Goal: Task Accomplishment & Management: Use online tool/utility

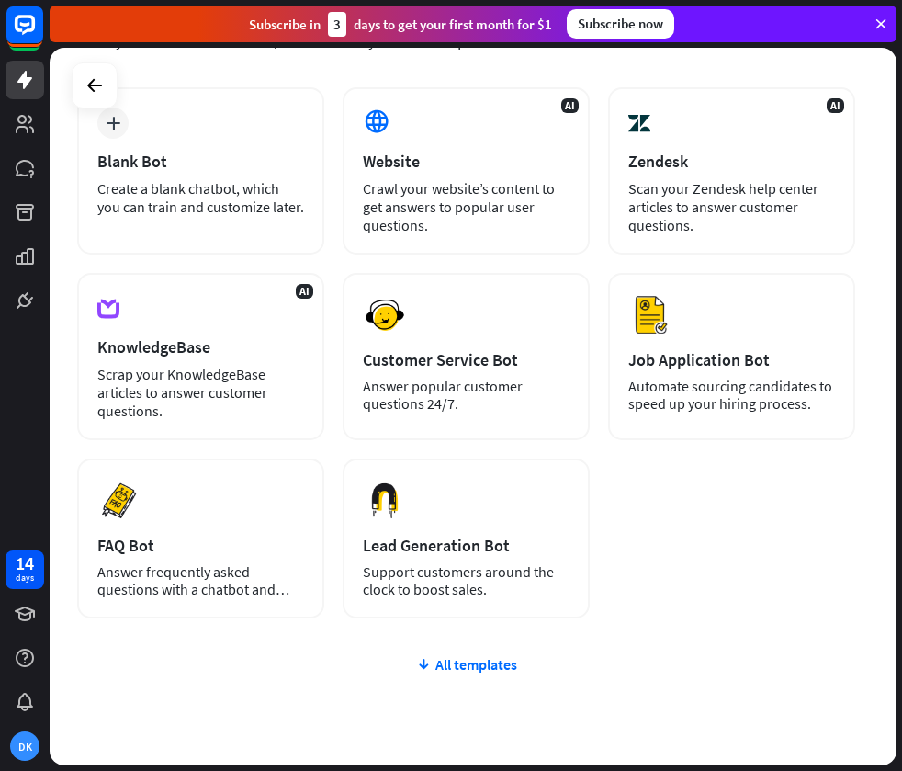
scroll to position [142, 0]
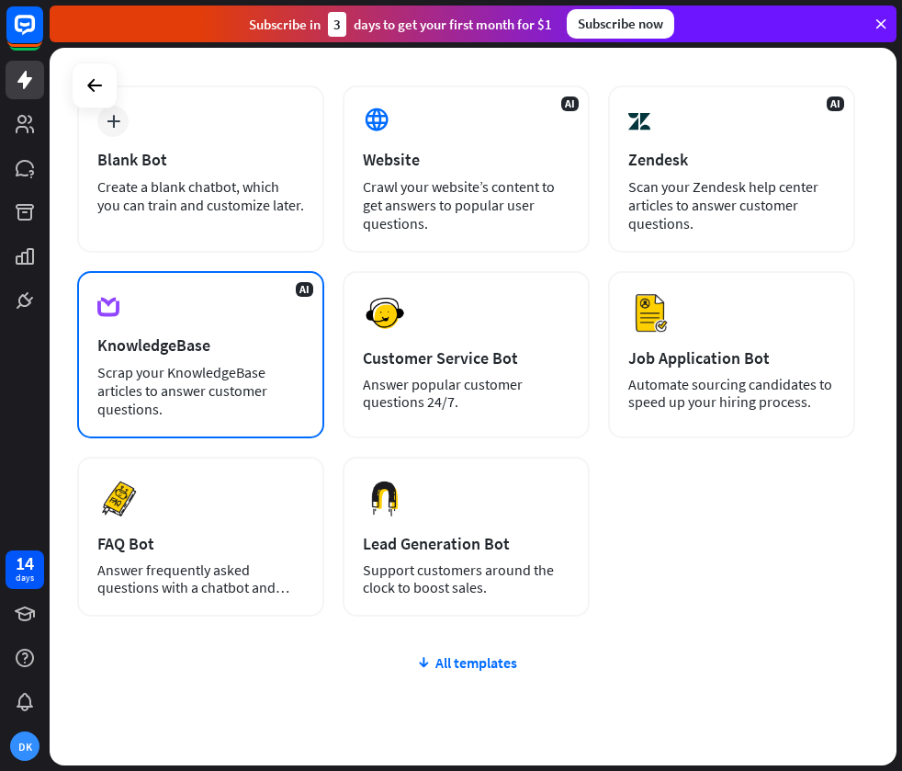
click at [276, 340] on div "KnowledgeBase" at bounding box center [200, 344] width 207 height 21
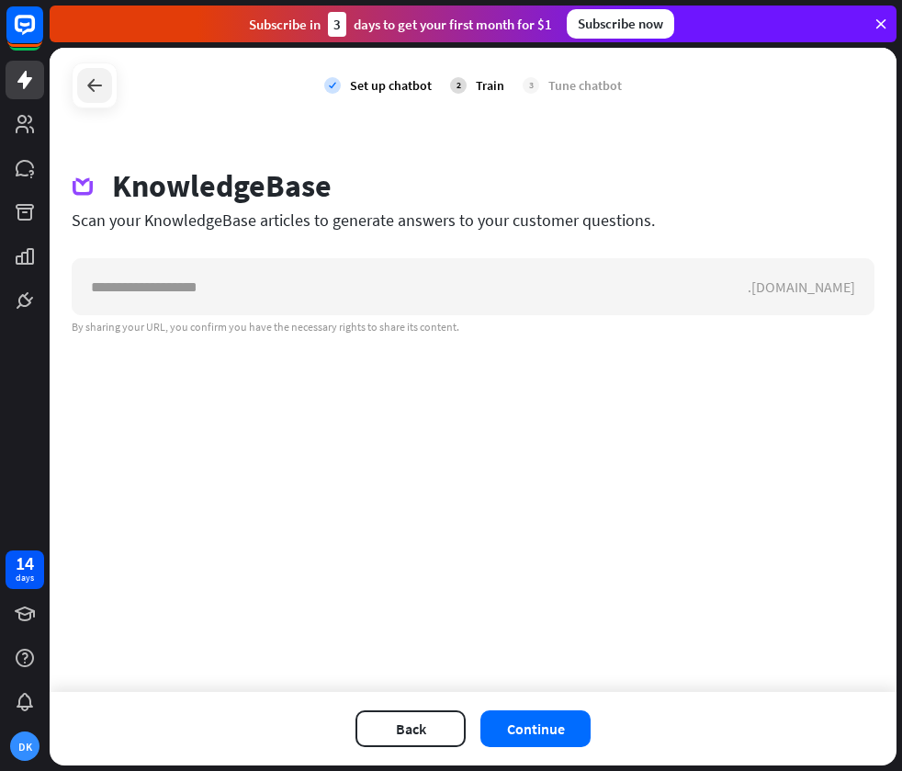
click at [99, 77] on icon at bounding box center [95, 85] width 22 height 22
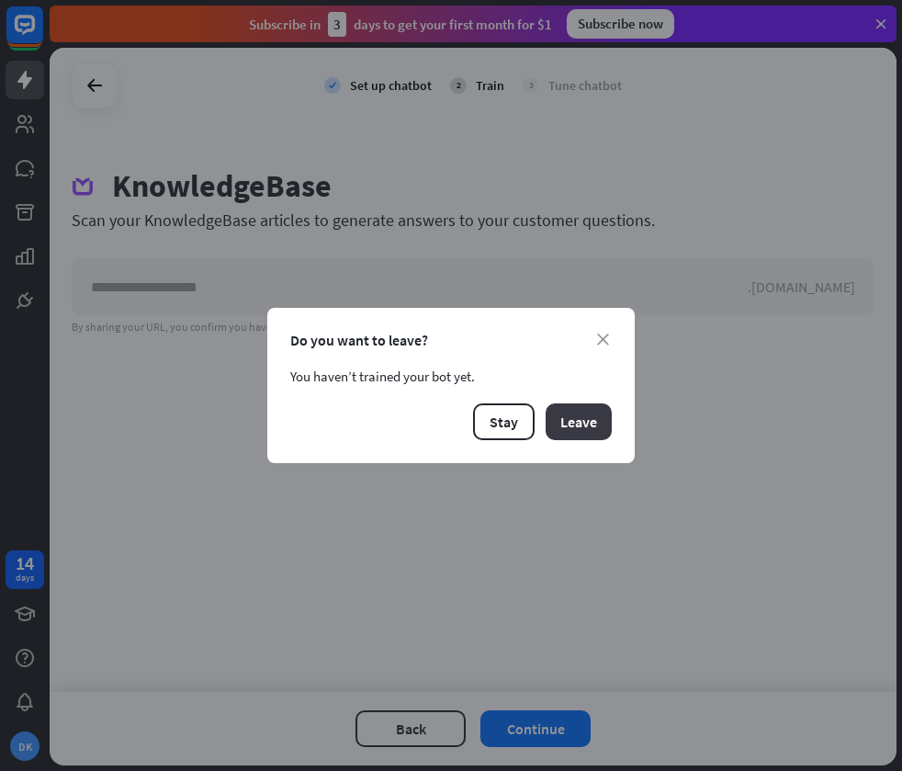
click at [587, 423] on button "Leave" at bounding box center [579, 421] width 66 height 37
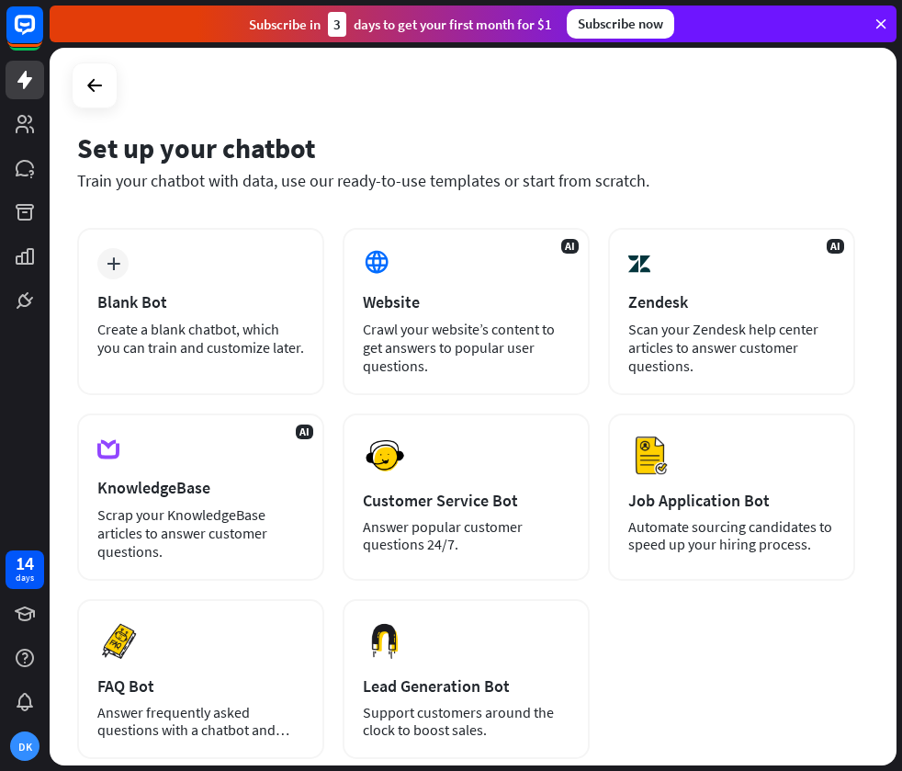
click at [101, 104] on div at bounding box center [95, 85] width 46 height 46
click at [101, 85] on icon at bounding box center [95, 85] width 22 height 22
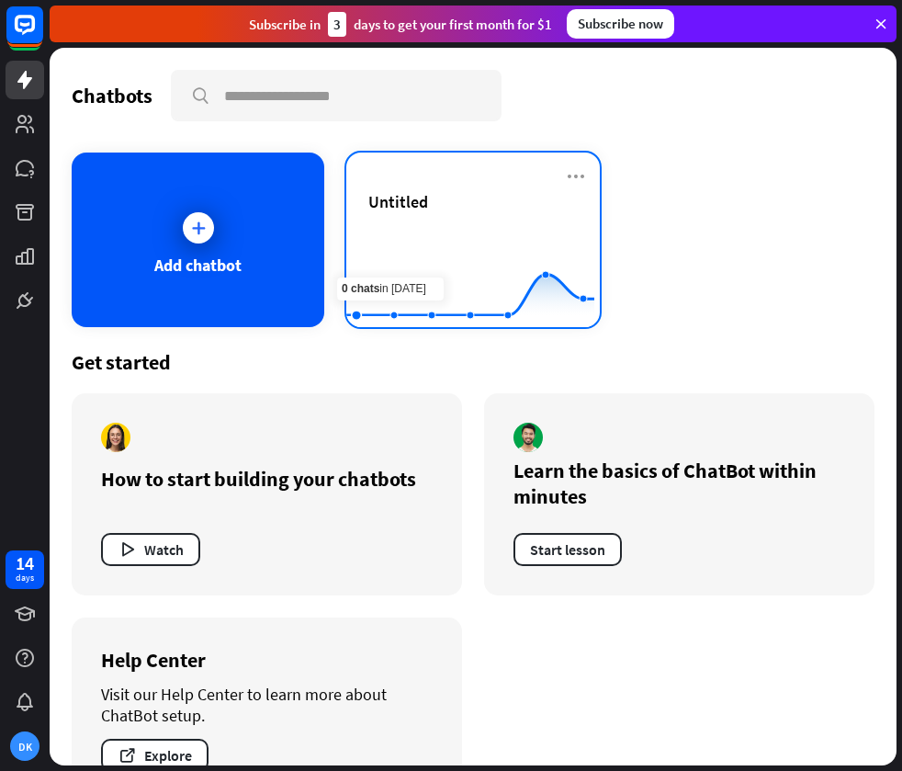
click at [389, 233] on icon at bounding box center [470, 233] width 303 height 0
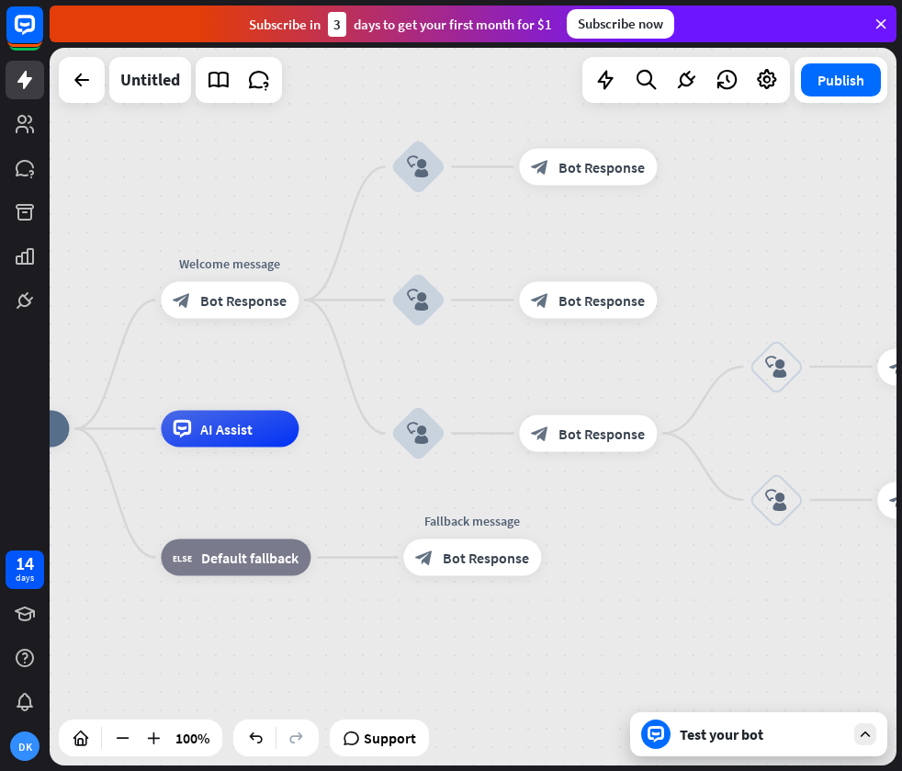
drag, startPoint x: 399, startPoint y: 202, endPoint x: 118, endPoint y: 220, distance: 281.7
click at [118, 221] on div "home_2 Start point Welcome message block_bot_response Bot Response block_user_i…" at bounding box center [473, 406] width 847 height 717
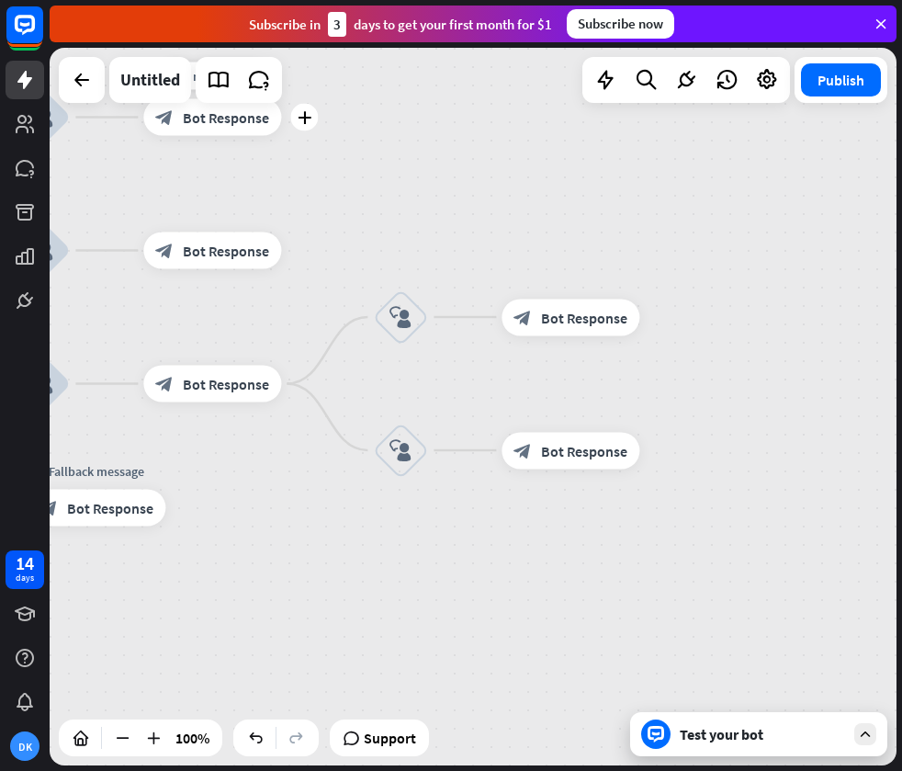
drag, startPoint x: 664, startPoint y: 200, endPoint x: 316, endPoint y: 160, distance: 350.5
click at [281, 136] on div "Edit name more_horiz plus block_bot_response Bot Response" at bounding box center [212, 117] width 138 height 37
click at [408, 302] on div "block_user_input" at bounding box center [400, 316] width 55 height 55
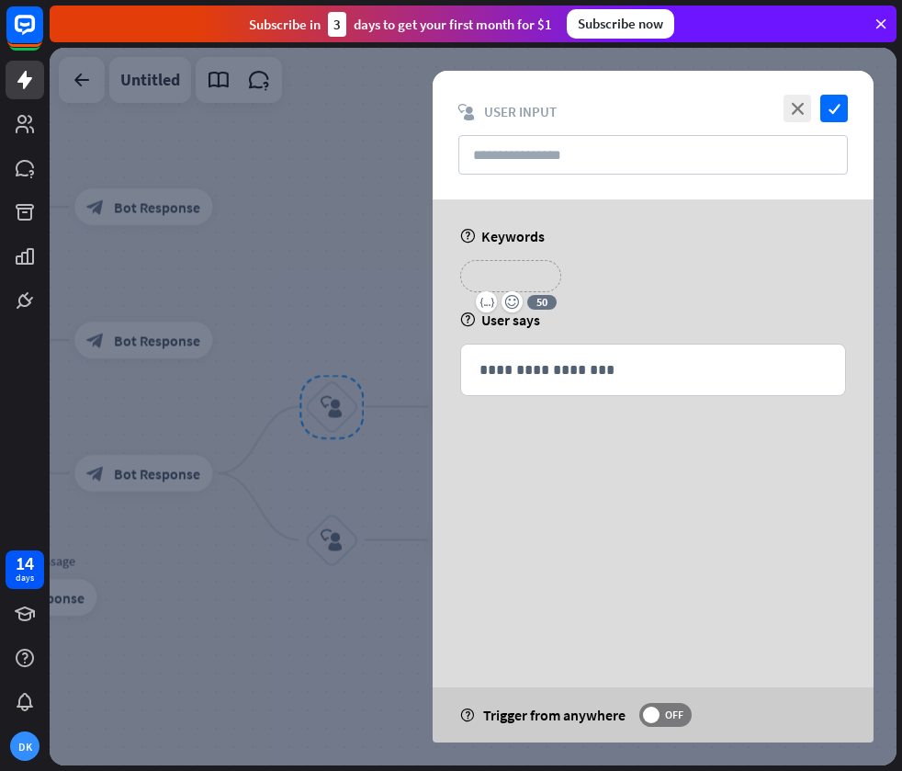
click at [507, 267] on p "**********" at bounding box center [510, 276] width 73 height 23
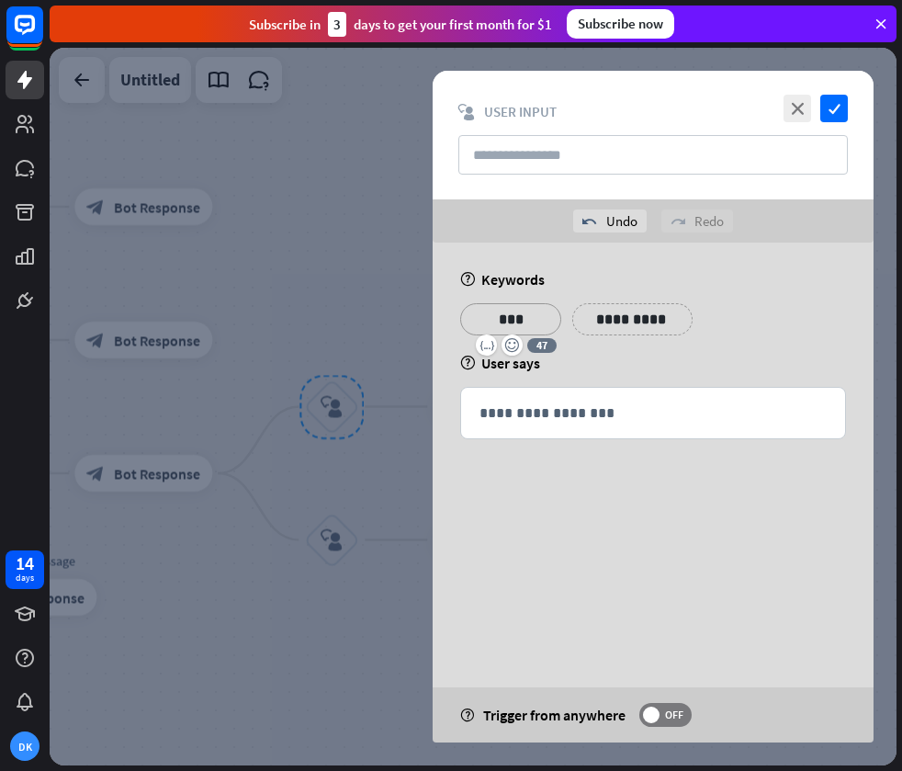
click at [401, 243] on div at bounding box center [473, 406] width 847 height 717
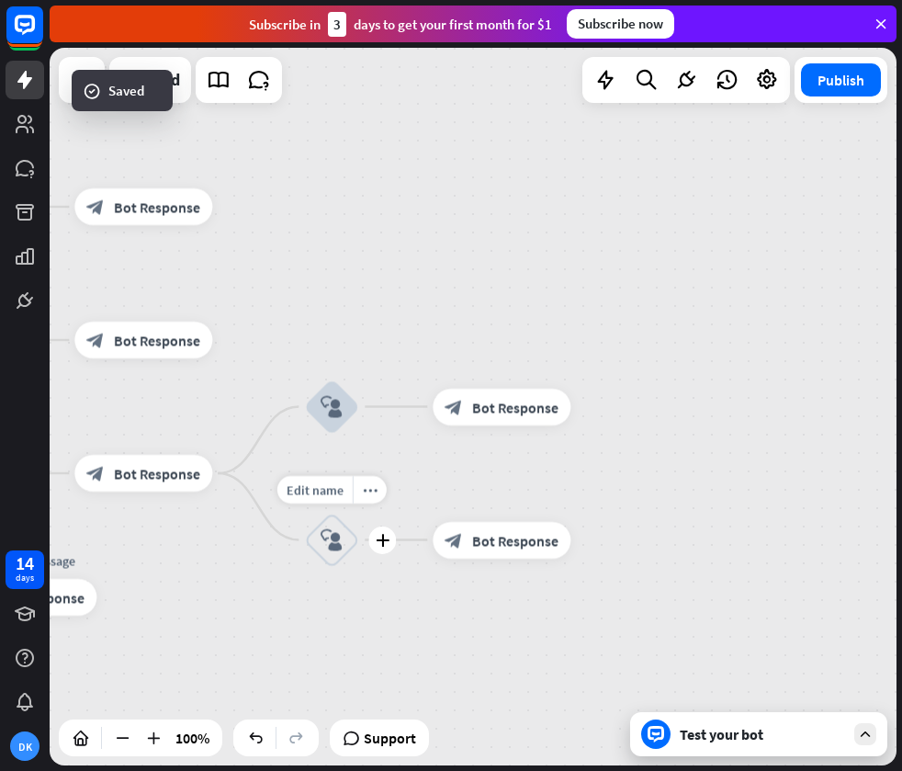
click at [336, 563] on div "block_user_input" at bounding box center [331, 540] width 55 height 55
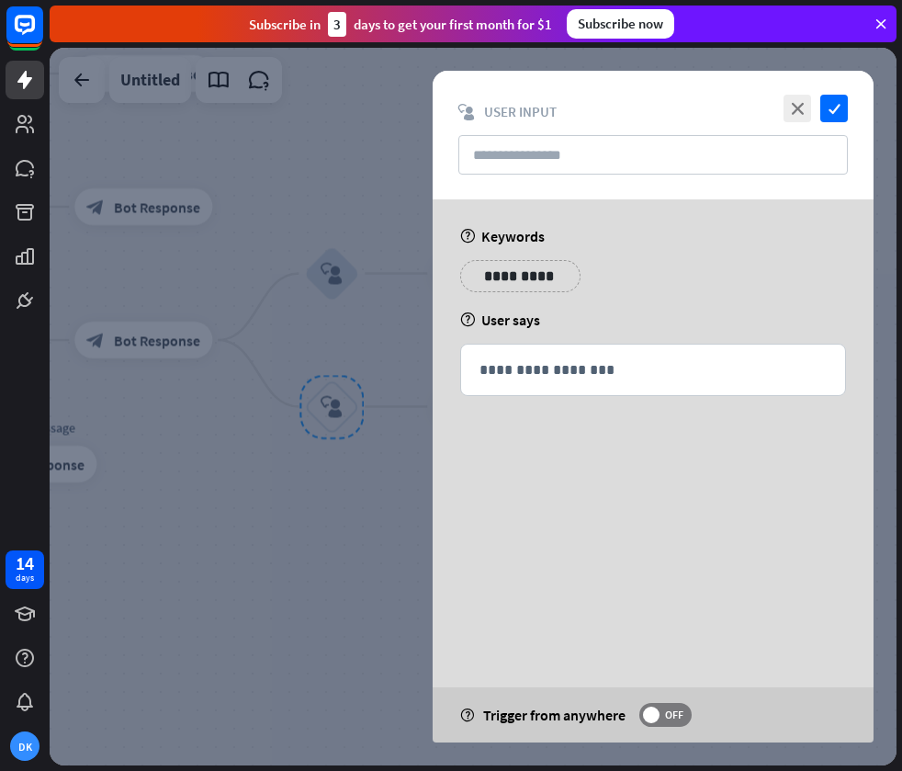
click at [517, 277] on p "**********" at bounding box center [520, 276] width 93 height 23
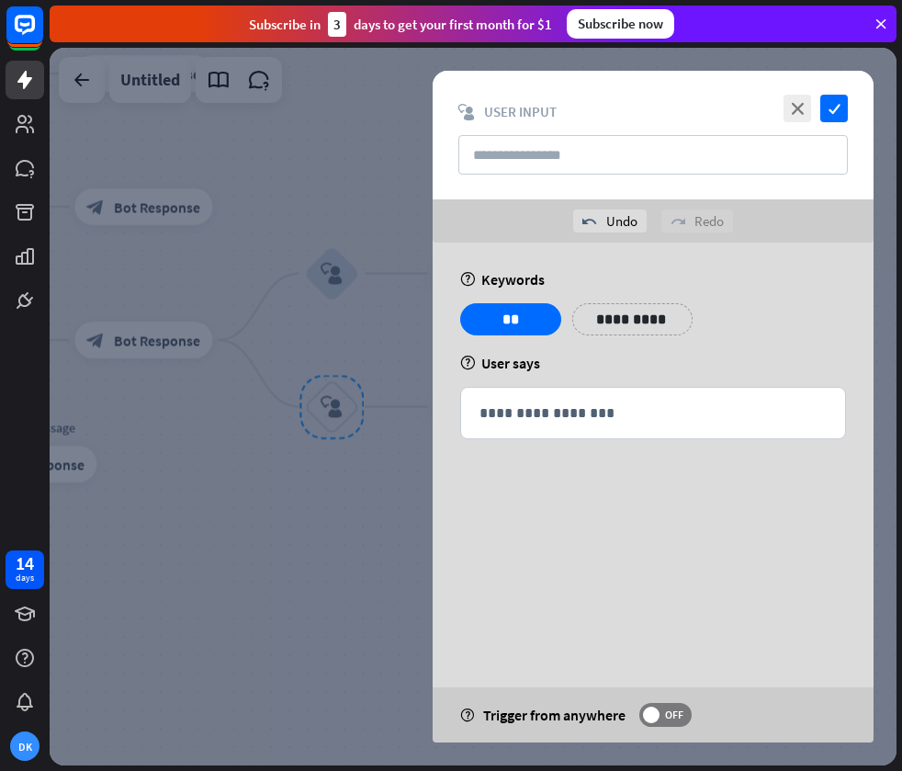
click at [268, 107] on div at bounding box center [473, 406] width 847 height 717
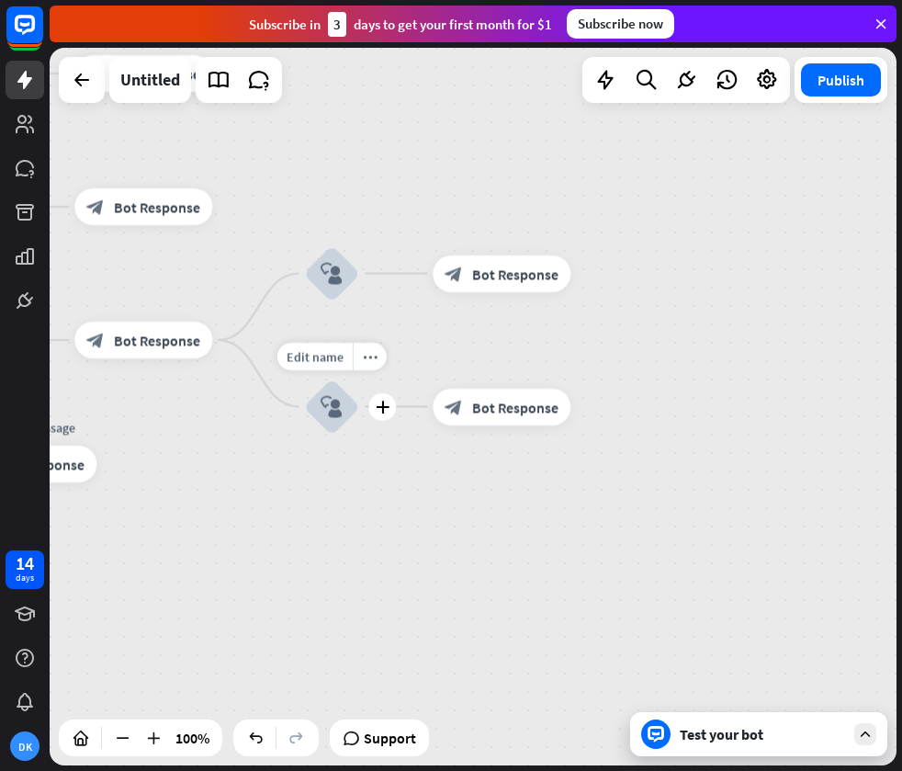
click at [349, 400] on div "block_user_input" at bounding box center [331, 406] width 55 height 55
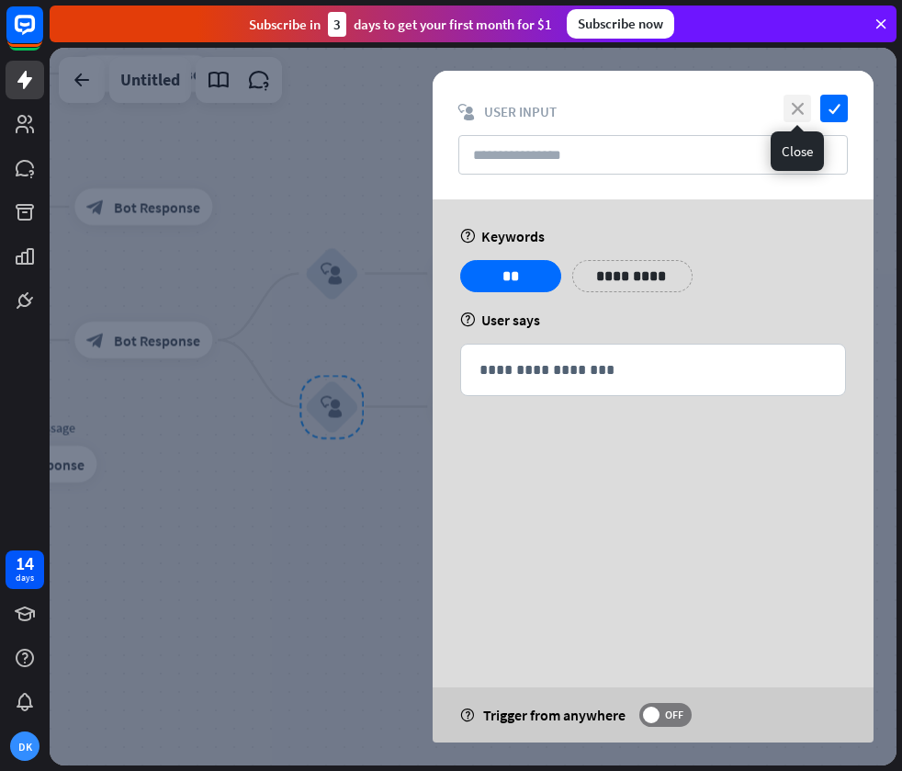
click at [798, 105] on icon "close" at bounding box center [798, 109] width 28 height 28
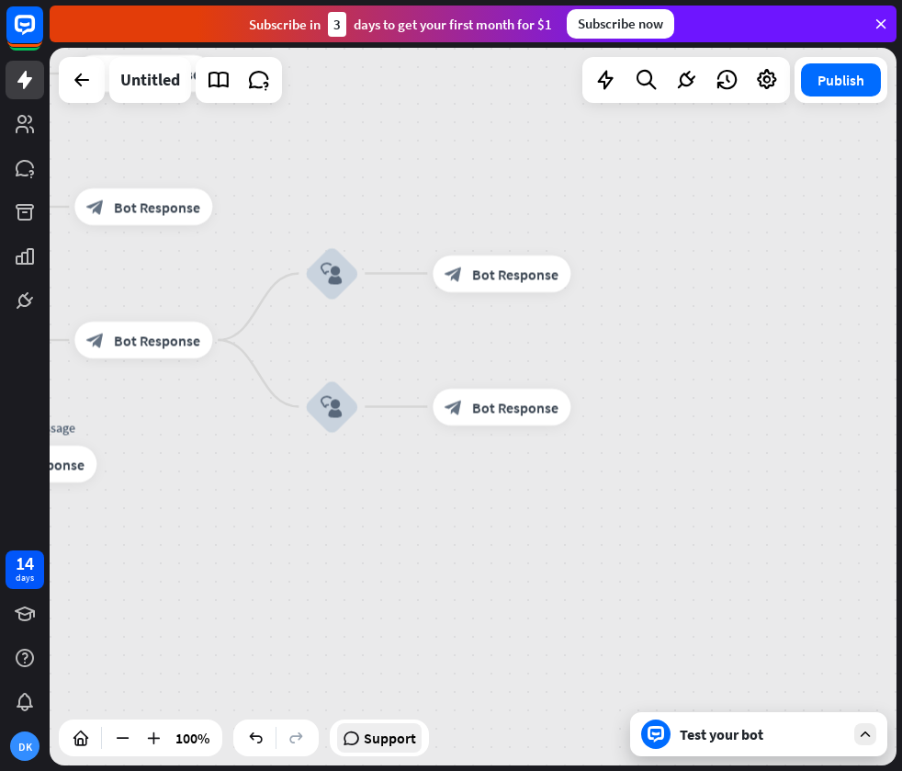
click at [379, 740] on span "Support" at bounding box center [390, 737] width 52 height 29
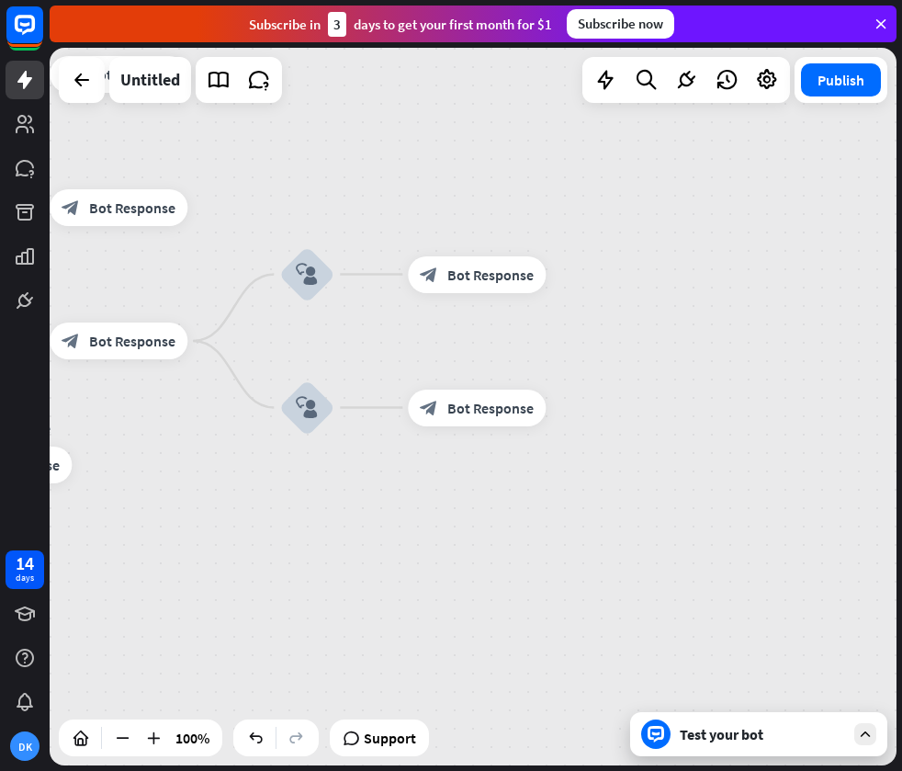
drag, startPoint x: 509, startPoint y: 525, endPoint x: 454, endPoint y: 512, distance: 56.6
click at [455, 512] on div "home_2 Start point Welcome message block_bot_response Bot Response block_user_i…" at bounding box center [473, 406] width 847 height 717
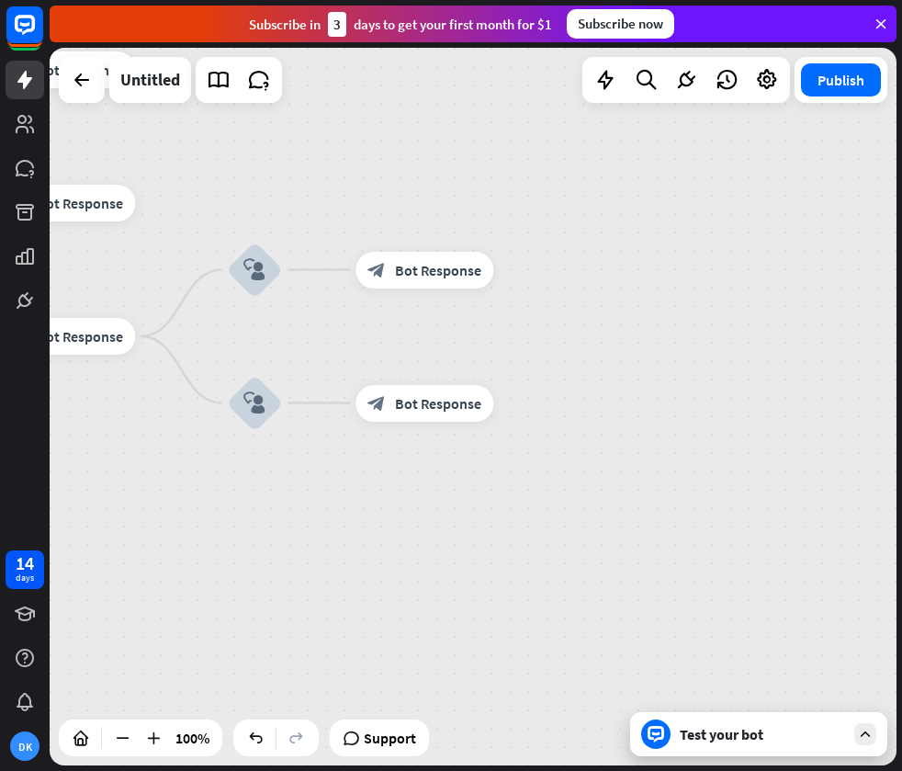
drag, startPoint x: 449, startPoint y: 511, endPoint x: 413, endPoint y: 513, distance: 35.9
click at [415, 513] on div "home_2 Start point Welcome message block_bot_response Bot Response block_user_i…" at bounding box center [473, 406] width 847 height 717
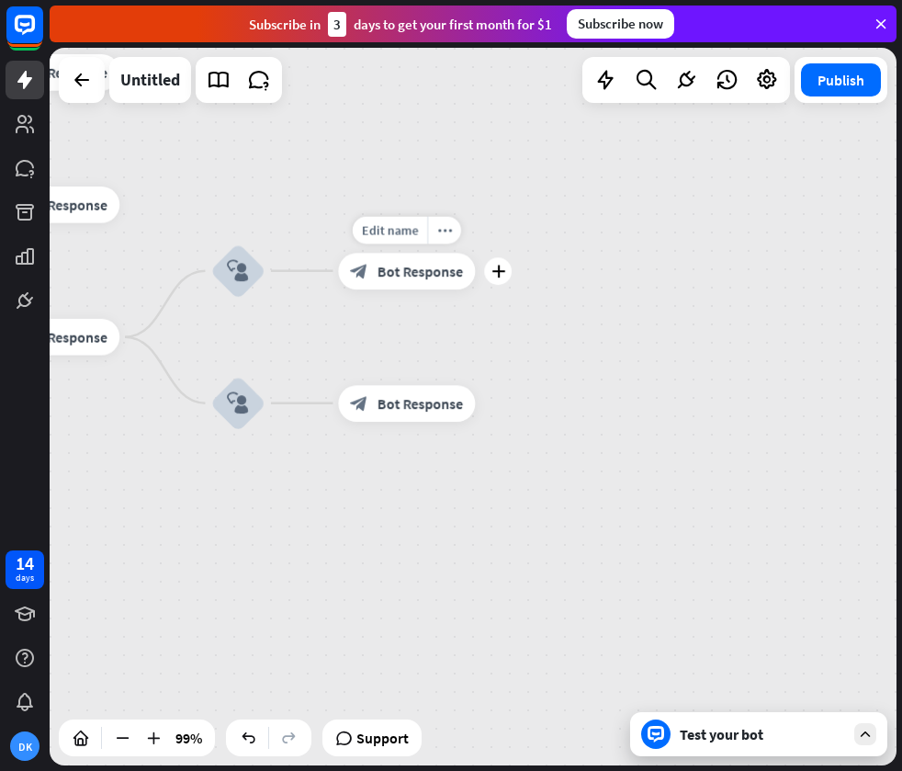
click at [428, 272] on span "Bot Response" at bounding box center [420, 271] width 85 height 18
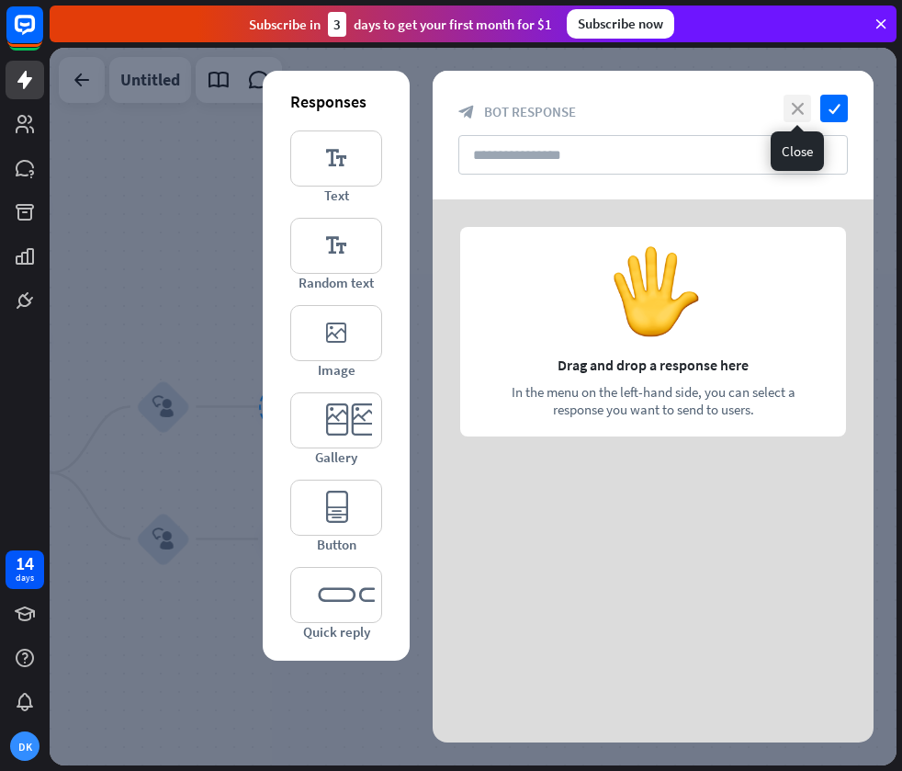
click at [796, 107] on icon "close" at bounding box center [798, 109] width 28 height 28
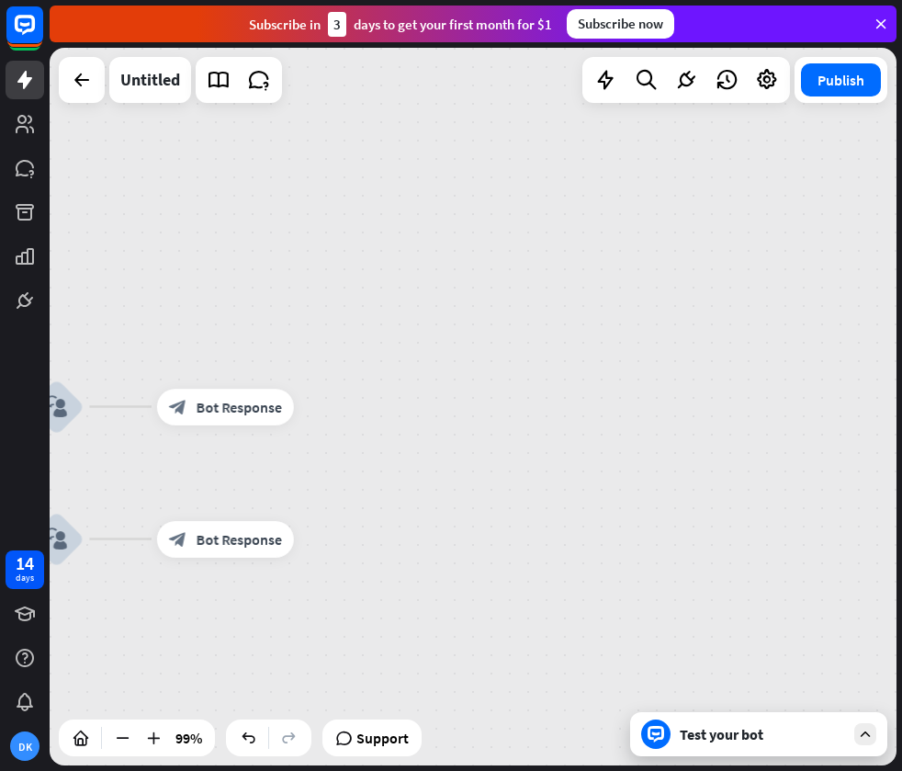
drag, startPoint x: 498, startPoint y: 323, endPoint x: 412, endPoint y: 329, distance: 85.6
click at [412, 328] on div "home_2 Start point Welcome message block_bot_response Bot Response block_user_i…" at bounding box center [473, 406] width 847 height 717
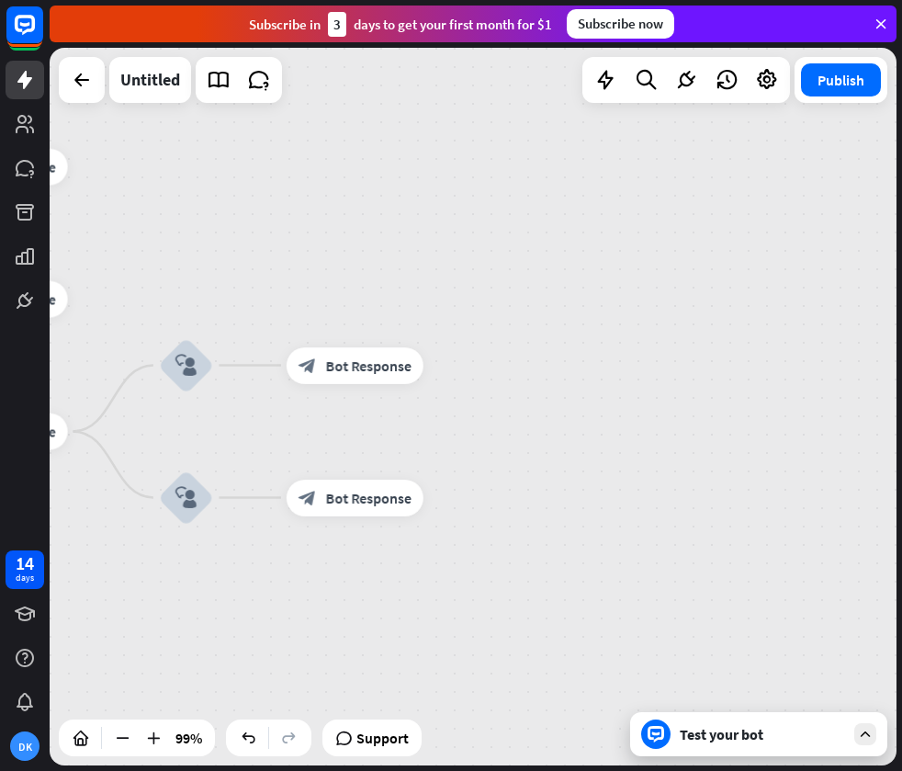
drag, startPoint x: 258, startPoint y: 284, endPoint x: 381, endPoint y: 243, distance: 129.8
click at [381, 243] on div "home_2 Start point Welcome message block_bot_response Bot Response block_user_i…" at bounding box center [473, 406] width 847 height 717
click at [190, 372] on icon "block_user_input" at bounding box center [186, 366] width 22 height 22
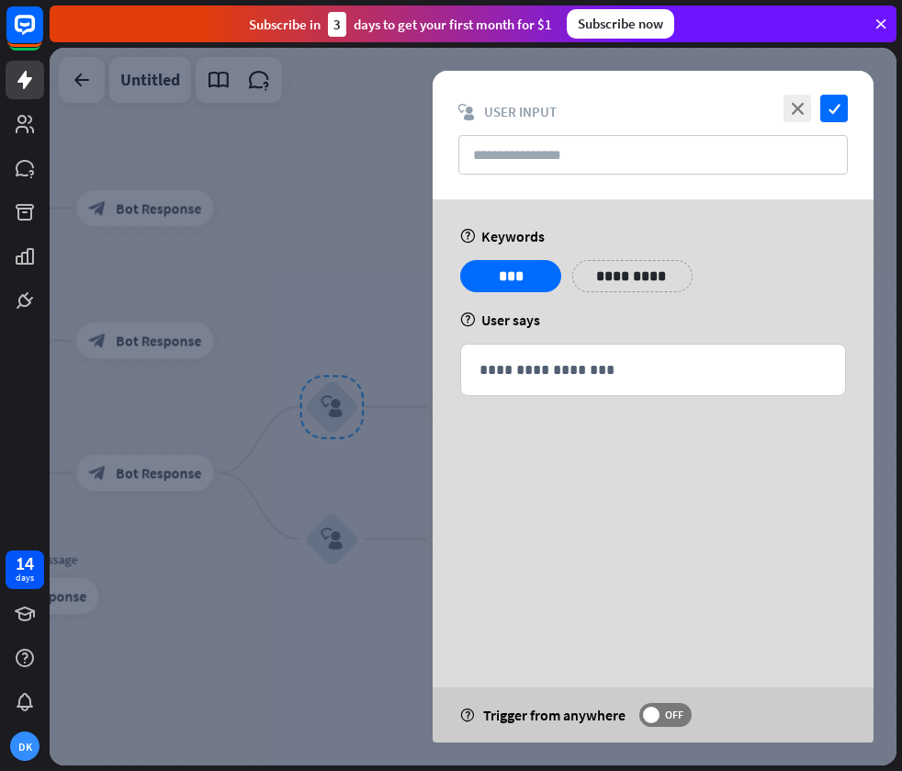
drag, startPoint x: 479, startPoint y: 454, endPoint x: 431, endPoint y: 447, distance: 48.2
click at [431, 447] on div "**********" at bounding box center [653, 343] width 487 height 288
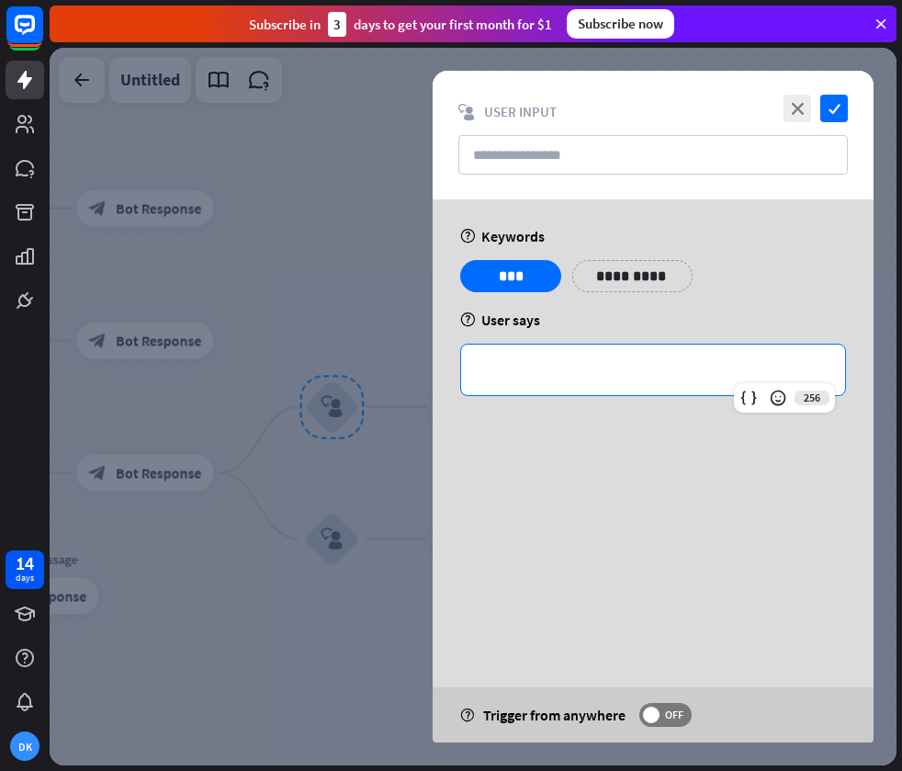
click at [522, 370] on p "**********" at bounding box center [653, 369] width 347 height 23
click at [497, 366] on p "**********" at bounding box center [653, 369] width 347 height 23
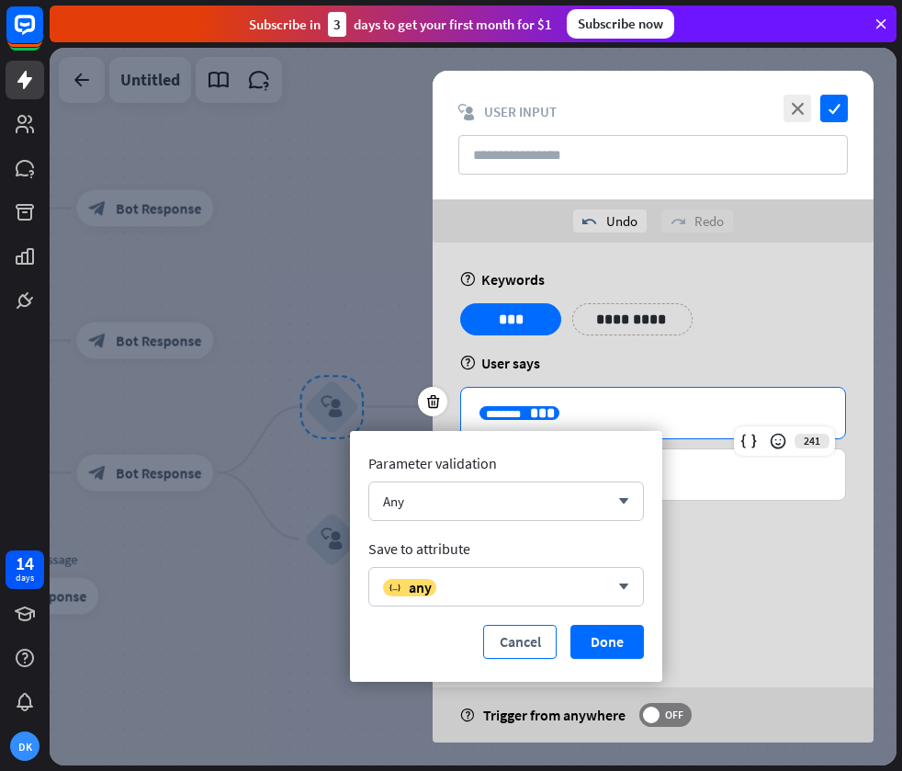
click at [513, 645] on button "Cancel" at bounding box center [519, 642] width 73 height 34
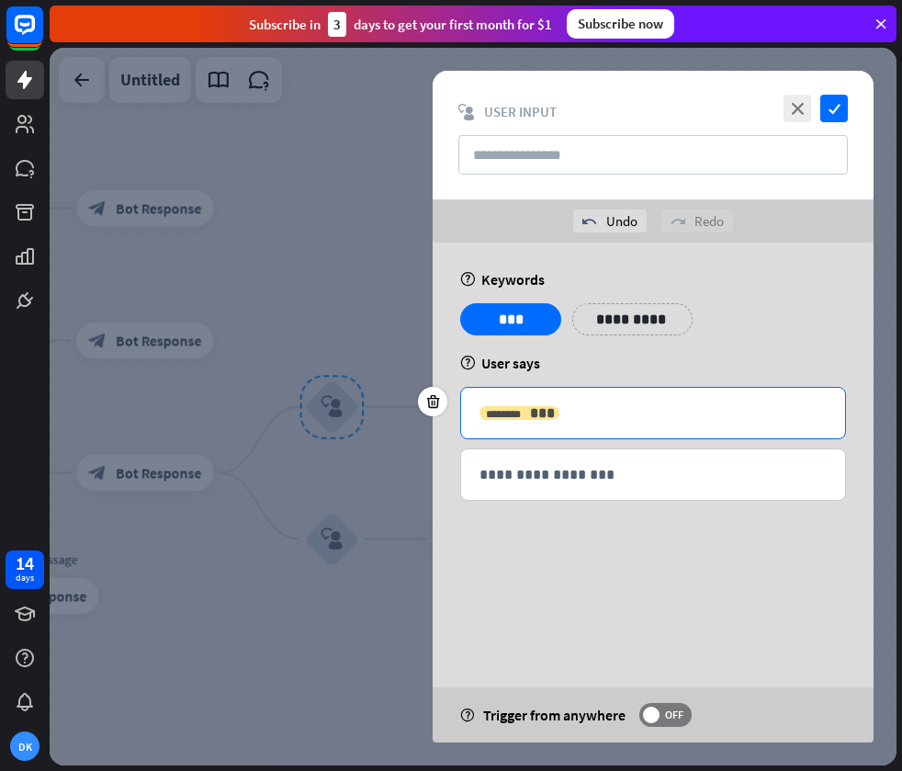
click at [530, 413] on span "***" at bounding box center [542, 413] width 25 height 14
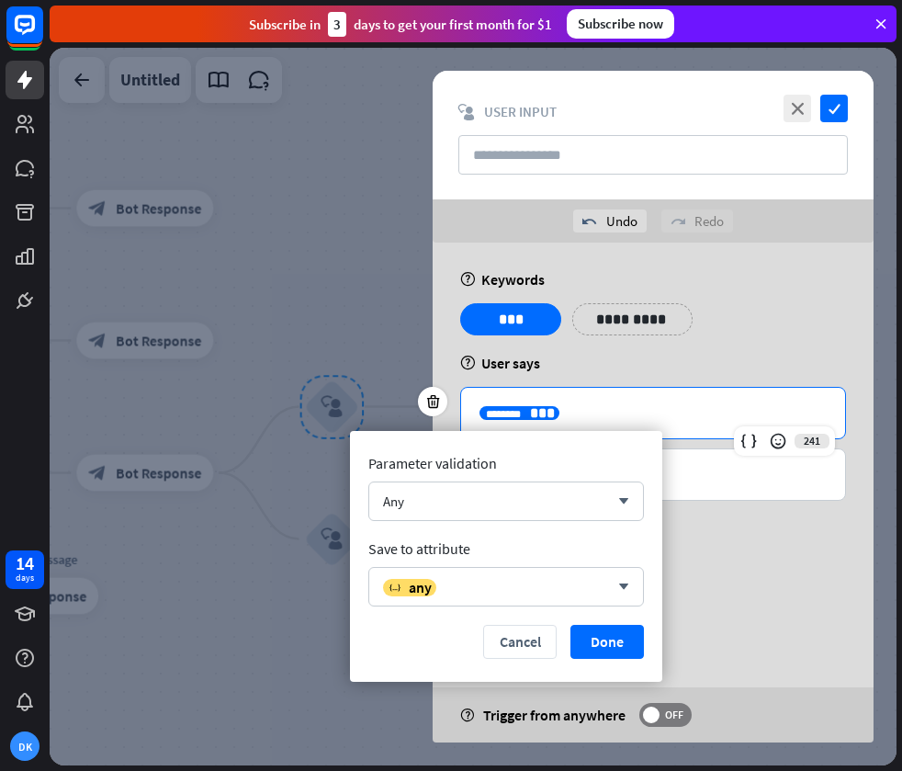
click at [507, 643] on button "Cancel" at bounding box center [519, 642] width 73 height 34
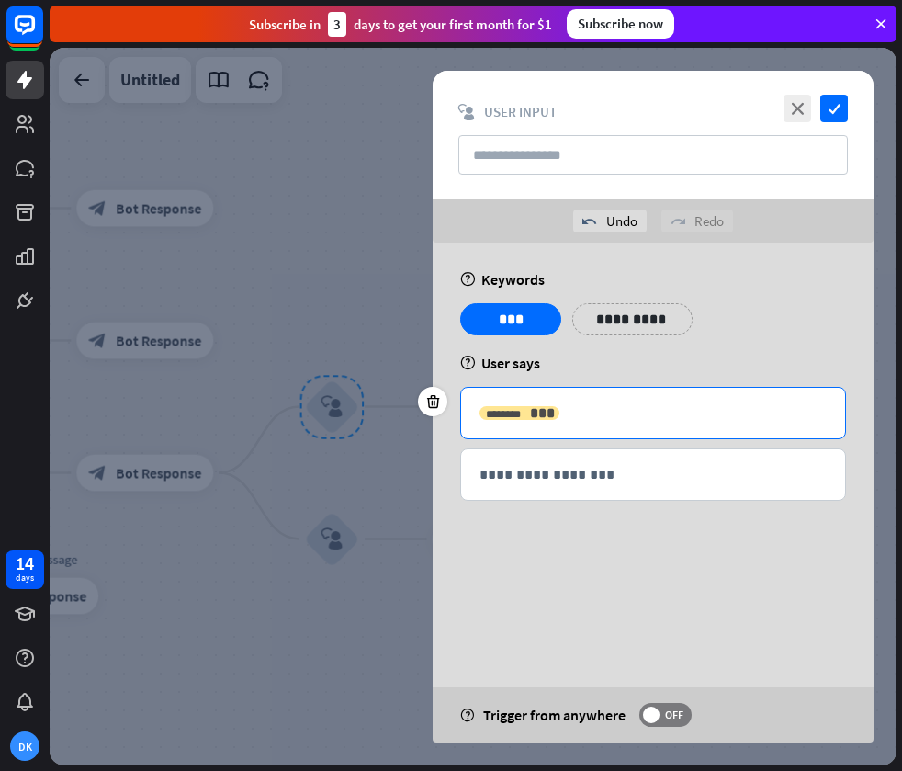
click at [502, 412] on div "******** ***" at bounding box center [520, 413] width 80 height 14
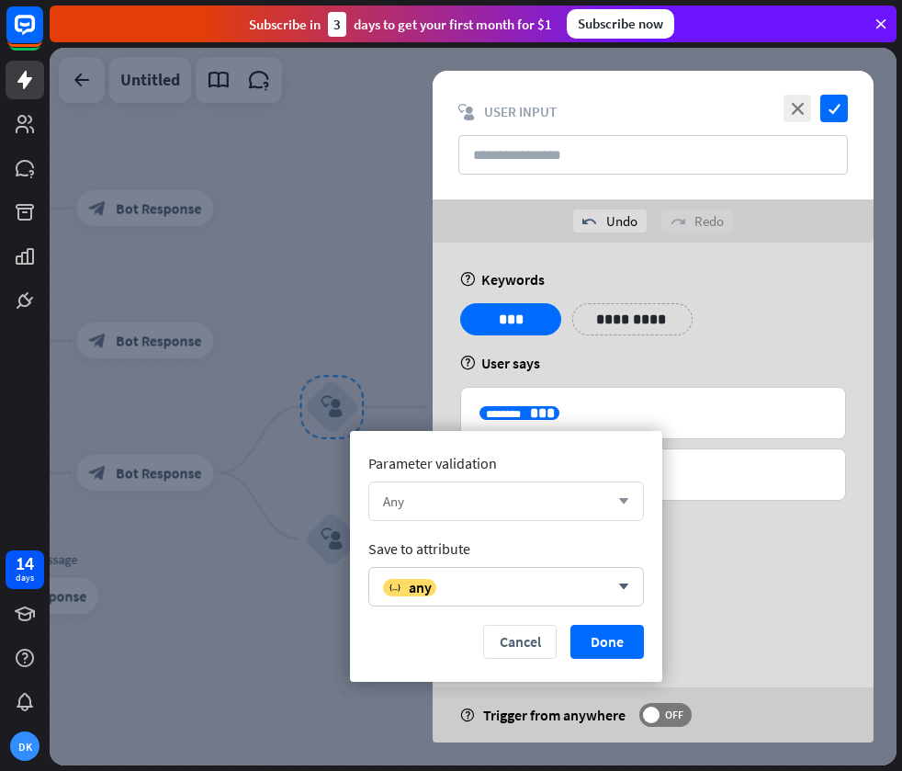
click at [431, 502] on div "Any" at bounding box center [496, 500] width 226 height 17
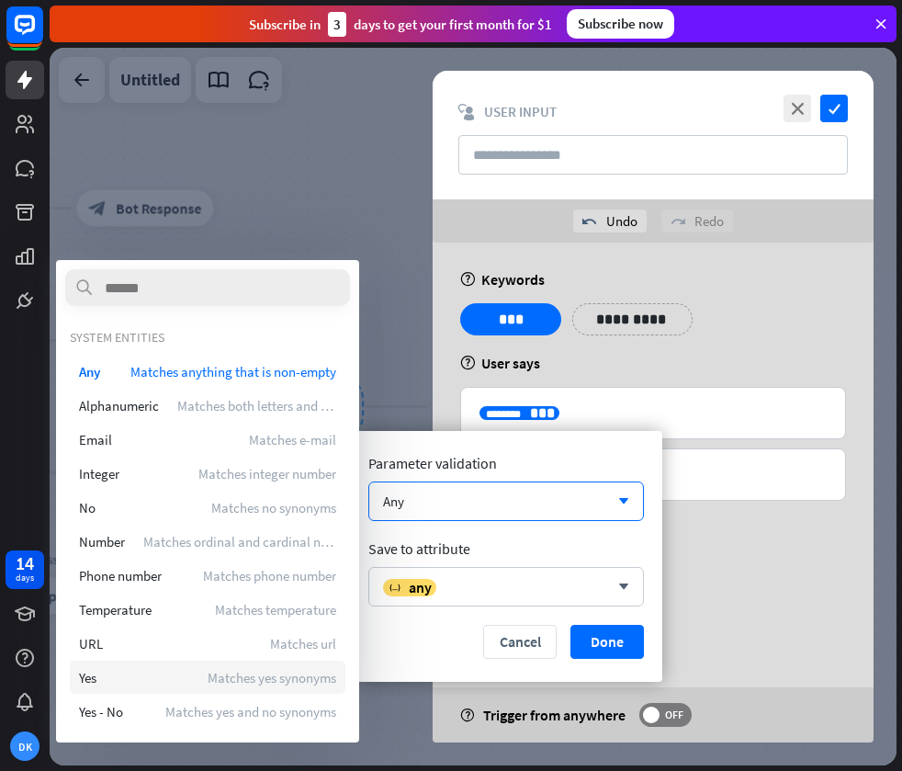
click at [136, 678] on div "Yes Matches yes synonyms" at bounding box center [208, 676] width 276 height 33
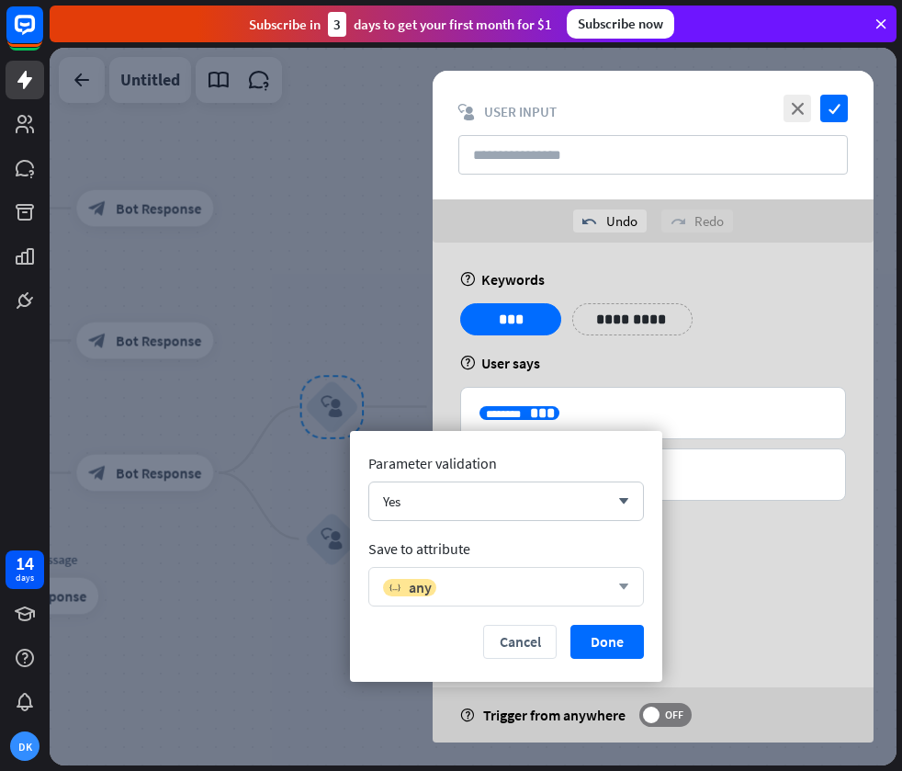
click at [468, 590] on div "variable any" at bounding box center [496, 587] width 226 height 18
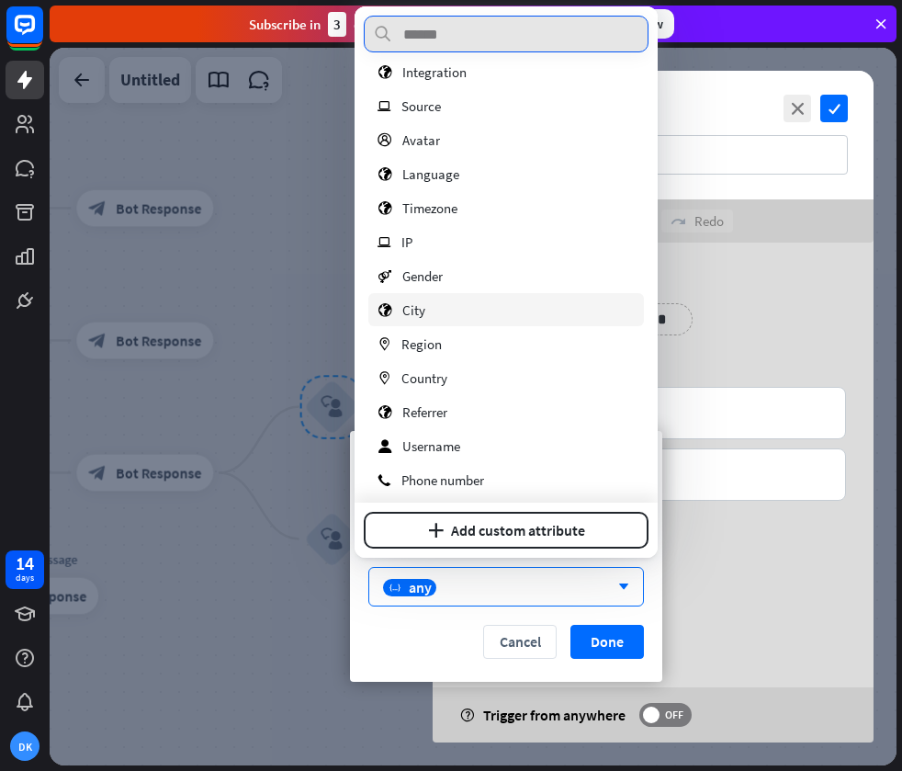
scroll to position [122, 0]
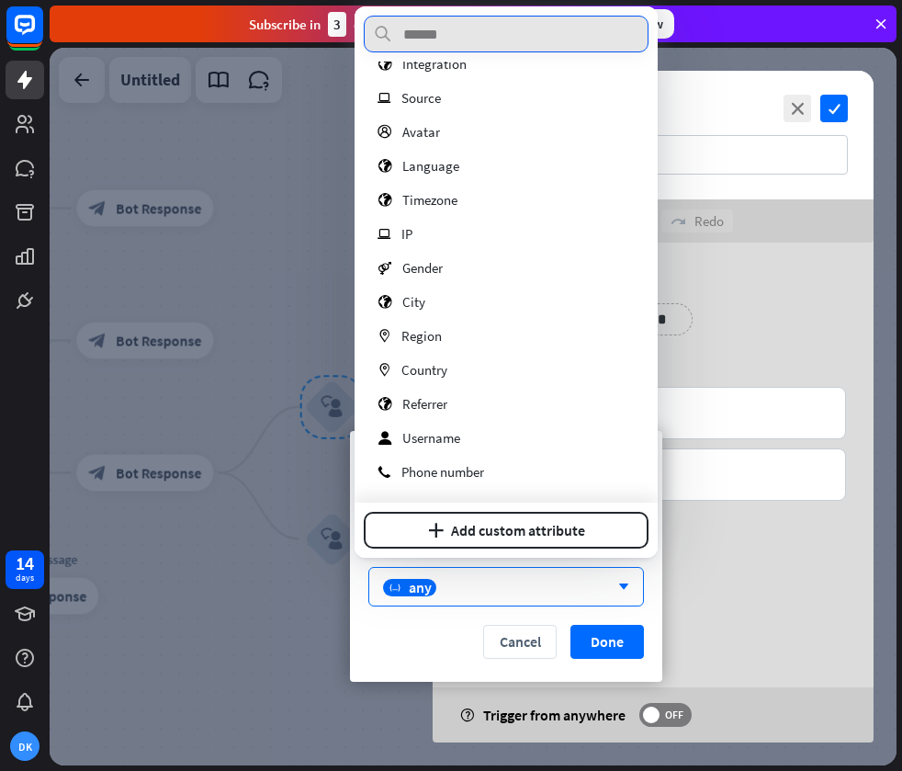
click at [507, 34] on input "text" at bounding box center [506, 34] width 285 height 37
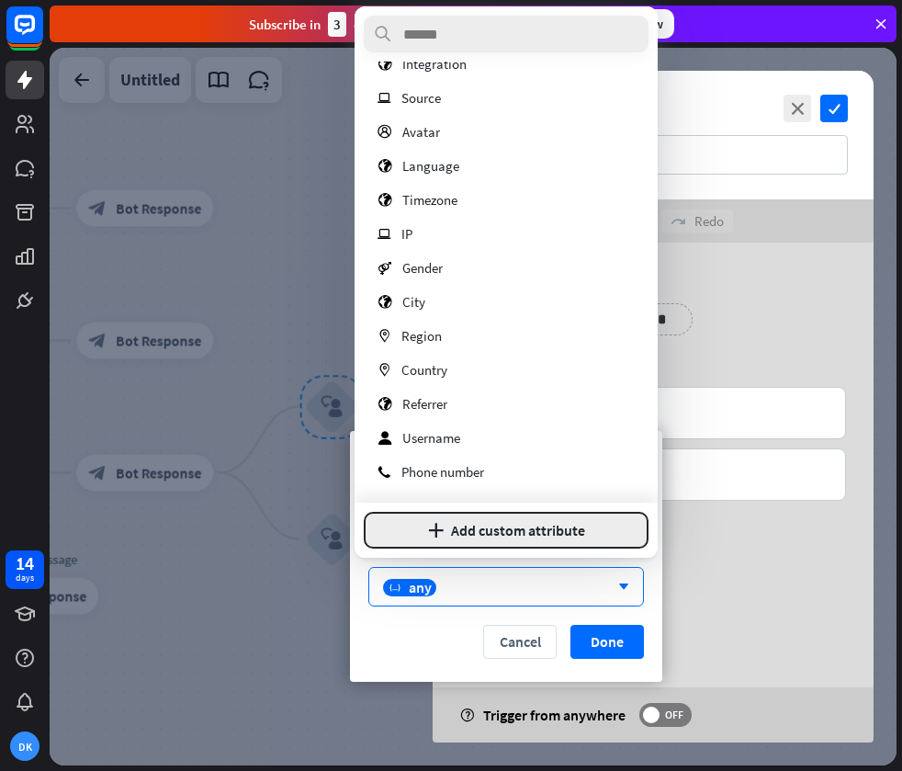
click at [503, 535] on button "plus Add custom attribute" at bounding box center [506, 530] width 285 height 37
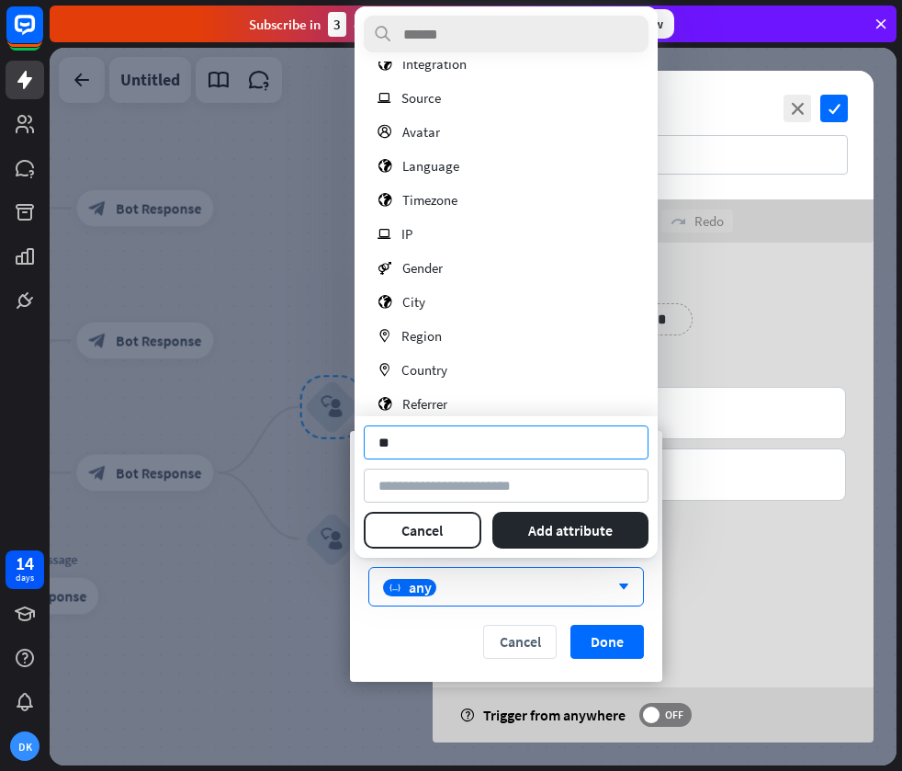
type input "*"
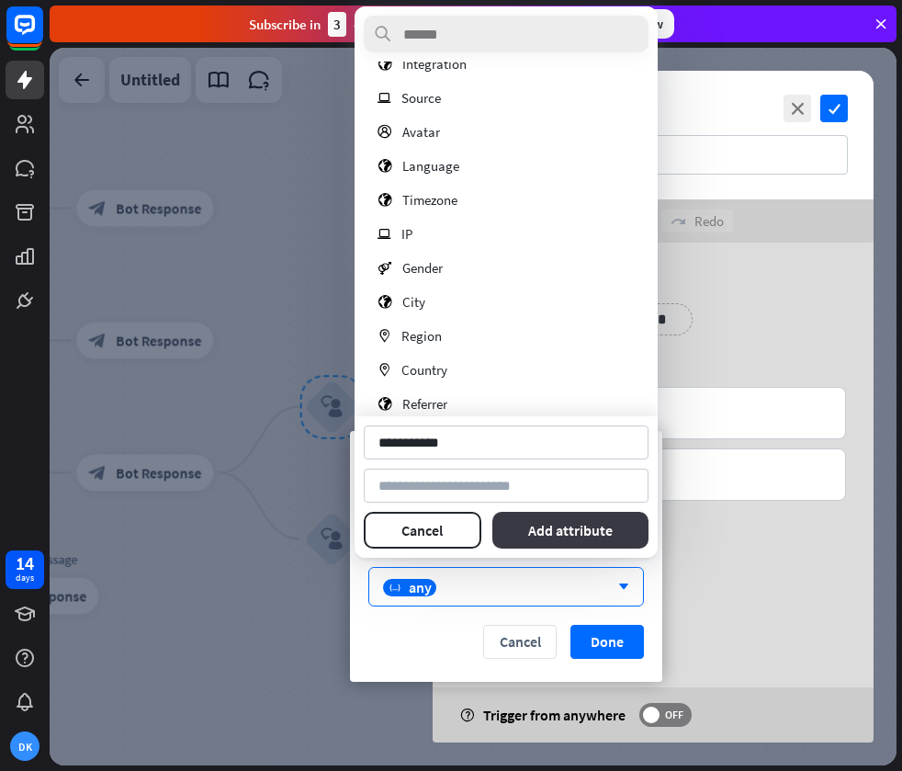
type input "**********"
click at [524, 527] on button "Add attribute" at bounding box center [570, 530] width 157 height 37
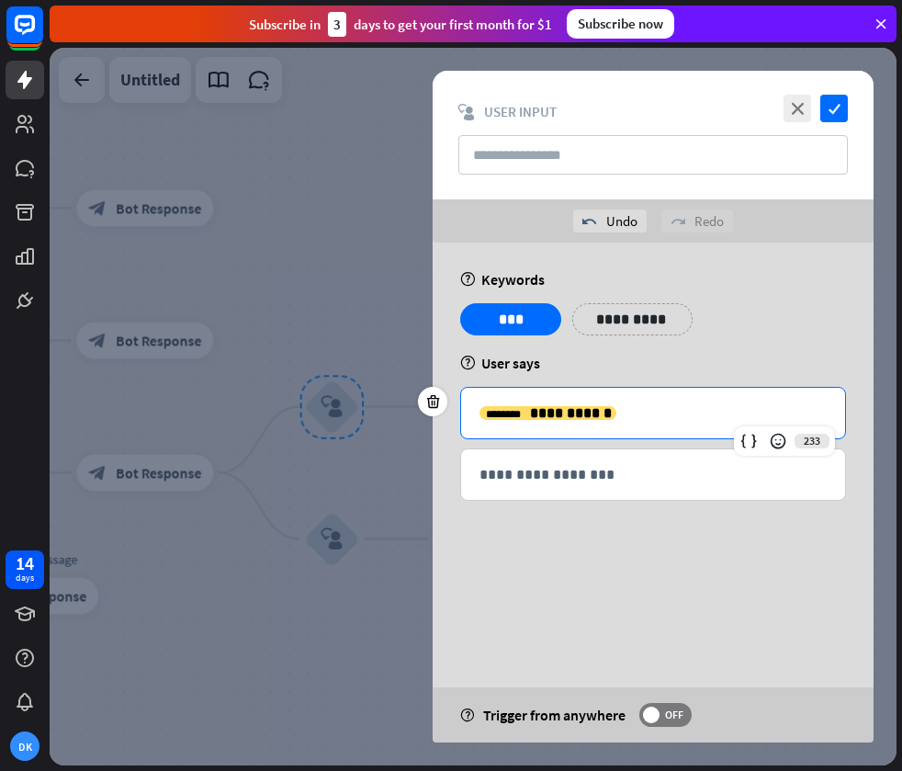
click at [502, 544] on div "**********" at bounding box center [653, 418] width 441 height 350
click at [530, 406] on span "**********" at bounding box center [571, 413] width 82 height 14
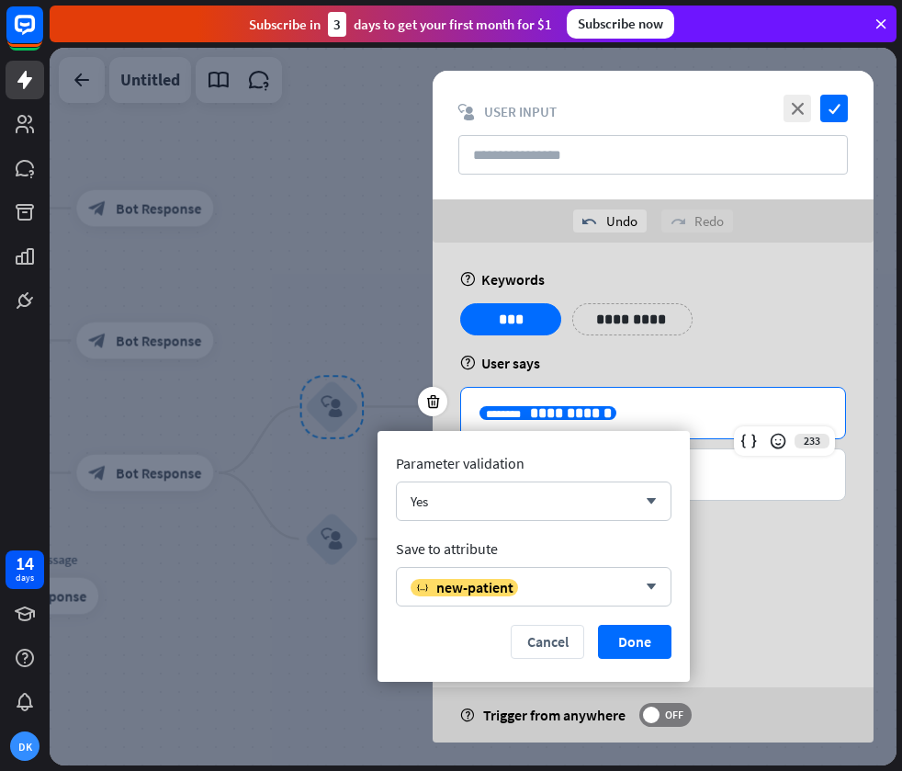
click at [528, 382] on div "**********" at bounding box center [653, 418] width 441 height 350
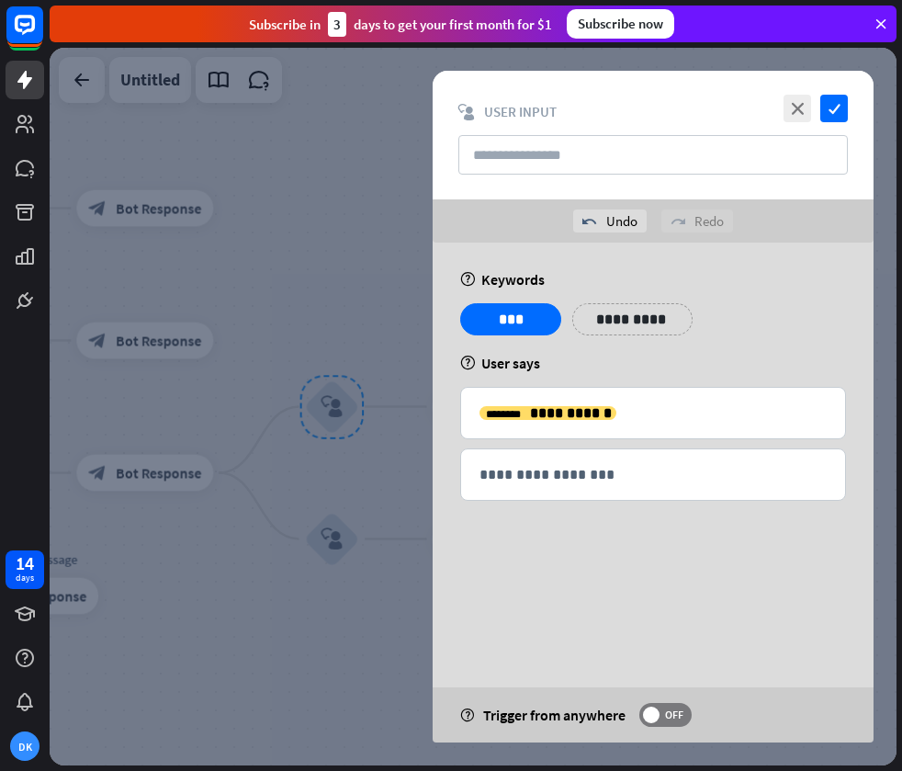
click at [522, 525] on div "**********" at bounding box center [653, 418] width 441 height 350
click at [831, 110] on icon "check" at bounding box center [834, 109] width 28 height 28
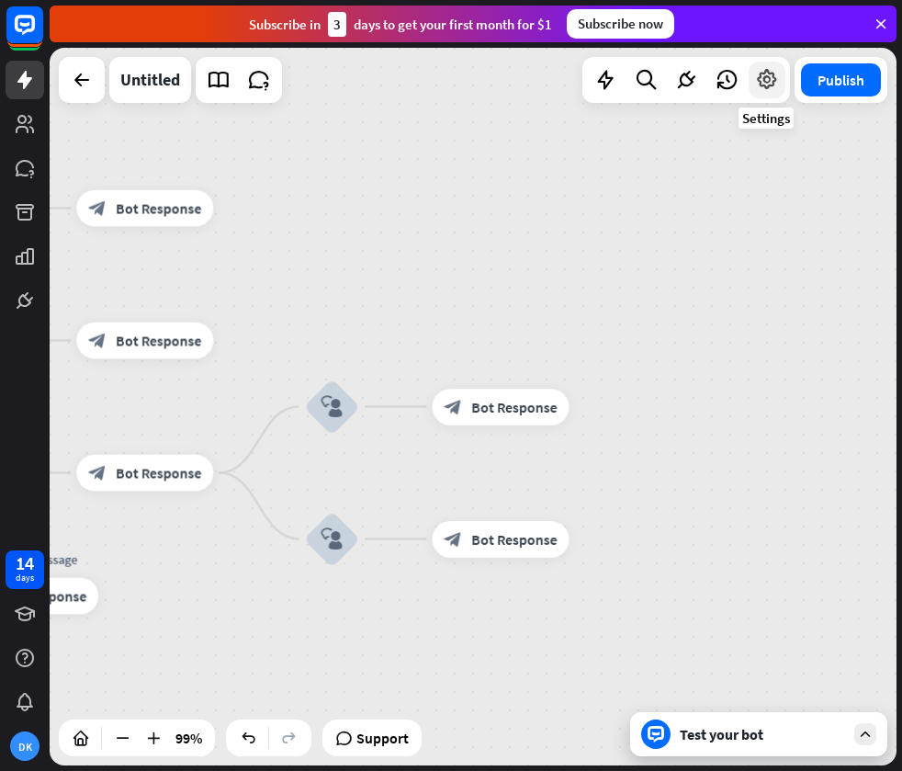
click at [760, 80] on icon at bounding box center [767, 80] width 24 height 24
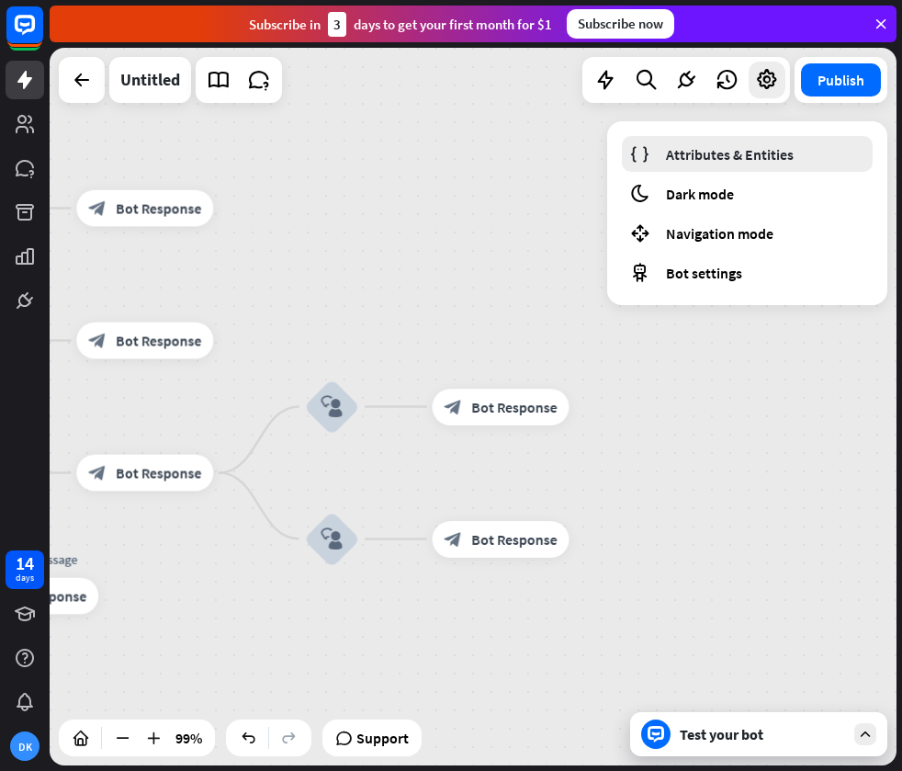
click at [707, 150] on span "Attributes & Entities" at bounding box center [730, 154] width 128 height 18
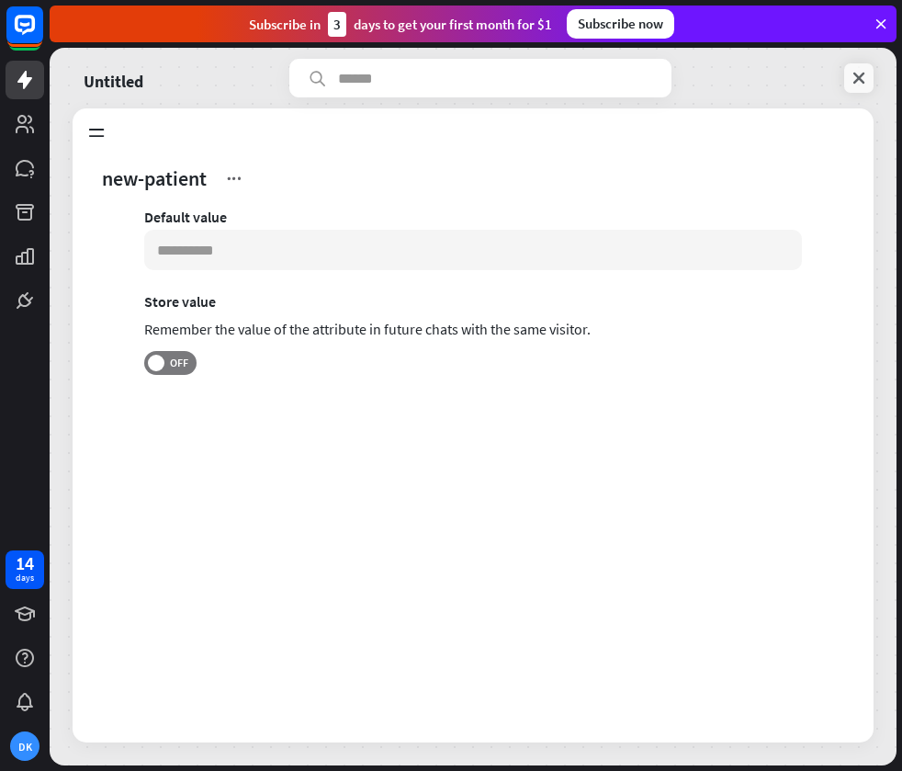
click at [863, 73] on icon at bounding box center [859, 78] width 18 height 18
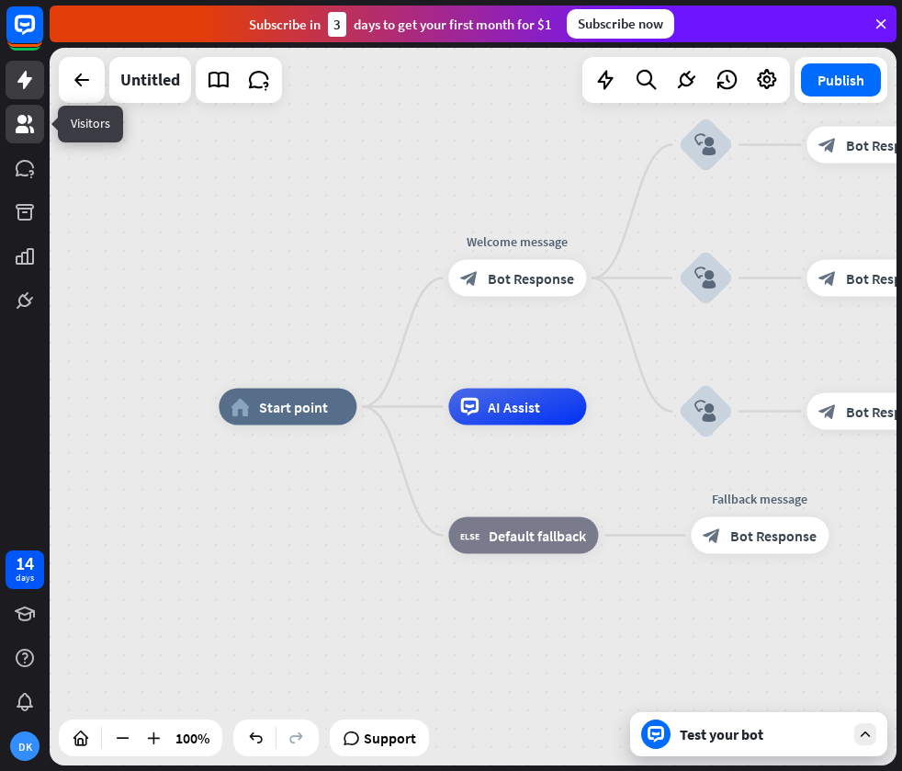
click at [20, 137] on link at bounding box center [25, 124] width 39 height 39
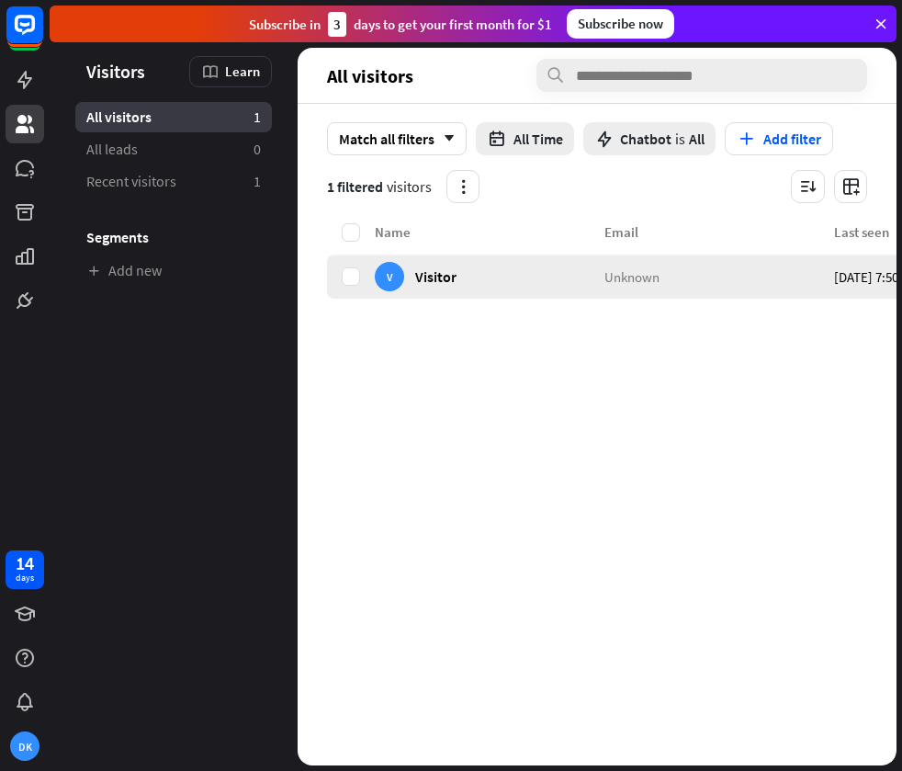
drag, startPoint x: 605, startPoint y: 318, endPoint x: 519, endPoint y: 291, distance: 90.4
click at [488, 310] on div "Name Email Last seen Country V Visitor Unknown [DATE] 7:50 PM Unknown" at bounding box center [810, 493] width 966 height 544
click at [145, 161] on link "All leads 0" at bounding box center [173, 149] width 197 height 30
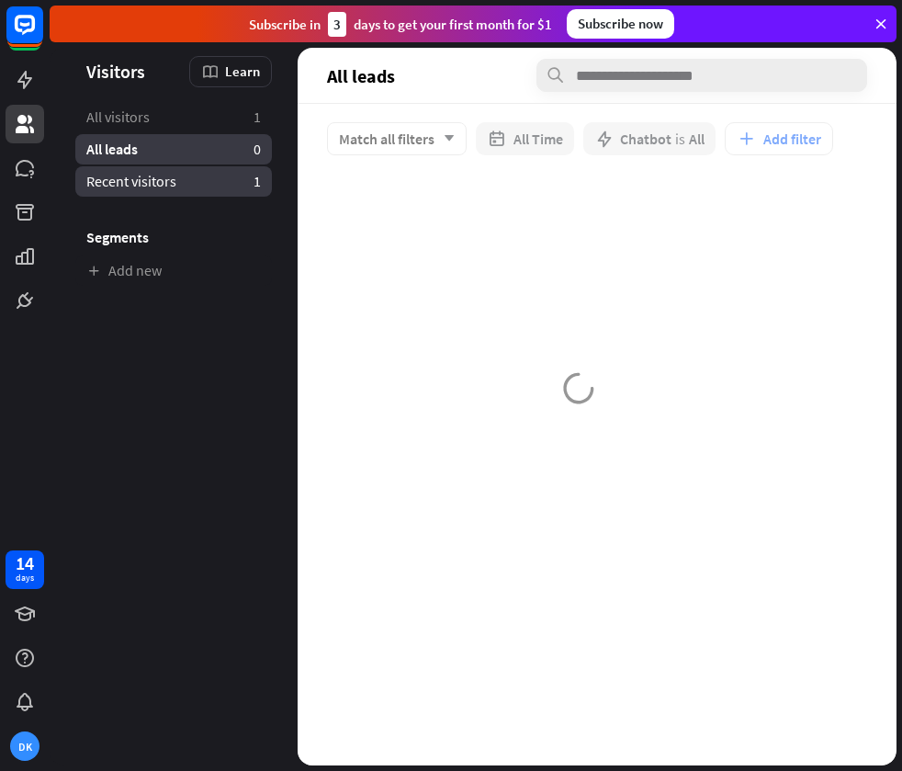
click at [158, 189] on span "Recent visitors" at bounding box center [131, 181] width 90 height 19
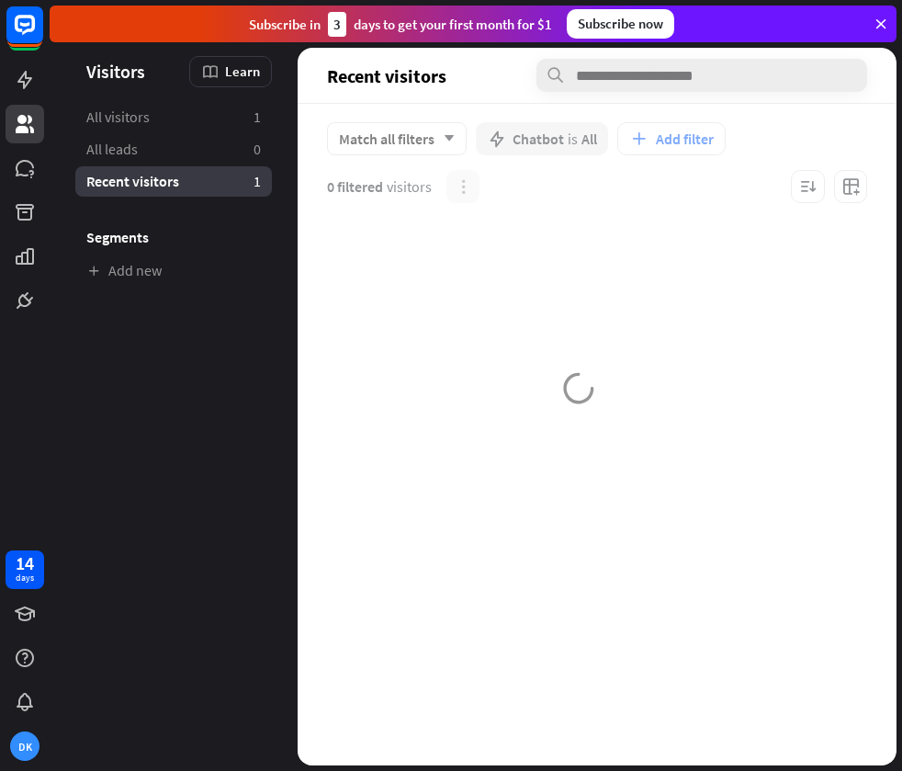
click at [161, 166] on div "Recent visitors 1" at bounding box center [173, 181] width 197 height 30
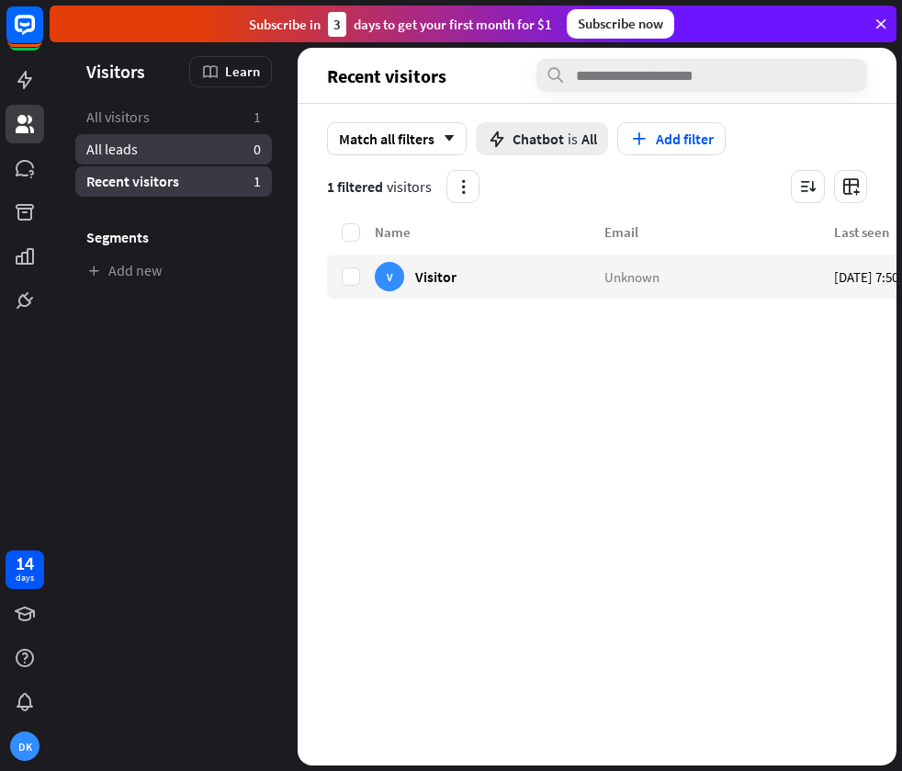
click at [167, 162] on link "All leads 0" at bounding box center [173, 149] width 197 height 30
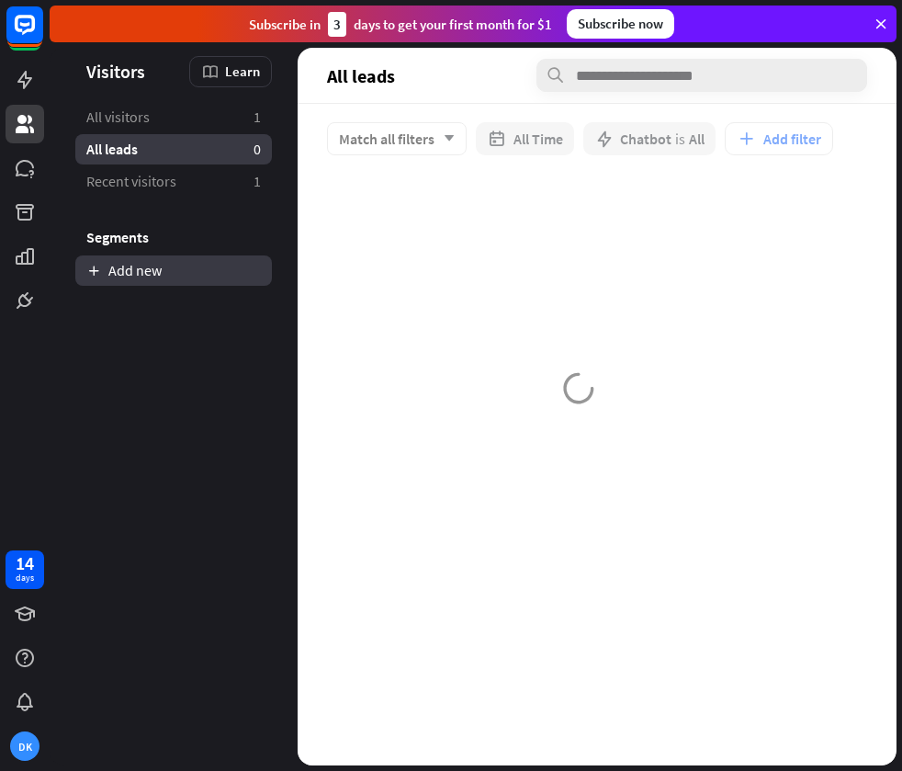
click at [149, 260] on link "Add new" at bounding box center [173, 270] width 197 height 30
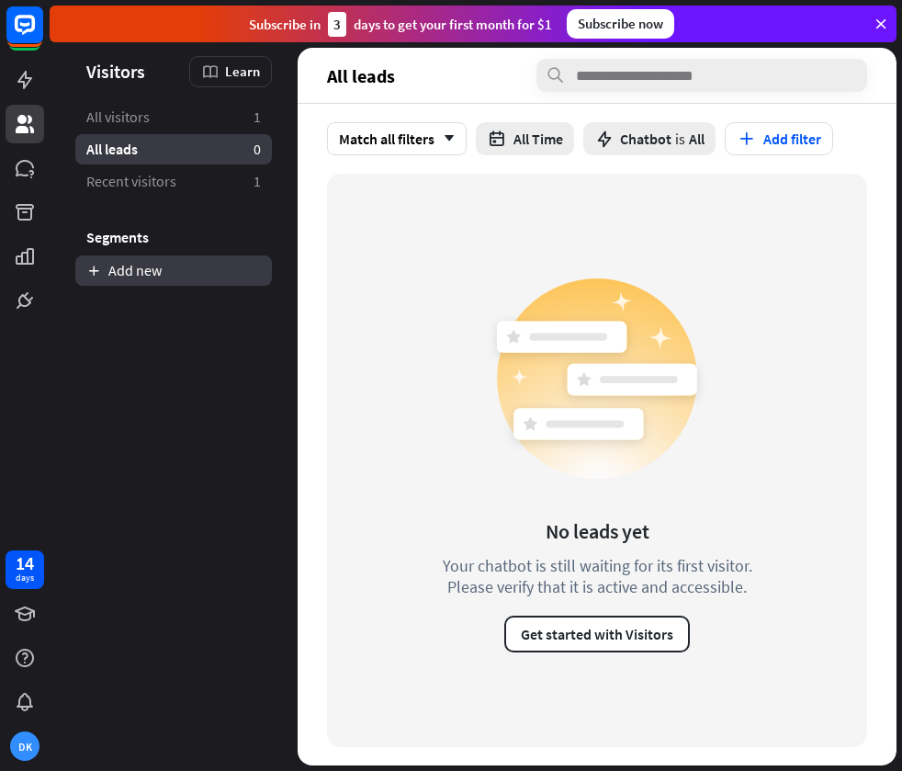
click at [176, 275] on link "Add new" at bounding box center [173, 270] width 197 height 30
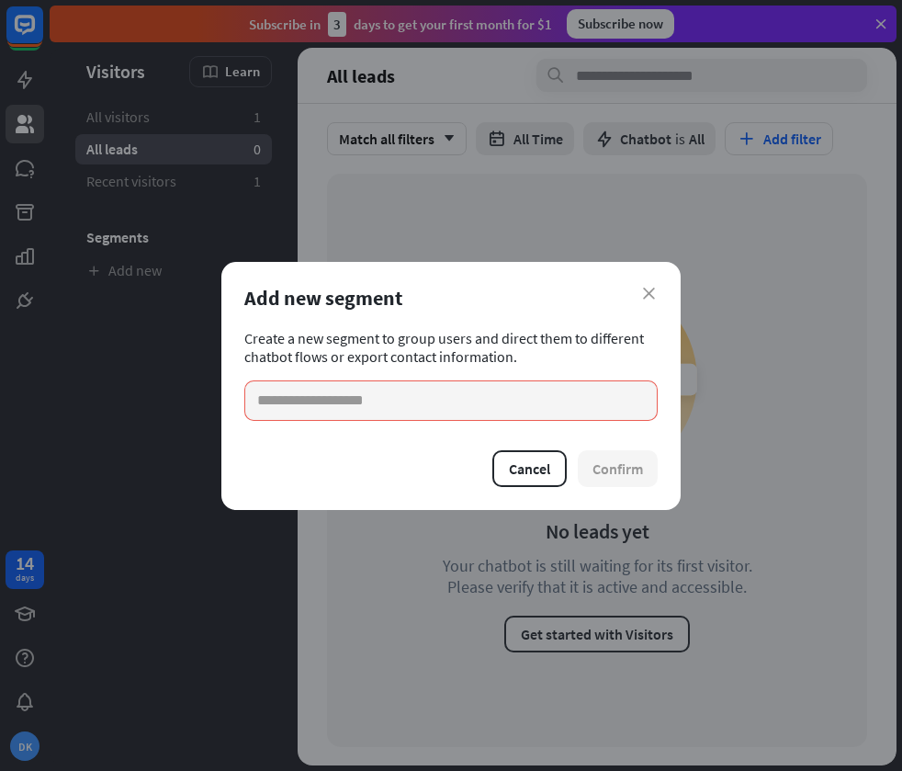
click at [636, 292] on div "Add new segment" at bounding box center [450, 298] width 413 height 26
click at [649, 290] on icon "close" at bounding box center [649, 294] width 12 height 12
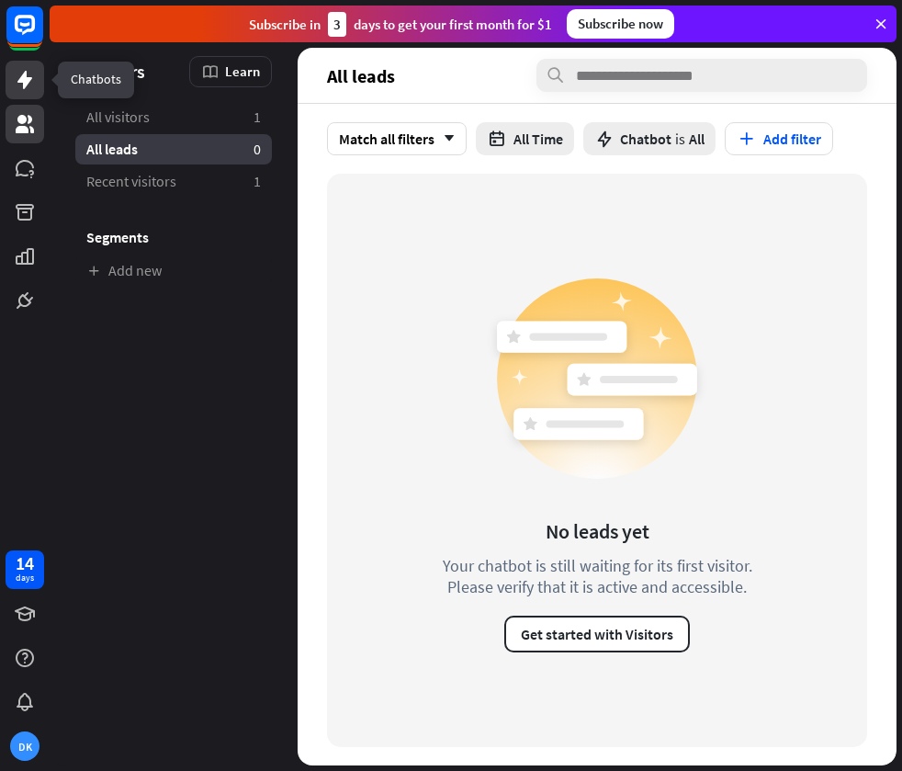
click at [25, 87] on icon at bounding box center [24, 80] width 15 height 18
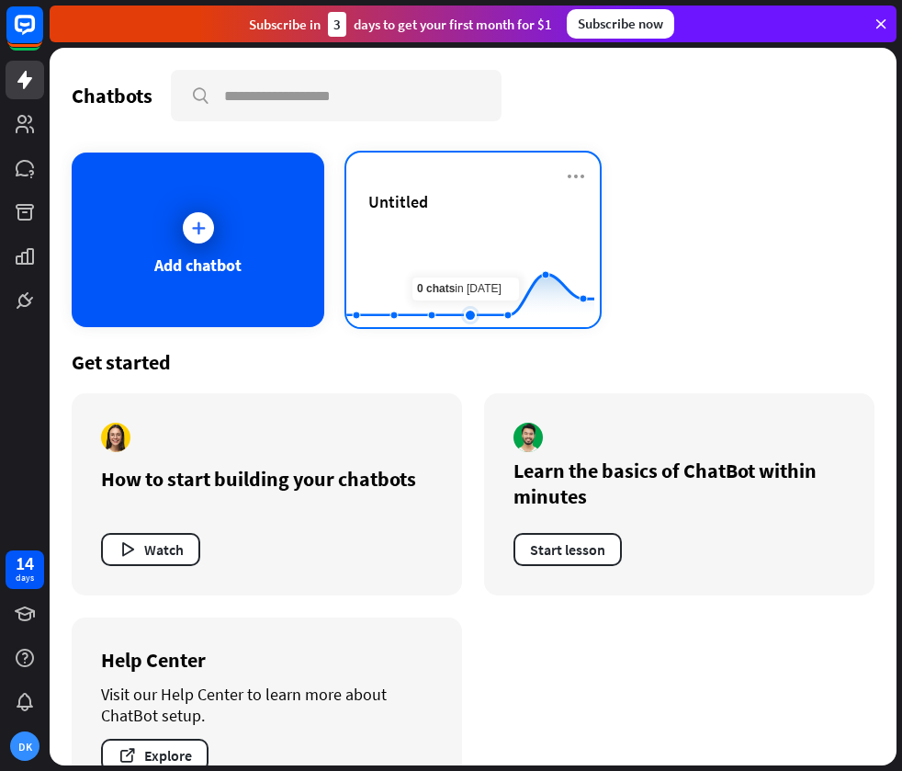
click at [471, 246] on rect at bounding box center [470, 281] width 248 height 115
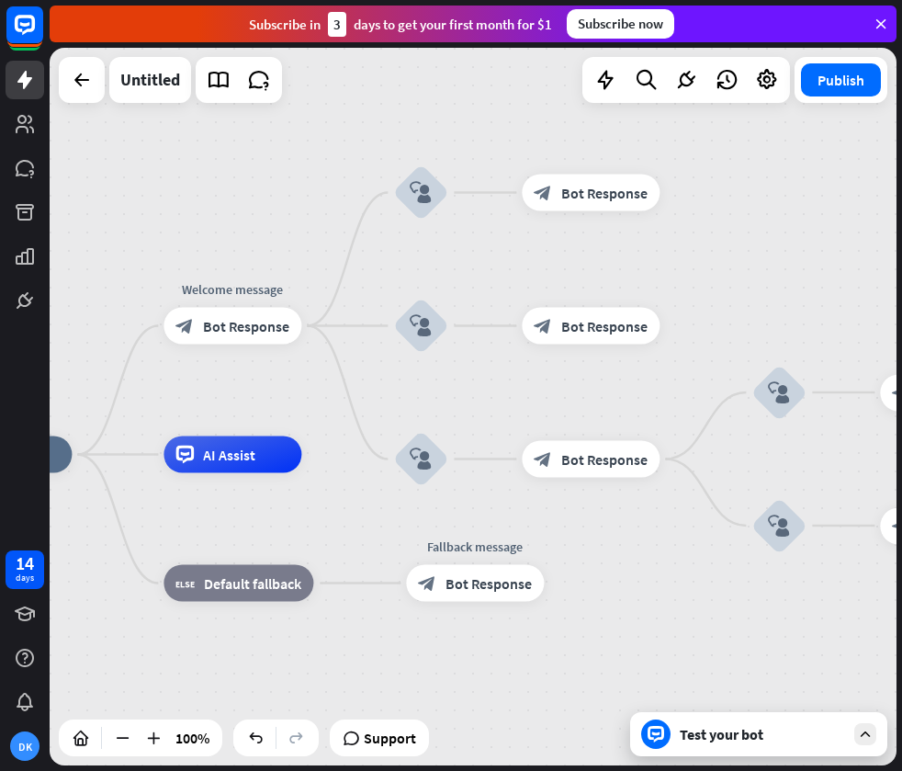
drag, startPoint x: 432, startPoint y: 222, endPoint x: 108, endPoint y: 267, distance: 326.5
click at [164, 308] on div "Edit name more_horiz Welcome message block_bot_response Bot Response" at bounding box center [233, 326] width 138 height 37
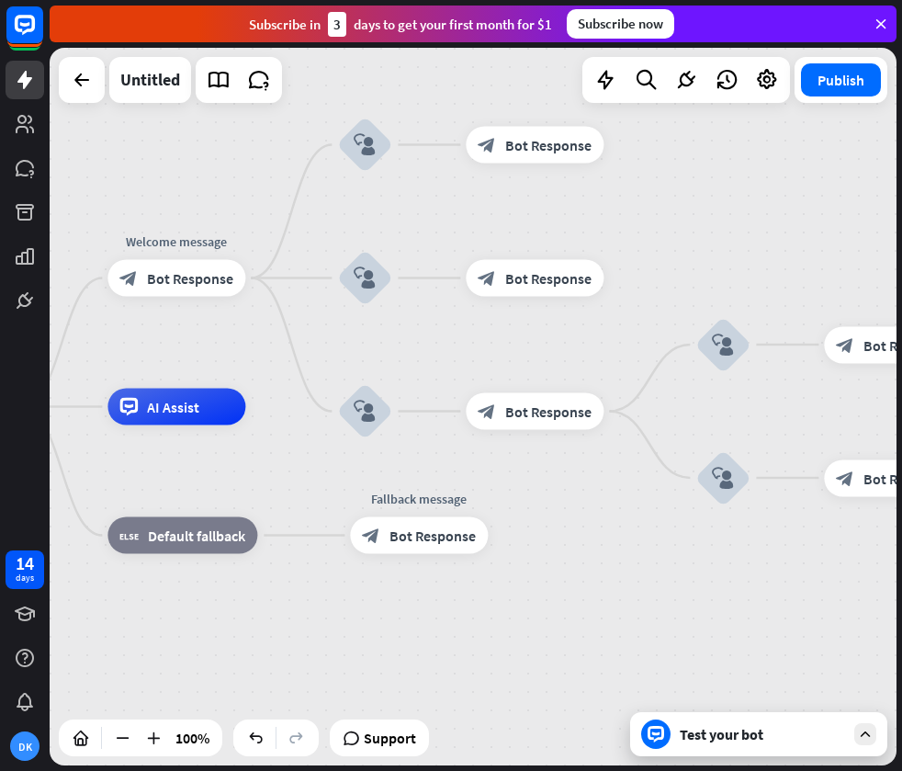
drag, startPoint x: 193, startPoint y: 243, endPoint x: 175, endPoint y: 197, distance: 48.3
click at [175, 197] on div "home_2 Start point Welcome message block_bot_response Bot Response block_user_i…" at bounding box center [473, 406] width 847 height 717
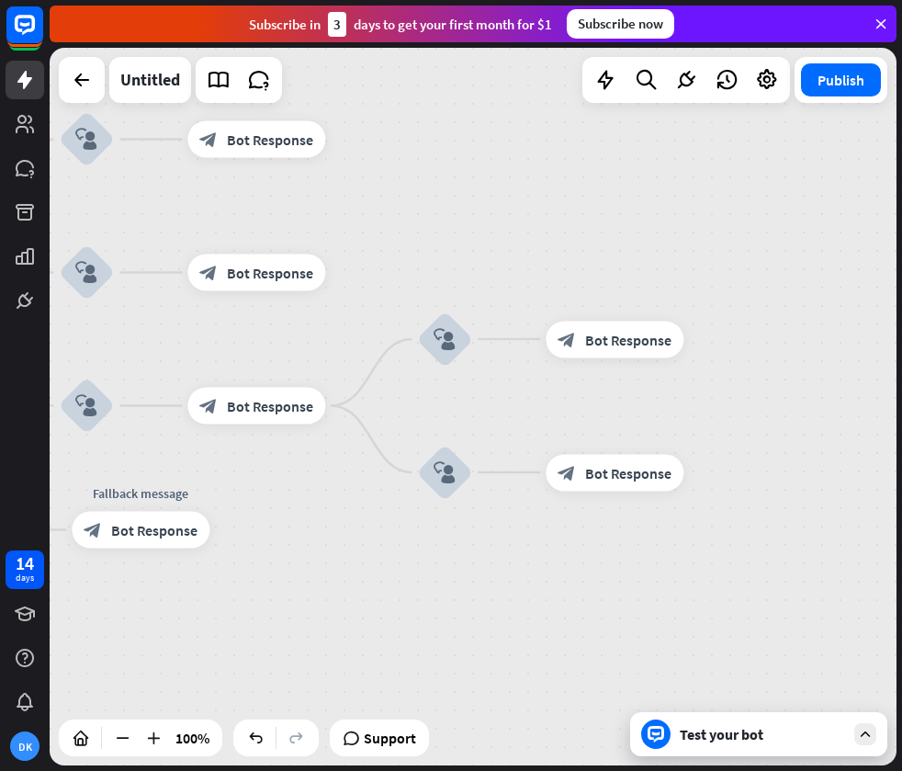
drag, startPoint x: 557, startPoint y: 559, endPoint x: 278, endPoint y: 559, distance: 278.3
click at [276, 559] on div "home_2 Start point Welcome message block_bot_response Bot Response block_user_i…" at bounding box center [22, 759] width 847 height 717
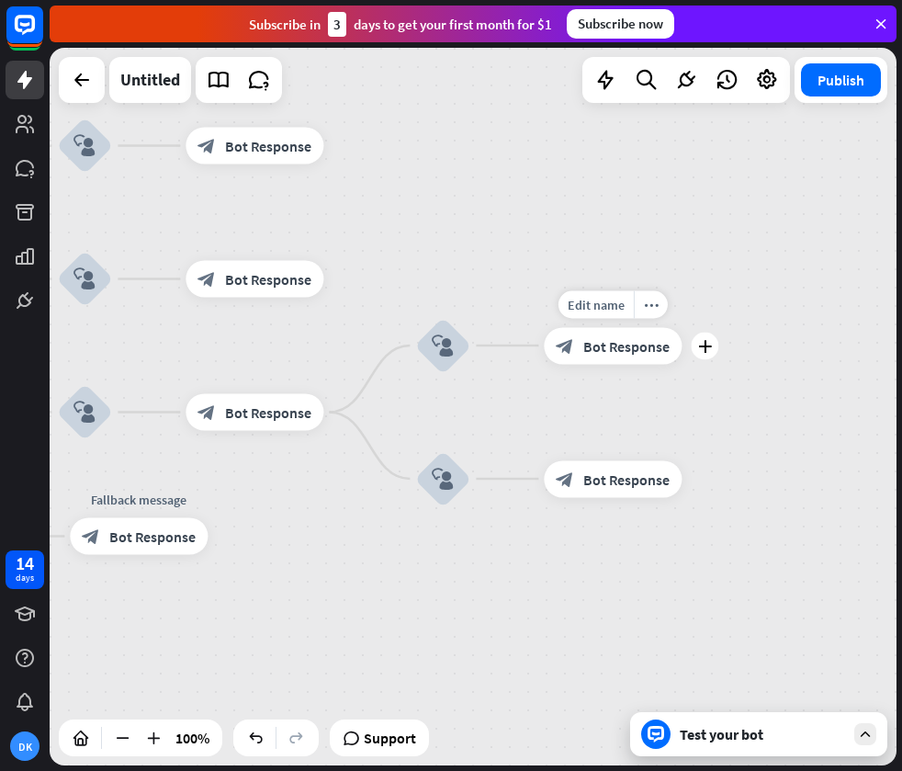
click at [620, 351] on span "Bot Response" at bounding box center [626, 345] width 86 height 18
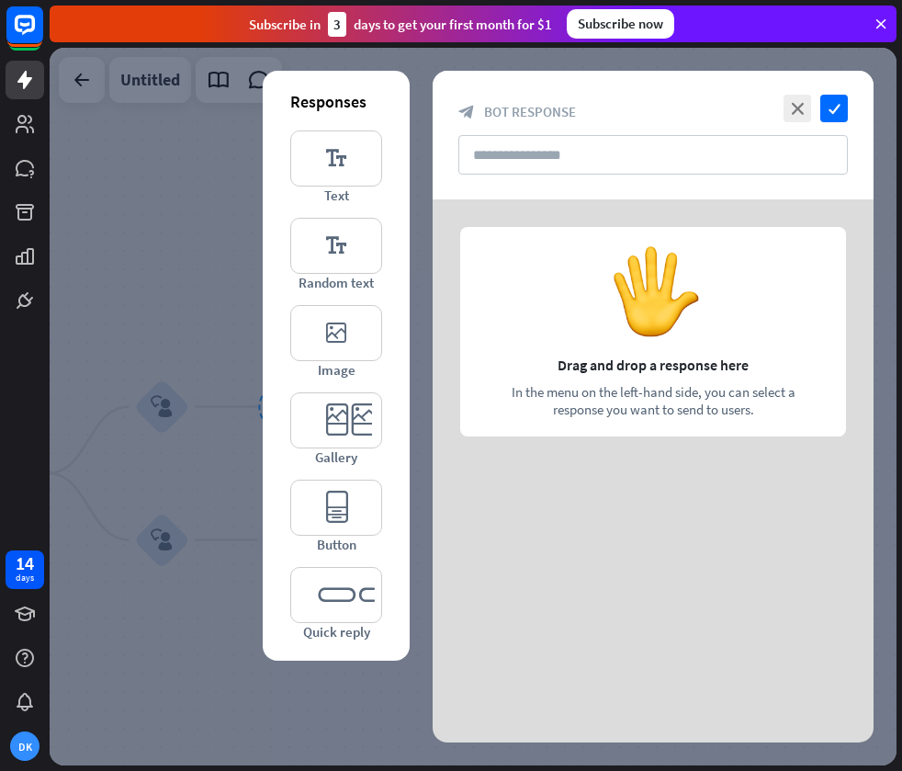
click at [188, 230] on div at bounding box center [473, 406] width 847 height 717
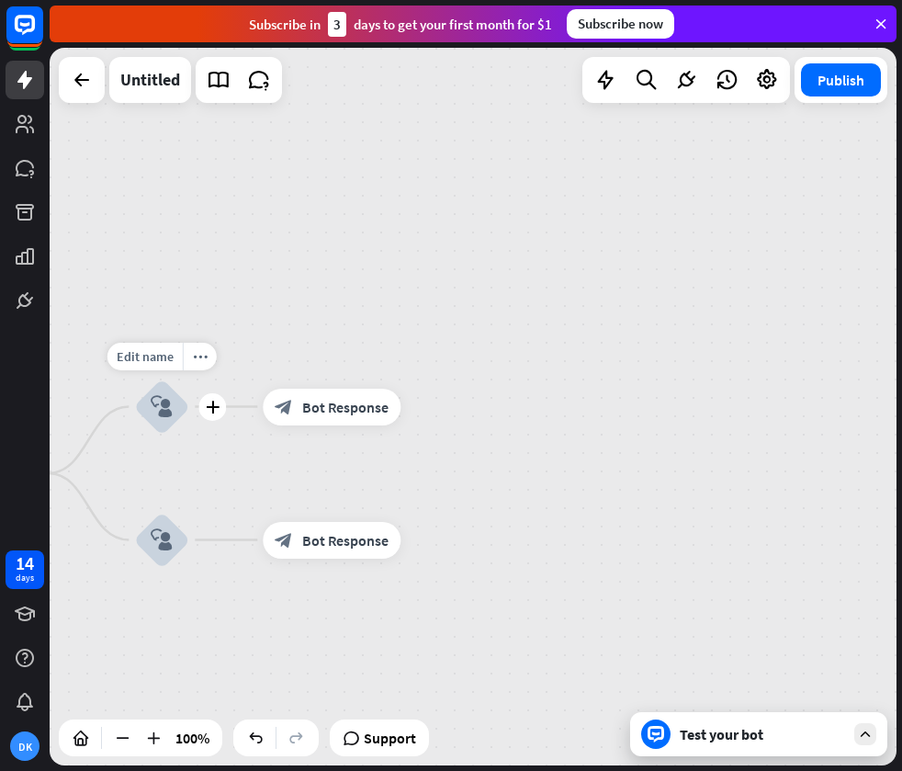
click at [166, 396] on icon "block_user_input" at bounding box center [162, 407] width 22 height 22
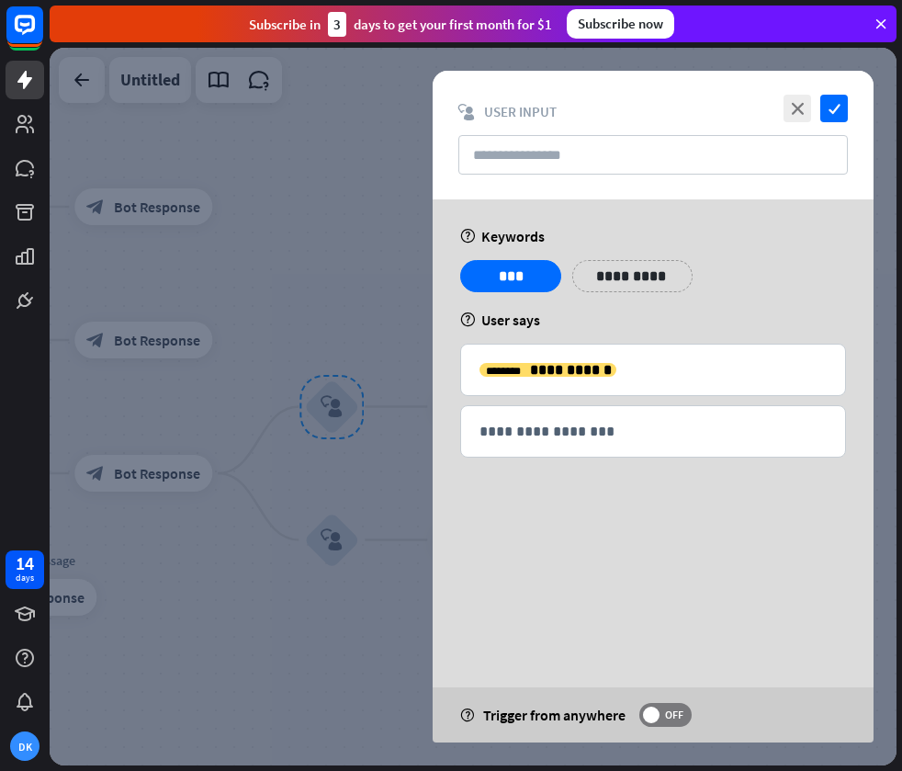
drag, startPoint x: 333, startPoint y: 283, endPoint x: 318, endPoint y: 300, distance: 22.8
click at [331, 286] on div at bounding box center [473, 406] width 847 height 717
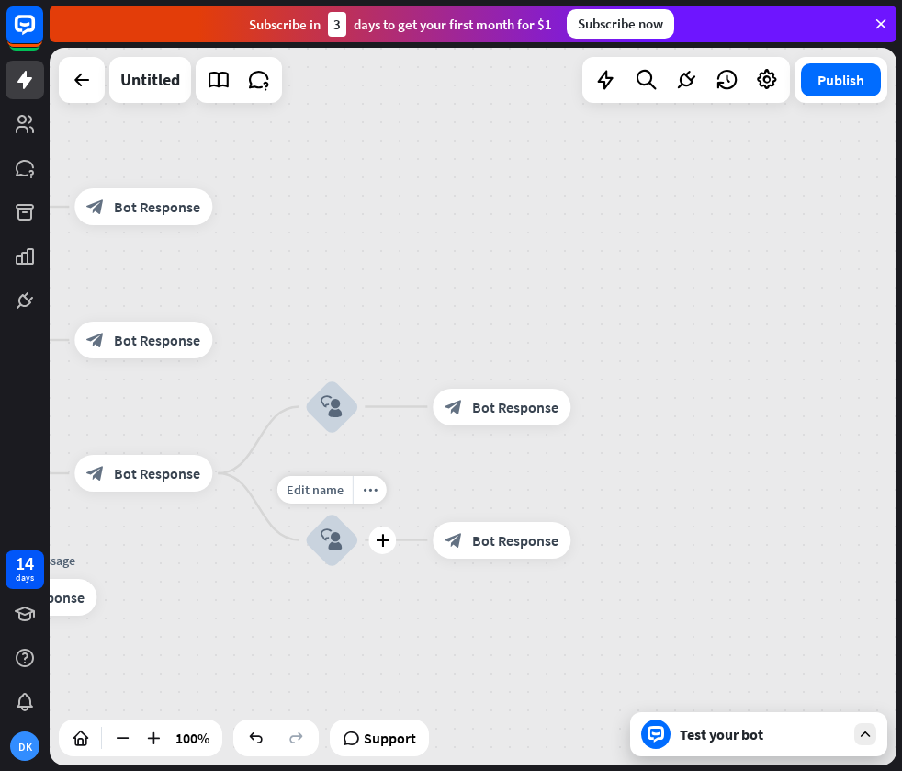
click at [340, 554] on div "block_user_input" at bounding box center [331, 540] width 55 height 55
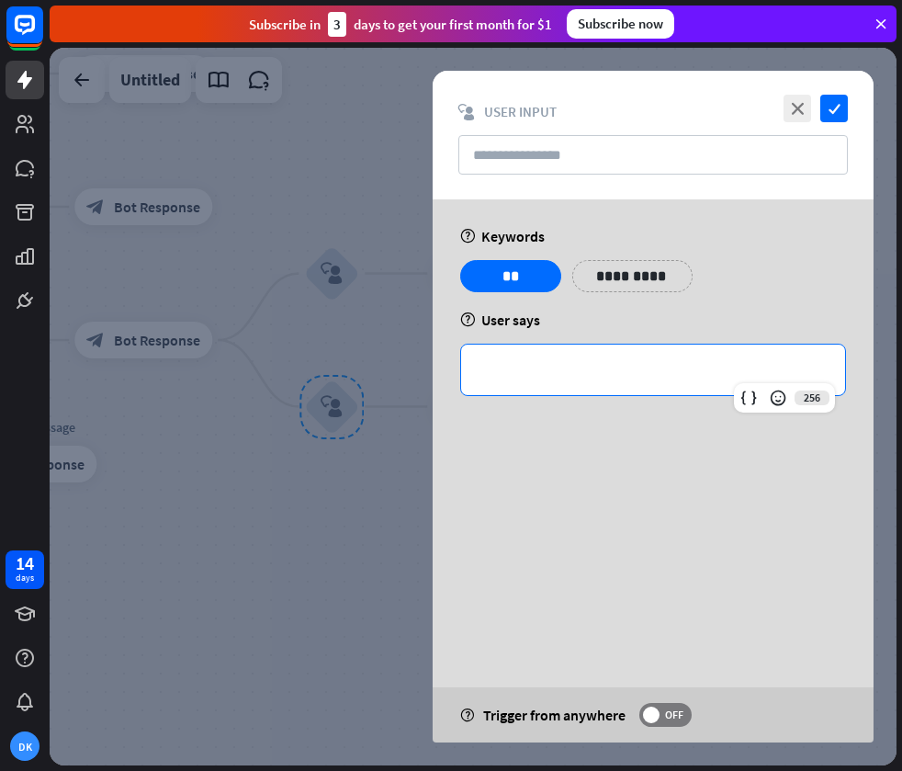
click at [574, 379] on p "**********" at bounding box center [653, 369] width 347 height 23
click at [747, 398] on icon at bounding box center [748, 398] width 18 height 18
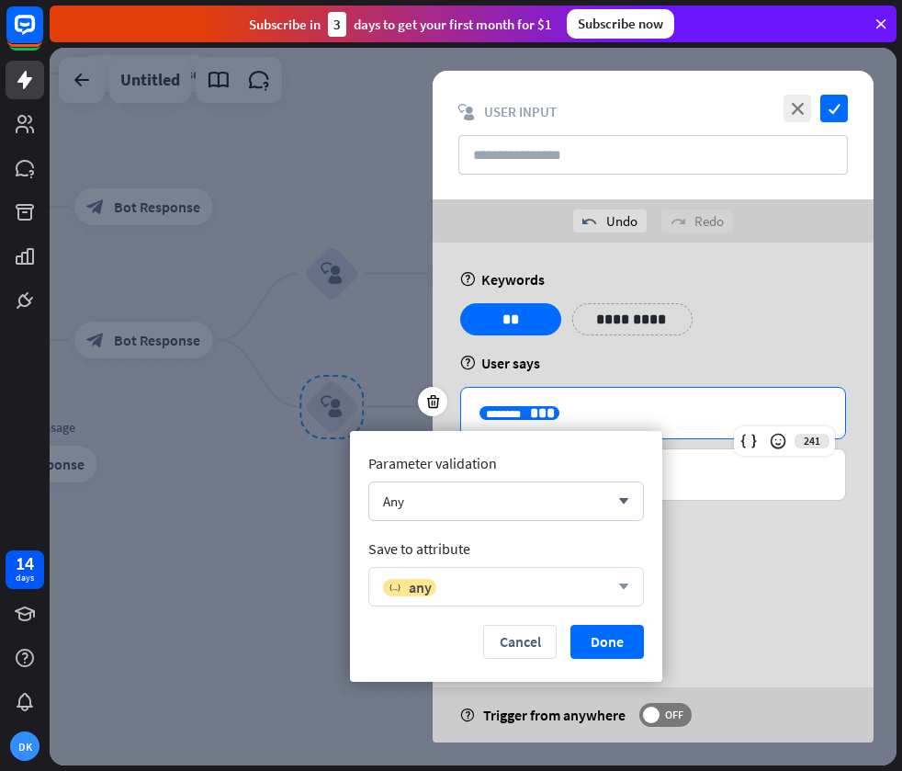
click at [484, 585] on div "variable any" at bounding box center [496, 587] width 226 height 18
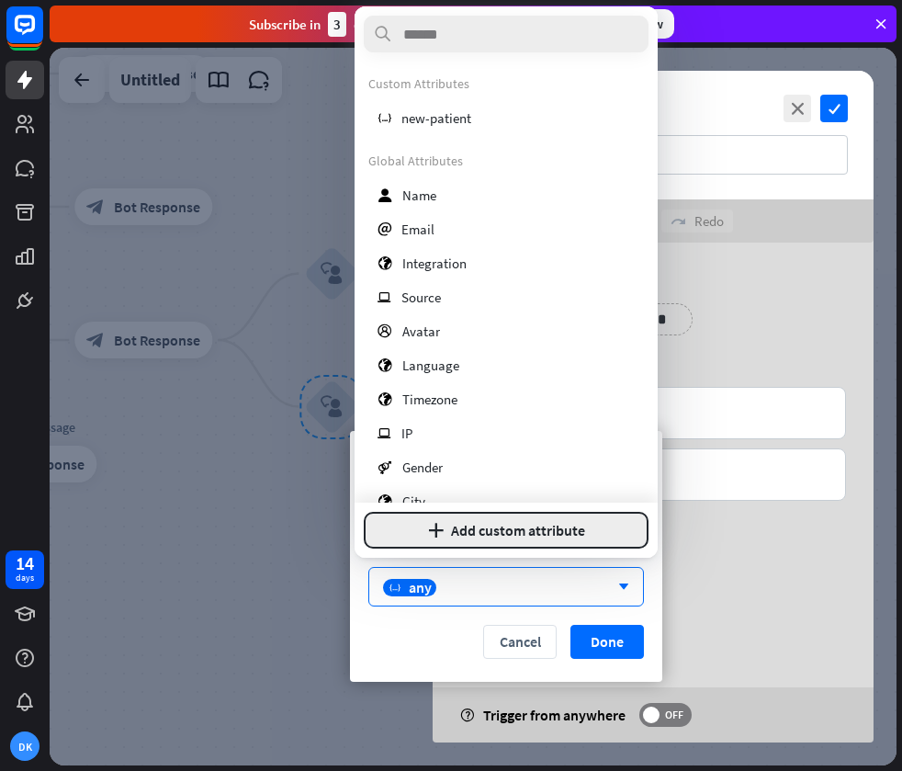
click at [456, 538] on button "plus Add custom attribute" at bounding box center [506, 530] width 285 height 37
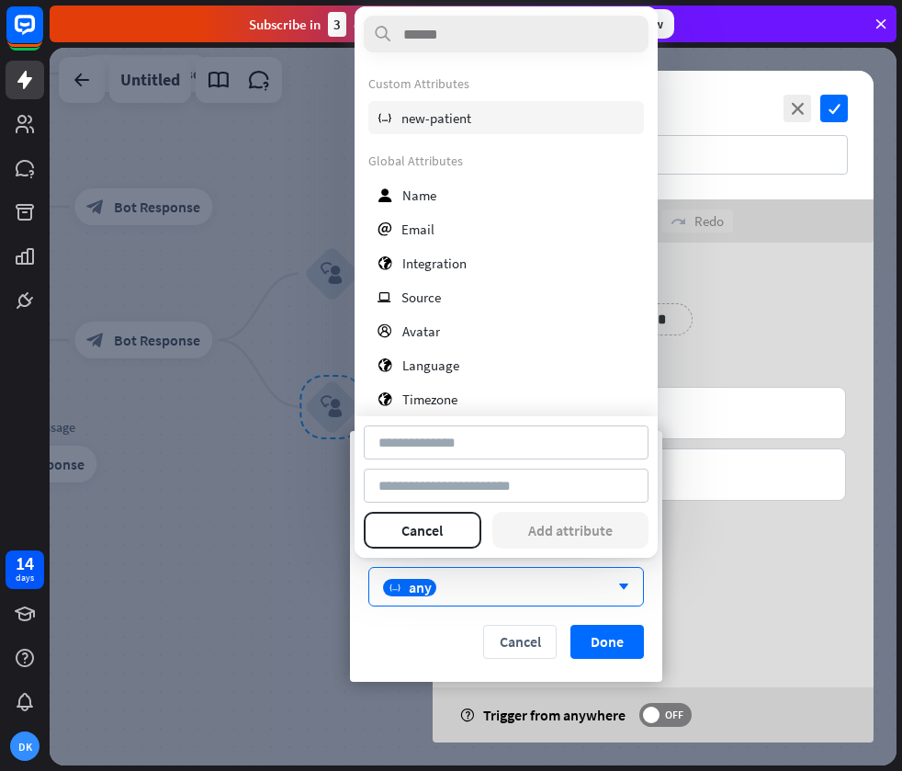
click at [460, 106] on div "variable new-patient" at bounding box center [506, 117] width 276 height 33
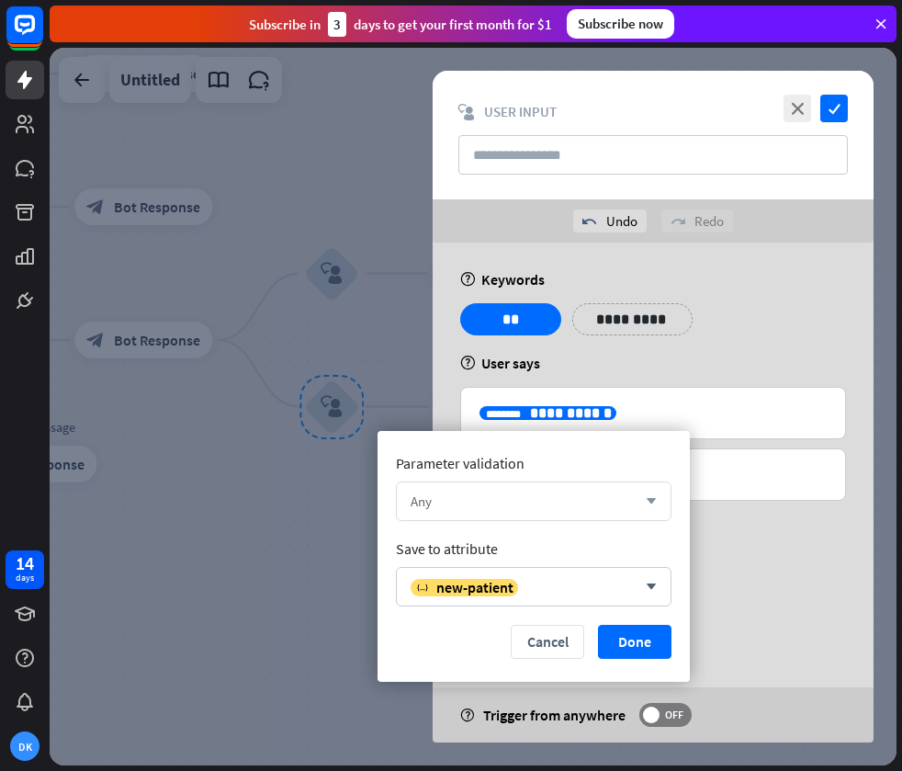
click at [561, 505] on div "Any" at bounding box center [524, 500] width 226 height 17
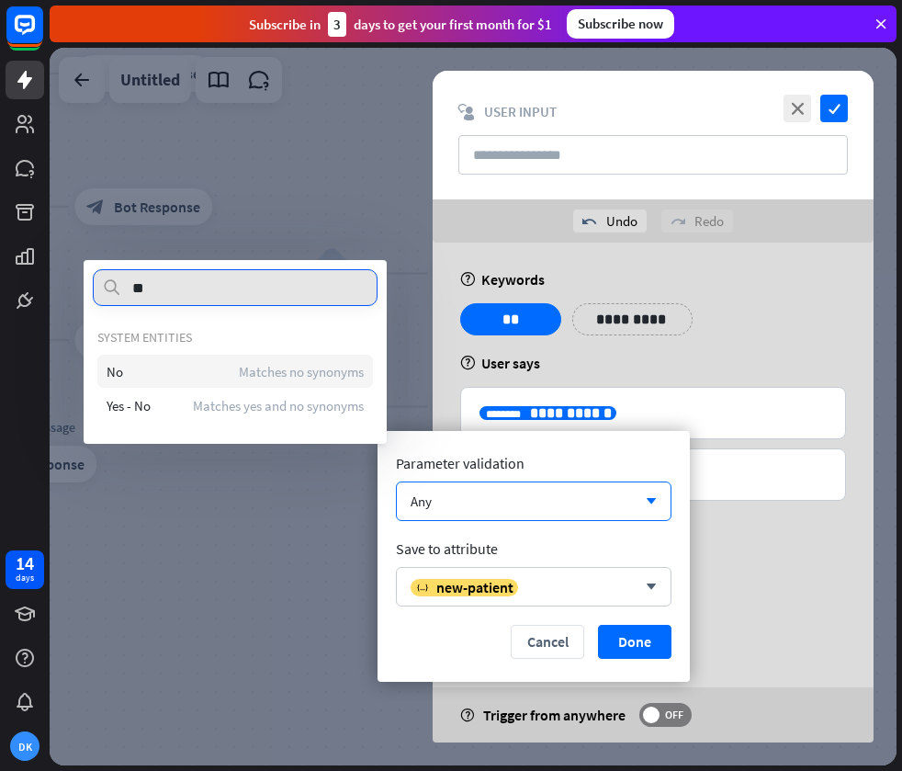
type input "**"
click at [209, 366] on div "No Matches no synonyms" at bounding box center [235, 371] width 276 height 33
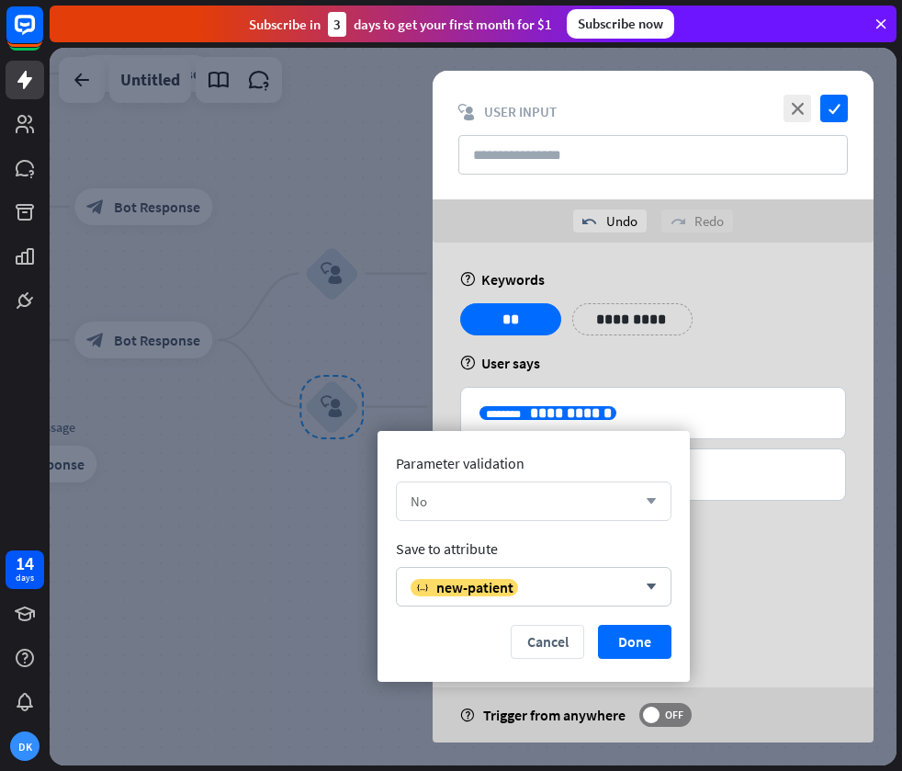
click at [596, 515] on div "No arrow_down" at bounding box center [534, 500] width 276 height 39
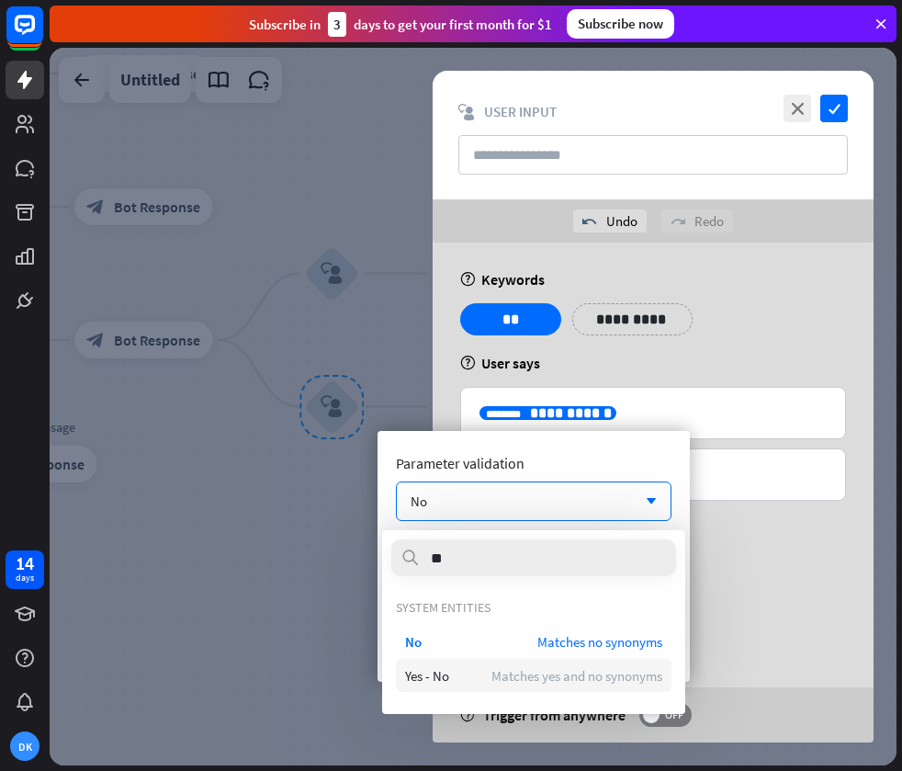
click at [592, 675] on span "Matches yes and no synonyms" at bounding box center [576, 675] width 171 height 17
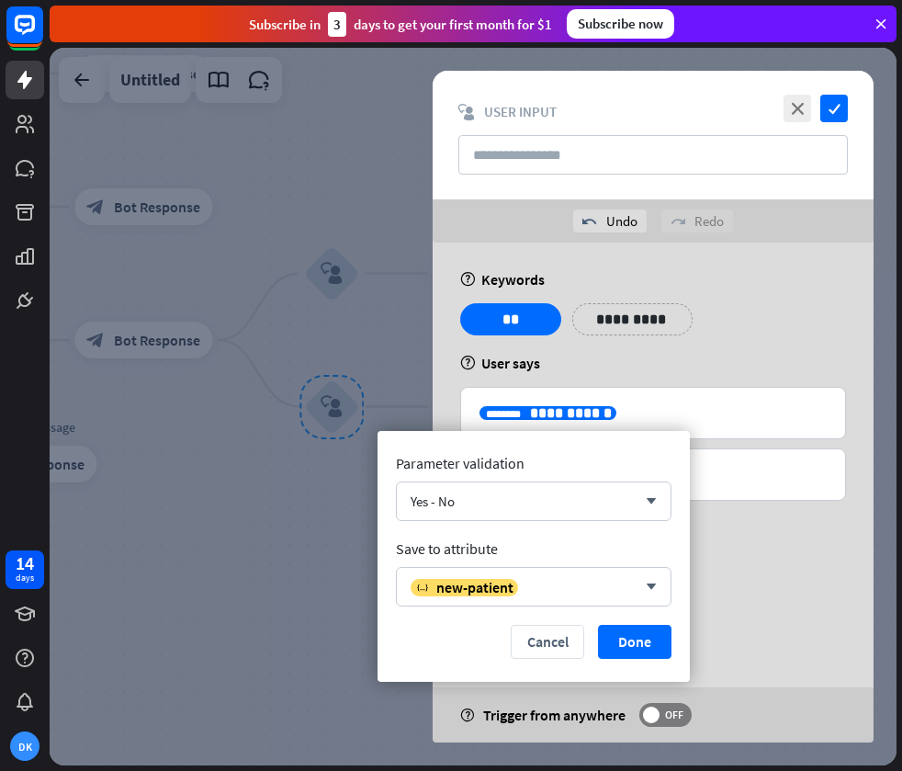
click at [649, 644] on button "Done" at bounding box center [634, 642] width 73 height 34
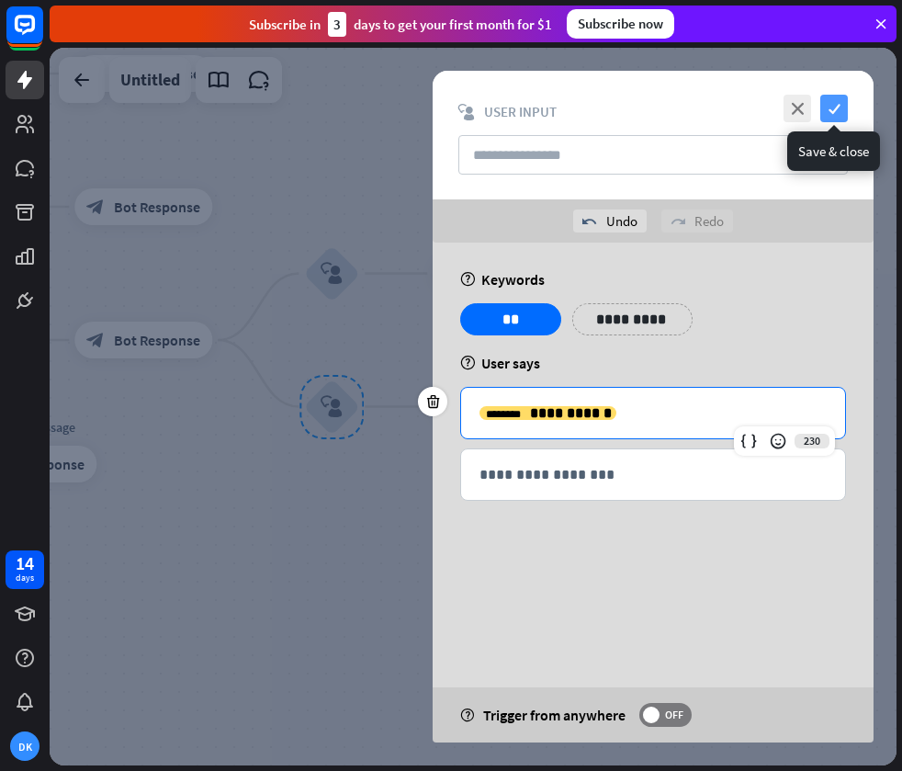
click at [835, 109] on icon "check" at bounding box center [834, 109] width 28 height 28
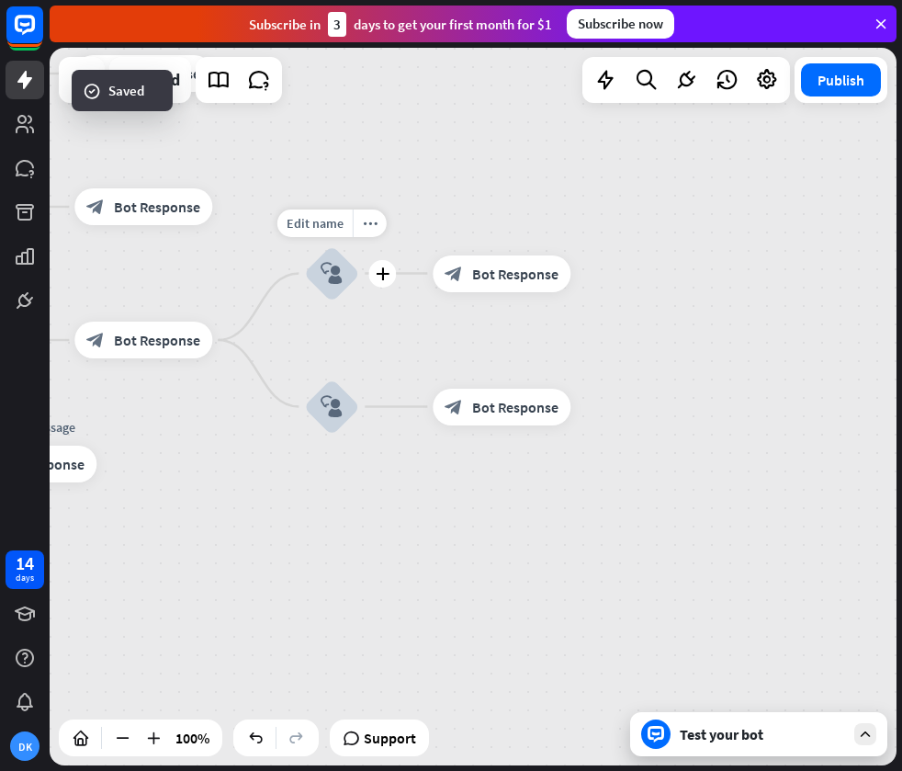
click at [331, 288] on div "block_user_input" at bounding box center [331, 273] width 55 height 55
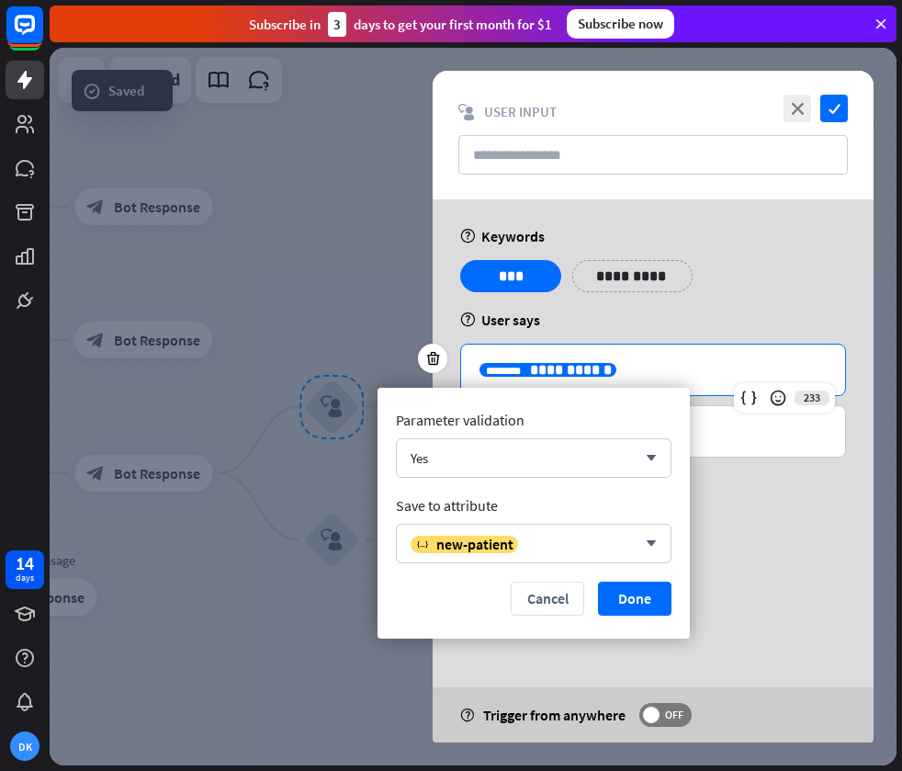
click at [536, 371] on span "**********" at bounding box center [571, 370] width 82 height 14
click at [489, 468] on div "Yes arrow_down" at bounding box center [534, 457] width 276 height 39
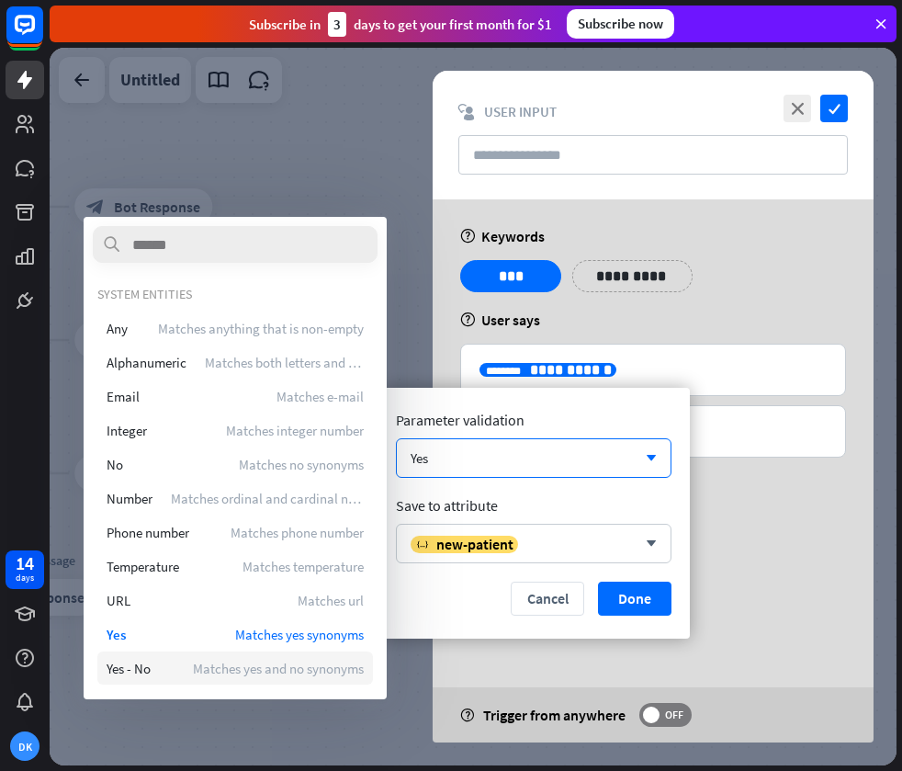
click at [185, 681] on div "Yes - No Matches yes and no synonyms" at bounding box center [235, 667] width 276 height 33
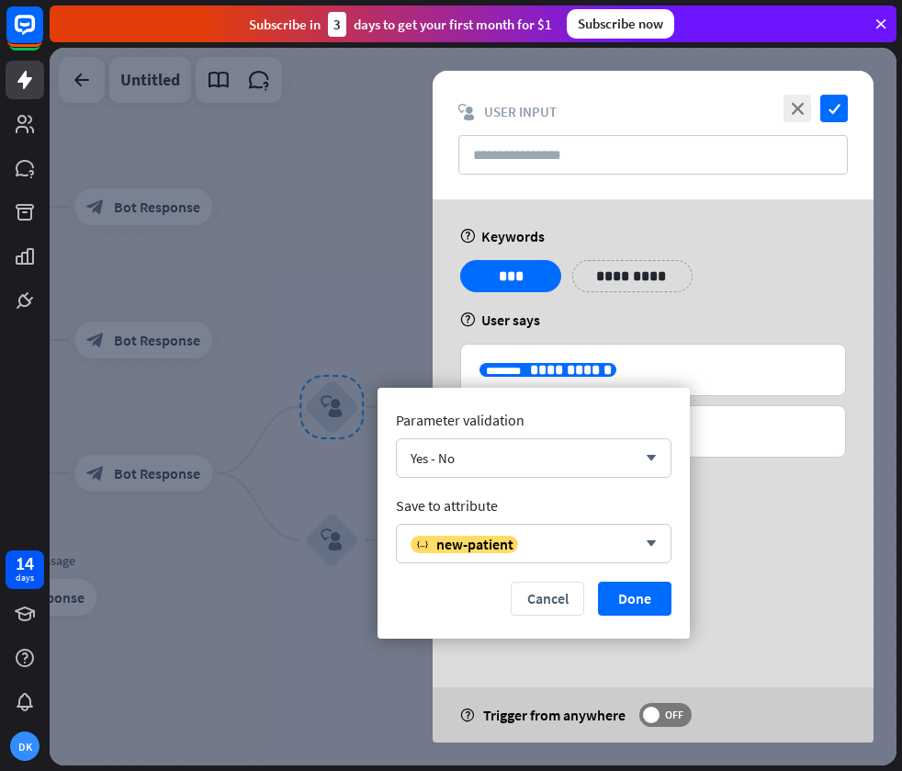
click at [638, 605] on button "Done" at bounding box center [634, 598] width 73 height 34
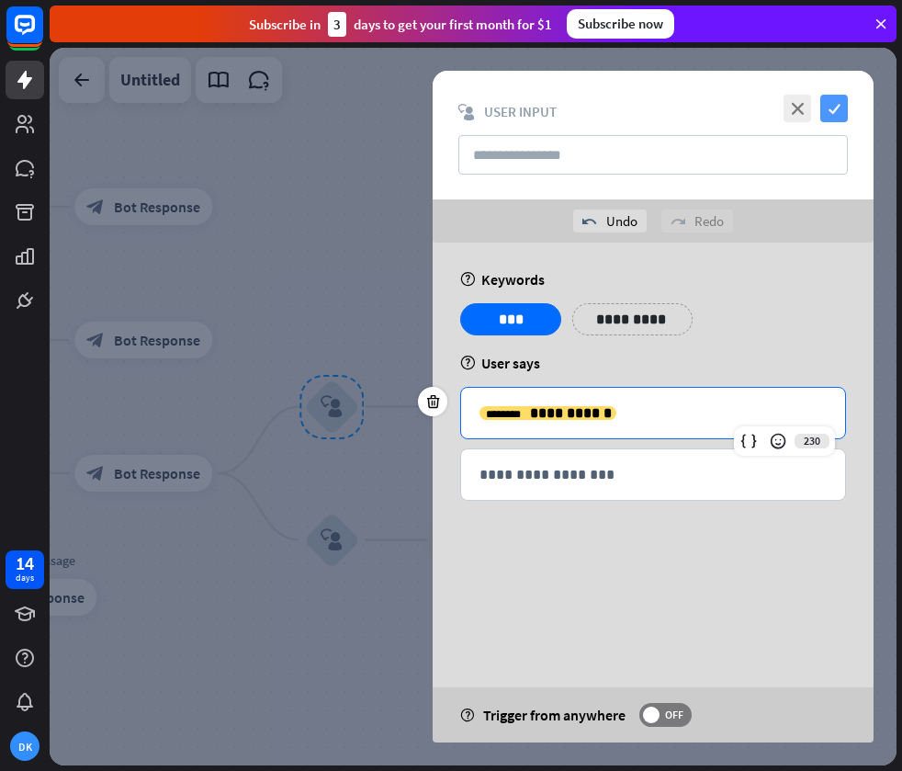
click at [837, 104] on icon "check" at bounding box center [834, 109] width 28 height 28
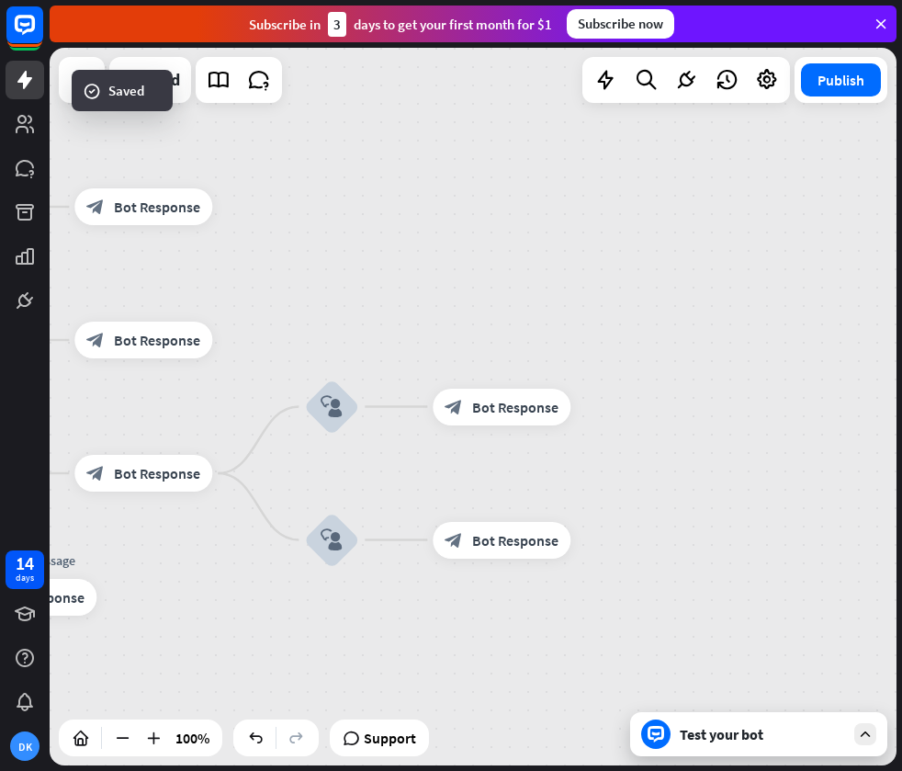
click at [398, 313] on div "home_2 Start point Welcome message block_bot_response Bot Response block_user_i…" at bounding box center [473, 406] width 847 height 717
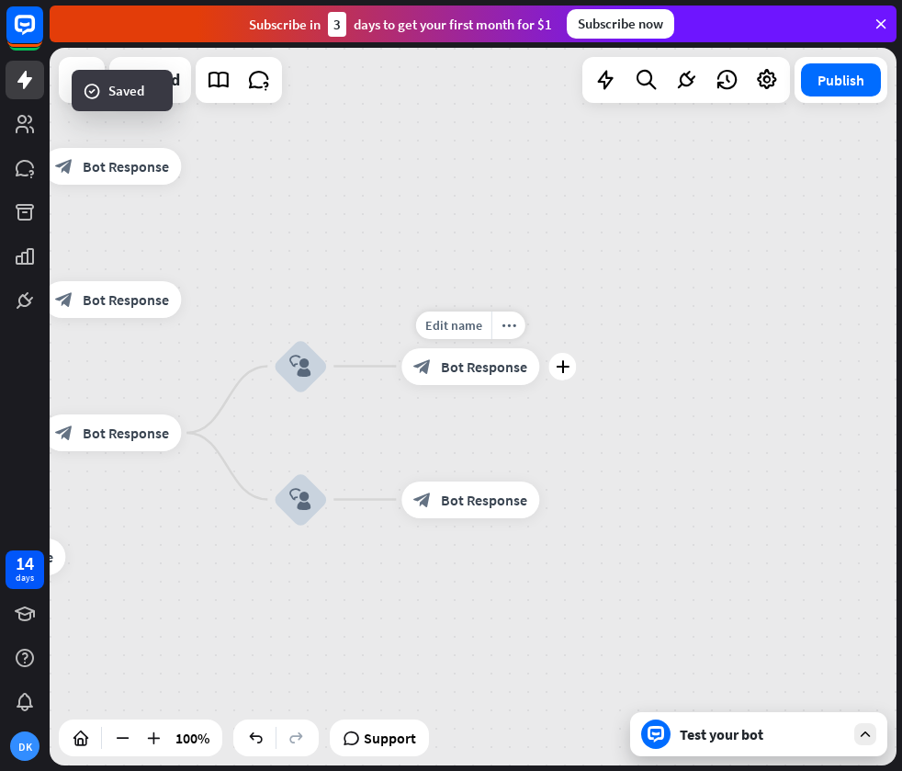
drag, startPoint x: 481, startPoint y: 458, endPoint x: 449, endPoint y: 405, distance: 62.2
click at [450, 385] on div "Edit name more_horiz plus block_bot_response Bot Response" at bounding box center [470, 366] width 138 height 37
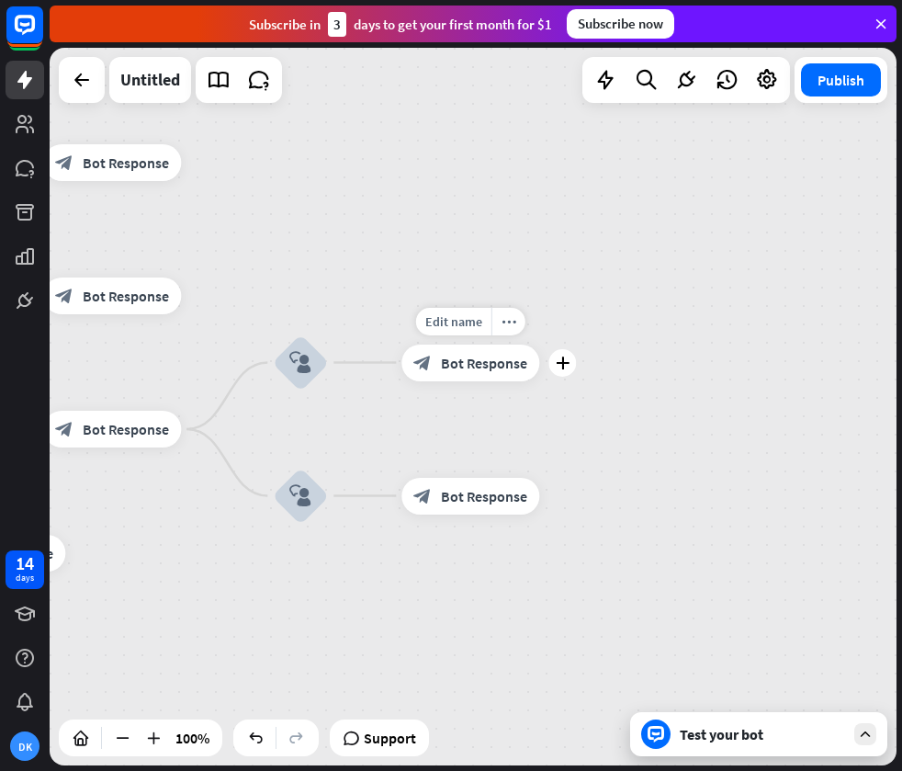
click at [448, 361] on span "Bot Response" at bounding box center [484, 363] width 86 height 18
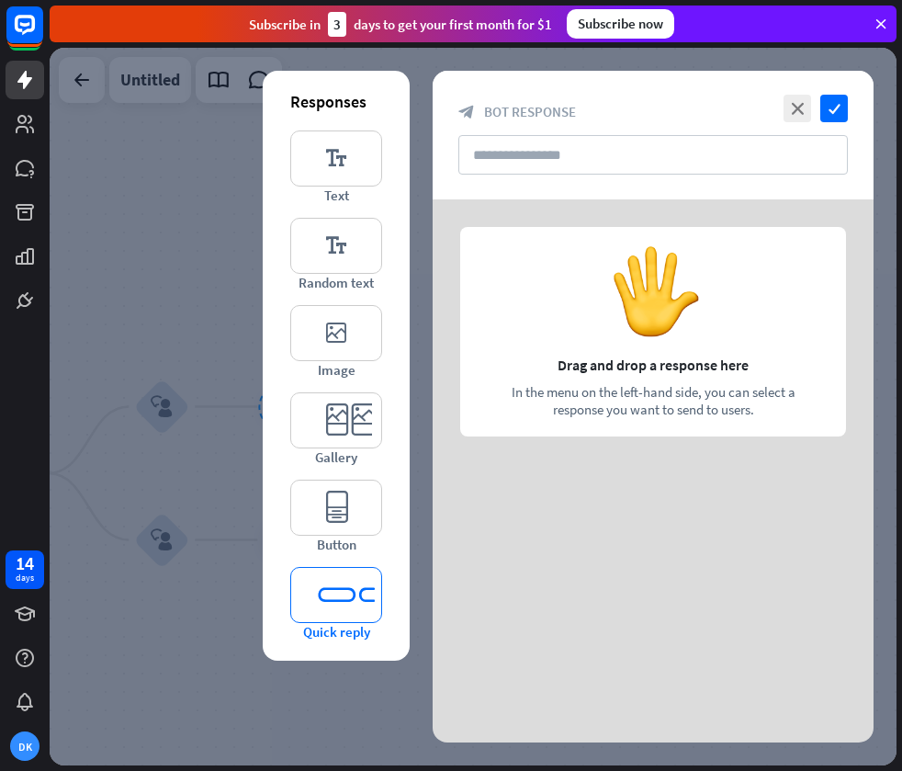
click at [350, 584] on icon "editor_quick_replies" at bounding box center [336, 595] width 92 height 56
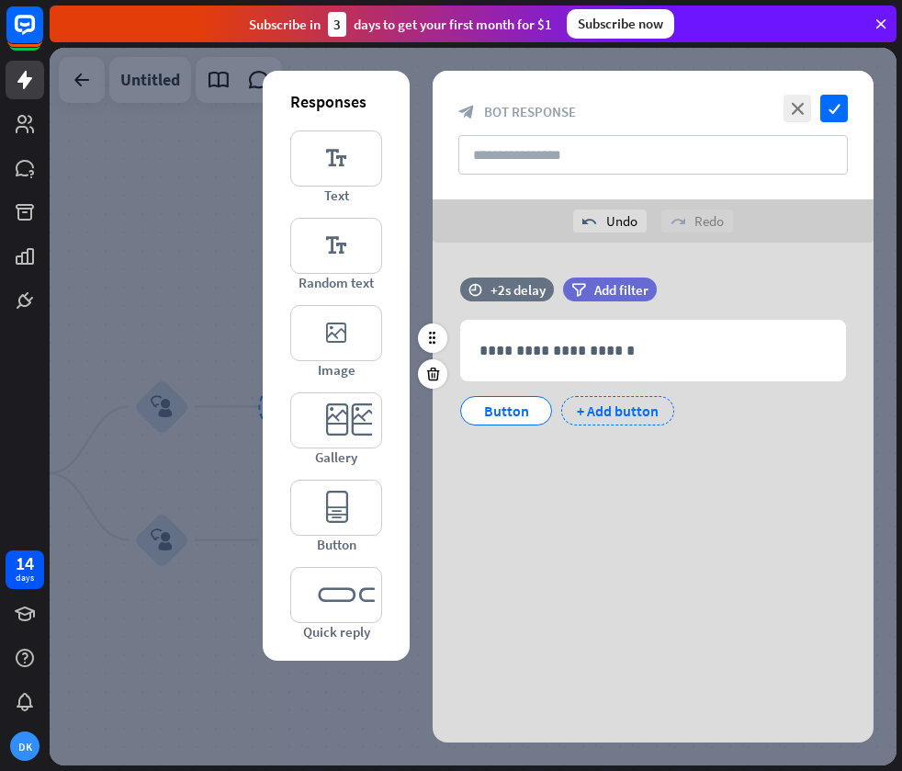
click at [612, 416] on div "+ Add button" at bounding box center [617, 410] width 113 height 29
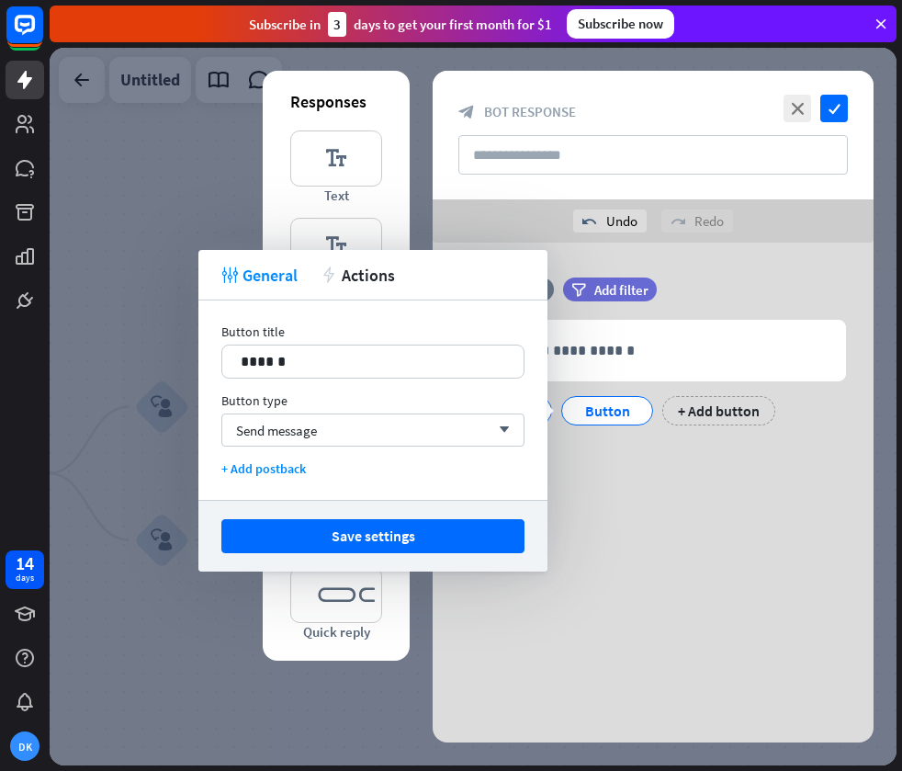
click at [668, 449] on div "**********" at bounding box center [653, 381] width 441 height 276
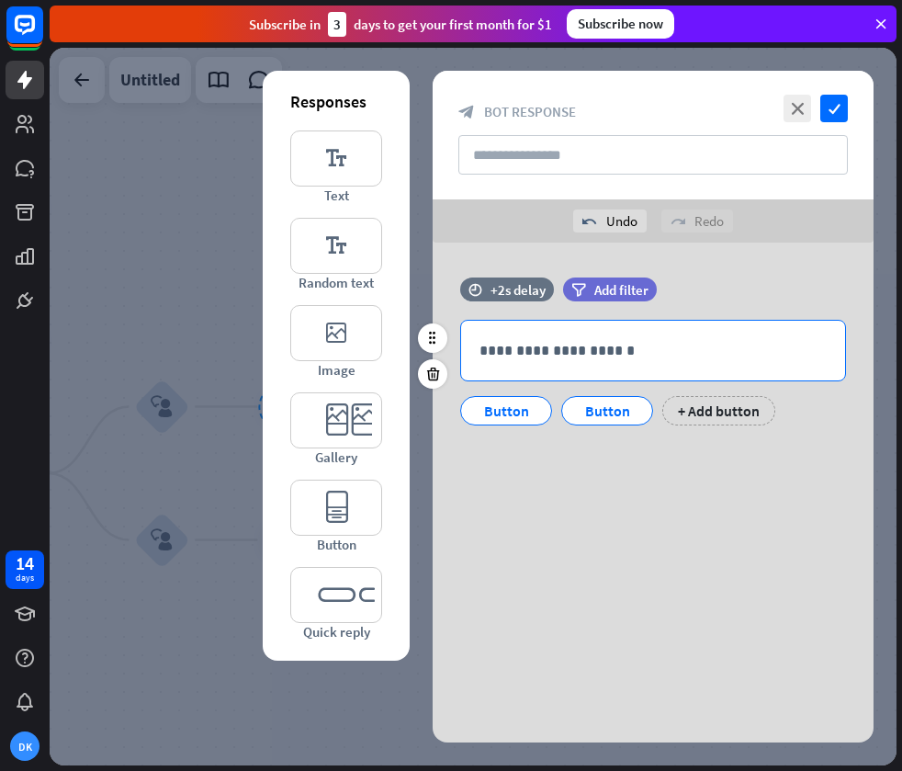
click at [551, 358] on p "**********" at bounding box center [653, 350] width 347 height 23
click at [502, 344] on p "**********" at bounding box center [653, 350] width 347 height 23
click at [593, 450] on div "**********" at bounding box center [653, 381] width 441 height 276
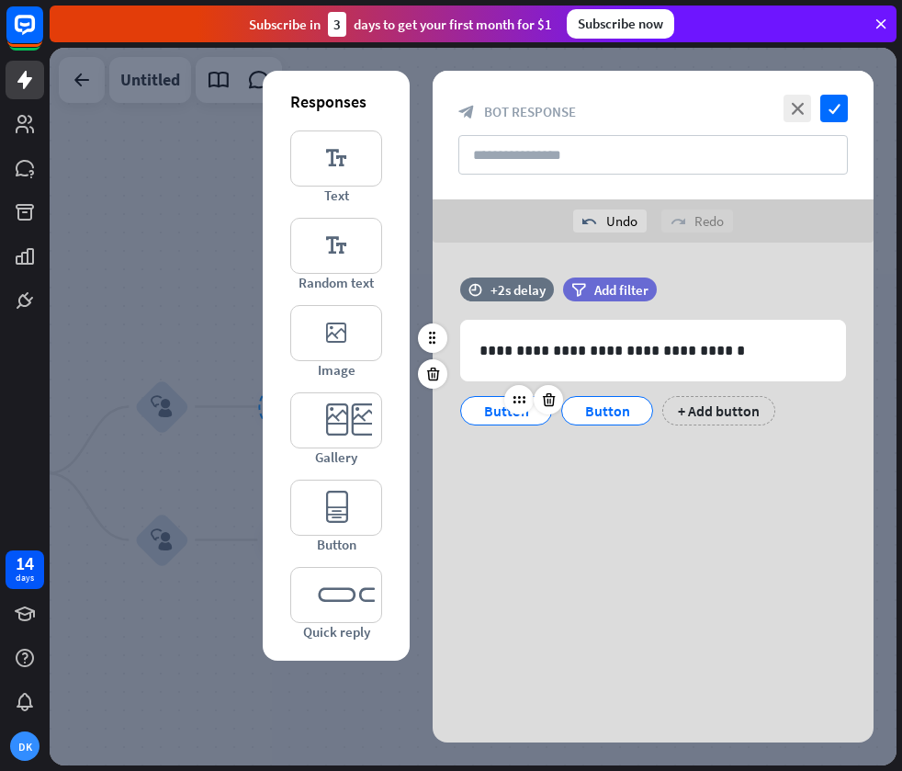
click at [492, 416] on div "Button" at bounding box center [506, 411] width 61 height 28
drag, startPoint x: 500, startPoint y: 441, endPoint x: 500, endPoint y: 428, distance: 12.9
click at [500, 441] on div "**********" at bounding box center [653, 360] width 441 height 166
click at [494, 414] on div "Button" at bounding box center [506, 411] width 61 height 28
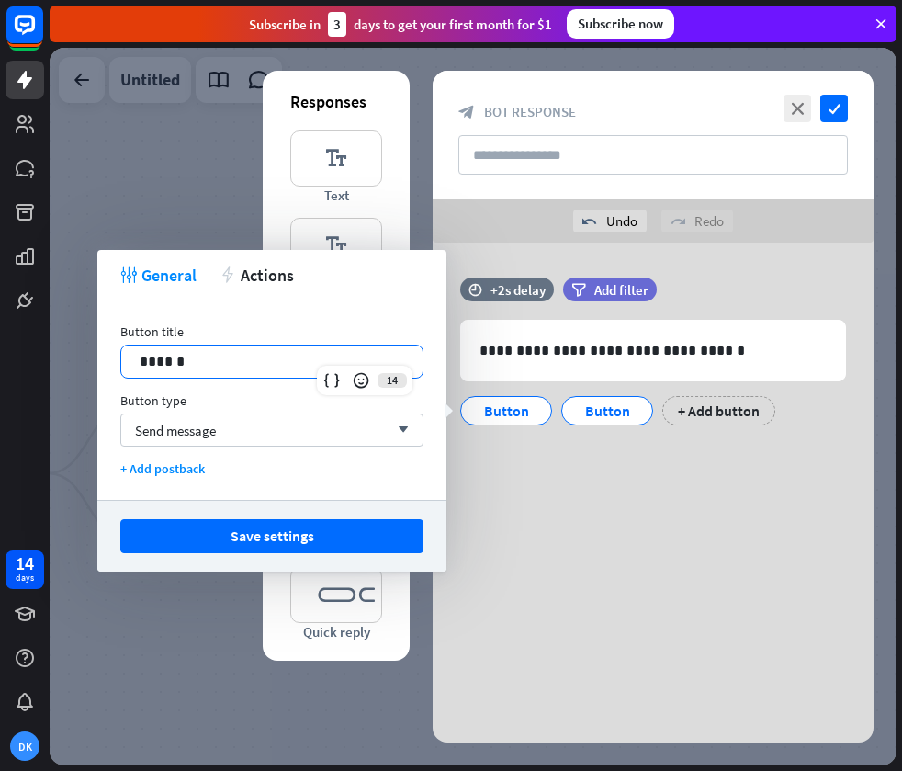
drag, startPoint x: 200, startPoint y: 366, endPoint x: -53, endPoint y: 354, distance: 253.8
click at [0, 354] on html "14 days DK close Product Help First steps Get started with ChatBot Help Center …" at bounding box center [451, 385] width 902 height 771
click at [671, 482] on div "**********" at bounding box center [653, 381] width 441 height 276
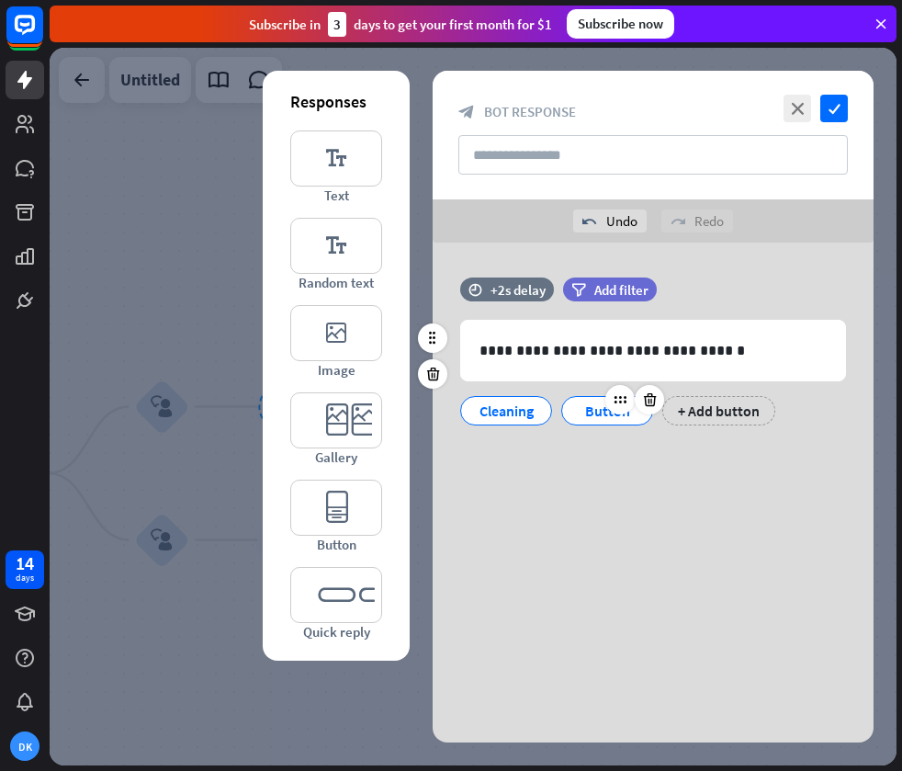
click at [591, 409] on div "Button" at bounding box center [607, 411] width 61 height 28
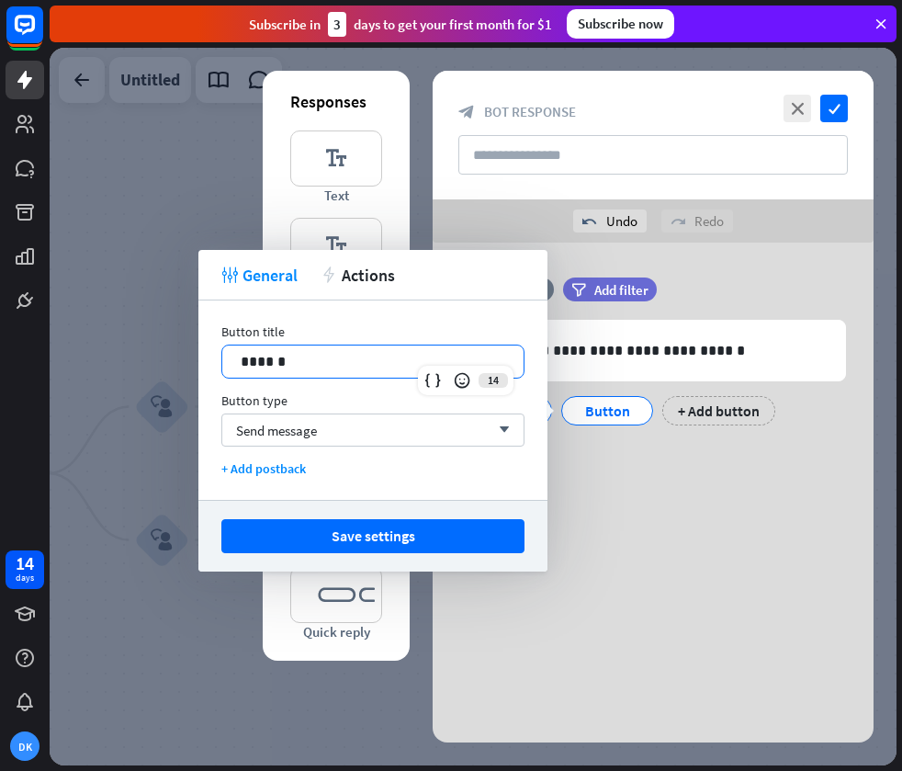
drag, startPoint x: 310, startPoint y: 367, endPoint x: 158, endPoint y: 365, distance: 152.5
click at [158, 365] on body "14 days DK close Product Help First steps Get started with ChatBot Help Center …" at bounding box center [451, 385] width 902 height 771
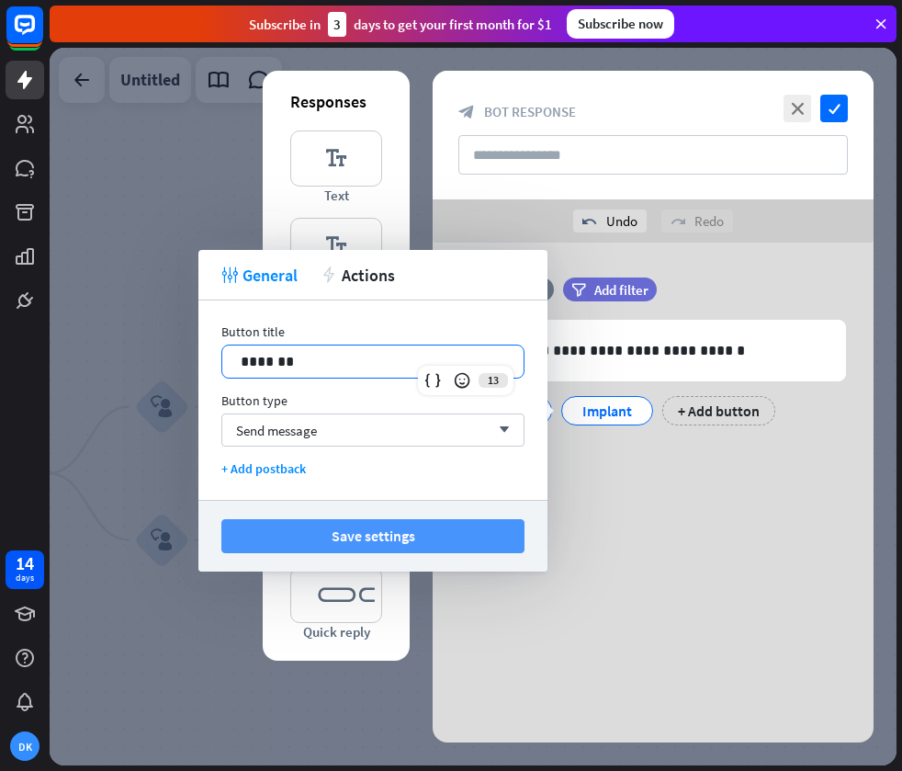
click at [361, 532] on button "Save settings" at bounding box center [372, 536] width 303 height 34
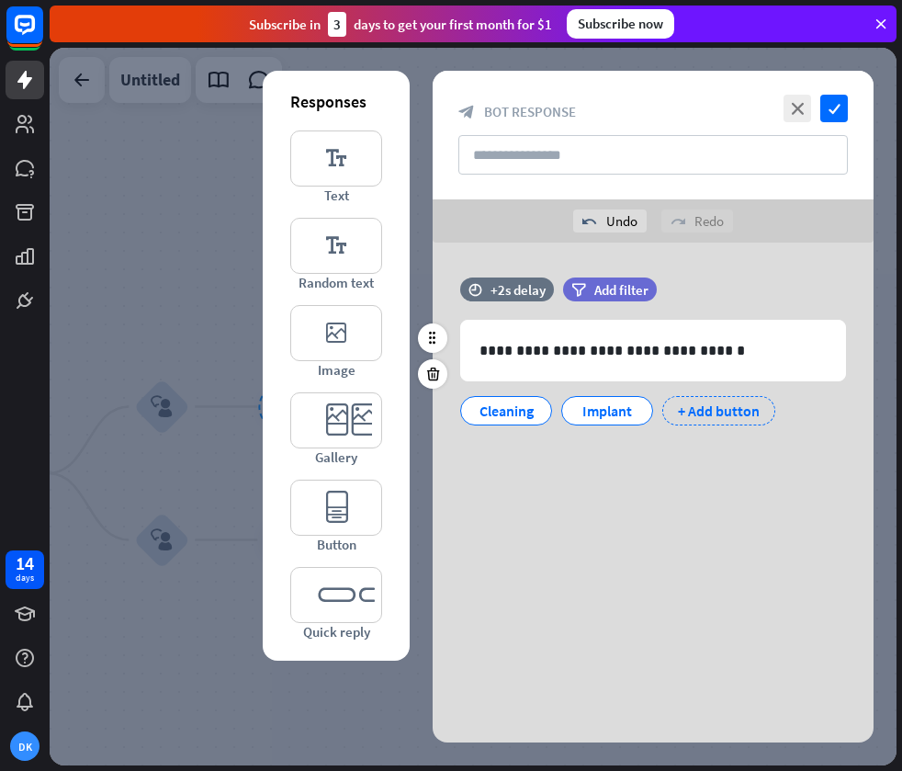
click at [734, 412] on div "+ Add button" at bounding box center [718, 410] width 113 height 29
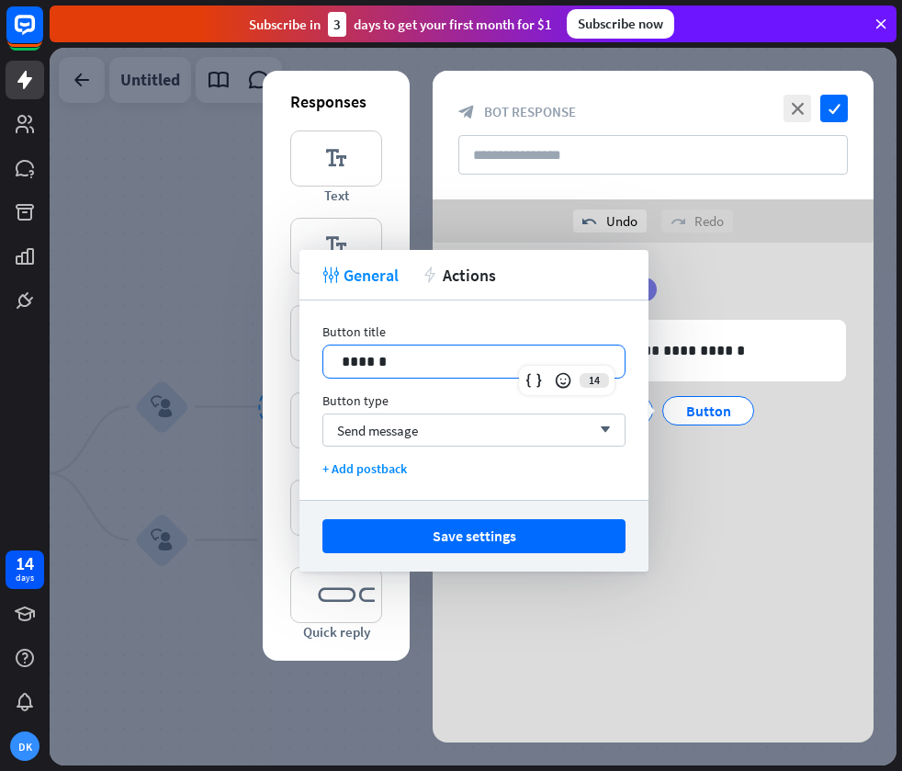
click at [456, 365] on p "******" at bounding box center [474, 361] width 265 height 23
click at [537, 431] on div "Send message arrow_down" at bounding box center [473, 429] width 303 height 33
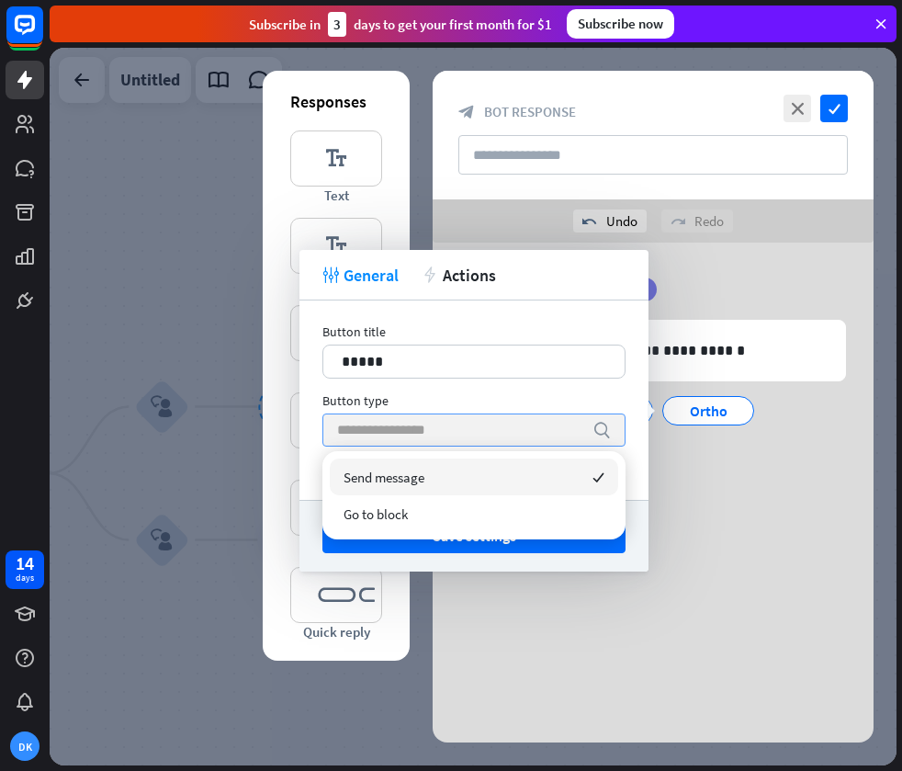
click at [534, 433] on input "search" at bounding box center [460, 429] width 246 height 31
click at [692, 422] on div "Ortho" at bounding box center [708, 411] width 61 height 28
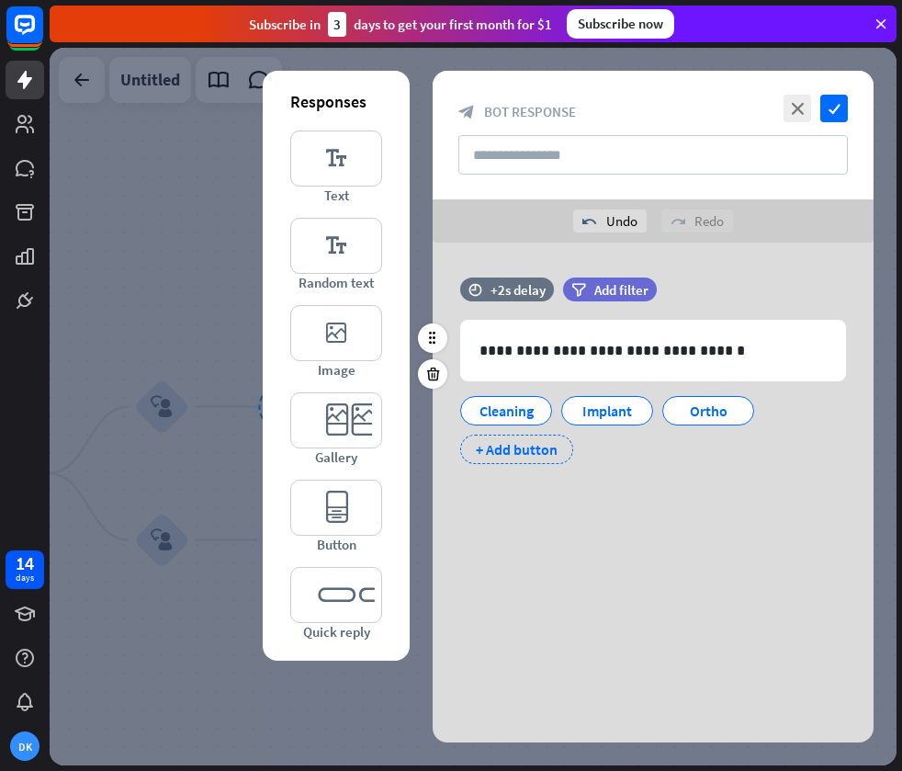
click at [538, 446] on div "+ Add button" at bounding box center [516, 448] width 113 height 29
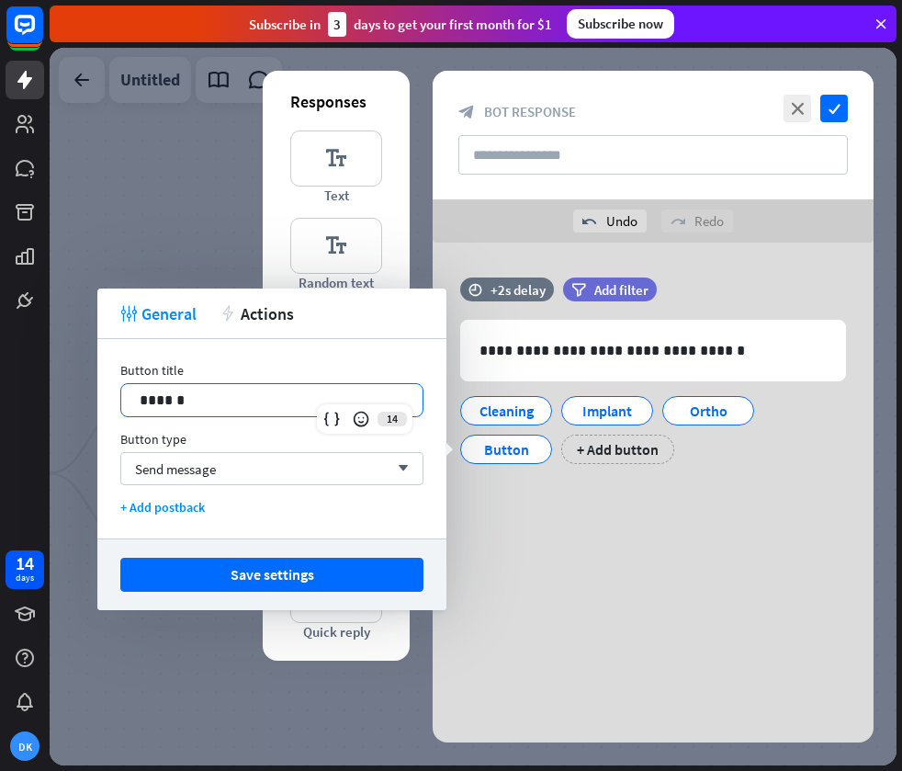
drag, startPoint x: 241, startPoint y: 393, endPoint x: 106, endPoint y: 391, distance: 135.0
click at [95, 393] on body "14 days DK close Product Help First steps Get started with ChatBot Help Center …" at bounding box center [451, 385] width 902 height 771
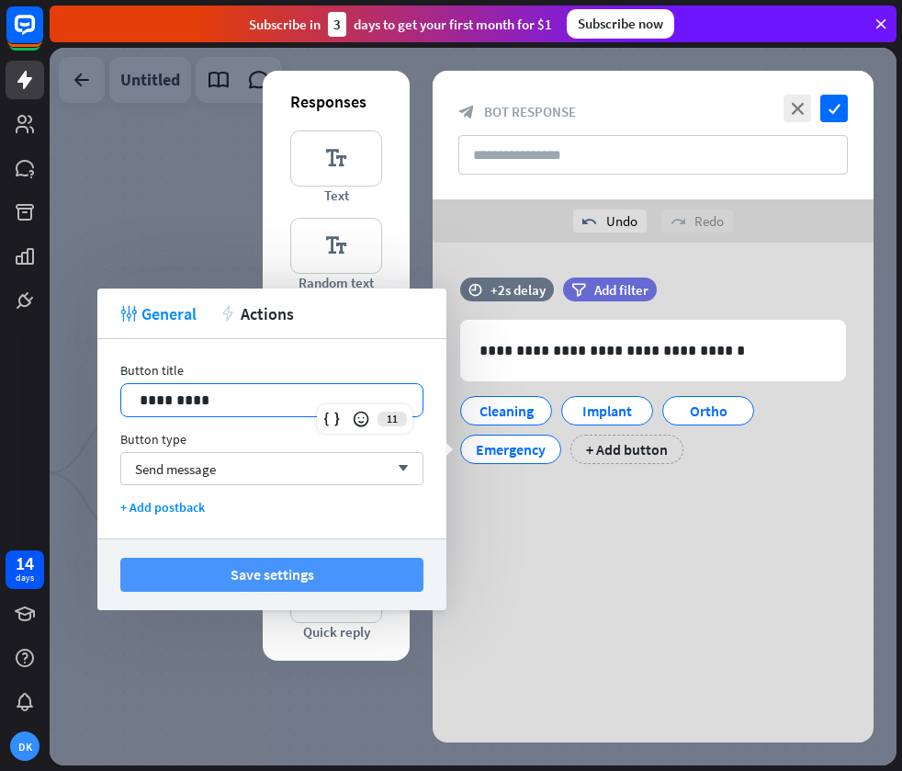
click at [283, 566] on button "Save settings" at bounding box center [271, 575] width 303 height 34
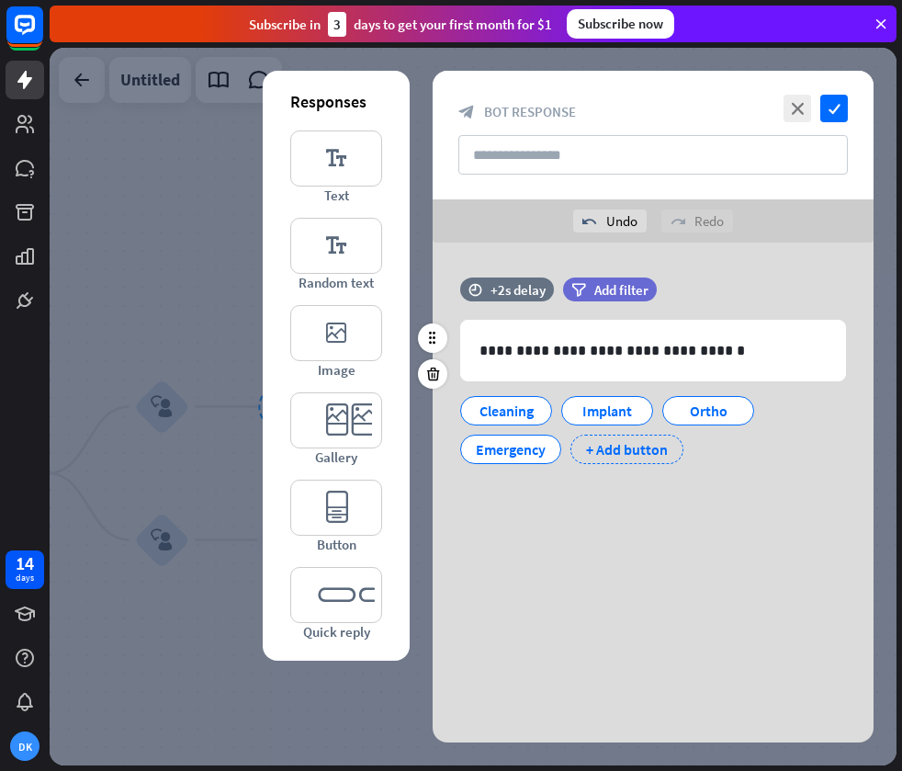
click at [655, 450] on div "+ Add button" at bounding box center [626, 448] width 113 height 29
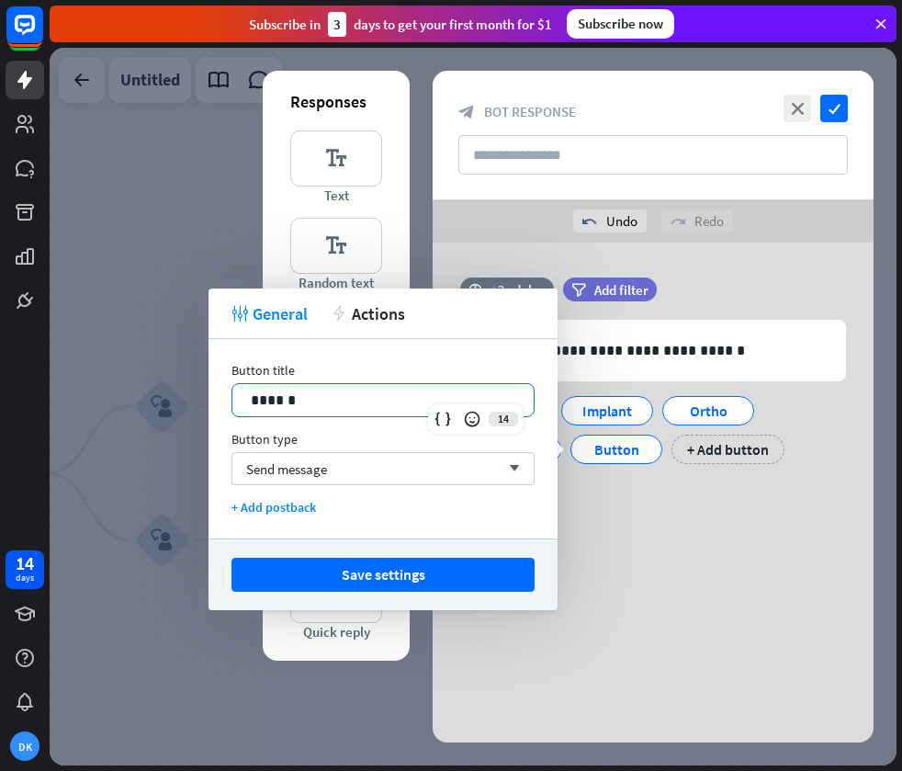
drag, startPoint x: 356, startPoint y: 389, endPoint x: 229, endPoint y: 398, distance: 128.0
click at [229, 398] on div "Button title 14 ****** Button type Send message arrow_down + Add postback" at bounding box center [383, 438] width 349 height 199
drag, startPoint x: 325, startPoint y: 412, endPoint x: 230, endPoint y: 407, distance: 95.6
click at [230, 407] on div "Button title 14 ****** Button type Send message arrow_down + Add postback" at bounding box center [383, 438] width 349 height 199
click at [388, 480] on div "Send message arrow_down" at bounding box center [382, 468] width 303 height 33
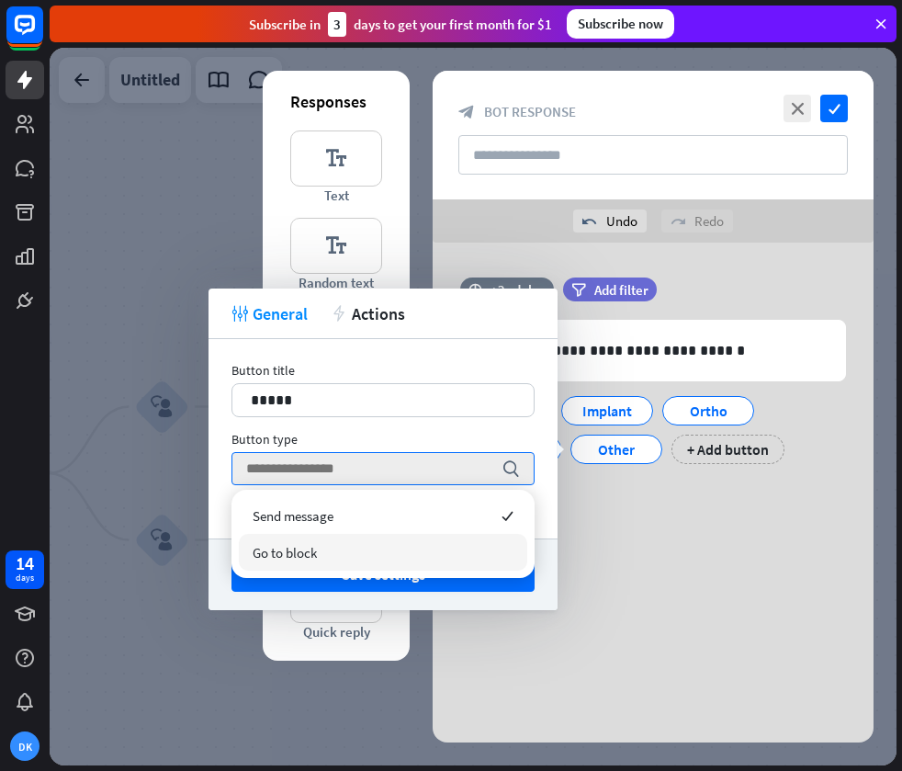
click at [637, 537] on div "**********" at bounding box center [653, 406] width 441 height 671
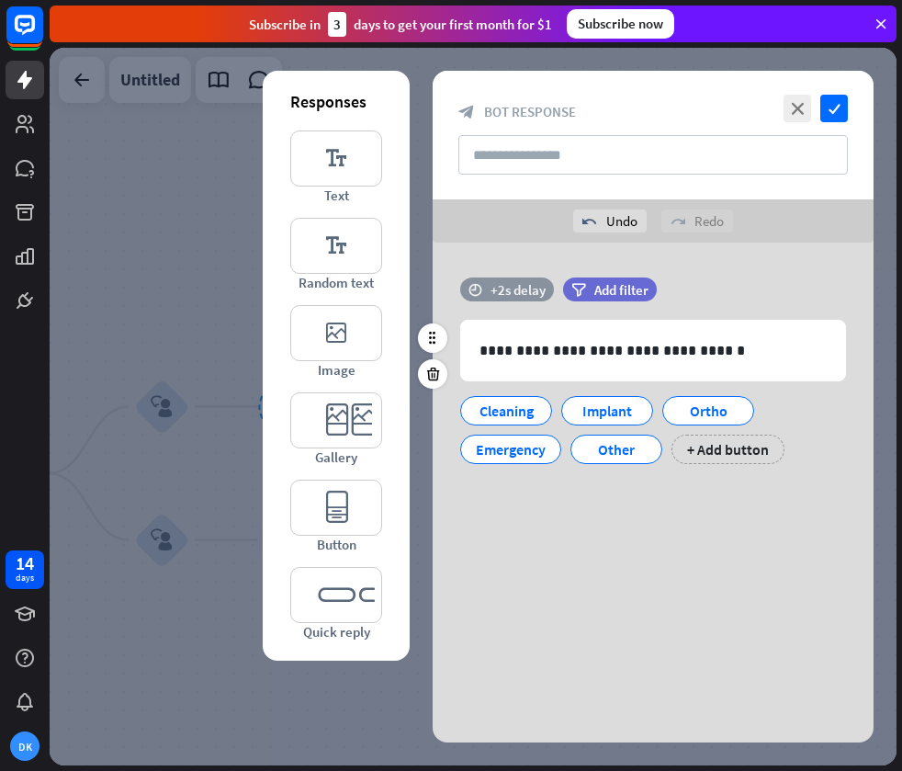
click at [480, 293] on icon "time" at bounding box center [475, 289] width 14 height 13
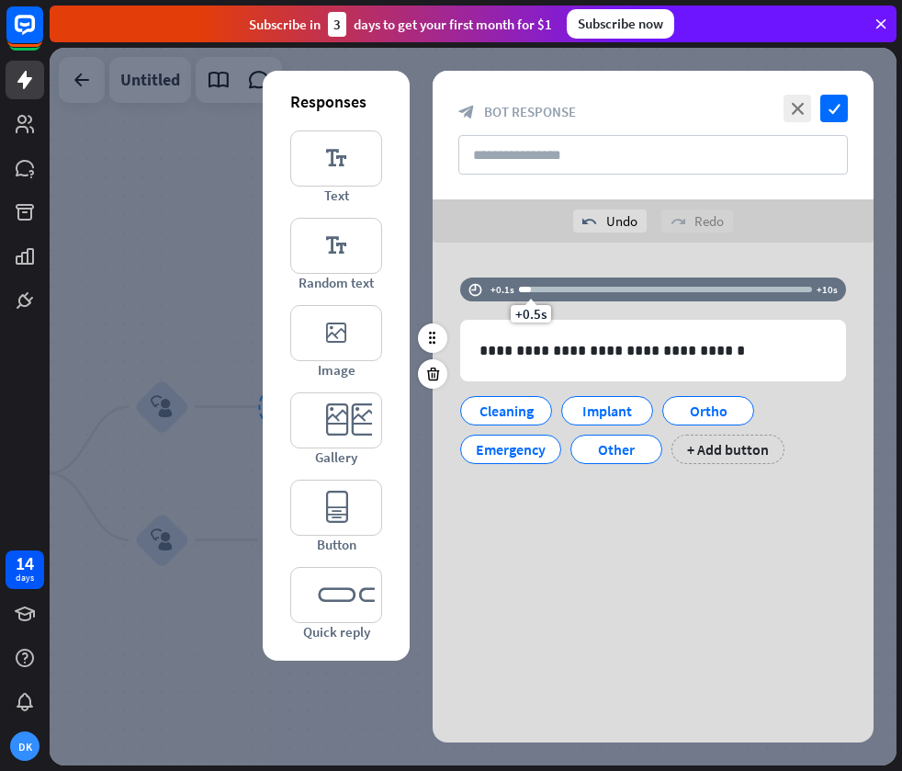
drag, startPoint x: 570, startPoint y: 292, endPoint x: 529, endPoint y: 294, distance: 40.5
click at [529, 294] on div "+0.5s" at bounding box center [531, 289] width 13 height 13
click at [532, 252] on div "**********" at bounding box center [653, 386] width 441 height 286
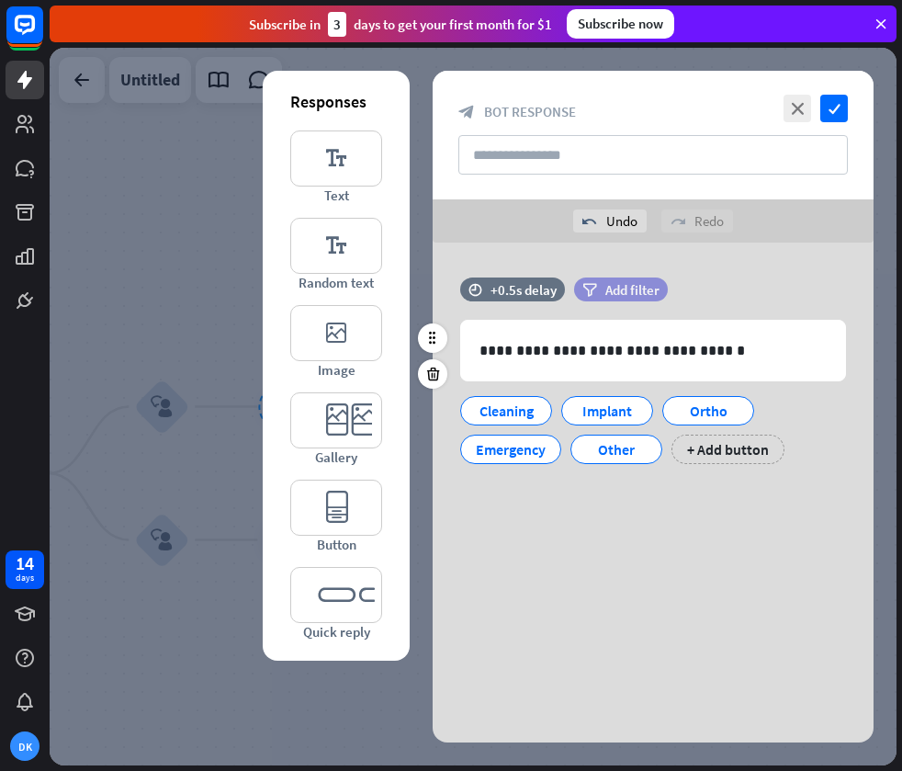
click at [629, 286] on span "Add filter" at bounding box center [632, 289] width 54 height 17
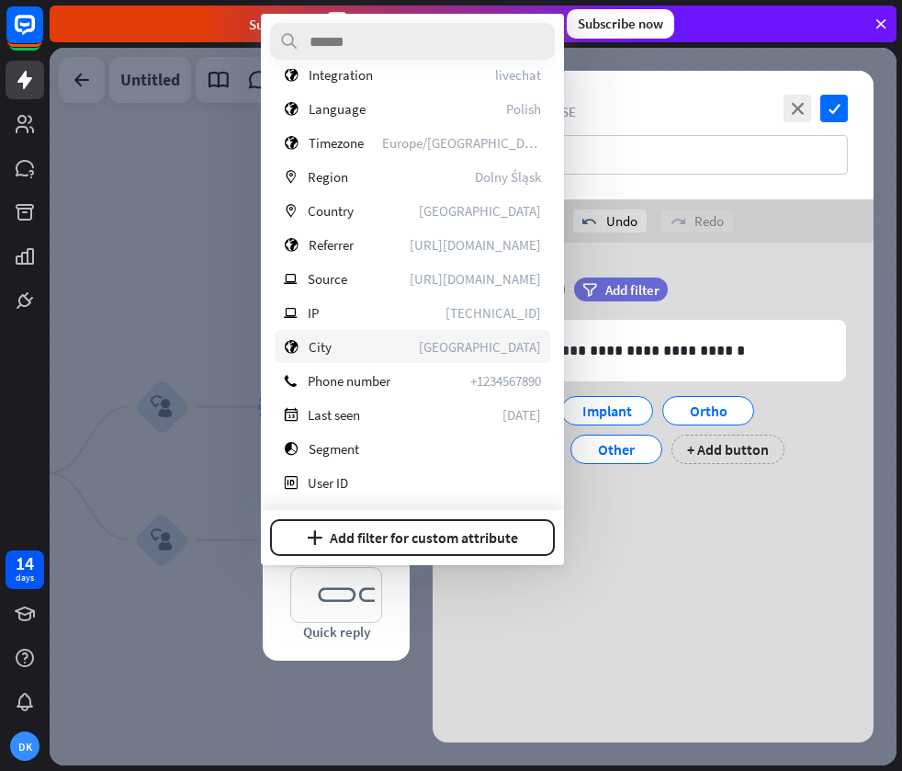
scroll to position [335, 0]
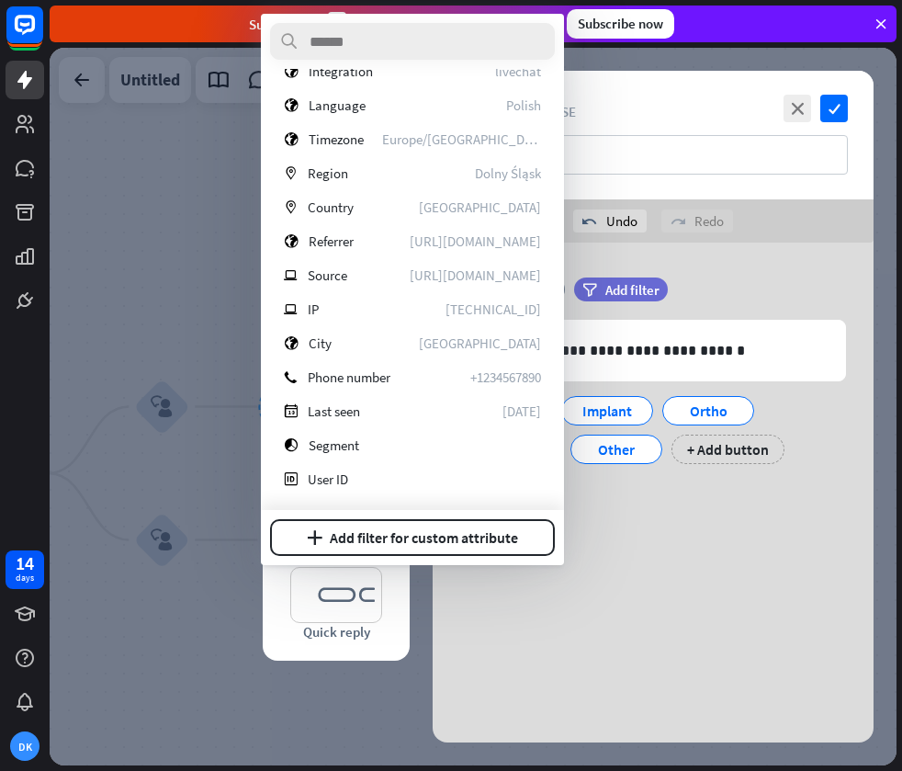
click at [770, 488] on div "**********" at bounding box center [653, 386] width 441 height 286
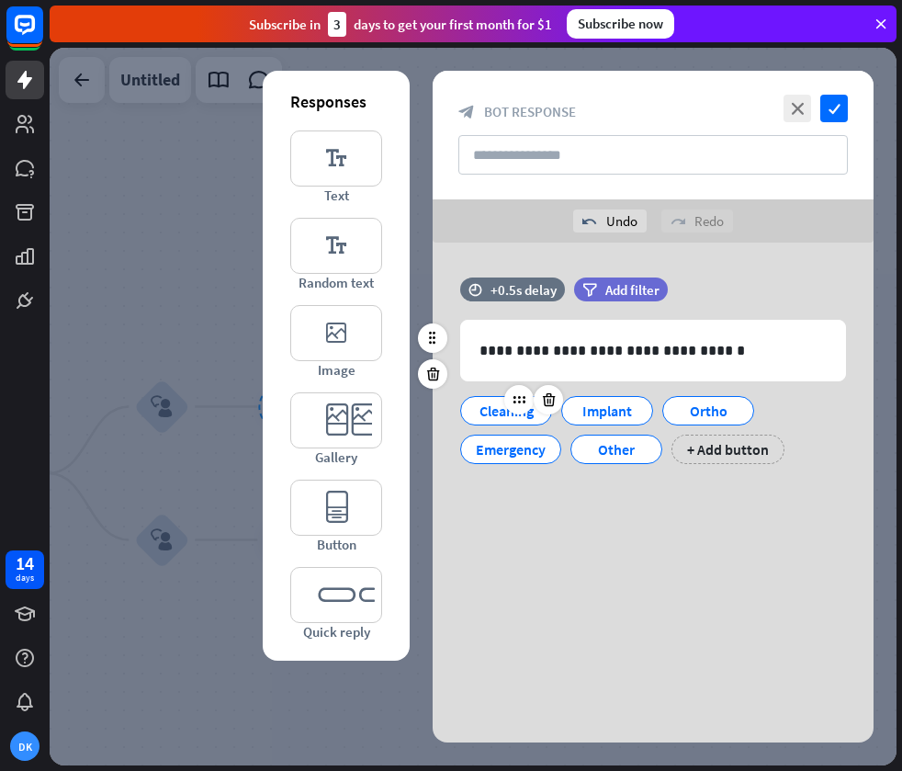
click at [491, 416] on div "Cleaning" at bounding box center [506, 411] width 61 height 28
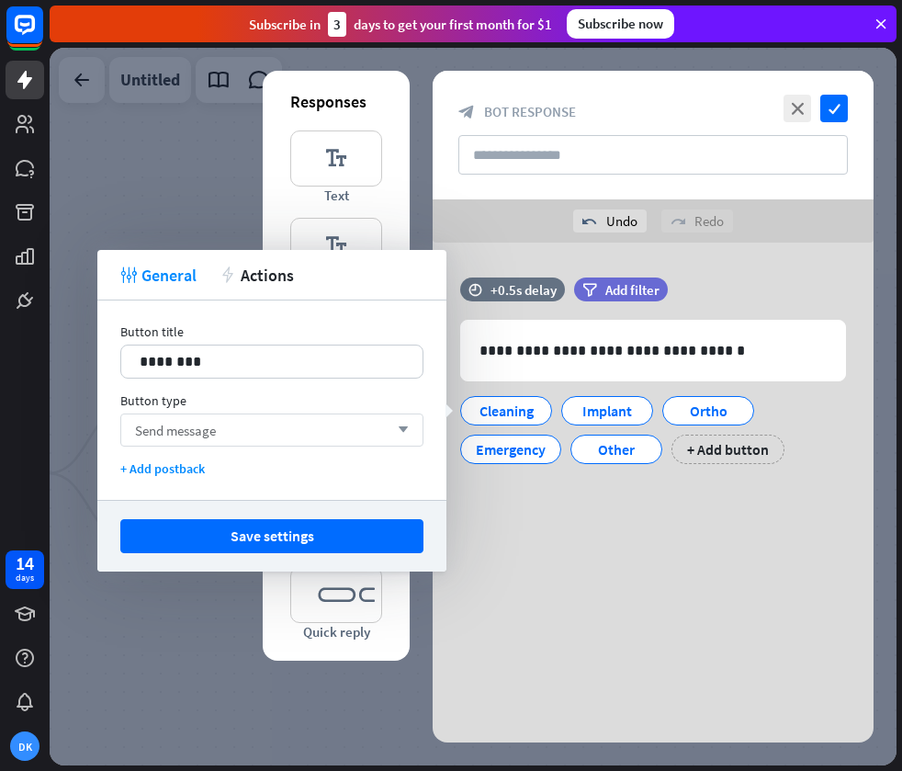
click at [325, 438] on div "Send message arrow_down" at bounding box center [271, 429] width 303 height 33
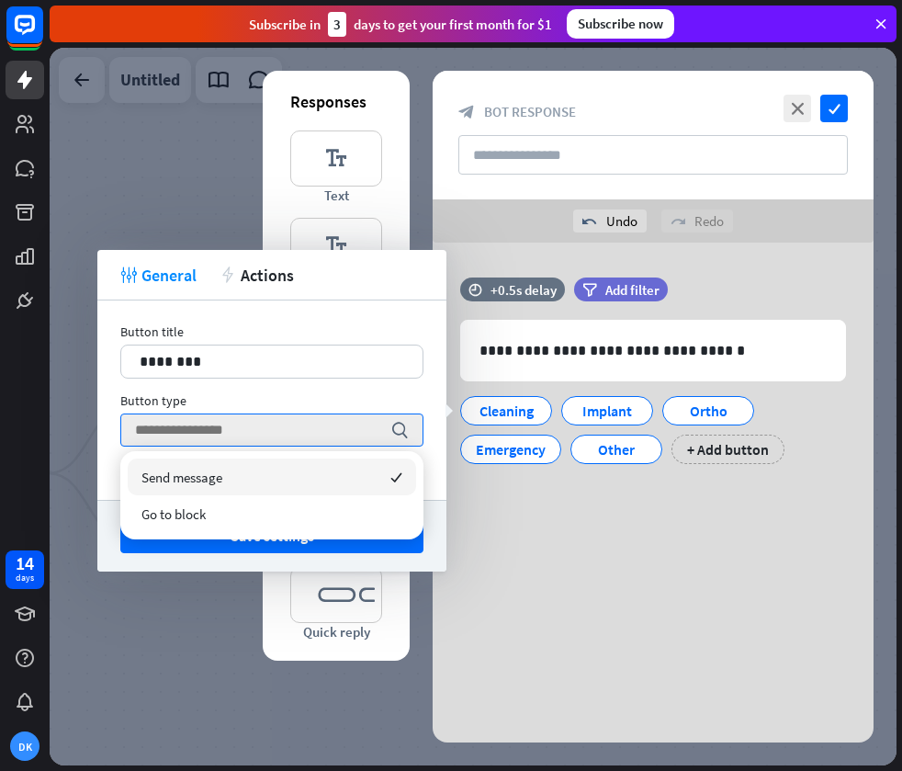
click at [366, 399] on div "Button type" at bounding box center [271, 400] width 303 height 17
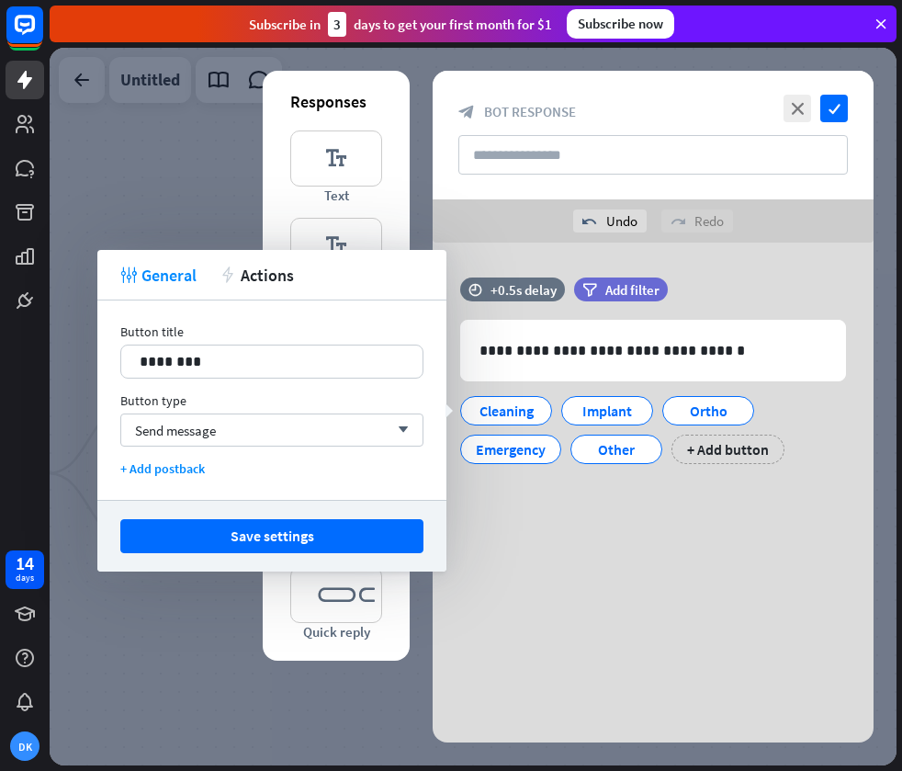
click at [638, 487] on div "**********" at bounding box center [653, 386] width 441 height 286
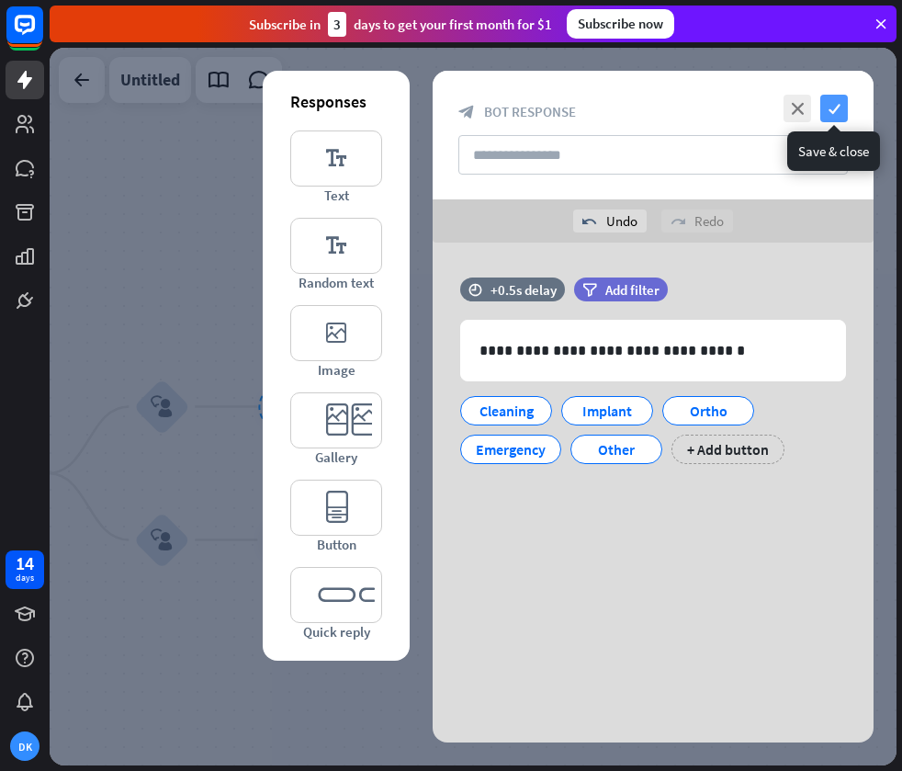
click at [837, 110] on icon "check" at bounding box center [834, 109] width 28 height 28
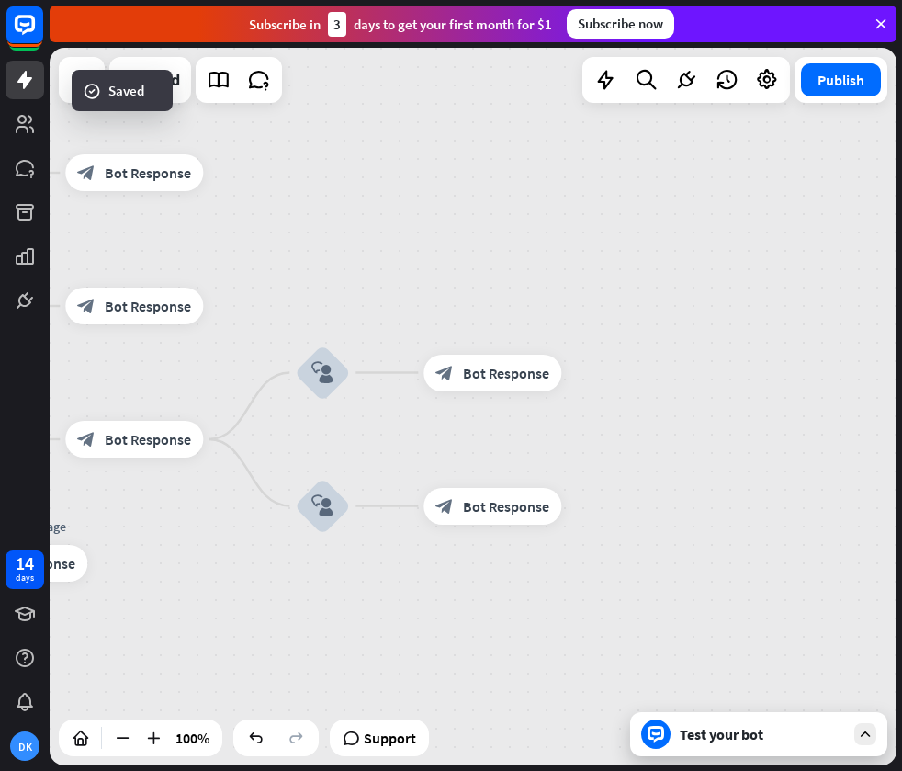
drag, startPoint x: 450, startPoint y: 373, endPoint x: 640, endPoint y: 336, distance: 193.7
click at [641, 336] on div "home_2 Start point Welcome message block_bot_response Bot Response block_user_i…" at bounding box center [473, 406] width 847 height 717
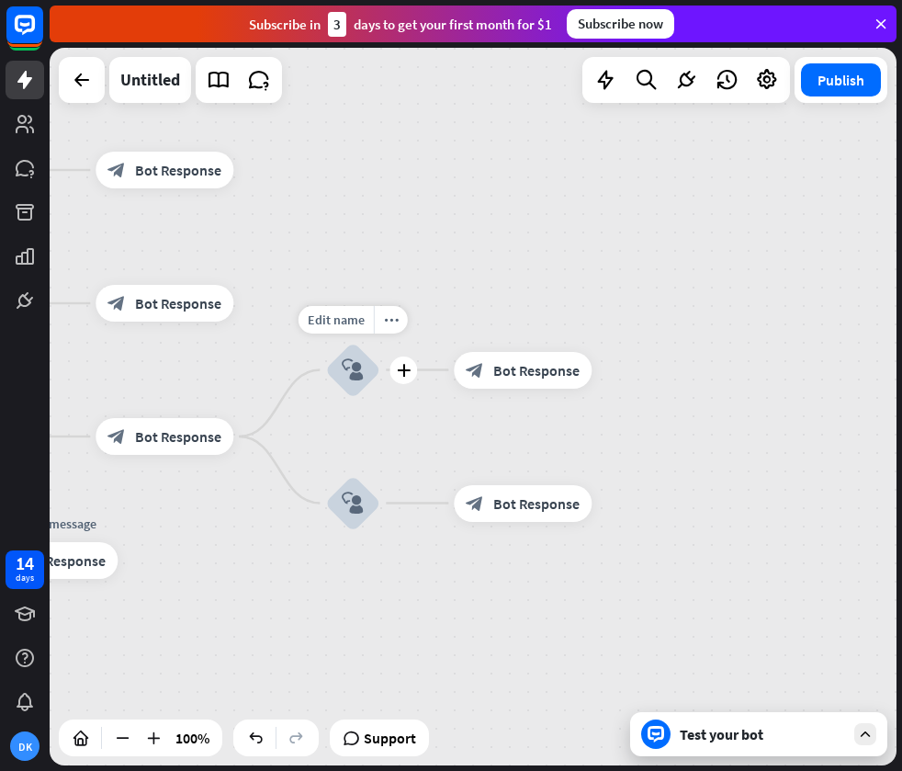
click at [349, 375] on icon "block_user_input" at bounding box center [353, 370] width 22 height 22
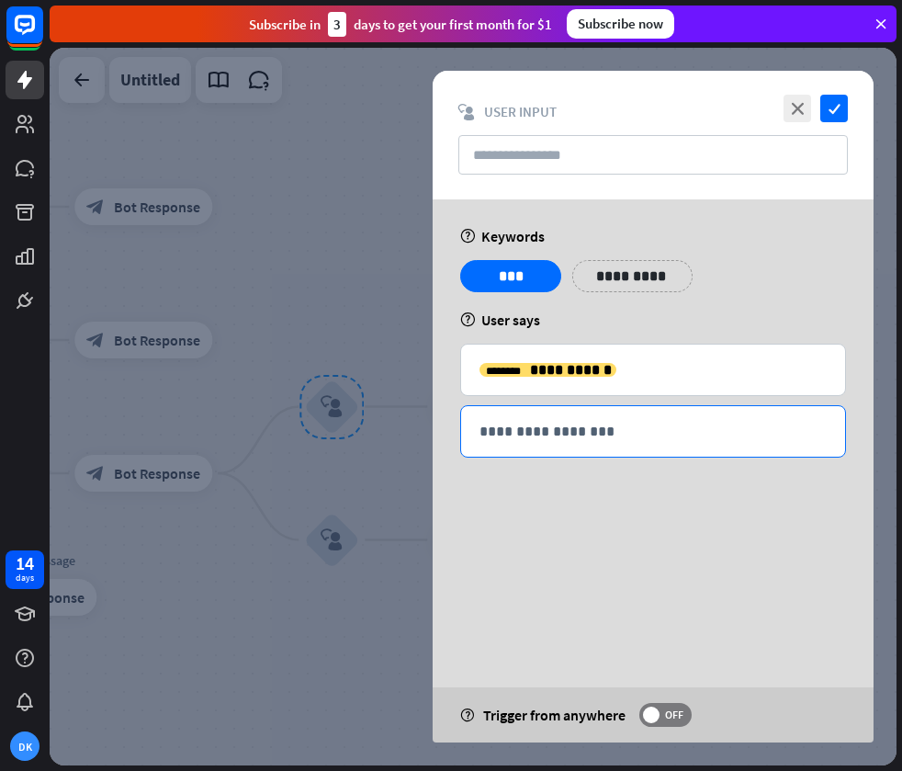
click at [525, 427] on p "**********" at bounding box center [653, 431] width 347 height 23
click at [752, 452] on icon at bounding box center [748, 459] width 18 height 18
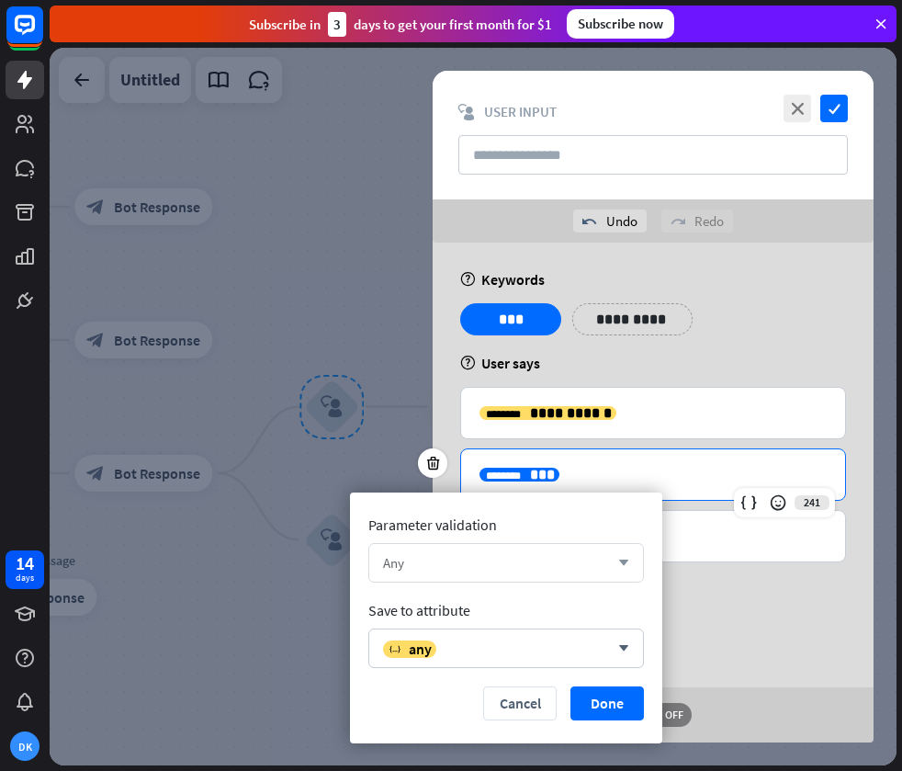
click at [597, 561] on div "Any" at bounding box center [496, 562] width 226 height 17
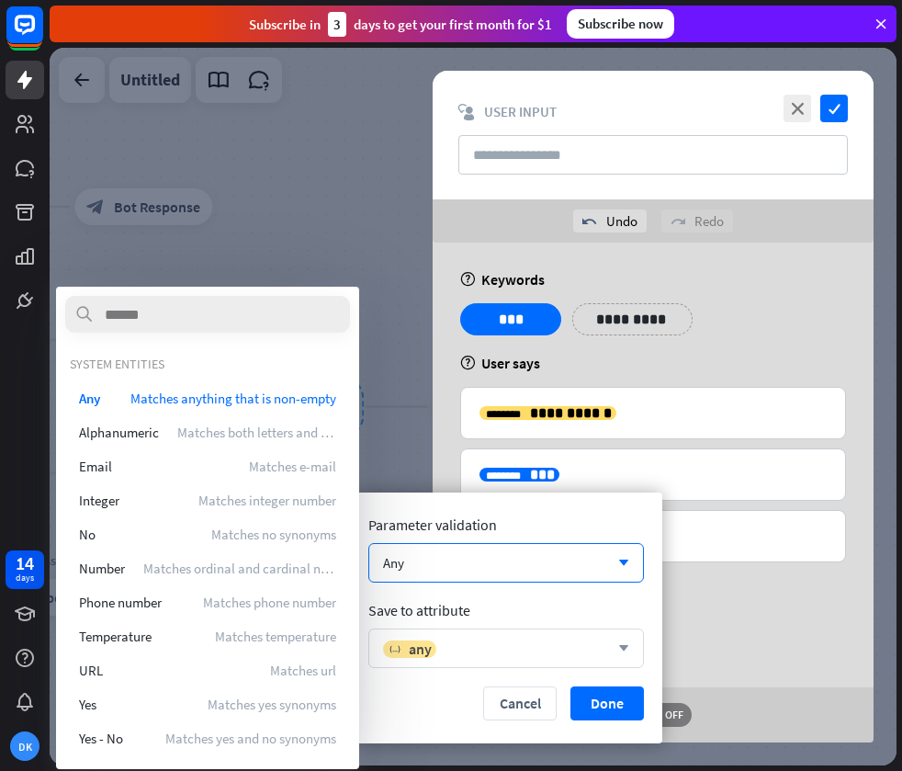
click at [488, 643] on div "variable any" at bounding box center [496, 648] width 226 height 18
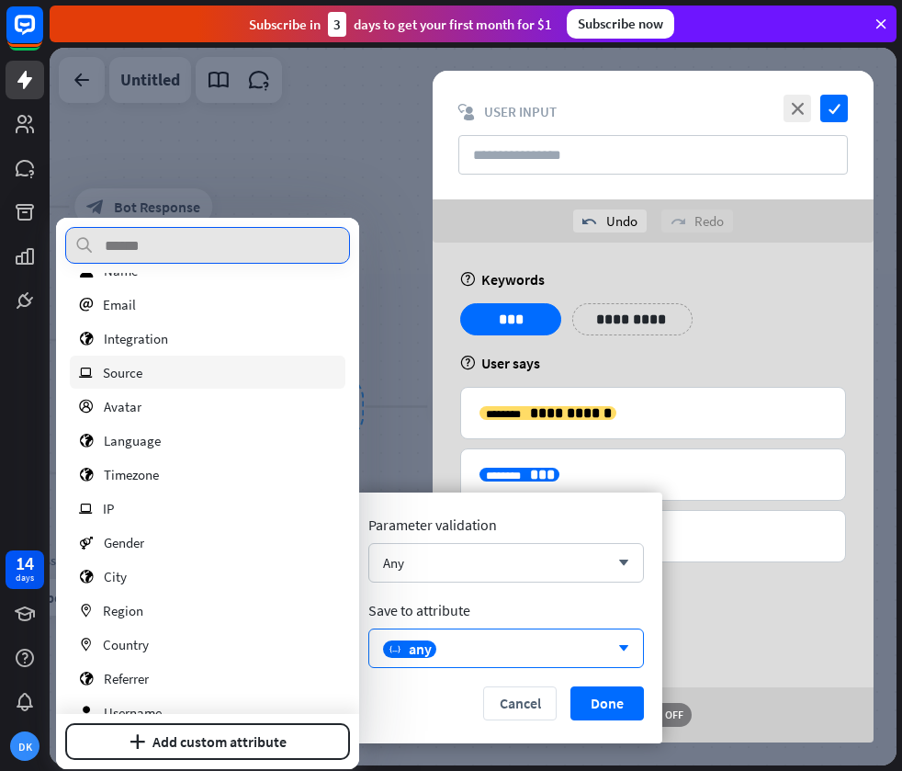
scroll to position [199, 0]
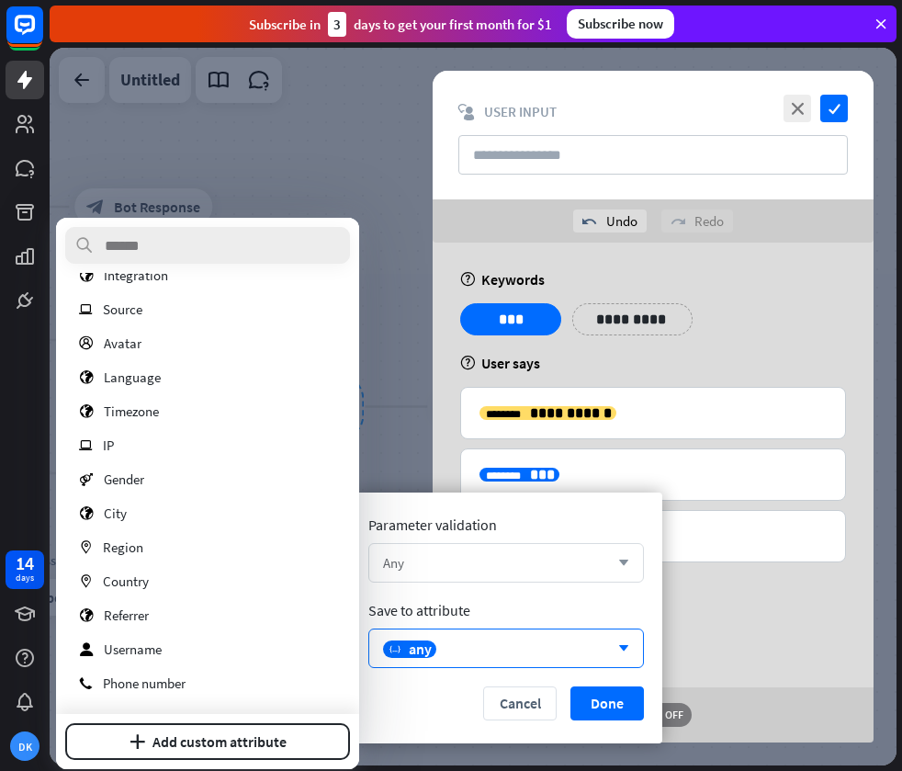
click at [440, 569] on div "Any" at bounding box center [496, 562] width 226 height 17
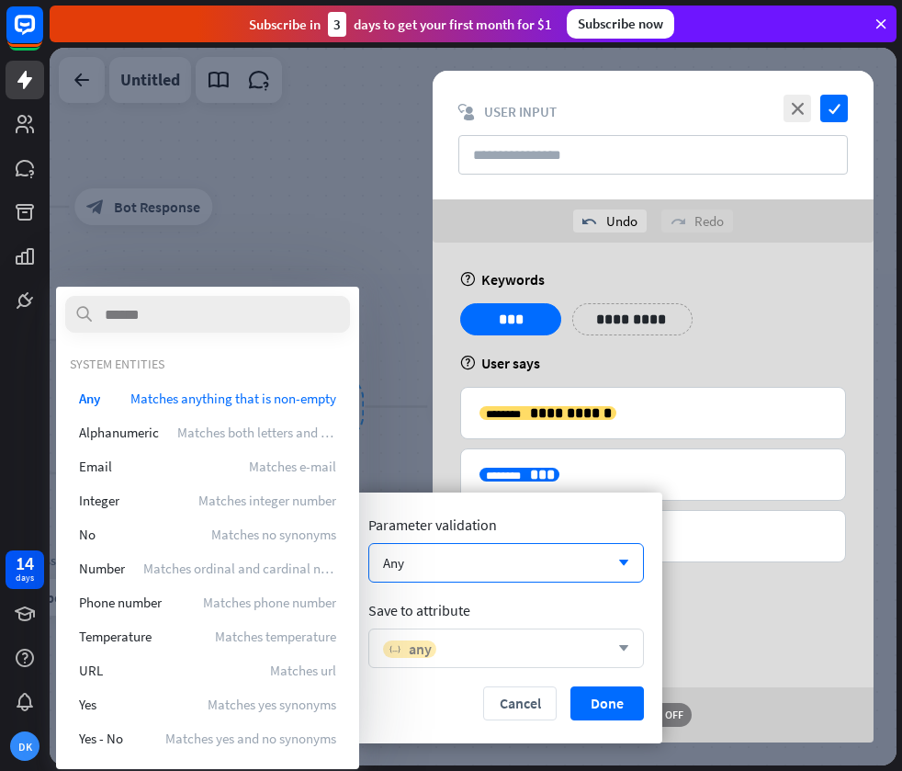
click at [416, 648] on span "any" at bounding box center [420, 648] width 23 height 18
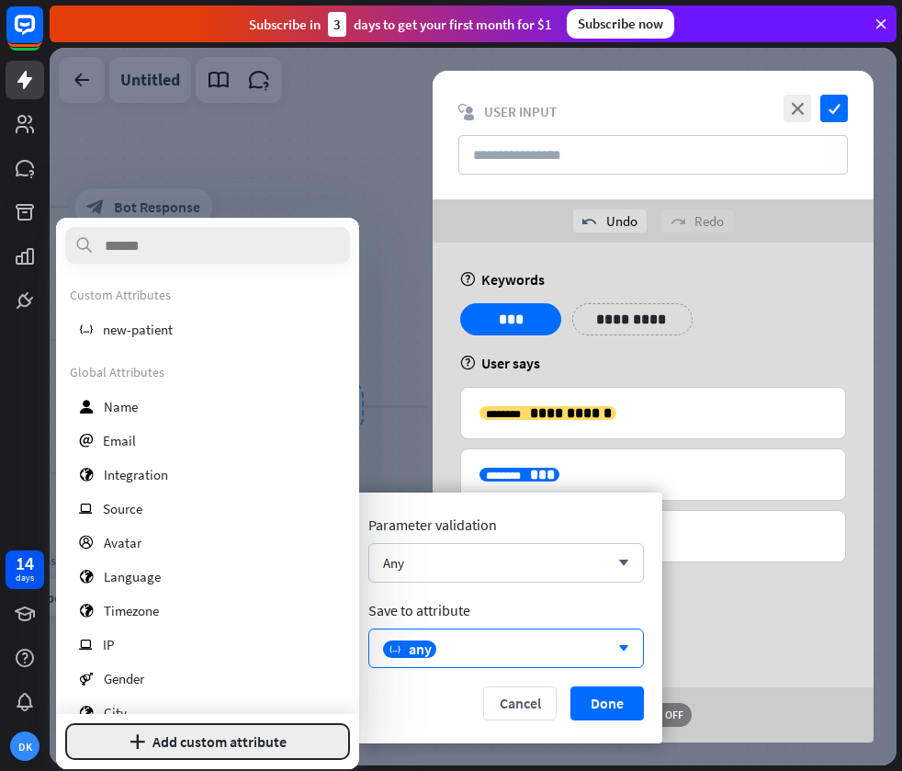
click at [197, 738] on button "plus Add custom attribute" at bounding box center [207, 741] width 285 height 37
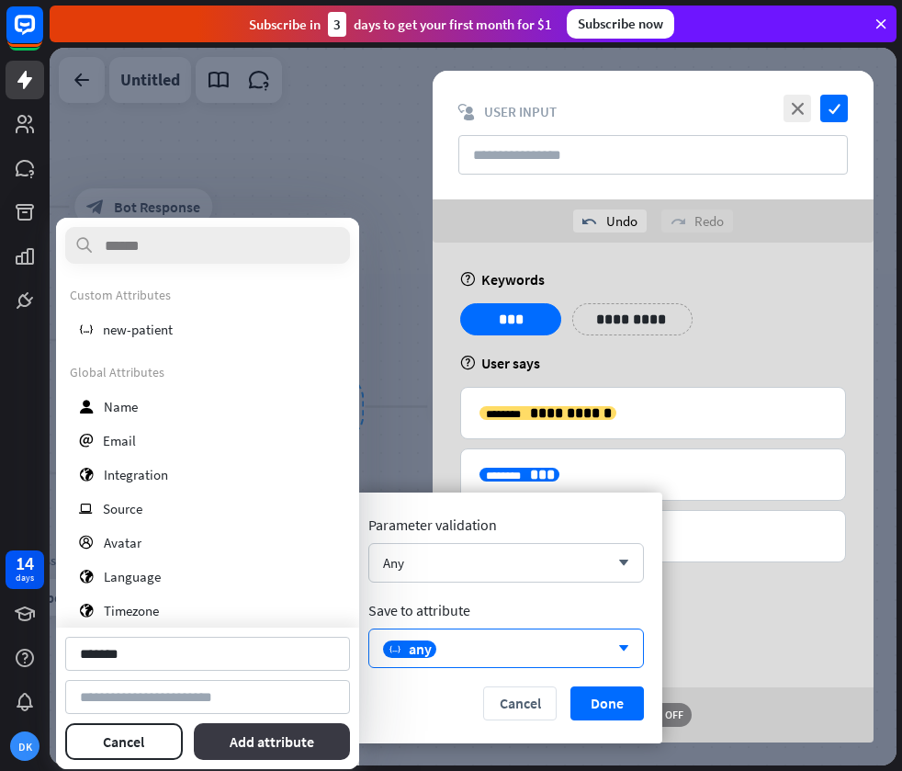
type input "*******"
click at [261, 740] on button "Add attribute" at bounding box center [272, 741] width 157 height 37
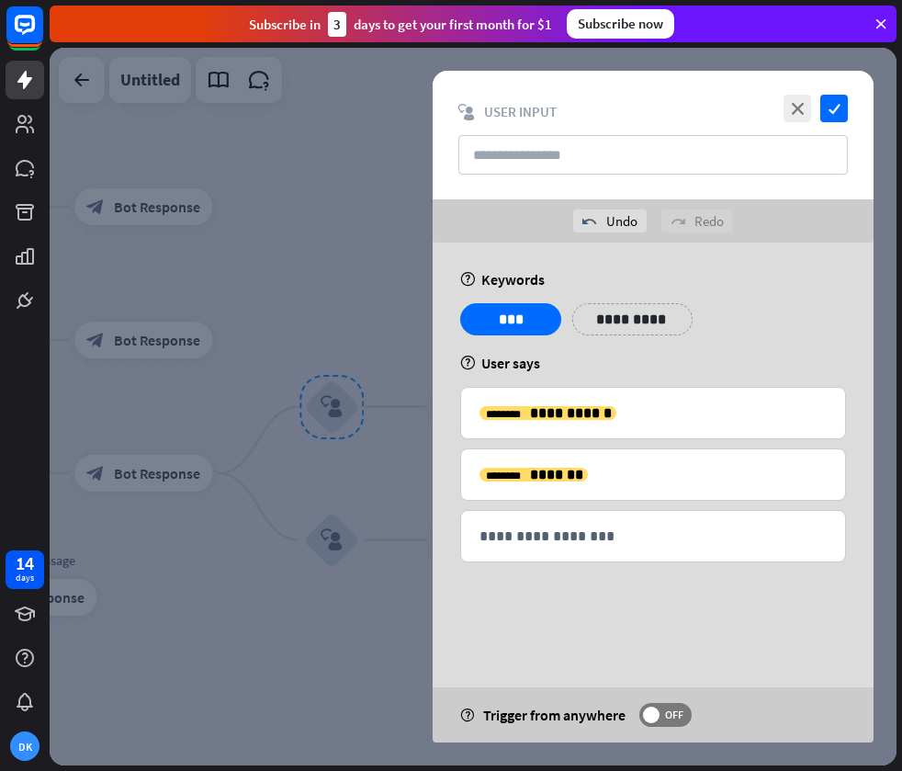
click at [591, 601] on div "**********" at bounding box center [653, 449] width 441 height 412
drag, startPoint x: 722, startPoint y: 343, endPoint x: 728, endPoint y: 400, distance: 57.3
click at [728, 400] on div "**********" at bounding box center [653, 449] width 441 height 412
click at [765, 333] on div "**********" at bounding box center [653, 326] width 397 height 46
click at [434, 468] on icon at bounding box center [432, 463] width 17 height 17
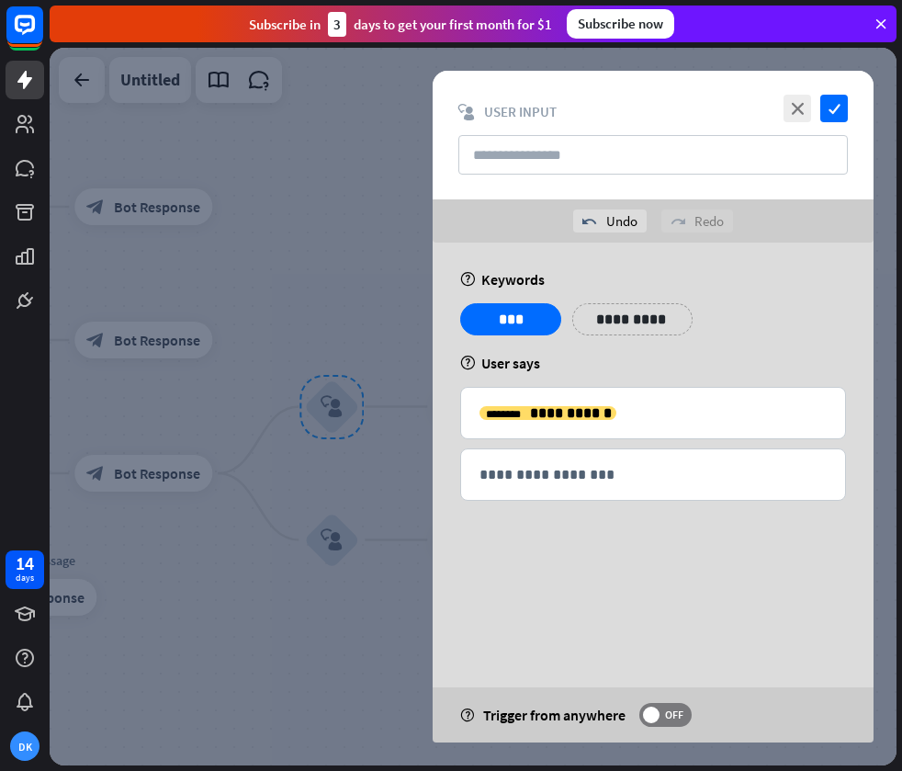
click at [392, 466] on div at bounding box center [473, 406] width 847 height 717
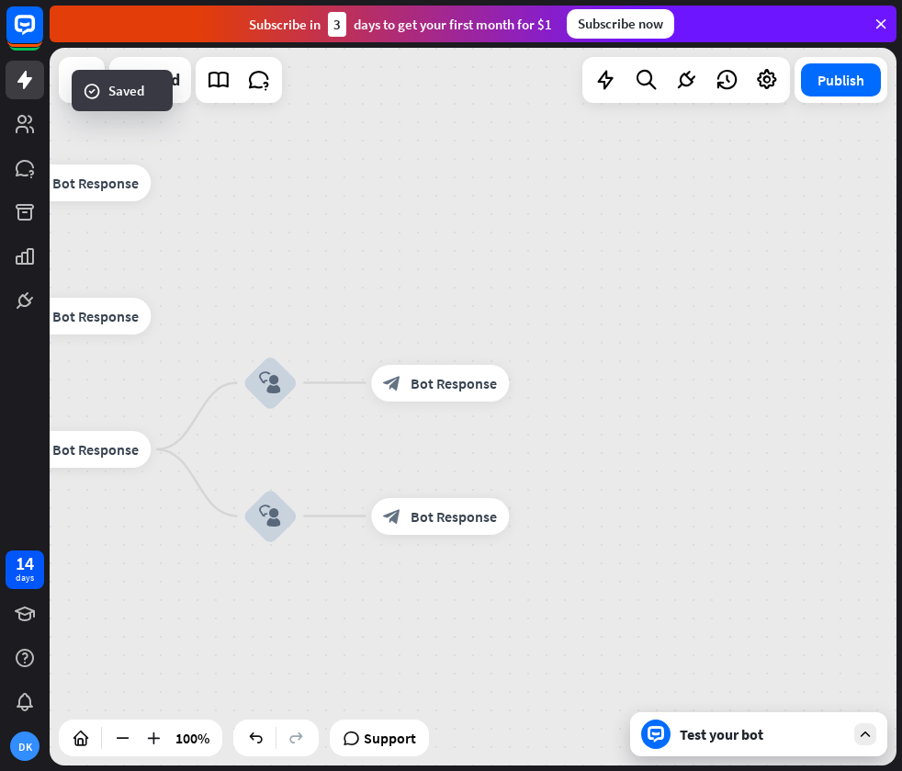
drag, startPoint x: 653, startPoint y: 419, endPoint x: 513, endPoint y: 390, distance: 142.5
click at [549, 394] on div "home_2 Start point Welcome message block_bot_response Bot Response block_user_i…" at bounding box center [473, 406] width 847 height 717
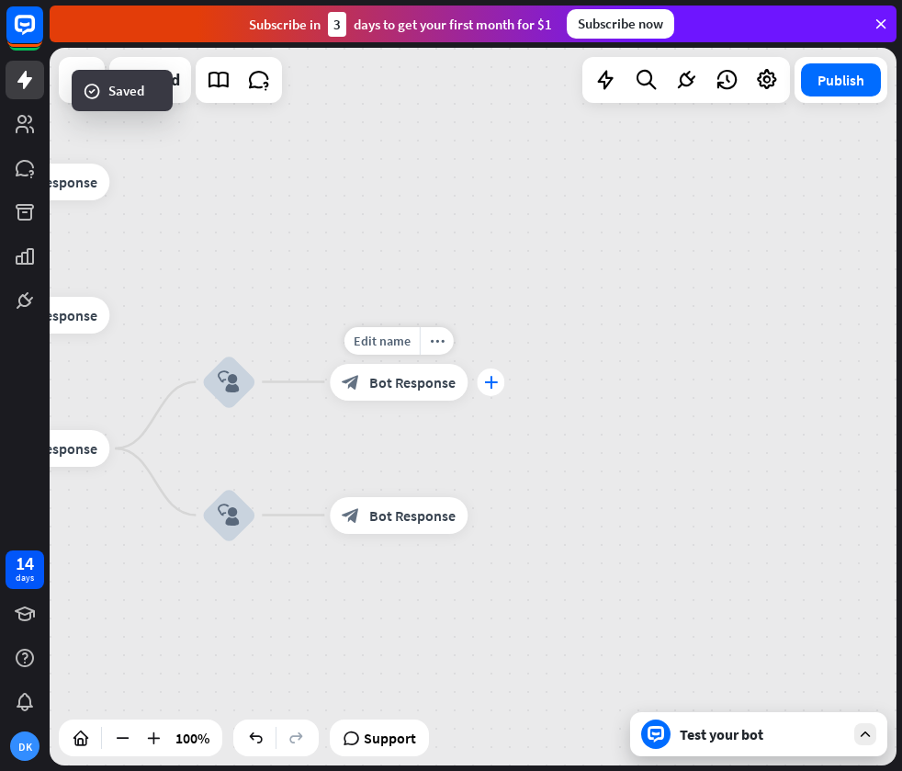
click at [494, 378] on icon "plus" at bounding box center [491, 382] width 14 height 13
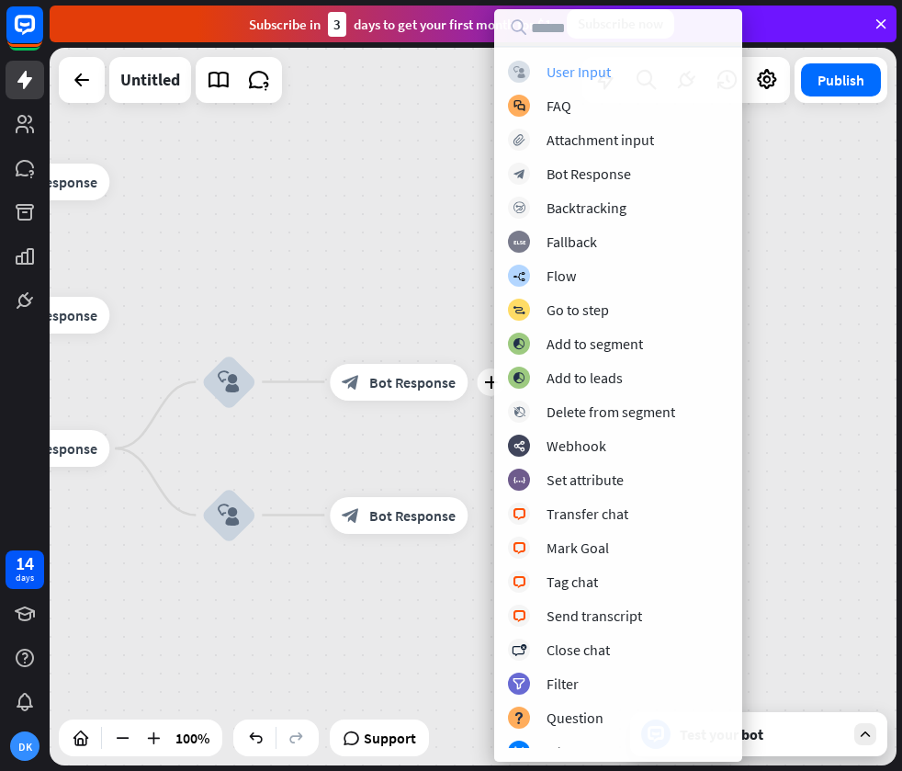
click at [579, 75] on div "User Input" at bounding box center [579, 71] width 64 height 18
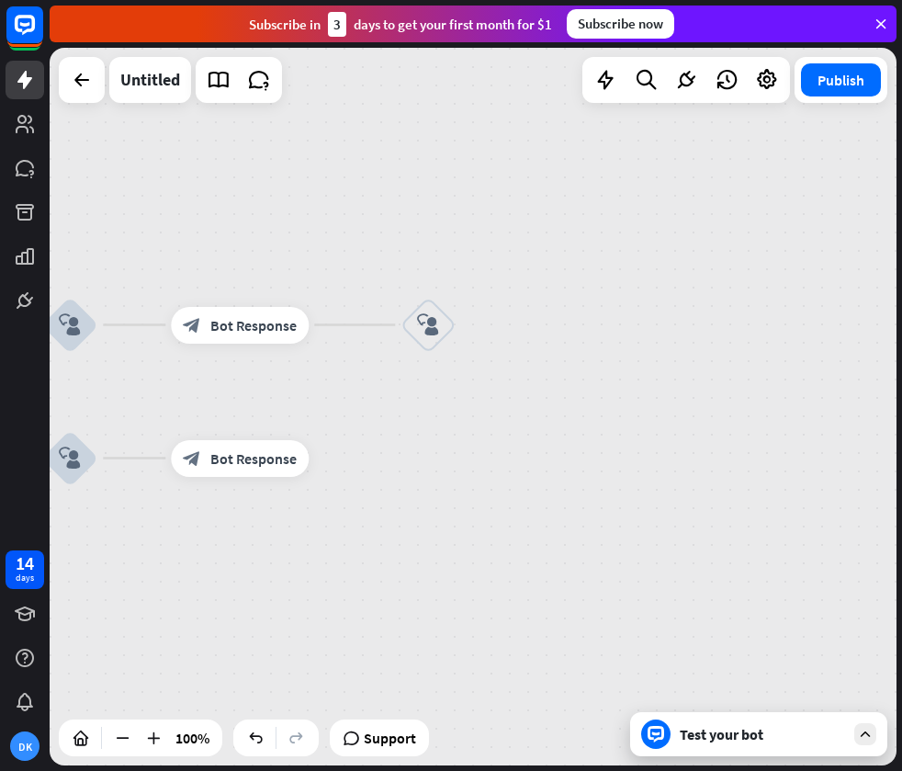
drag, startPoint x: 630, startPoint y: 491, endPoint x: 439, endPoint y: 436, distance: 198.6
click at [468, 434] on div "home_2 Start point Welcome message block_bot_response Bot Response block_user_i…" at bounding box center [473, 406] width 847 height 717
click at [306, 469] on div "Edit name more_horiz plus block_bot_response Bot Response" at bounding box center [237, 458] width 138 height 37
click at [329, 459] on icon "plus" at bounding box center [329, 458] width 14 height 13
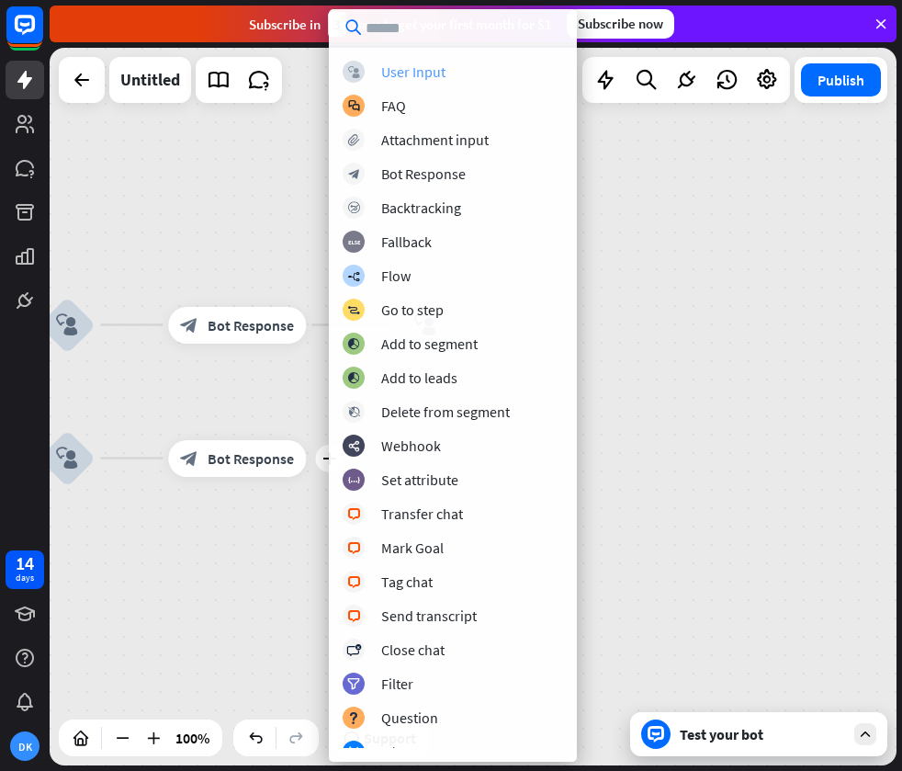
click at [415, 75] on div "User Input" at bounding box center [413, 71] width 64 height 18
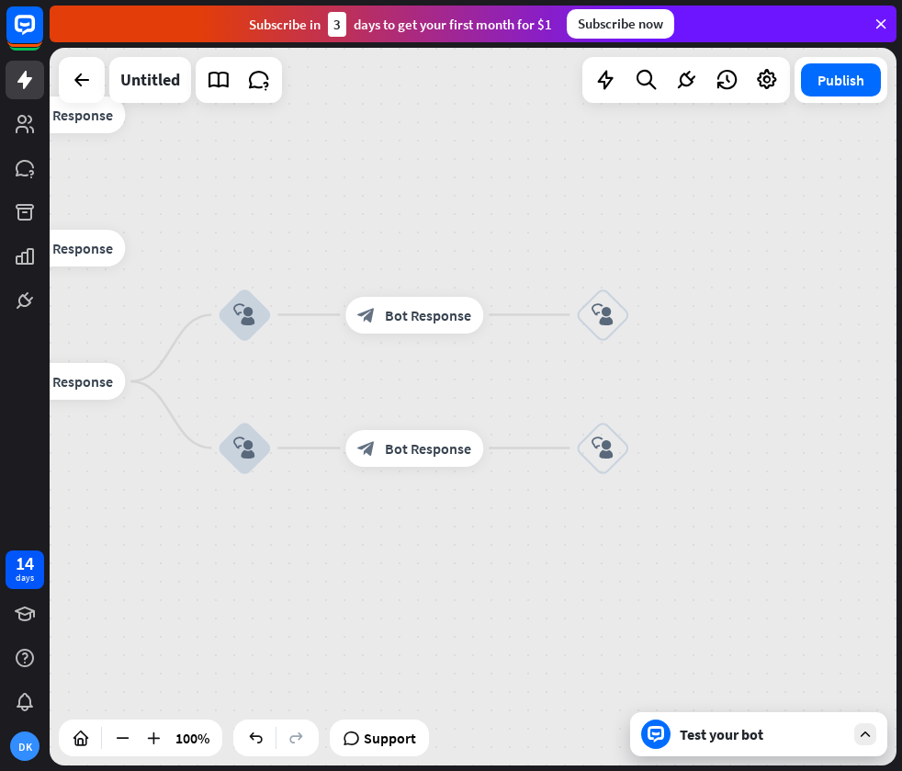
drag, startPoint x: 551, startPoint y: 446, endPoint x: 728, endPoint y: 436, distance: 177.6
click at [728, 436] on div "home_2 Start point Welcome message block_bot_response Bot Response block_user_i…" at bounding box center [473, 406] width 847 height 717
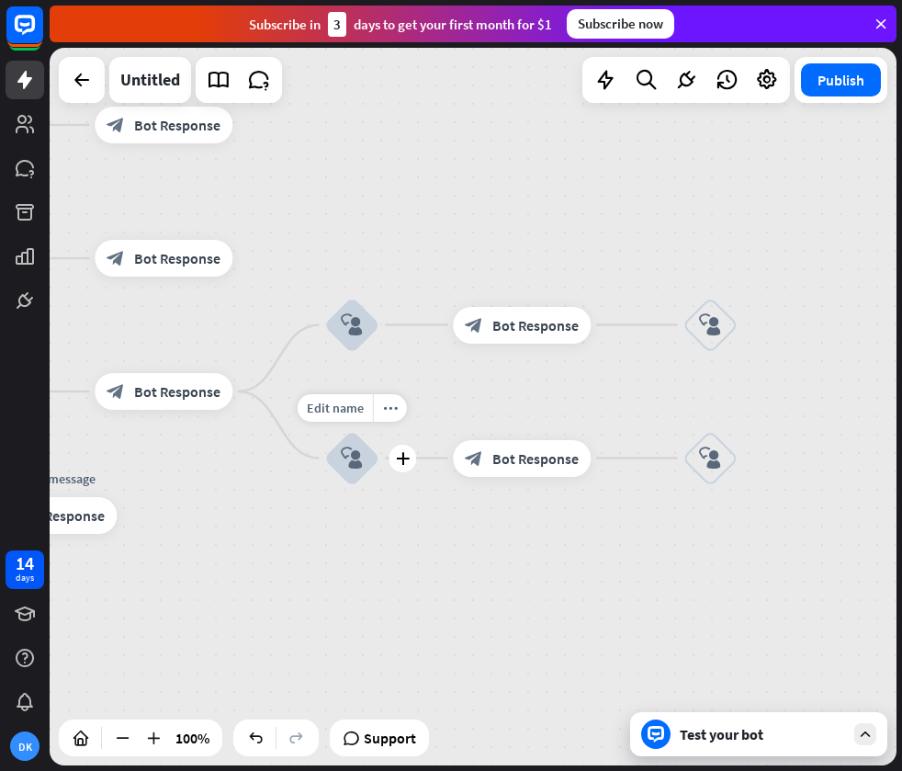
drag, startPoint x: 221, startPoint y: 495, endPoint x: 517, endPoint y: 499, distance: 295.8
click at [379, 486] on div "Edit name more_horiz plus block_user_input" at bounding box center [351, 458] width 55 height 55
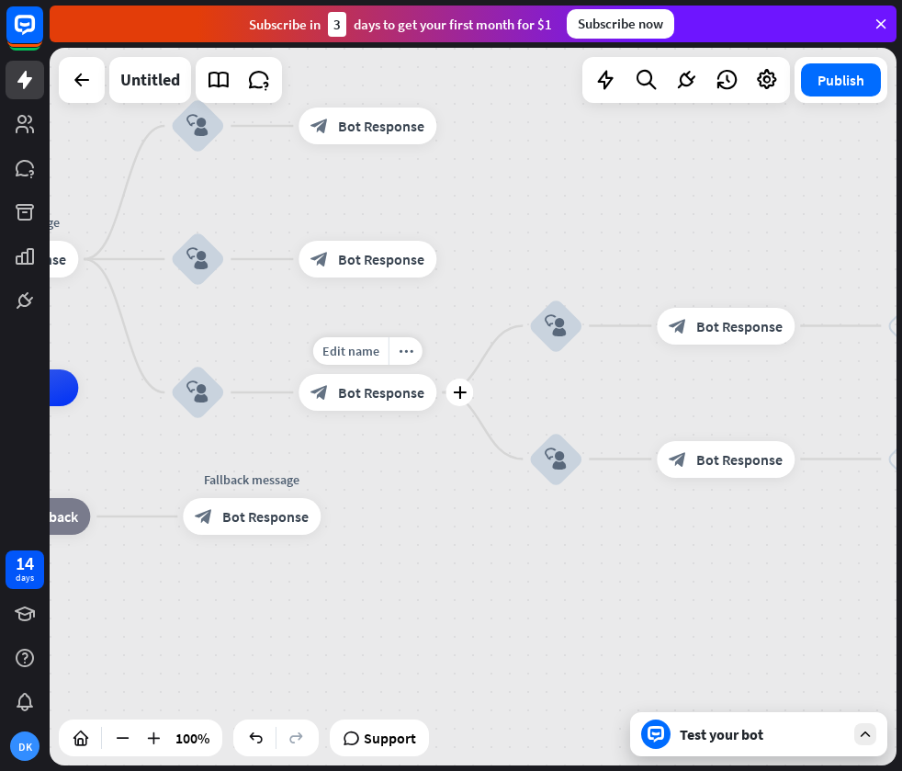
click at [388, 401] on div "block_bot_response Bot Response" at bounding box center [368, 392] width 138 height 37
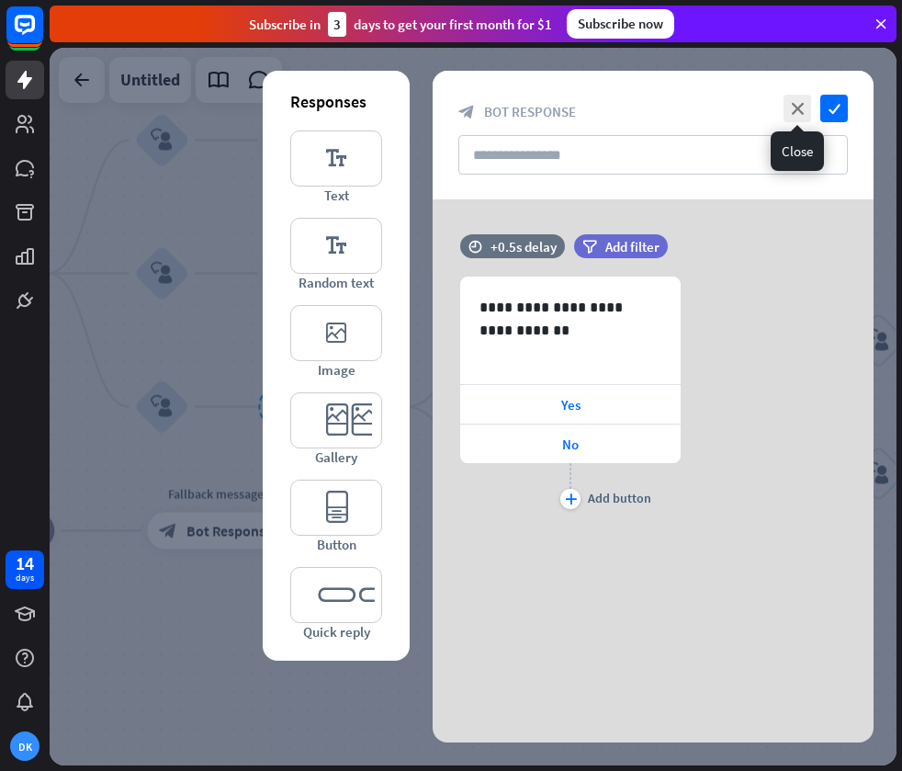
click at [785, 111] on icon "close" at bounding box center [798, 109] width 28 height 28
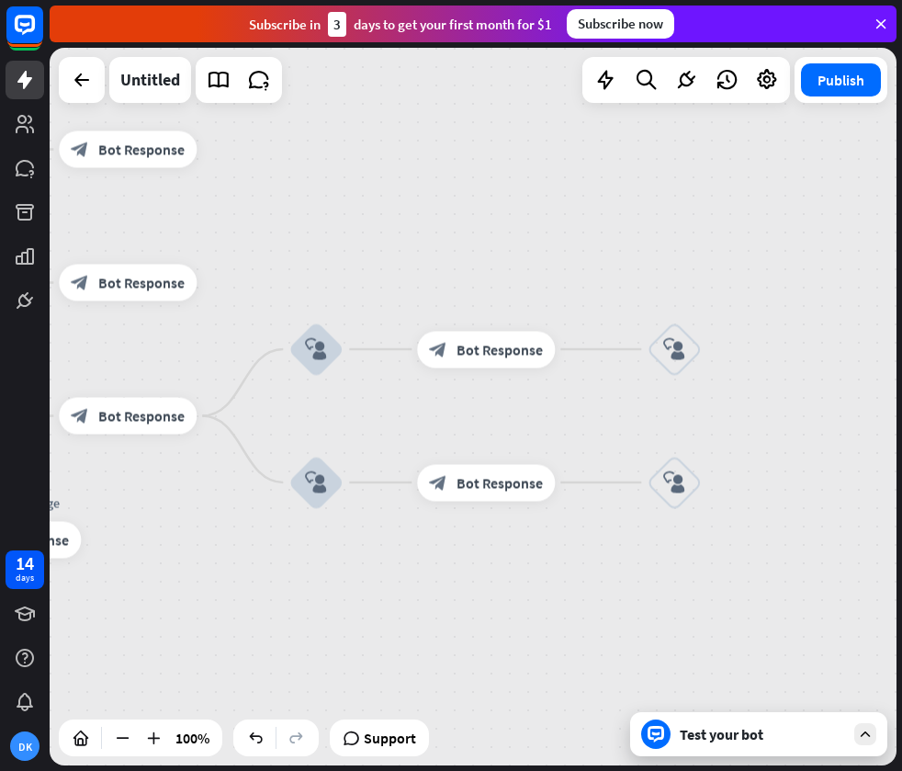
drag, startPoint x: 747, startPoint y: 202, endPoint x: 511, endPoint y: 211, distance: 236.3
click at [512, 210] on div "home_2 Start point Welcome message block_bot_response Bot Response block_user_i…" at bounding box center [473, 406] width 847 height 717
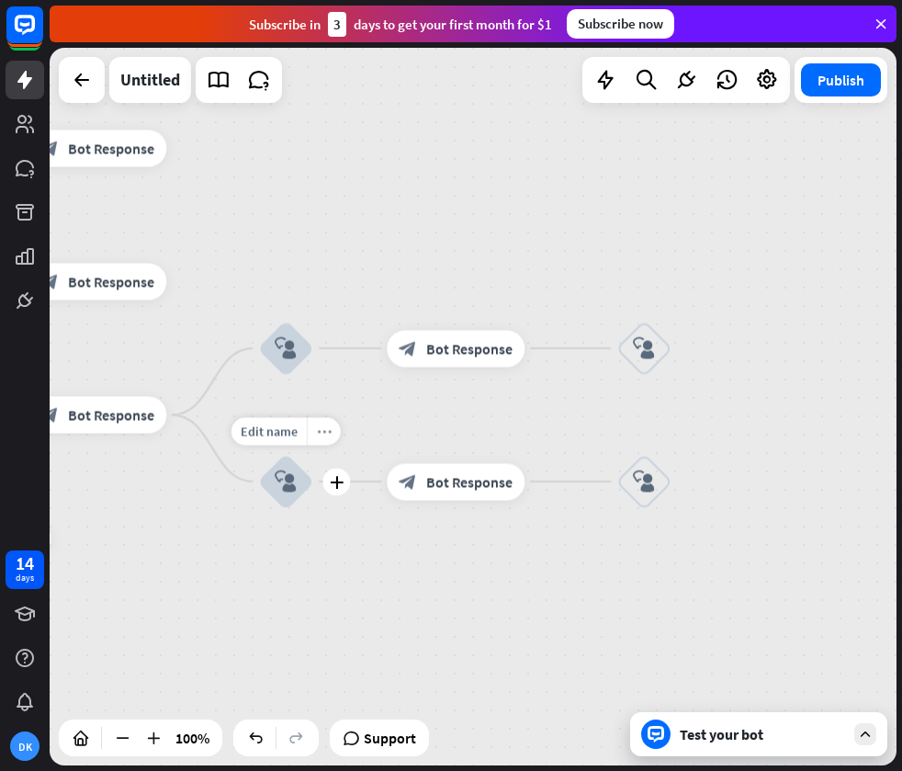
click at [321, 429] on icon "more_horiz" at bounding box center [324, 431] width 15 height 14
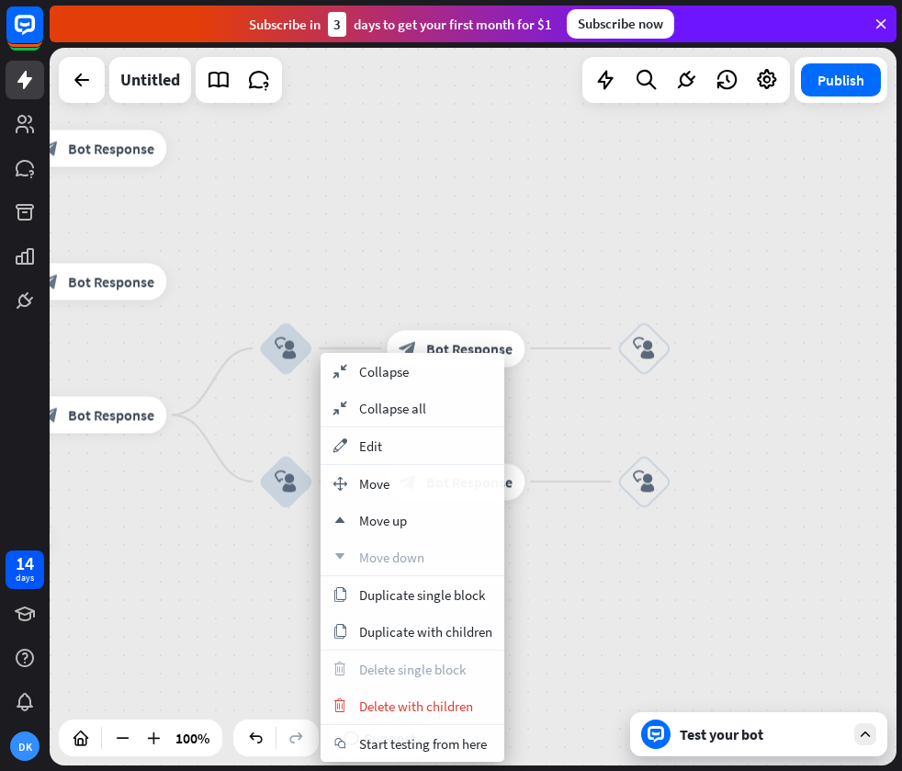
click at [276, 454] on div "plus block_user_input" at bounding box center [285, 481] width 55 height 55
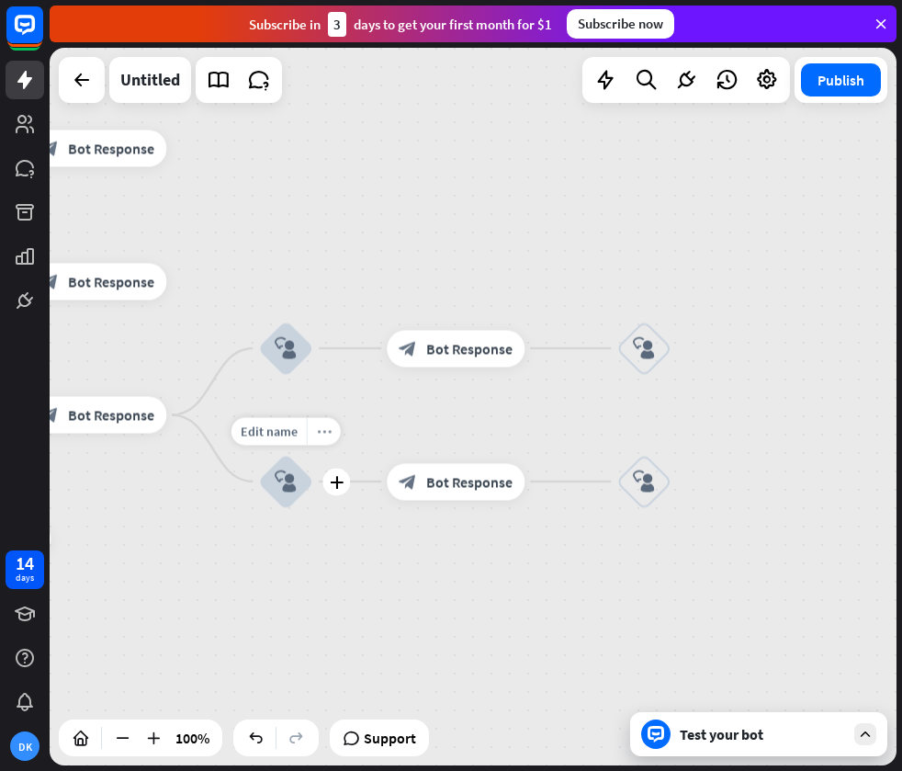
click at [321, 433] on icon "more_horiz" at bounding box center [324, 431] width 15 height 14
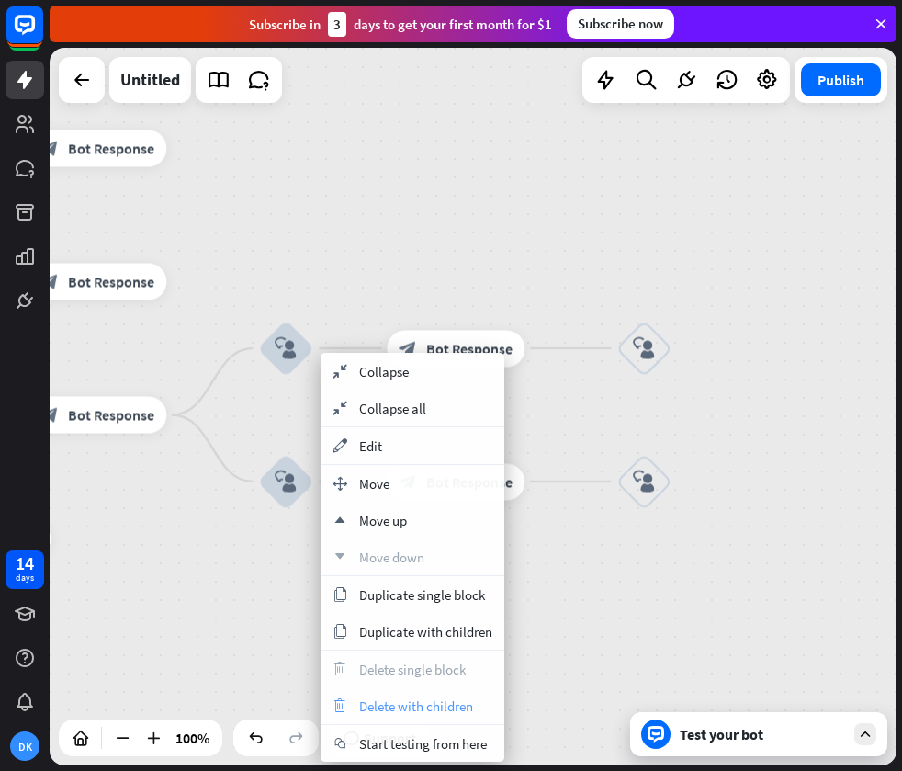
click at [396, 702] on span "Delete with children" at bounding box center [416, 705] width 114 height 17
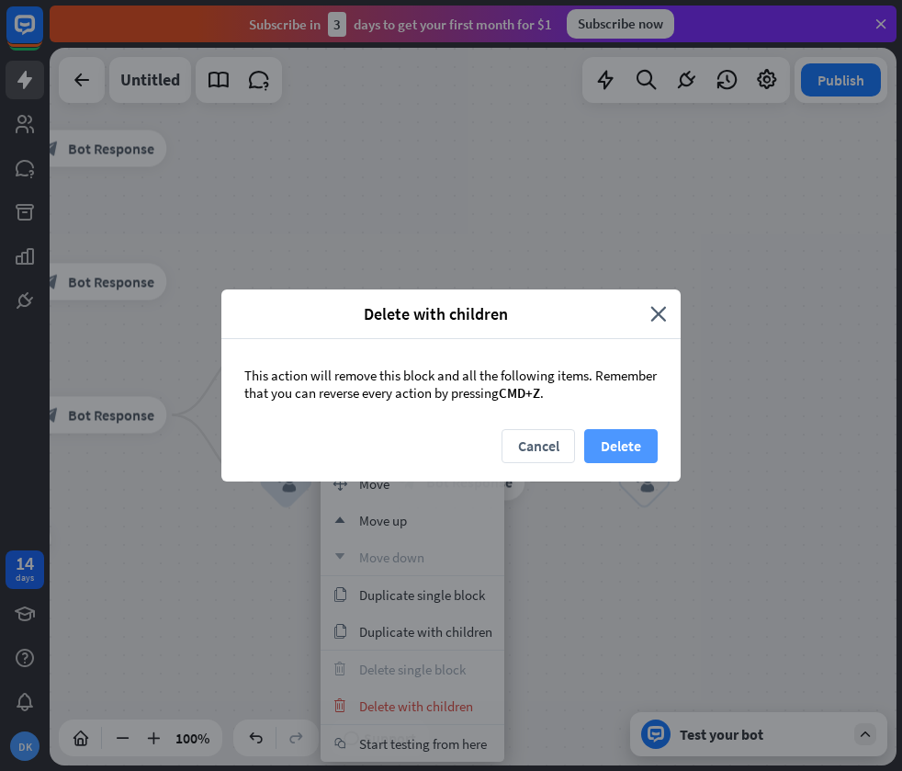
click at [638, 441] on button "Delete" at bounding box center [620, 446] width 73 height 34
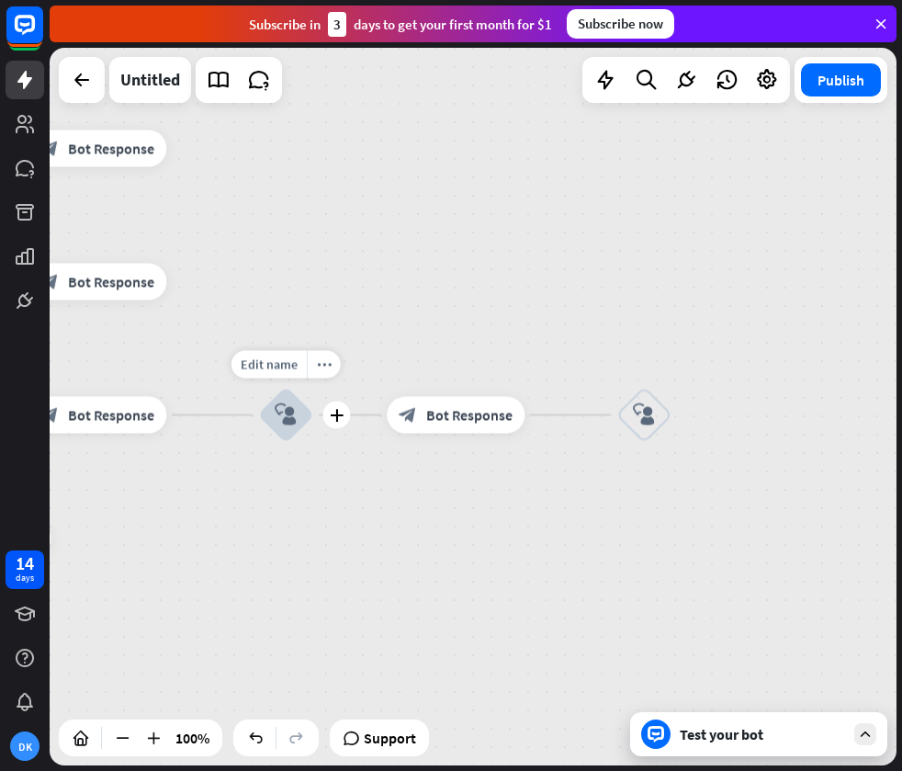
click at [288, 412] on icon "block_user_input" at bounding box center [286, 415] width 22 height 22
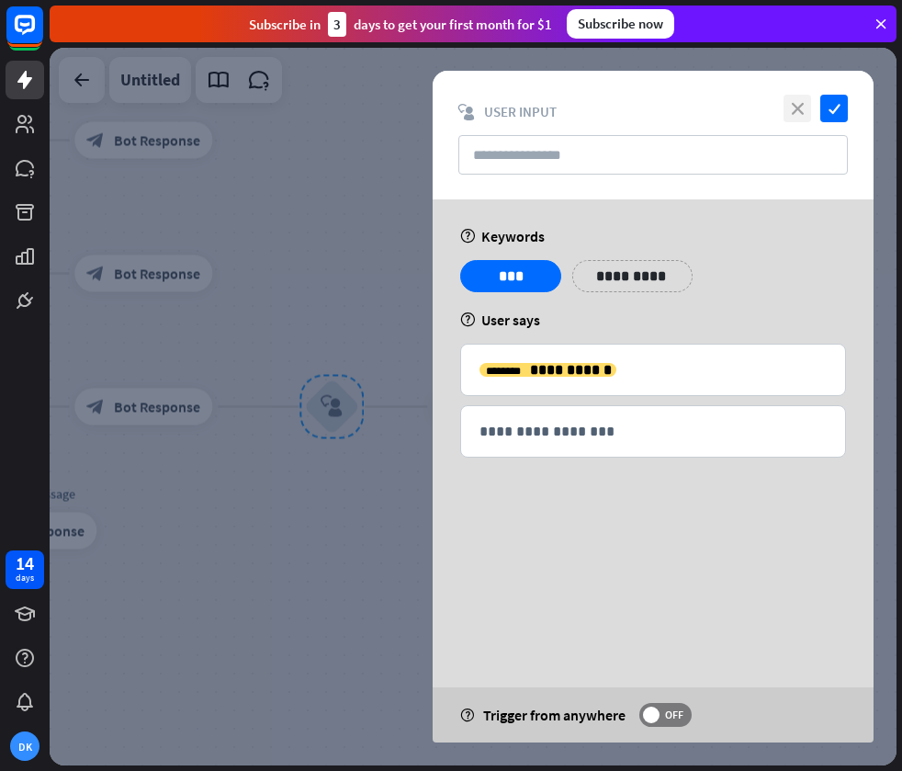
click at [798, 112] on icon "close" at bounding box center [798, 109] width 28 height 28
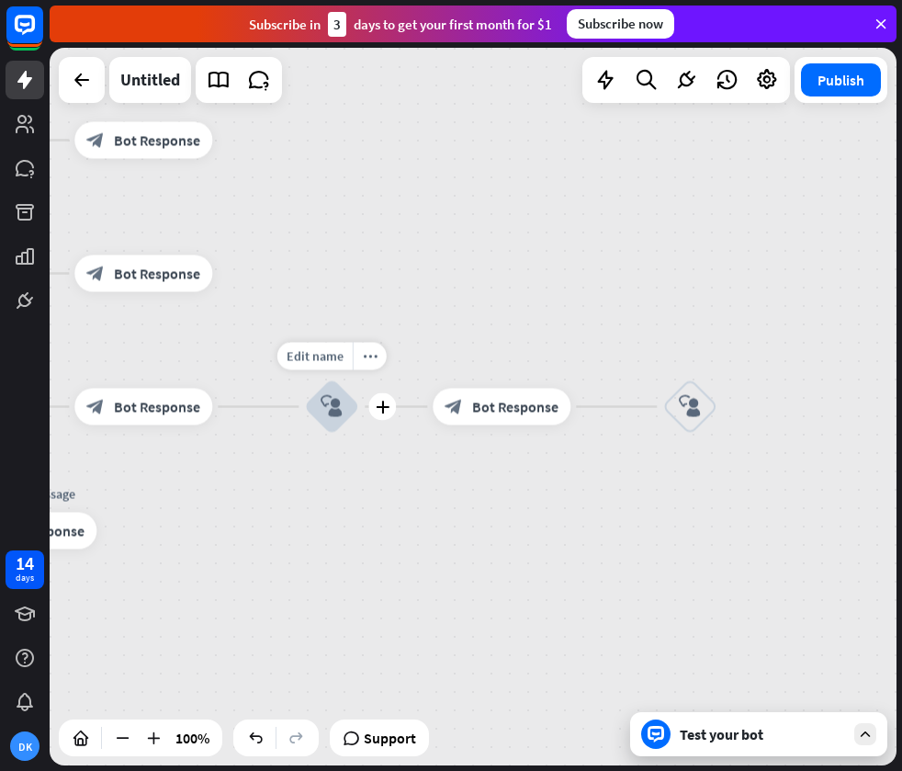
click at [318, 407] on div "block_user_input" at bounding box center [331, 406] width 55 height 55
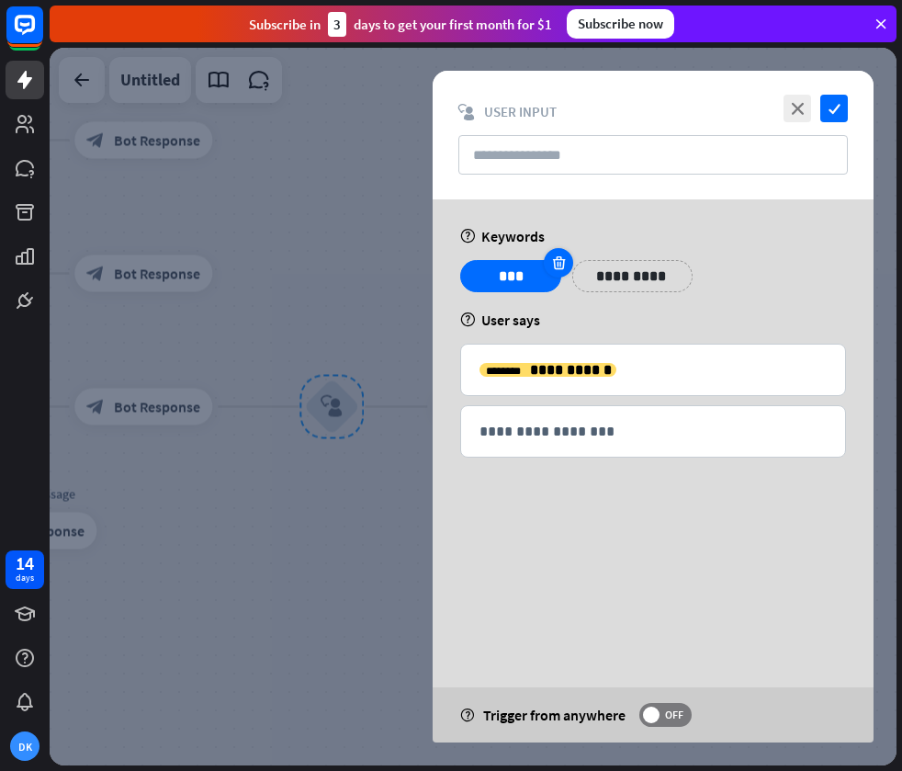
click at [560, 266] on icon at bounding box center [558, 262] width 17 height 17
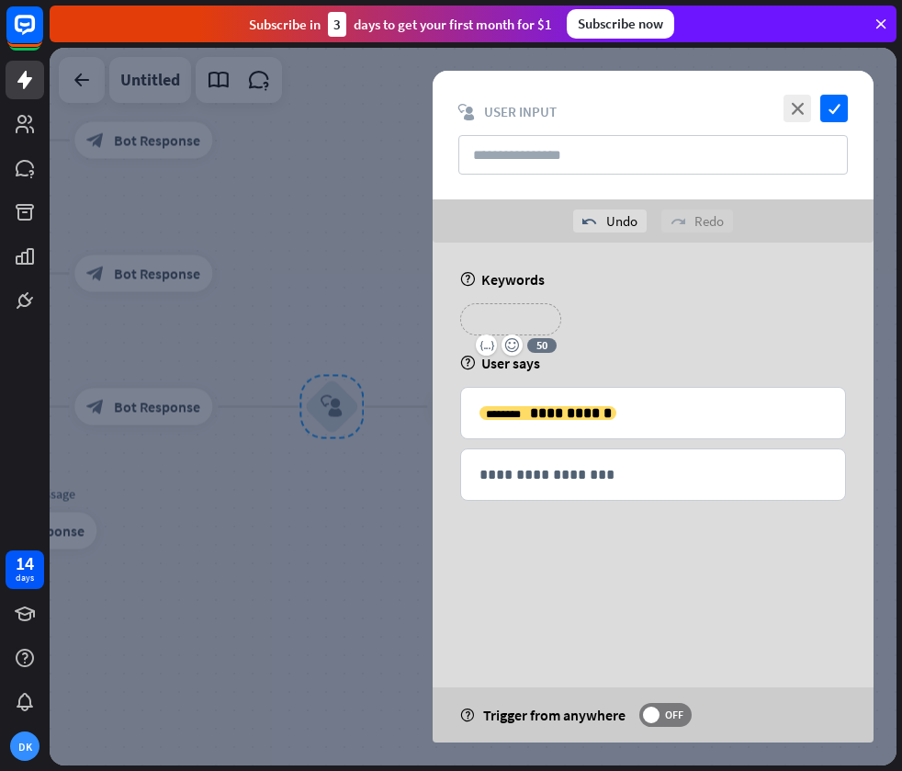
click at [521, 318] on p "*******" at bounding box center [510, 319] width 73 height 23
click at [646, 310] on p "**********" at bounding box center [632, 319] width 93 height 23
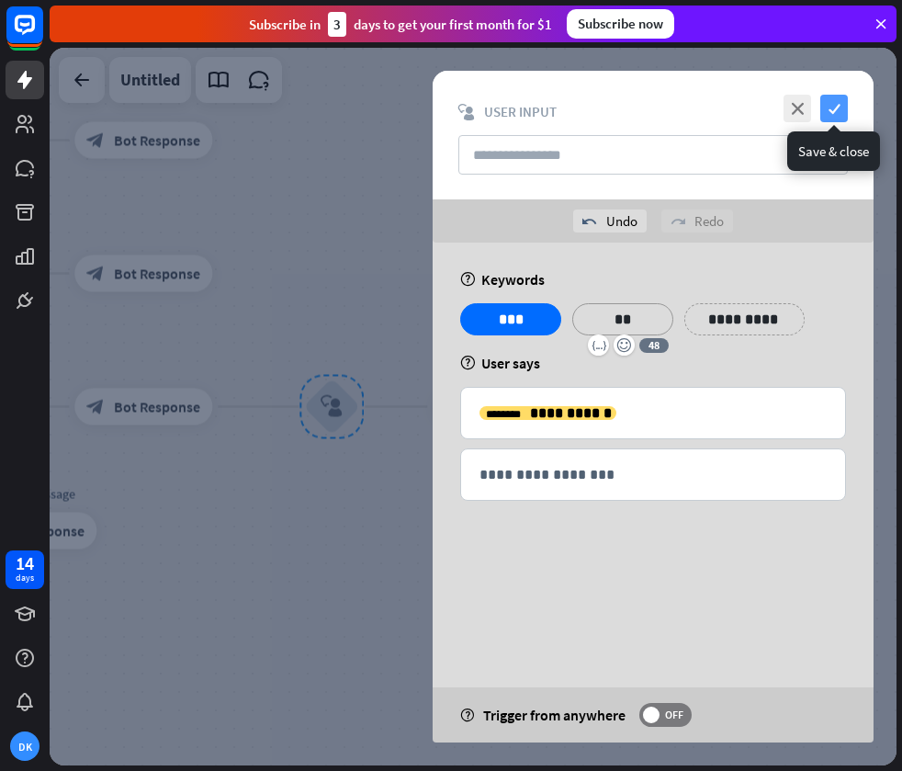
click at [835, 109] on icon "check" at bounding box center [834, 109] width 28 height 28
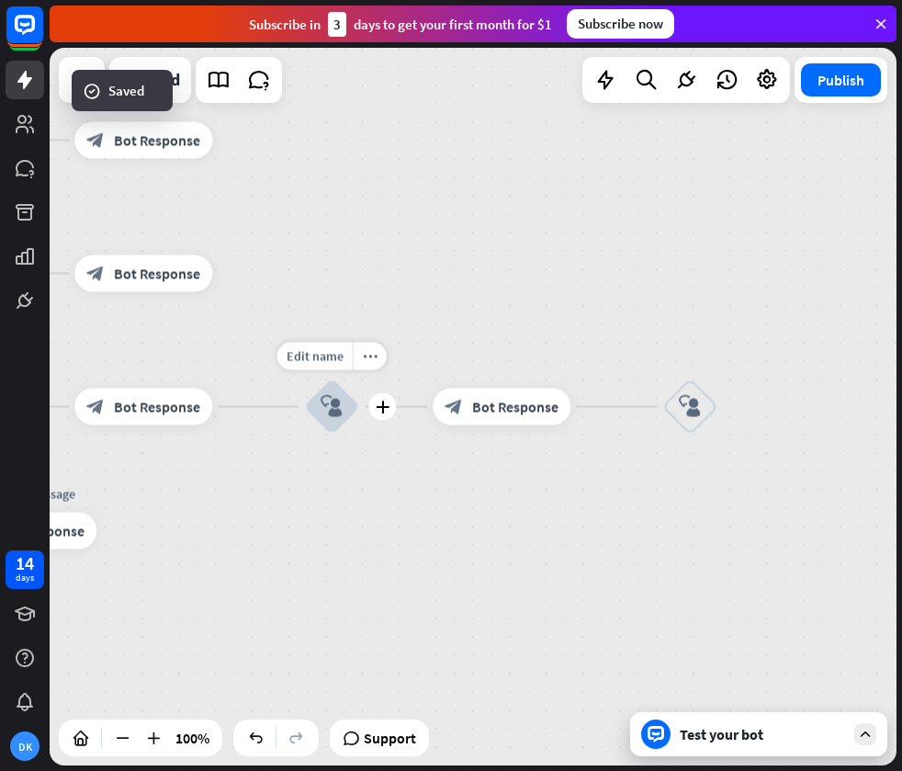
click at [338, 403] on icon "block_user_input" at bounding box center [332, 407] width 22 height 22
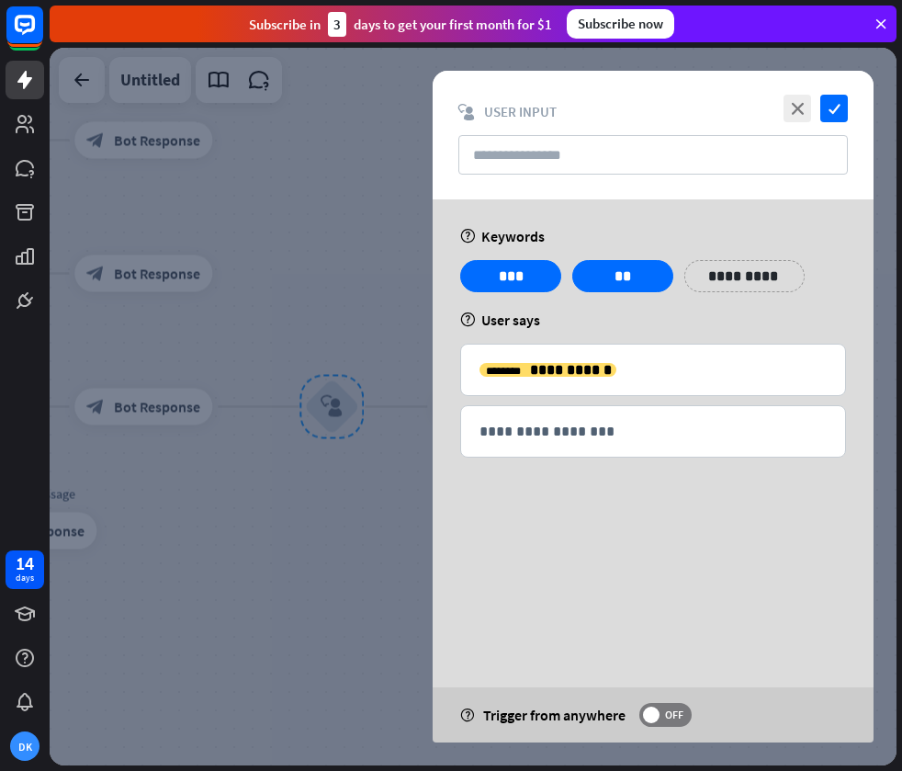
click at [332, 178] on div at bounding box center [473, 406] width 847 height 717
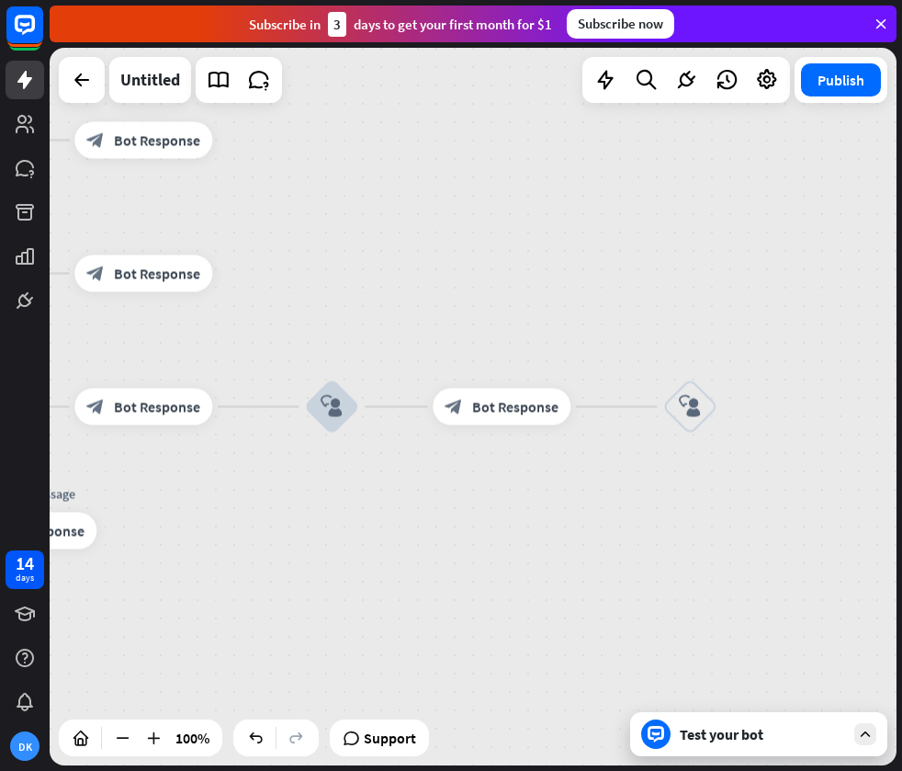
click at [656, 318] on div "home_2 Start point Welcome message block_bot_response Bot Response block_user_i…" at bounding box center [473, 406] width 847 height 717
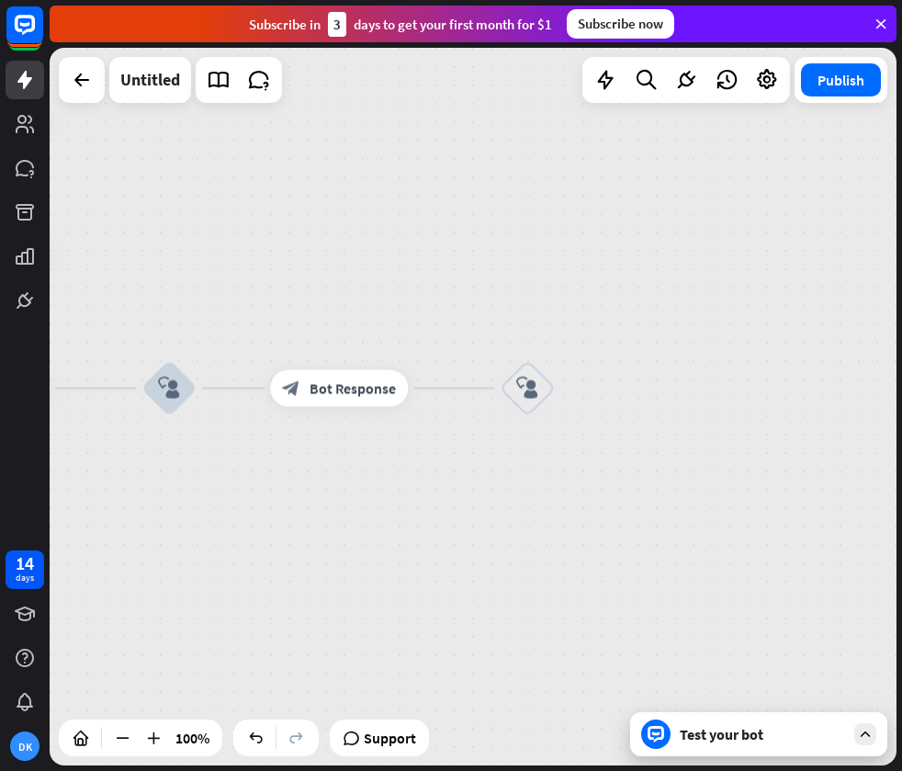
drag, startPoint x: 773, startPoint y: 378, endPoint x: 612, endPoint y: 360, distance: 161.8
click at [612, 360] on div "home_2 Start point Welcome message block_bot_response Bot Response block_user_i…" at bounding box center [473, 406] width 847 height 717
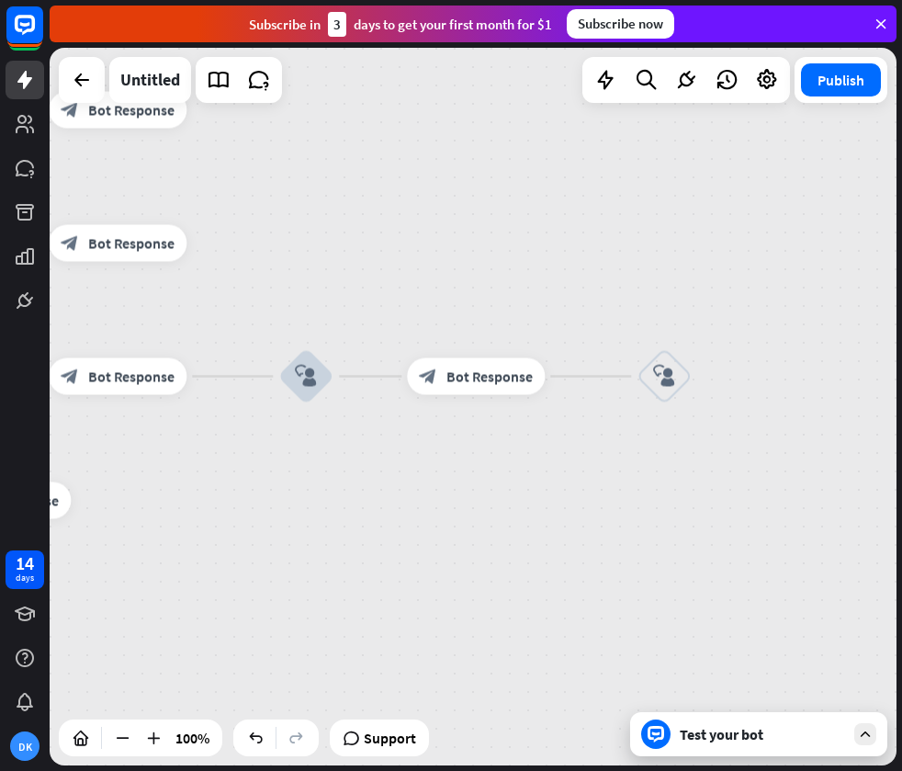
drag, startPoint x: 596, startPoint y: 410, endPoint x: 728, endPoint y: 393, distance: 132.4
click at [692, 396] on div "block_user_input" at bounding box center [664, 376] width 55 height 55
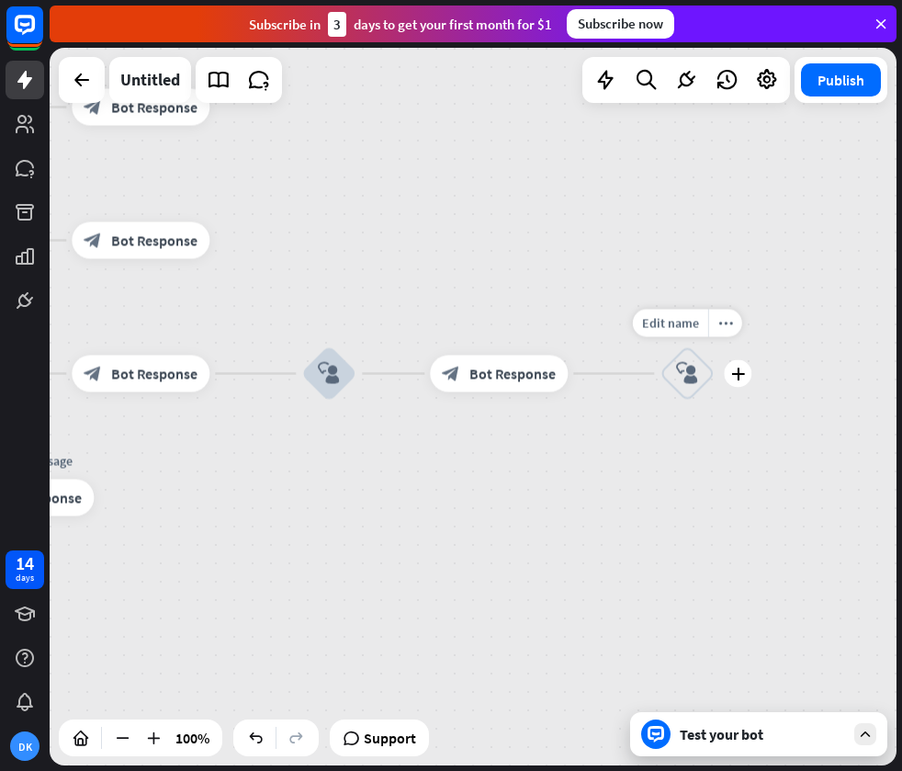
drag, startPoint x: 690, startPoint y: 373, endPoint x: 646, endPoint y: 375, distance: 44.1
click at [660, 375] on div "Edit name more_horiz plus block_user_input" at bounding box center [687, 373] width 55 height 55
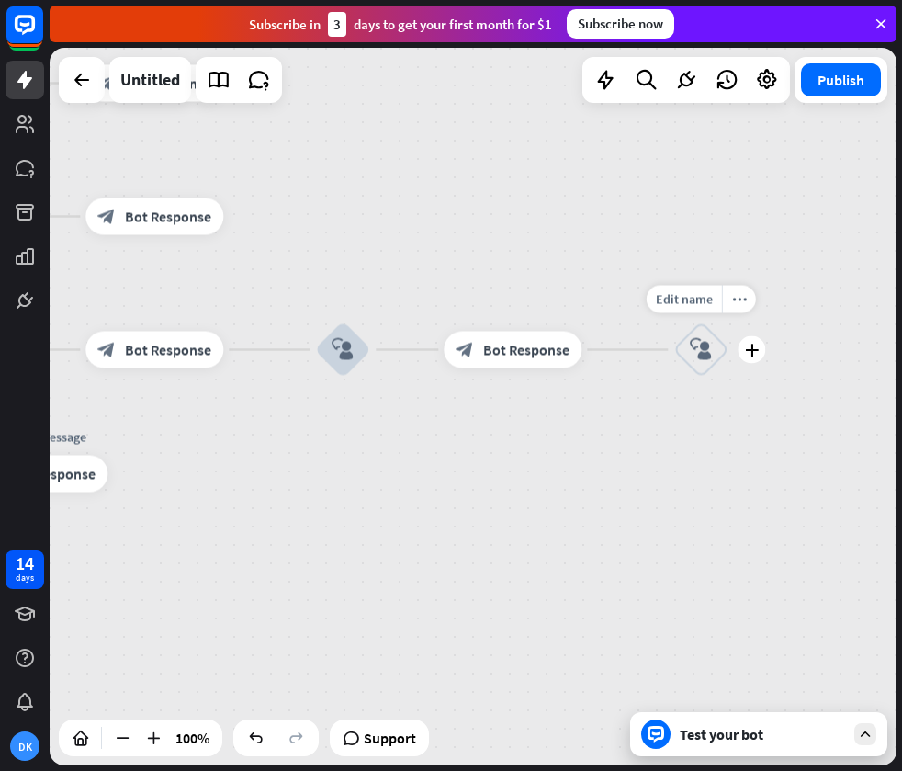
drag, startPoint x: 656, startPoint y: 423, endPoint x: 679, endPoint y: 395, distance: 35.9
click at [688, 378] on div "Edit name more_horiz plus block_user_input" at bounding box center [700, 349] width 55 height 55
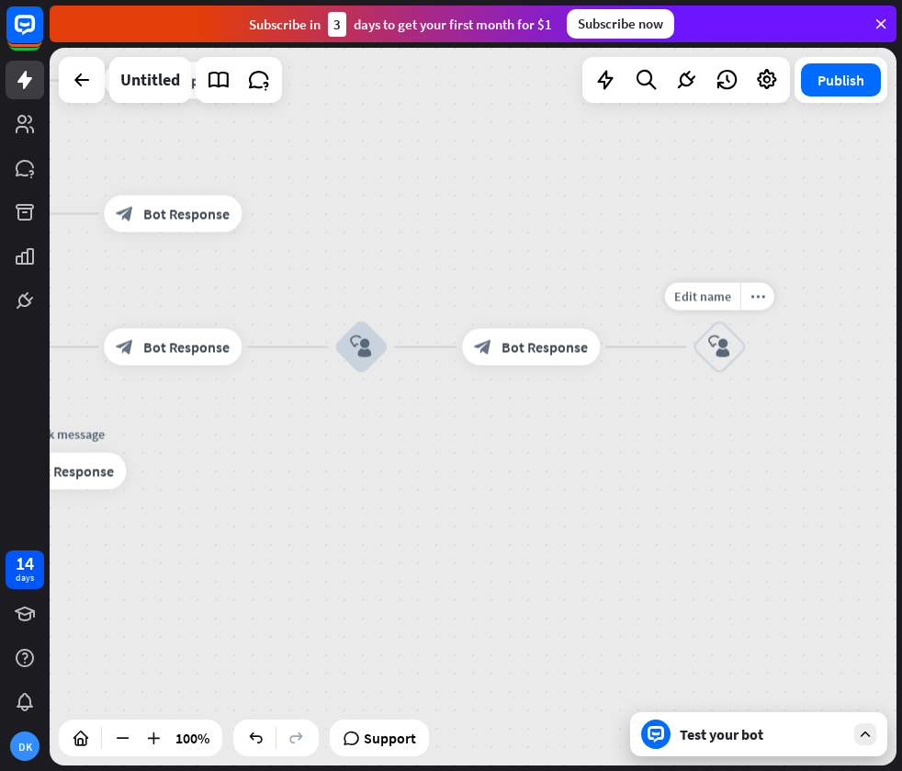
click at [627, 409] on div "home_2 Start point Welcome message block_bot_response Bot Response block_user_i…" at bounding box center [473, 406] width 847 height 717
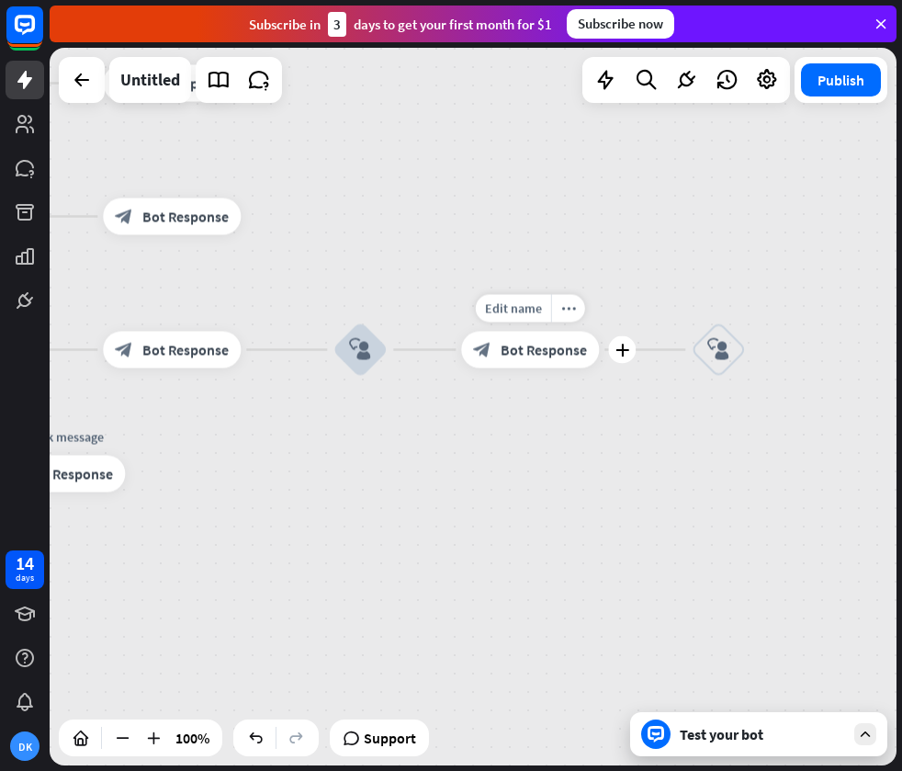
click at [535, 365] on div "block_bot_response Bot Response" at bounding box center [530, 350] width 138 height 37
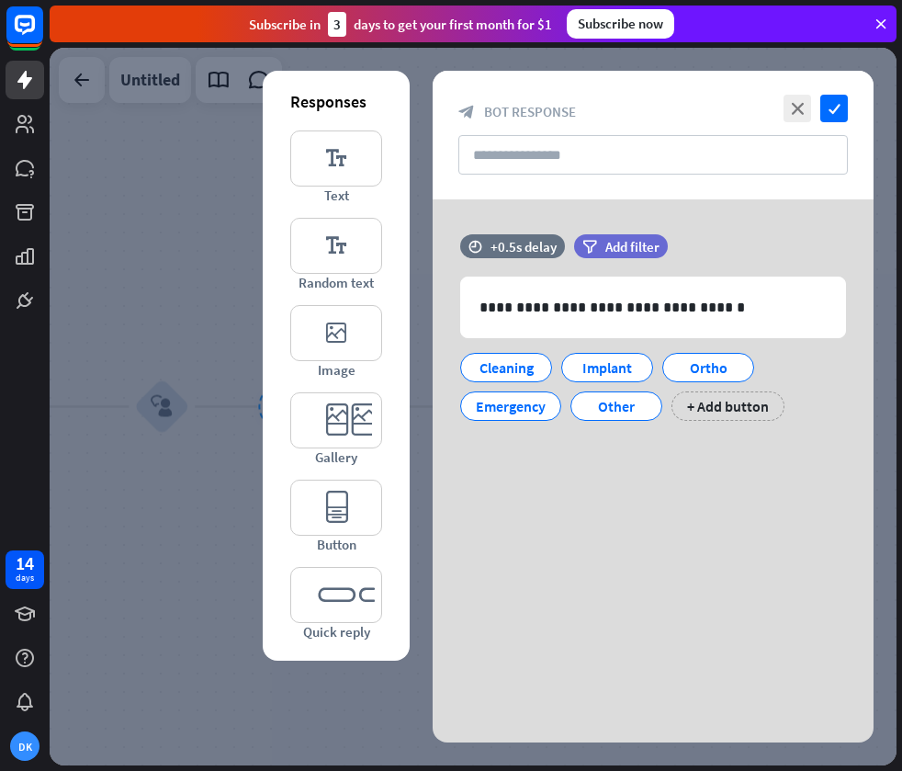
click at [195, 332] on div at bounding box center [473, 406] width 847 height 717
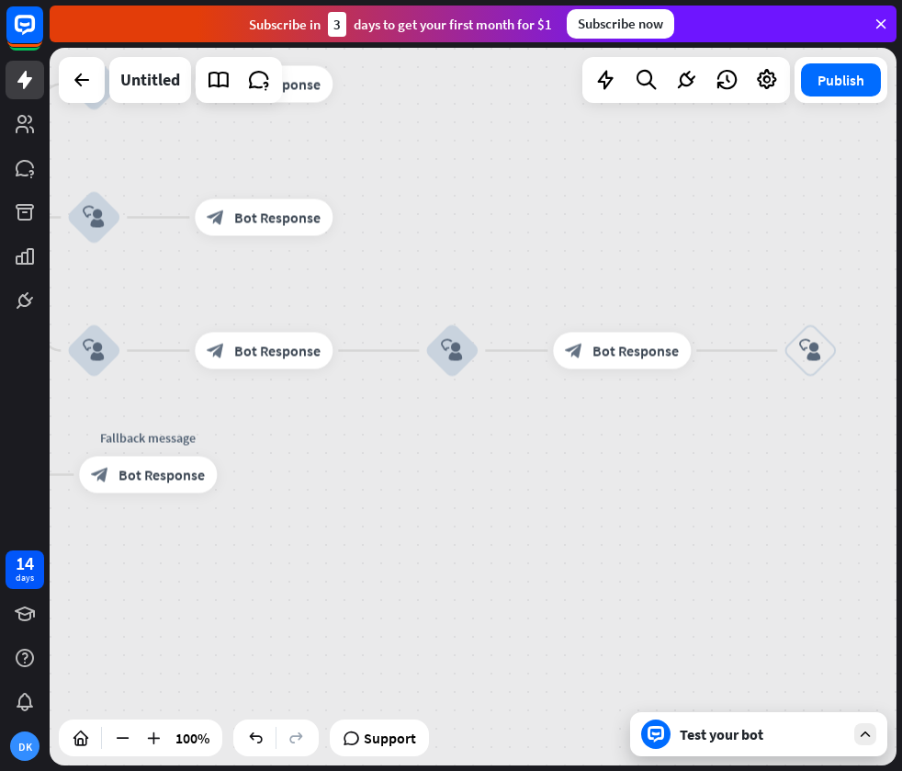
drag, startPoint x: 260, startPoint y: 330, endPoint x: 550, endPoint y: 275, distance: 295.5
click at [550, 275] on div "home_2 Start point Welcome message block_bot_response Bot Response block_user_i…" at bounding box center [473, 406] width 847 height 717
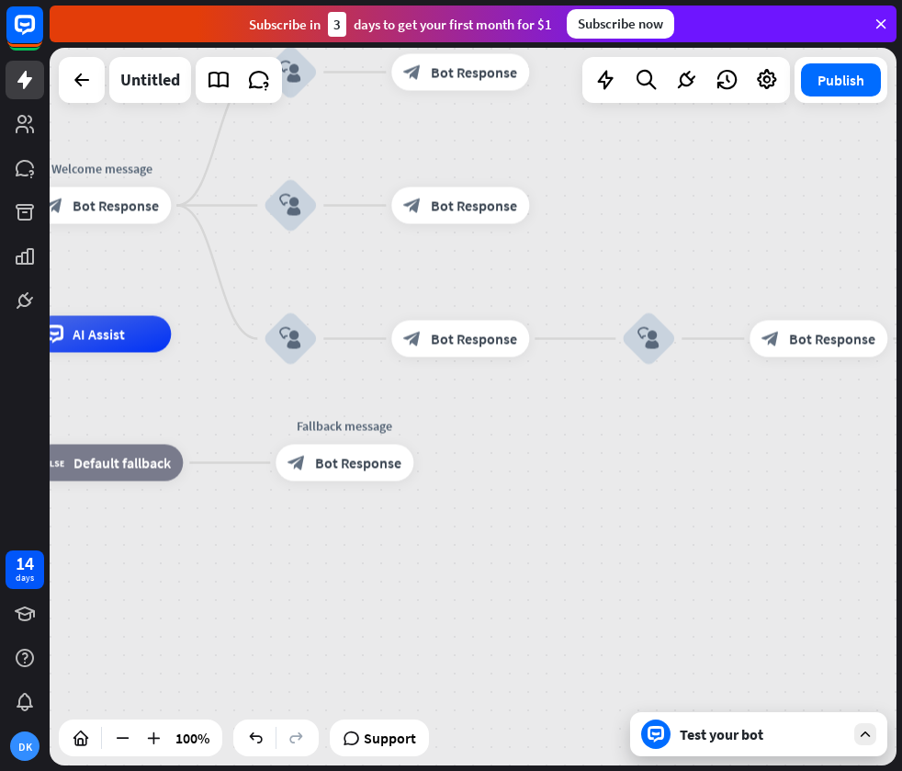
drag, startPoint x: 558, startPoint y: 264, endPoint x: 823, endPoint y: 260, distance: 265.5
click at [841, 257] on div "home_2 Start point Welcome message block_bot_response Bot Response block_user_i…" at bounding box center [473, 406] width 847 height 717
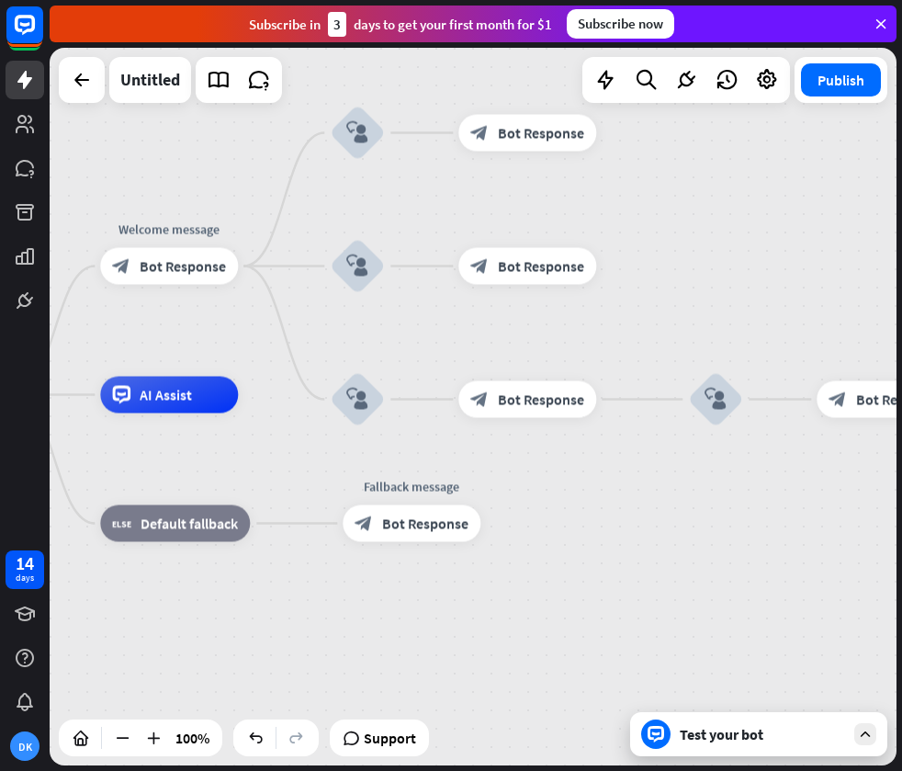
drag, startPoint x: 556, startPoint y: 276, endPoint x: 531, endPoint y: 335, distance: 64.7
click at [537, 337] on div "home_2 Start point Welcome message block_bot_response Bot Response block_user_i…" at bounding box center [473, 406] width 847 height 717
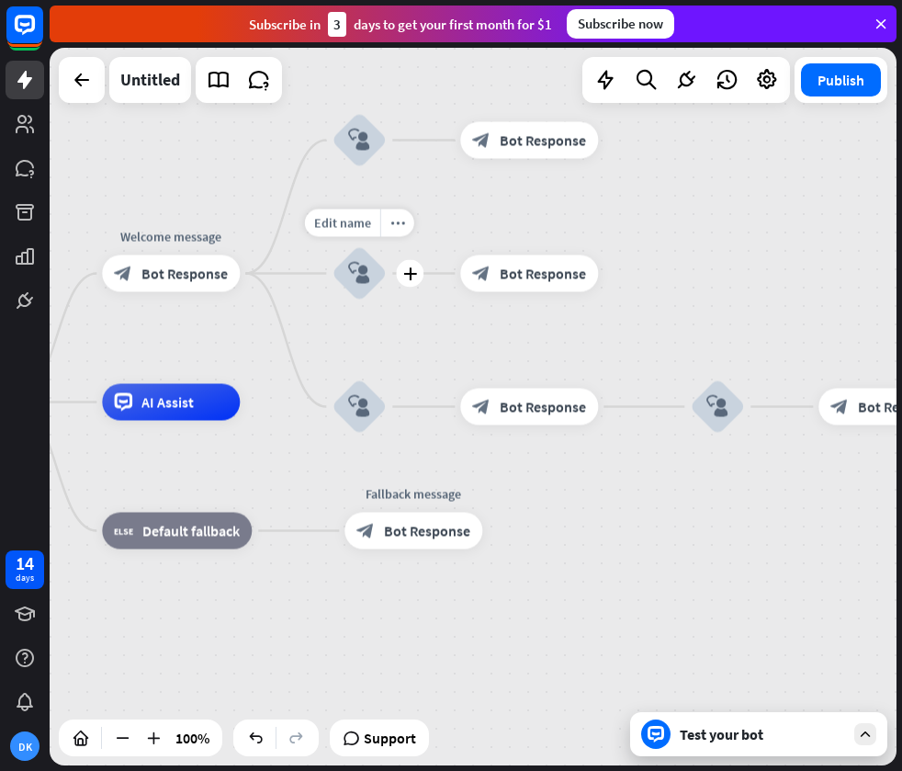
click at [367, 285] on div "block_user_input" at bounding box center [359, 273] width 55 height 55
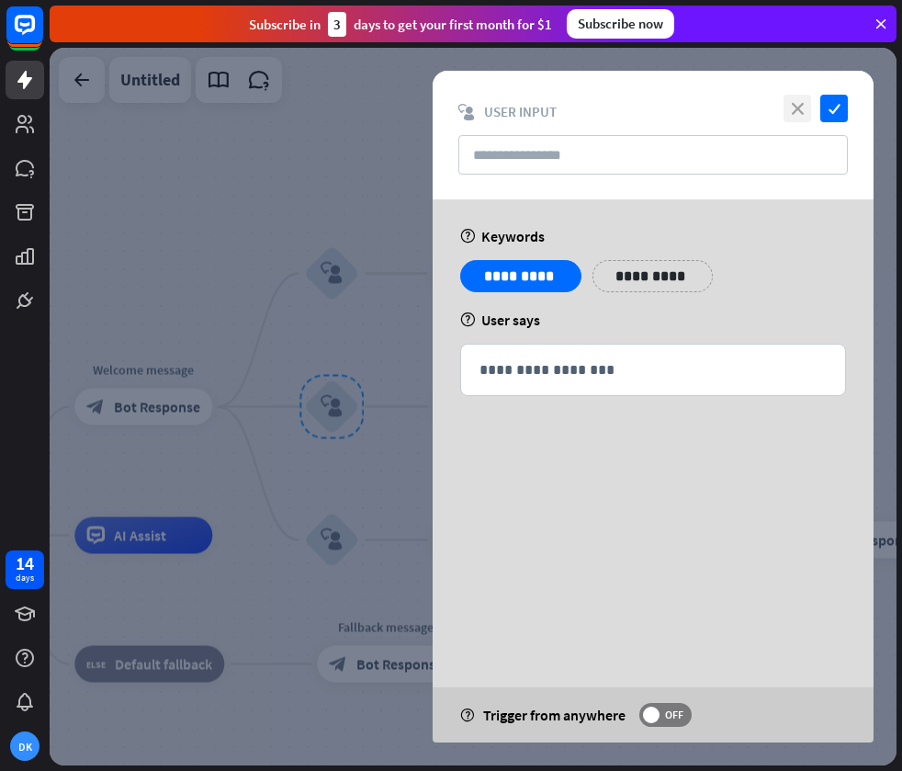
click at [795, 106] on icon "close" at bounding box center [798, 109] width 28 height 28
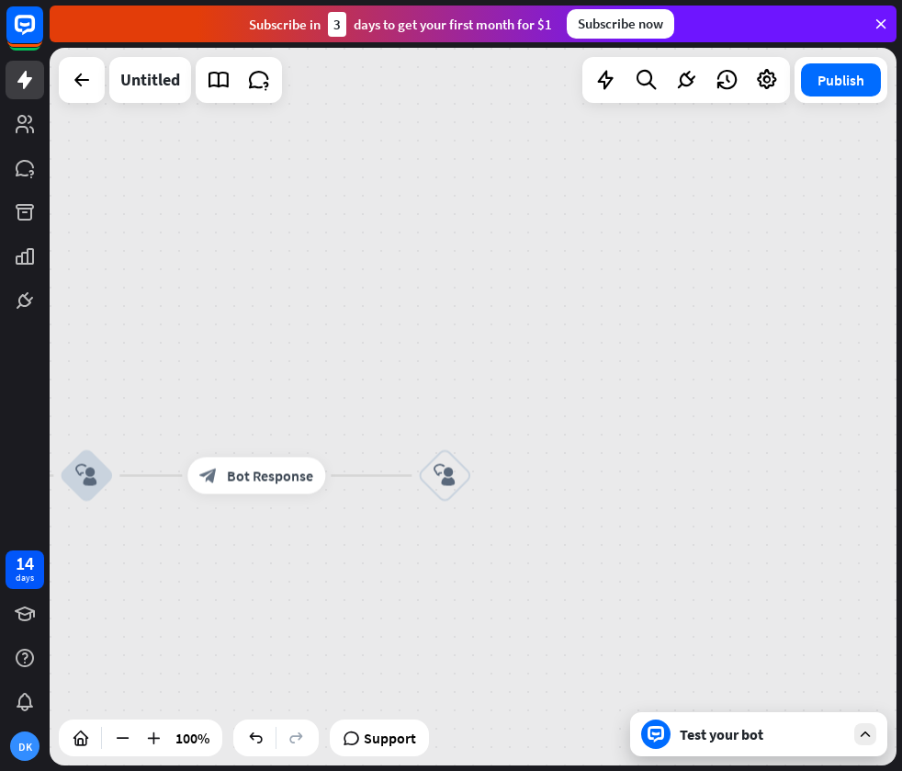
drag, startPoint x: 657, startPoint y: 393, endPoint x: 53, endPoint y: 329, distance: 606.9
click at [53, 329] on div "home_2 Start point Welcome message block_bot_response Bot Response block_user_i…" at bounding box center [473, 406] width 847 height 717
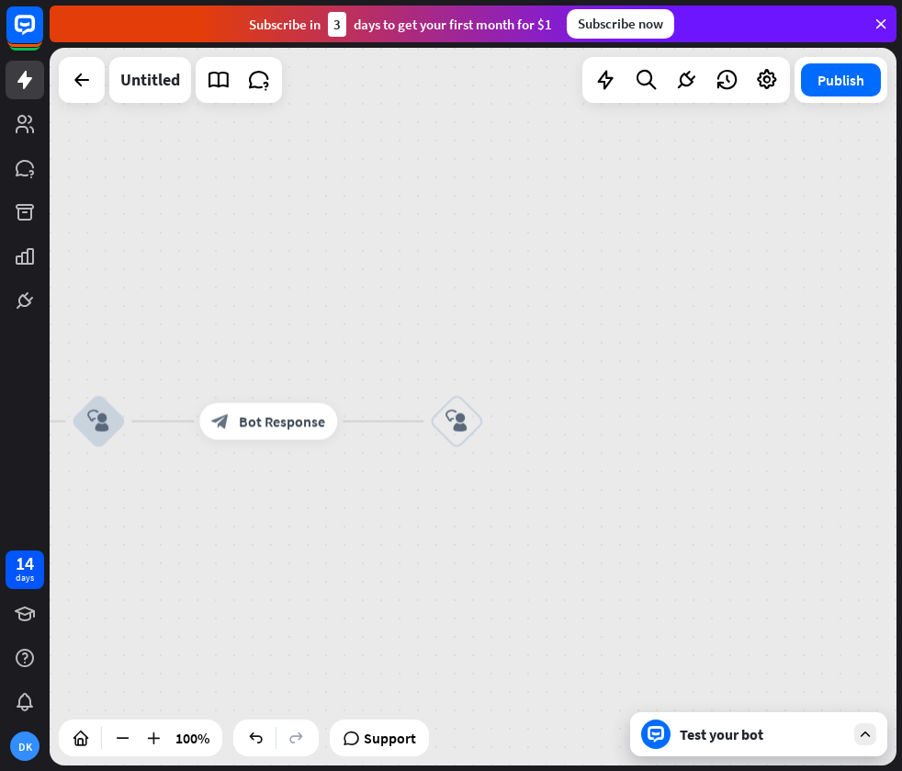
drag, startPoint x: 325, startPoint y: 369, endPoint x: 336, endPoint y: 329, distance: 41.9
click at [336, 329] on div "home_2 Start point Welcome message block_bot_response Bot Response block_user_i…" at bounding box center [473, 406] width 847 height 717
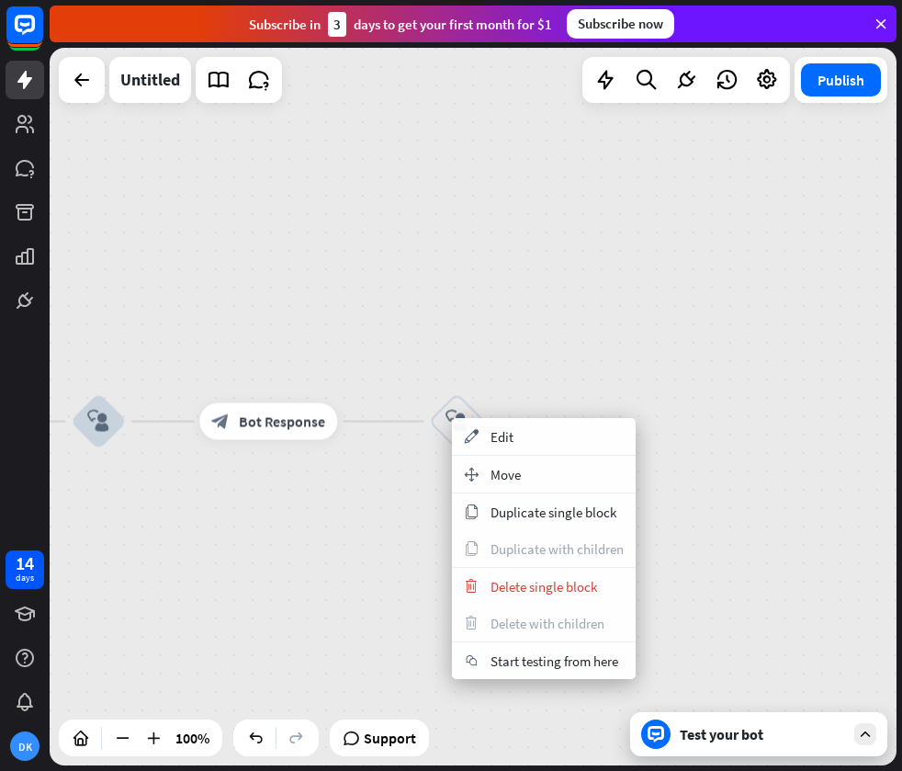
click at [496, 468] on span "Move" at bounding box center [506, 474] width 30 height 17
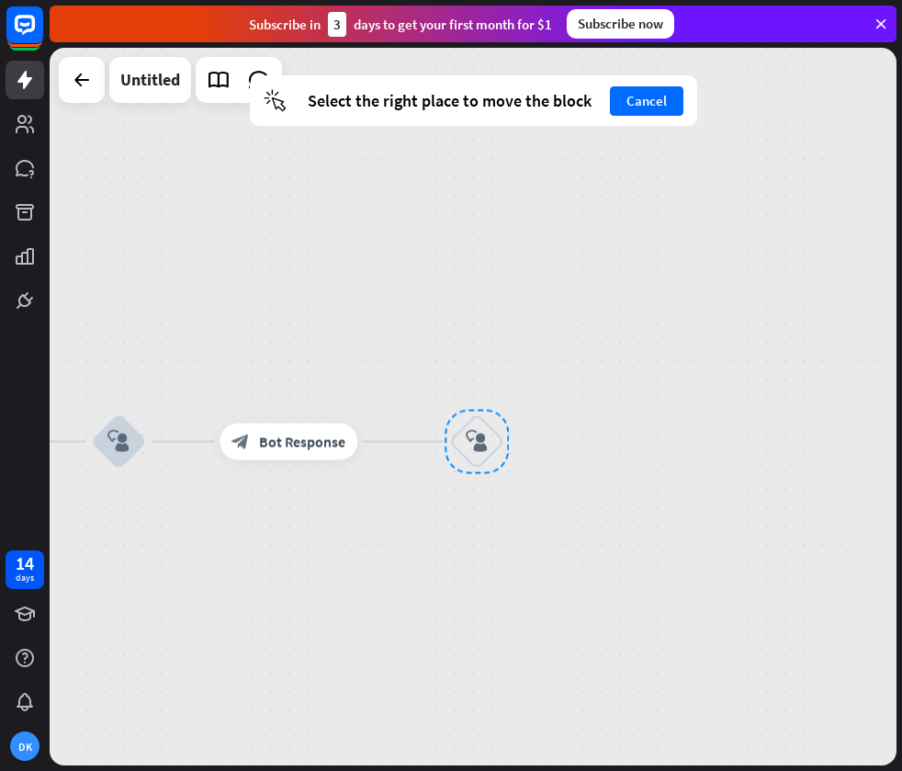
drag, startPoint x: 457, startPoint y: 426, endPoint x: 482, endPoint y: 440, distance: 29.2
click at [481, 442] on div at bounding box center [477, 442] width 64 height 64
click at [420, 513] on div "home_2 Start point Welcome message block_bot_response Bot Response block_user_i…" at bounding box center [473, 406] width 847 height 717
click at [421, 512] on div "home_2 Start point Welcome message block_bot_response Bot Response block_user_i…" at bounding box center [473, 406] width 847 height 717
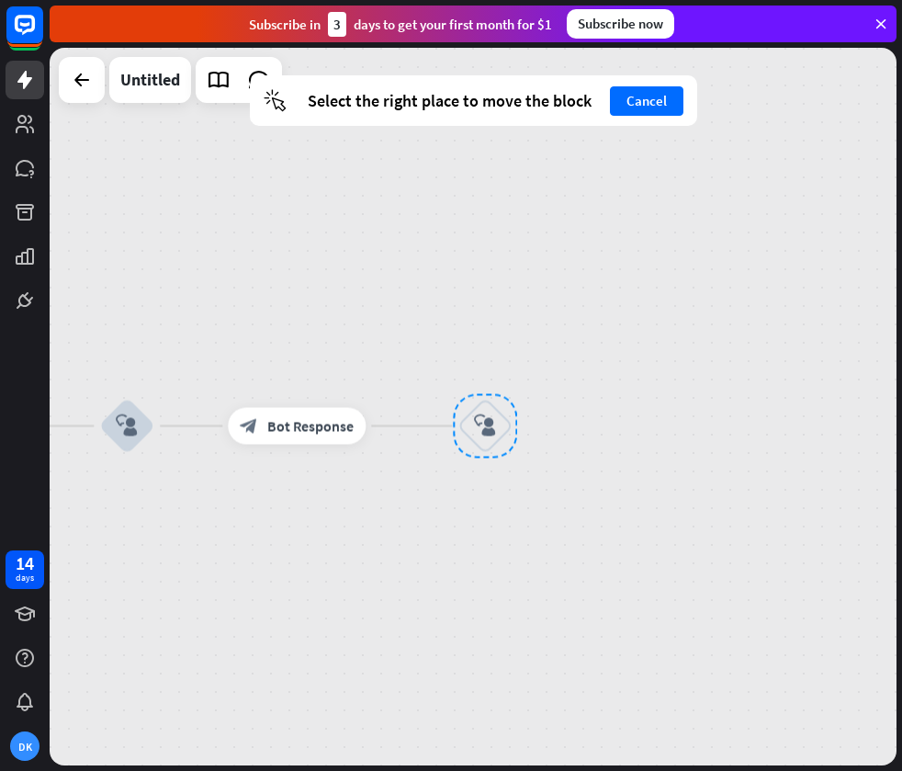
drag, startPoint x: 419, startPoint y: 497, endPoint x: 431, endPoint y: 457, distance: 42.1
click at [457, 454] on div "block_user_input" at bounding box center [484, 426] width 55 height 55
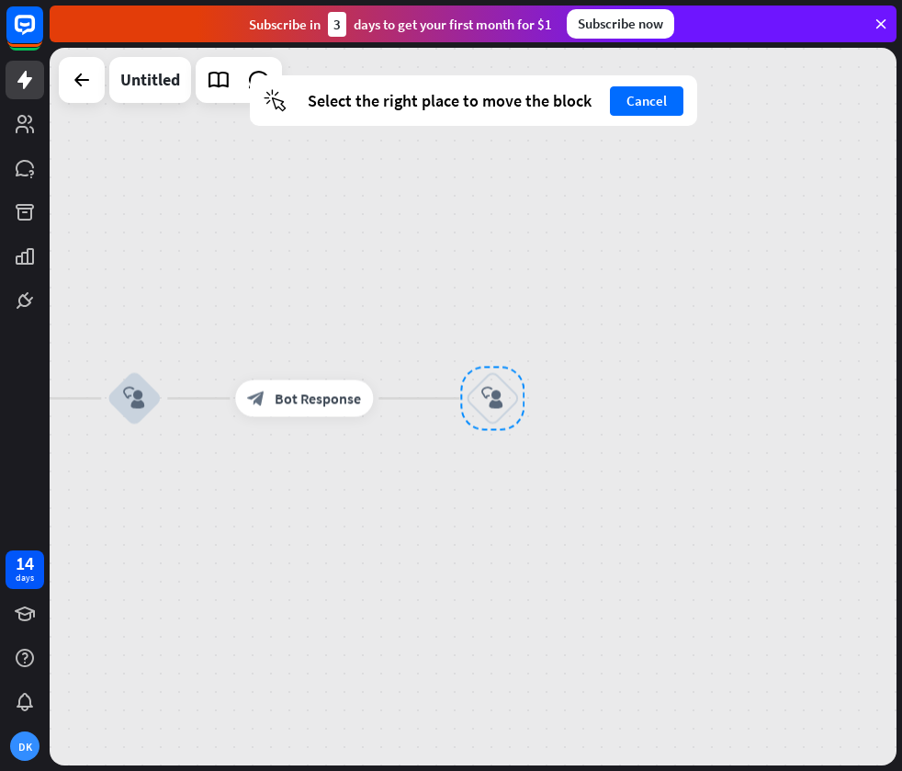
click at [447, 466] on div "home_2 Start point Welcome message block_bot_response Bot Response block_user_i…" at bounding box center [473, 406] width 847 height 717
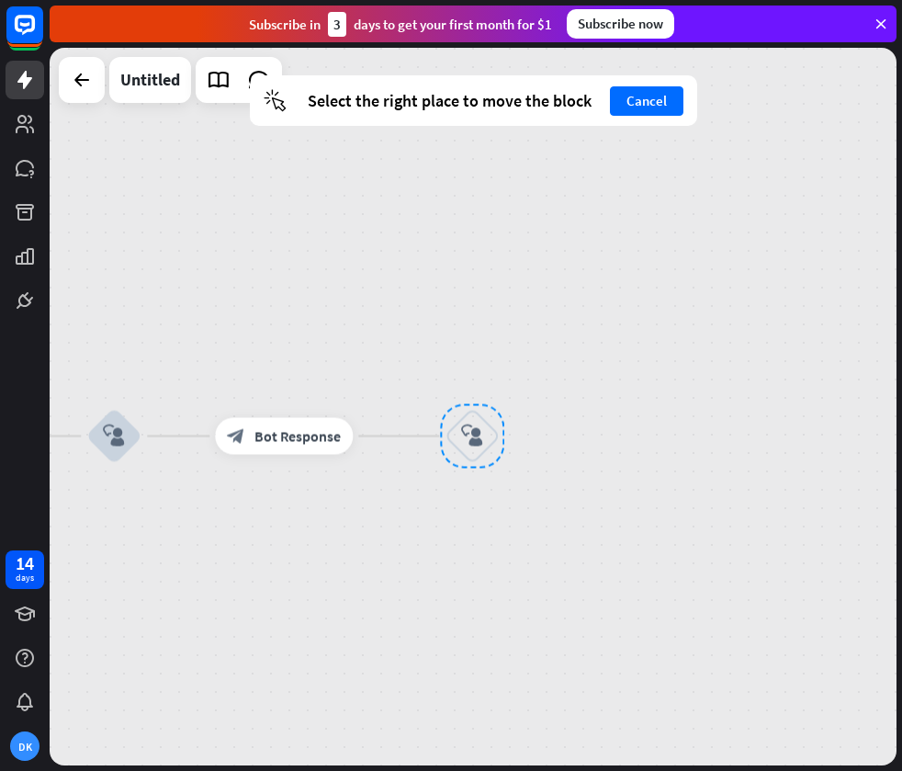
drag, startPoint x: 489, startPoint y: 390, endPoint x: 469, endPoint y: 423, distance: 37.5
click at [469, 423] on div at bounding box center [472, 436] width 64 height 64
click at [468, 421] on div at bounding box center [473, 432] width 64 height 64
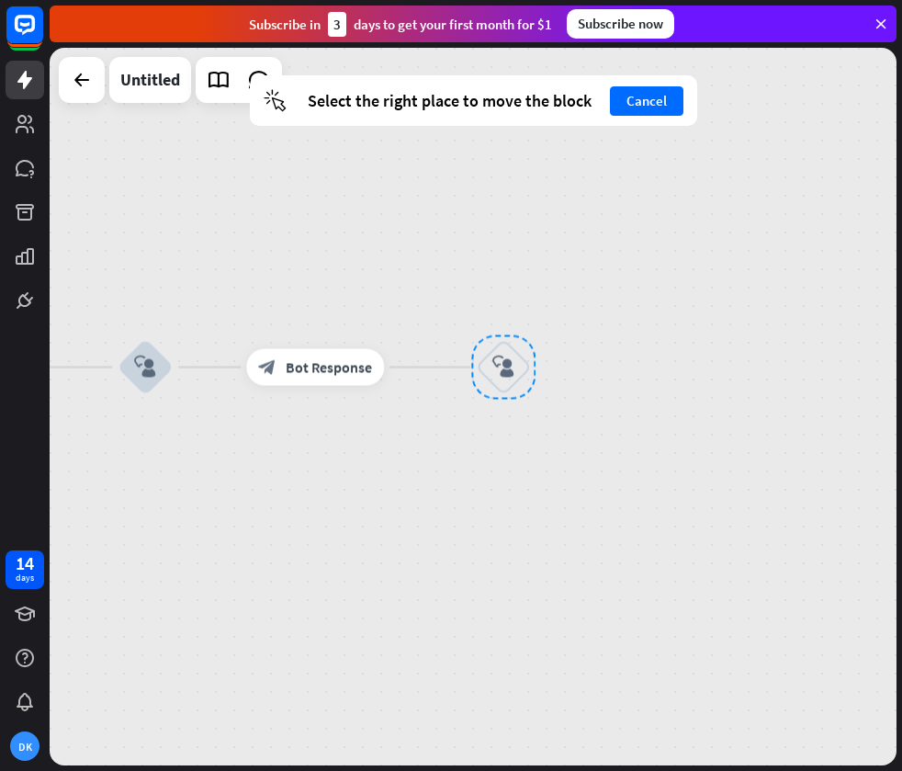
drag, startPoint x: 468, startPoint y: 445, endPoint x: 506, endPoint y: 366, distance: 87.9
click at [506, 366] on div at bounding box center [503, 367] width 64 height 64
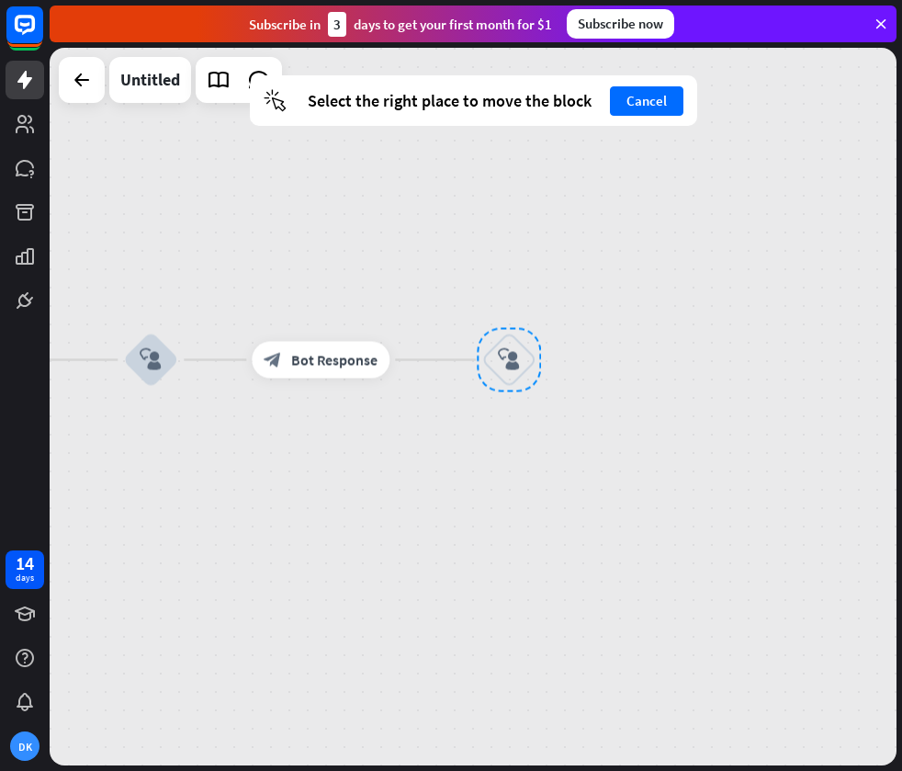
click at [501, 368] on div at bounding box center [509, 360] width 64 height 64
click at [412, 462] on div "home_2 Start point Welcome message block_bot_response Bot Response block_user_i…" at bounding box center [473, 406] width 847 height 717
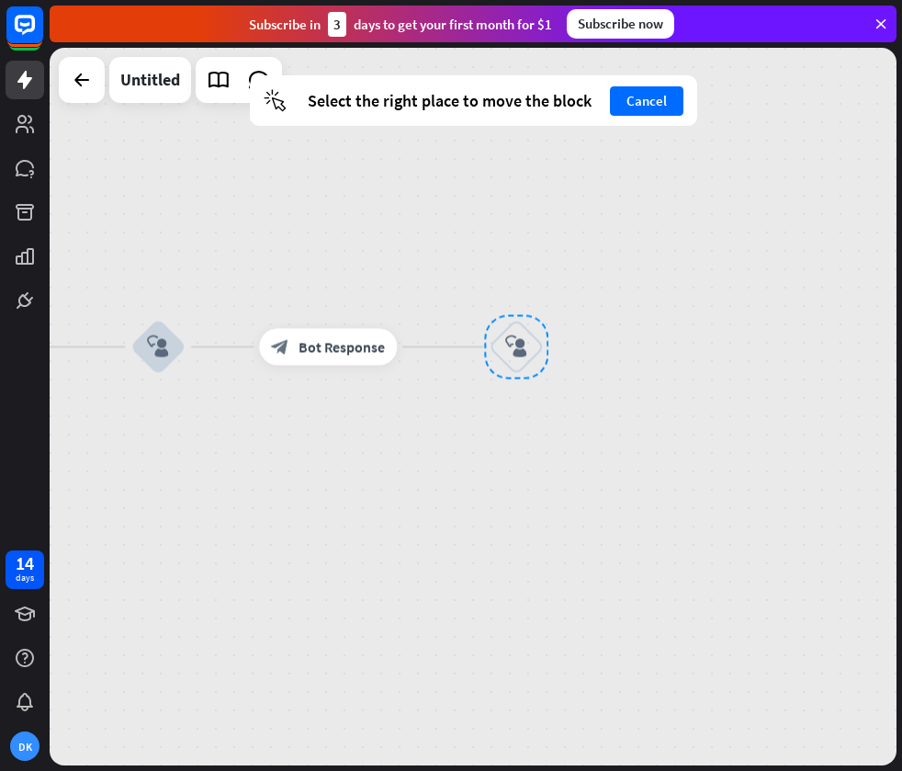
drag, startPoint x: 505, startPoint y: 355, endPoint x: 515, endPoint y: 335, distance: 21.8
click at [515, 335] on div at bounding box center [516, 347] width 64 height 64
drag, startPoint x: 523, startPoint y: 340, endPoint x: 508, endPoint y: 375, distance: 37.9
drag, startPoint x: 474, startPoint y: 403, endPoint x: 472, endPoint y: 393, distance: 10.3
click at [491, 372] on div "block_user_input" at bounding box center [518, 344] width 55 height 55
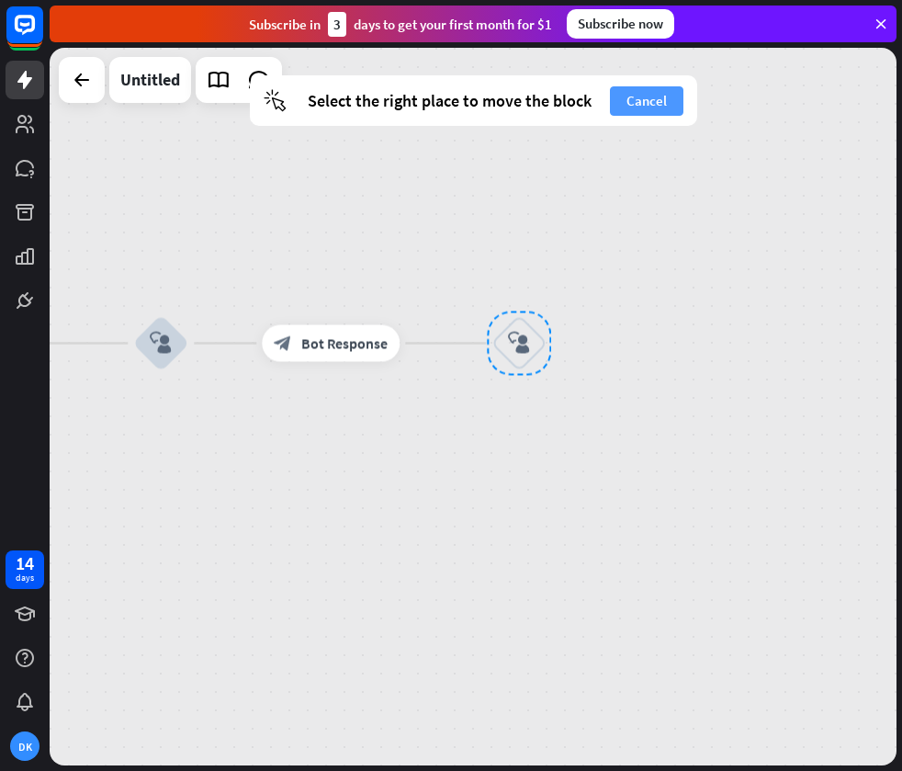
click at [646, 105] on button "Cancel" at bounding box center [646, 100] width 73 height 29
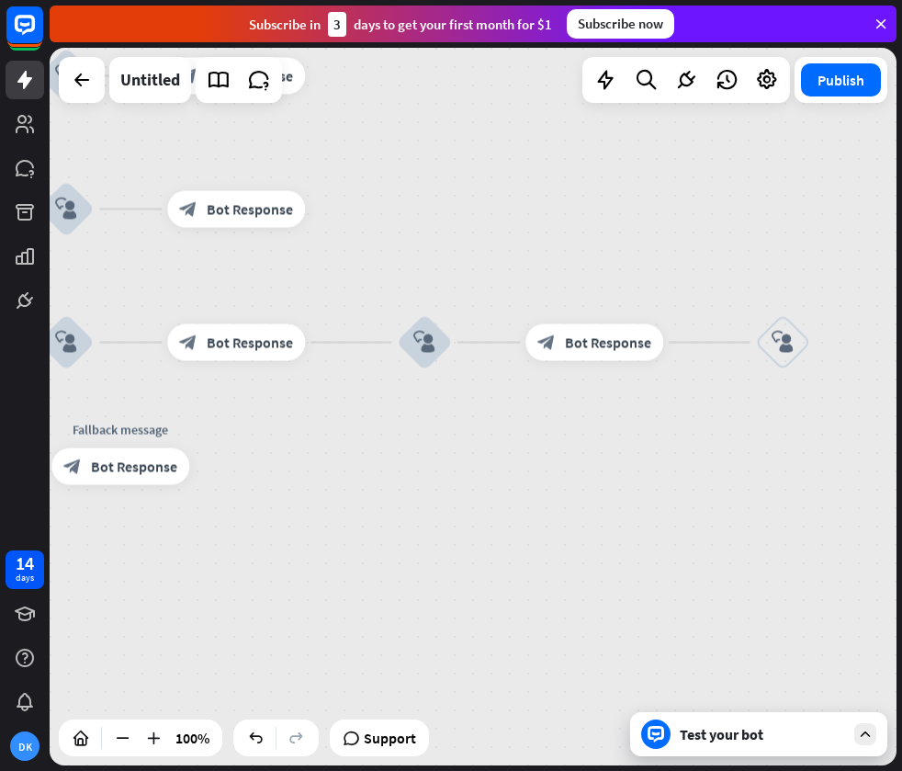
drag, startPoint x: 500, startPoint y: 249, endPoint x: 749, endPoint y: 248, distance: 248.9
click at [771, 251] on div "home_2 Start point Welcome message block_bot_response Bot Response block_user_i…" at bounding box center [473, 406] width 847 height 717
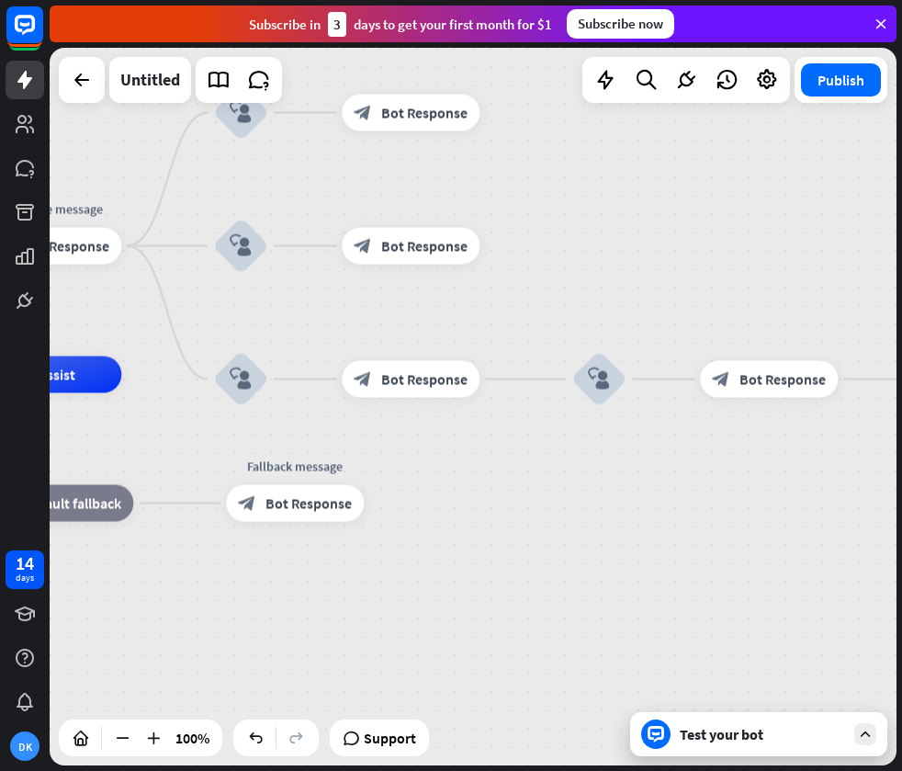
drag, startPoint x: 419, startPoint y: 241, endPoint x: 551, endPoint y: 322, distance: 155.5
click at [575, 332] on div "home_2 Start point Welcome message block_bot_response Bot Response block_user_i…" at bounding box center [473, 406] width 847 height 717
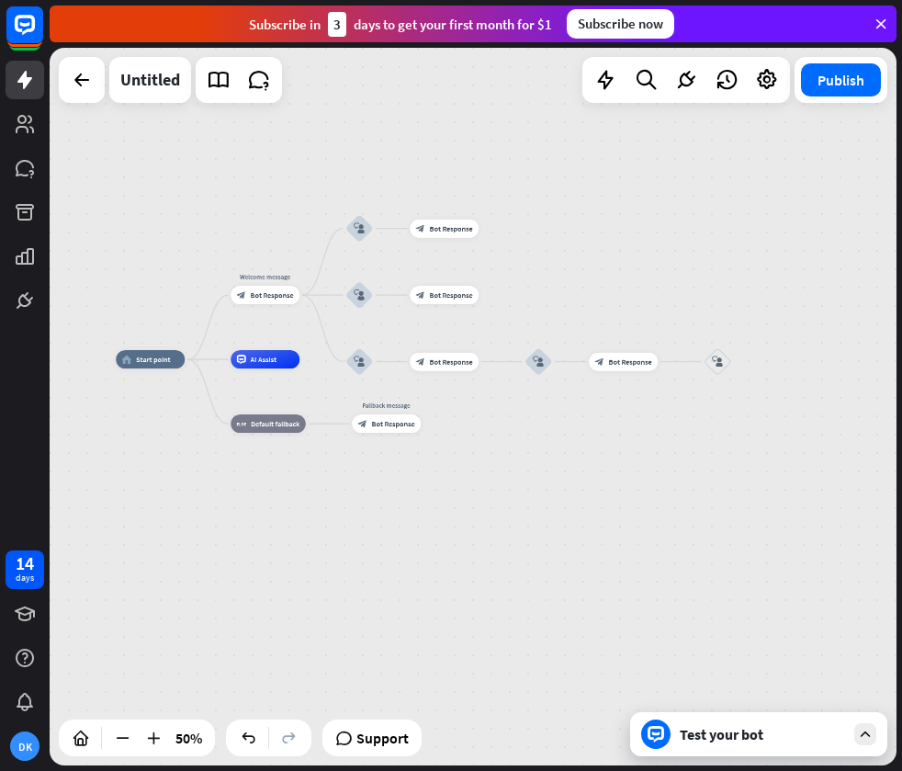
drag, startPoint x: 656, startPoint y: 263, endPoint x: 618, endPoint y: 242, distance: 43.2
click at [618, 242] on div "home_2 Start point Welcome message block_bot_response Bot Response block_user_i…" at bounding box center [473, 406] width 847 height 717
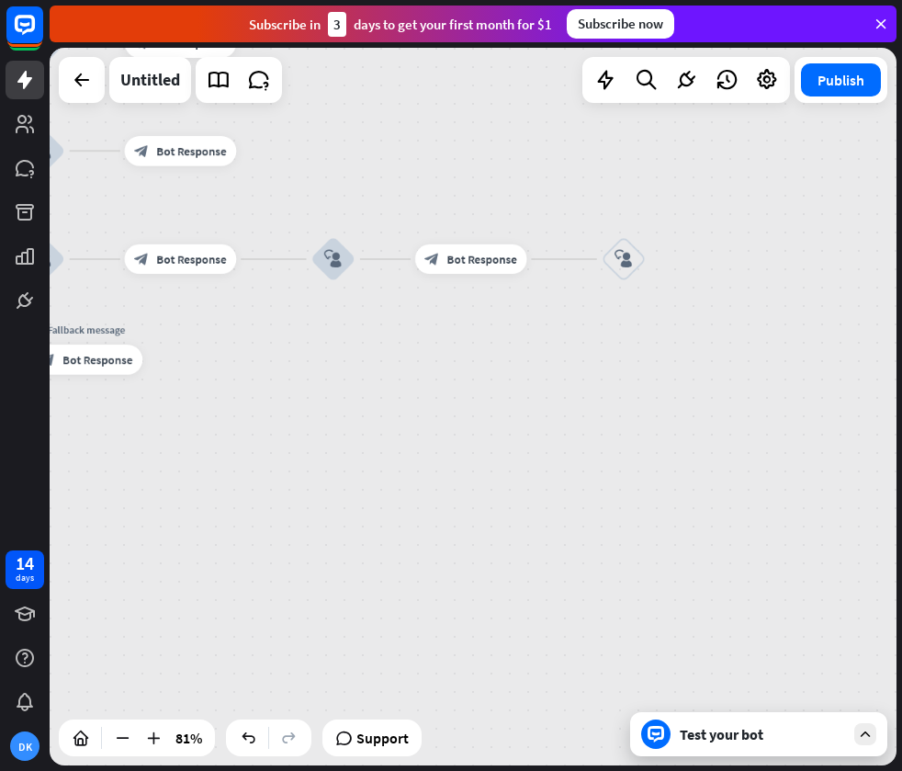
drag, startPoint x: 738, startPoint y: 299, endPoint x: 631, endPoint y: 185, distance: 156.0
click at [639, 179] on div "home_2 Start point Welcome message block_bot_response Bot Response block_user_i…" at bounding box center [473, 406] width 847 height 717
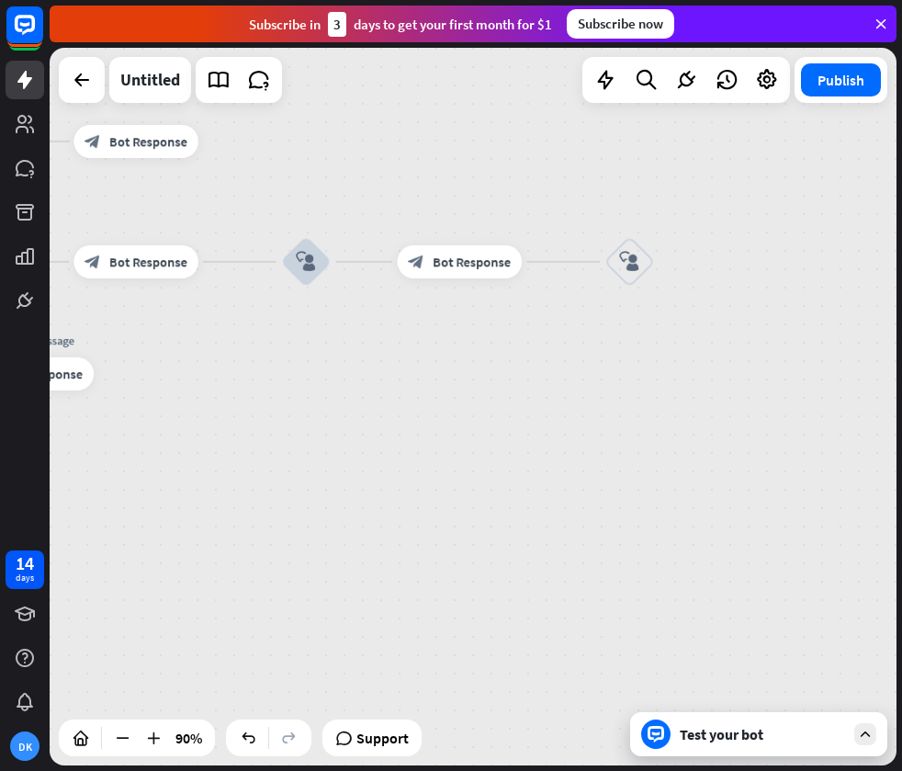
drag, startPoint x: 611, startPoint y: 188, endPoint x: 599, endPoint y: 189, distance: 12.0
click at [610, 188] on div "home_2 Start point Welcome message block_bot_response Bot Response block_user_i…" at bounding box center [473, 406] width 847 height 717
drag, startPoint x: 545, startPoint y: 201, endPoint x: 461, endPoint y: 221, distance: 86.0
click at [488, 219] on div "home_2 Start point Welcome message block_bot_response Bot Response block_user_i…" at bounding box center [473, 406] width 847 height 717
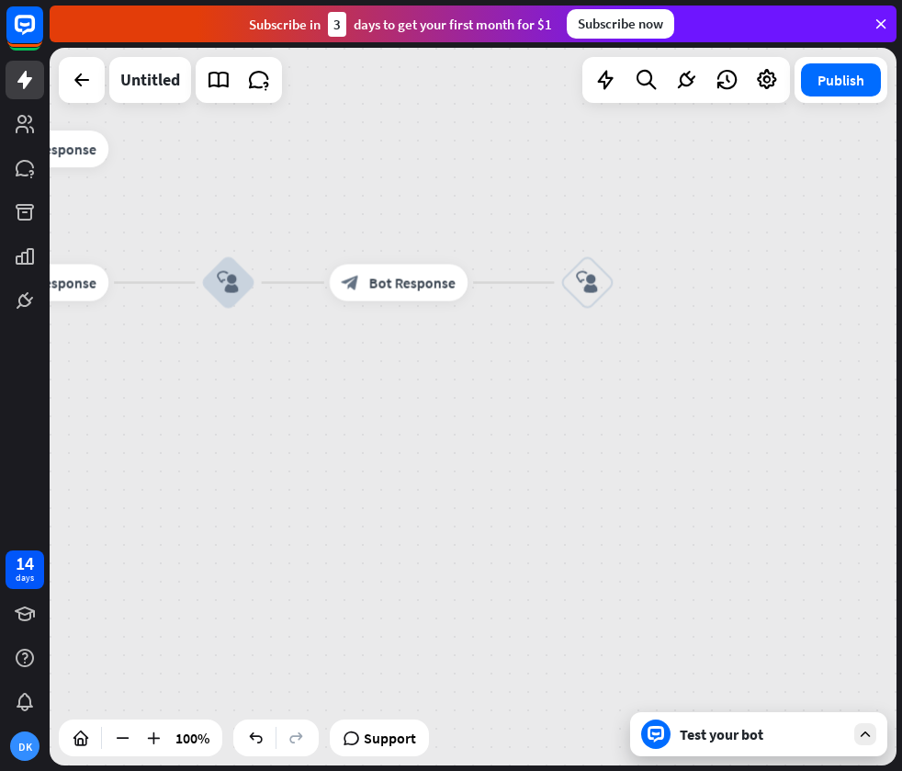
drag, startPoint x: 445, startPoint y: 208, endPoint x: 379, endPoint y: 209, distance: 65.2
click at [382, 209] on div "home_2 Start point Welcome message block_bot_response Bot Response block_user_i…" at bounding box center [473, 406] width 847 height 717
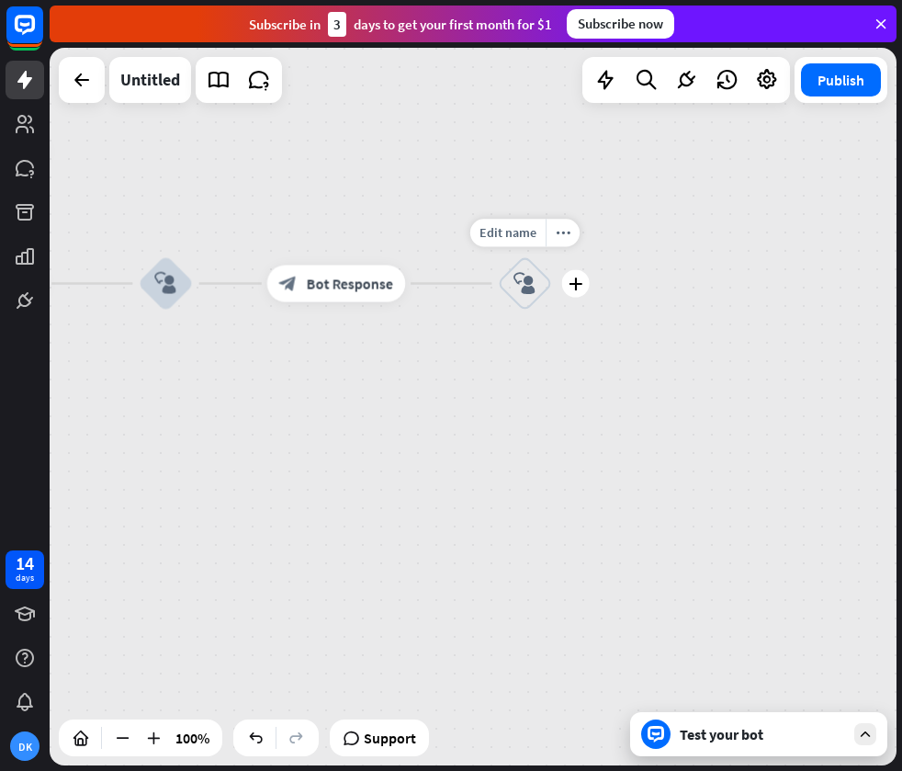
click at [531, 281] on icon "block_user_input" at bounding box center [524, 283] width 22 height 22
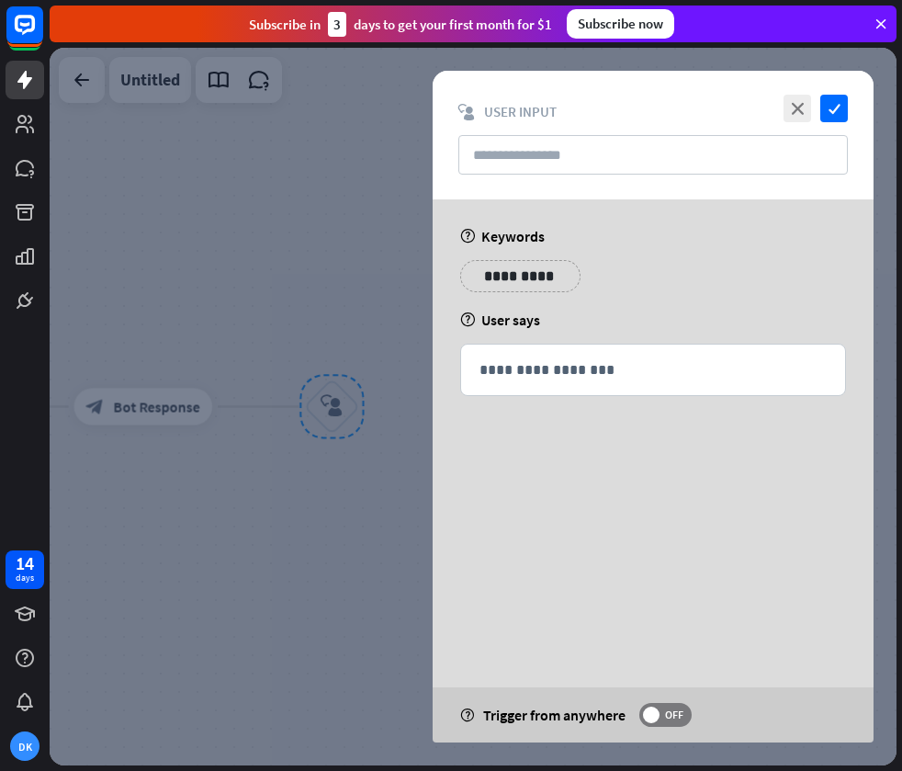
click at [314, 282] on div at bounding box center [473, 406] width 847 height 717
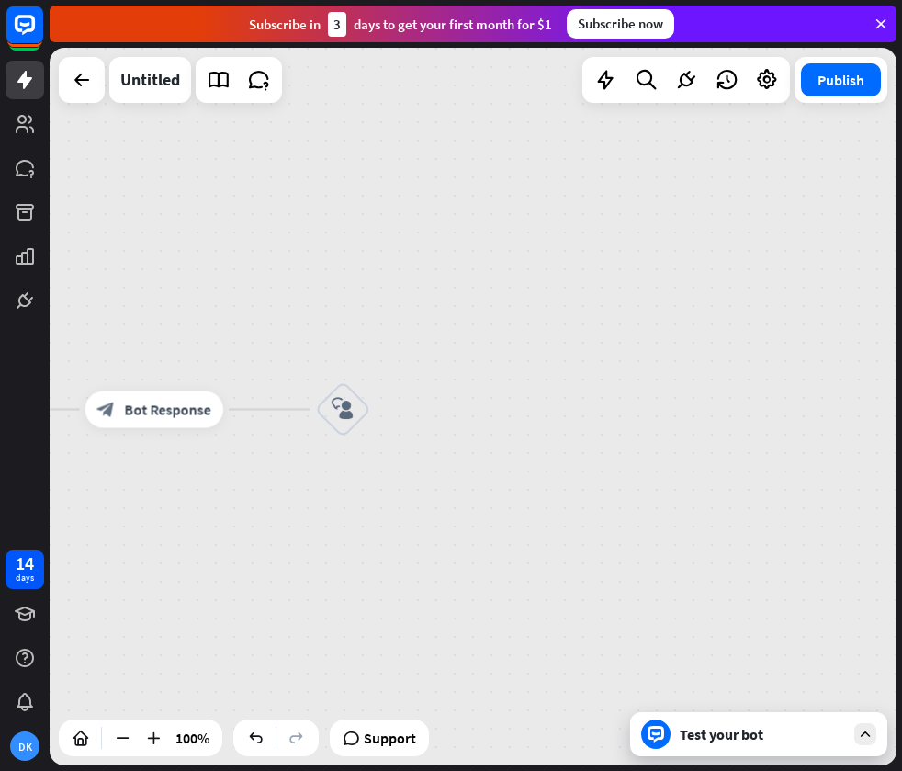
drag, startPoint x: 325, startPoint y: 259, endPoint x: 671, endPoint y: 196, distance: 351.2
click at [676, 196] on div "home_2 Start point Welcome message block_bot_response Bot Response block_user_i…" at bounding box center [473, 406] width 847 height 717
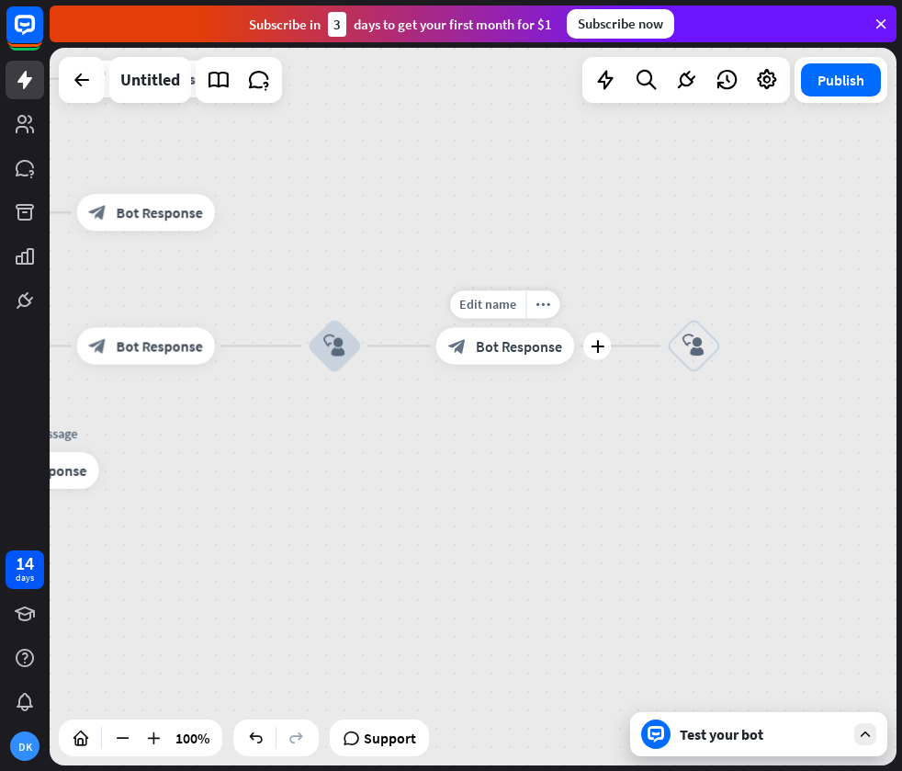
click at [521, 341] on span "Bot Response" at bounding box center [519, 345] width 86 height 18
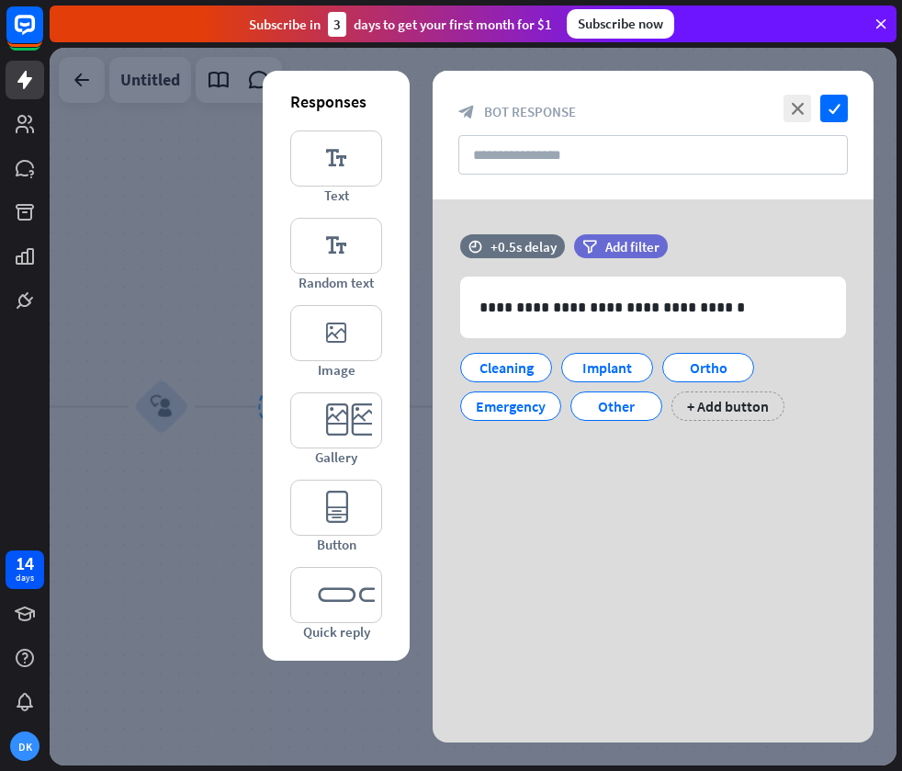
click at [203, 276] on div at bounding box center [473, 406] width 847 height 717
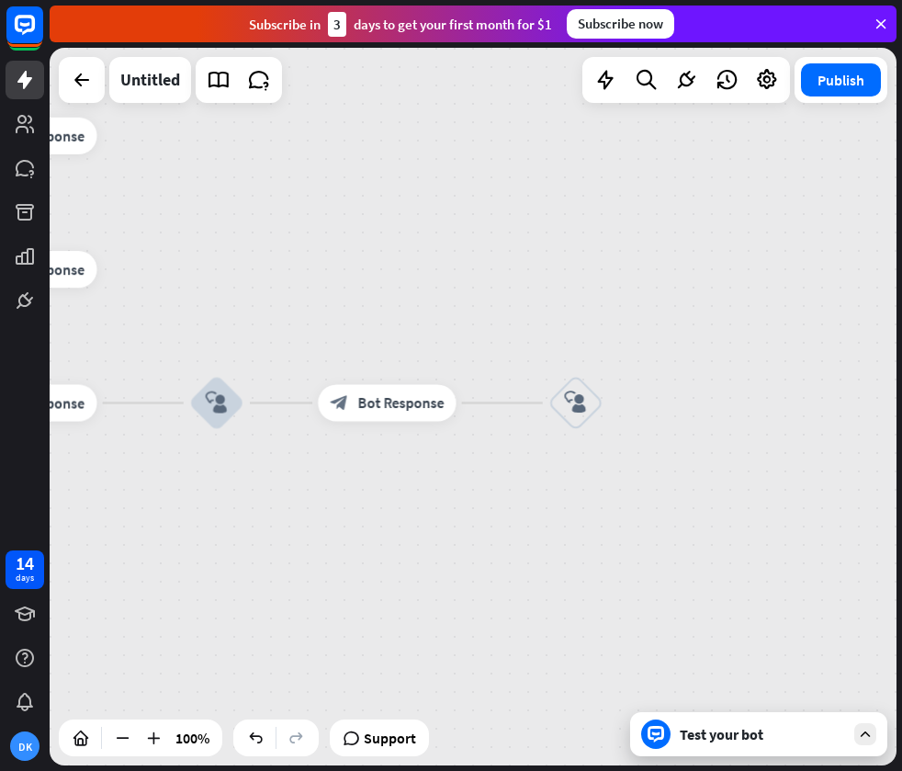
drag, startPoint x: 199, startPoint y: 300, endPoint x: 824, endPoint y: 244, distance: 627.2
click at [827, 243] on div "home_2 Start point Welcome message block_bot_response Bot Response block_user_i…" at bounding box center [473, 406] width 847 height 717
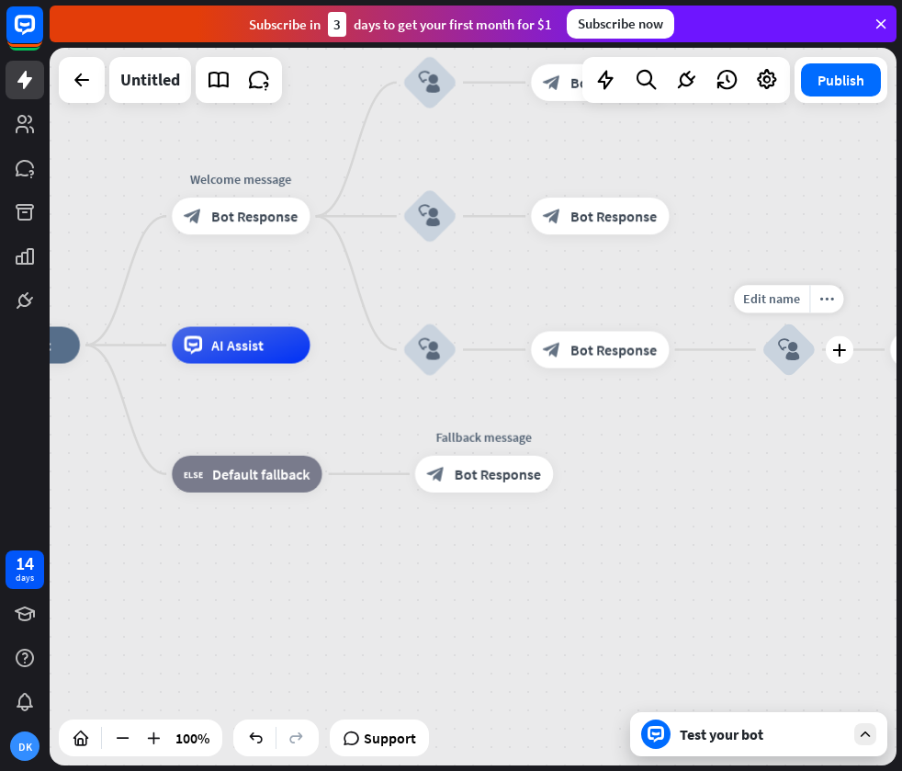
click at [801, 345] on div "block_user_input" at bounding box center [789, 349] width 55 height 55
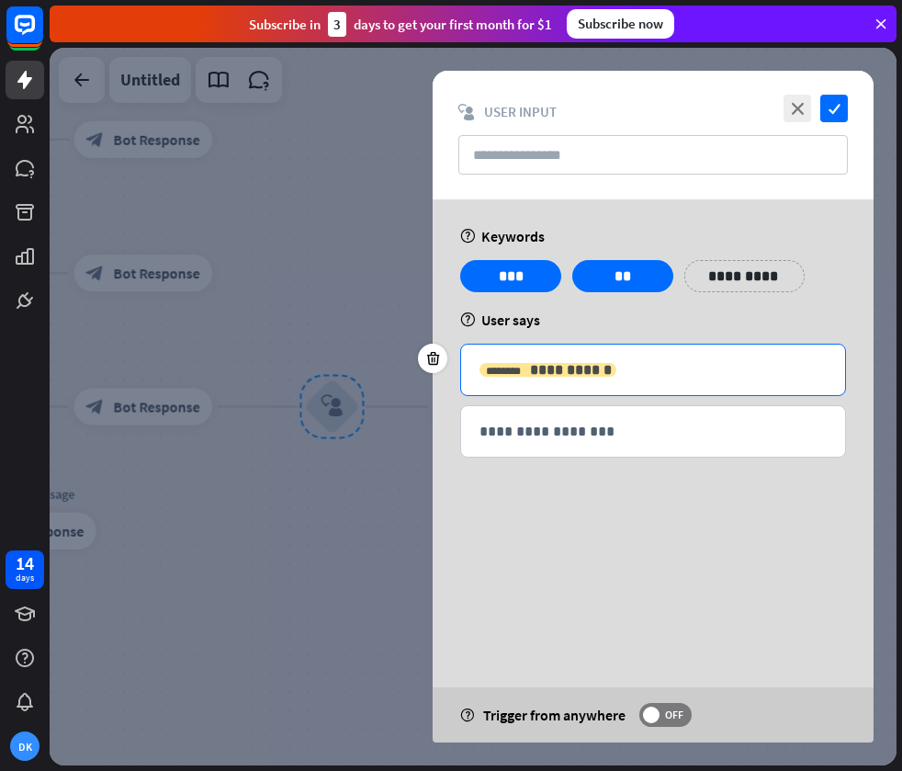
click at [565, 367] on span "**********" at bounding box center [571, 370] width 82 height 14
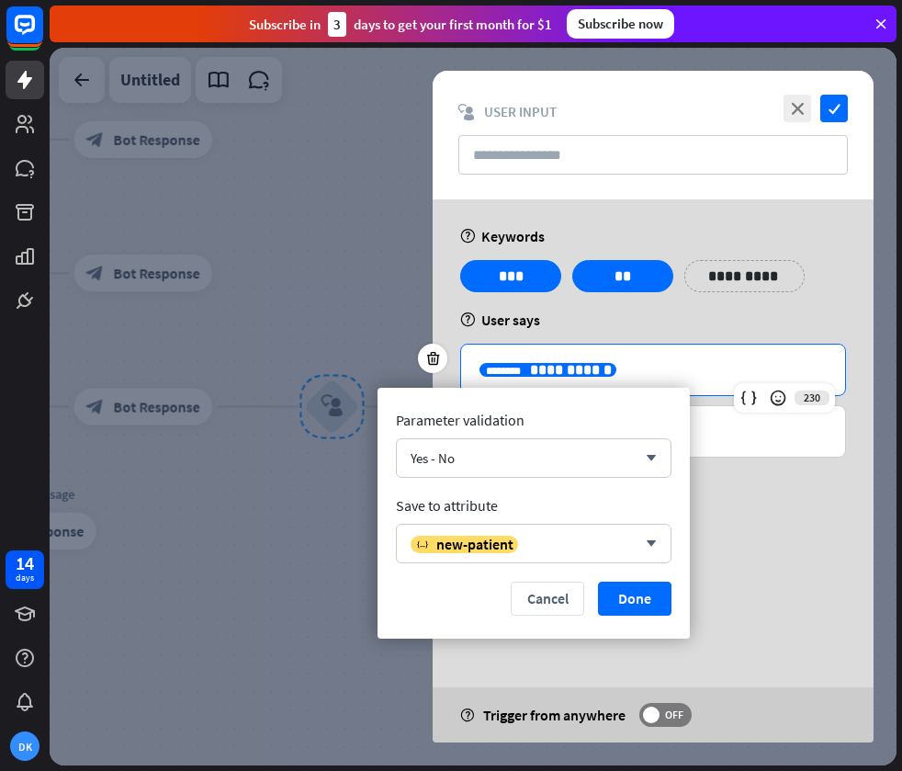
click at [380, 302] on div at bounding box center [473, 406] width 847 height 717
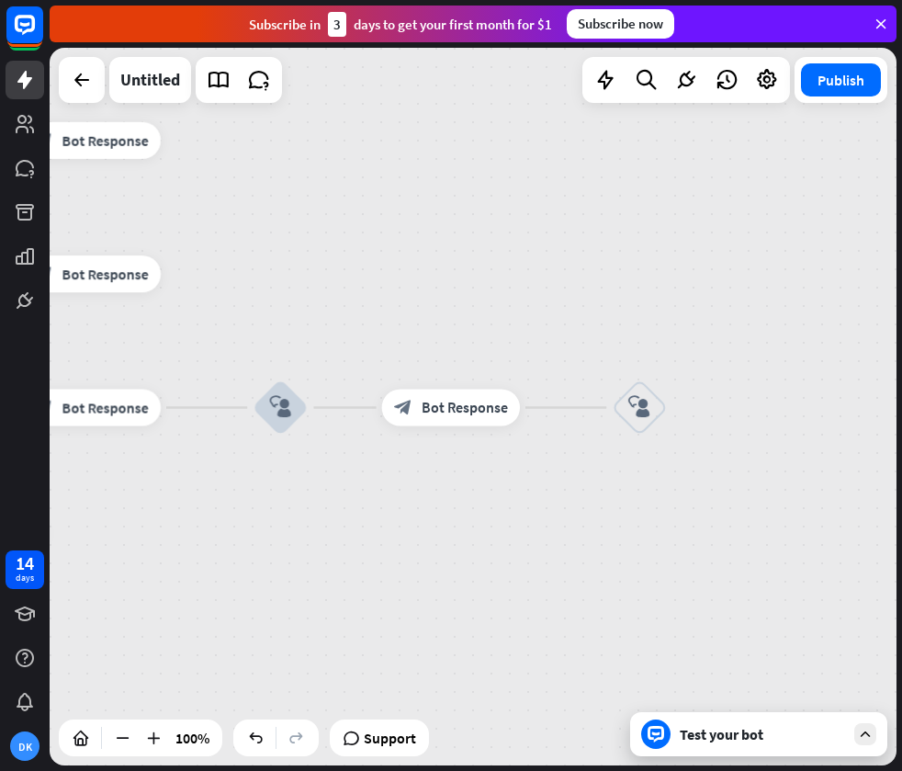
drag, startPoint x: 639, startPoint y: 306, endPoint x: 528, endPoint y: 294, distance: 111.8
click at [529, 294] on div "home_2 Start point Welcome message block_bot_response Bot Response block_user_i…" at bounding box center [473, 406] width 847 height 717
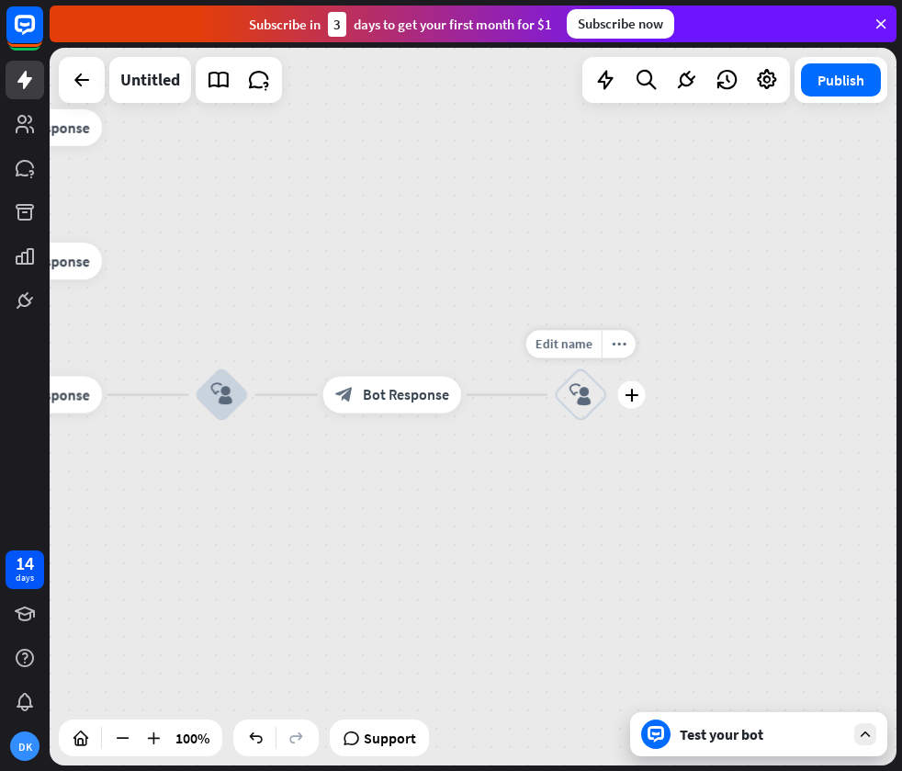
click at [579, 380] on div "block_user_input" at bounding box center [580, 394] width 55 height 55
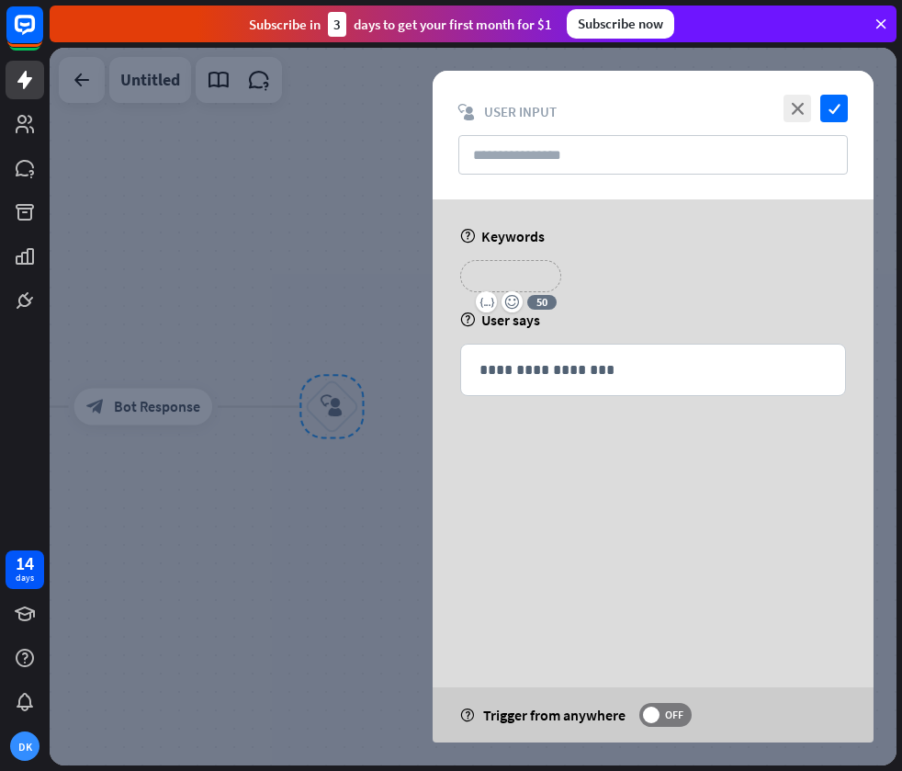
click at [550, 272] on div "**********" at bounding box center [510, 276] width 101 height 32
click at [649, 266] on div "**********" at bounding box center [653, 283] width 397 height 46
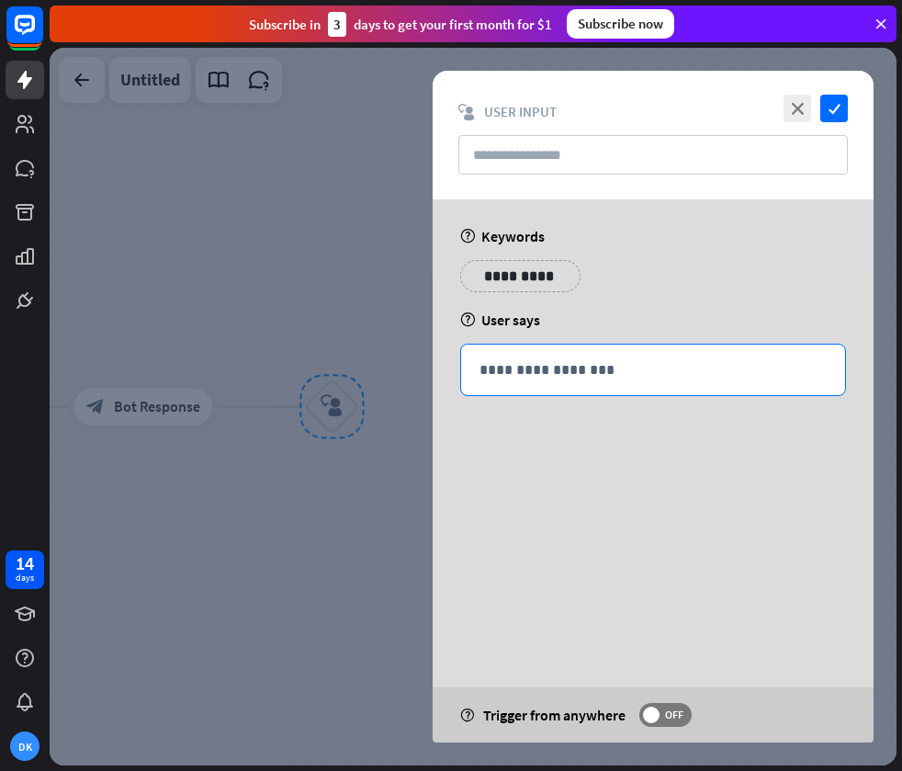
click at [526, 372] on p "**********" at bounding box center [653, 369] width 347 height 23
click at [747, 400] on icon at bounding box center [748, 398] width 18 height 18
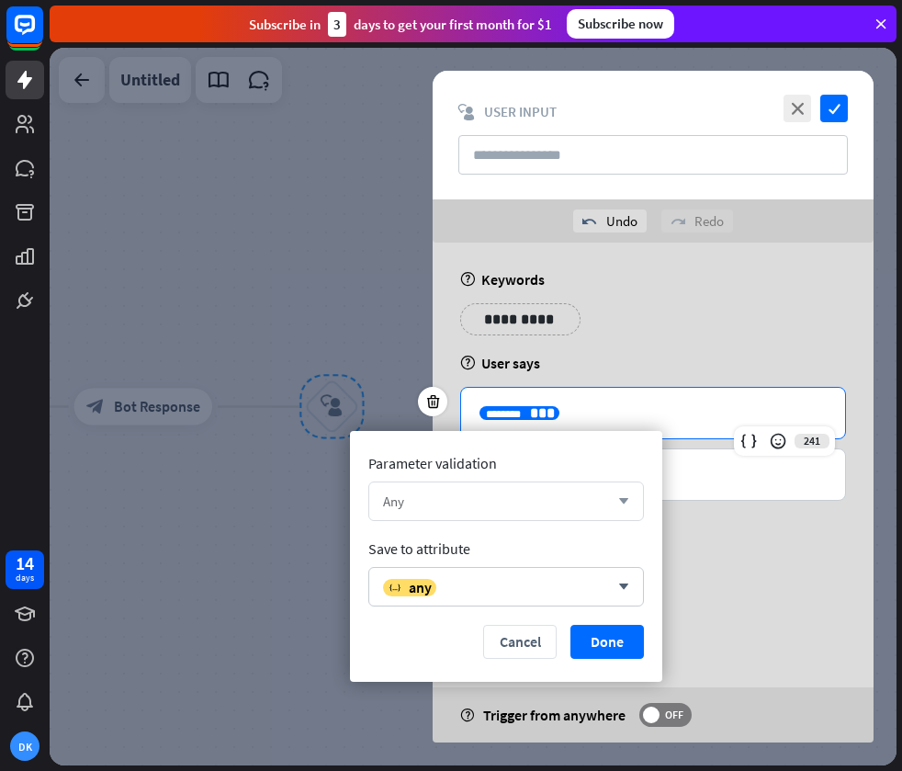
click at [557, 497] on div "Any" at bounding box center [496, 500] width 226 height 17
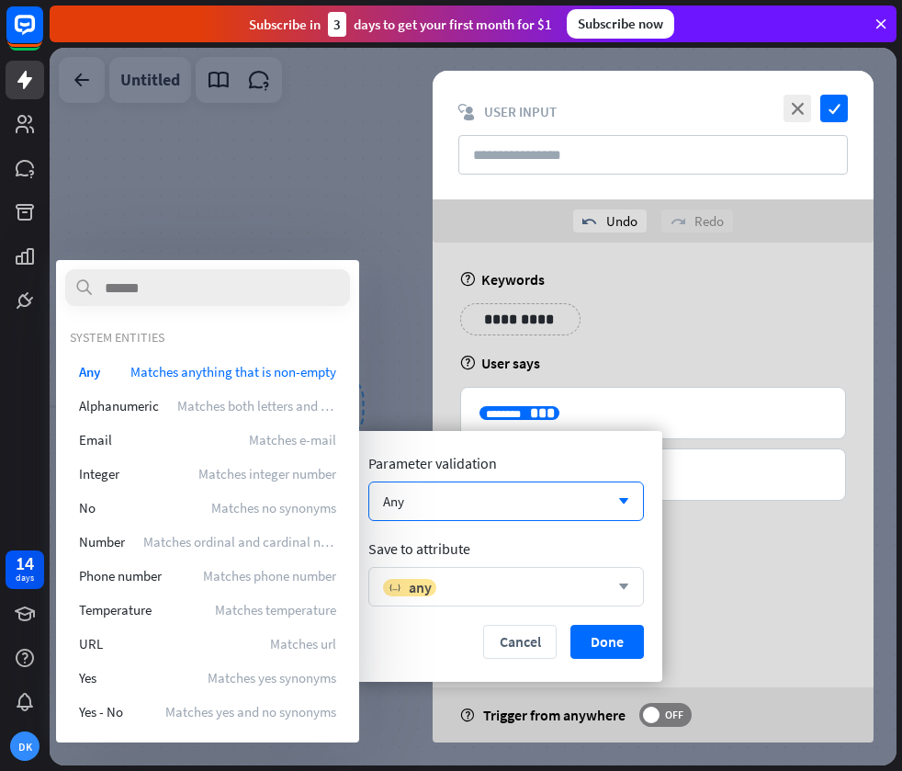
click at [451, 589] on div "variable any" at bounding box center [496, 587] width 226 height 18
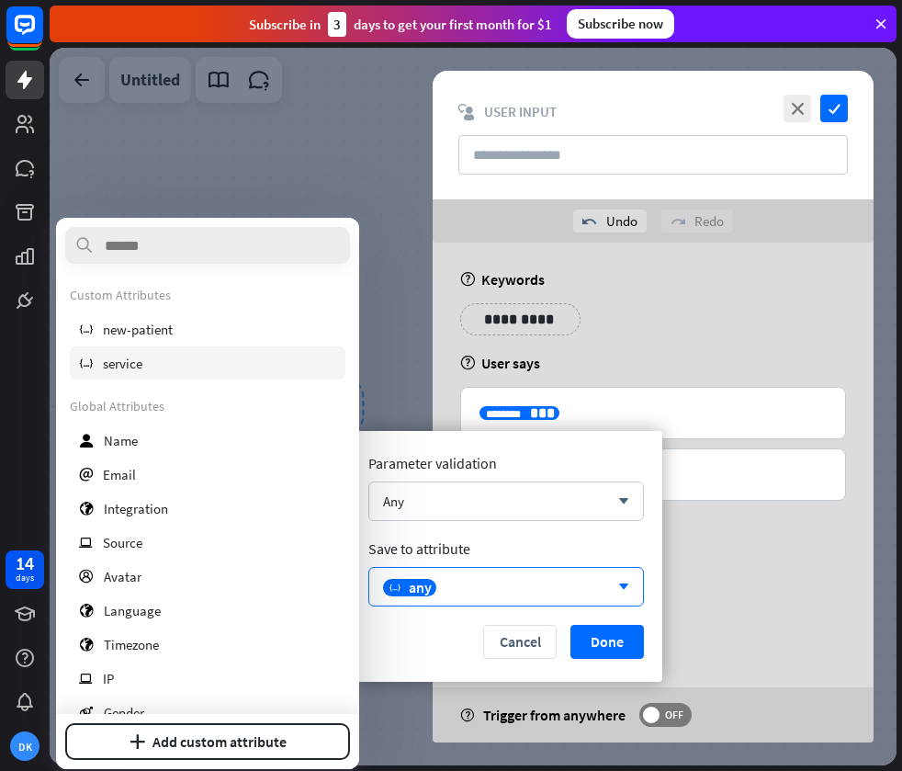
click at [158, 359] on div "variable service" at bounding box center [208, 362] width 276 height 33
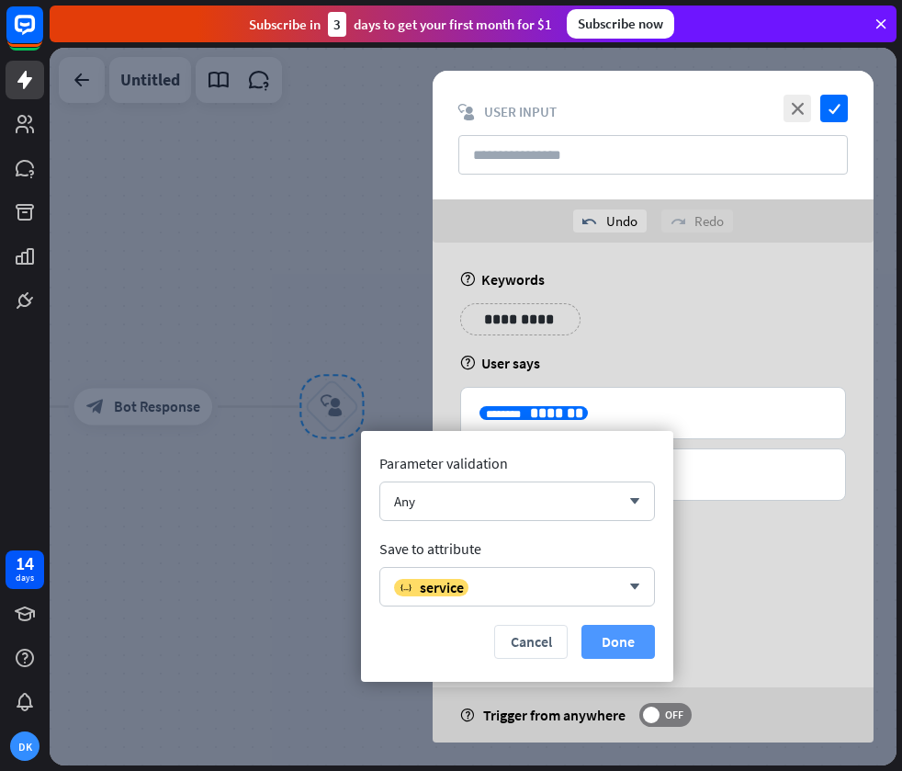
click at [604, 640] on button "Done" at bounding box center [617, 642] width 73 height 34
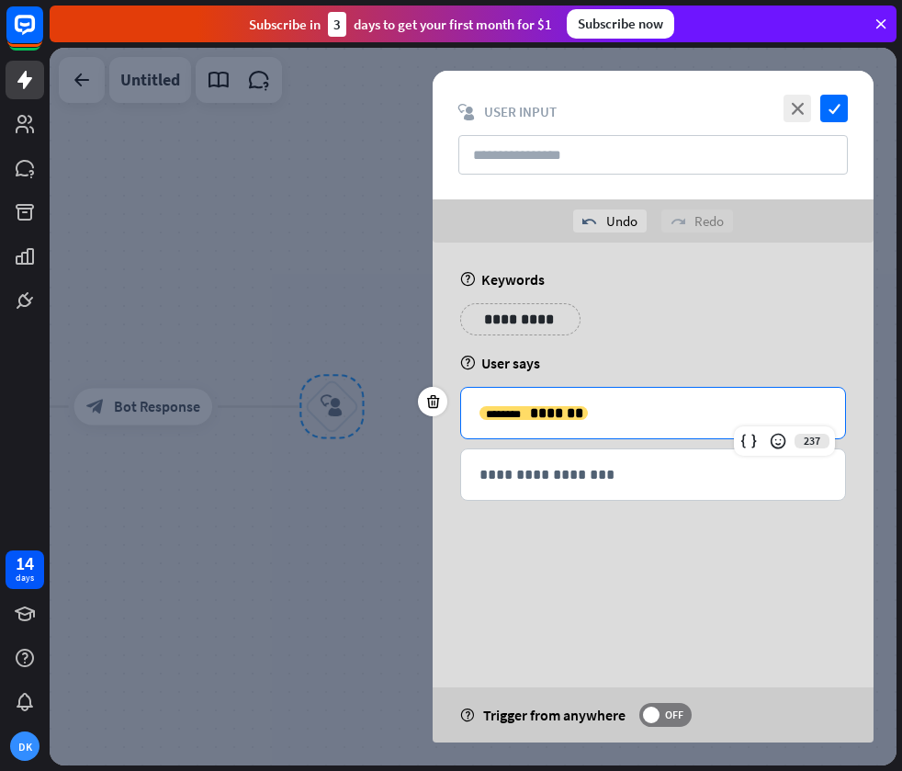
click at [642, 593] on div "**********" at bounding box center [653, 406] width 441 height 671
click at [536, 414] on span "*******" at bounding box center [556, 413] width 53 height 14
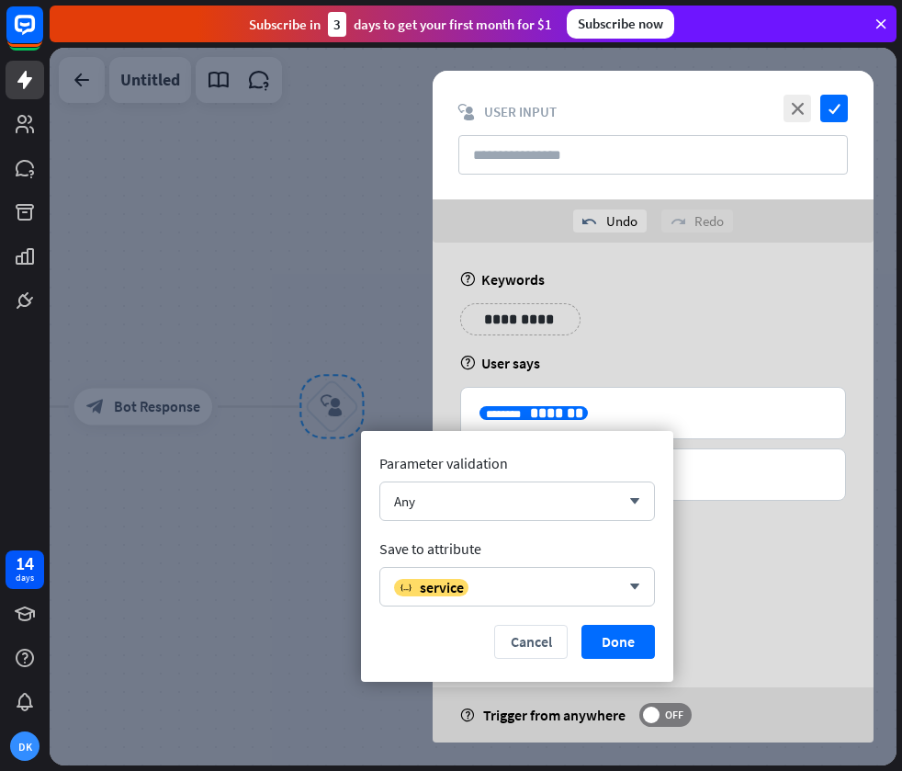
click at [307, 501] on div at bounding box center [473, 406] width 847 height 717
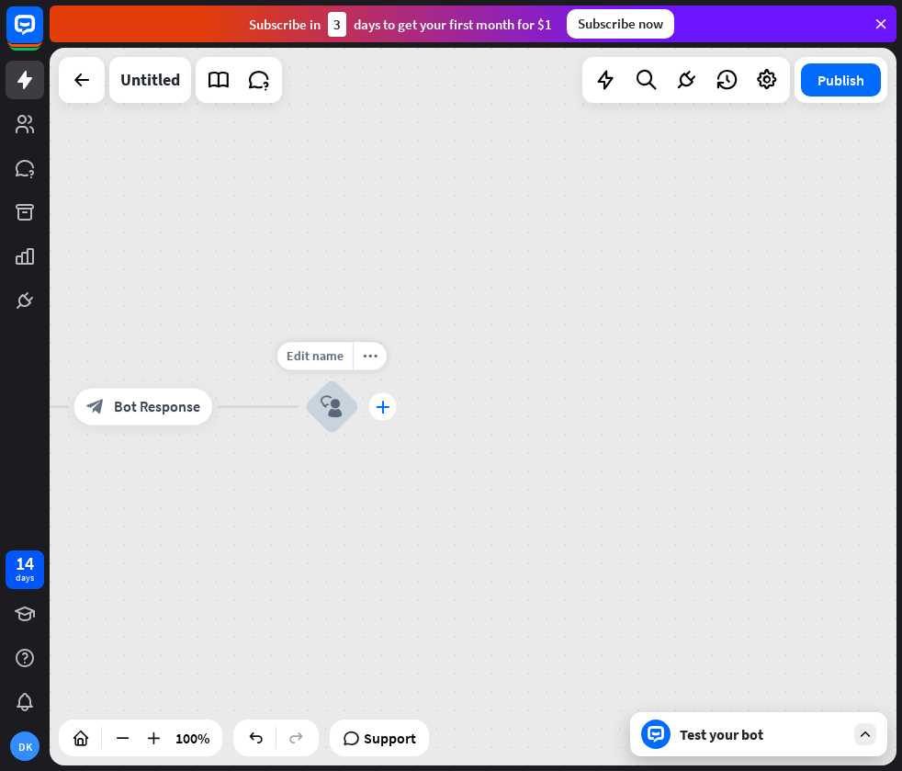
click at [380, 412] on div "plus" at bounding box center [382, 406] width 28 height 28
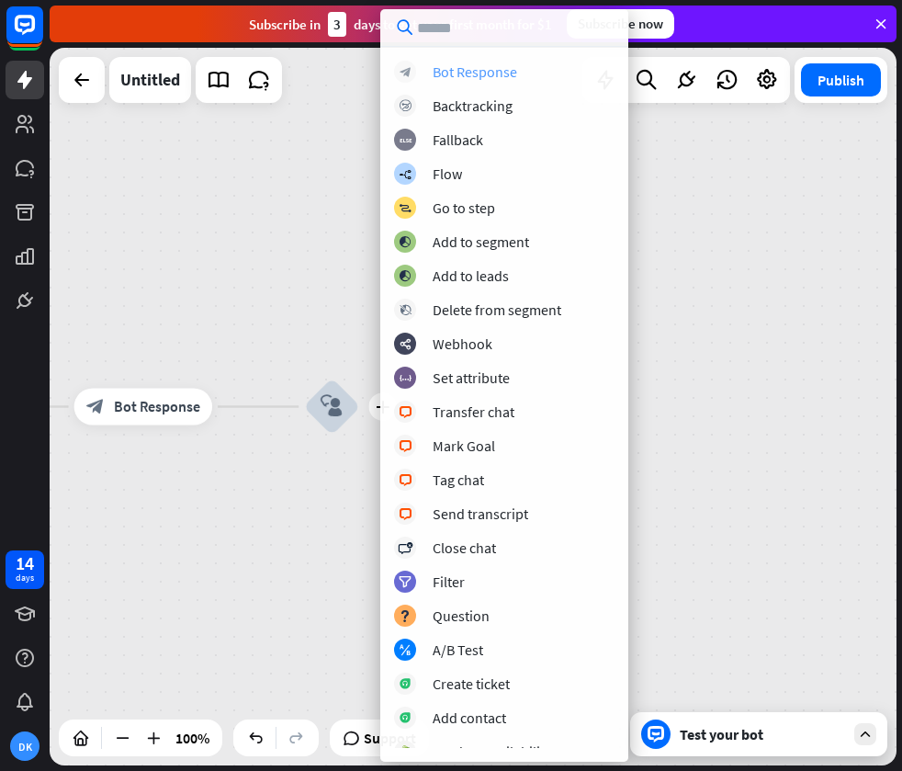
click at [475, 62] on div "Bot Response" at bounding box center [475, 71] width 85 height 18
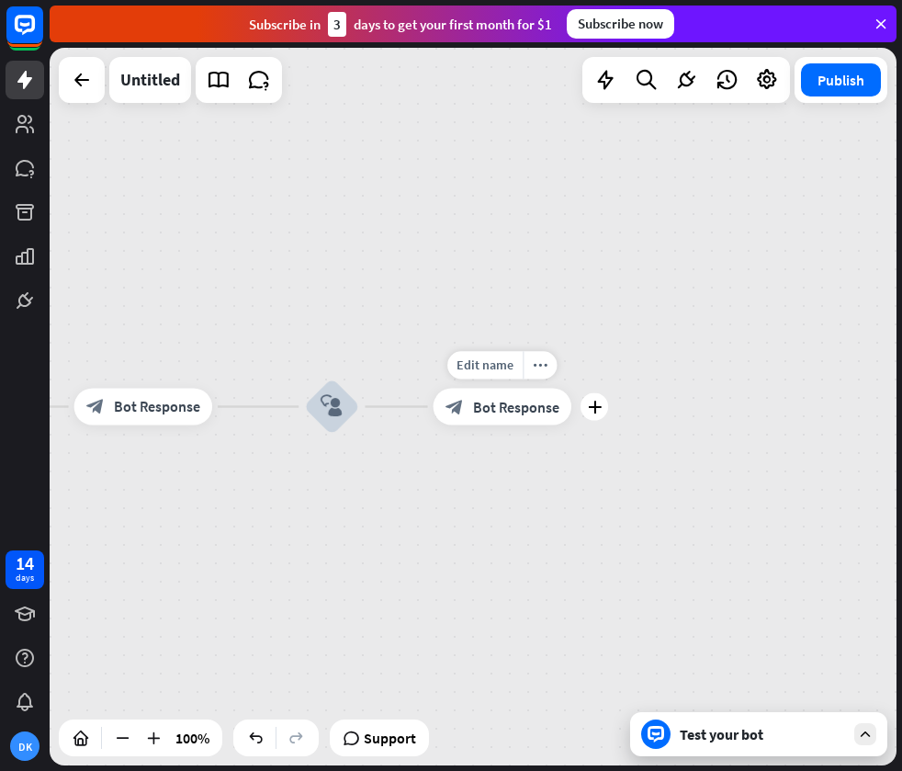
click at [488, 415] on div "block_bot_response Bot Response" at bounding box center [503, 406] width 138 height 37
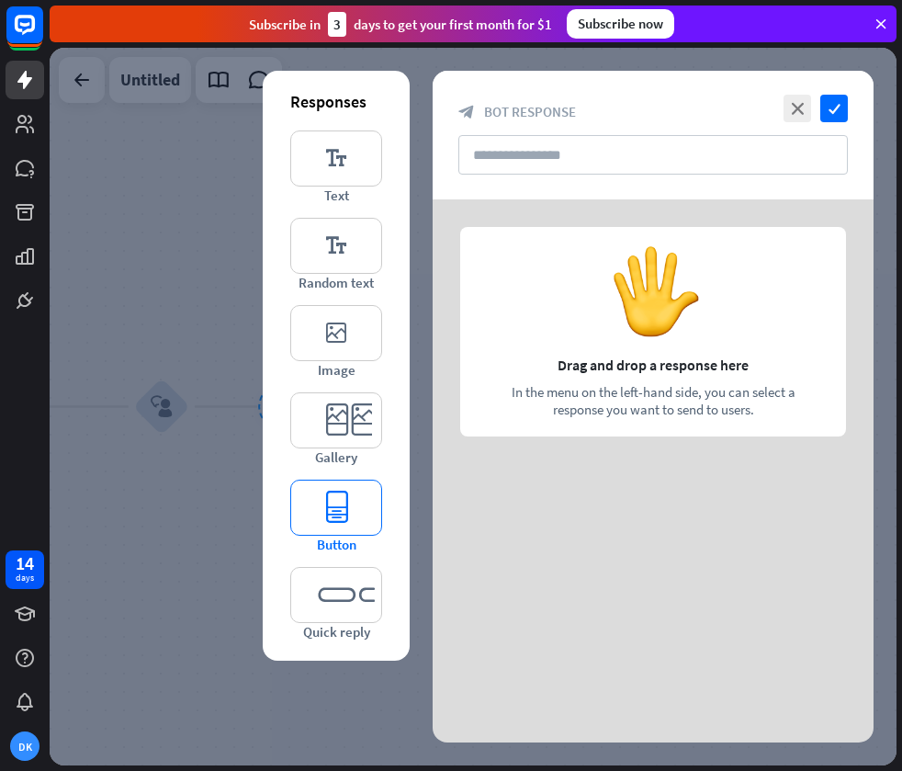
click at [367, 524] on icon "editor_button" at bounding box center [336, 508] width 92 height 56
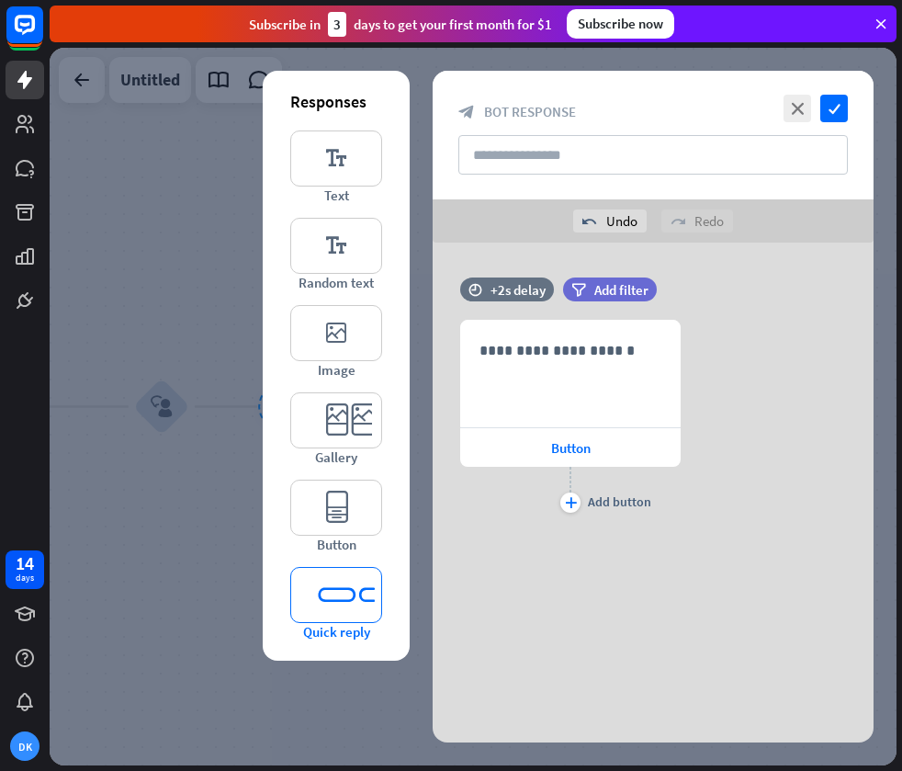
click at [363, 588] on icon "editor_quick_replies" at bounding box center [336, 595] width 92 height 56
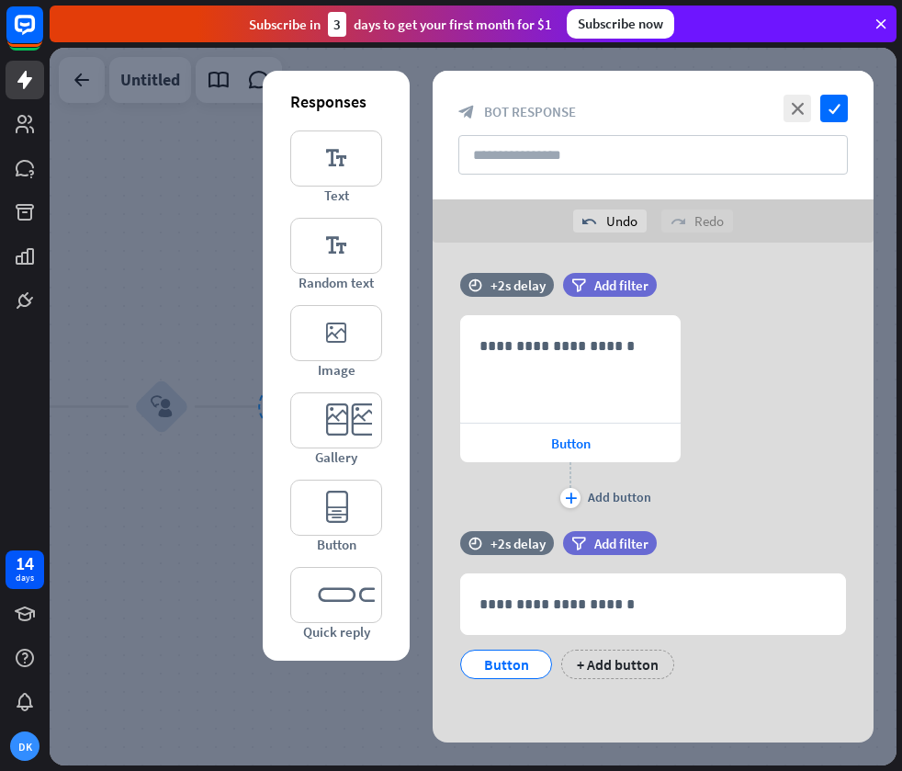
scroll to position [6, 0]
click at [433, 375] on icon at bounding box center [432, 368] width 17 height 17
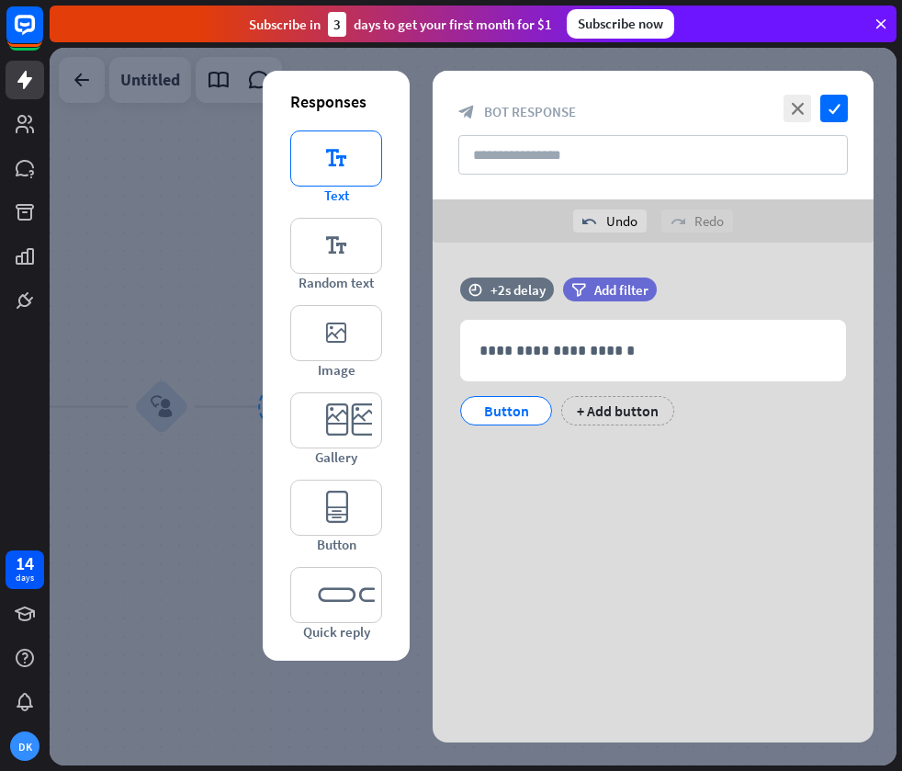
click at [333, 149] on icon "editor_text" at bounding box center [336, 158] width 92 height 56
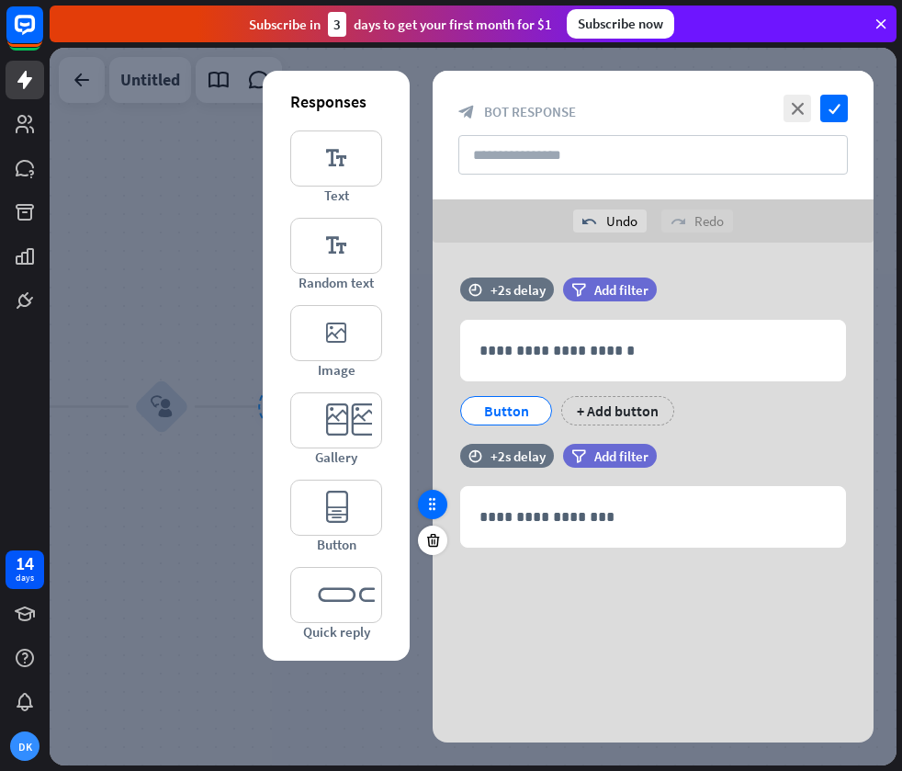
click at [431, 506] on icon at bounding box center [432, 504] width 17 height 17
click at [433, 535] on icon at bounding box center [432, 540] width 17 height 17
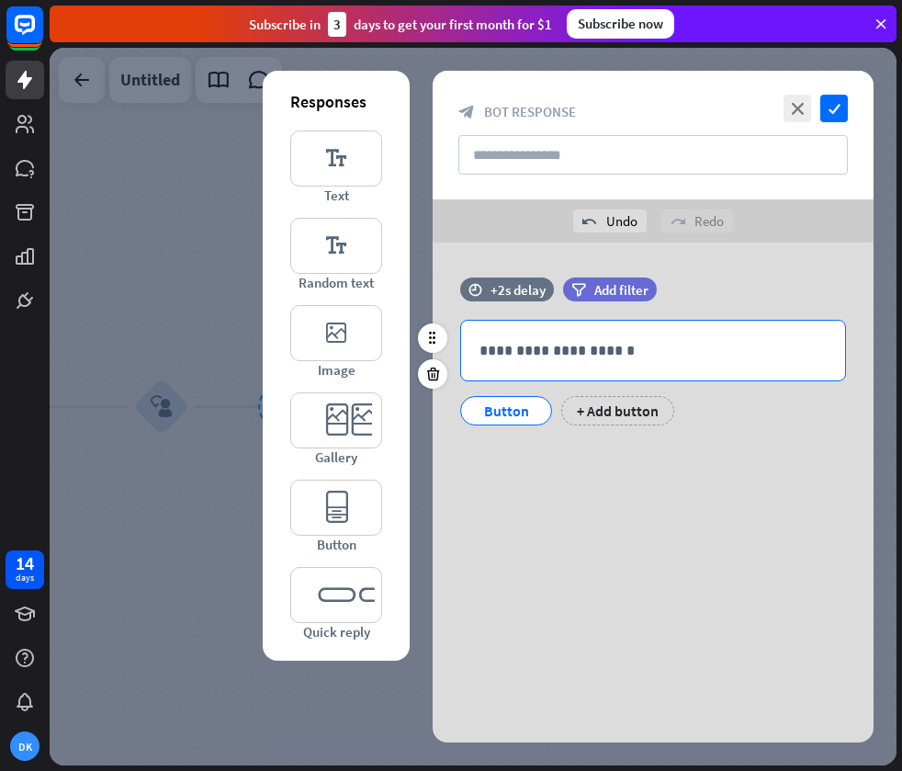
click at [536, 355] on p "**********" at bounding box center [653, 350] width 347 height 23
click at [780, 378] on icon at bounding box center [778, 383] width 18 height 18
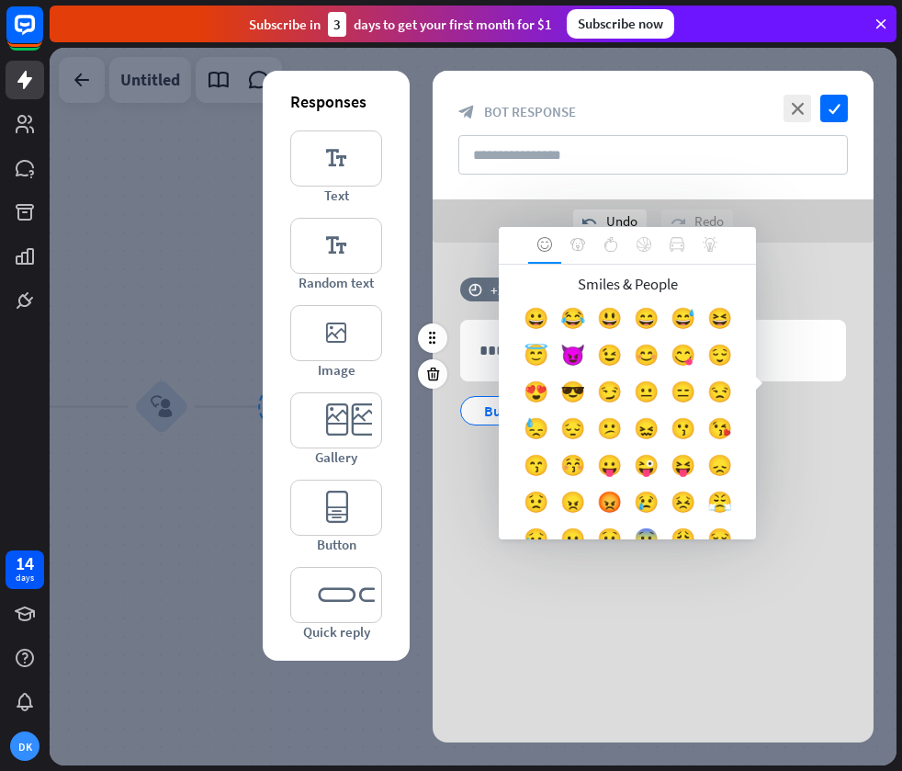
click at [785, 435] on div "**********" at bounding box center [653, 360] width 441 height 166
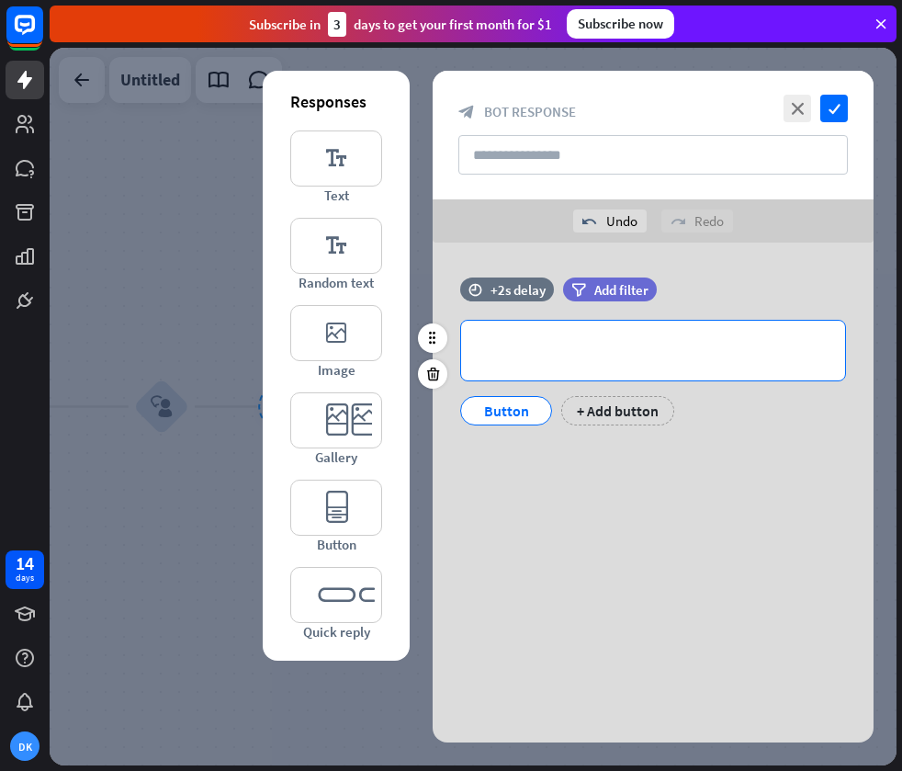
click at [660, 350] on p "**********" at bounding box center [653, 350] width 347 height 23
click at [624, 546] on div "**********" at bounding box center [653, 406] width 441 height 671
click at [633, 354] on p "**********" at bounding box center [653, 350] width 347 height 23
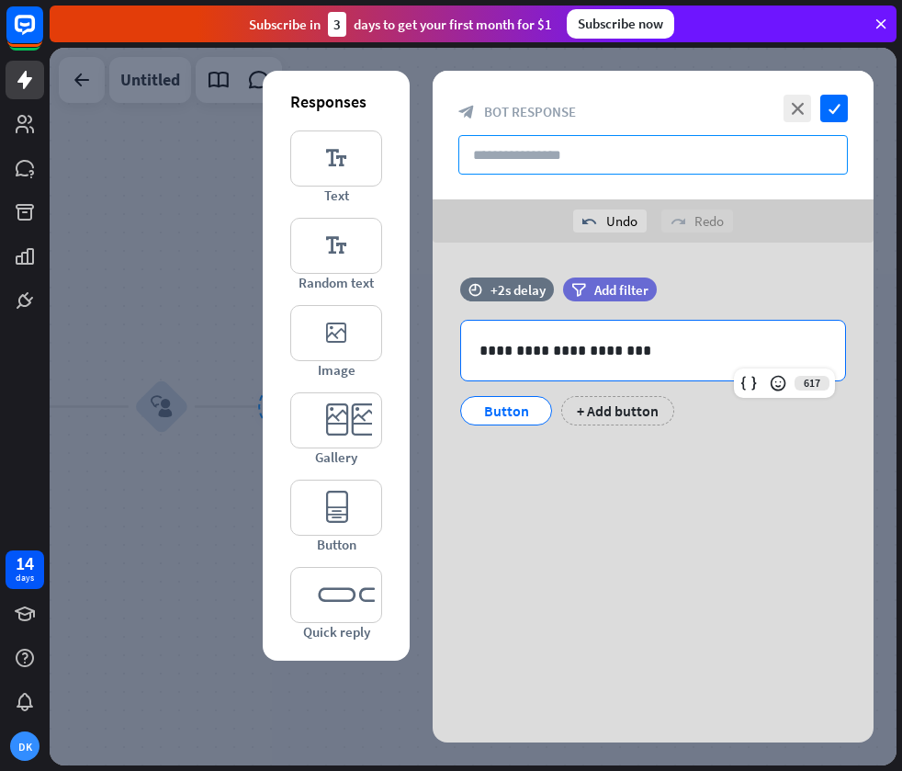
click at [754, 160] on input "text" at bounding box center [652, 154] width 389 height 39
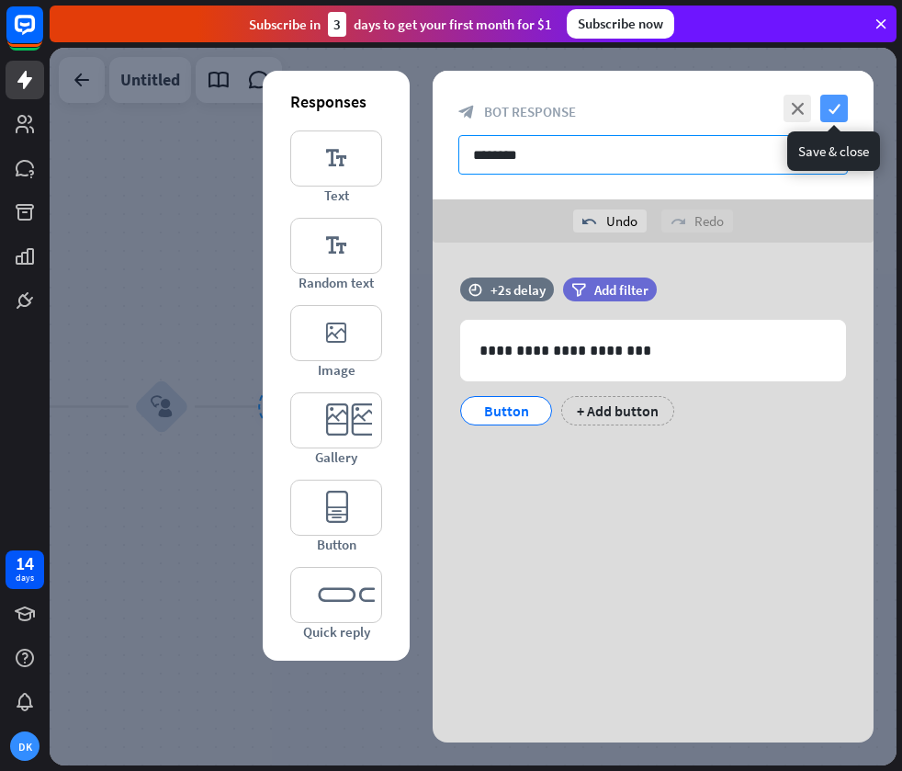
type input "********"
click at [830, 106] on icon "check" at bounding box center [834, 109] width 28 height 28
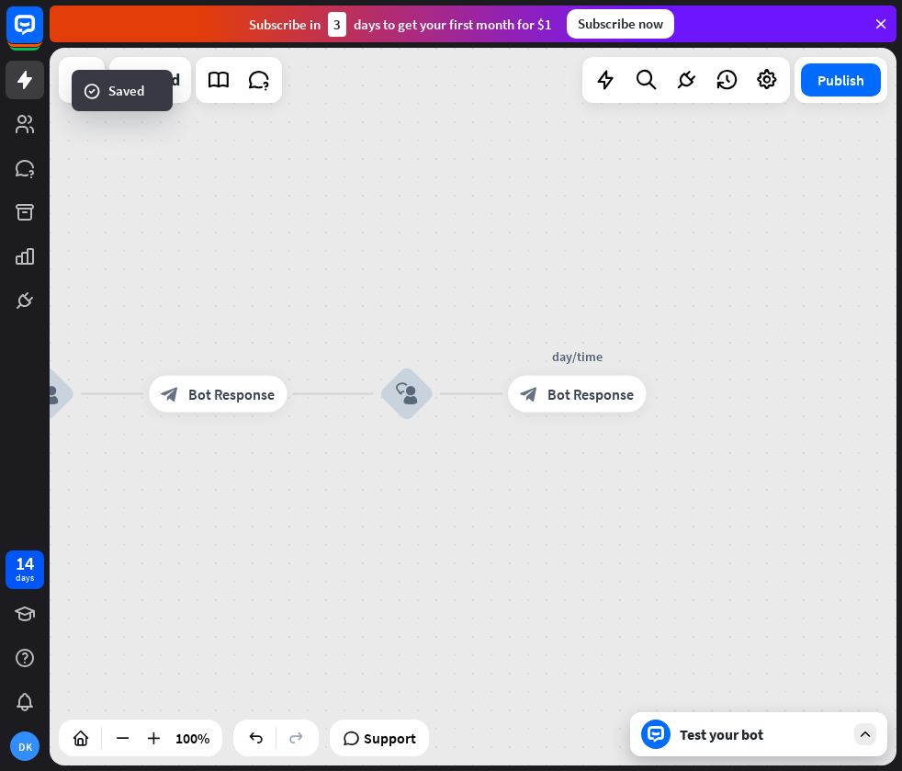
drag, startPoint x: 541, startPoint y: 285, endPoint x: 799, endPoint y: 274, distance: 258.4
click at [798, 274] on div "home_2 Start point Welcome message block_bot_response Bot Response block_user_i…" at bounding box center [473, 406] width 847 height 717
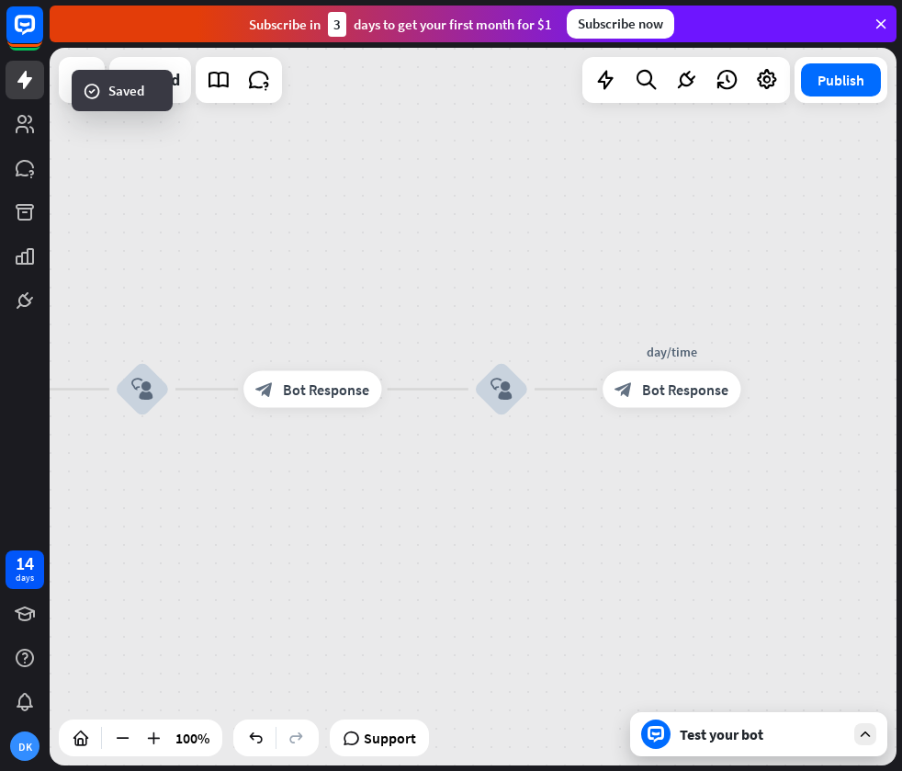
drag, startPoint x: 446, startPoint y: 283, endPoint x: 587, endPoint y: 292, distance: 141.8
click at [646, 272] on div "home_2 Start point Welcome message block_bot_response Bot Response block_user_i…" at bounding box center [473, 406] width 847 height 717
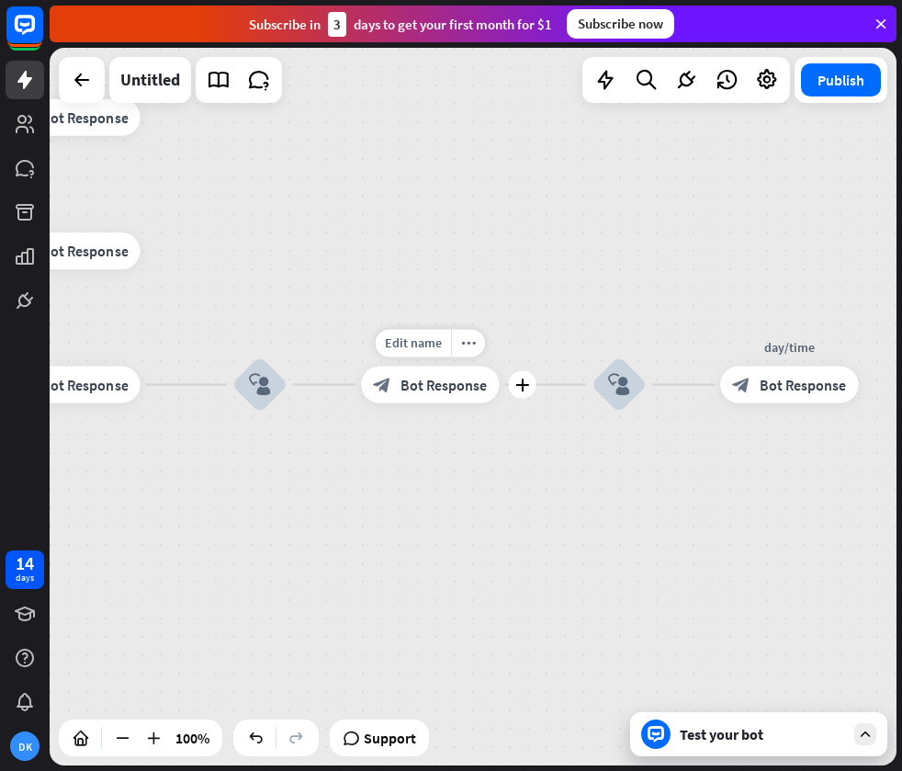
click at [439, 382] on span "Bot Response" at bounding box center [444, 384] width 86 height 18
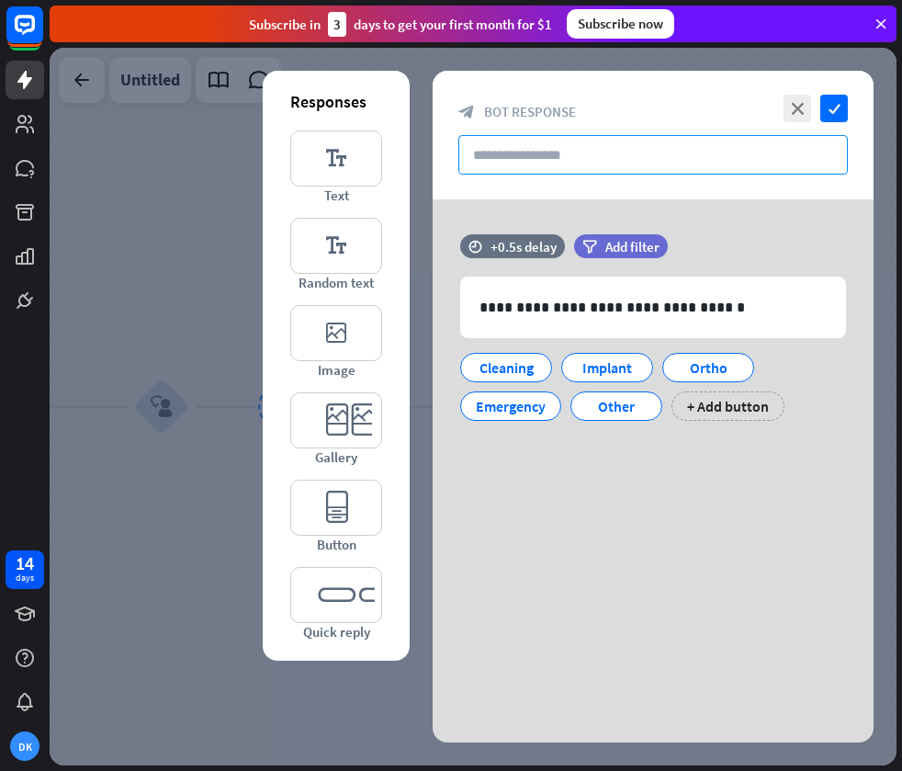
click at [526, 150] on input "text" at bounding box center [652, 154] width 389 height 39
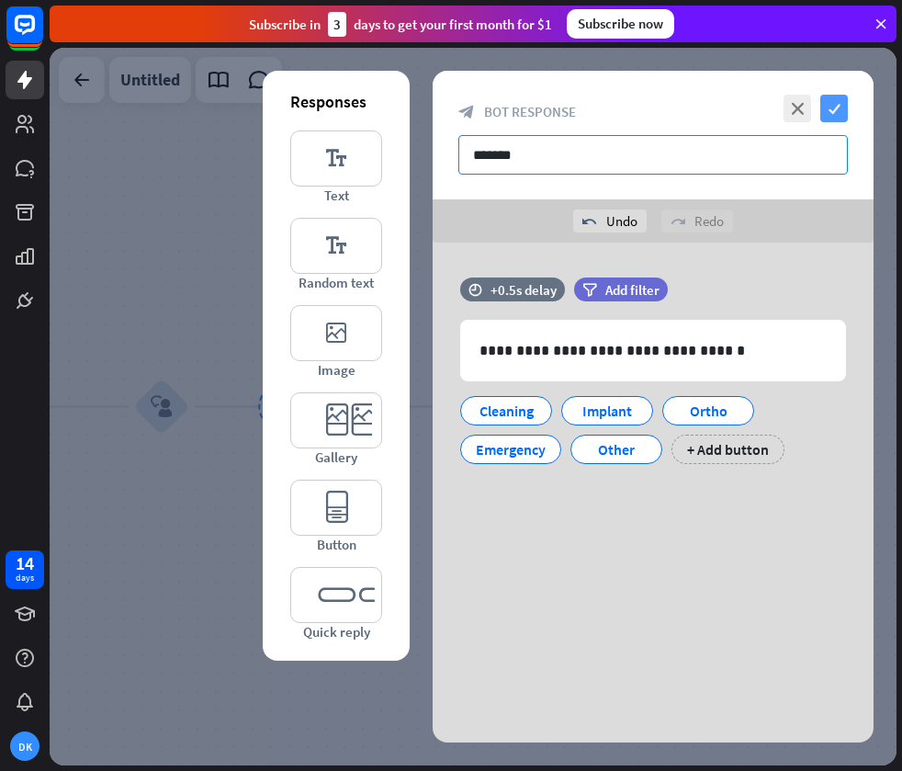
type input "*******"
click at [838, 100] on icon "check" at bounding box center [834, 109] width 28 height 28
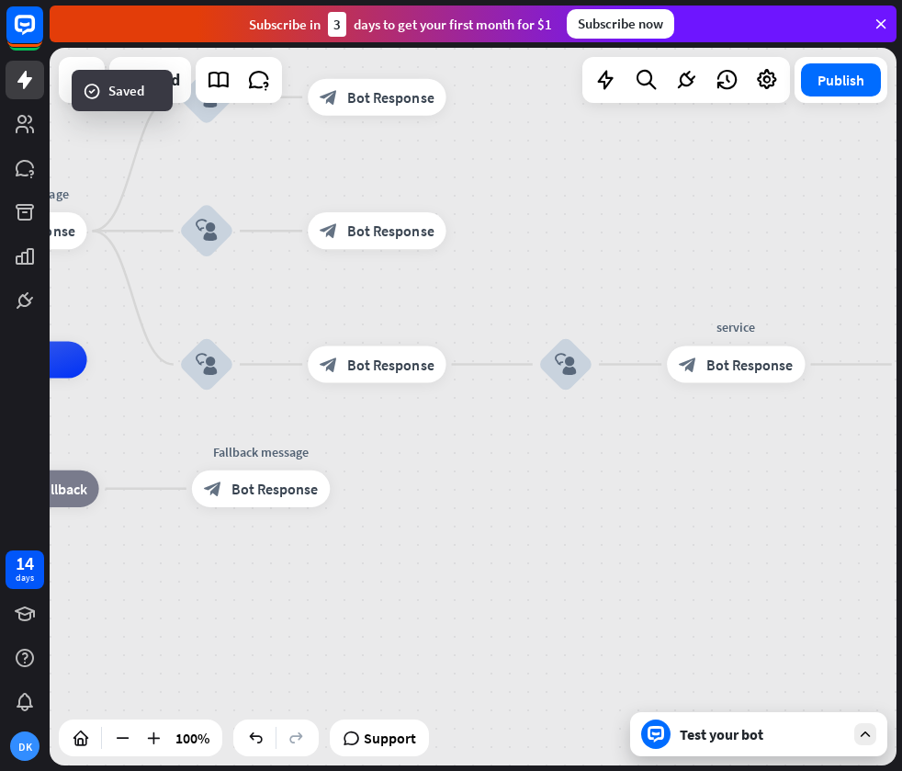
drag, startPoint x: 277, startPoint y: 243, endPoint x: 672, endPoint y: 202, distance: 397.1
click at [672, 202] on div "home_2 Start point Welcome message block_bot_response Bot Response block_user_i…" at bounding box center [473, 406] width 847 height 717
click at [410, 325] on icon "more_horiz" at bounding box center [415, 323] width 15 height 14
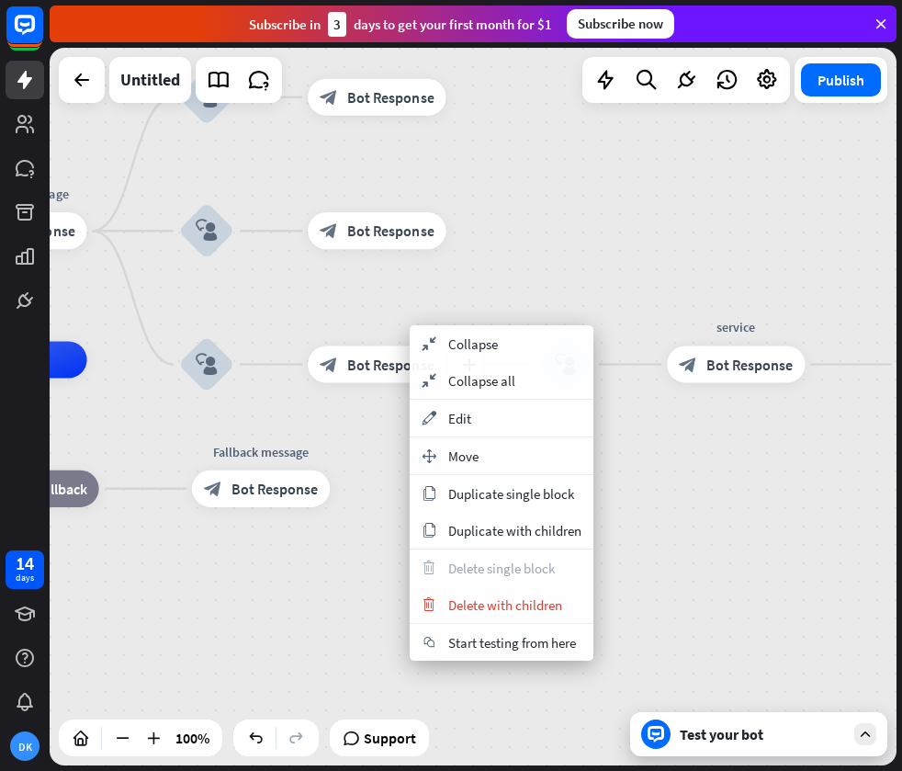
click at [382, 361] on span "Bot Response" at bounding box center [390, 364] width 86 height 18
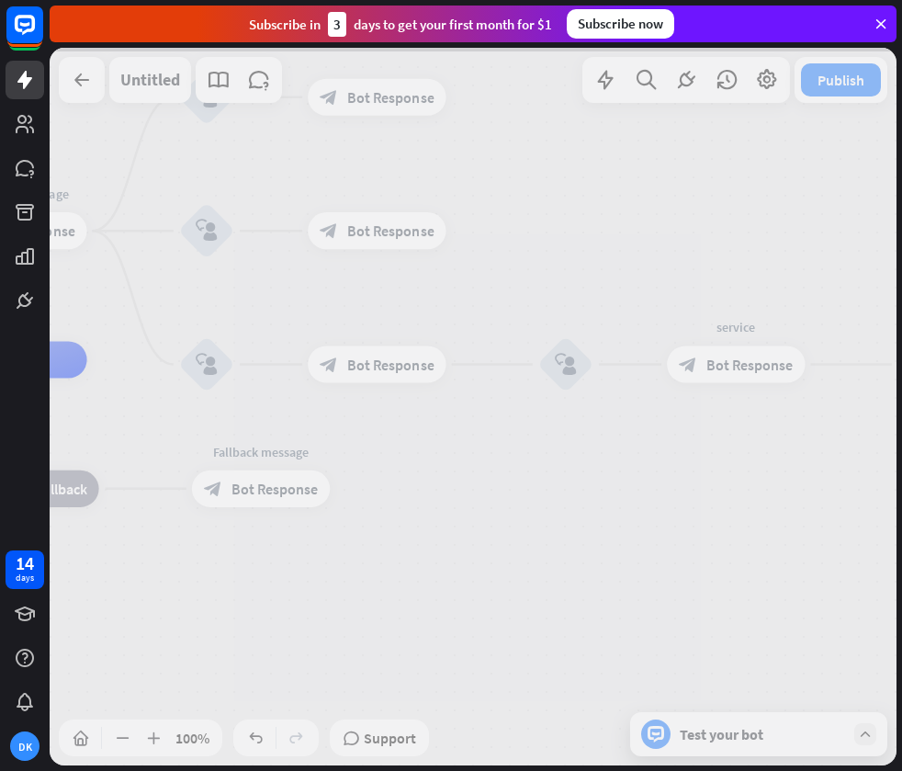
click at [383, 360] on div at bounding box center [473, 406] width 847 height 717
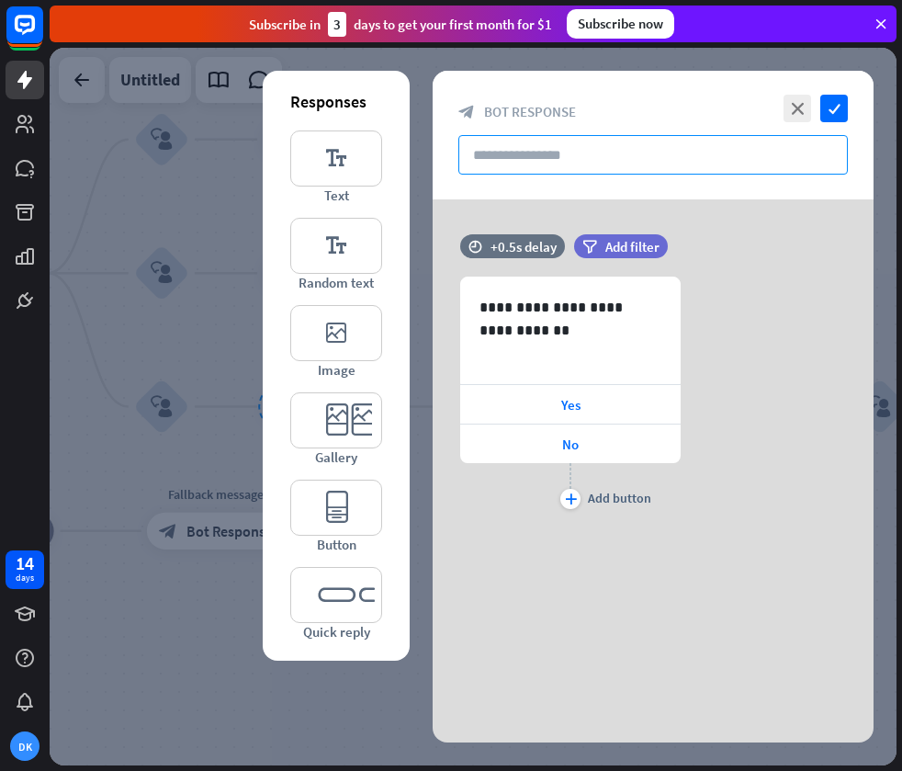
click at [538, 153] on input "text" at bounding box center [652, 154] width 389 height 39
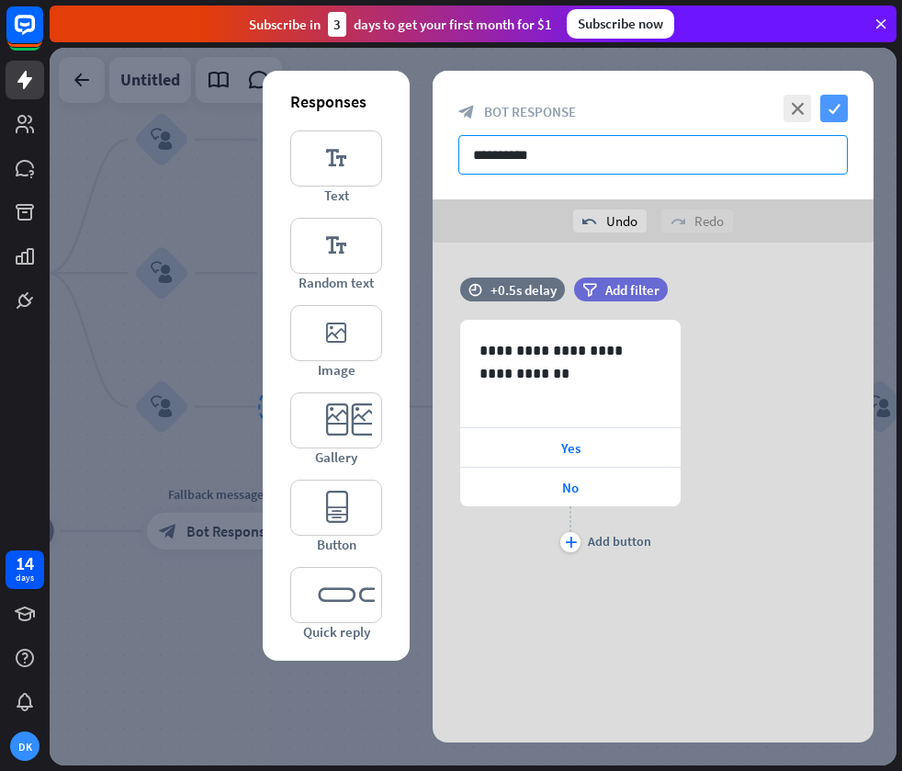
type input "**********"
click at [840, 114] on icon "check" at bounding box center [834, 109] width 28 height 28
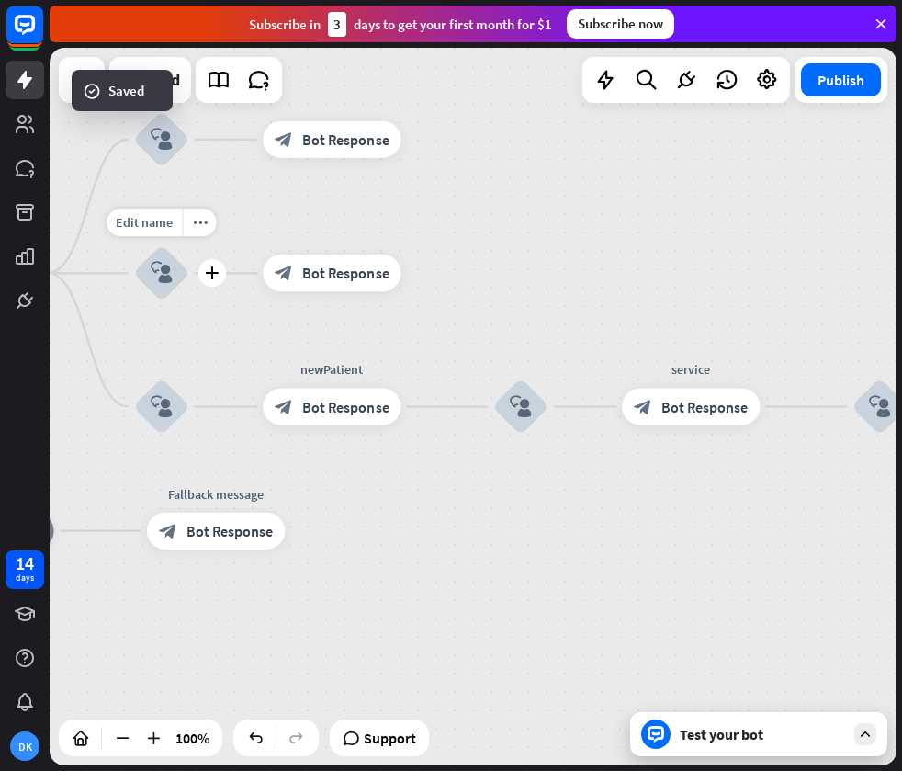
click at [167, 274] on icon "block_user_input" at bounding box center [162, 273] width 22 height 22
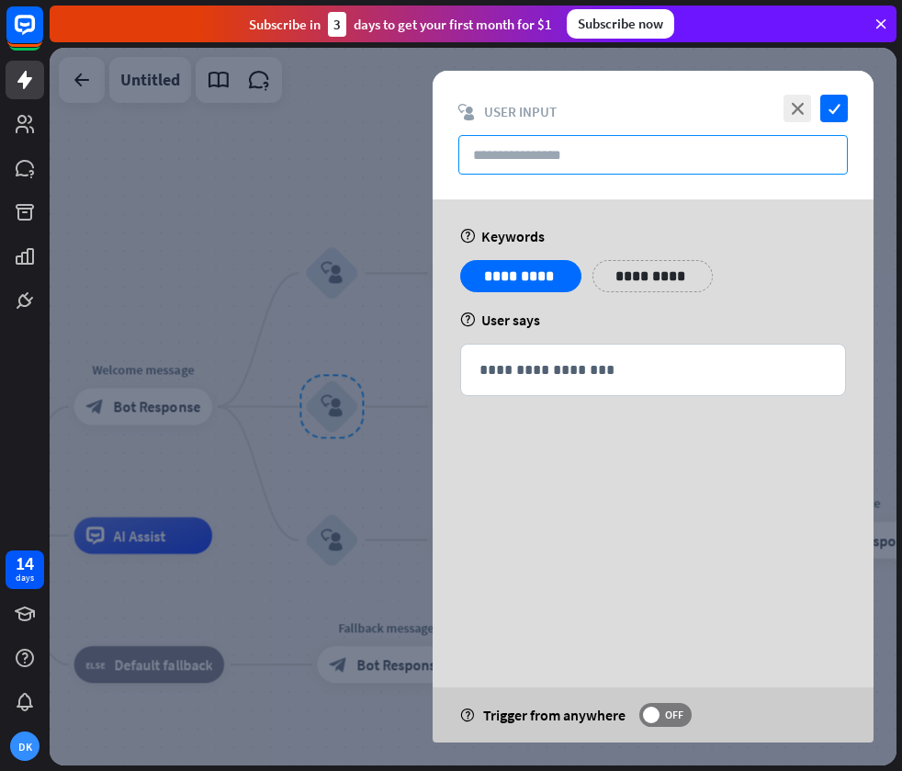
click at [547, 154] on input "text" at bounding box center [652, 154] width 389 height 39
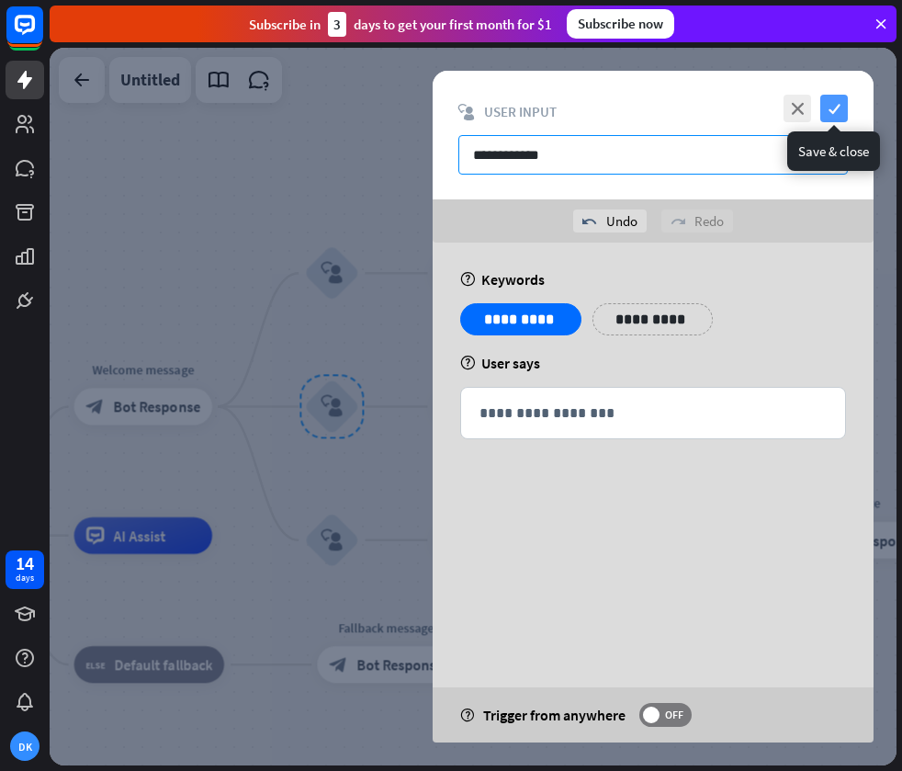
type input "**********"
click at [830, 103] on icon "check" at bounding box center [834, 109] width 28 height 28
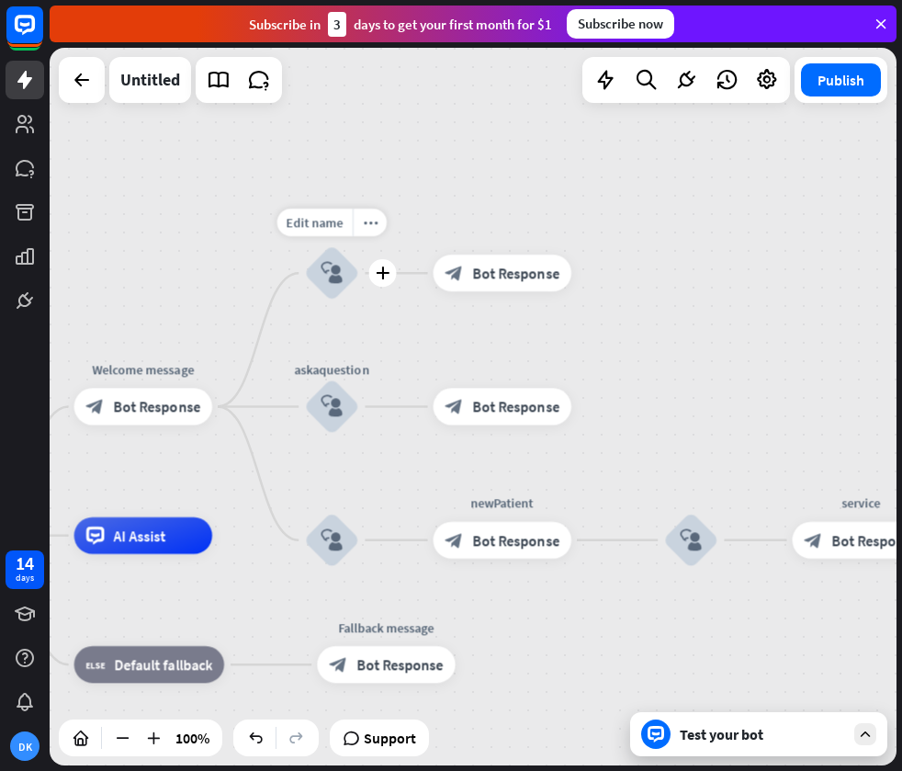
click at [325, 259] on div "block_user_input" at bounding box center [331, 272] width 55 height 55
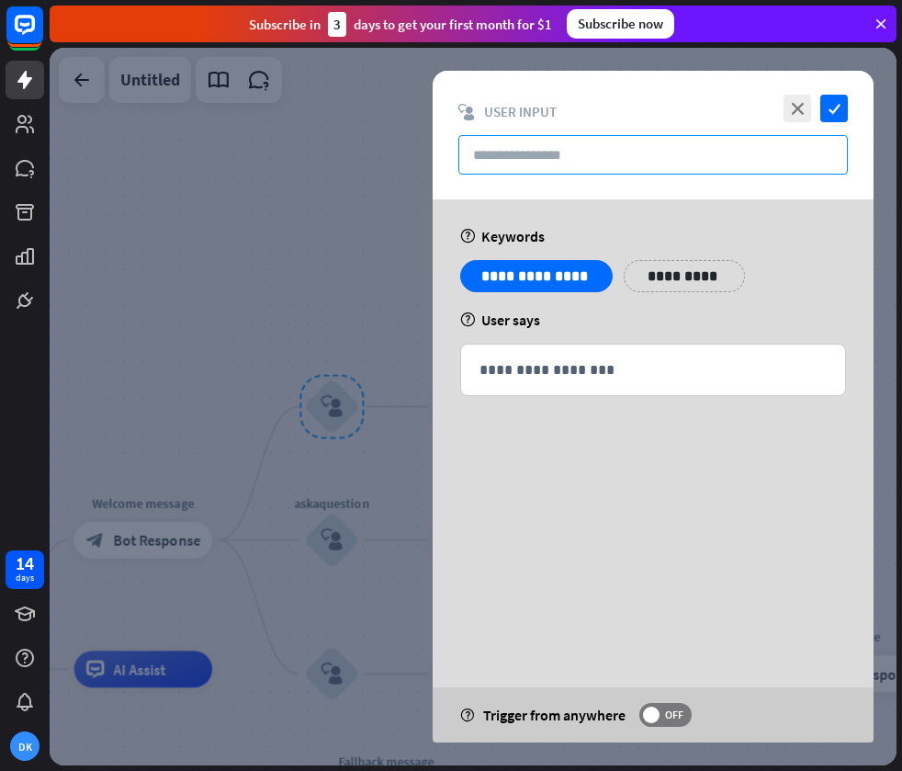
click at [503, 159] on input "text" at bounding box center [652, 154] width 389 height 39
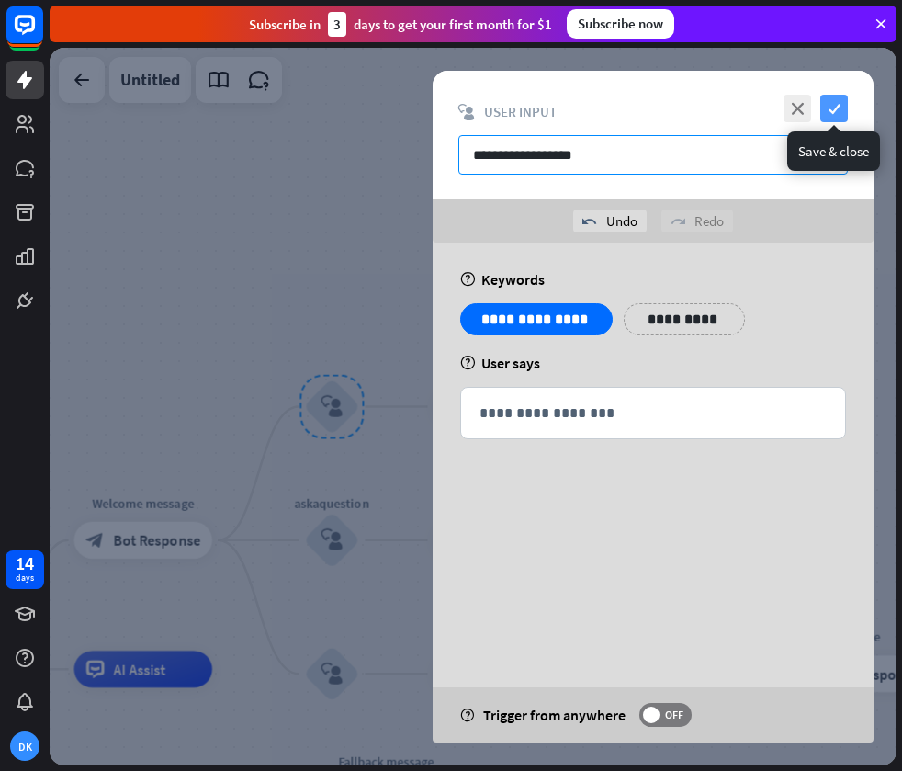
type input "**********"
click at [825, 115] on icon "check" at bounding box center [834, 109] width 28 height 28
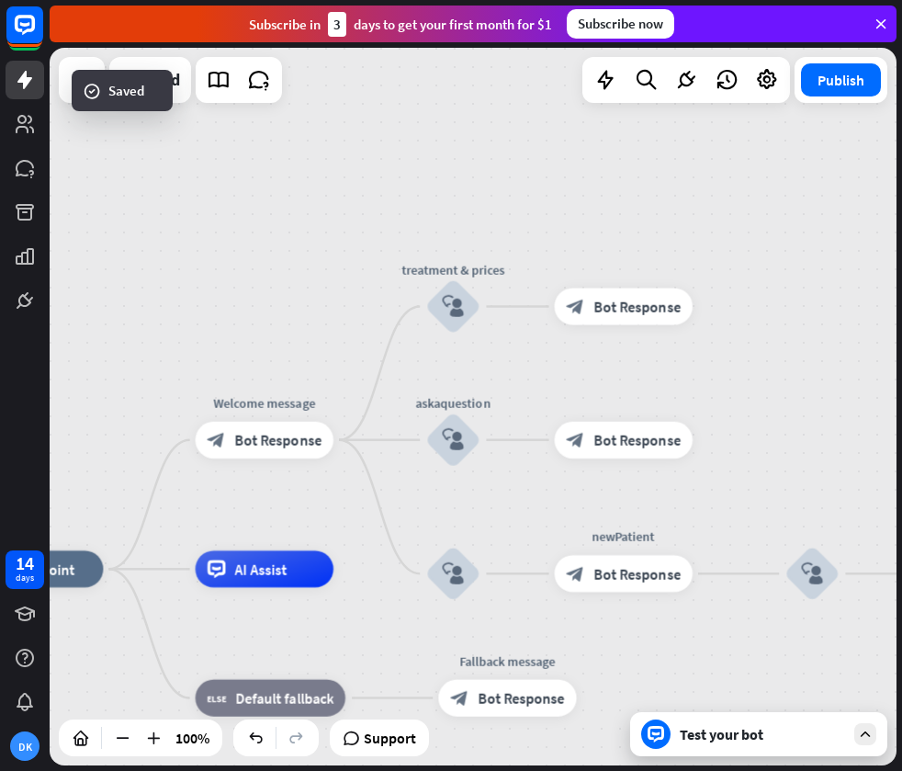
drag, startPoint x: 299, startPoint y: 244, endPoint x: 434, endPoint y: 130, distance: 177.3
click at [434, 130] on div "home_2 Start point Welcome message block_bot_response Bot Response treatment & …" at bounding box center [473, 406] width 847 height 717
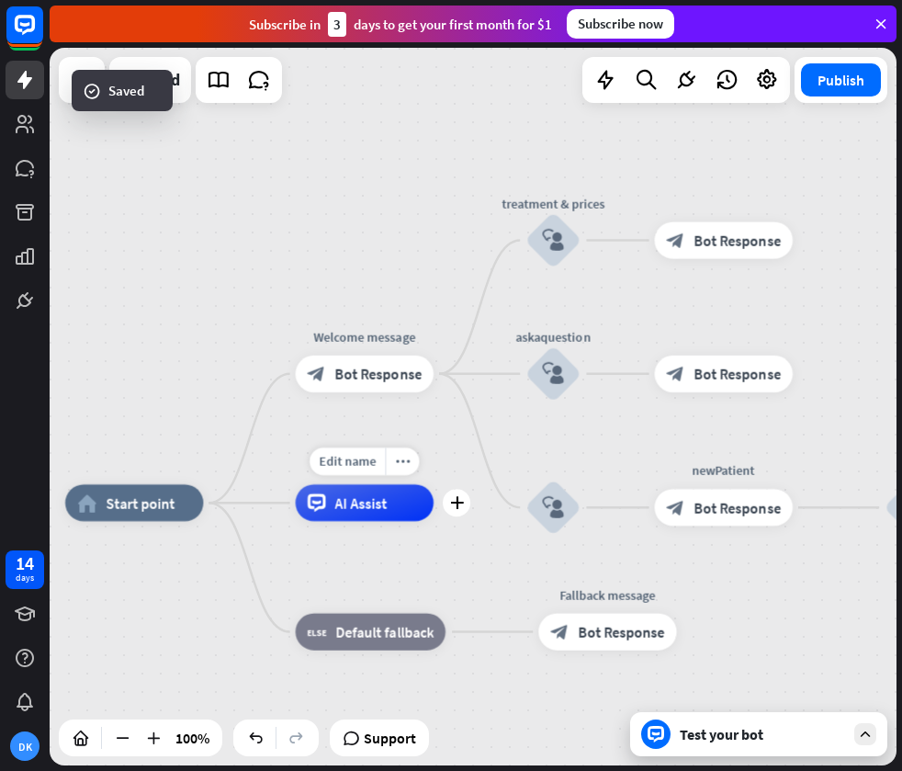
drag, startPoint x: 333, startPoint y: 604, endPoint x: 435, endPoint y: 530, distance: 126.2
click at [430, 521] on div "Edit name more_horiz plus AI Assist" at bounding box center [365, 502] width 138 height 37
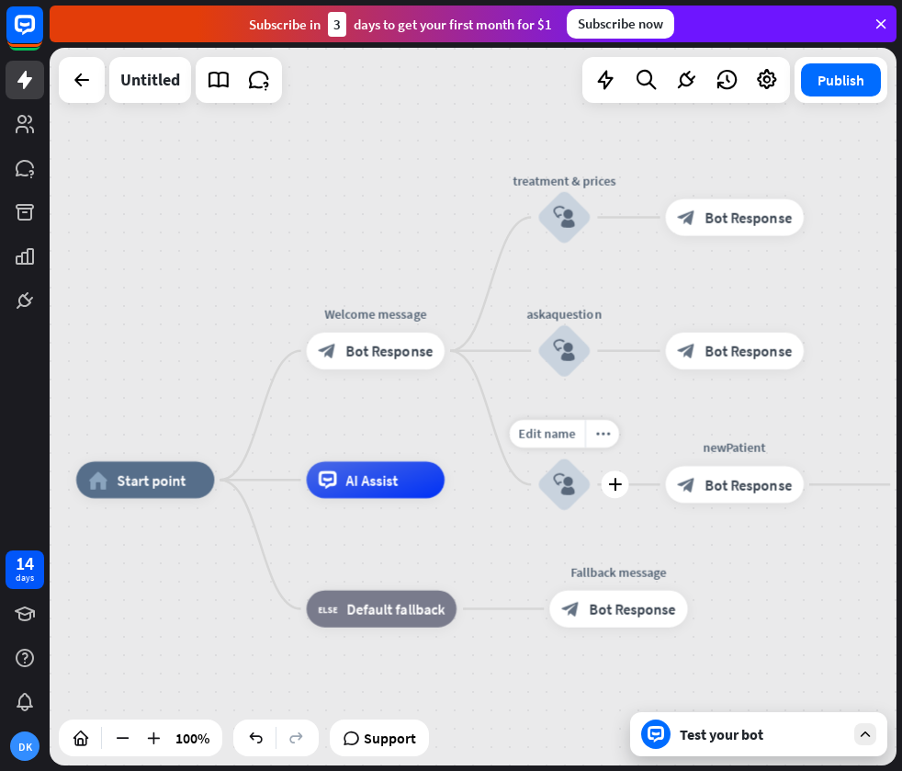
click at [570, 480] on icon "block_user_input" at bounding box center [564, 484] width 22 height 22
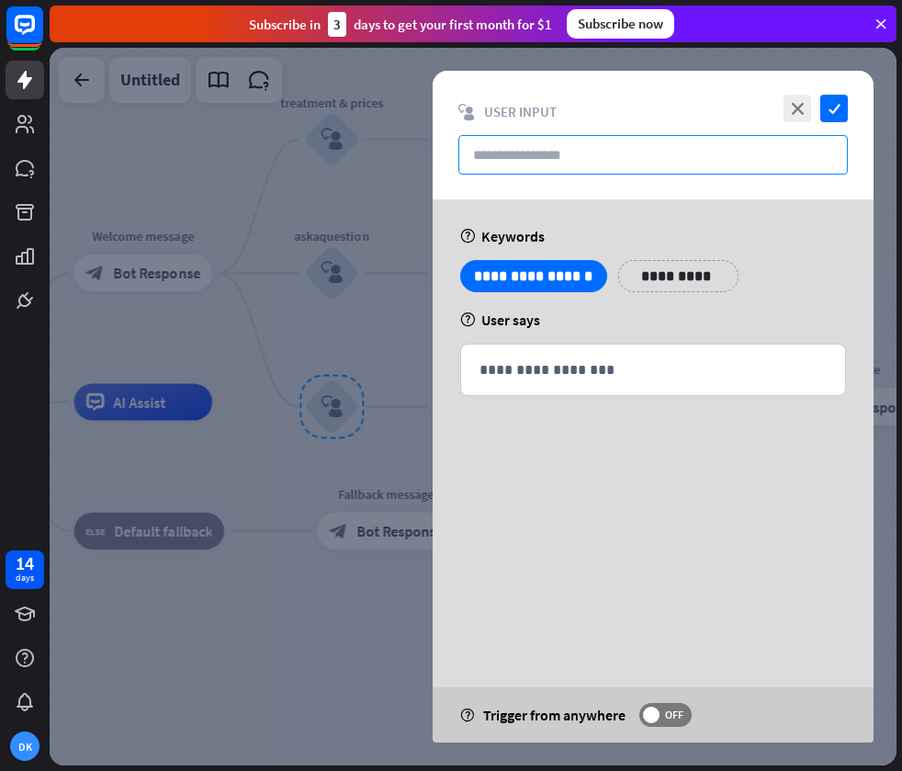
click at [568, 152] on input "text" at bounding box center [652, 154] width 389 height 39
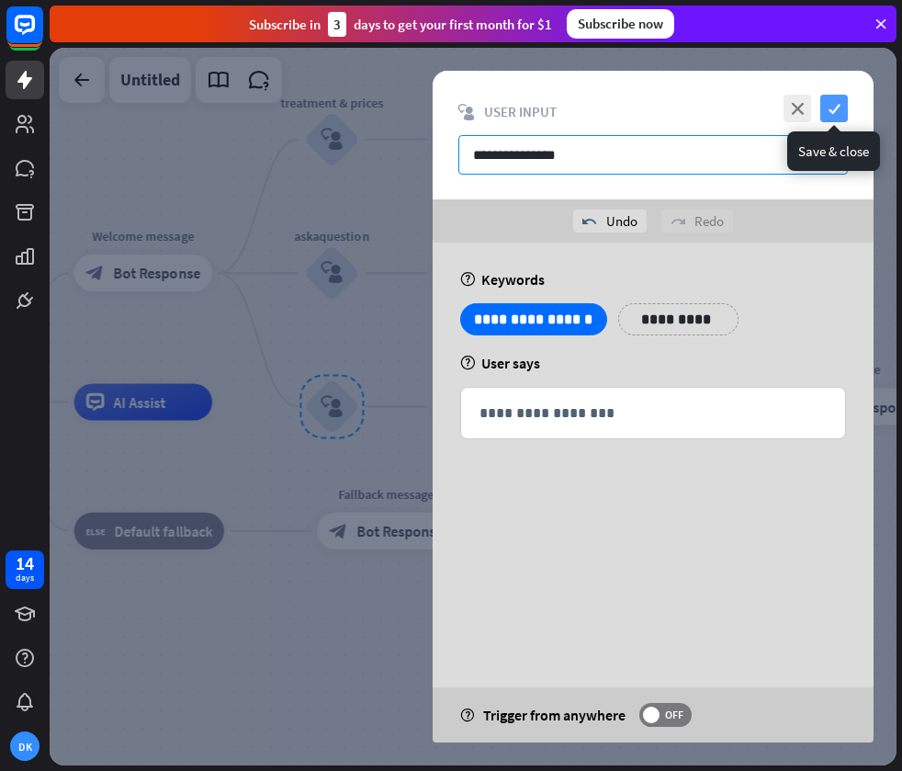
type input "**********"
click at [841, 108] on icon "check" at bounding box center [834, 109] width 28 height 28
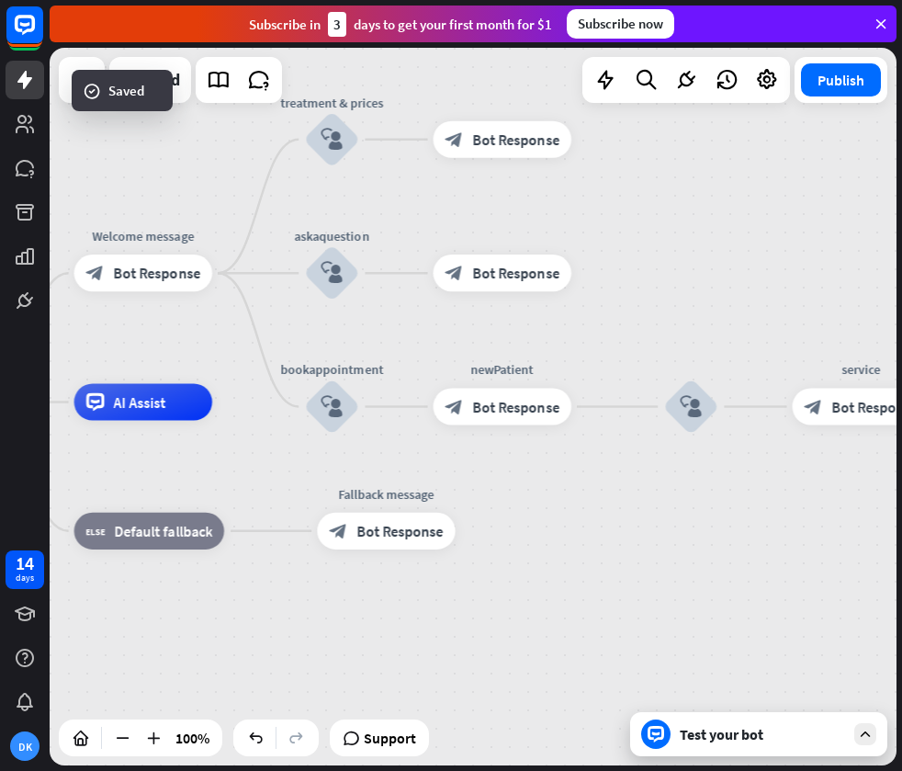
click at [698, 307] on div "home_2 Start point Welcome message block_bot_response Bot Response treatment & …" at bounding box center [473, 406] width 847 height 717
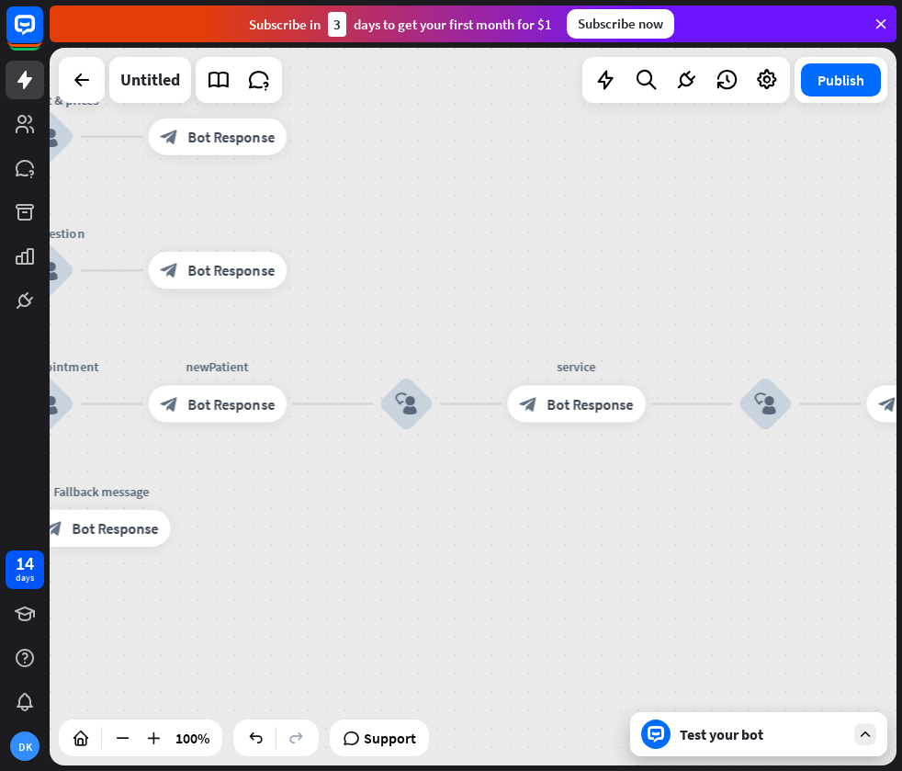
drag, startPoint x: 732, startPoint y: 242, endPoint x: 431, endPoint y: 242, distance: 301.3
click at [441, 240] on div "home_2 Start point Welcome message block_bot_response Bot Response treatment & …" at bounding box center [473, 406] width 847 height 717
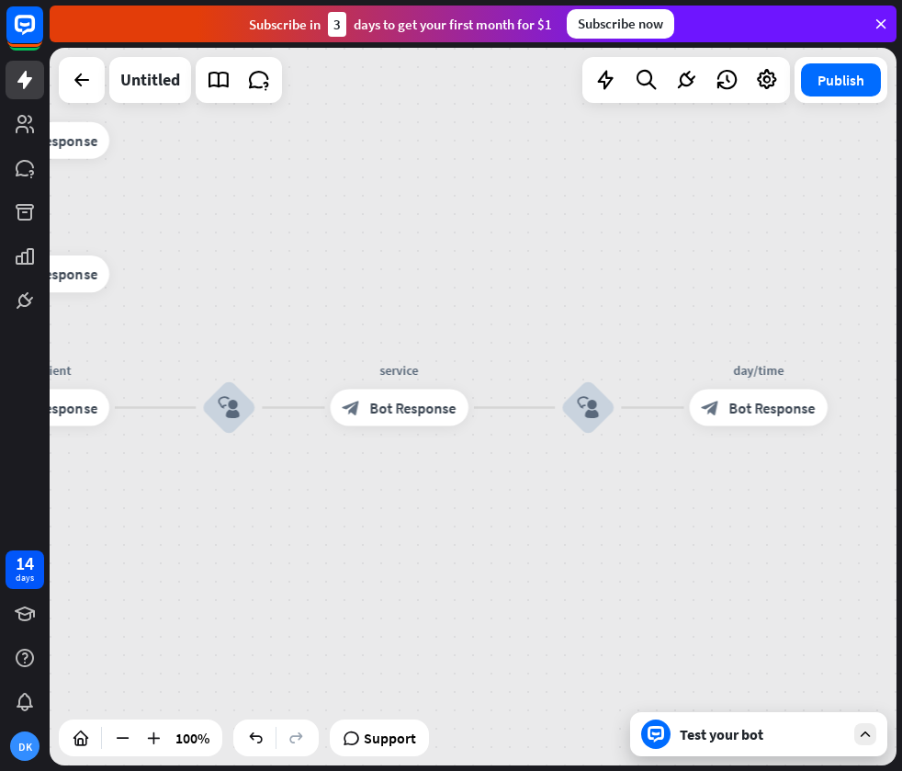
drag, startPoint x: 636, startPoint y: 241, endPoint x: 398, endPoint y: 251, distance: 238.1
click at [405, 250] on div "home_2 Start point Welcome message block_bot_response Bot Response treatment & …" at bounding box center [473, 406] width 847 height 717
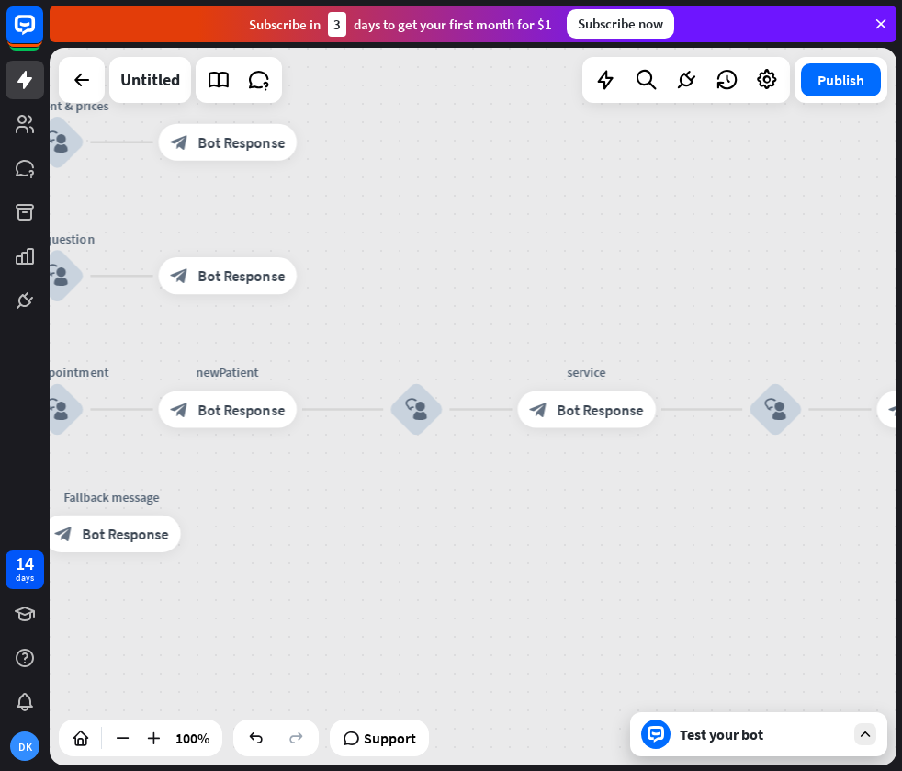
drag, startPoint x: 404, startPoint y: 252, endPoint x: 559, endPoint y: 250, distance: 154.3
click at [559, 250] on div "home_2 Start point Welcome message block_bot_response Bot Response treatment & …" at bounding box center [473, 406] width 847 height 717
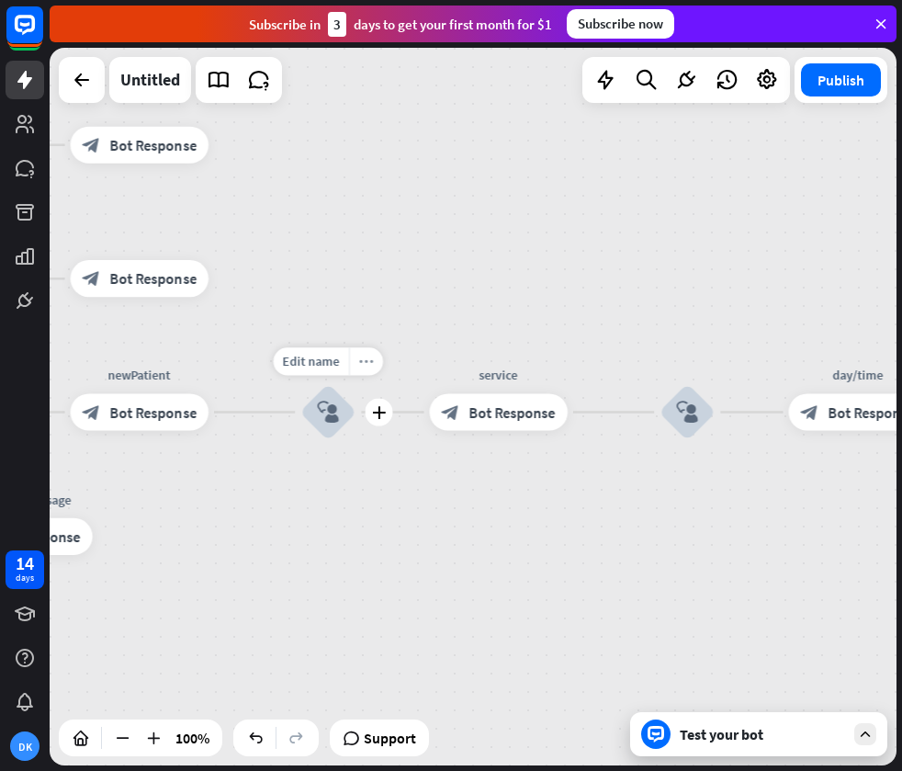
click at [363, 363] on icon "more_horiz" at bounding box center [366, 362] width 15 height 14
drag, startPoint x: 508, startPoint y: 328, endPoint x: 517, endPoint y: 333, distance: 10.7
click at [508, 328] on div "home_2 Start point Welcome message block_bot_response Bot Response treatment & …" at bounding box center [473, 406] width 847 height 717
drag, startPoint x: 648, startPoint y: 347, endPoint x: 530, endPoint y: 353, distance: 117.7
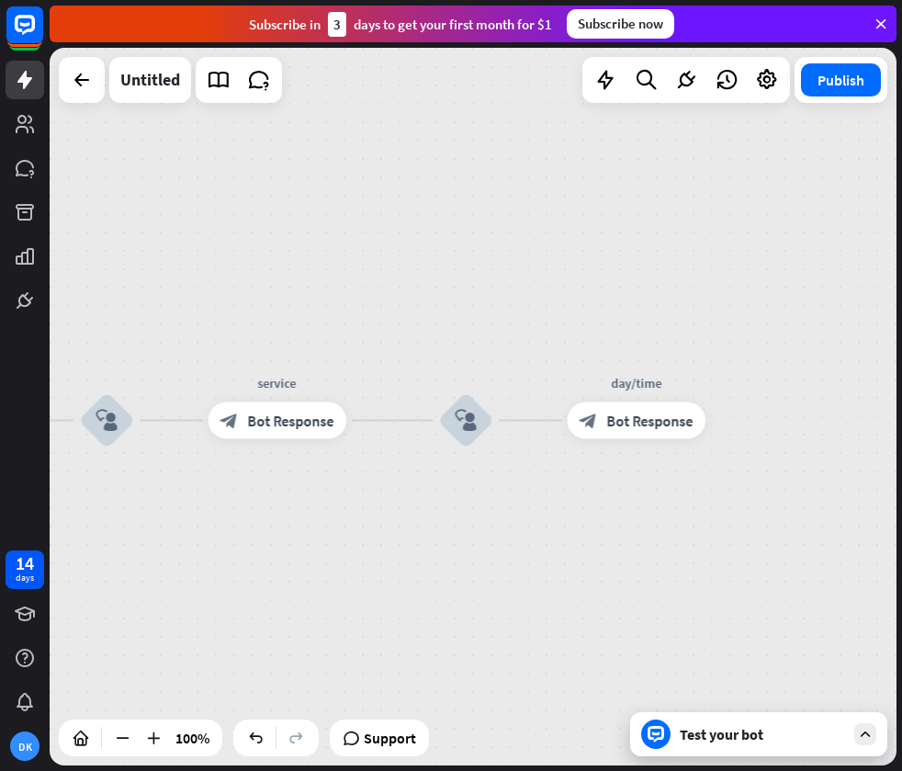
drag, startPoint x: 626, startPoint y: 295, endPoint x: 411, endPoint y: 300, distance: 215.0
click at [411, 300] on div "home_2 Start point Welcome message block_bot_response Bot Response treatment & …" at bounding box center [473, 406] width 847 height 717
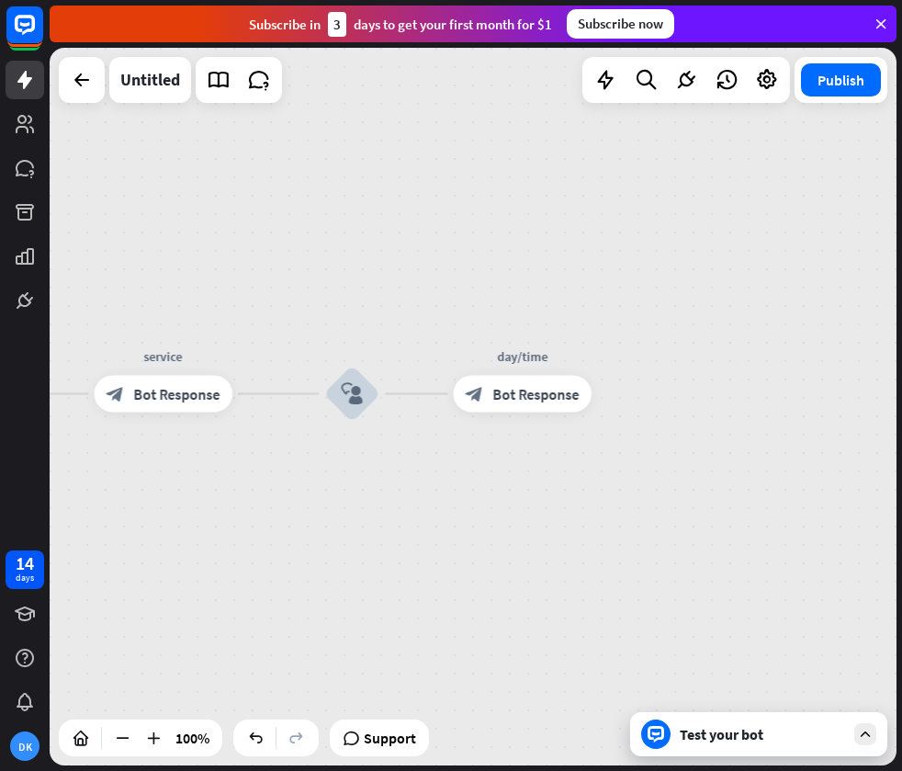
drag, startPoint x: 714, startPoint y: 347, endPoint x: 615, endPoint y: 321, distance: 101.8
click at [617, 321] on div "home_2 Start point Welcome message block_bot_response Bot Response treatment & …" at bounding box center [473, 406] width 847 height 717
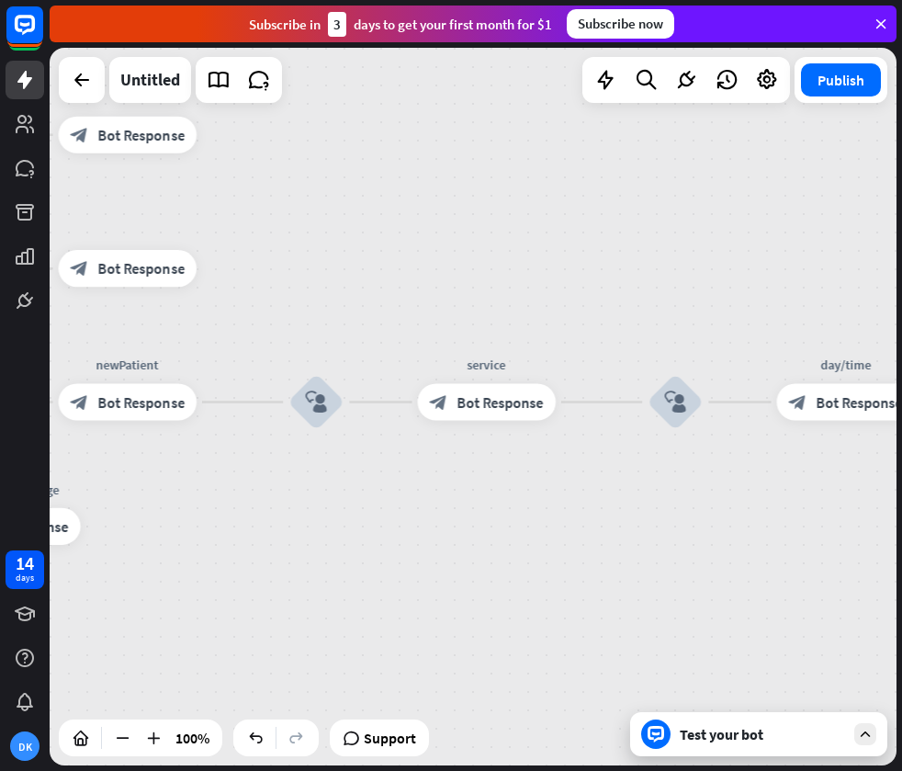
drag, startPoint x: 494, startPoint y: 468, endPoint x: 831, endPoint y: 479, distance: 337.3
click at [831, 479] on div "home_2 Start point Welcome message block_bot_response Bot Response treatment & …" at bounding box center [473, 406] width 847 height 717
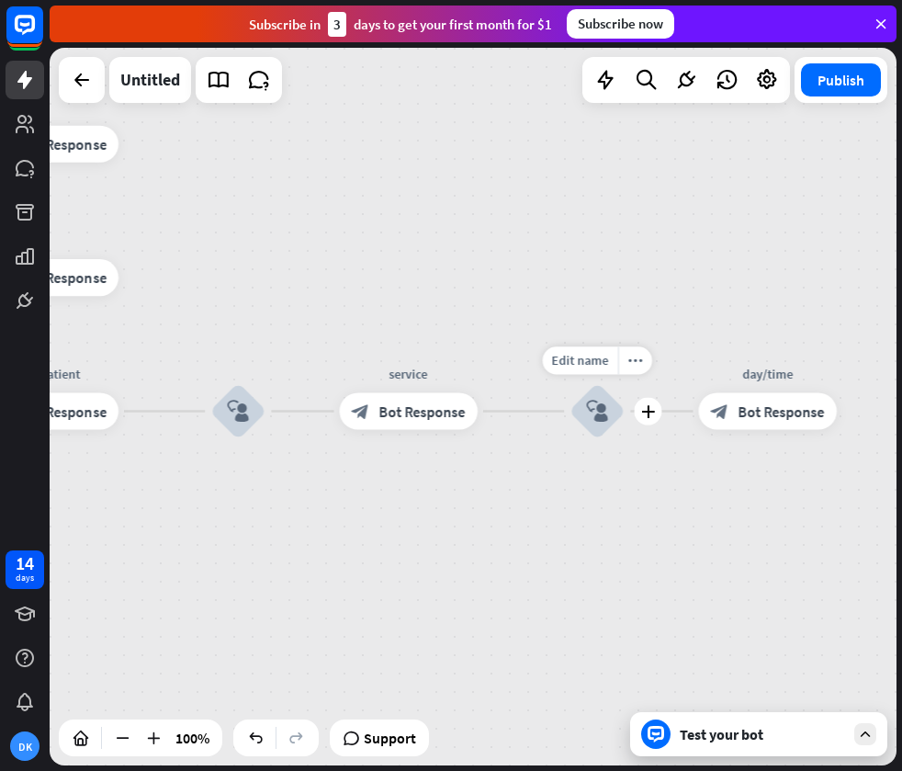
drag, startPoint x: 649, startPoint y: 464, endPoint x: 537, endPoint y: 466, distance: 111.2
click at [570, 438] on div "Edit name more_horiz plus block_user_input" at bounding box center [597, 410] width 55 height 55
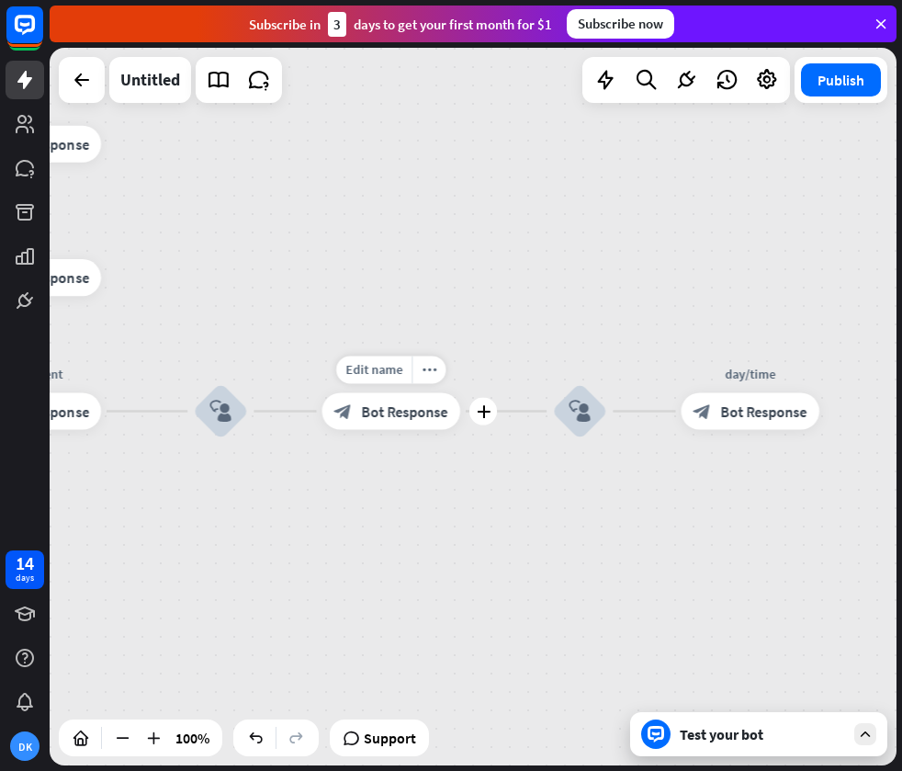
click at [421, 423] on div "block_bot_response Bot Response" at bounding box center [391, 410] width 138 height 37
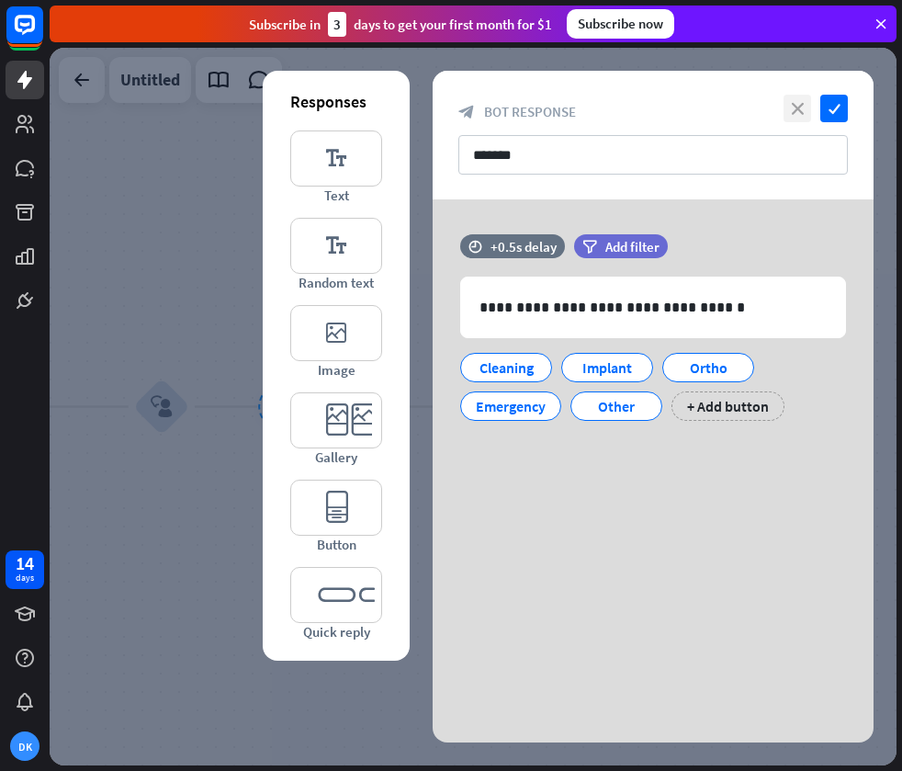
click at [784, 108] on icon "close" at bounding box center [798, 109] width 28 height 28
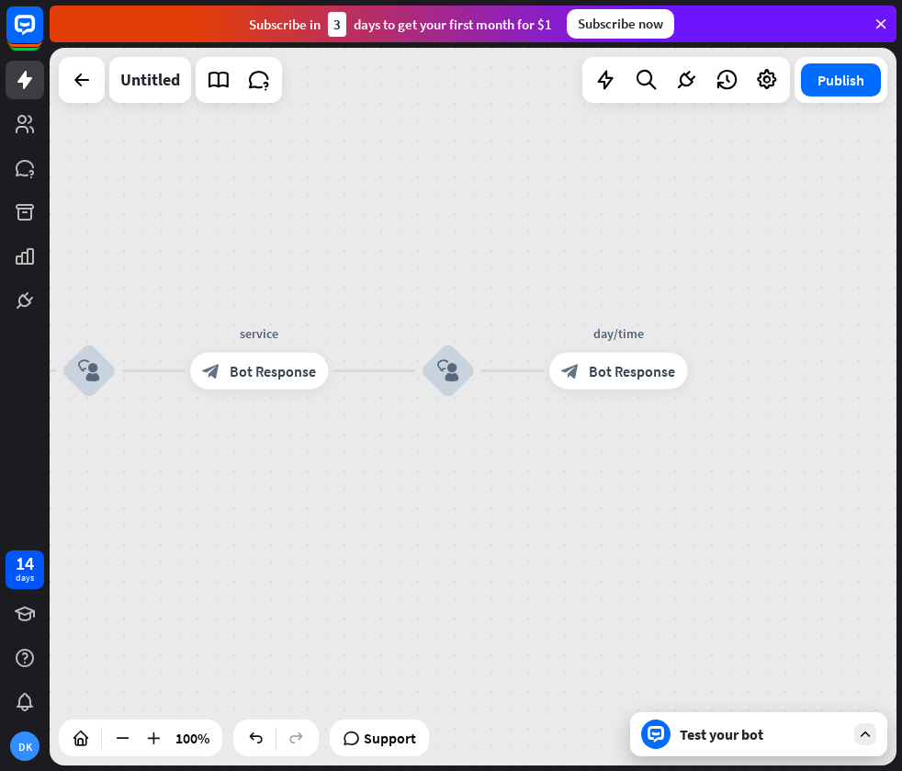
drag, startPoint x: 374, startPoint y: 244, endPoint x: 300, endPoint y: 209, distance: 81.8
click at [300, 209] on div "home_2 Start point Welcome message block_bot_response Bot Response treatment & …" at bounding box center [473, 406] width 847 height 717
drag, startPoint x: 352, startPoint y: 242, endPoint x: 513, endPoint y: 223, distance: 161.8
click at [510, 223] on div "home_2 Start point Welcome message block_bot_response Bot Response treatment & …" at bounding box center [473, 406] width 847 height 717
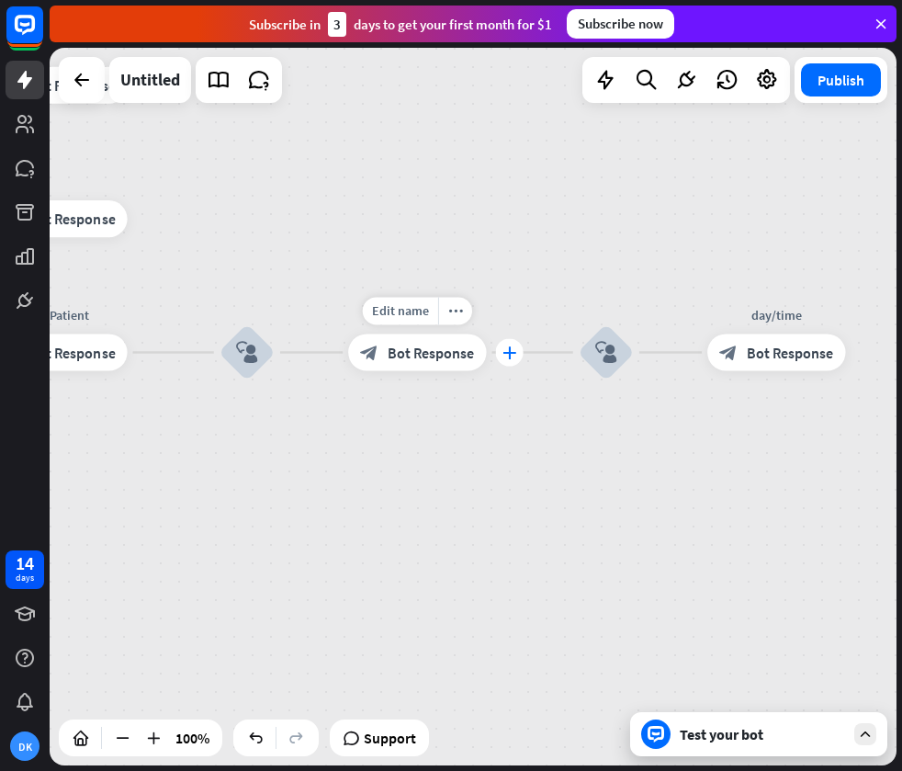
click at [507, 348] on icon "plus" at bounding box center [509, 351] width 14 height 13
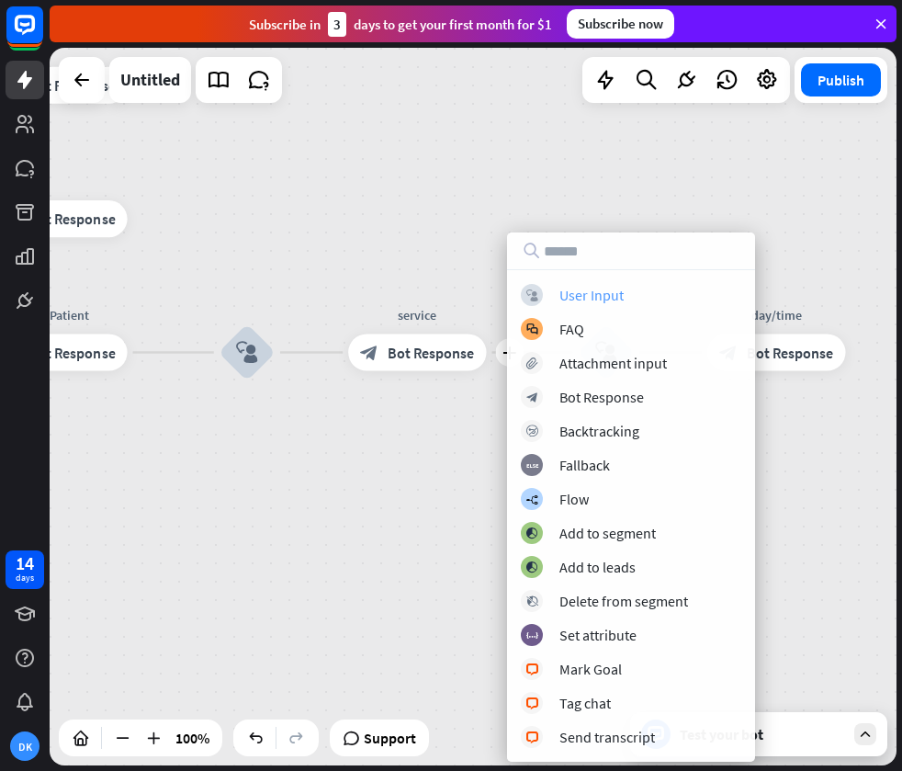
click at [554, 298] on div "block_user_input User Input" at bounding box center [631, 295] width 220 height 22
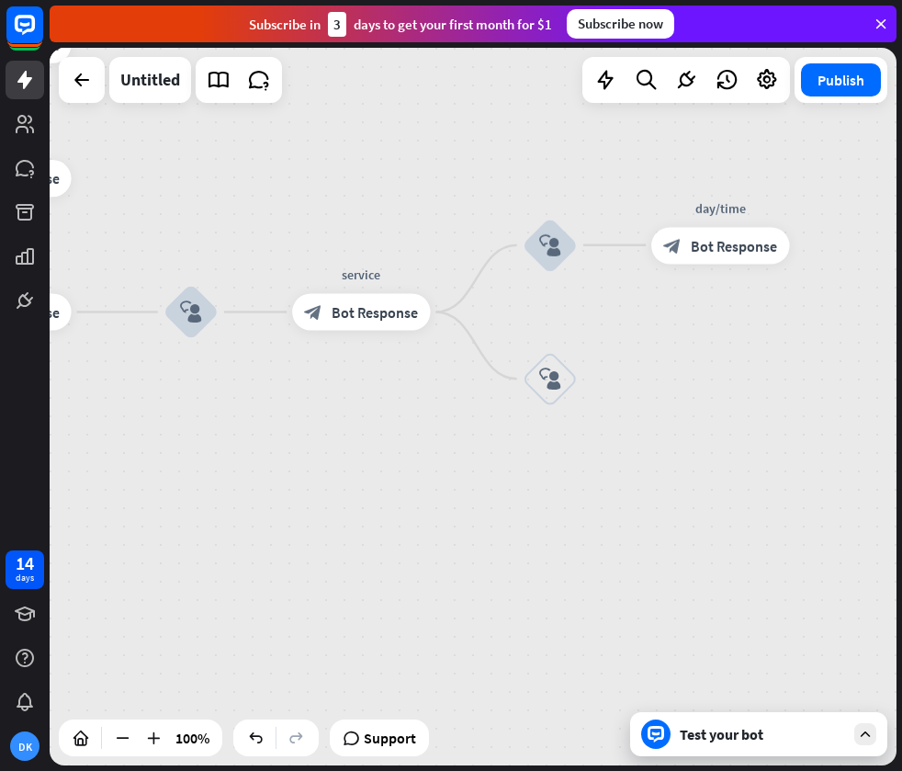
drag, startPoint x: 455, startPoint y: 288, endPoint x: 378, endPoint y: 238, distance: 91.0
click at [378, 238] on div "home_2 Start point Welcome message block_bot_response Bot Response treatment & …" at bounding box center [473, 406] width 847 height 717
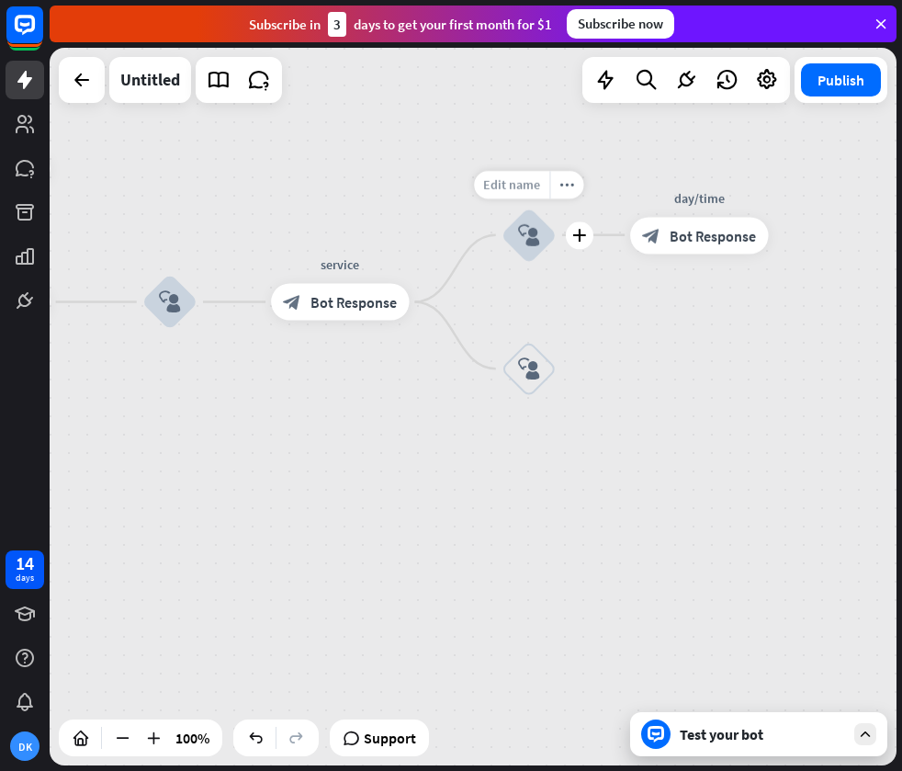
click at [513, 183] on span "Edit name" at bounding box center [511, 184] width 57 height 17
type input "******"
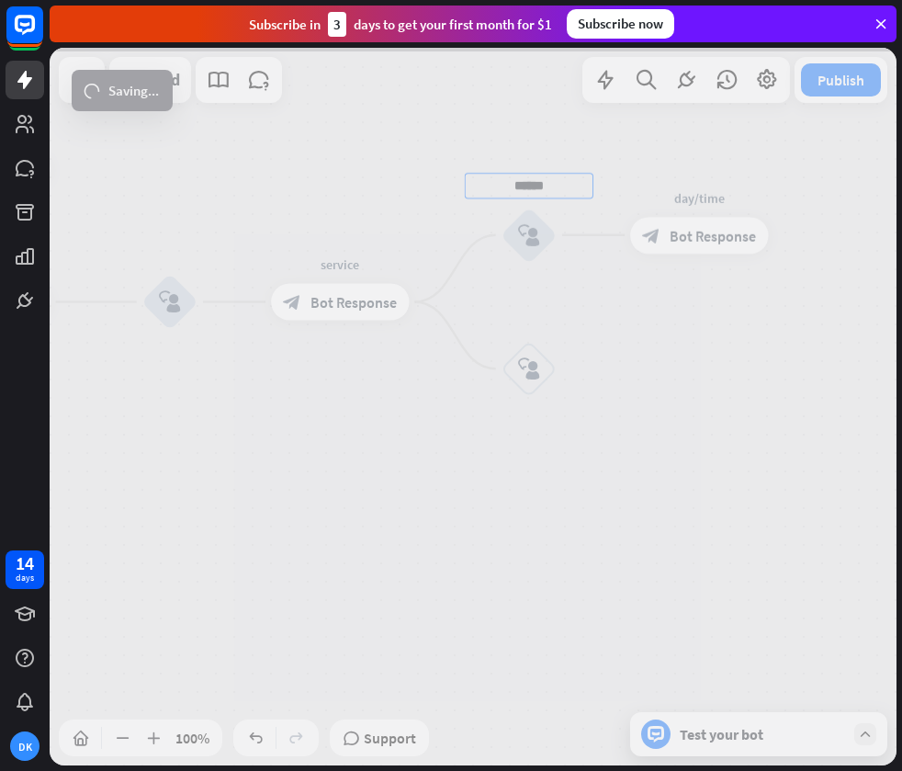
click at [645, 234] on div "home_2 Start point Welcome message block_bot_response Bot Response treatment & …" at bounding box center [473, 406] width 847 height 717
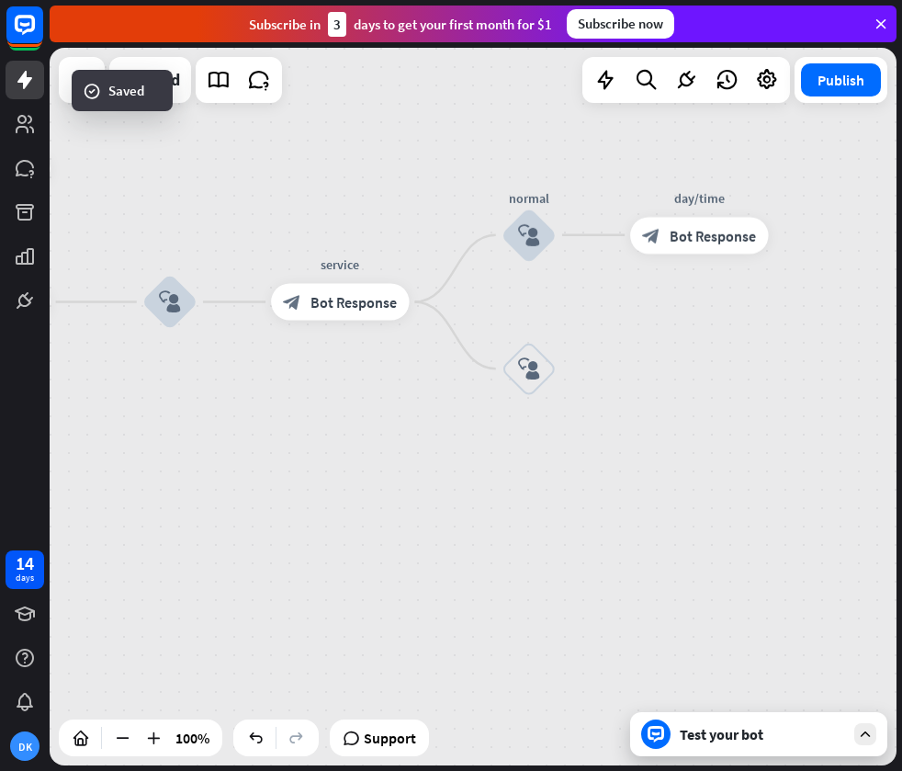
click at [595, 317] on div "home_2 Start point Welcome message block_bot_response Bot Response treatment & …" at bounding box center [473, 406] width 847 height 717
click at [520, 327] on div "Edit name" at bounding box center [511, 318] width 75 height 28
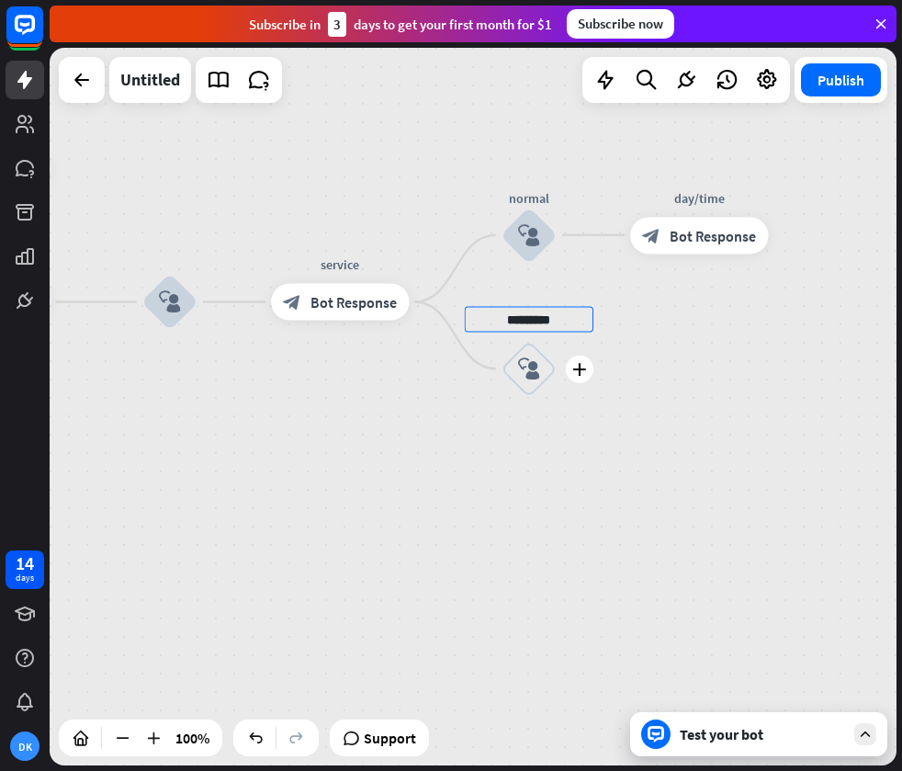
type input "**********"
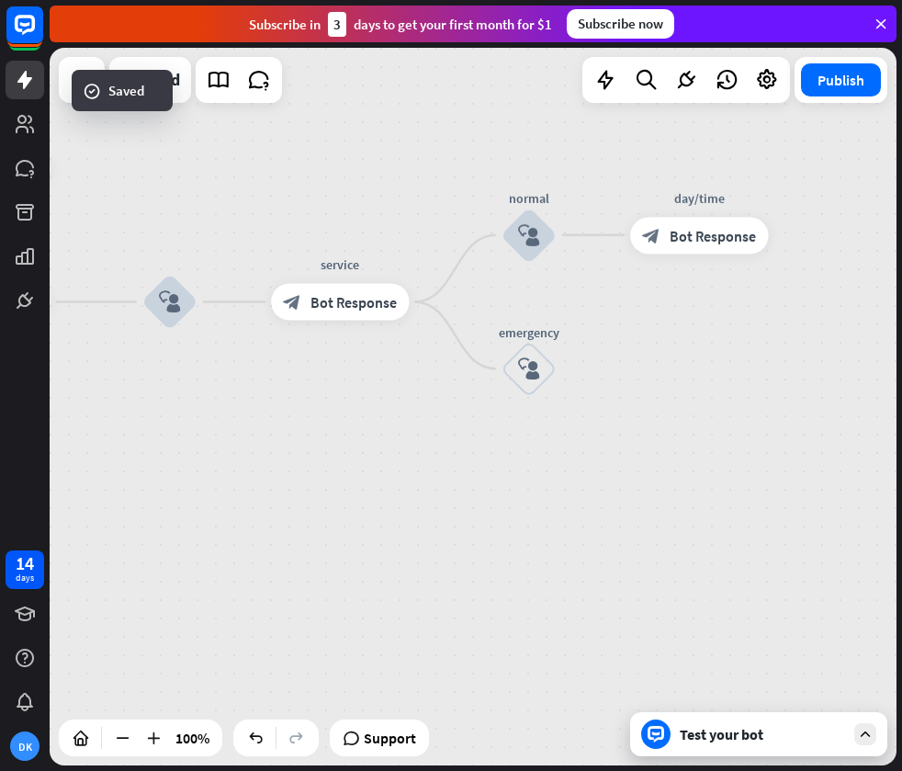
click at [695, 337] on div "home_2 Start point Welcome message block_bot_response Bot Response treatment & …" at bounding box center [473, 406] width 847 height 717
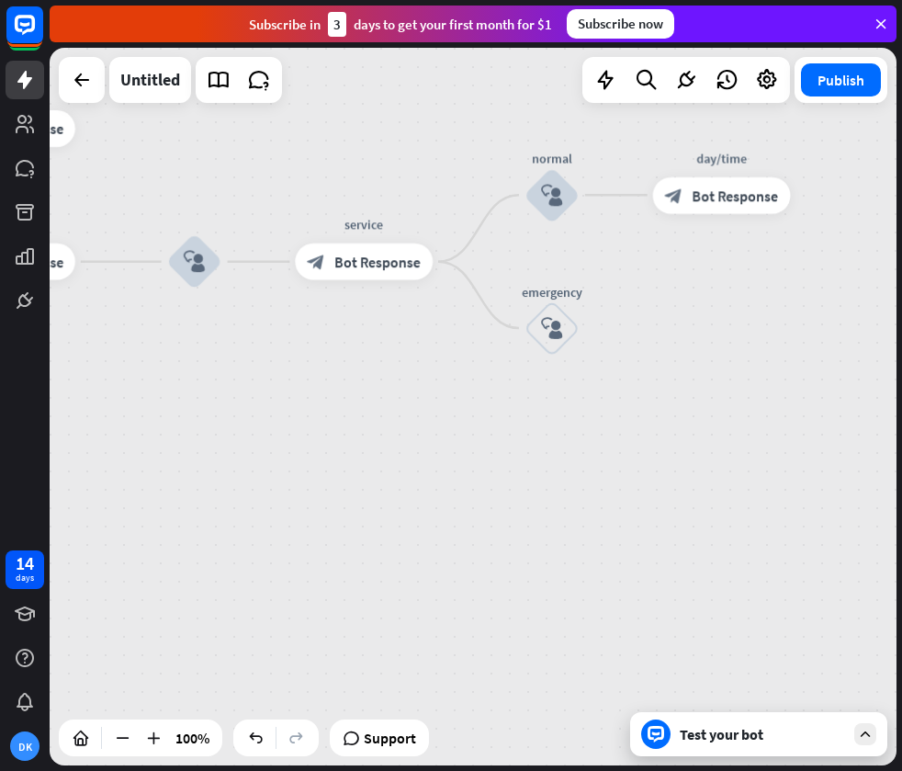
drag, startPoint x: 696, startPoint y: 412, endPoint x: 716, endPoint y: 369, distance: 46.5
click at [716, 369] on div "home_2 Start point Welcome message block_bot_response Bot Response treatment & …" at bounding box center [473, 406] width 847 height 717
click at [412, 260] on span "Bot Response" at bounding box center [377, 262] width 86 height 18
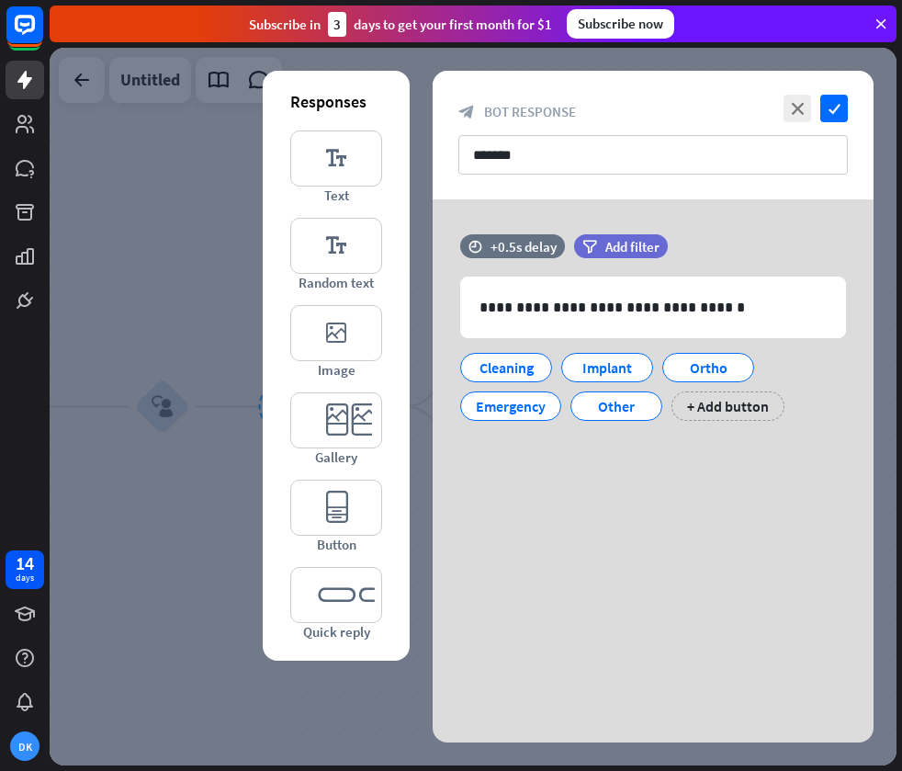
click at [133, 290] on div at bounding box center [473, 406] width 847 height 717
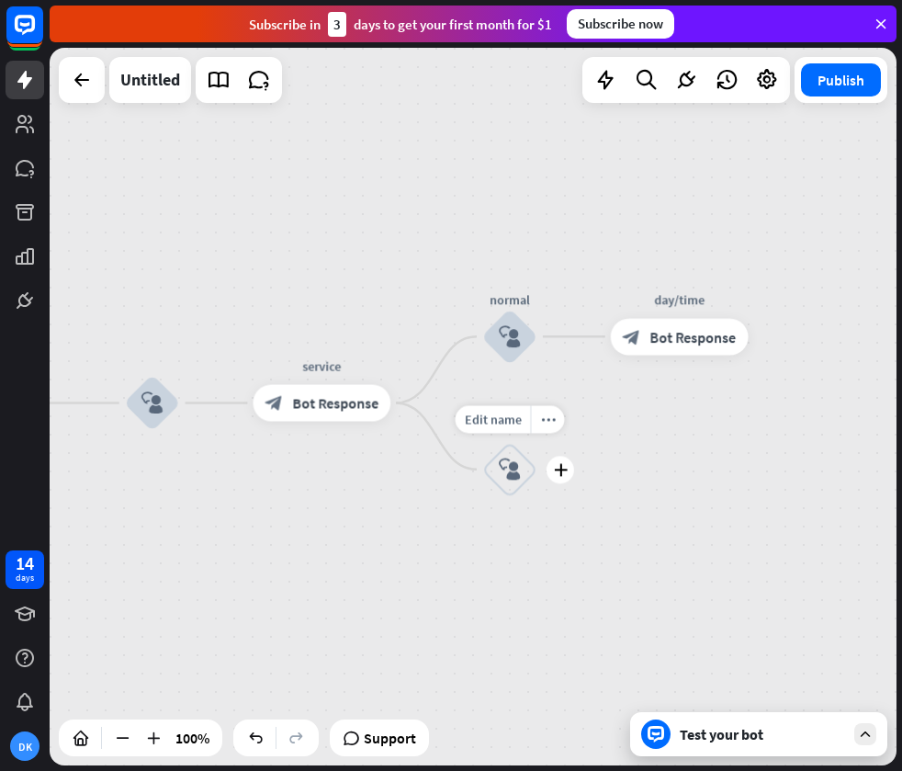
drag, startPoint x: 582, startPoint y: 458, endPoint x: 519, endPoint y: 420, distance: 74.2
click at [519, 442] on div "Edit name more_horiz plus emergency block_user_input" at bounding box center [509, 469] width 55 height 55
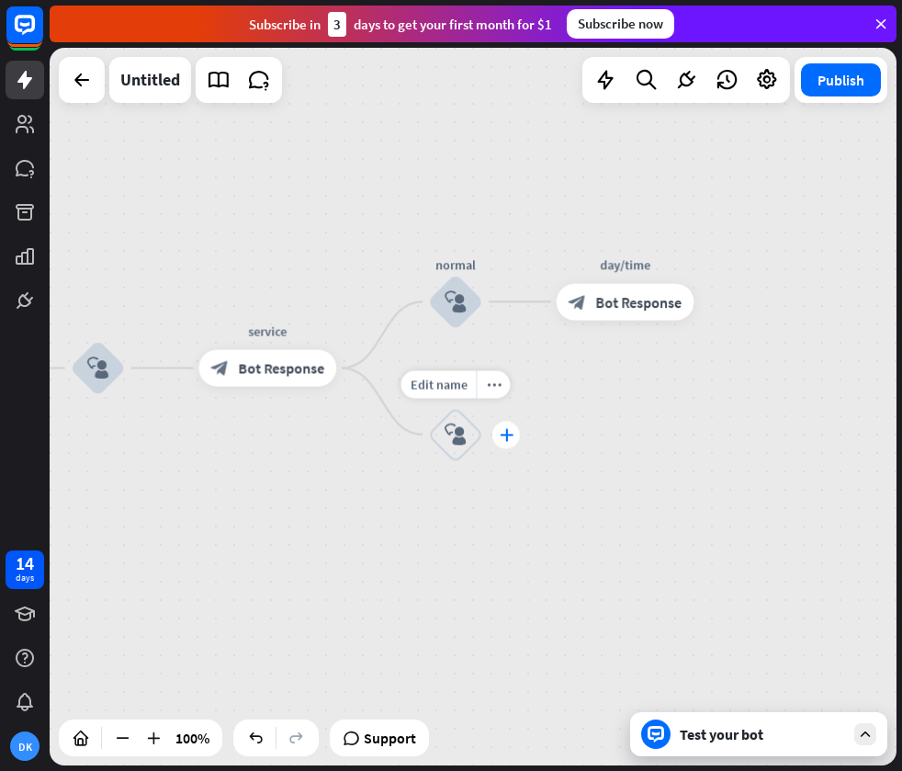
click at [506, 436] on icon "plus" at bounding box center [506, 434] width 14 height 13
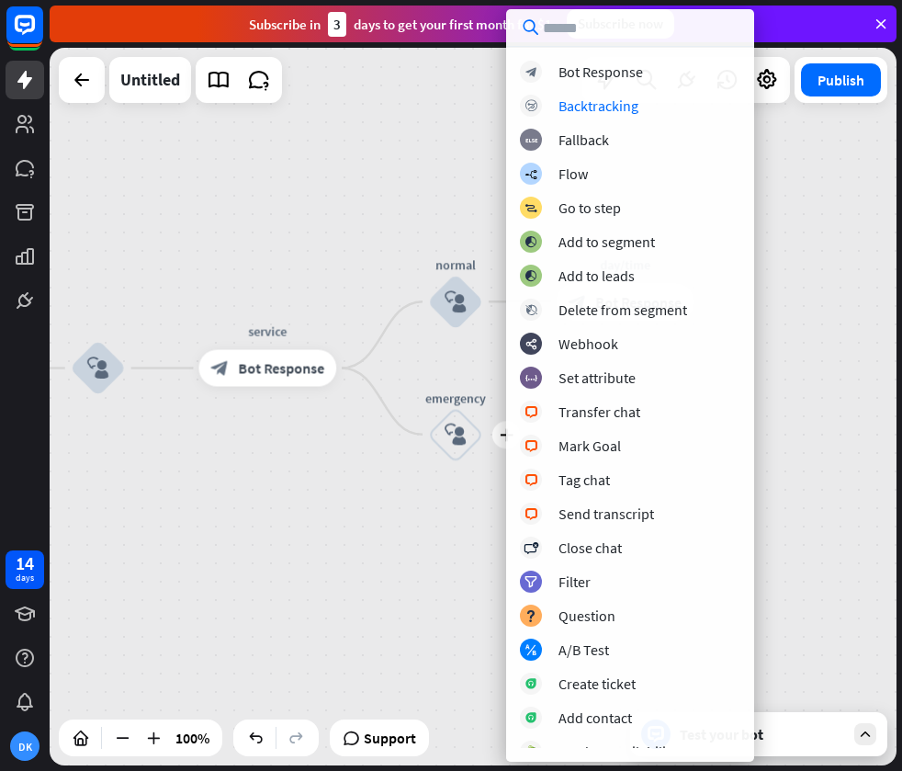
drag, startPoint x: 324, startPoint y: 164, endPoint x: 338, endPoint y: 171, distance: 15.2
click at [326, 163] on div "home_2 Start point Welcome message block_bot_response Bot Response treatment & …" at bounding box center [473, 406] width 847 height 717
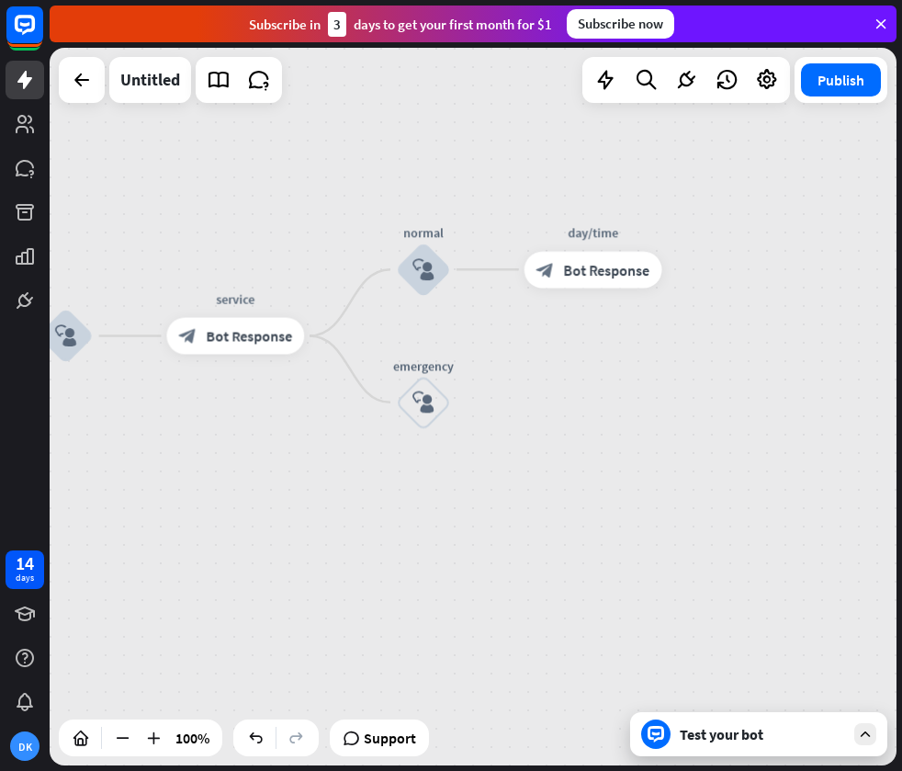
drag, startPoint x: 573, startPoint y: 389, endPoint x: 505, endPoint y: 349, distance: 78.6
click at [505, 349] on div "home_2 Start point Welcome message block_bot_response Bot Response treatment & …" at bounding box center [473, 406] width 847 height 717
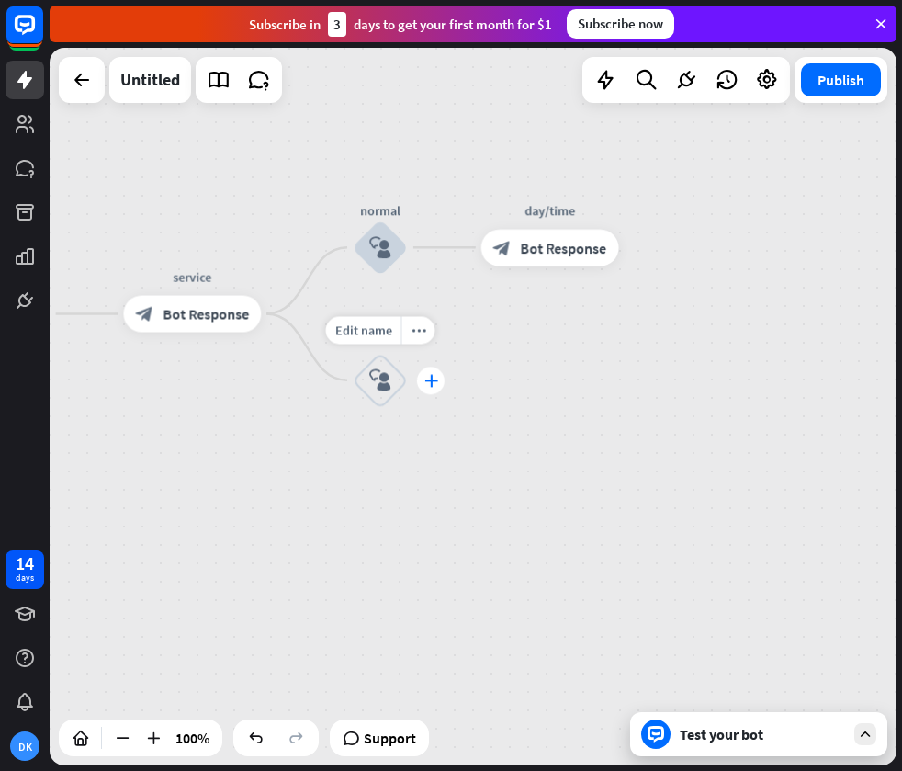
click at [425, 376] on icon "plus" at bounding box center [430, 380] width 14 height 13
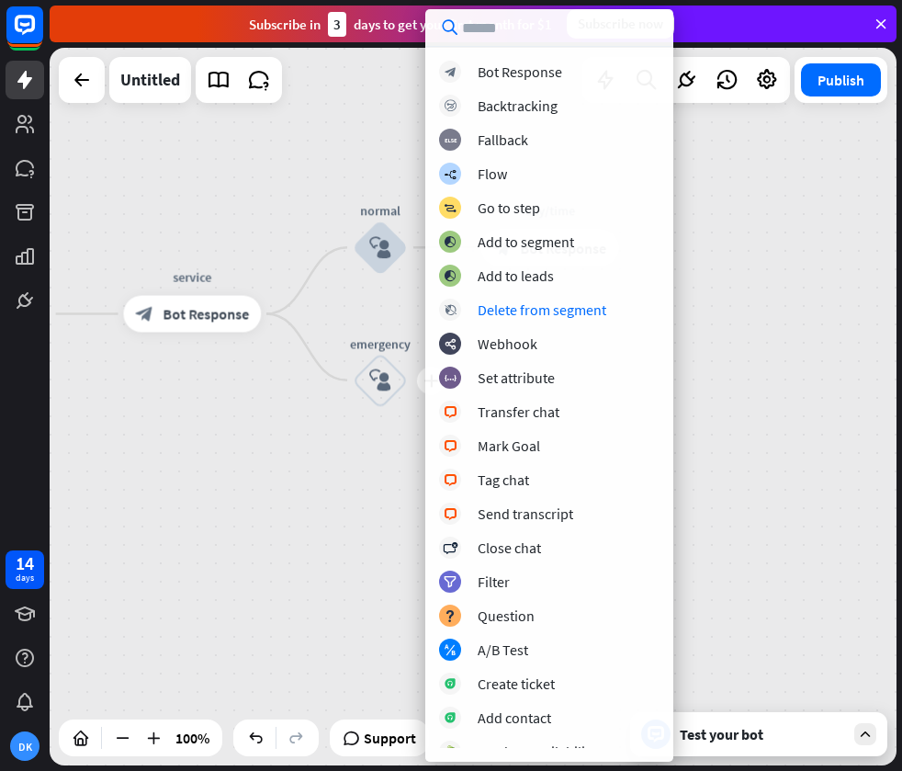
drag, startPoint x: 817, startPoint y: 389, endPoint x: 807, endPoint y: 385, distance: 10.8
click at [817, 389] on div "home_2 Start point Welcome message block_bot_response Bot Response treatment & …" at bounding box center [473, 406] width 847 height 717
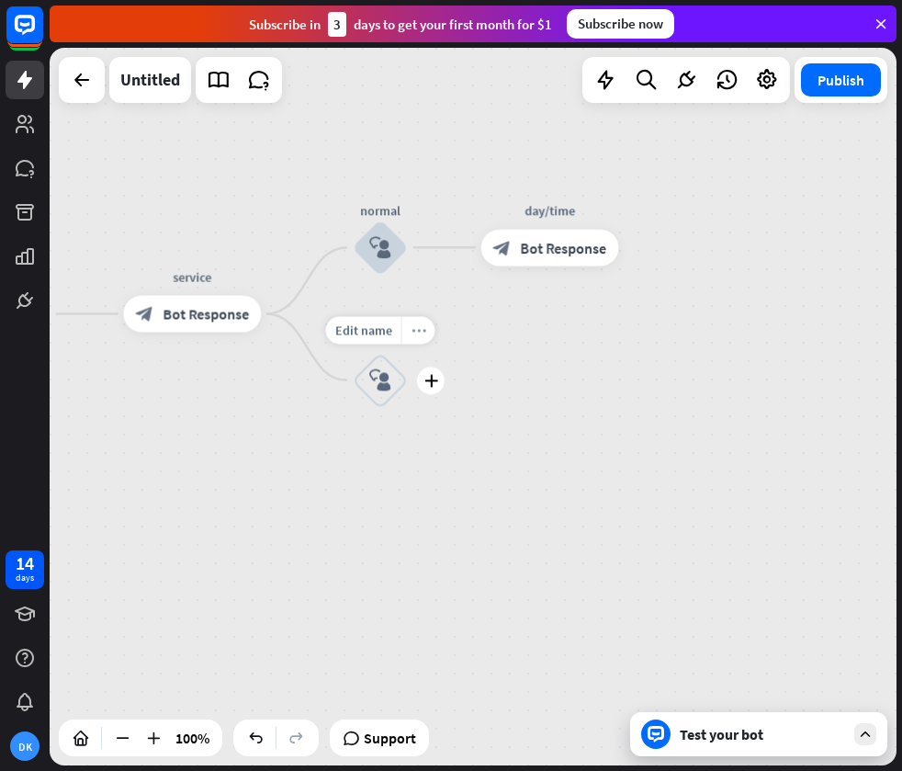
click at [417, 326] on icon "more_horiz" at bounding box center [418, 329] width 15 height 14
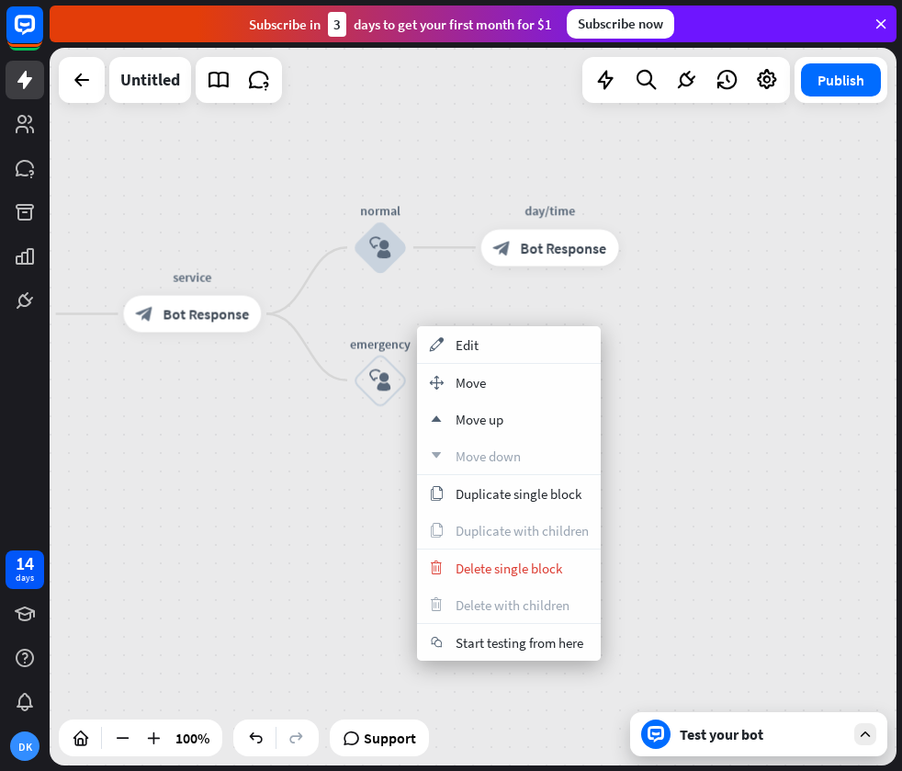
click at [408, 275] on div "normal block_user_input" at bounding box center [380, 247] width 55 height 55
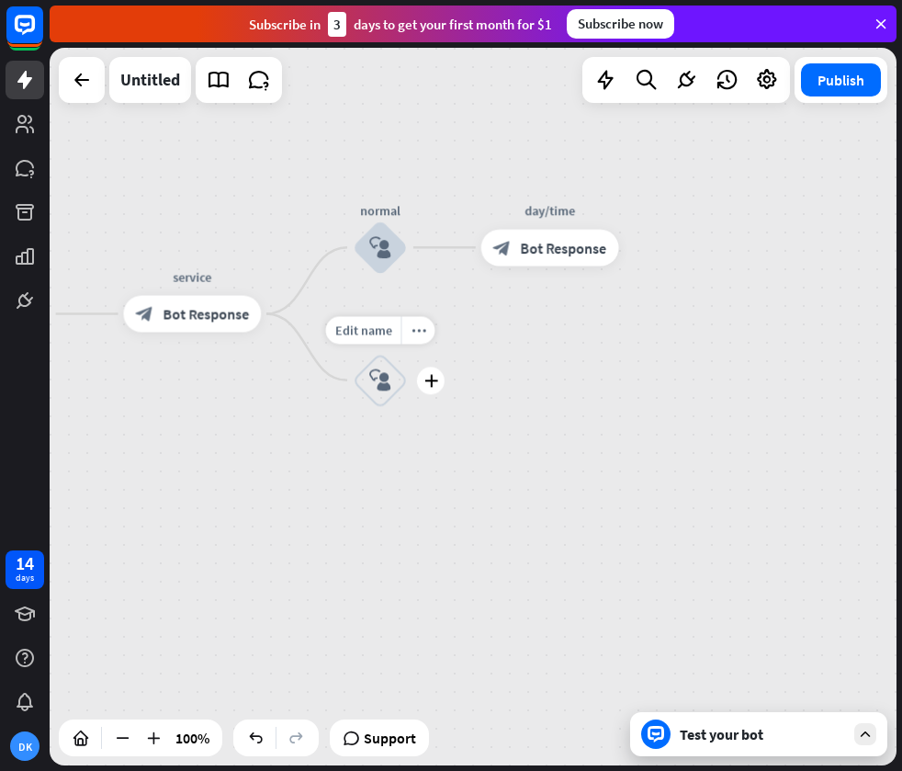
click at [379, 369] on icon "block_user_input" at bounding box center [380, 380] width 22 height 22
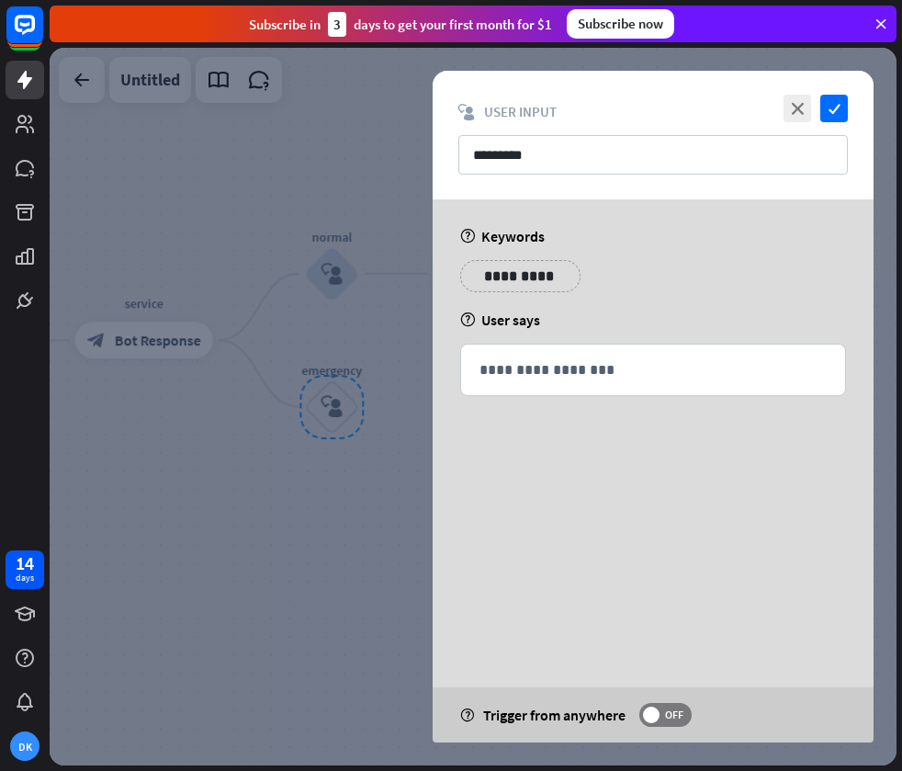
click at [305, 329] on div at bounding box center [473, 406] width 847 height 717
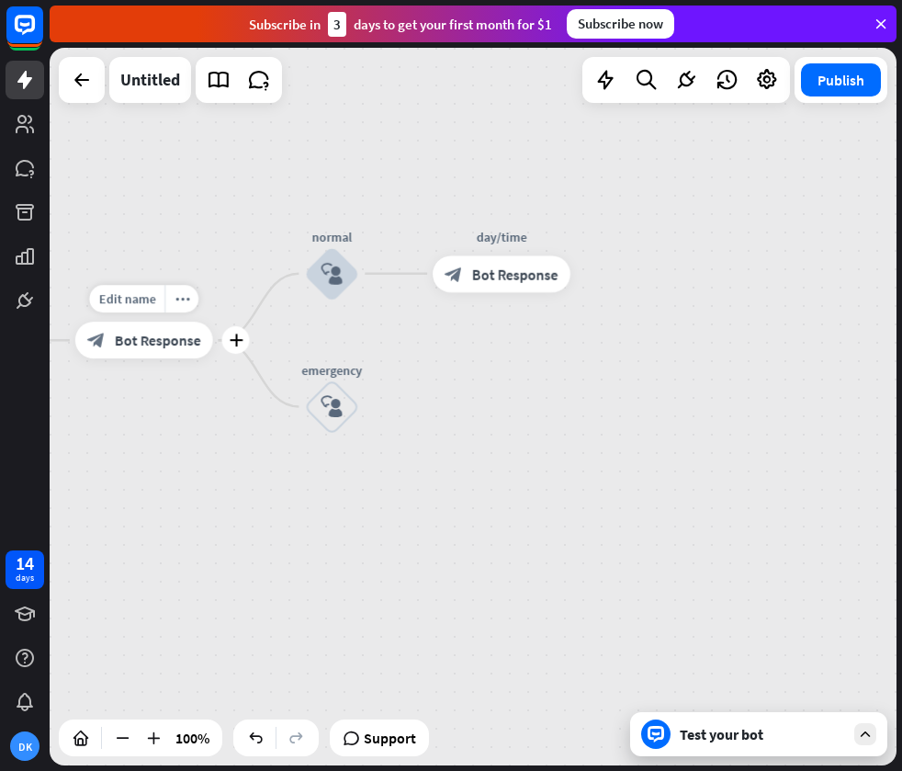
click at [171, 351] on div "block_bot_response Bot Response" at bounding box center [144, 340] width 138 height 37
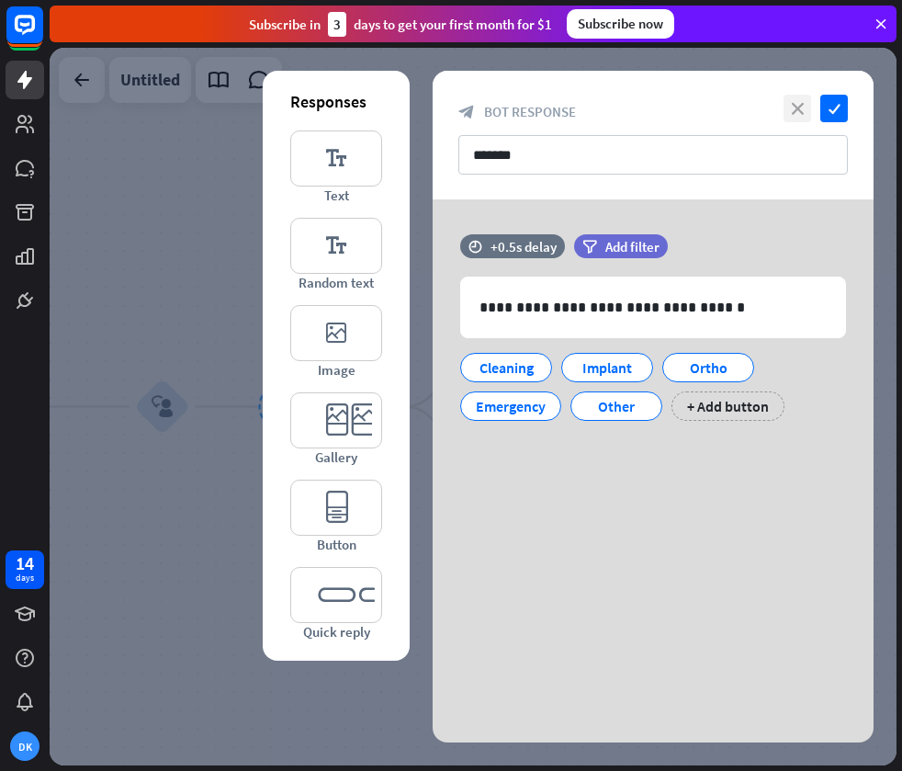
click at [795, 108] on icon "close" at bounding box center [798, 109] width 28 height 28
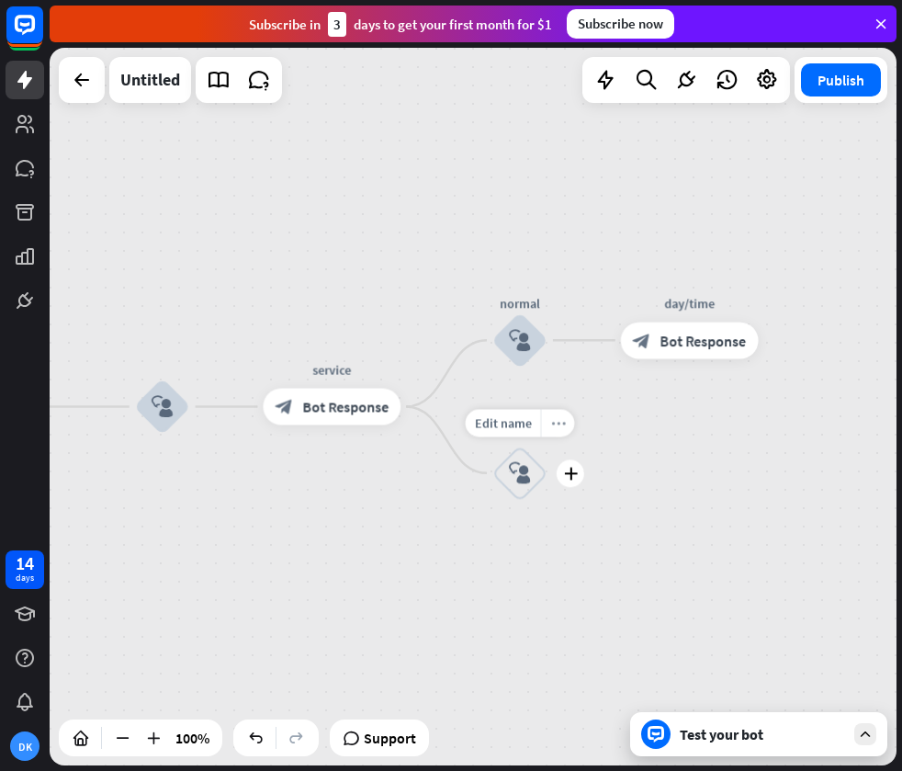
click at [553, 426] on icon "more_horiz" at bounding box center [557, 422] width 15 height 14
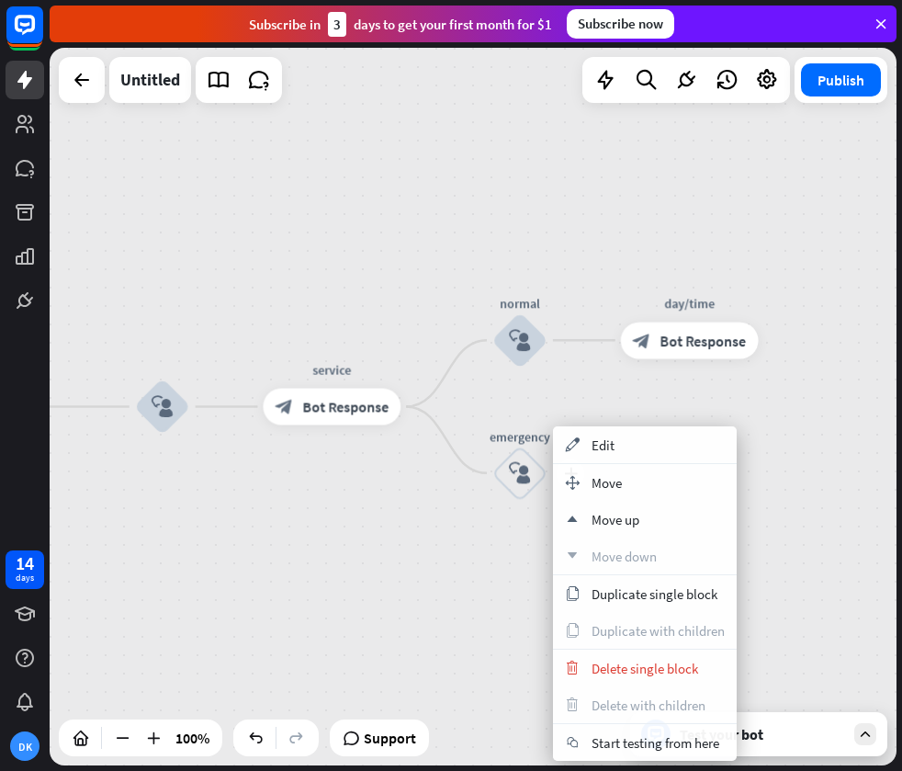
click at [524, 469] on icon "block_user_input" at bounding box center [520, 473] width 22 height 22
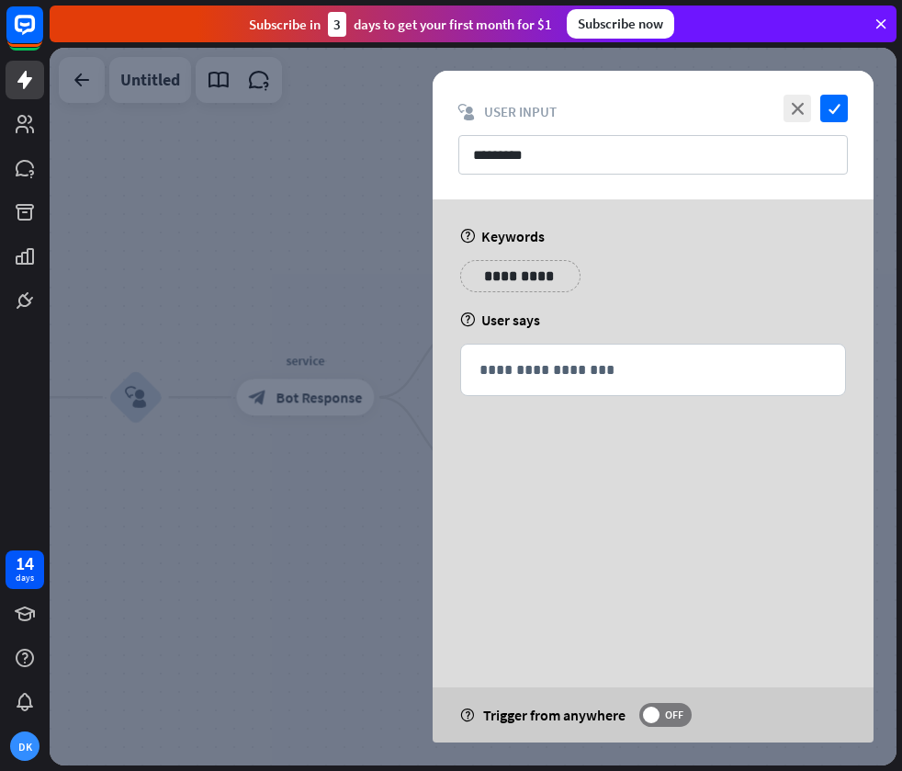
click at [526, 470] on div "**********" at bounding box center [653, 343] width 441 height 288
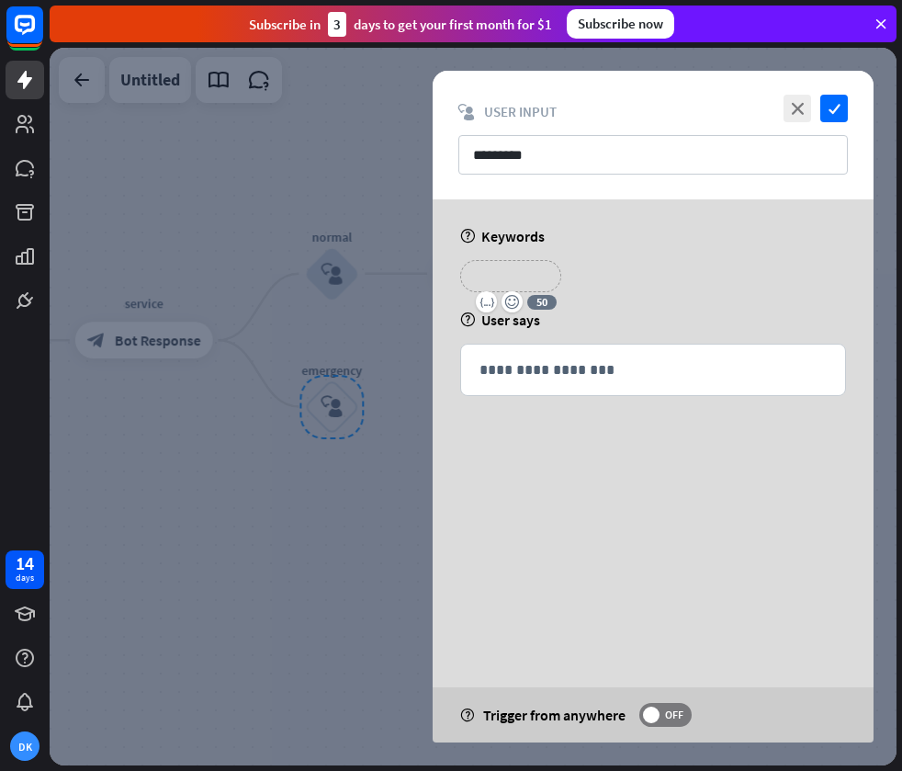
click at [536, 280] on p "**********" at bounding box center [510, 276] width 73 height 23
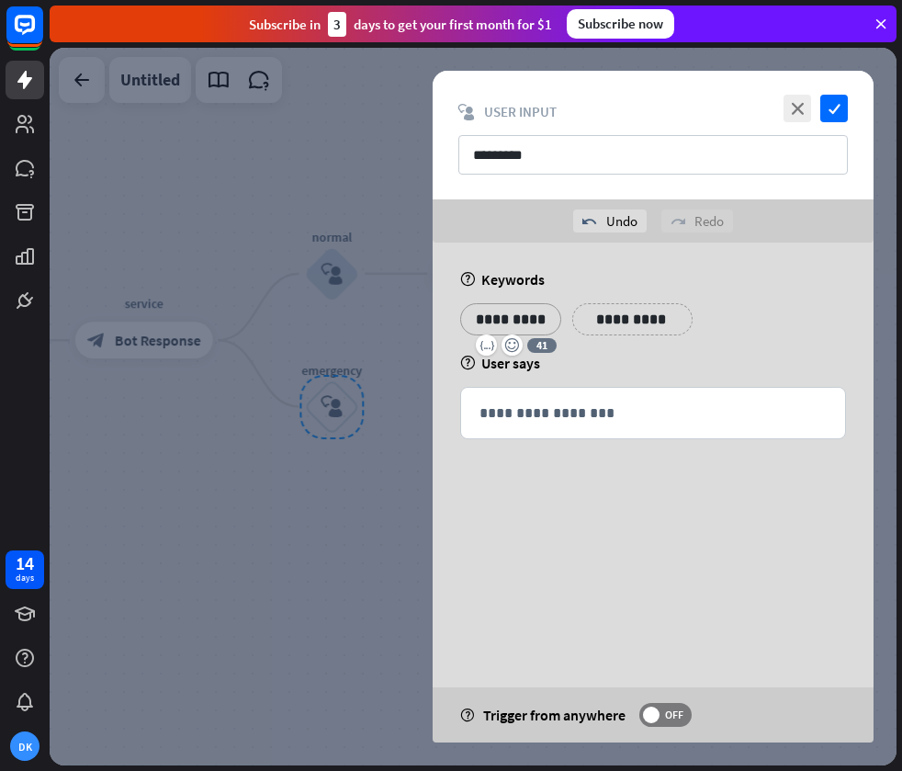
click at [637, 352] on div "**********" at bounding box center [653, 387] width 441 height 288
click at [632, 323] on p "**********" at bounding box center [622, 319] width 73 height 23
click at [709, 372] on div "**********" at bounding box center [653, 387] width 441 height 288
click at [738, 324] on p "**********" at bounding box center [734, 319] width 73 height 23
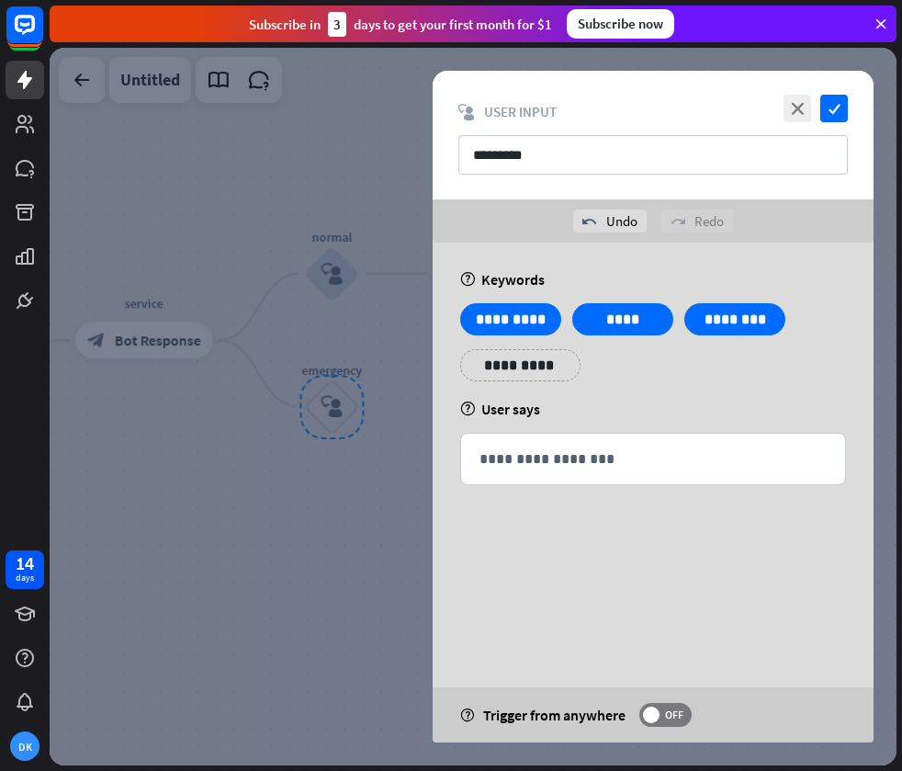
click at [773, 403] on div "help User says" at bounding box center [653, 409] width 386 height 18
click at [539, 366] on p "**********" at bounding box center [520, 365] width 93 height 23
click at [669, 421] on div "**********" at bounding box center [653, 410] width 441 height 334
click at [632, 367] on p "**********" at bounding box center [632, 365] width 93 height 23
click at [693, 412] on div "help User says" at bounding box center [653, 409] width 386 height 18
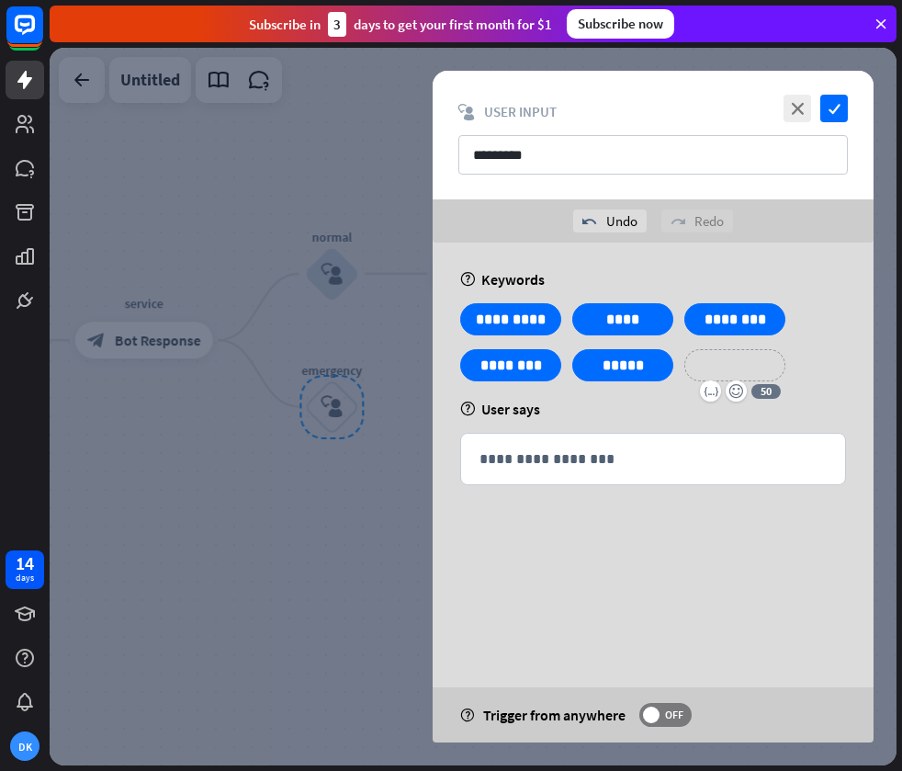
click at [730, 376] on p "**********" at bounding box center [734, 365] width 73 height 23
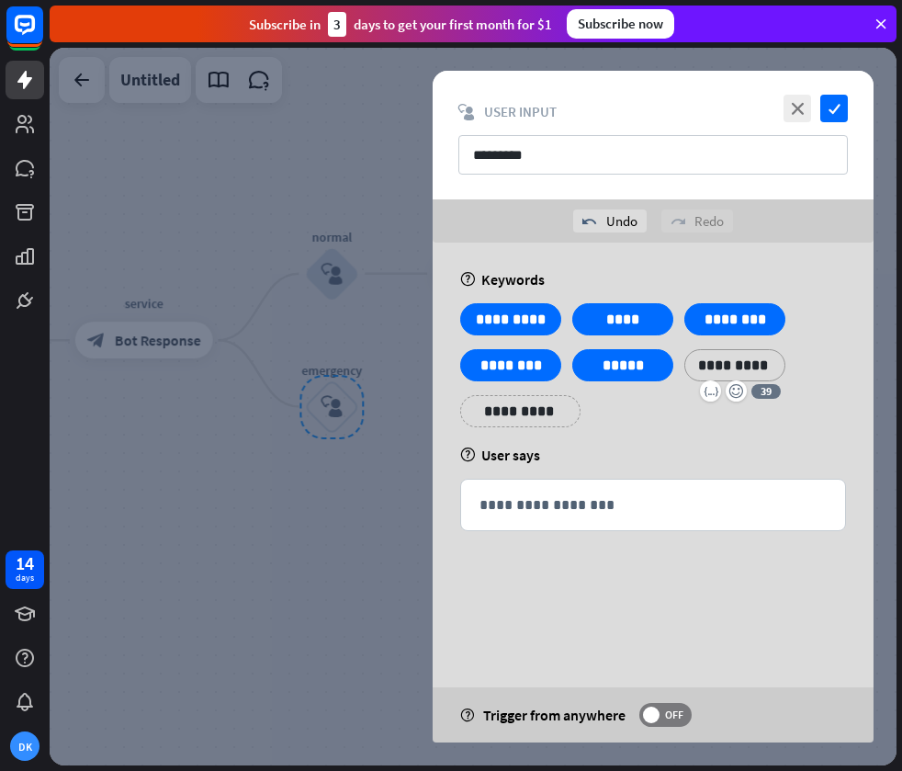
click at [673, 434] on div "**********" at bounding box center [653, 372] width 397 height 138
click at [558, 415] on div "**********" at bounding box center [510, 411] width 101 height 32
click at [609, 441] on div "**********" at bounding box center [653, 433] width 441 height 380
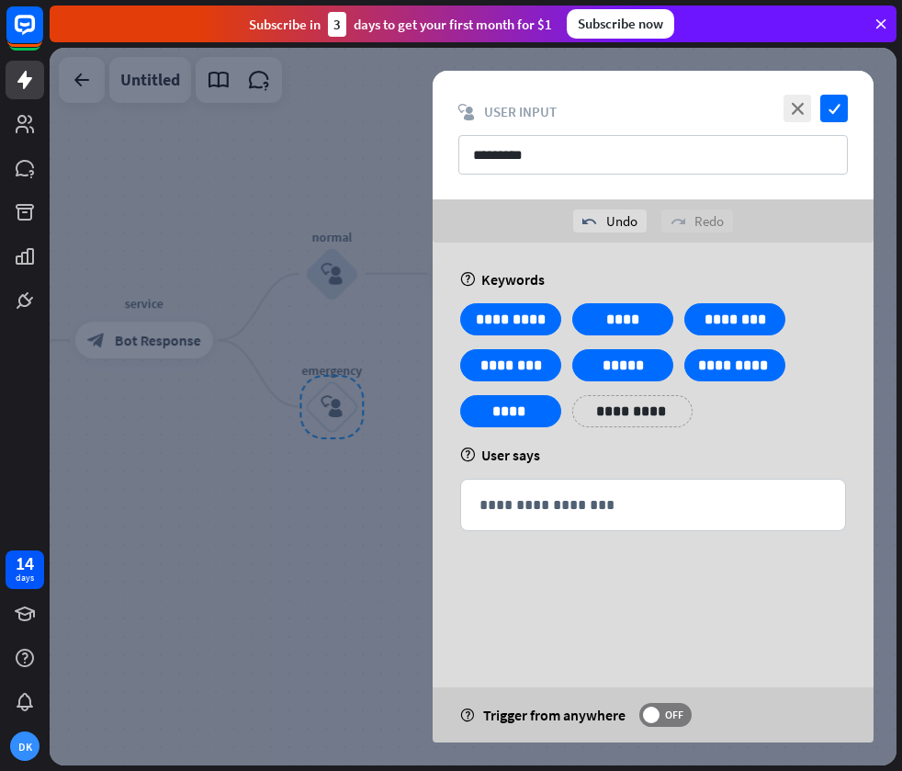
drag, startPoint x: 695, startPoint y: 455, endPoint x: 685, endPoint y: 458, distance: 10.8
click at [695, 455] on div "help User says" at bounding box center [653, 455] width 386 height 18
click at [793, 110] on icon "close" at bounding box center [798, 109] width 28 height 28
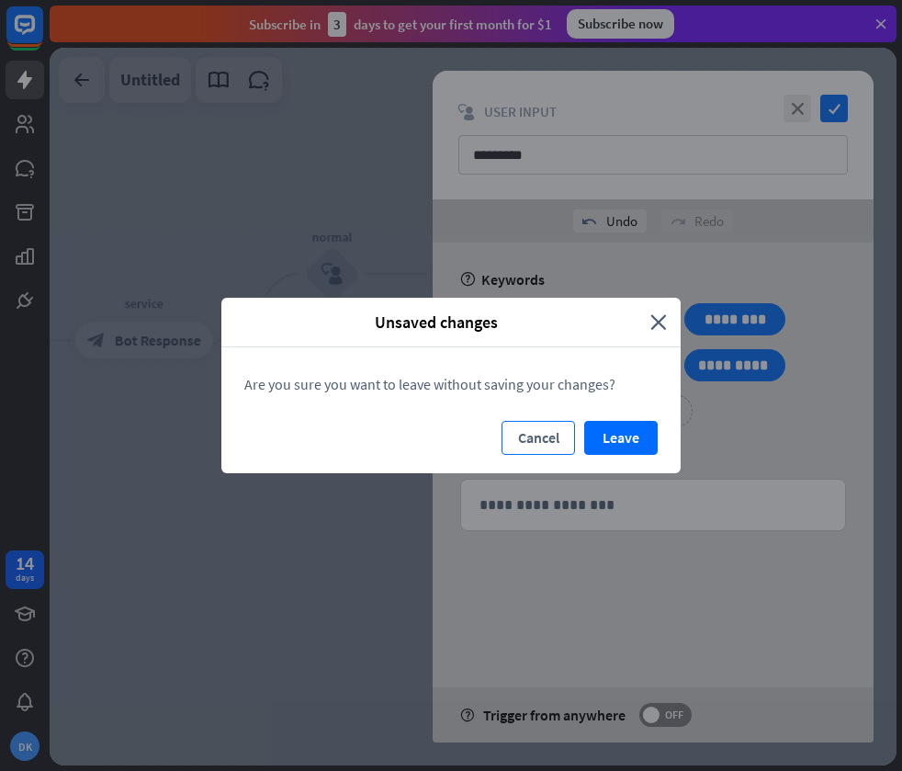
click at [559, 433] on button "Cancel" at bounding box center [538, 438] width 73 height 34
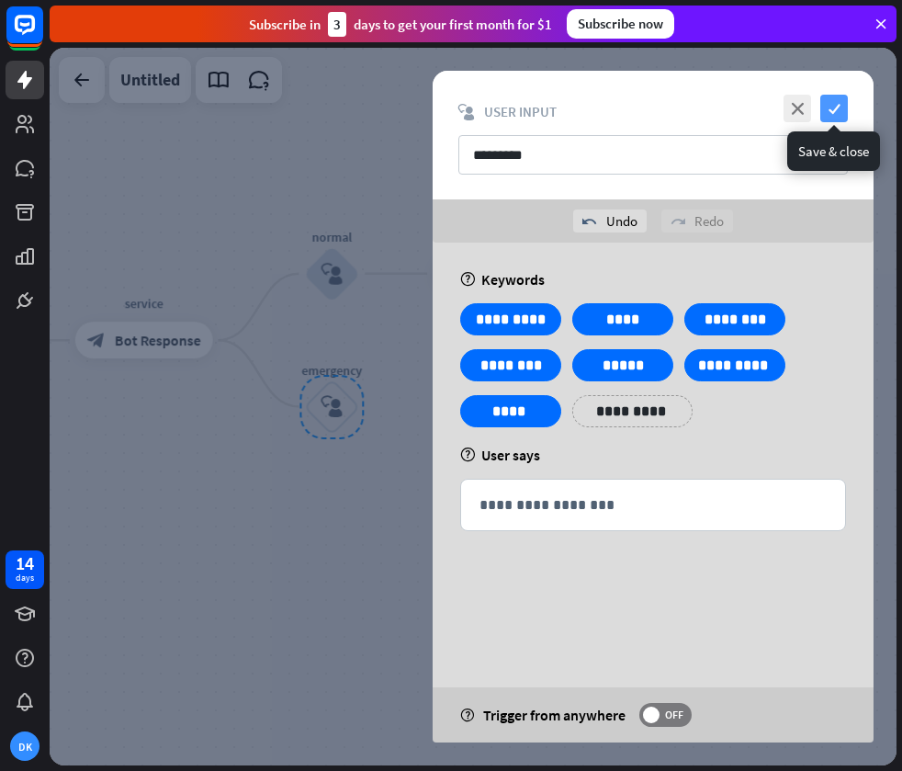
click at [831, 112] on icon "check" at bounding box center [834, 109] width 28 height 28
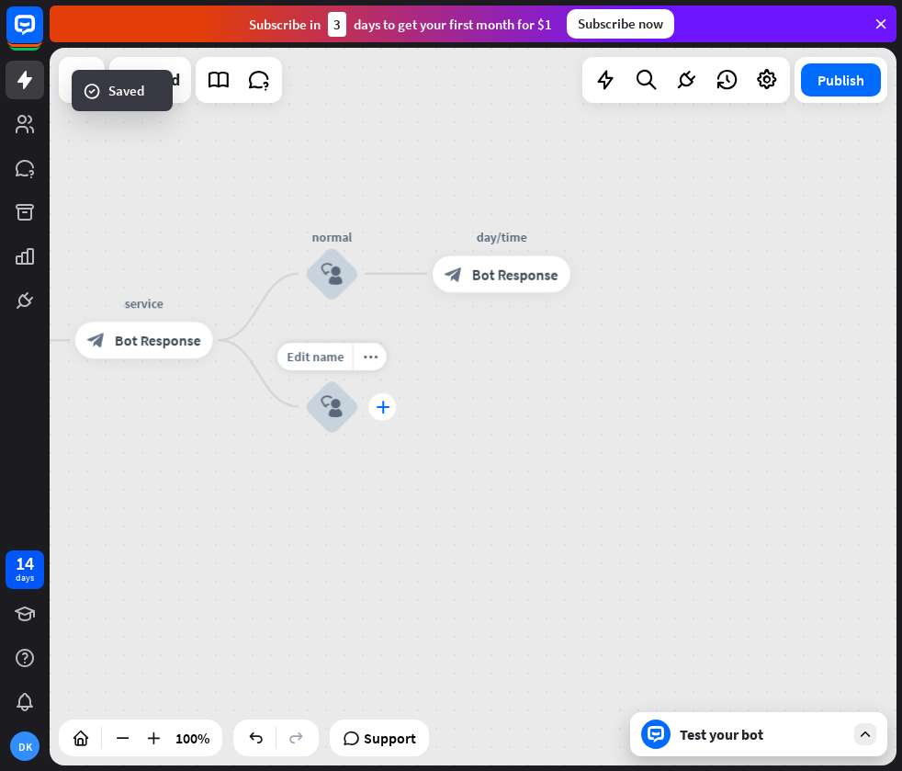
click at [381, 413] on div "plus" at bounding box center [382, 407] width 28 height 28
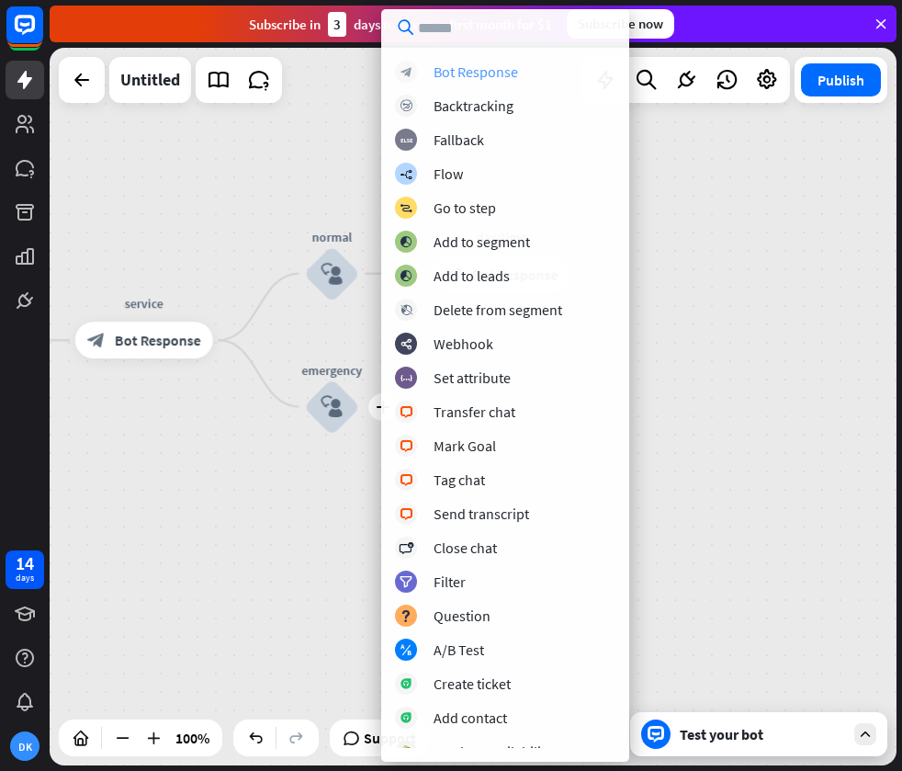
click at [472, 74] on div "Bot Response" at bounding box center [476, 71] width 85 height 18
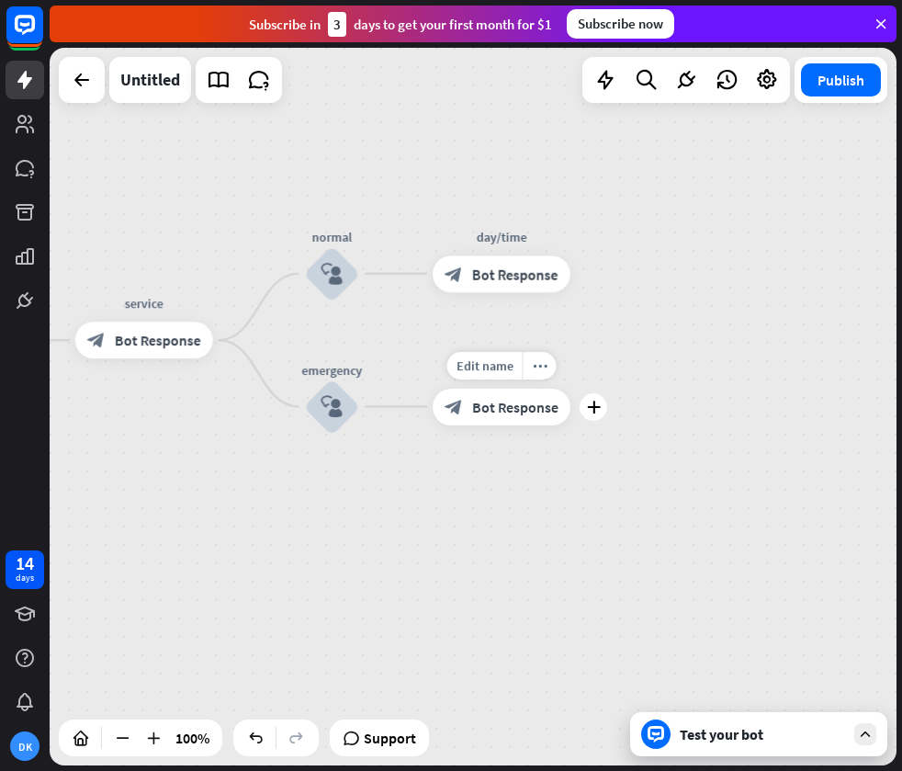
click at [490, 405] on span "Bot Response" at bounding box center [515, 407] width 86 height 18
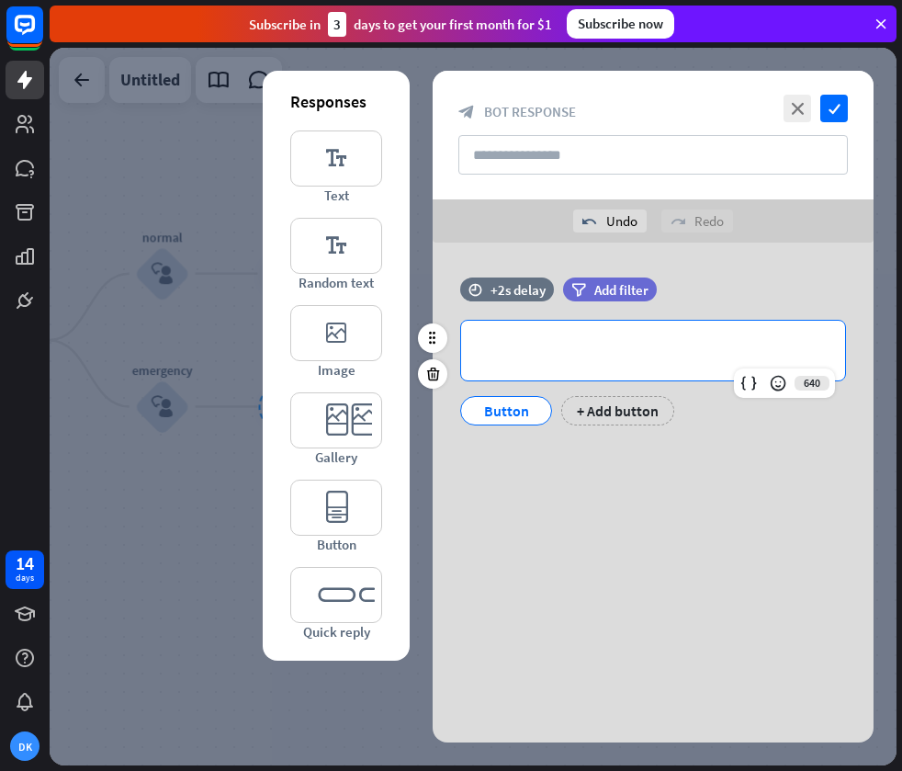
click at [602, 350] on p "**********" at bounding box center [653, 350] width 347 height 23
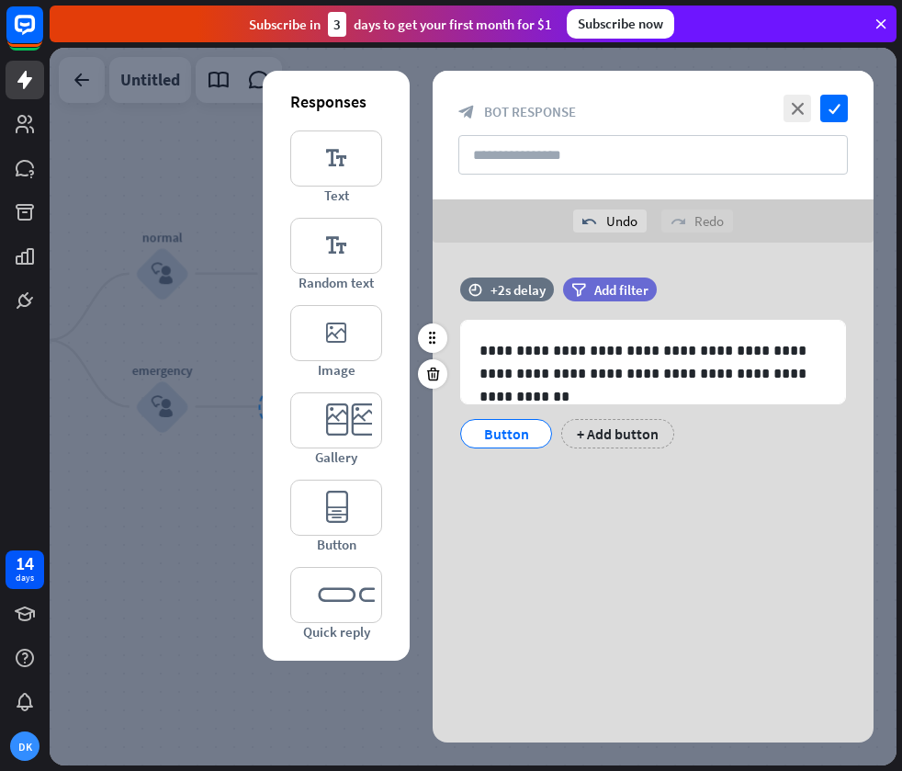
click at [649, 457] on div "**********" at bounding box center [653, 371] width 441 height 189
click at [561, 483] on div "**********" at bounding box center [653, 381] width 441 height 276
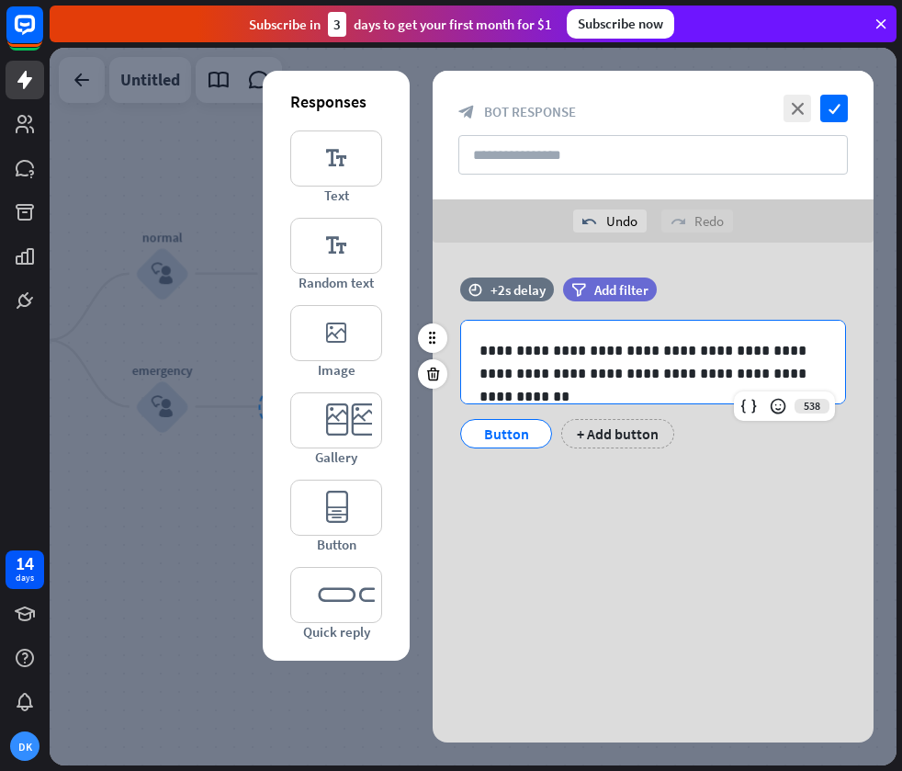
click at [810, 372] on p "**********" at bounding box center [653, 362] width 347 height 46
click at [523, 436] on div "Button" at bounding box center [506, 434] width 61 height 28
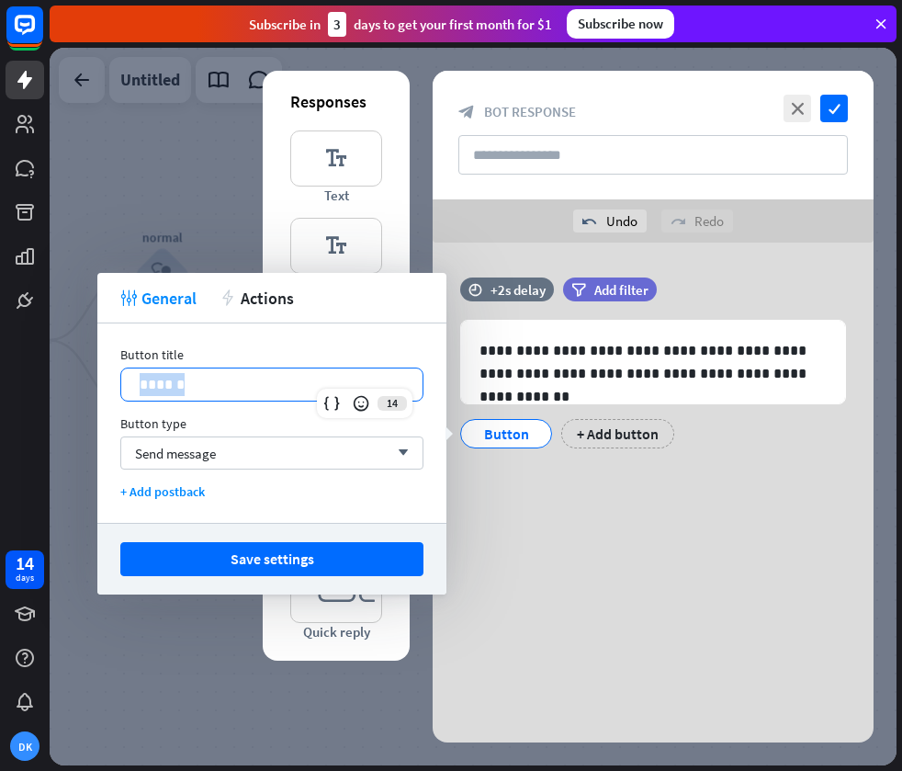
drag, startPoint x: 290, startPoint y: 385, endPoint x: 115, endPoint y: 385, distance: 175.5
click at [108, 387] on div "Button title 14 ****** Button type Send message arrow_down + Add postback" at bounding box center [271, 422] width 349 height 199
drag, startPoint x: 579, startPoint y: 487, endPoint x: 574, endPoint y: 473, distance: 14.5
click at [579, 488] on div "**********" at bounding box center [653, 381] width 441 height 276
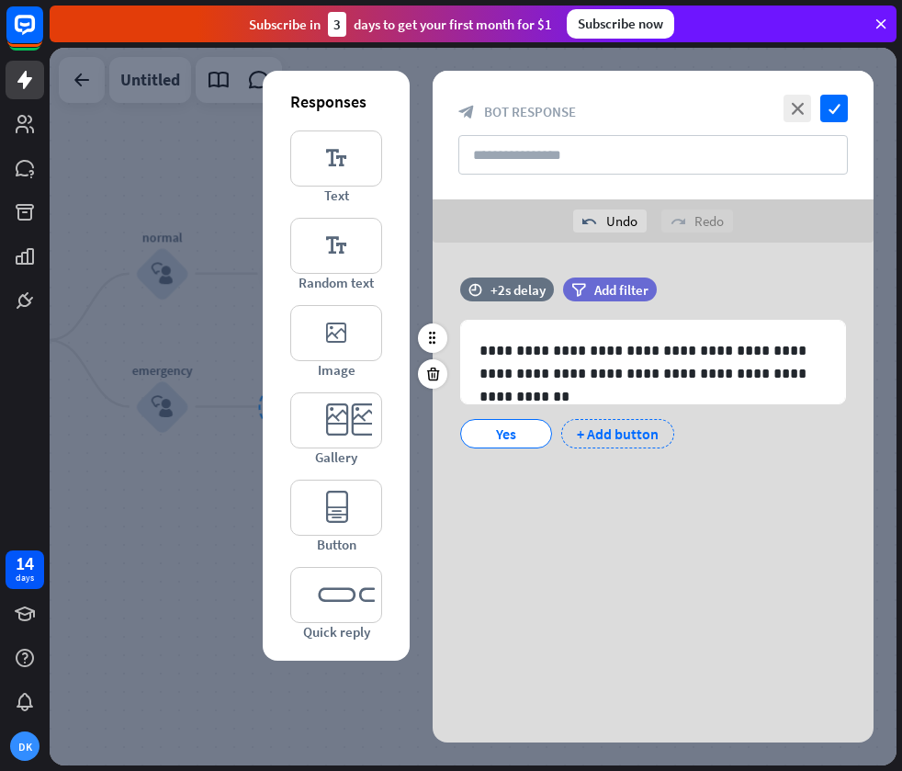
click at [604, 436] on div "+ Add button" at bounding box center [617, 433] width 113 height 29
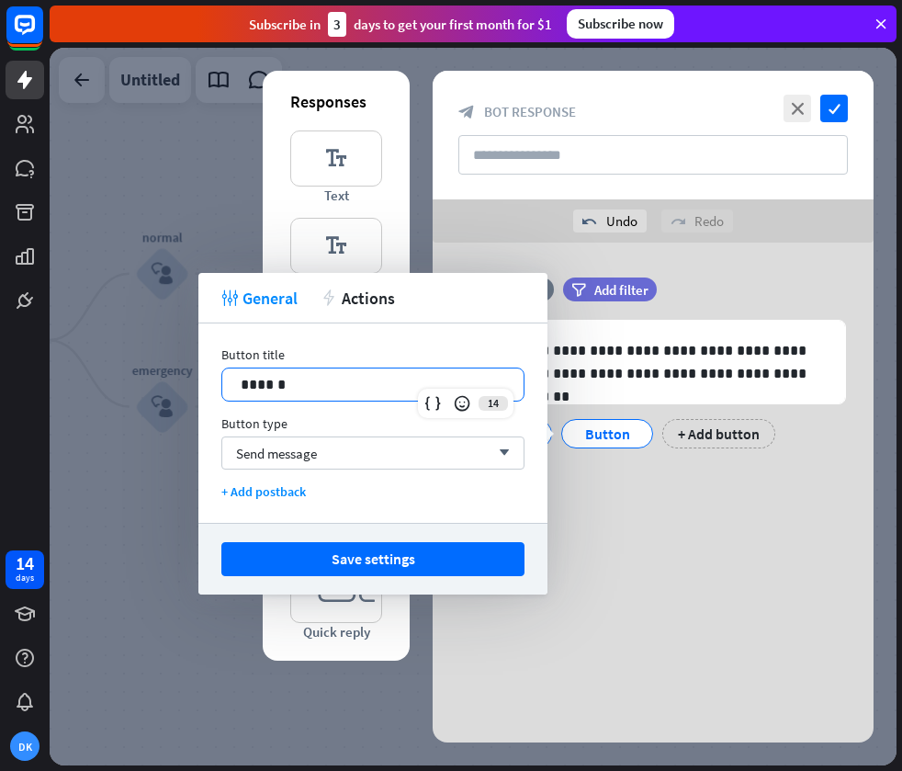
drag, startPoint x: 343, startPoint y: 383, endPoint x: 180, endPoint y: 389, distance: 162.7
click at [182, 387] on body "14 days DK close Product Help First steps Get started with ChatBot Help Center …" at bounding box center [451, 385] width 902 height 771
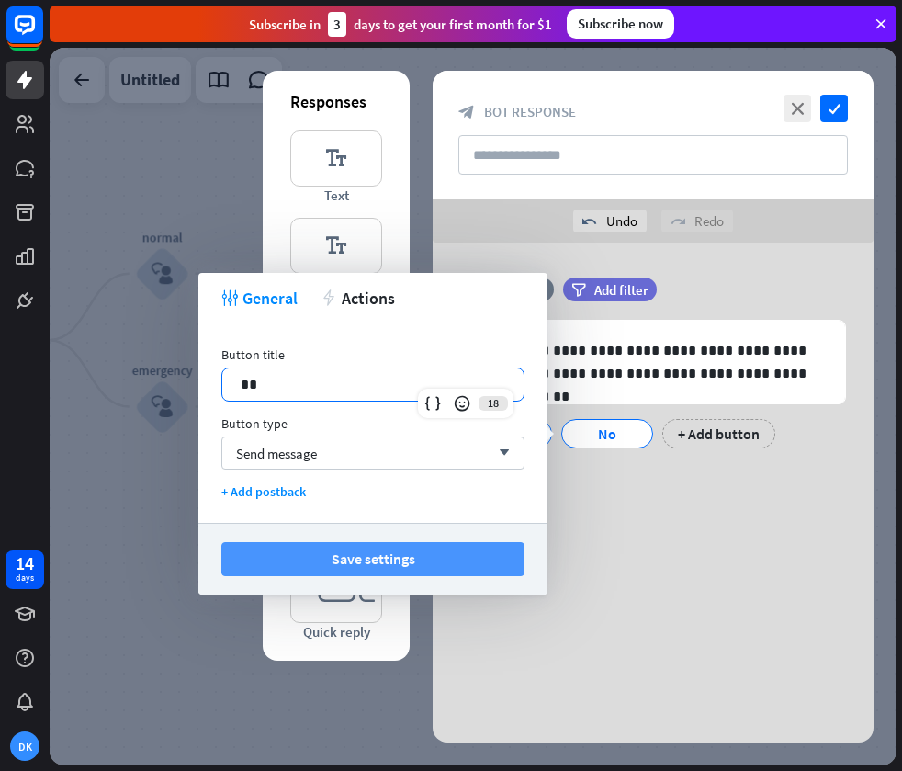
click at [386, 566] on button "Save settings" at bounding box center [372, 559] width 303 height 34
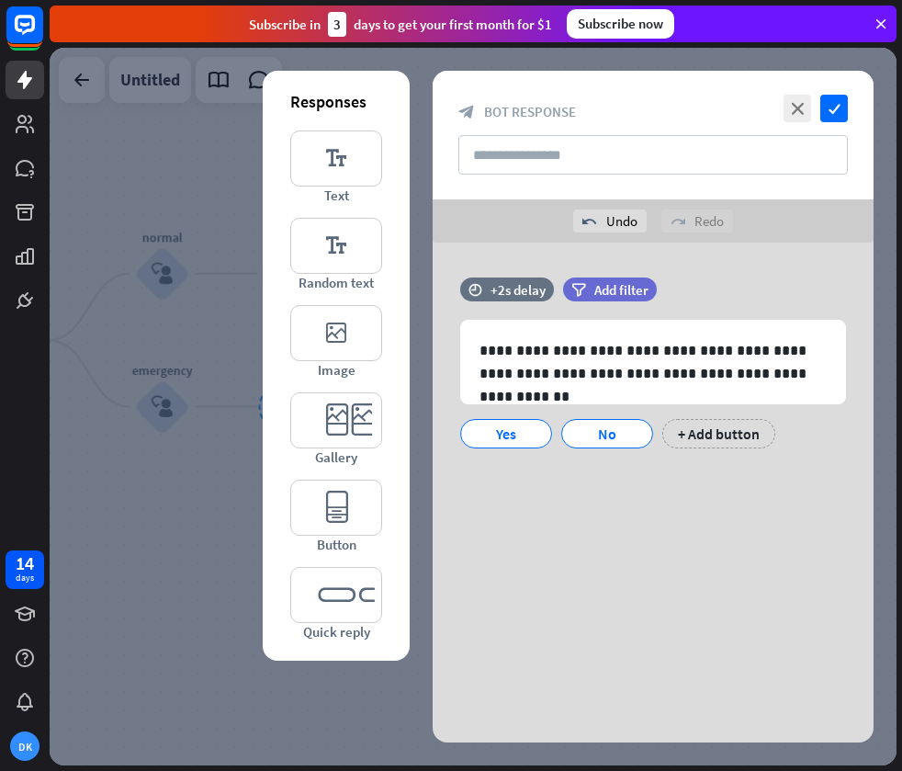
click at [626, 530] on div "**********" at bounding box center [653, 406] width 441 height 671
click at [649, 423] on icon at bounding box center [649, 422] width 17 height 17
click at [619, 463] on div "**********" at bounding box center [653, 371] width 441 height 189
click at [526, 434] on div "Yes" at bounding box center [506, 434] width 61 height 28
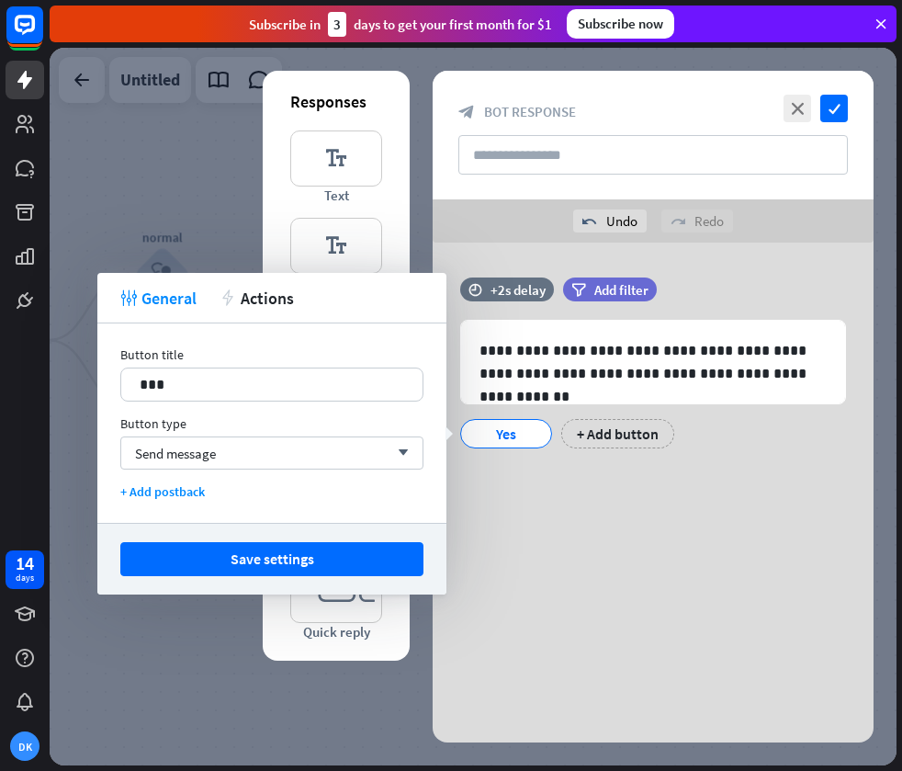
click at [499, 435] on div "Yes" at bounding box center [506, 434] width 61 height 28
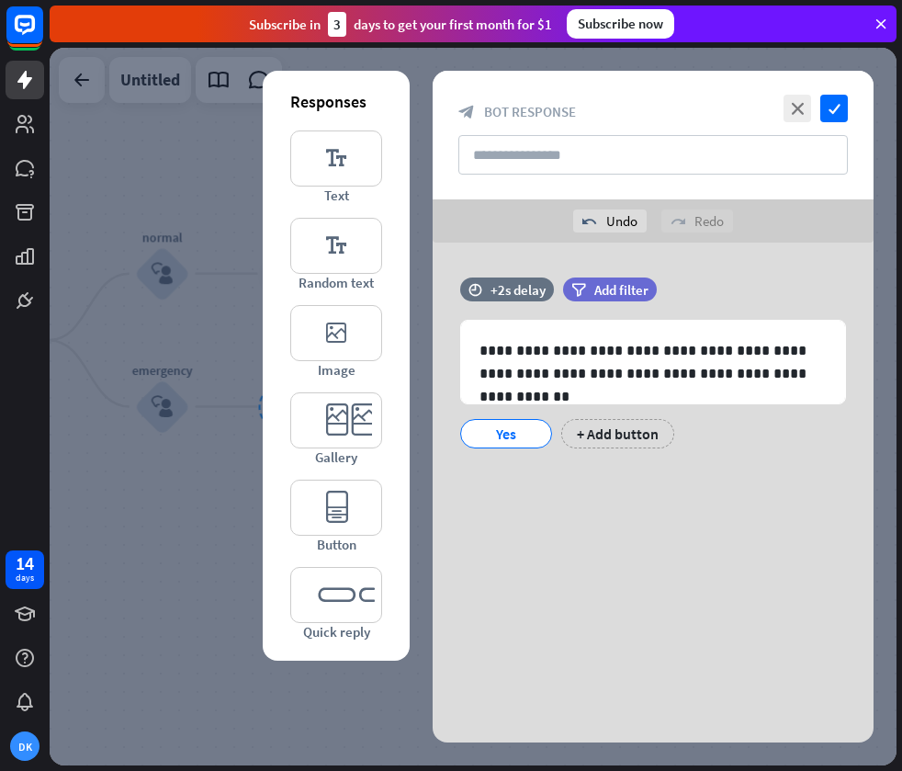
click at [549, 429] on div "Yes" at bounding box center [506, 433] width 92 height 29
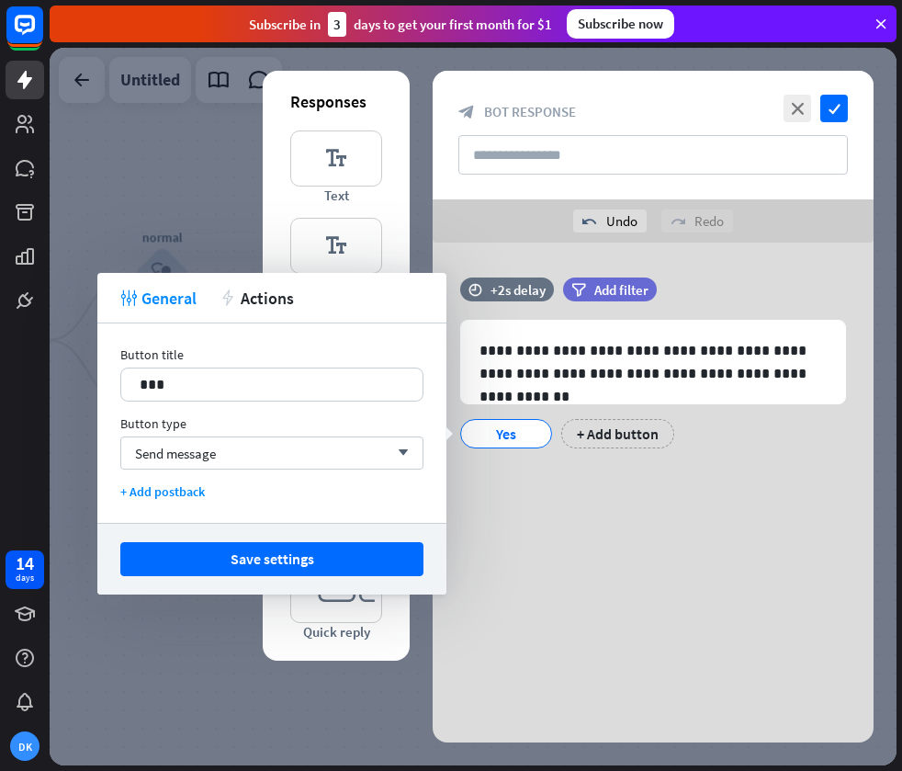
click at [509, 433] on div "Yes" at bounding box center [506, 434] width 61 height 28
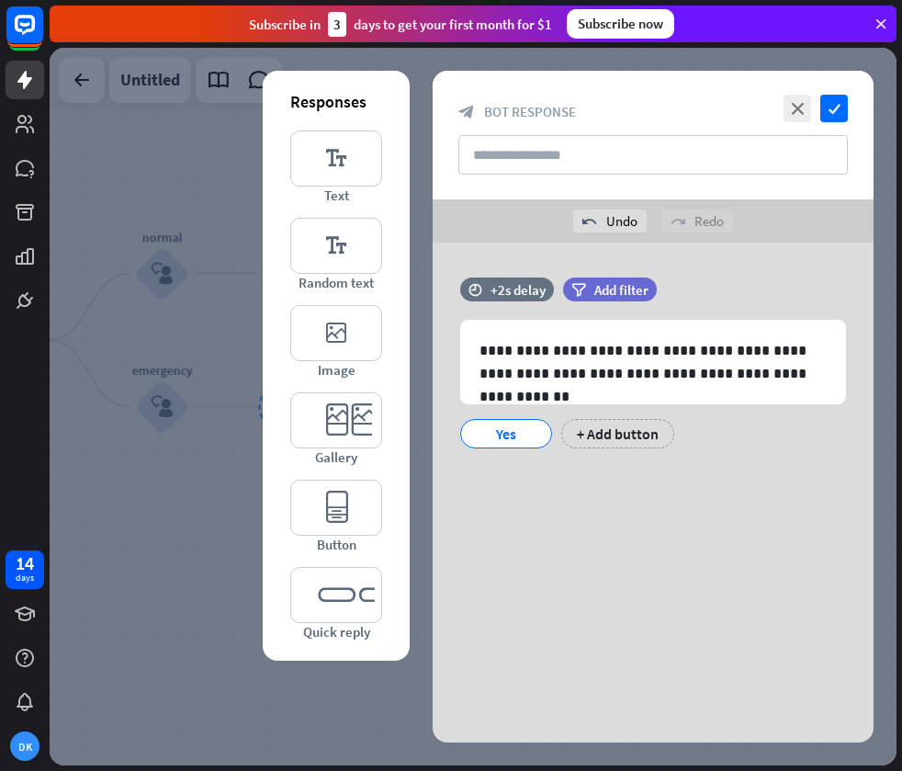
click at [509, 433] on div "Yes" at bounding box center [506, 434] width 61 height 28
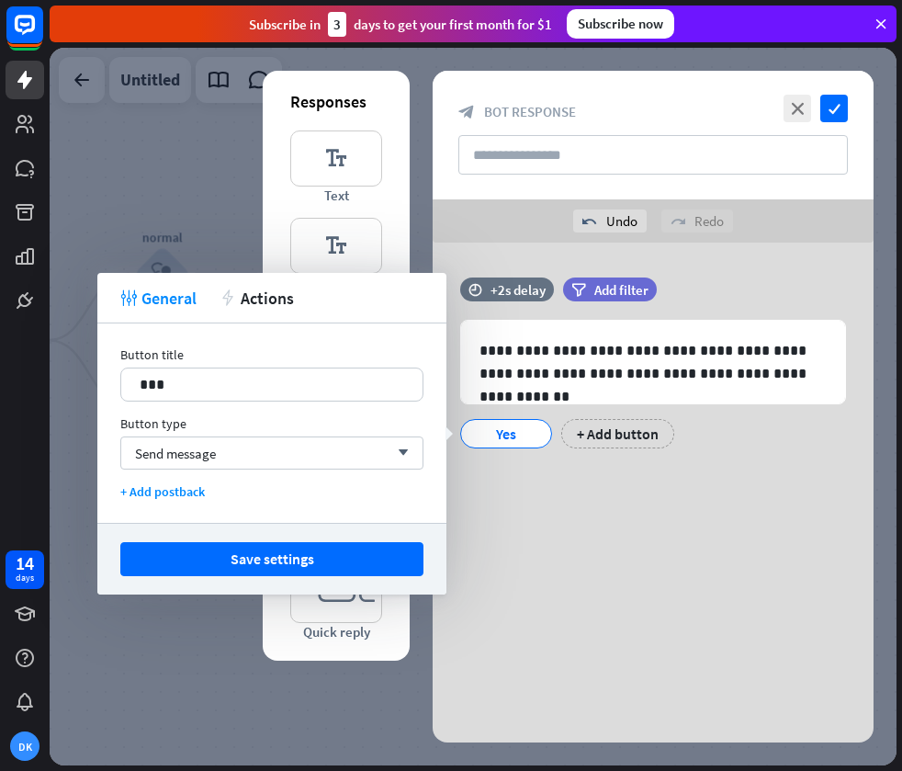
click at [516, 463] on div "**********" at bounding box center [653, 371] width 441 height 189
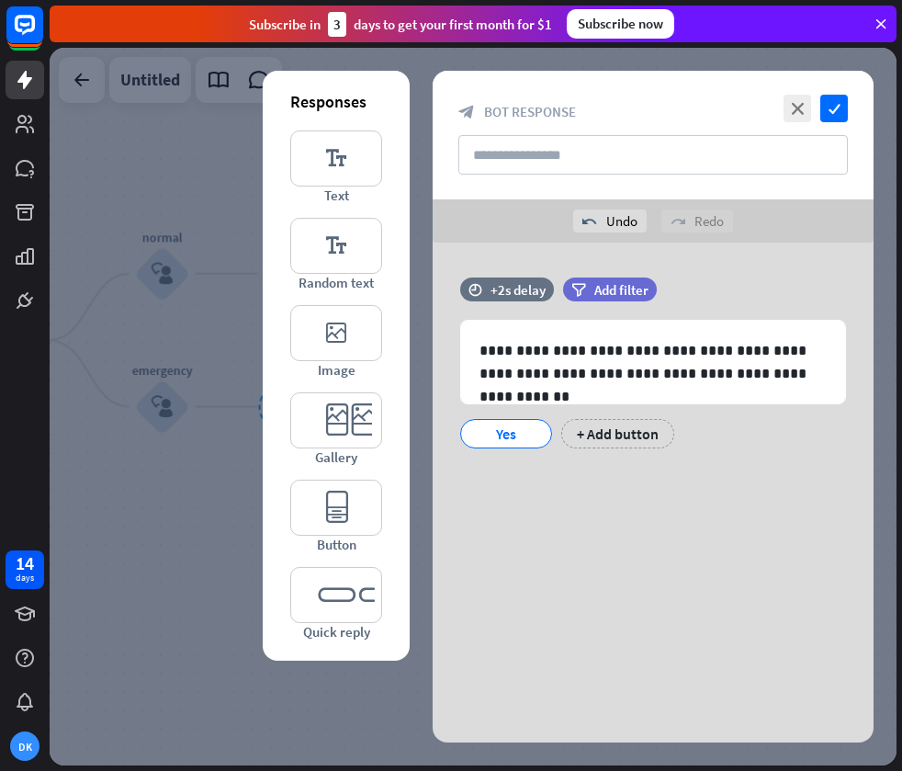
click at [526, 482] on div "**********" at bounding box center [653, 381] width 441 height 276
click at [520, 436] on div "Yes" at bounding box center [506, 434] width 61 height 28
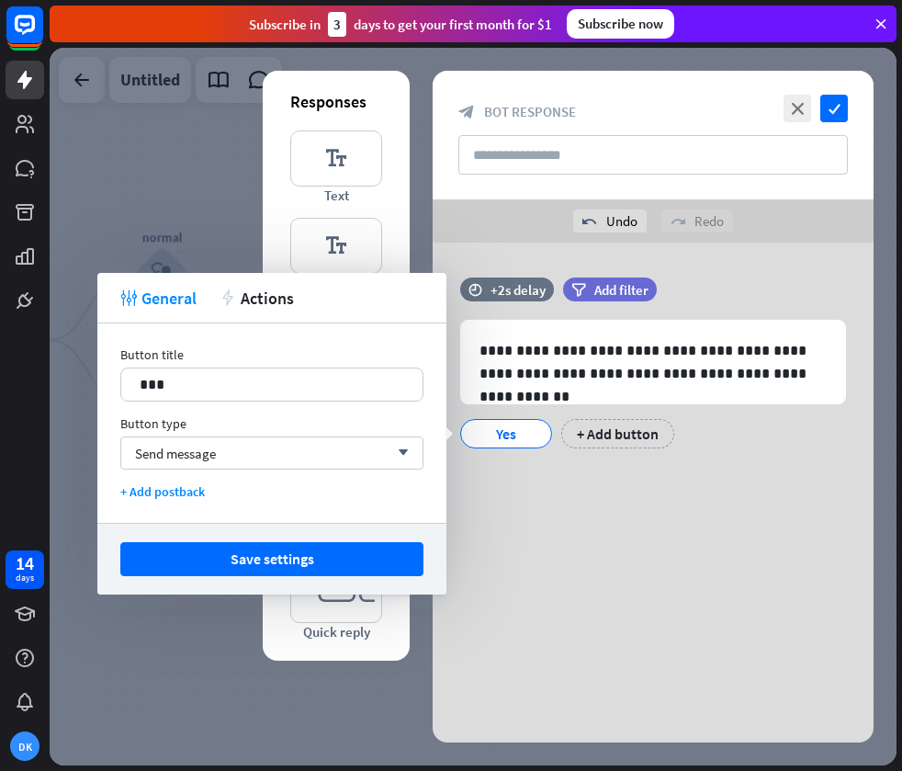
click at [531, 468] on div "**********" at bounding box center [653, 381] width 441 height 276
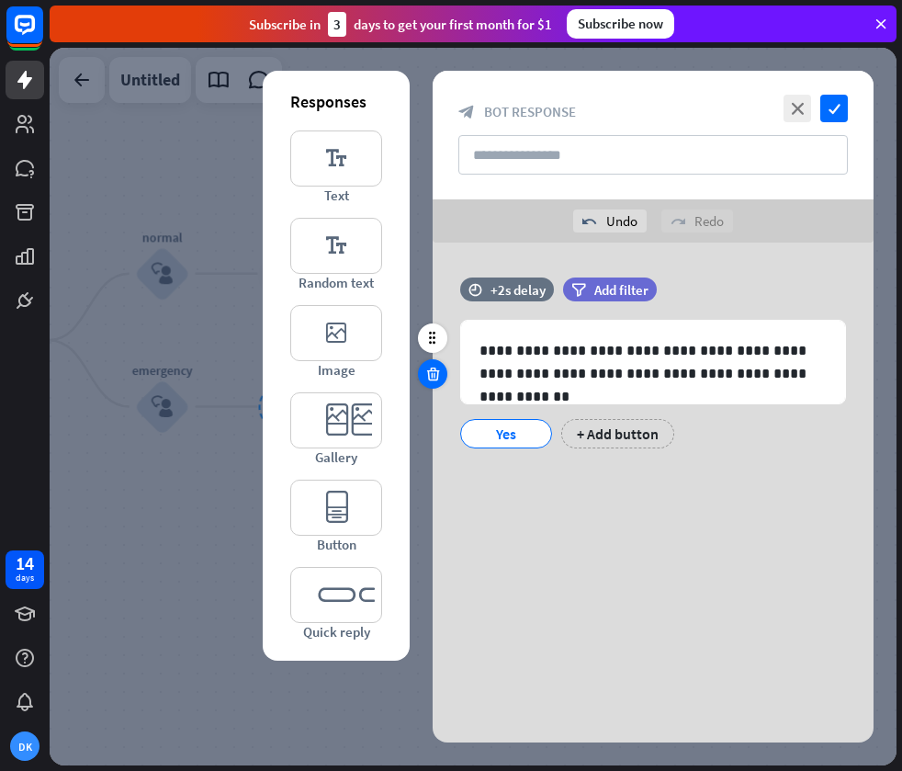
click at [437, 376] on icon at bounding box center [432, 374] width 17 height 17
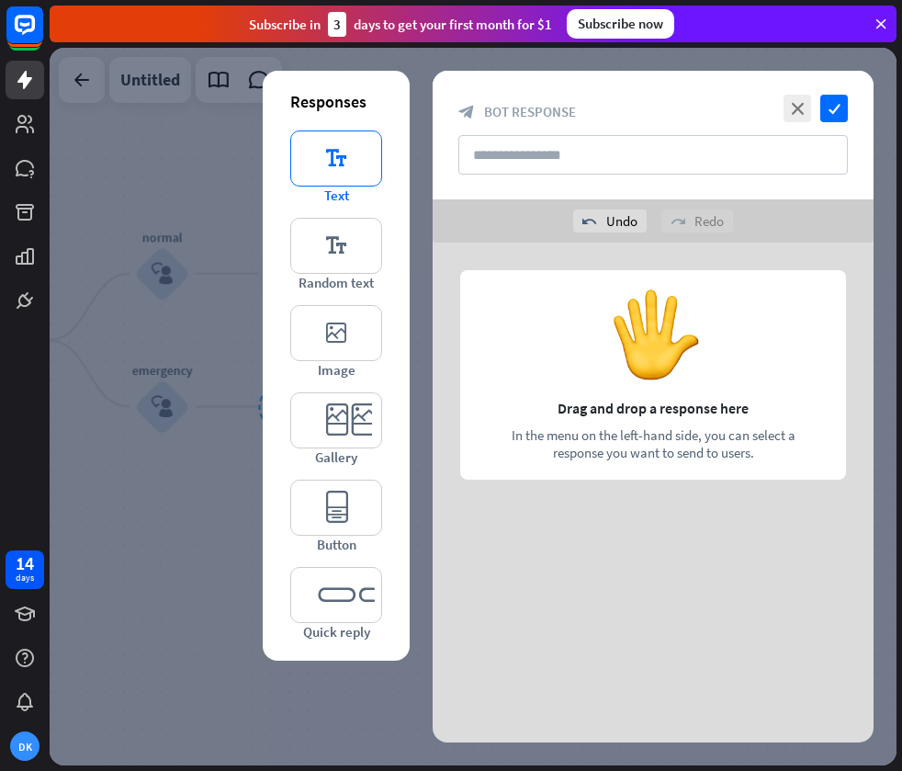
click at [347, 157] on icon "editor_text" at bounding box center [336, 158] width 92 height 56
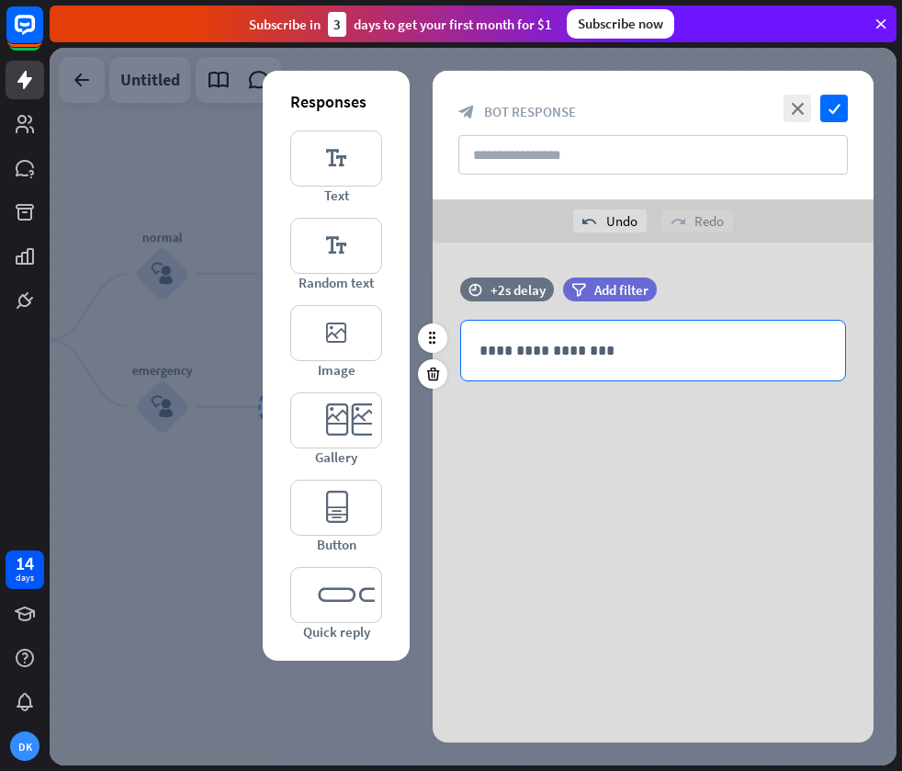
click at [576, 343] on p "**********" at bounding box center [653, 350] width 347 height 23
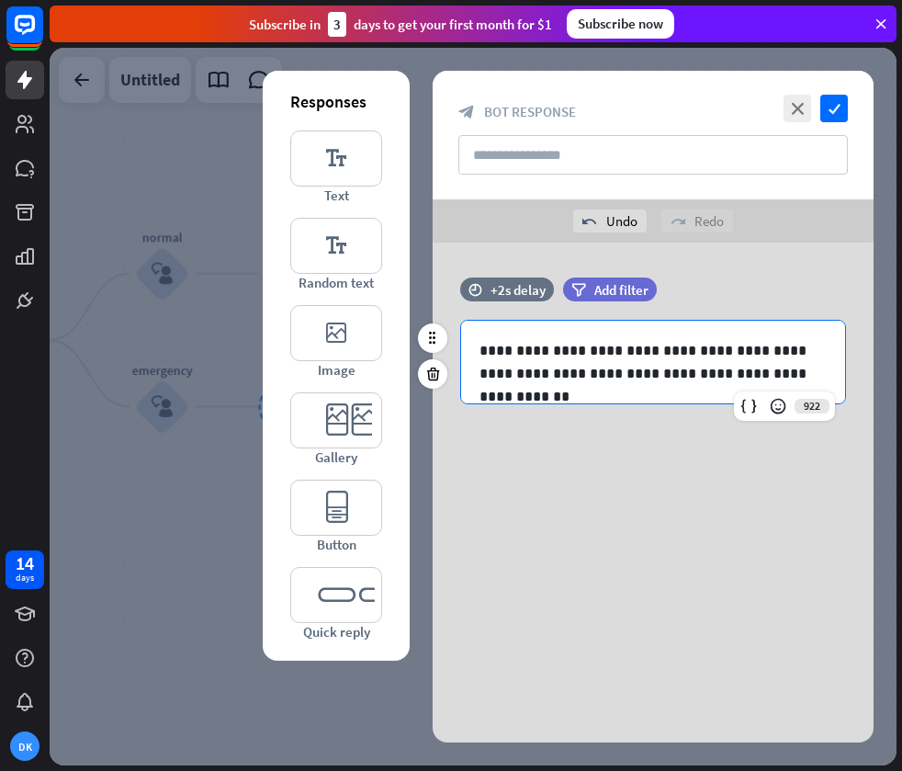
click at [609, 415] on div "**********" at bounding box center [653, 349] width 441 height 145
click at [812, 375] on p "**********" at bounding box center [653, 362] width 347 height 46
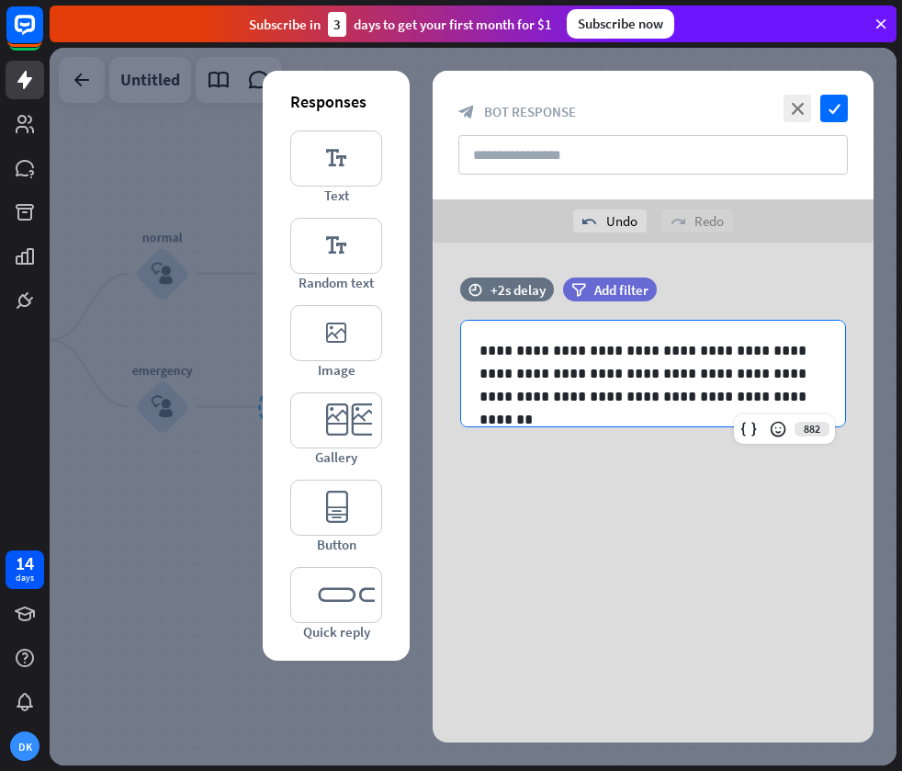
click at [570, 469] on div "**********" at bounding box center [653, 381] width 441 height 276
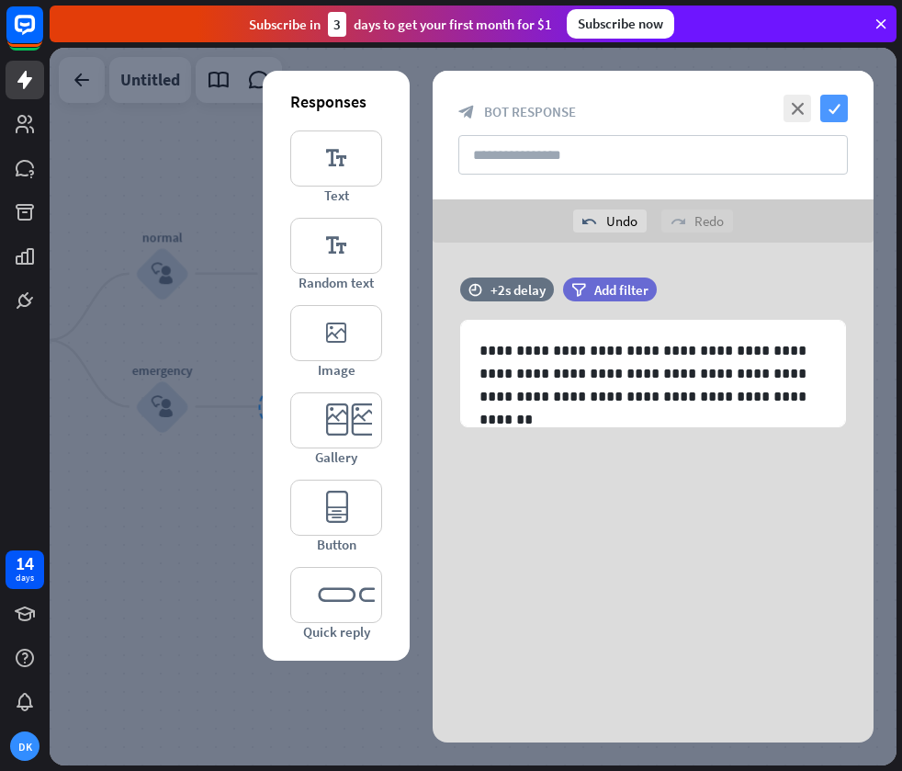
click at [831, 108] on icon "check" at bounding box center [834, 109] width 28 height 28
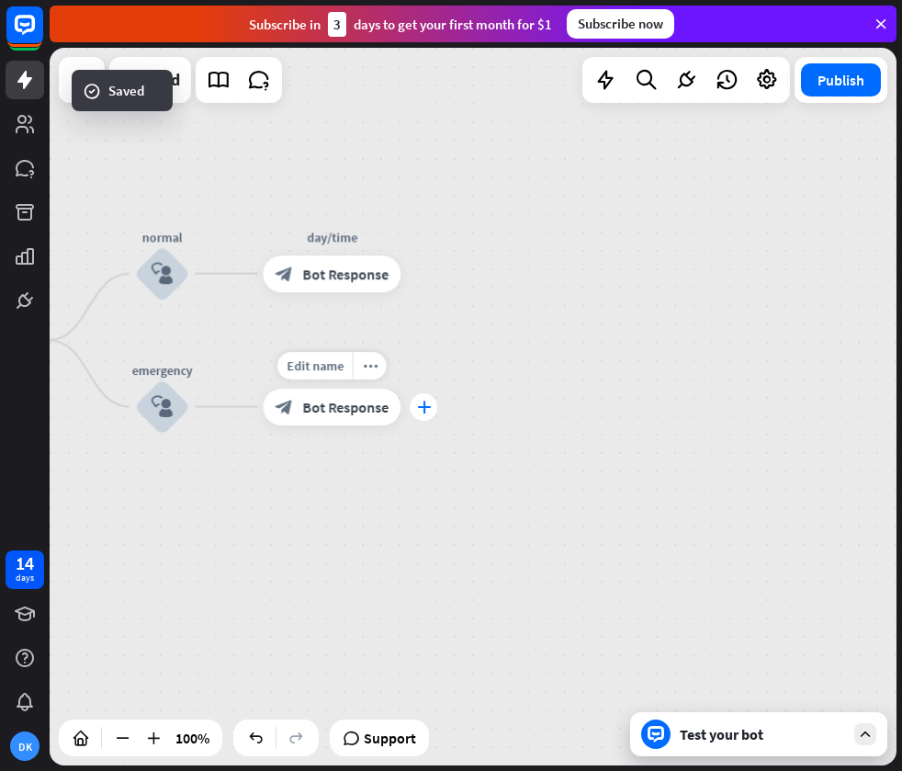
click at [421, 410] on icon "plus" at bounding box center [424, 407] width 14 height 13
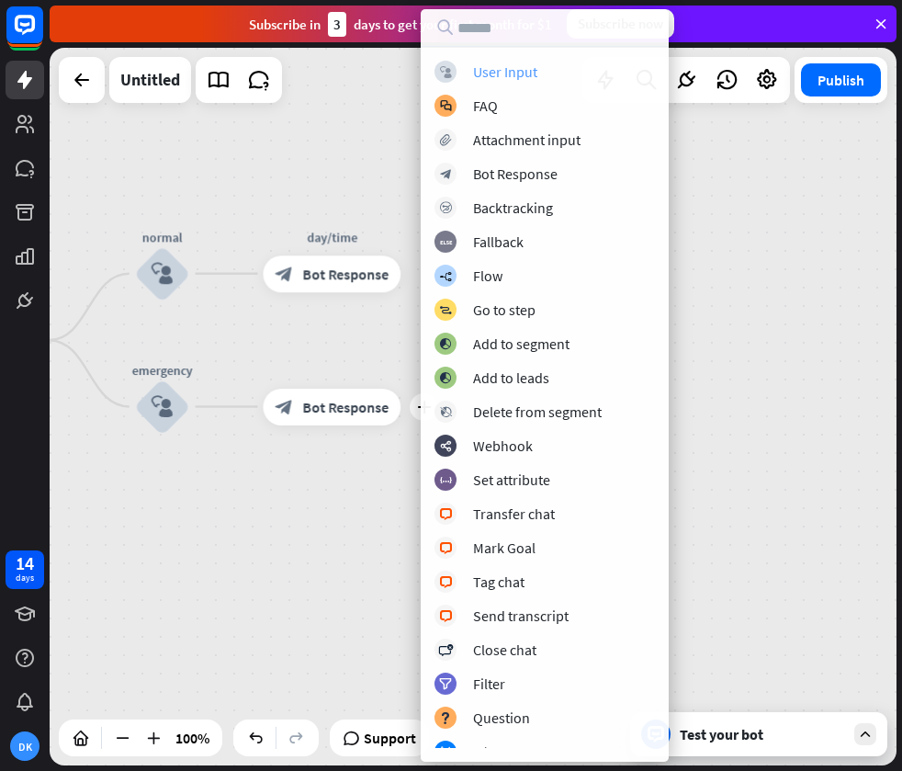
click at [528, 74] on div "User Input" at bounding box center [505, 71] width 64 height 18
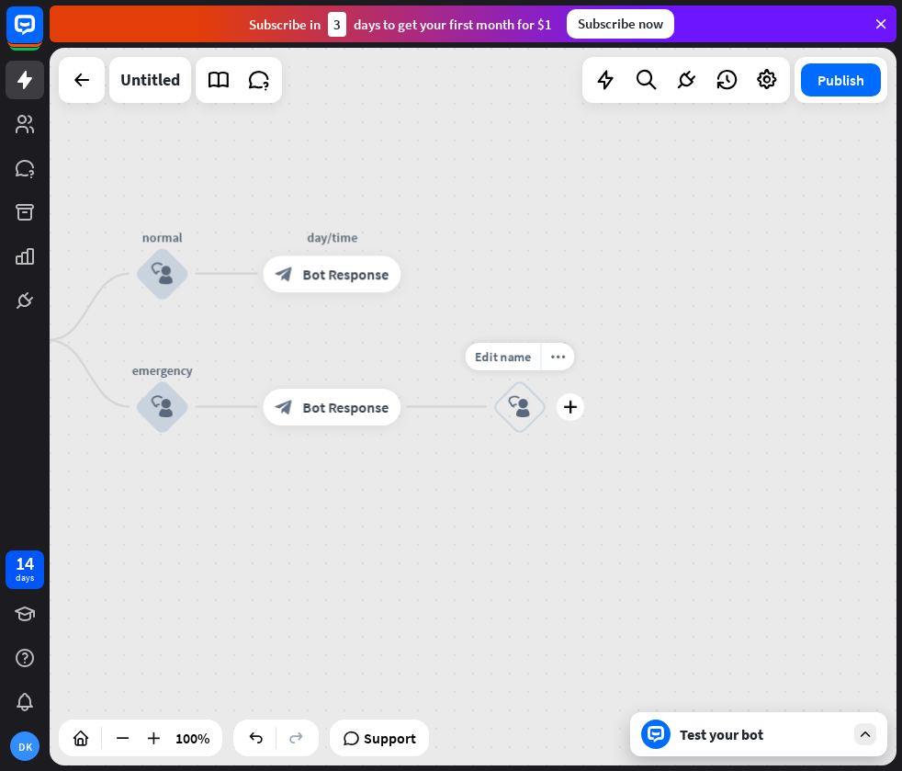
click at [527, 409] on icon "block_user_input" at bounding box center [520, 407] width 22 height 22
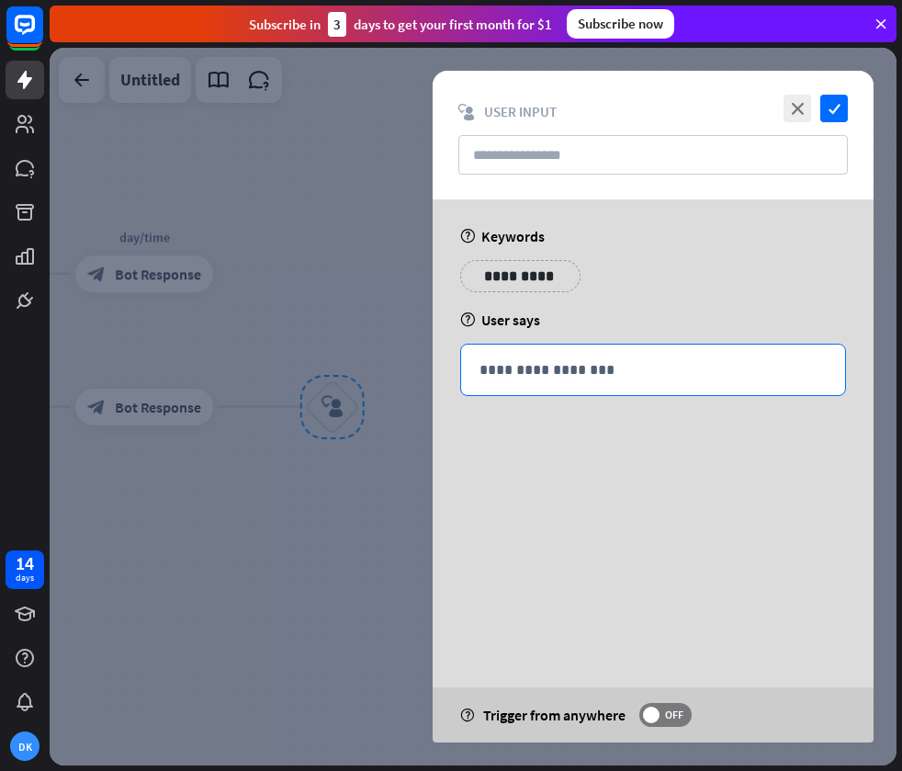
click at [582, 367] on p "**********" at bounding box center [653, 369] width 347 height 23
click at [746, 394] on icon at bounding box center [748, 398] width 18 height 18
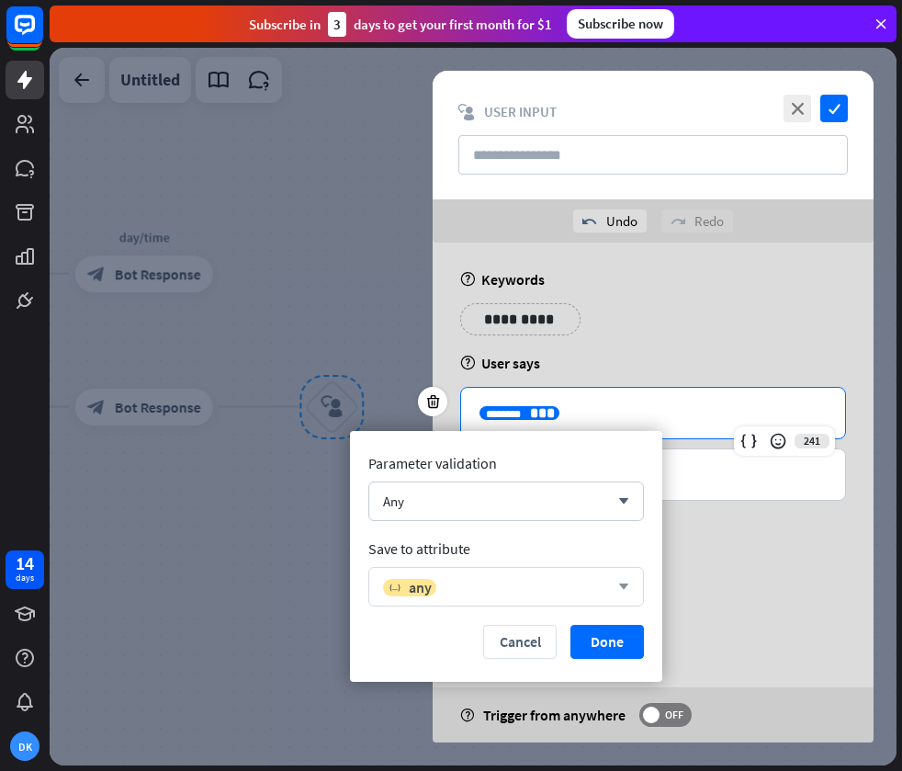
click at [573, 573] on div "variable any arrow_down" at bounding box center [506, 586] width 276 height 39
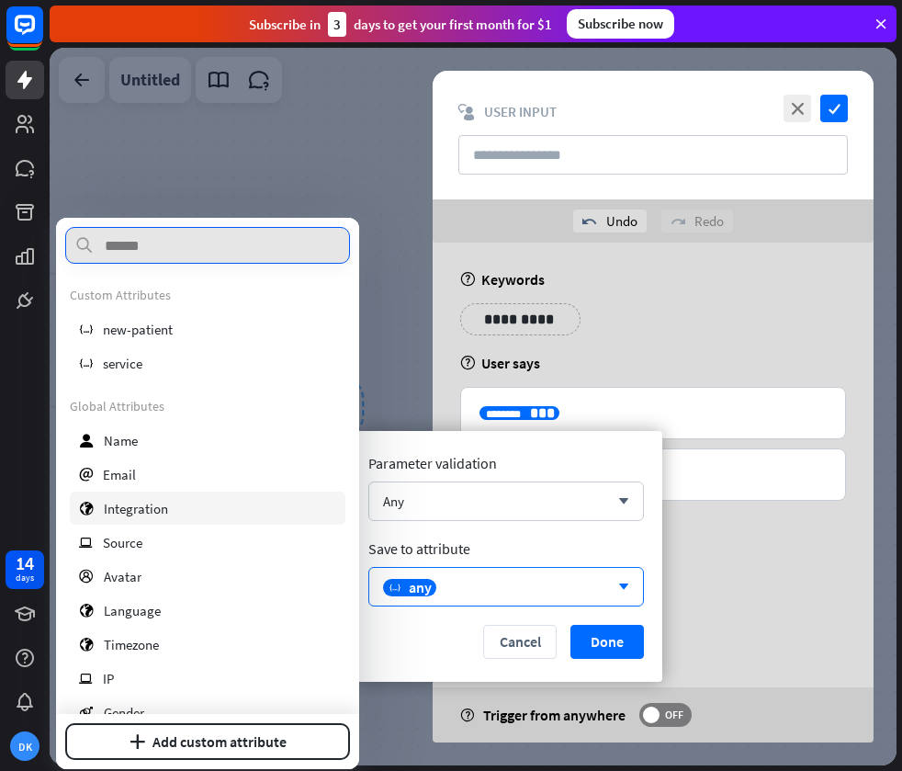
scroll to position [233, 0]
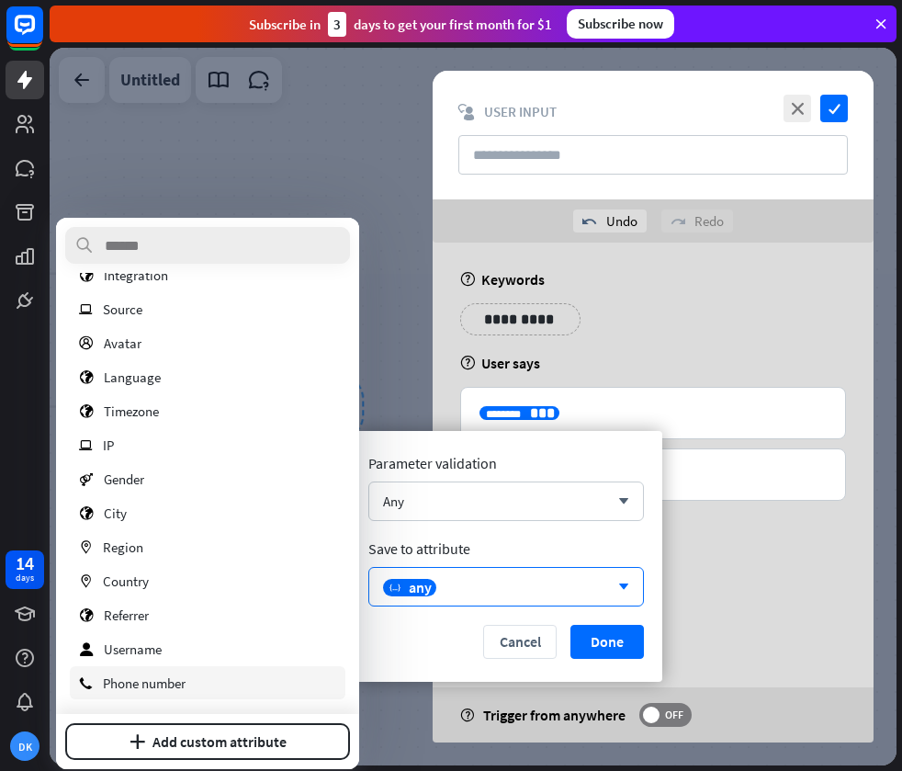
click at [152, 679] on span "Phone number" at bounding box center [144, 682] width 83 height 17
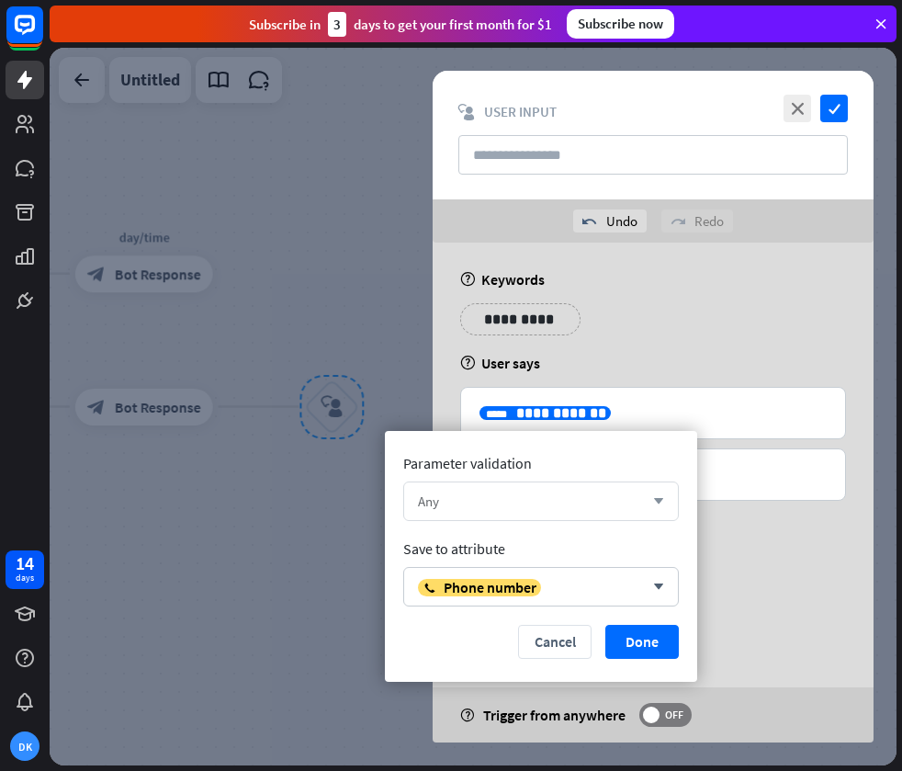
click at [566, 497] on div "Any" at bounding box center [531, 500] width 226 height 17
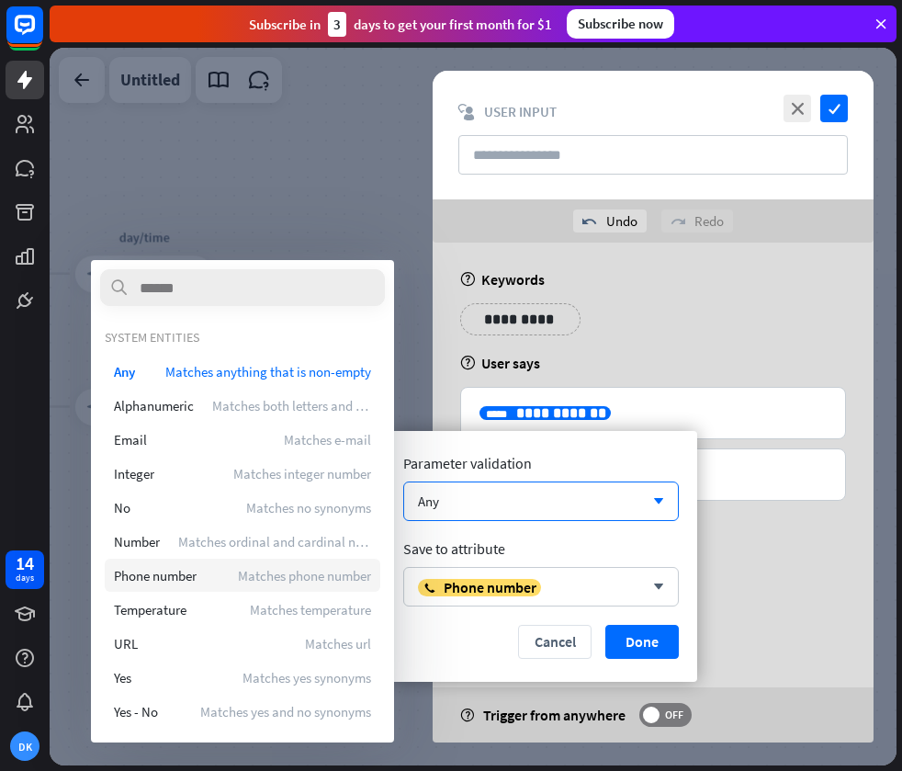
click at [334, 572] on span "Matches phone number" at bounding box center [304, 575] width 133 height 17
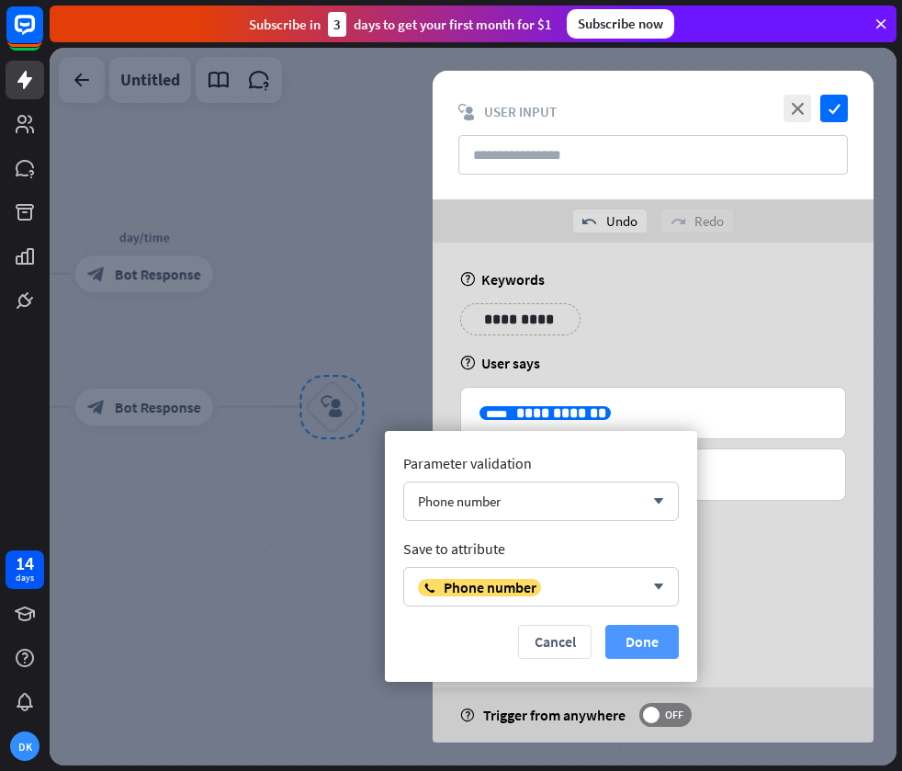
click at [630, 640] on button "Done" at bounding box center [641, 642] width 73 height 34
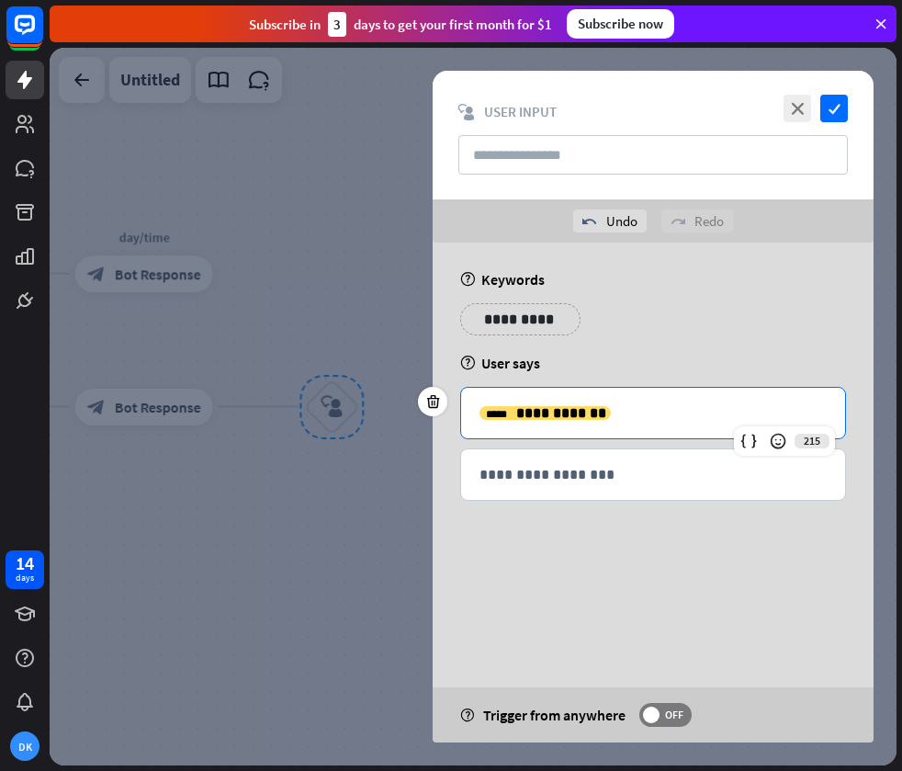
click at [516, 324] on p "**********" at bounding box center [520, 319] width 93 height 23
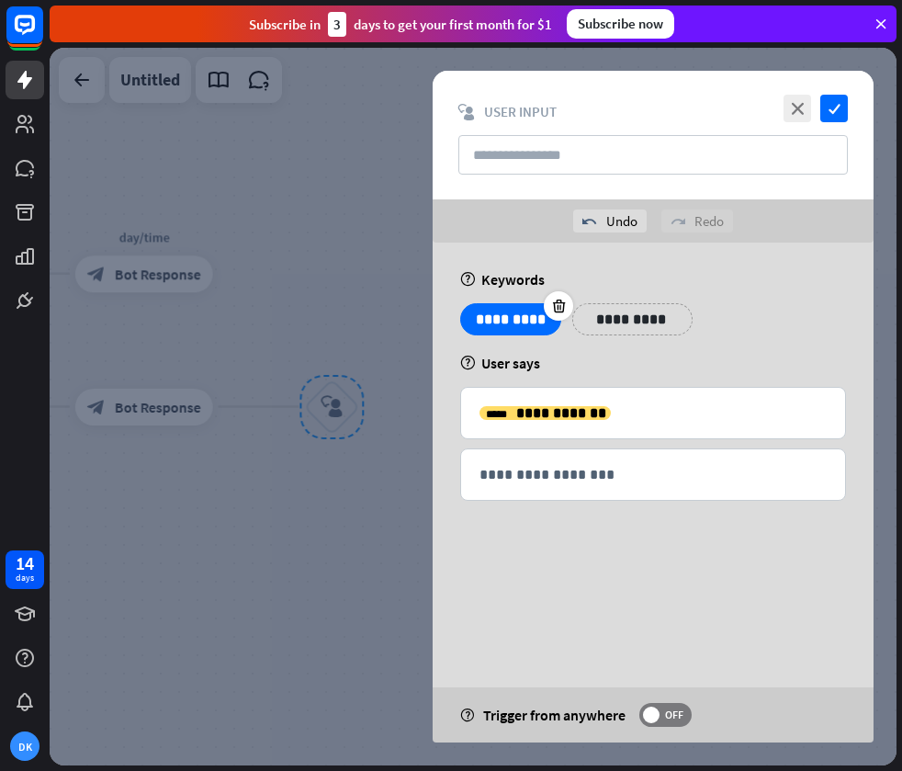
drag, startPoint x: 549, startPoint y: 321, endPoint x: 492, endPoint y: 323, distance: 57.0
click at [492, 322] on div "*********" at bounding box center [510, 319] width 101 height 32
click at [556, 311] on icon at bounding box center [558, 306] width 17 height 17
click at [596, 344] on div "**********" at bounding box center [653, 326] width 397 height 46
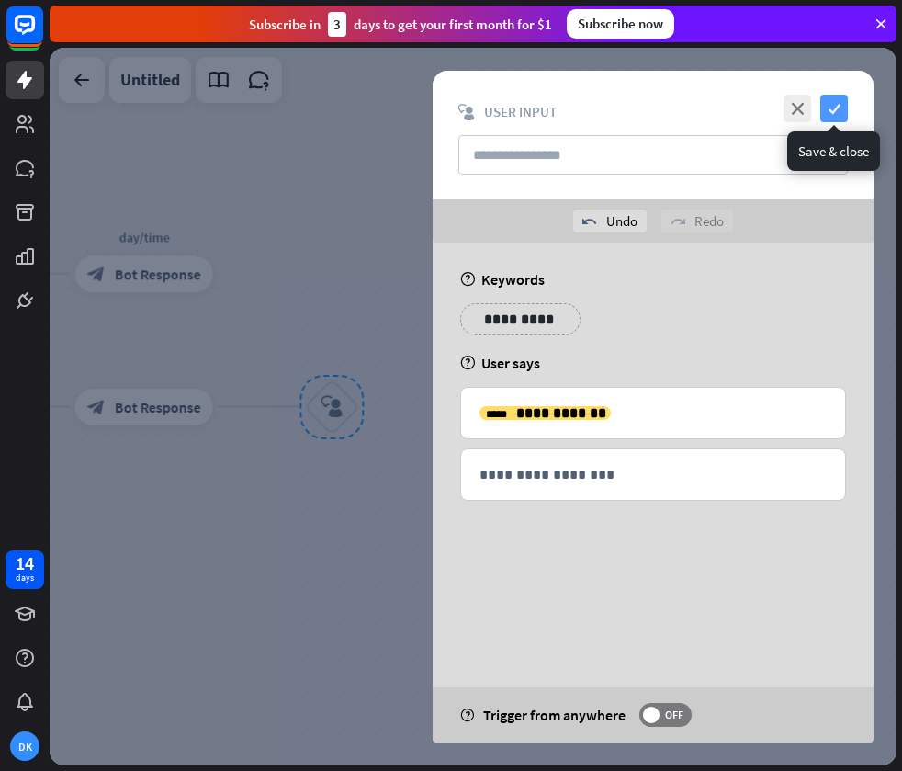
click at [835, 101] on icon "check" at bounding box center [834, 109] width 28 height 28
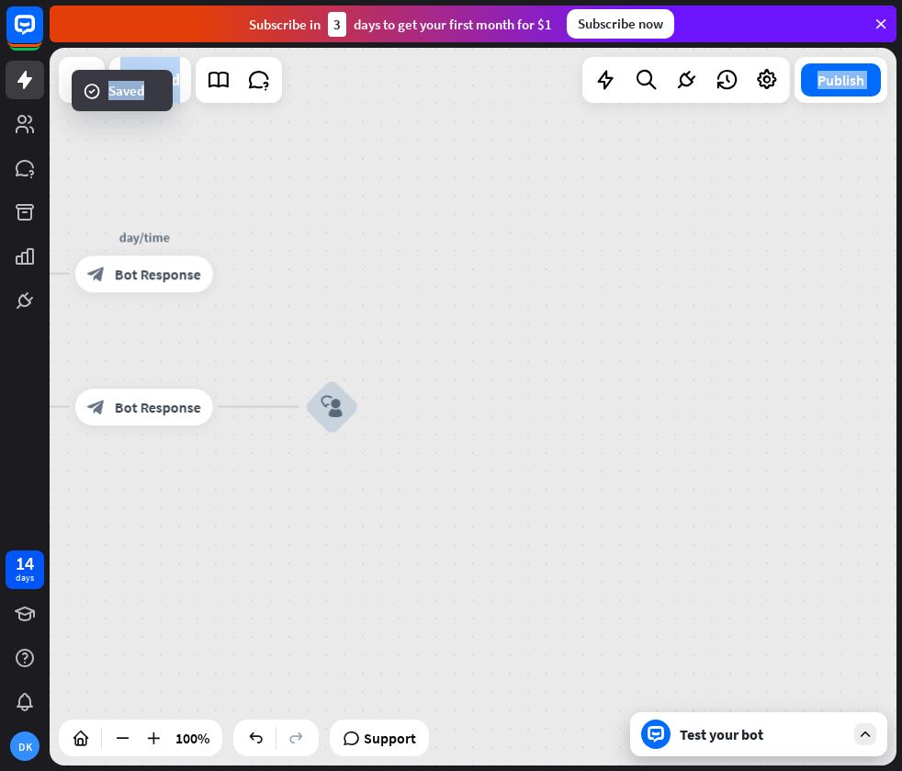
drag, startPoint x: 355, startPoint y: 310, endPoint x: 728, endPoint y: 315, distance: 373.9
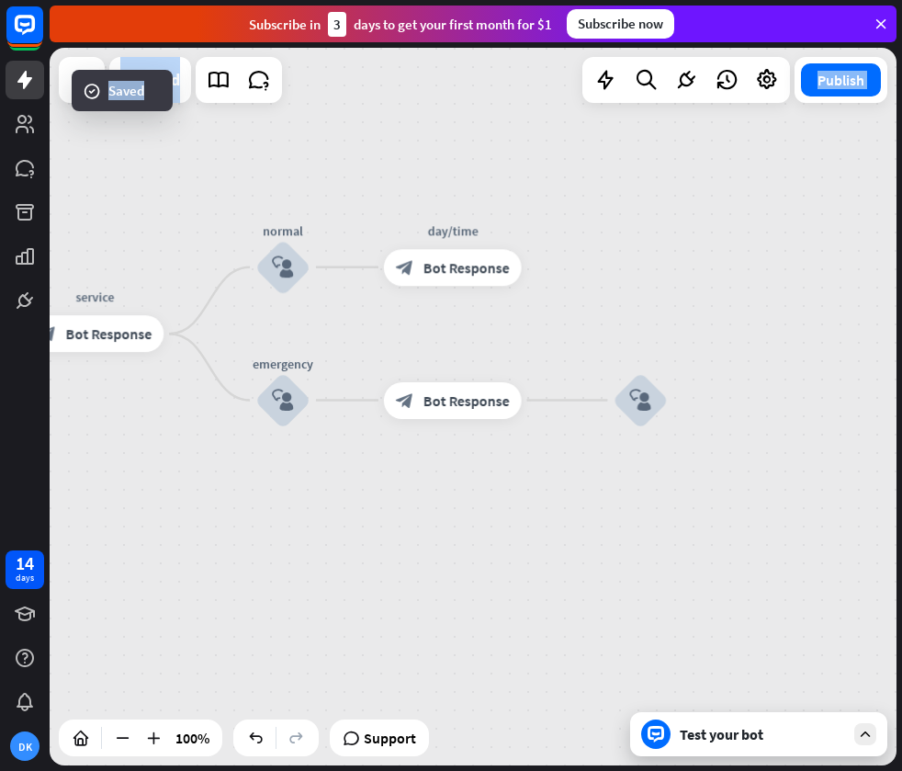
drag, startPoint x: 470, startPoint y: 348, endPoint x: 773, endPoint y: 337, distance: 302.4
click at [771, 338] on div "home_2 Start point Welcome message block_bot_response Bot Response treatment & …" at bounding box center [473, 406] width 847 height 717
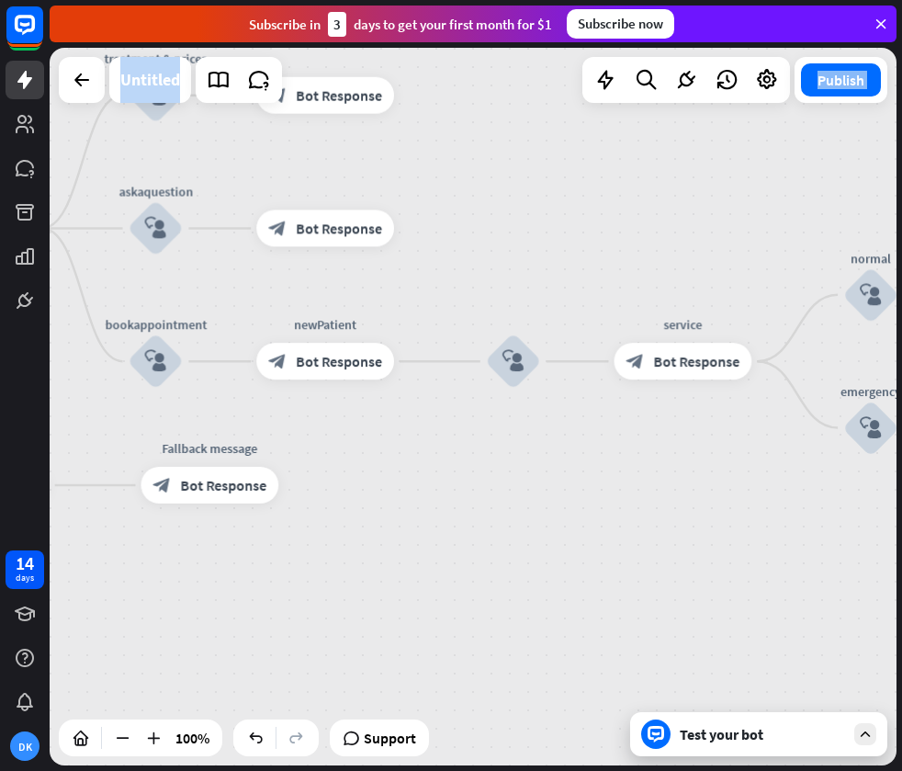
drag, startPoint x: 503, startPoint y: 502, endPoint x: 865, endPoint y: 548, distance: 364.8
click at [901, 550] on html "14 days DK close Product Help First steps Get started with ChatBot Help Center …" at bounding box center [451, 385] width 902 height 771
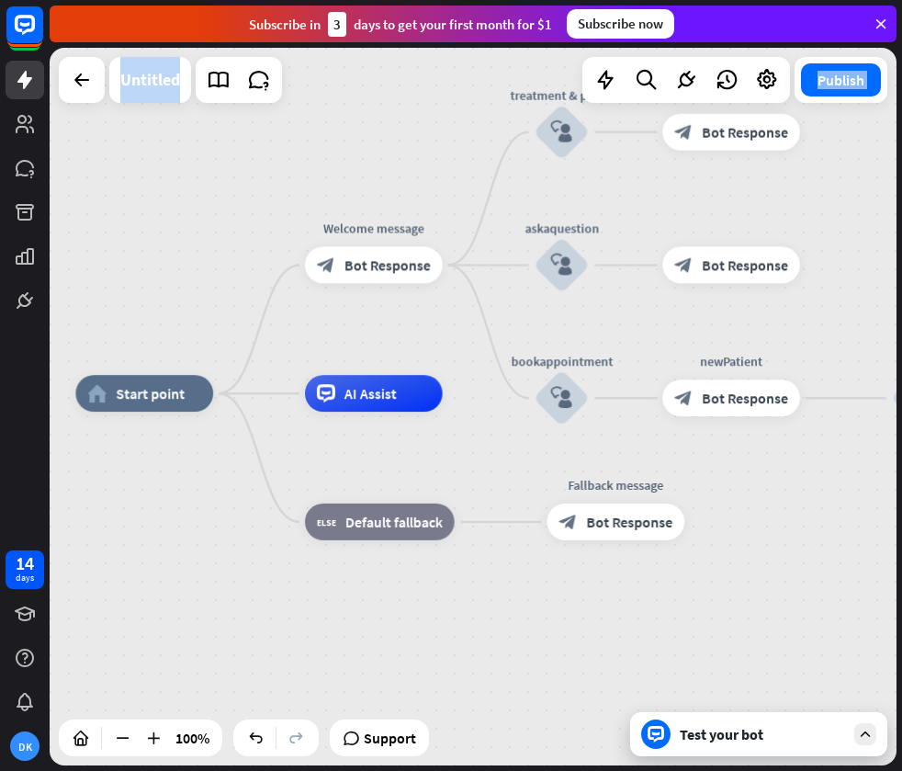
drag, startPoint x: 475, startPoint y: 502, endPoint x: 721, endPoint y: 515, distance: 246.6
click at [721, 515] on div "home_2 Start point Welcome message block_bot_response Bot Response treatment & …" at bounding box center [497, 751] width 845 height 717
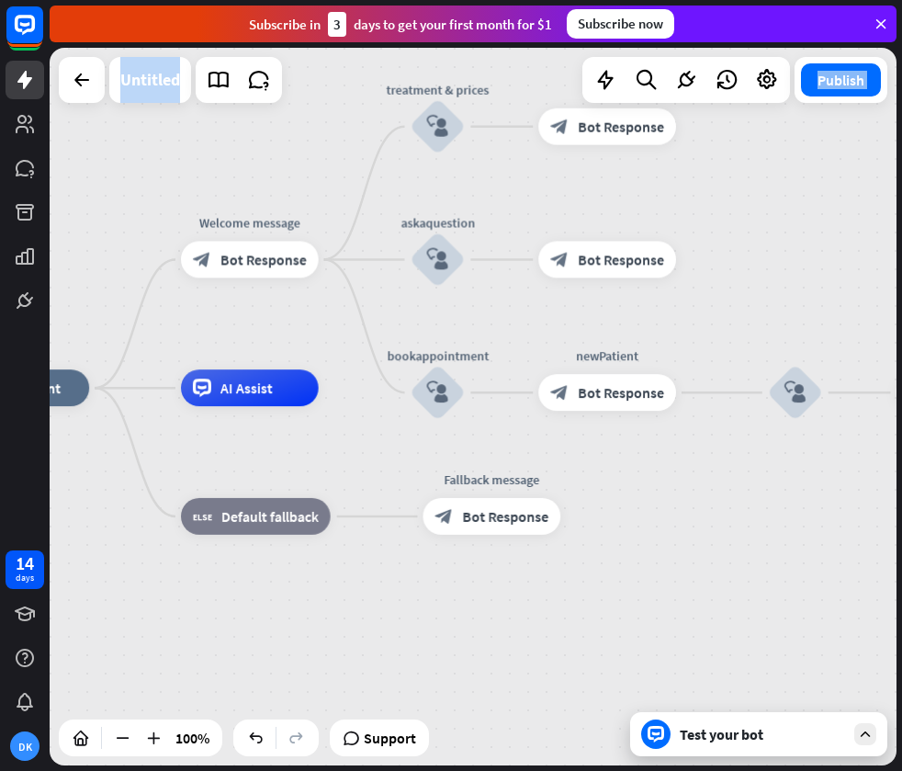
click at [777, 739] on div "Test your bot" at bounding box center [762, 734] width 165 height 18
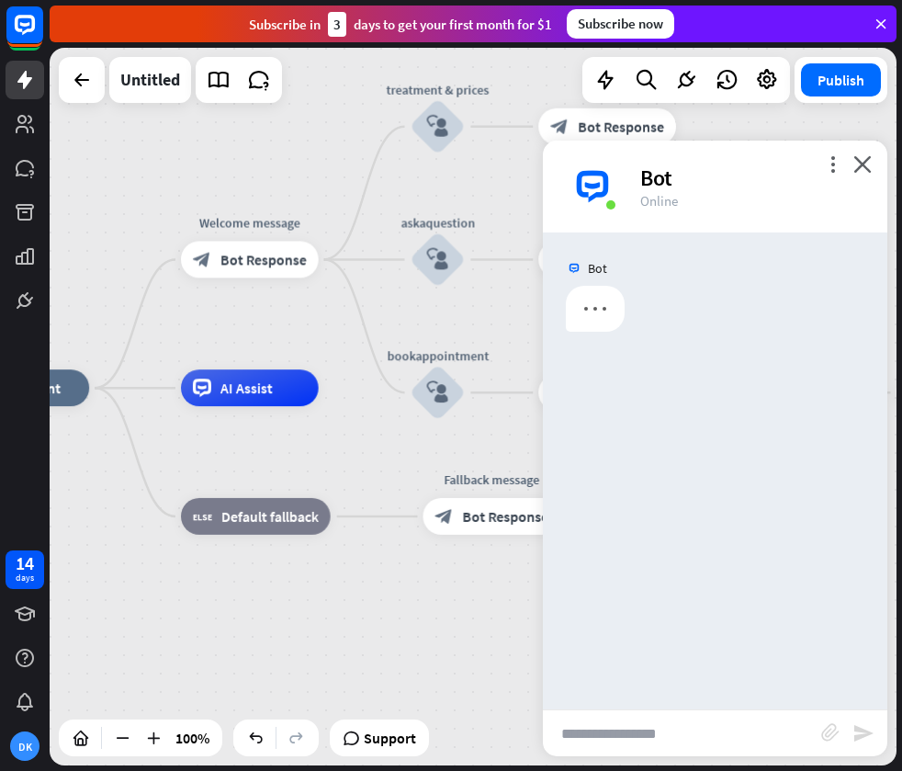
click at [753, 256] on div "Bot" at bounding box center [715, 470] width 344 height 477
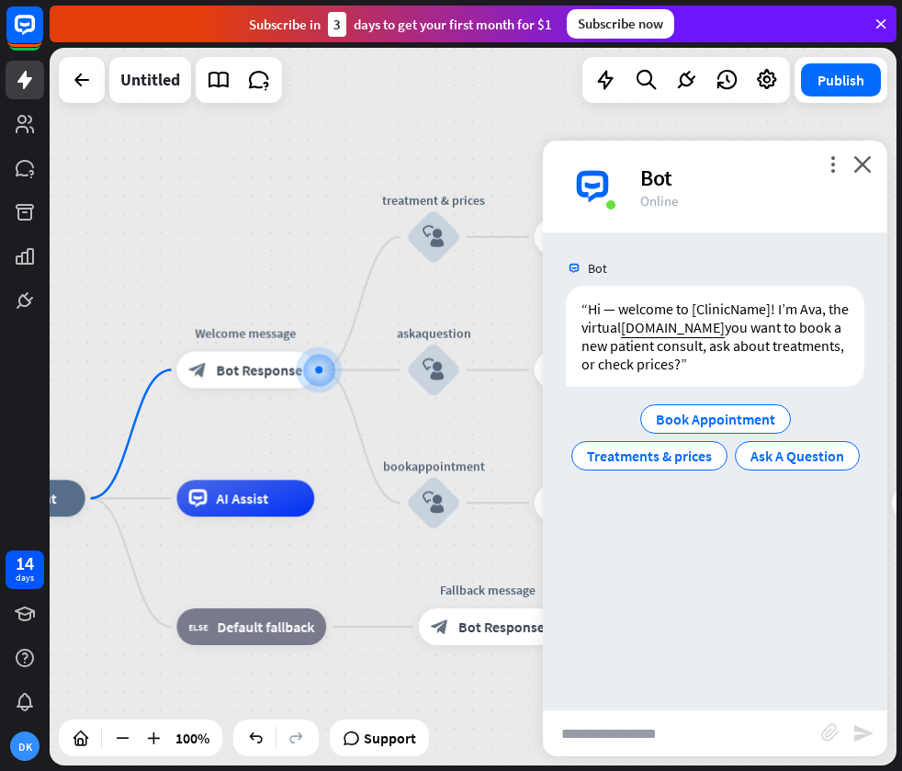
drag, startPoint x: 267, startPoint y: 260, endPoint x: 222, endPoint y: 243, distance: 48.3
click at [222, 243] on div "home_2 Start point Welcome message block_bot_response Bot Response treatment & …" at bounding box center [473, 406] width 847 height 717
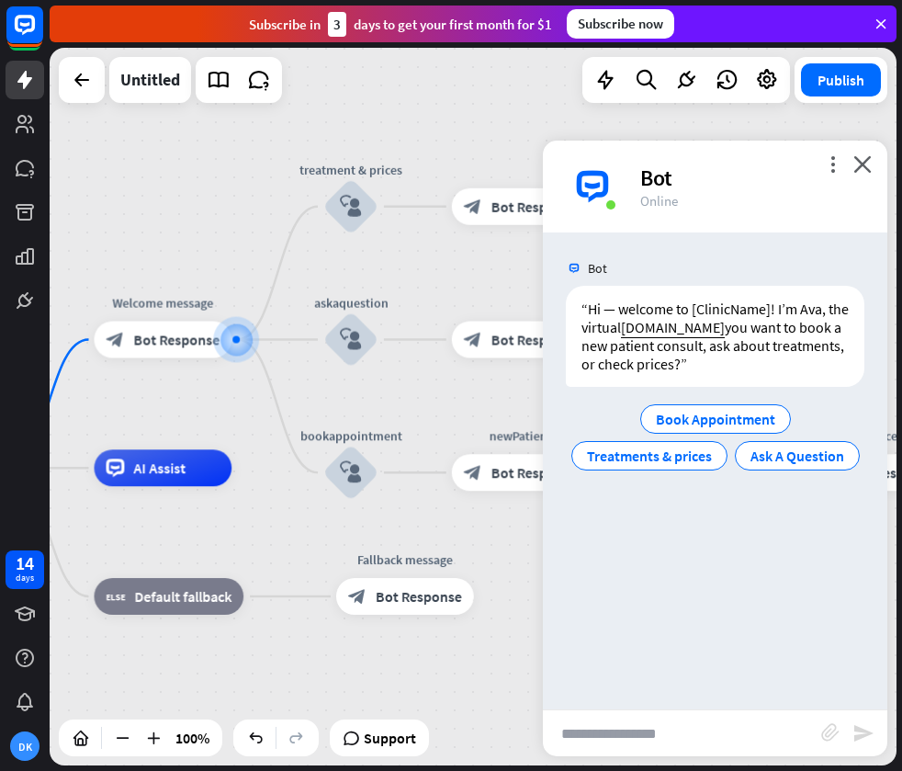
drag, startPoint x: 235, startPoint y: 218, endPoint x: 160, endPoint y: 195, distance: 78.7
click at [161, 195] on div "home_2 Start point Welcome message block_bot_response Bot Response treatment & …" at bounding box center [473, 406] width 847 height 717
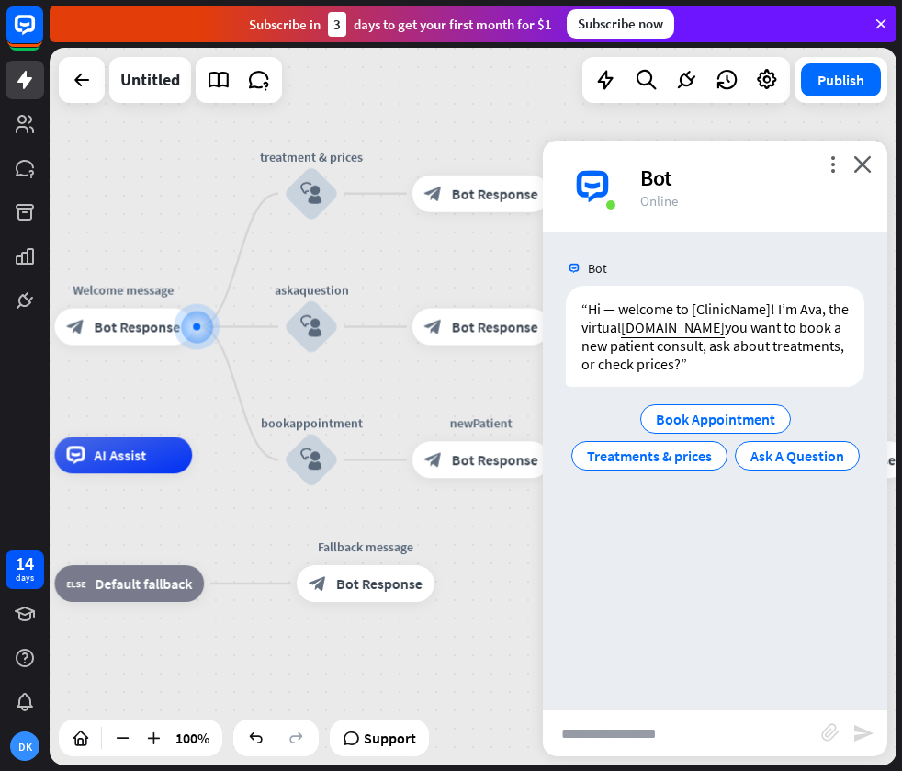
drag, startPoint x: 460, startPoint y: 281, endPoint x: 412, endPoint y: 262, distance: 51.5
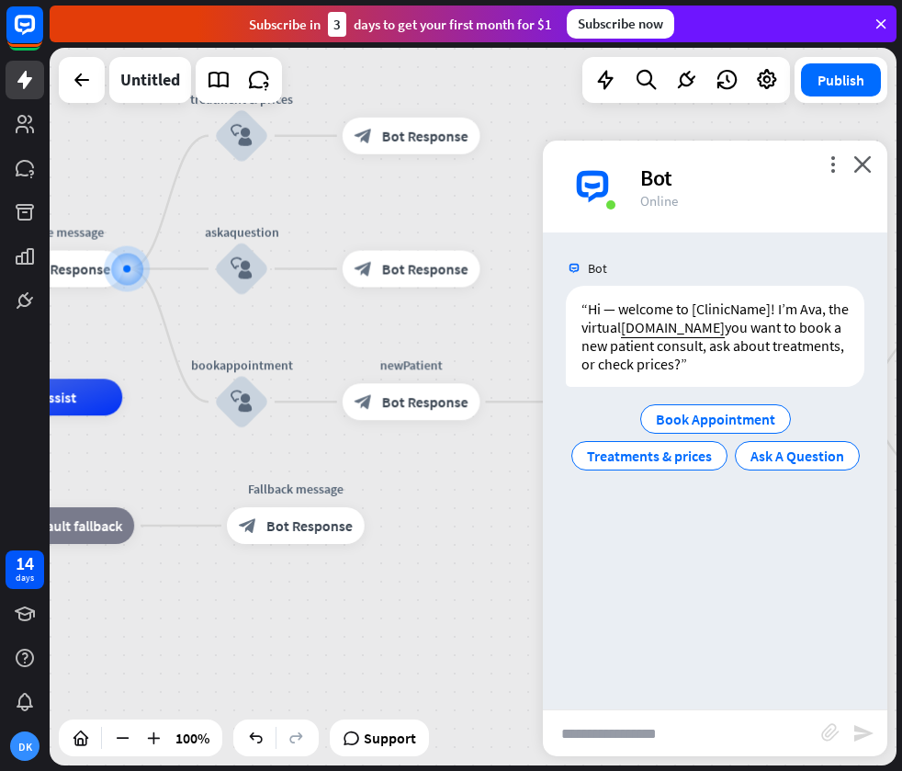
drag, startPoint x: 456, startPoint y: 254, endPoint x: 395, endPoint y: 192, distance: 87.0
click at [392, 190] on div "home_2 Start point Welcome message block_bot_response Bot Response treatment & …" at bounding box center [473, 406] width 847 height 717
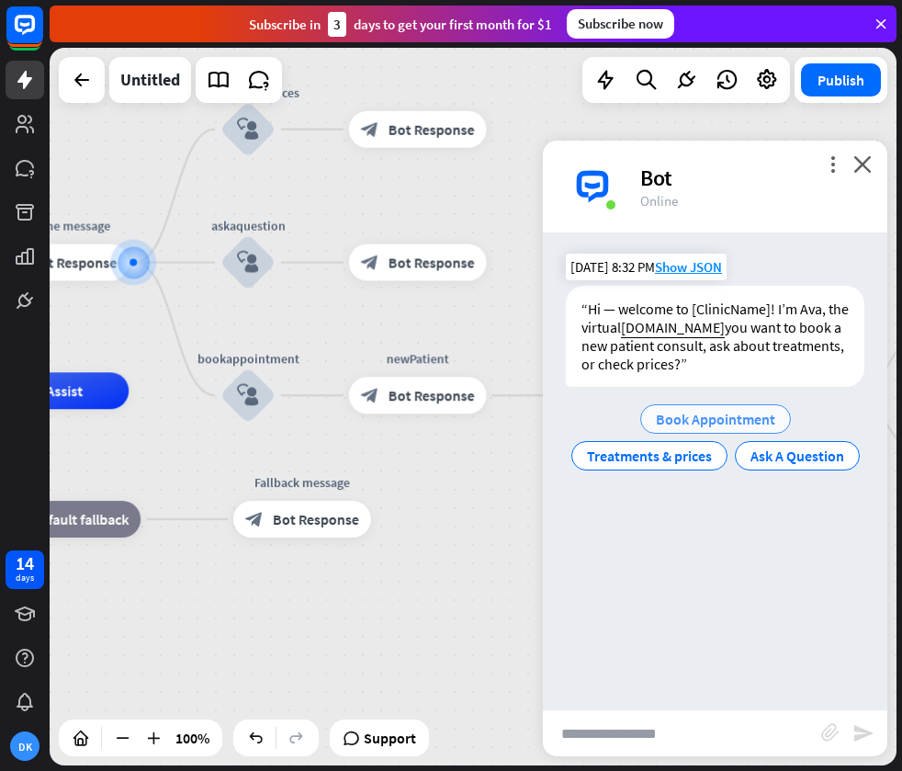
click at [723, 412] on span "Book Appointment" at bounding box center [715, 419] width 119 height 18
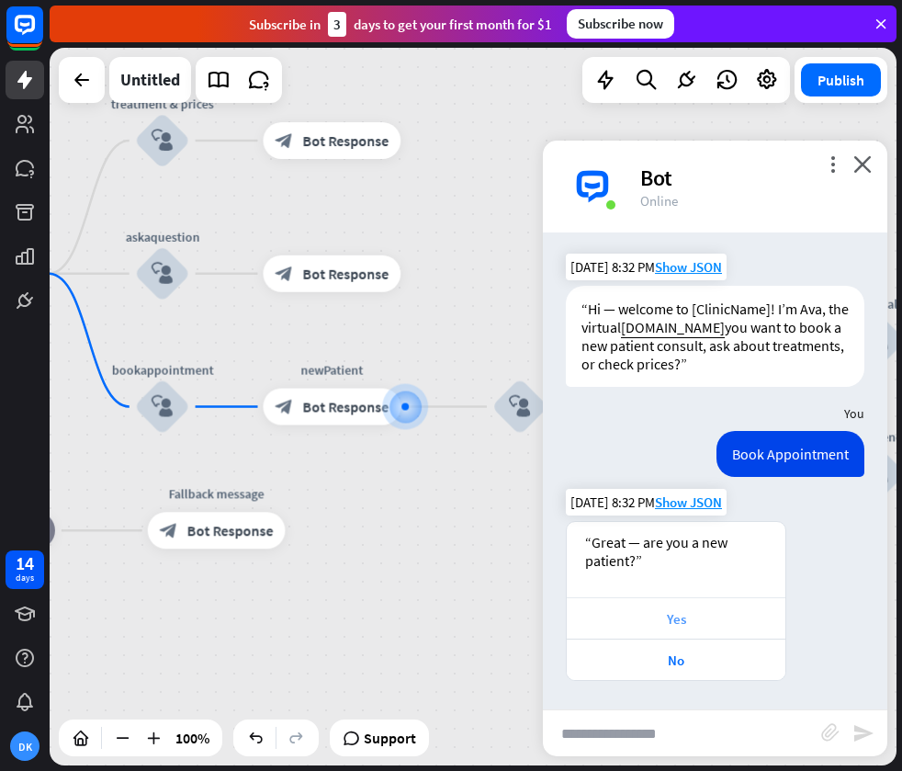
click at [656, 607] on div "Yes" at bounding box center [676, 617] width 219 height 41
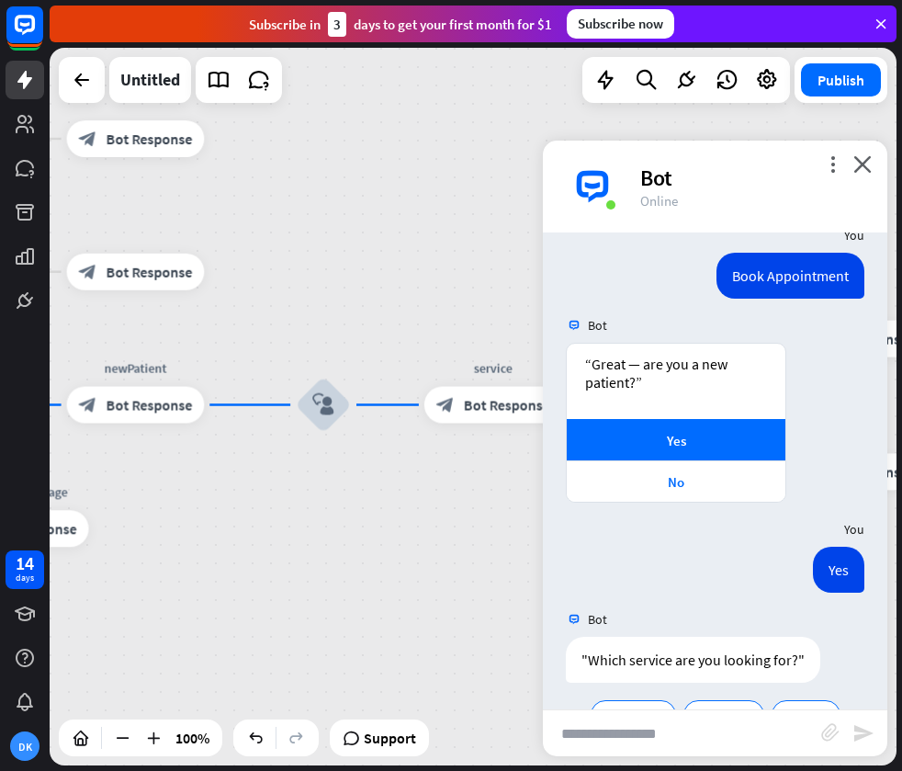
drag, startPoint x: 446, startPoint y: 601, endPoint x: 312, endPoint y: 597, distance: 134.2
click at [315, 597] on div "home_2 Start point Welcome message block_bot_response Bot Response treatment & …" at bounding box center [473, 406] width 847 height 717
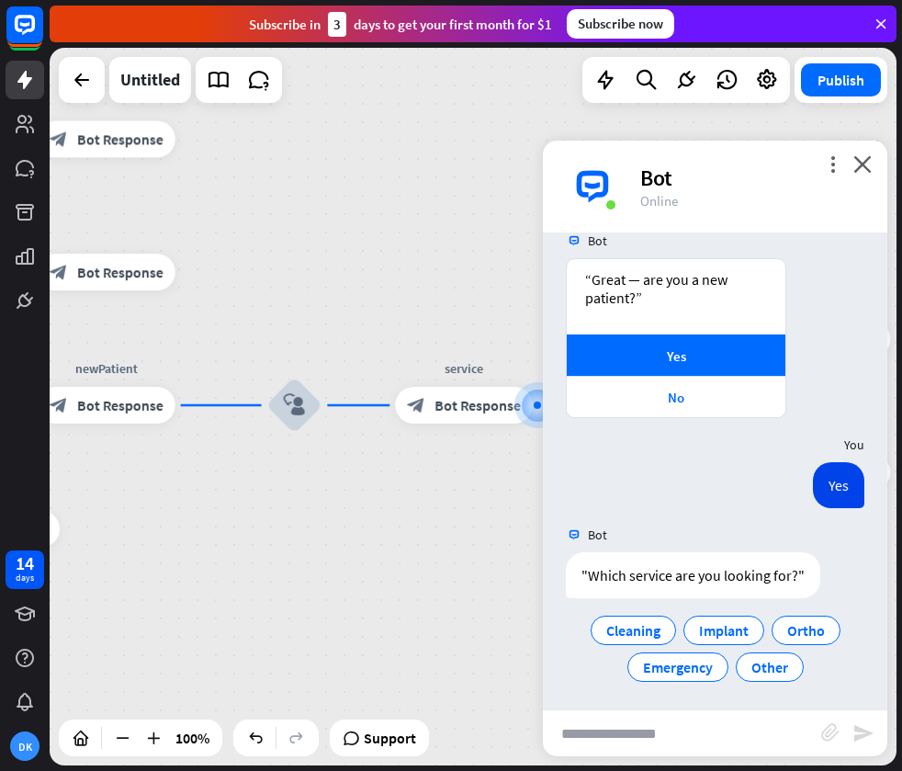
scroll to position [266, 0]
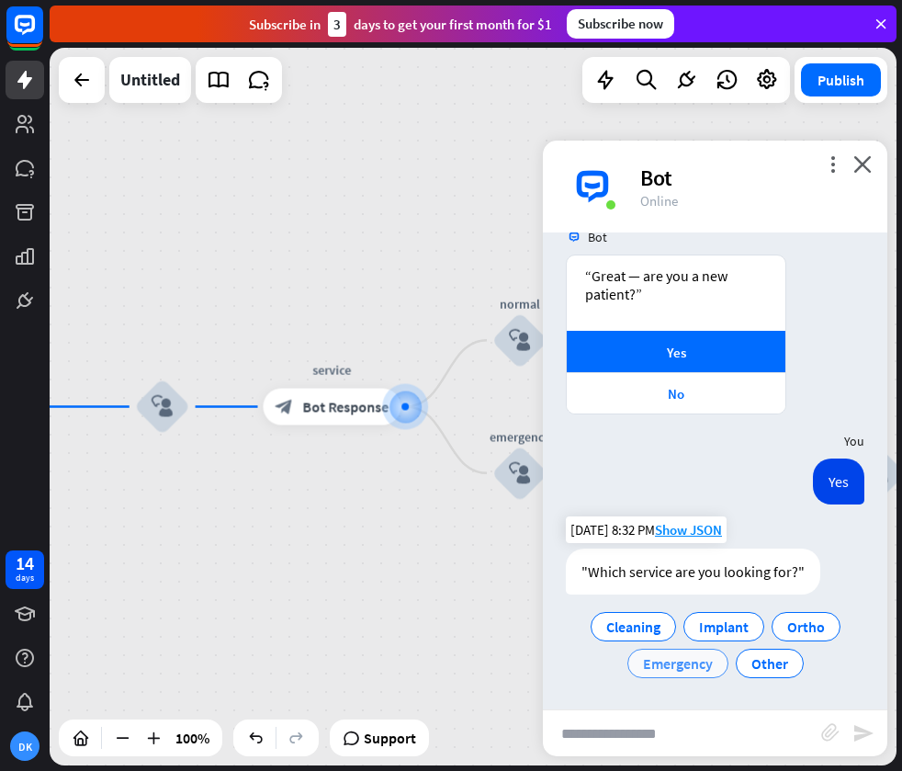
click at [702, 661] on span "Emergency" at bounding box center [678, 663] width 70 height 18
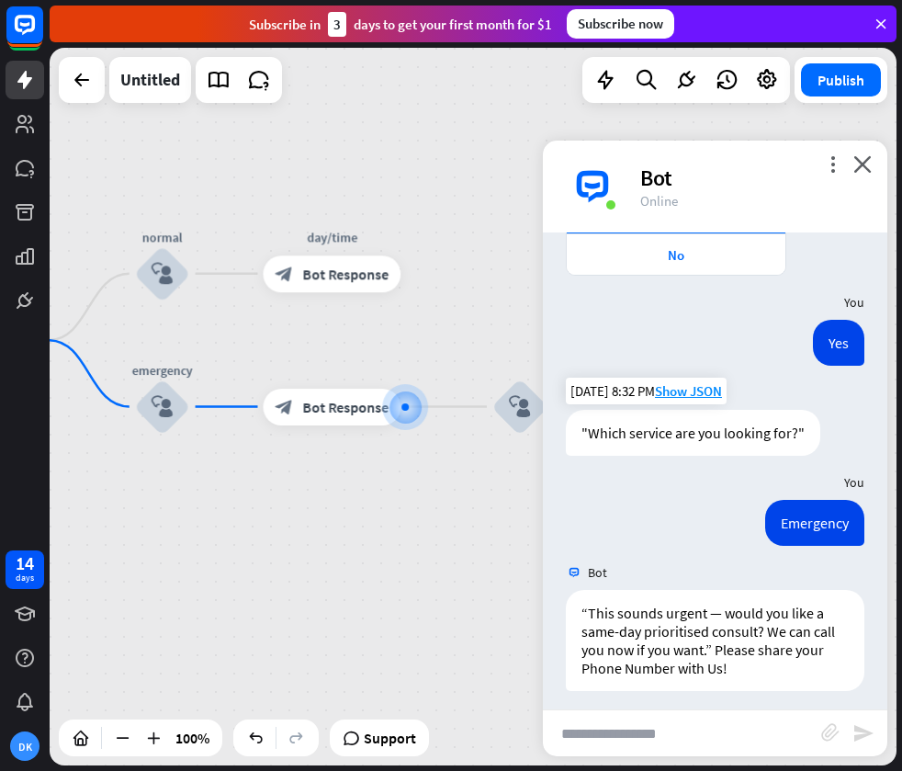
scroll to position [414, 0]
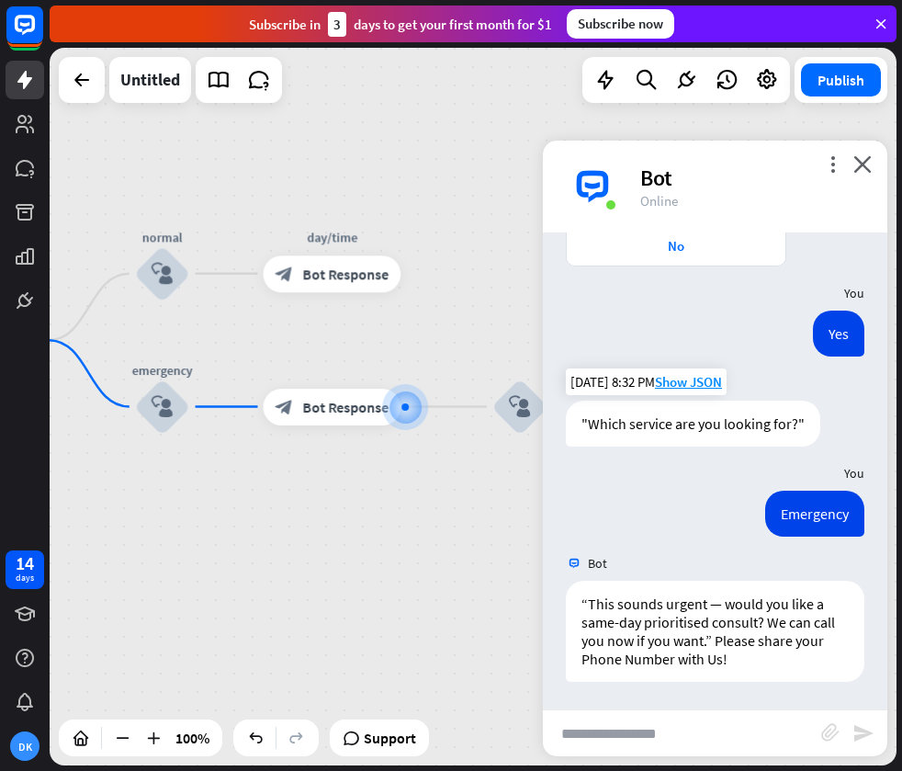
click at [638, 721] on input "text" at bounding box center [682, 733] width 278 height 46
type input "**********"
click at [873, 738] on icon "send" at bounding box center [863, 733] width 22 height 22
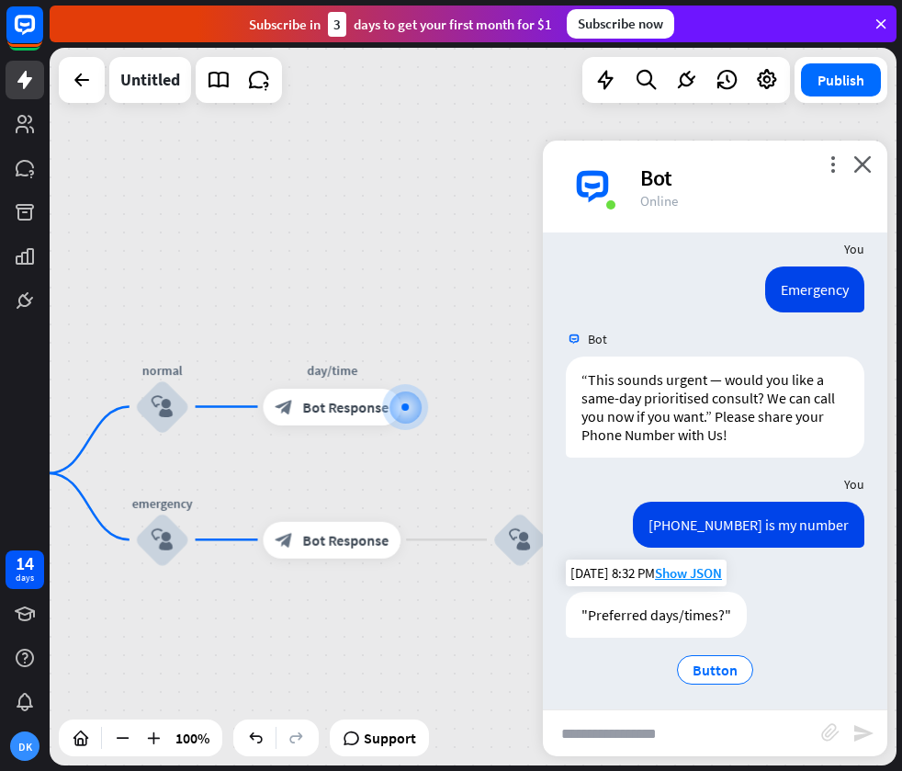
scroll to position [645, 0]
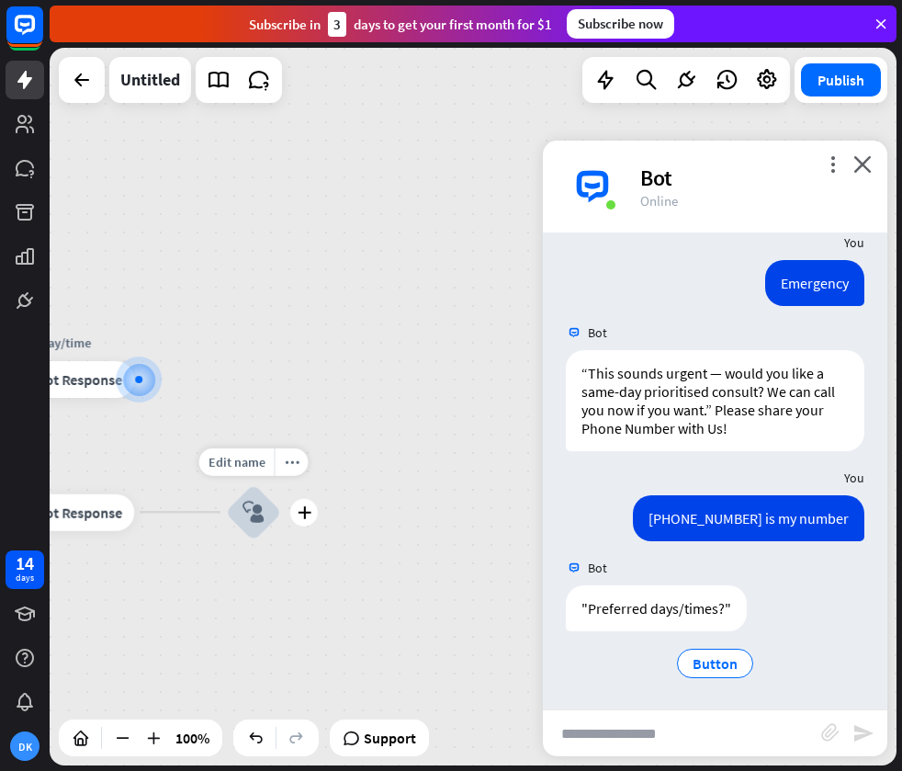
drag, startPoint x: 416, startPoint y: 595, endPoint x: 191, endPoint y: 576, distance: 225.9
click at [226, 539] on div "Edit name more_horiz plus block_user_input" at bounding box center [253, 511] width 55 height 55
click at [306, 516] on icon "plus" at bounding box center [304, 511] width 14 height 13
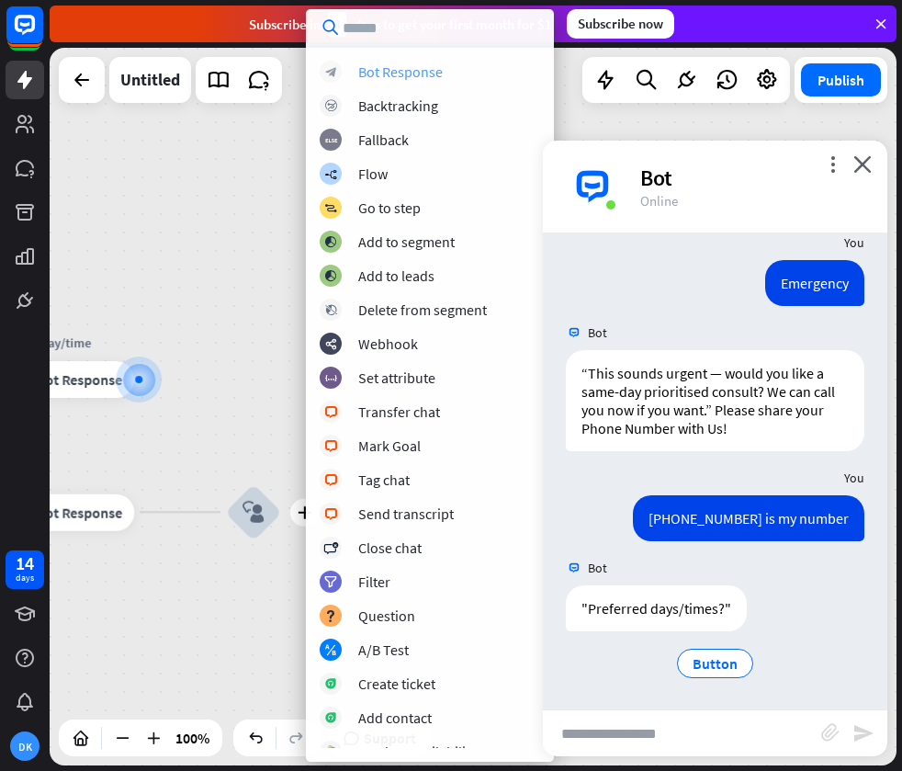
click at [370, 74] on div "Bot Response" at bounding box center [400, 71] width 85 height 18
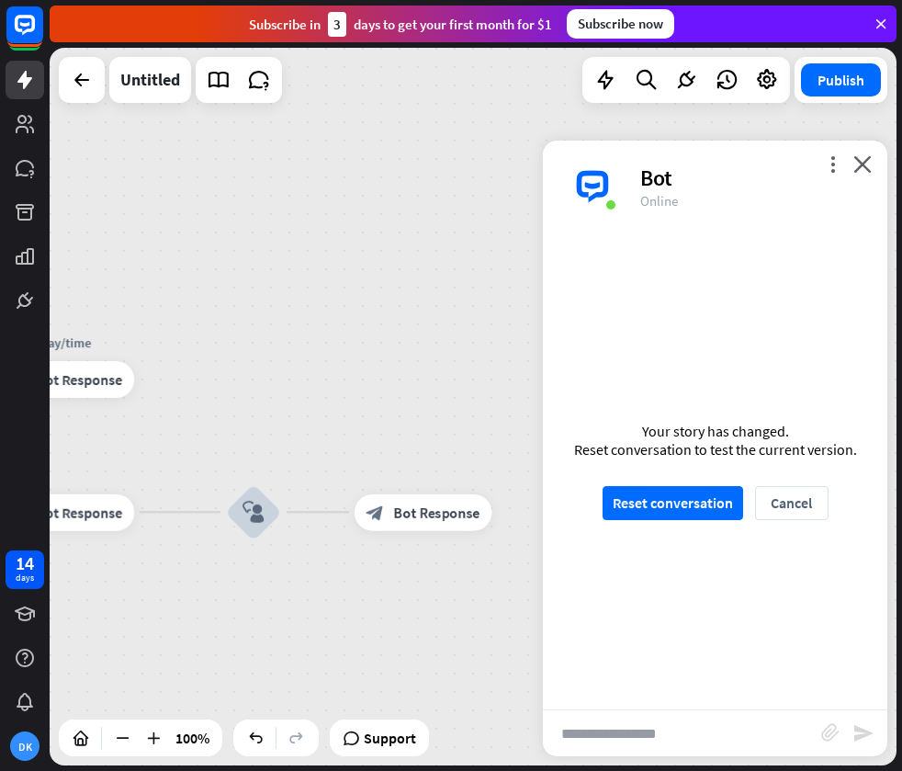
click at [850, 164] on div "Bot" at bounding box center [752, 178] width 225 height 28
click at [856, 162] on icon "close" at bounding box center [862, 163] width 18 height 17
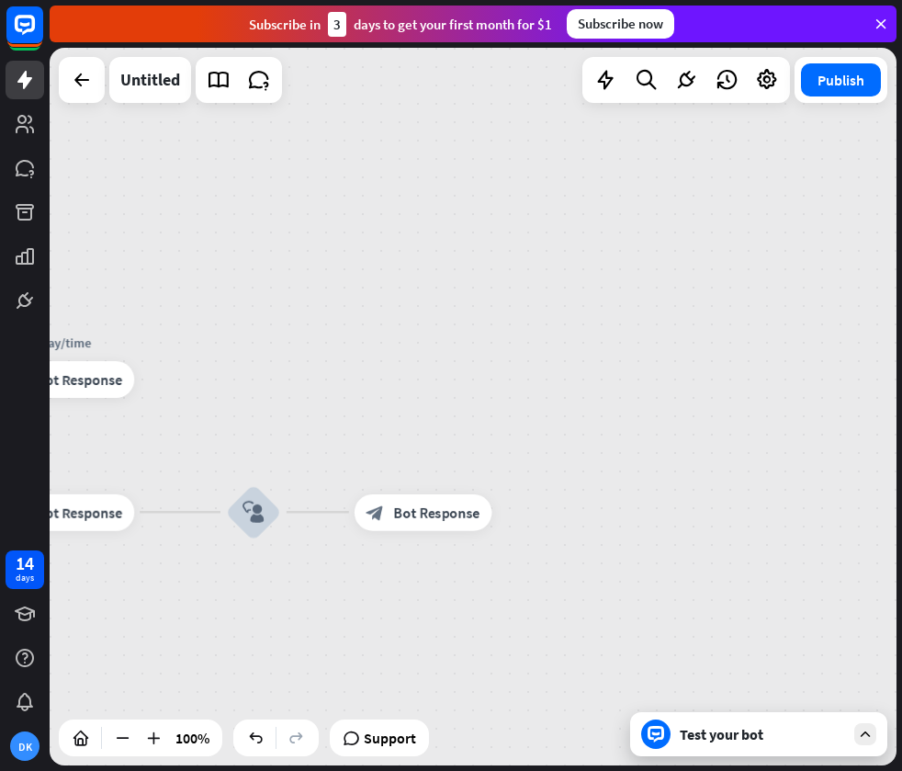
click at [862, 735] on icon at bounding box center [865, 734] width 17 height 17
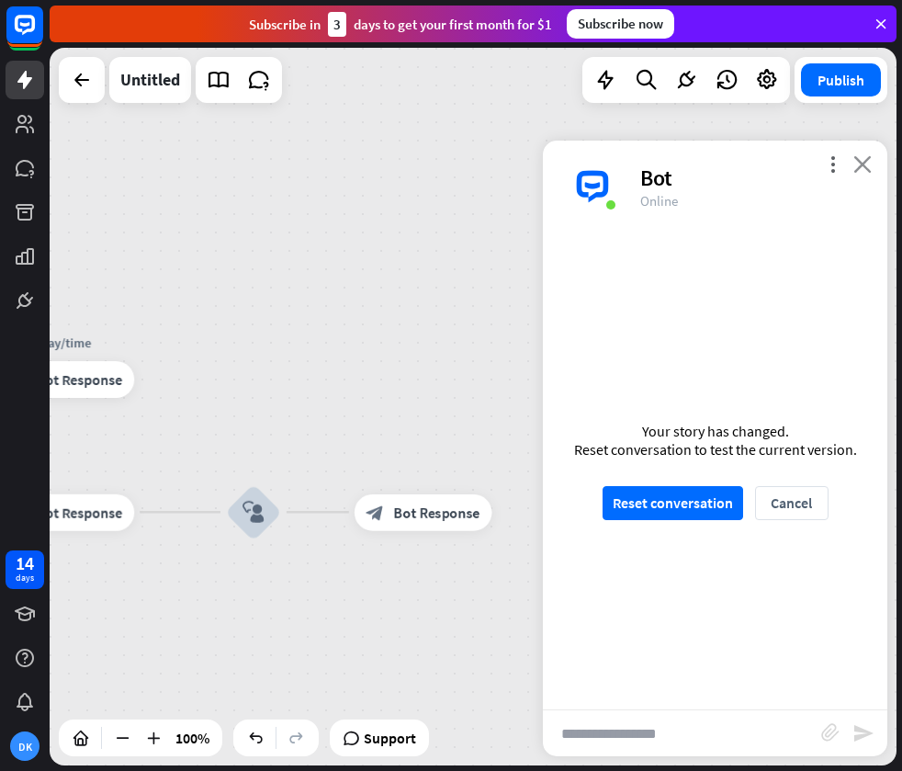
click at [862, 160] on icon "close" at bounding box center [862, 163] width 18 height 17
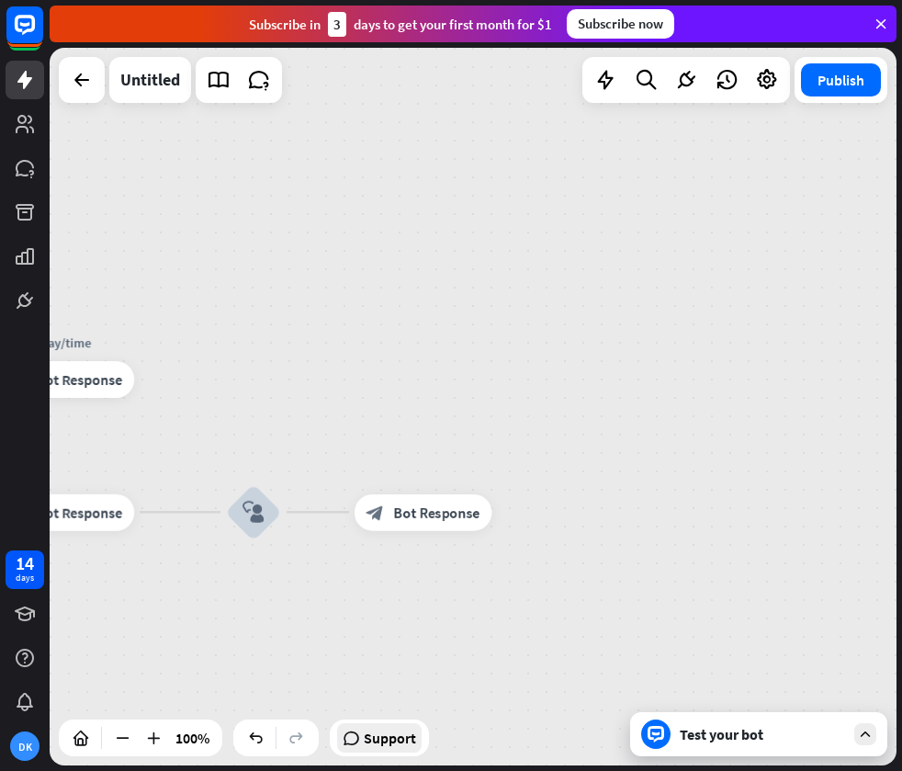
click at [414, 728] on span "Support" at bounding box center [390, 737] width 52 height 29
click at [494, 177] on div "home_2 Start point Welcome message block_bot_response Bot Response treatment & …" at bounding box center [473, 406] width 847 height 717
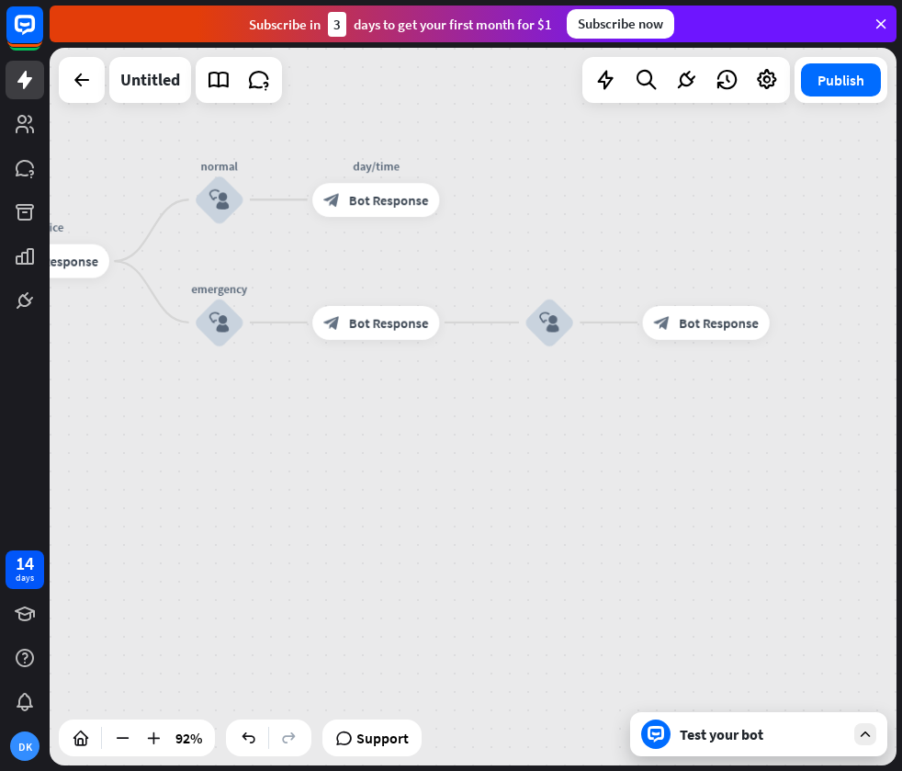
drag, startPoint x: 489, startPoint y: 399, endPoint x: 711, endPoint y: 228, distance: 280.4
click at [711, 228] on div "home_2 Start point Welcome message block_bot_response Bot Response treatment & …" at bounding box center [473, 406] width 847 height 717
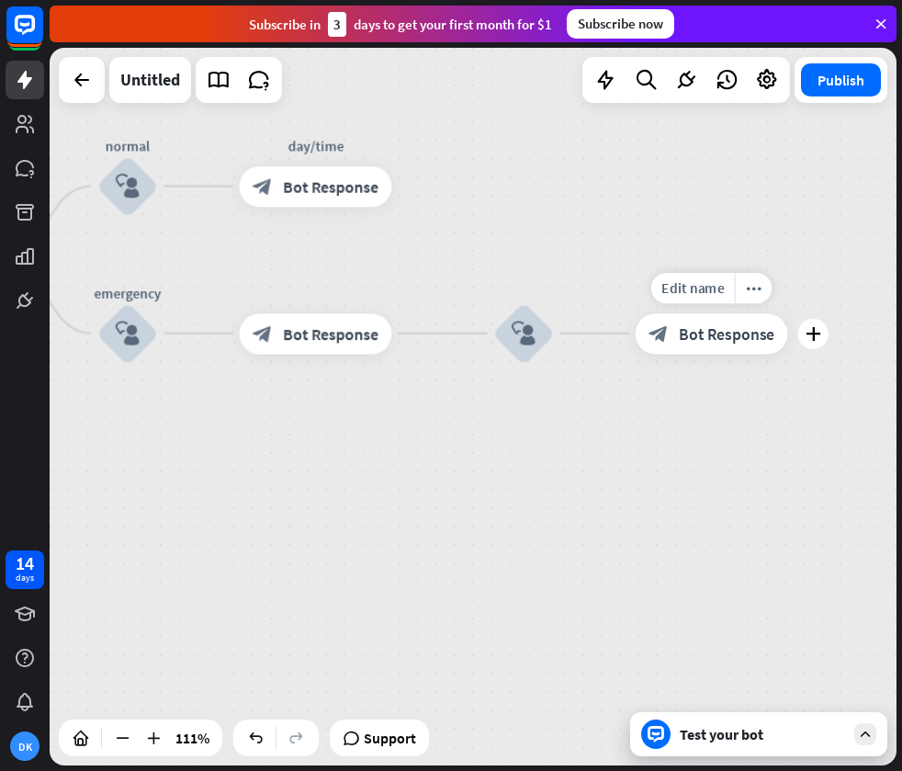
click at [717, 333] on span "Bot Response" at bounding box center [727, 333] width 96 height 20
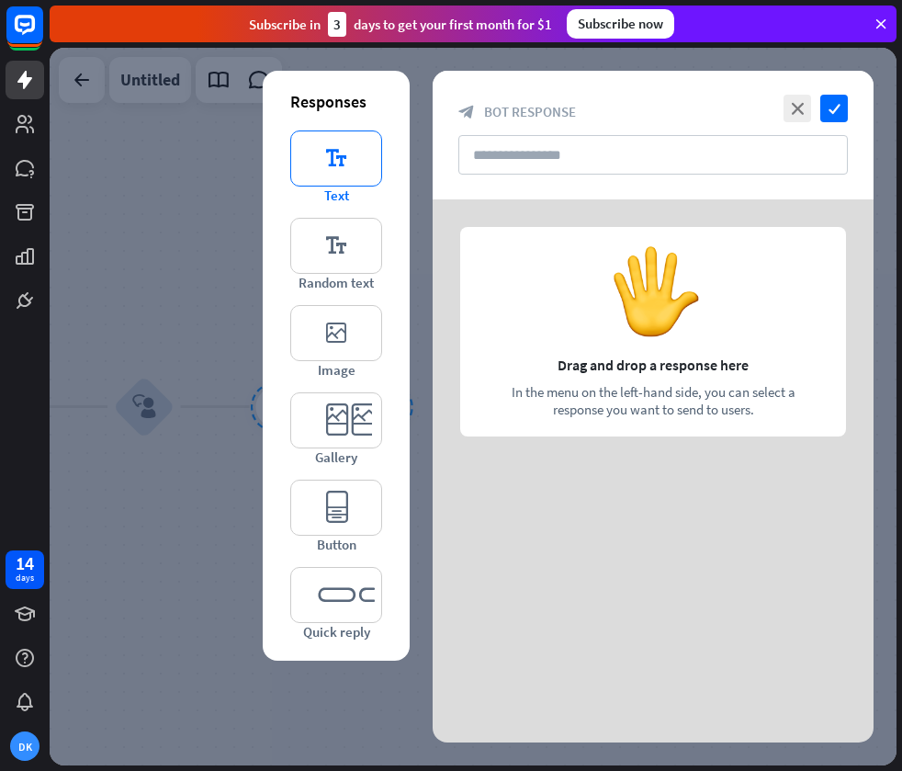
click at [345, 167] on icon "editor_text" at bounding box center [336, 158] width 92 height 56
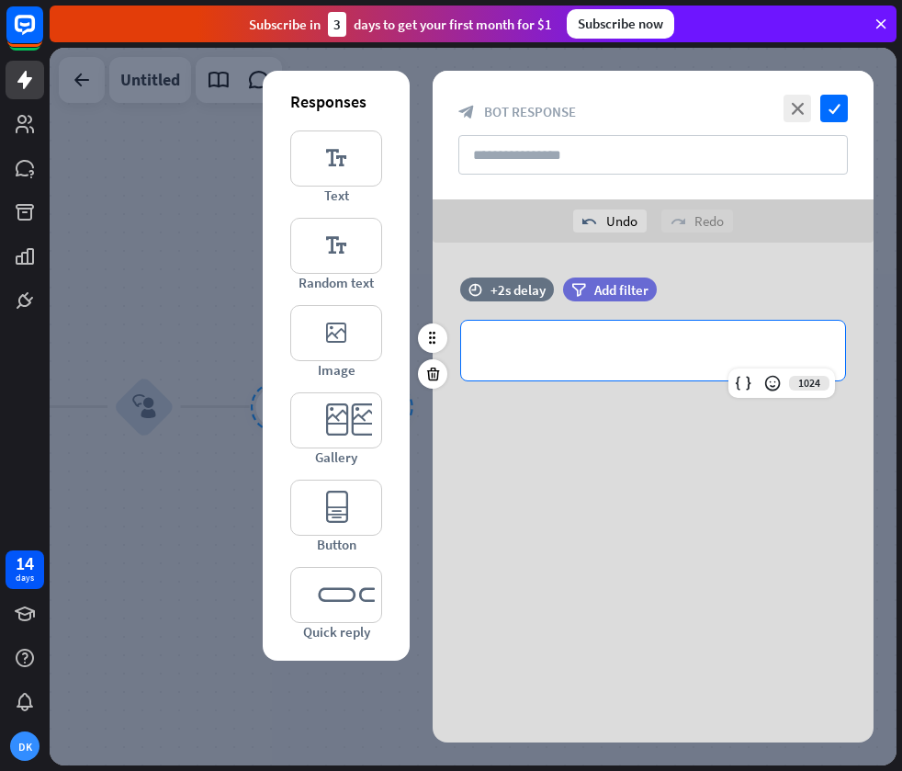
click at [622, 346] on p "**********" at bounding box center [653, 350] width 347 height 23
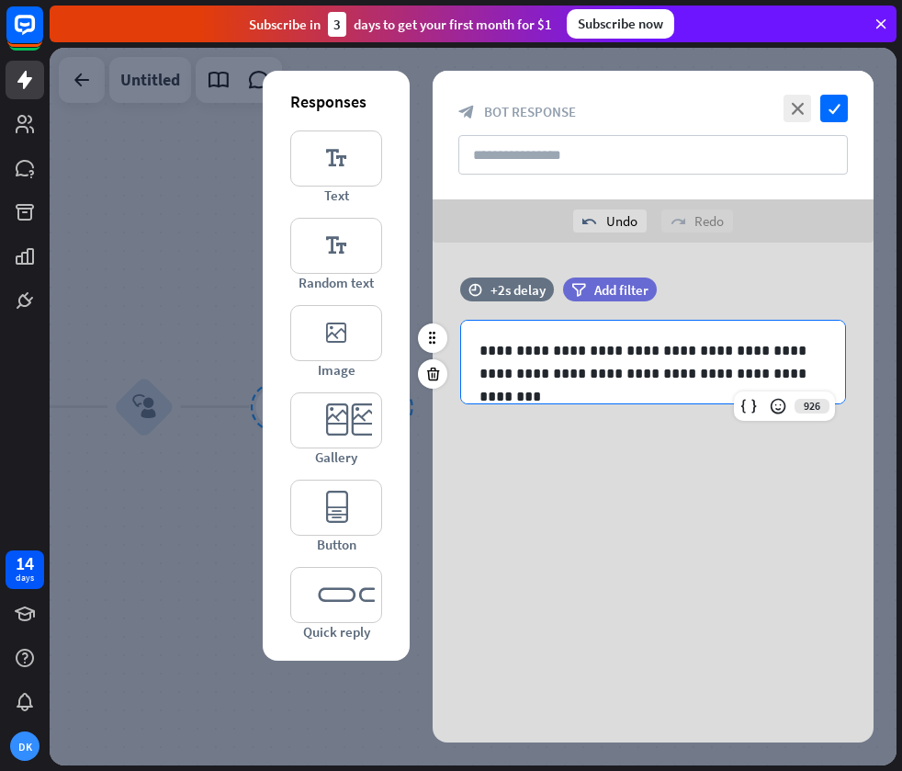
click at [480, 350] on p "**********" at bounding box center [653, 362] width 347 height 46
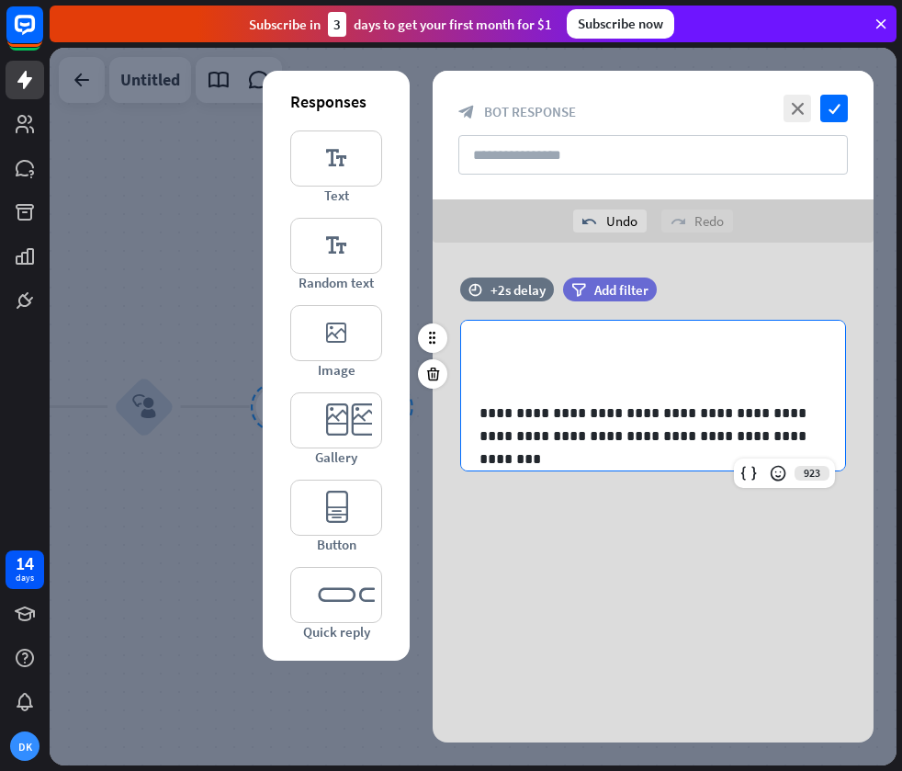
scroll to position [2, 0]
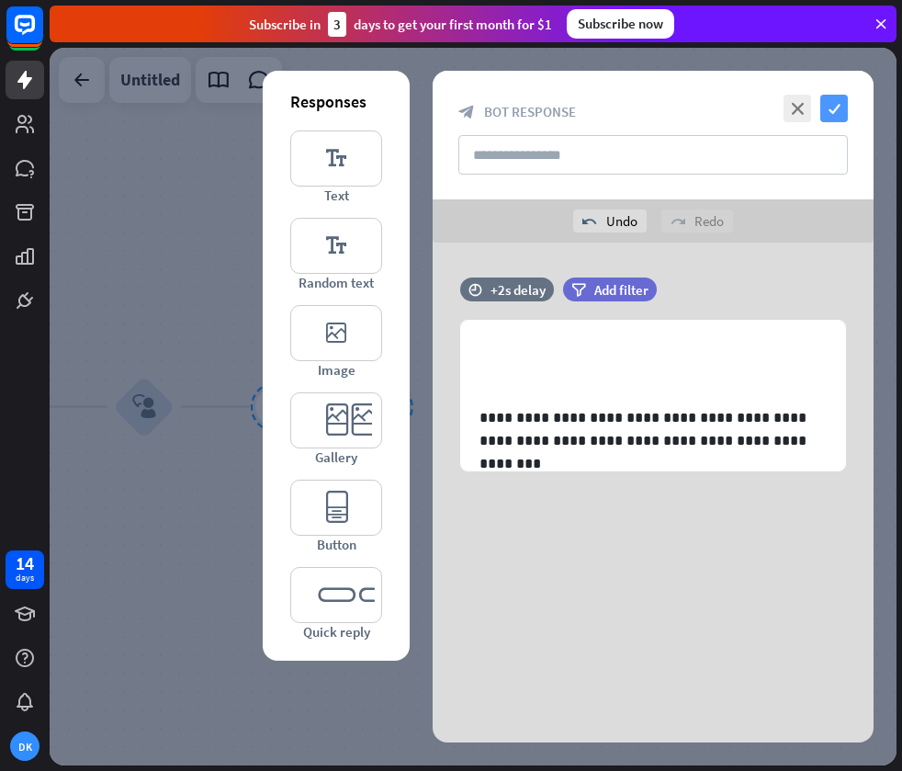
click at [829, 118] on icon "check" at bounding box center [834, 109] width 28 height 28
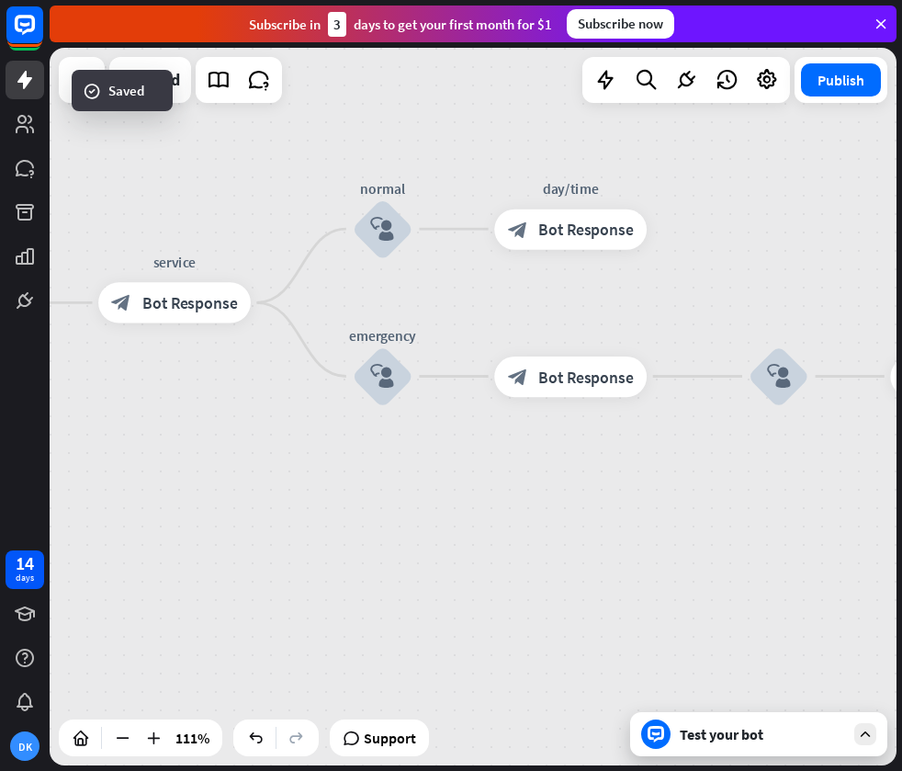
drag, startPoint x: 221, startPoint y: 360, endPoint x: 840, endPoint y: 331, distance: 618.9
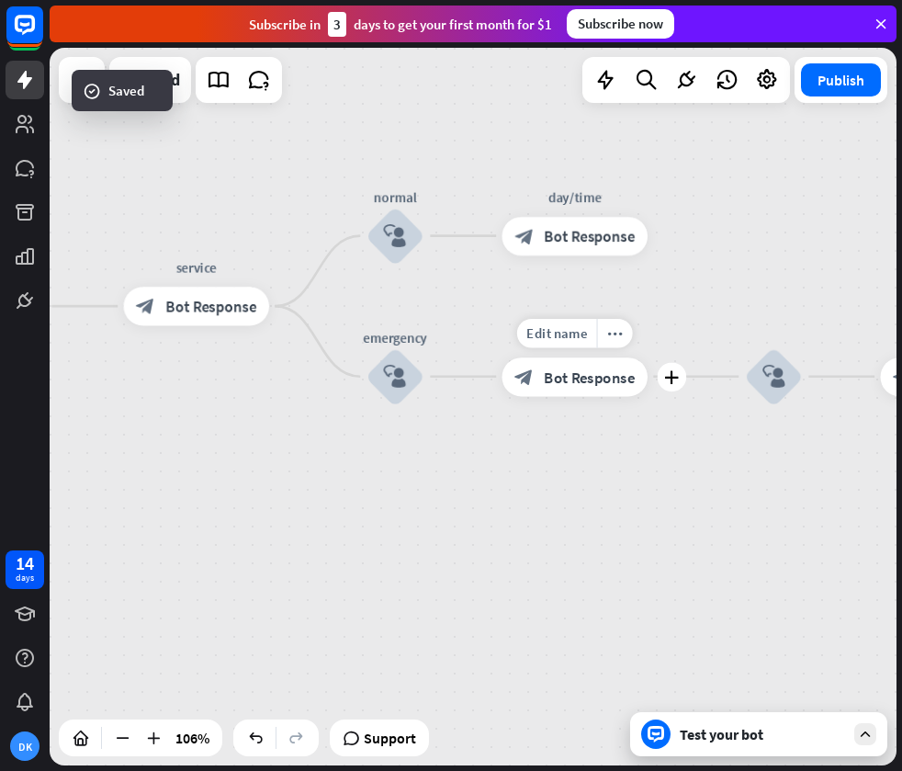
click at [595, 380] on span "Bot Response" at bounding box center [589, 376] width 91 height 19
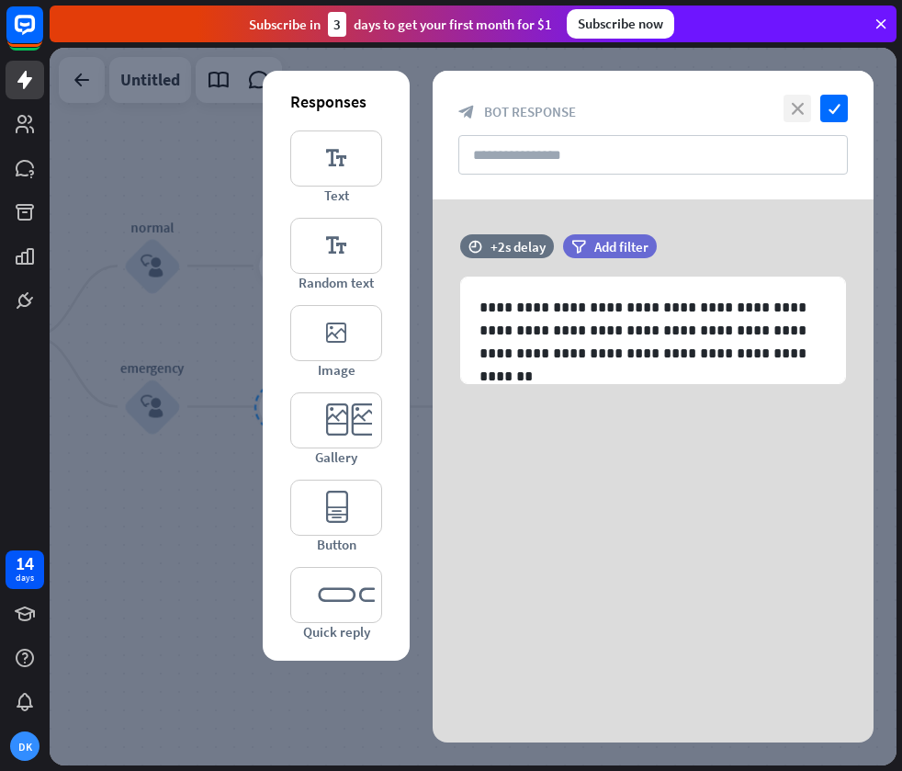
click at [791, 106] on icon "close" at bounding box center [798, 109] width 28 height 28
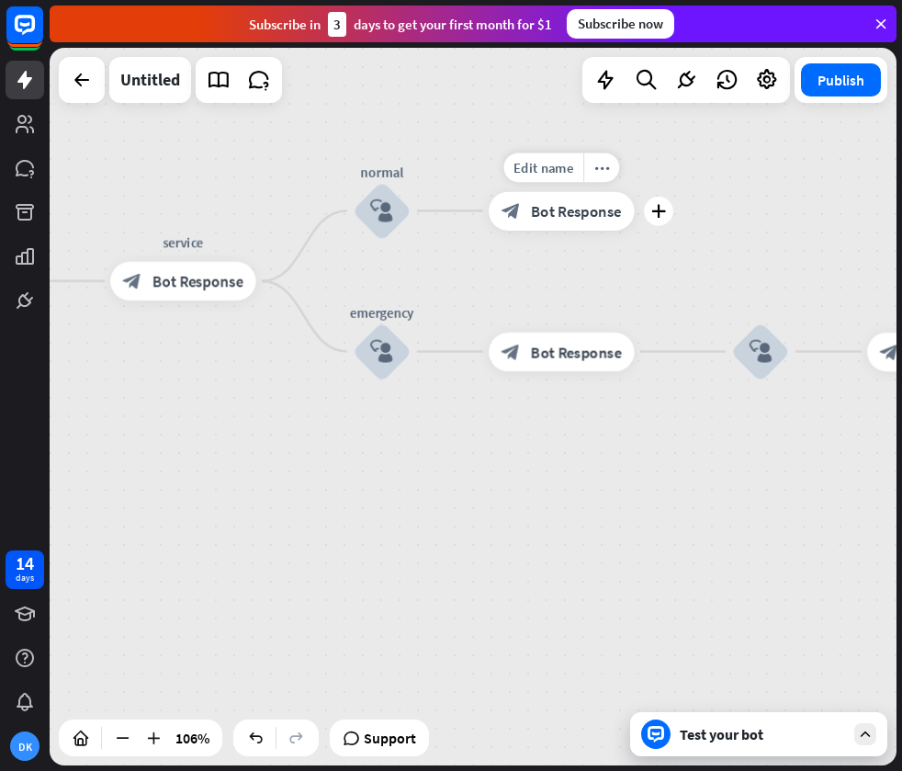
drag, startPoint x: 371, startPoint y: 322, endPoint x: 609, endPoint y: 265, distance: 244.9
click at [618, 230] on div "Edit name more_horiz plus day/time block_bot_response Bot Response" at bounding box center [561, 210] width 145 height 39
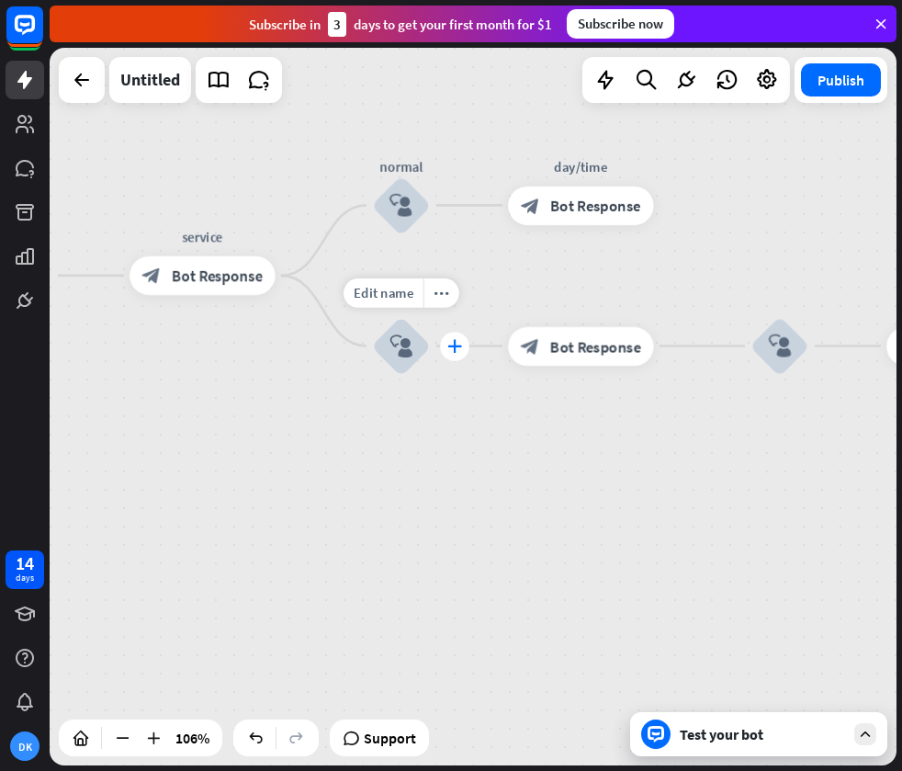
click at [457, 348] on icon "plus" at bounding box center [454, 346] width 15 height 14
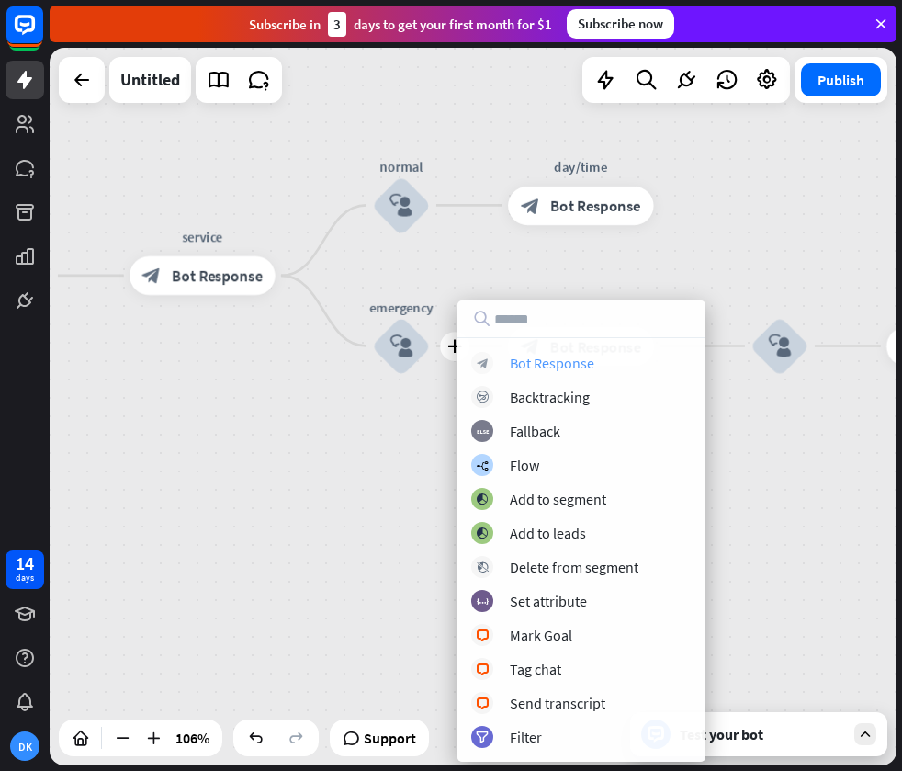
click at [523, 358] on div "Bot Response" at bounding box center [552, 363] width 85 height 18
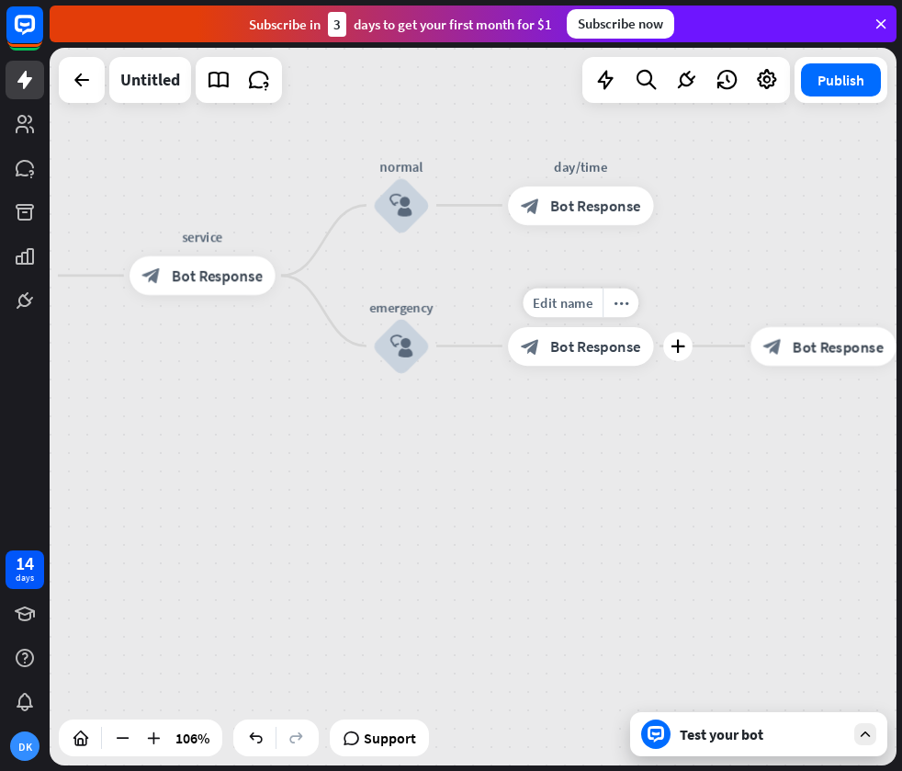
click at [581, 359] on div "block_bot_response Bot Response" at bounding box center [580, 345] width 145 height 39
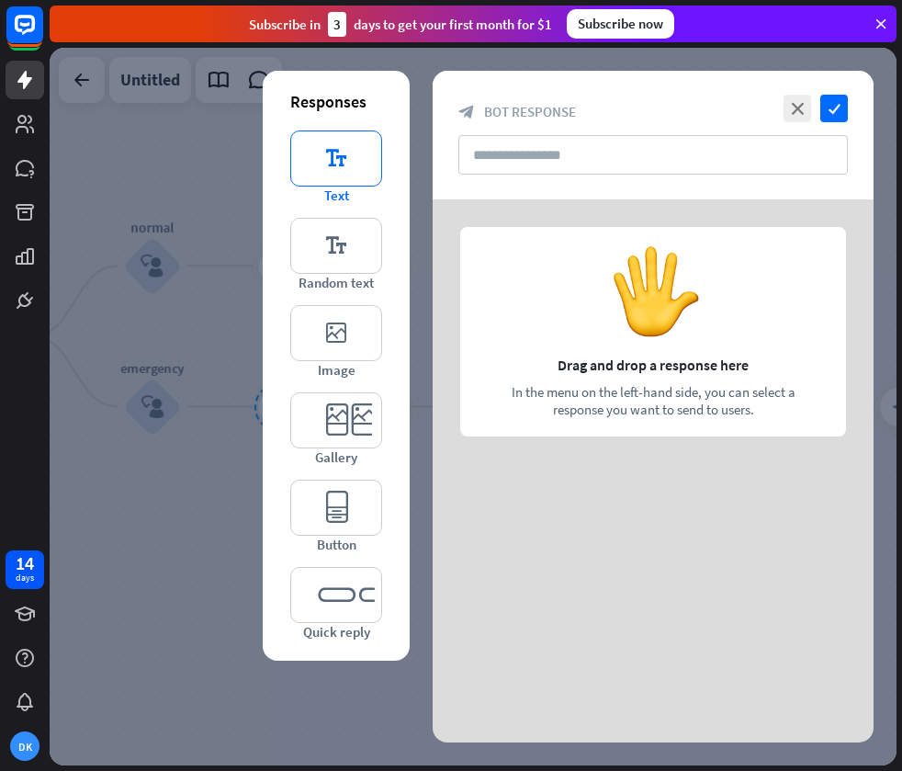
click at [331, 177] on icon "editor_text" at bounding box center [336, 158] width 92 height 56
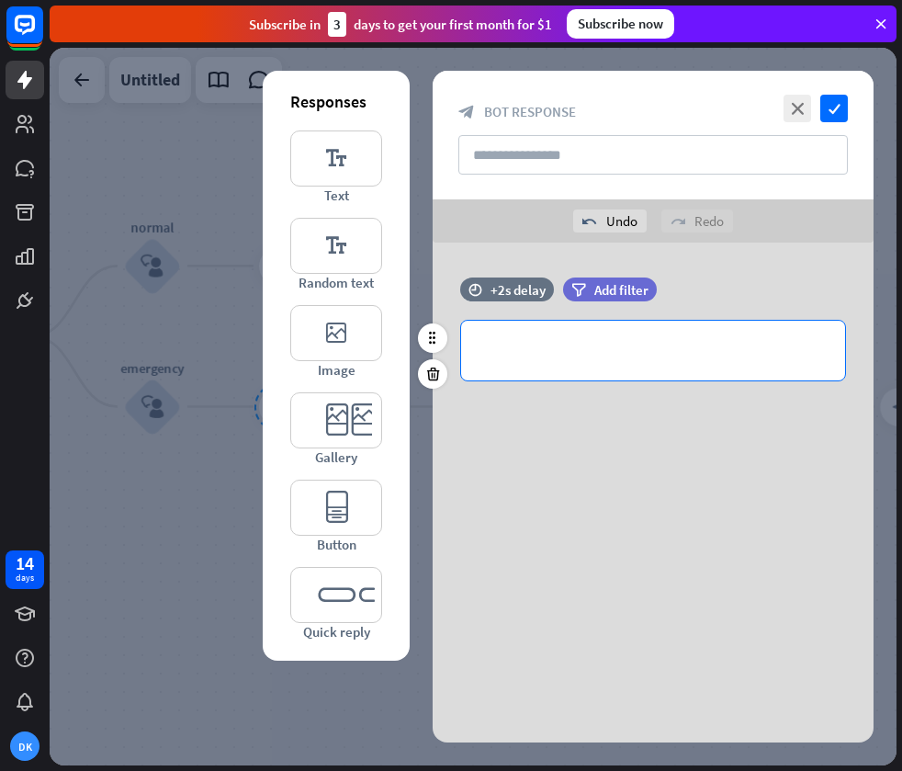
click at [558, 360] on p "**********" at bounding box center [653, 350] width 347 height 23
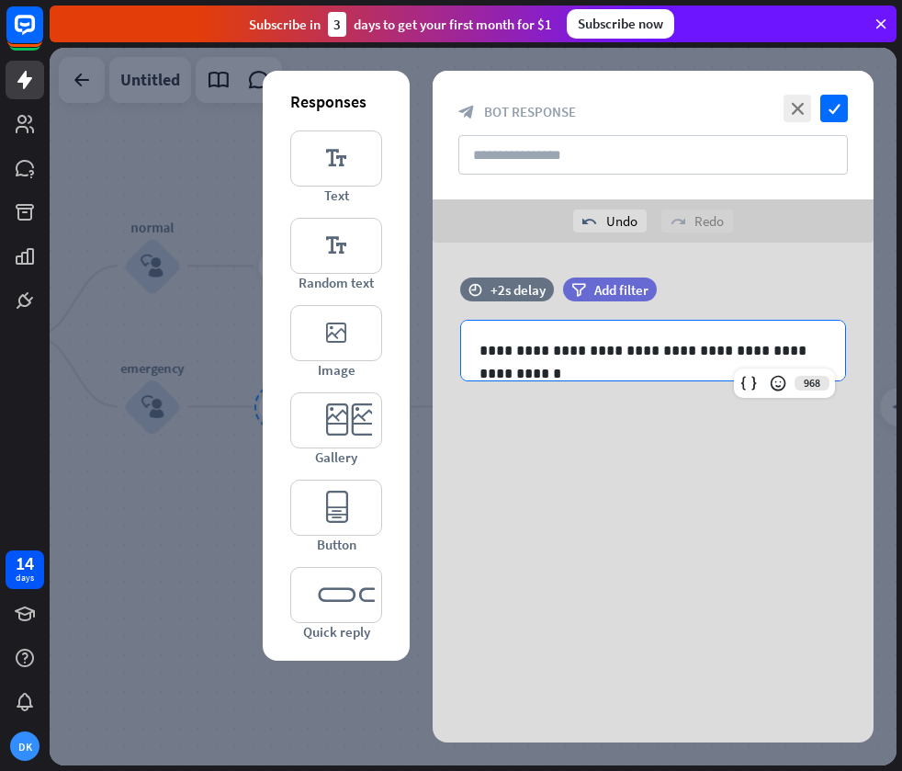
click at [534, 426] on div "**********" at bounding box center [653, 381] width 441 height 276
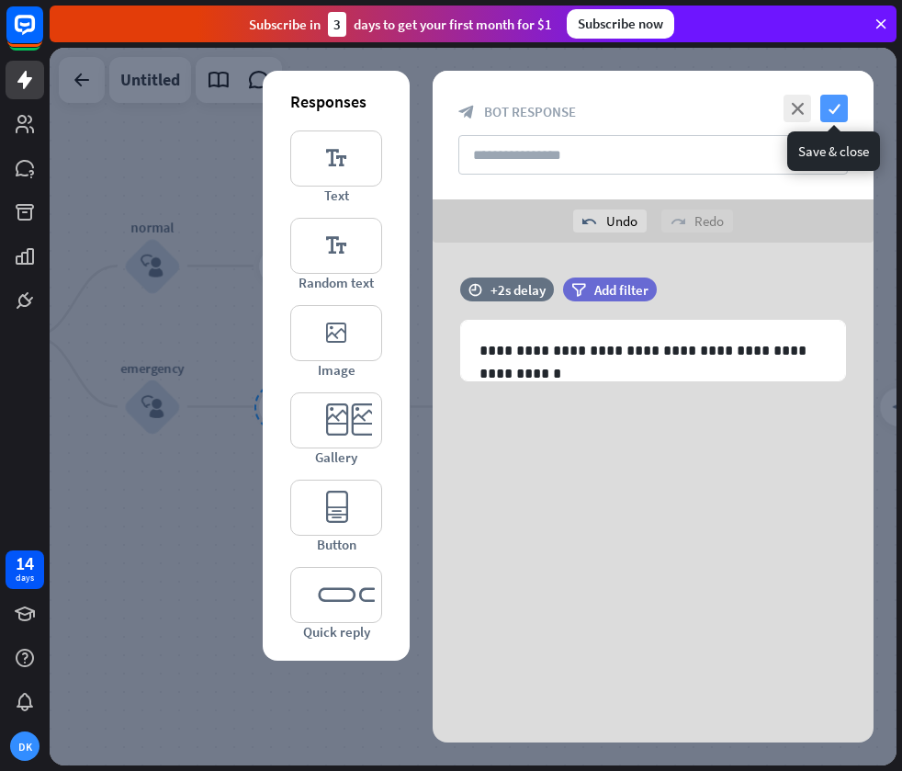
click at [835, 118] on icon "check" at bounding box center [834, 109] width 28 height 28
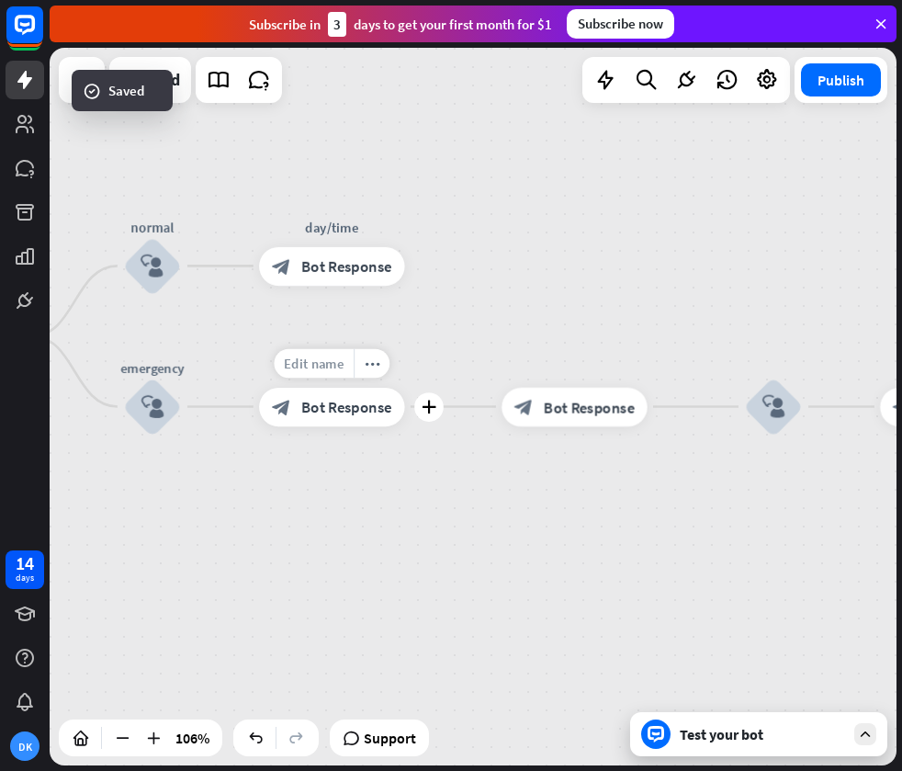
click at [326, 367] on span "Edit name" at bounding box center [314, 362] width 60 height 17
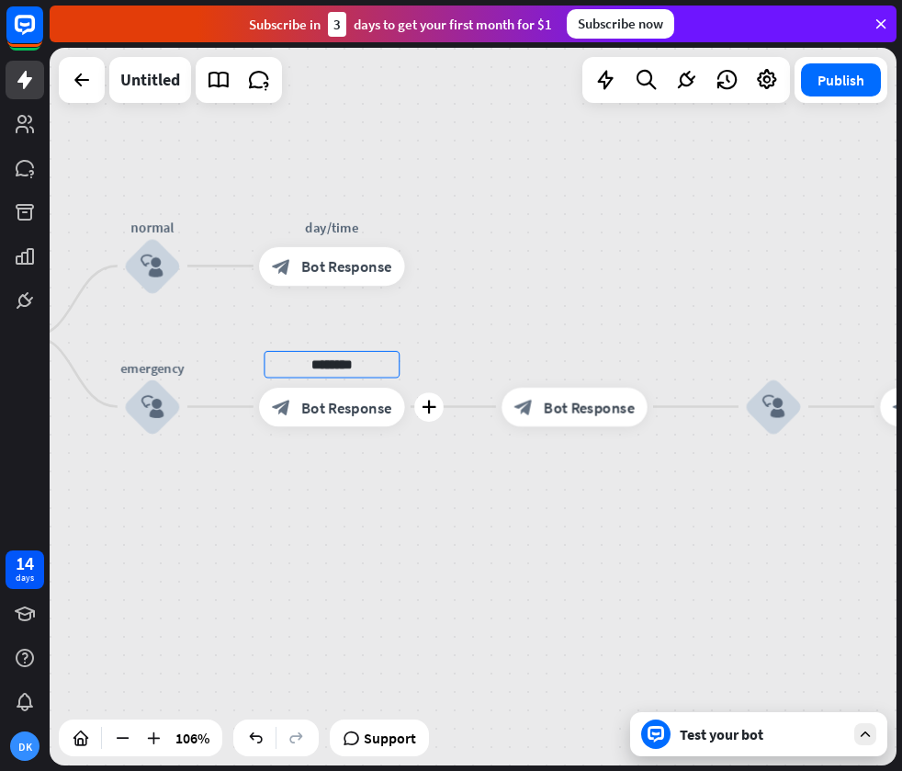
type input "********"
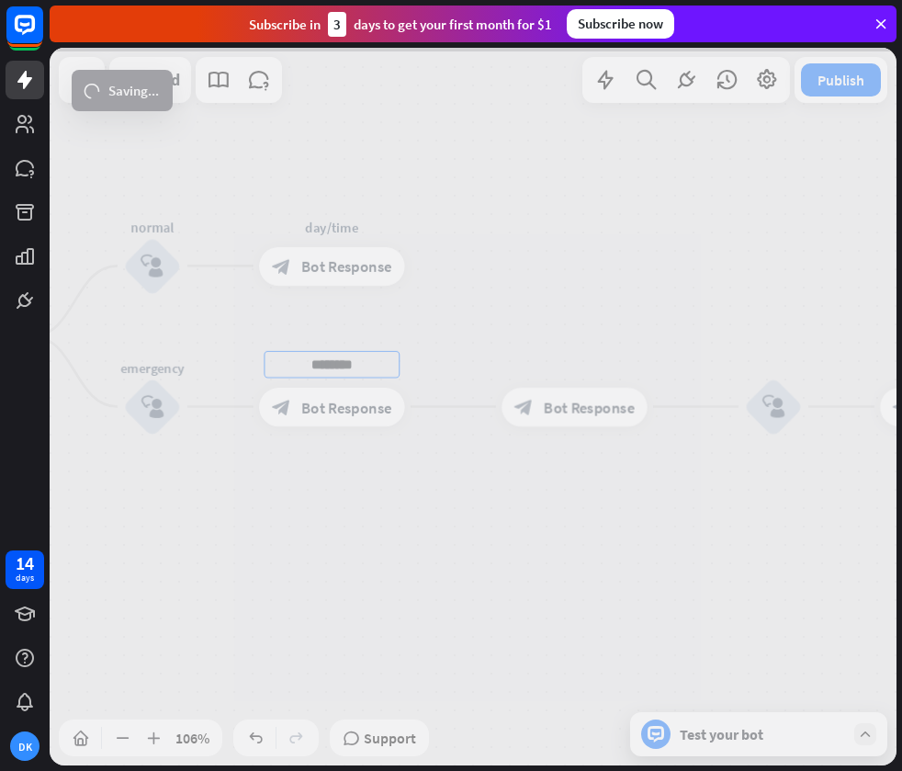
click at [351, 485] on div "home_2 Start point Welcome message block_bot_response Bot Response treatment & …" at bounding box center [473, 406] width 847 height 717
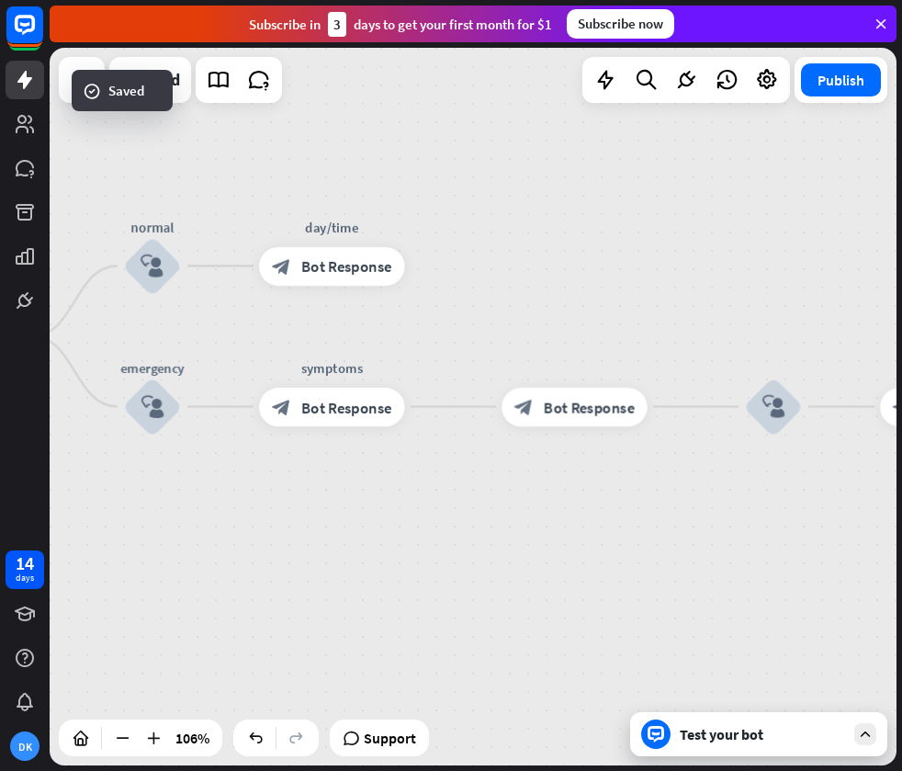
click at [542, 407] on div "block_bot_response Bot Response" at bounding box center [574, 406] width 145 height 39
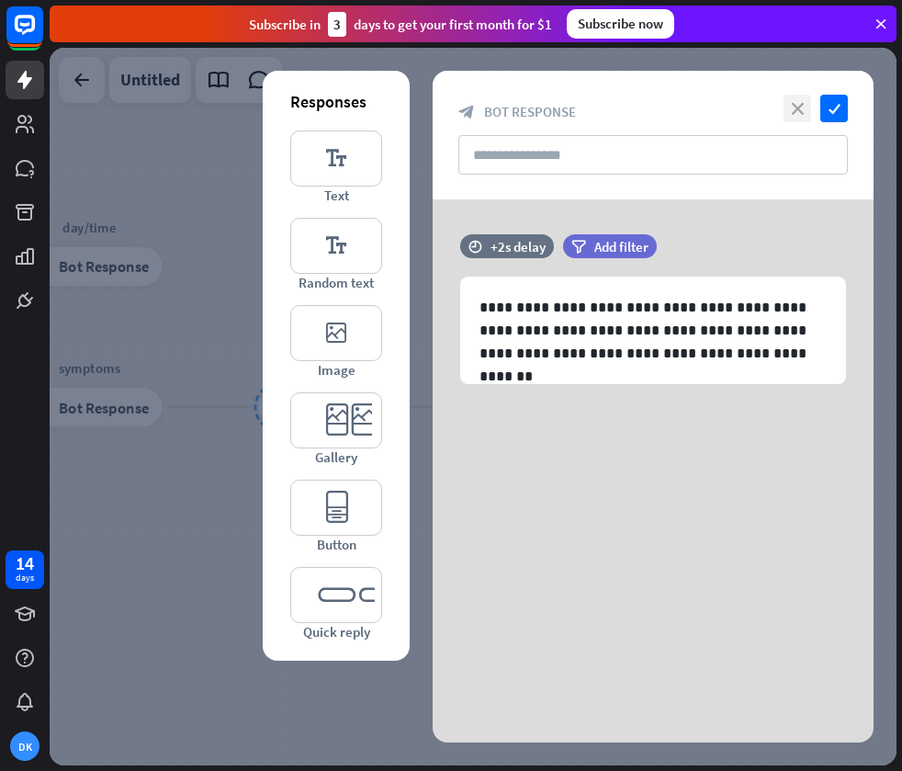
click at [802, 109] on icon "close" at bounding box center [798, 109] width 28 height 28
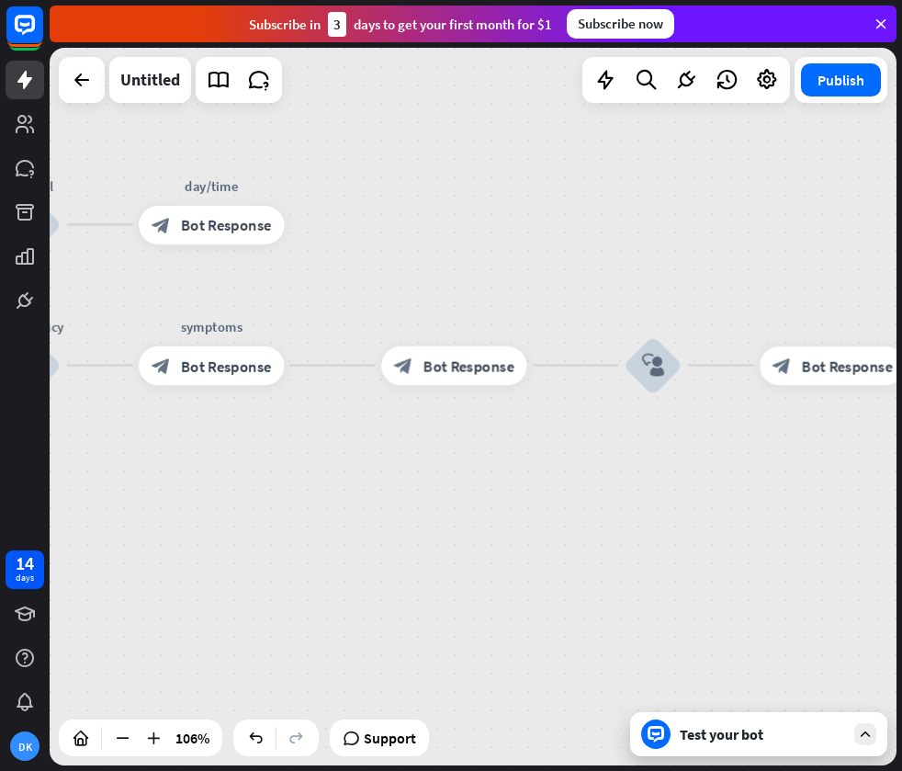
drag, startPoint x: 360, startPoint y: 338, endPoint x: 646, endPoint y: 265, distance: 295.0
click at [646, 265] on div "home_2 Start point Welcome message block_bot_response Bot Response treatment & …" at bounding box center [473, 406] width 847 height 717
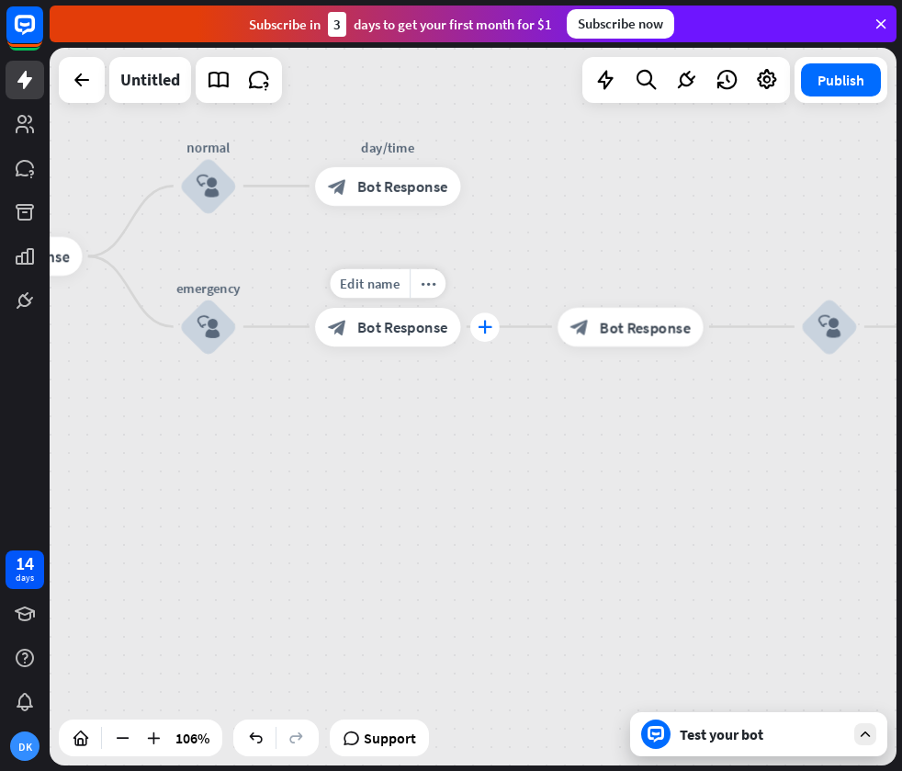
click at [487, 327] on icon "plus" at bounding box center [485, 327] width 15 height 14
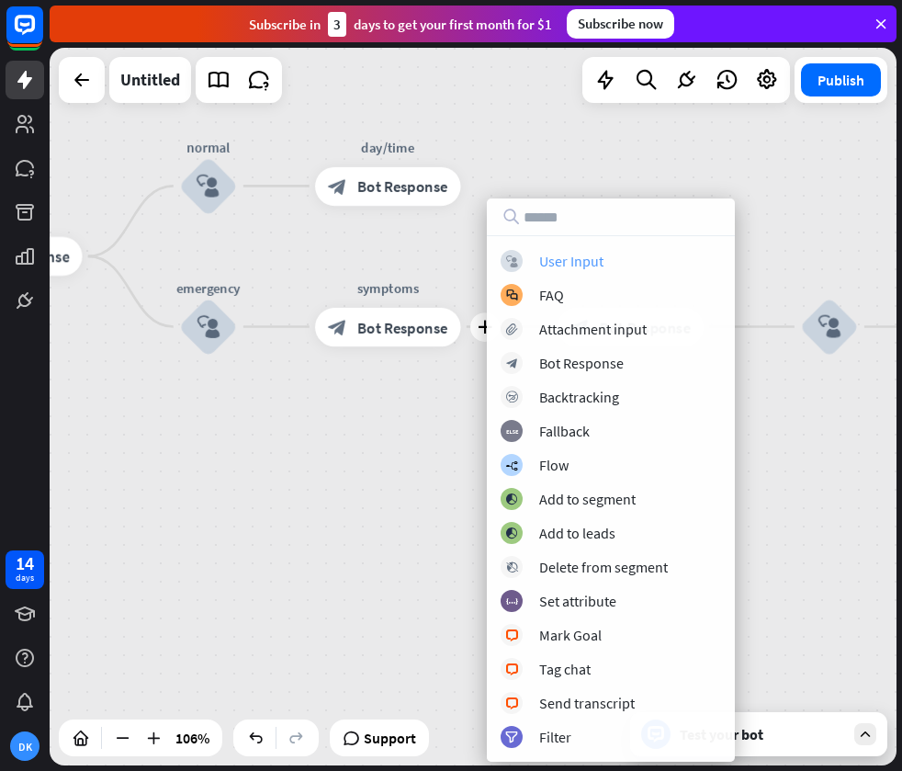
click at [559, 265] on div "User Input" at bounding box center [571, 261] width 64 height 18
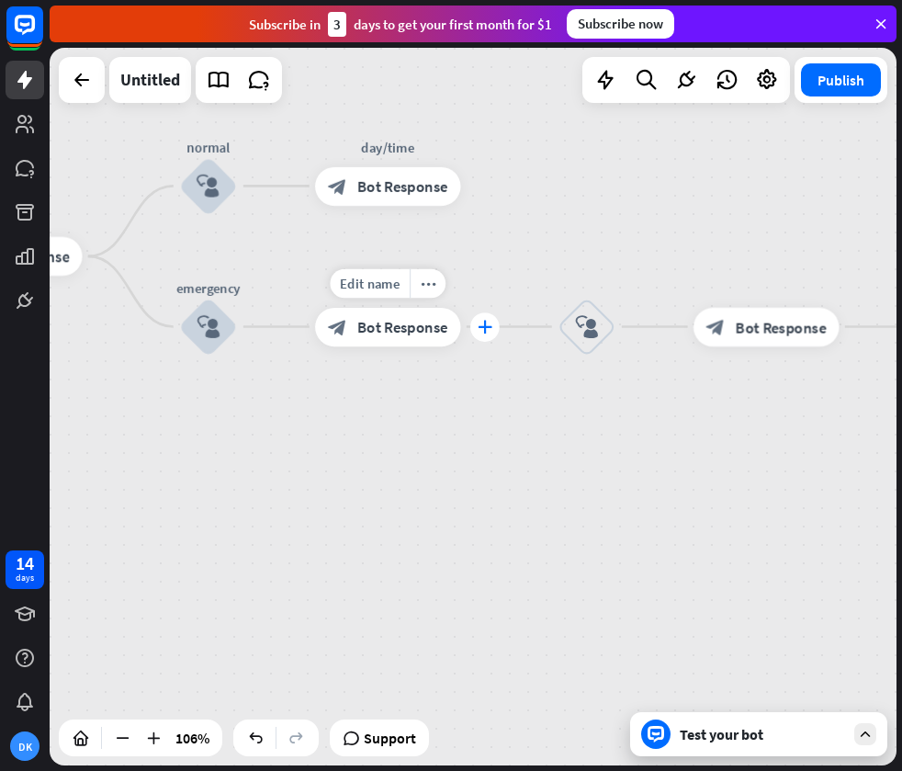
click at [483, 324] on icon "plus" at bounding box center [485, 327] width 15 height 14
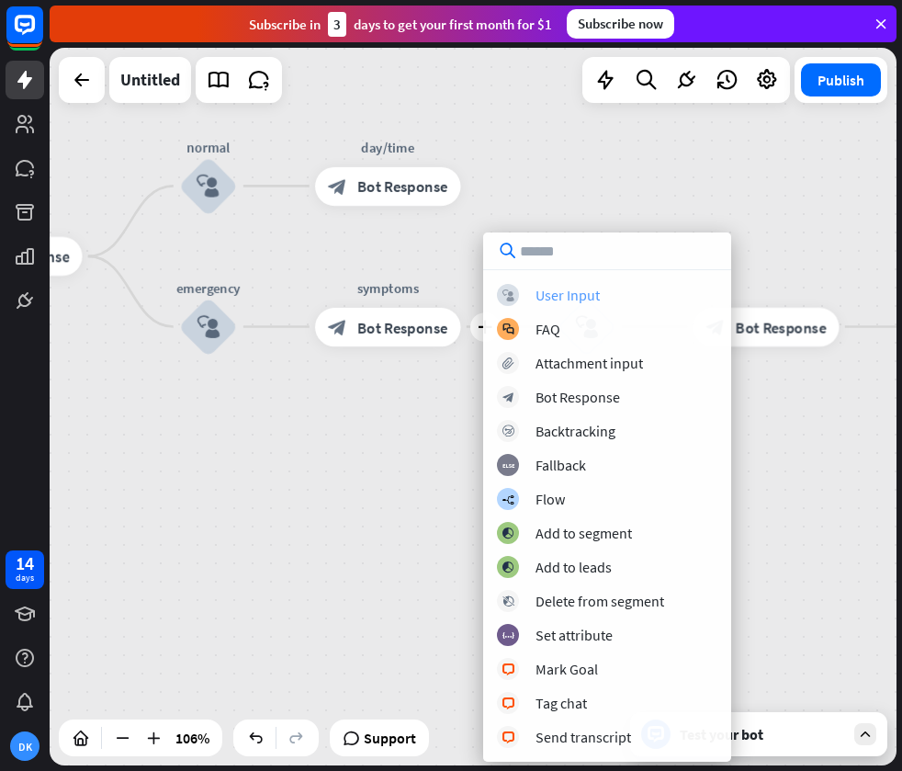
click at [568, 297] on div "User Input" at bounding box center [568, 295] width 64 height 18
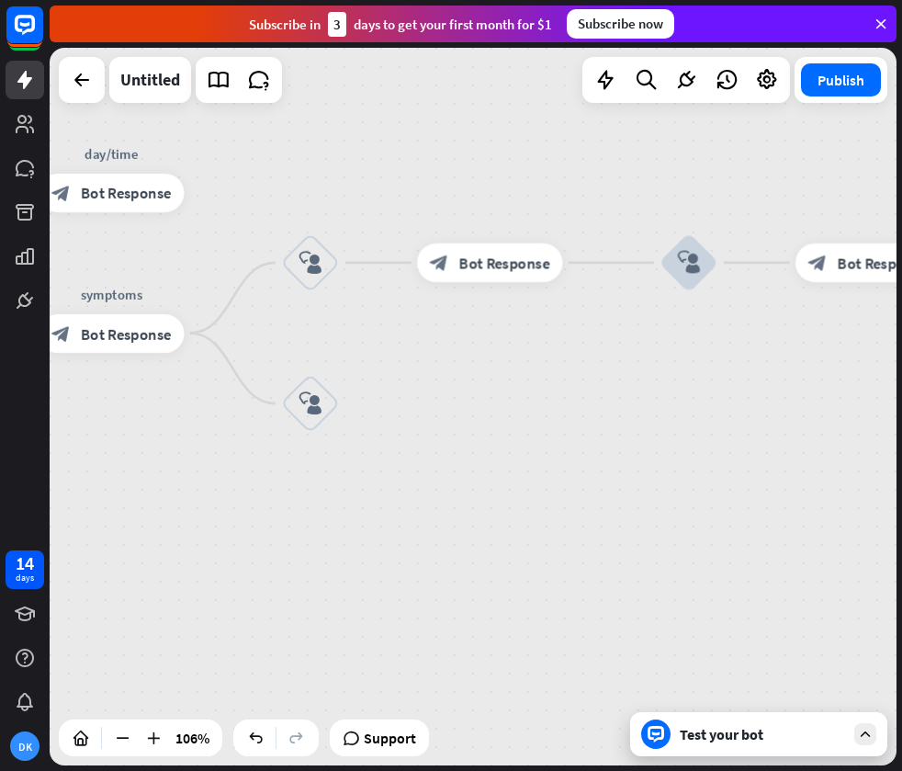
drag, startPoint x: 708, startPoint y: 337, endPoint x: 418, endPoint y: 340, distance: 290.3
click at [446, 344] on div "home_2 Start point Welcome message block_bot_response Bot Response treatment & …" at bounding box center [473, 406] width 847 height 717
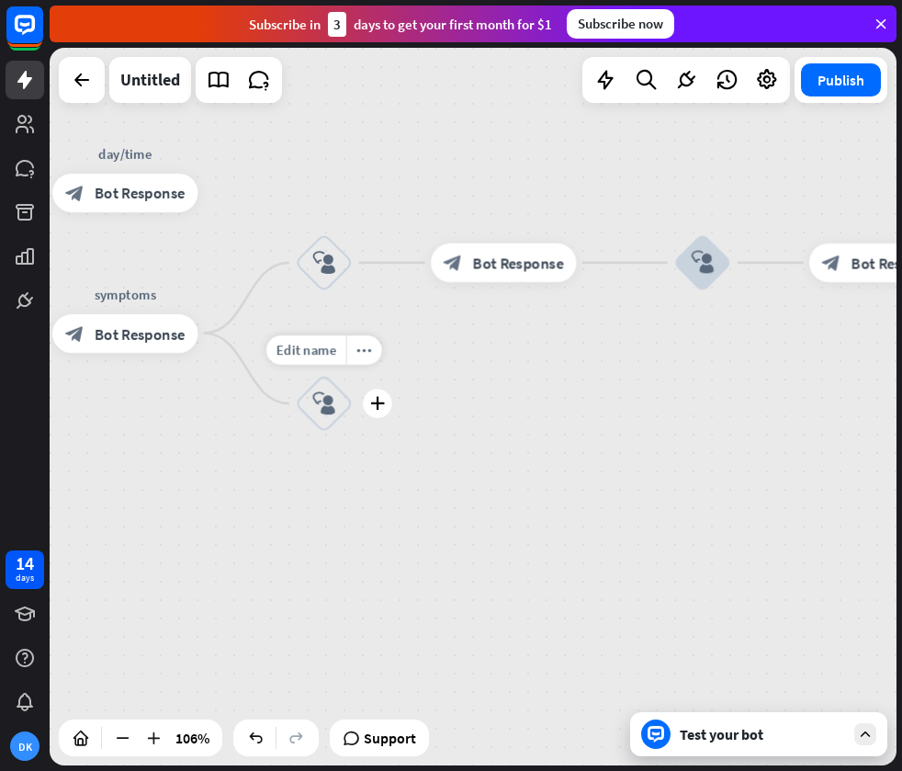
click at [328, 402] on icon "block_user_input" at bounding box center [323, 402] width 23 height 23
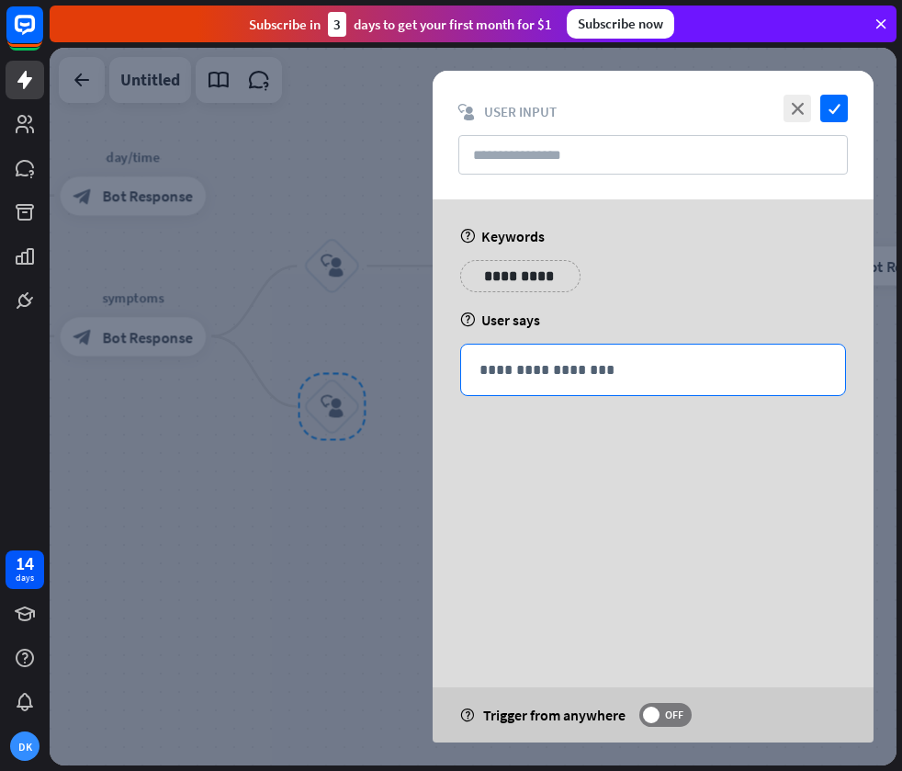
click at [535, 370] on p "**********" at bounding box center [653, 369] width 347 height 23
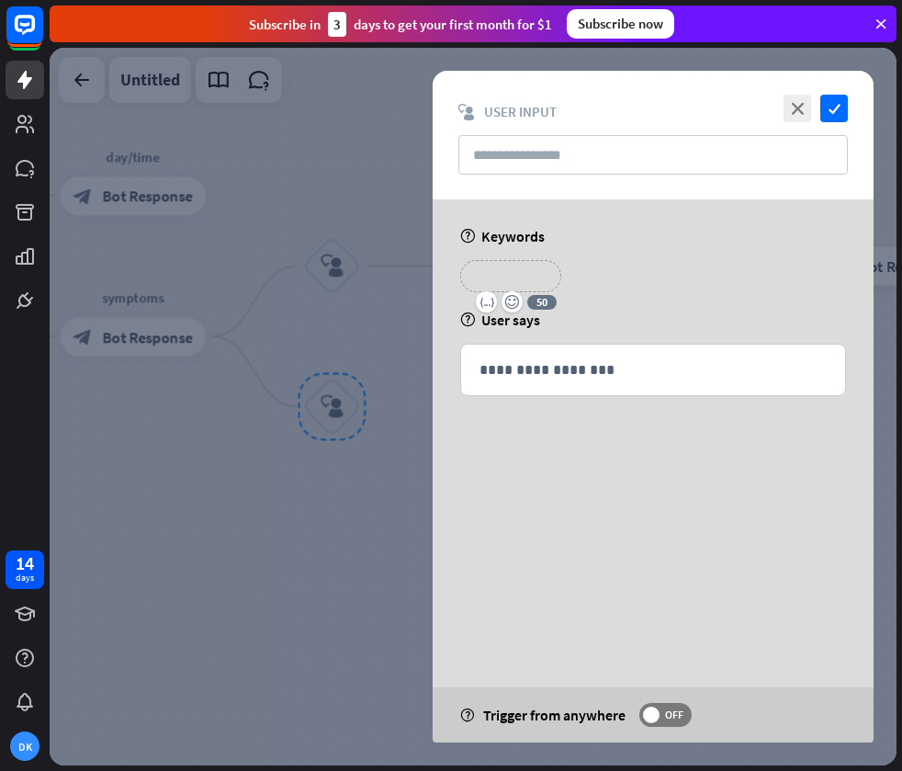
click at [527, 271] on p "**********" at bounding box center [510, 276] width 73 height 23
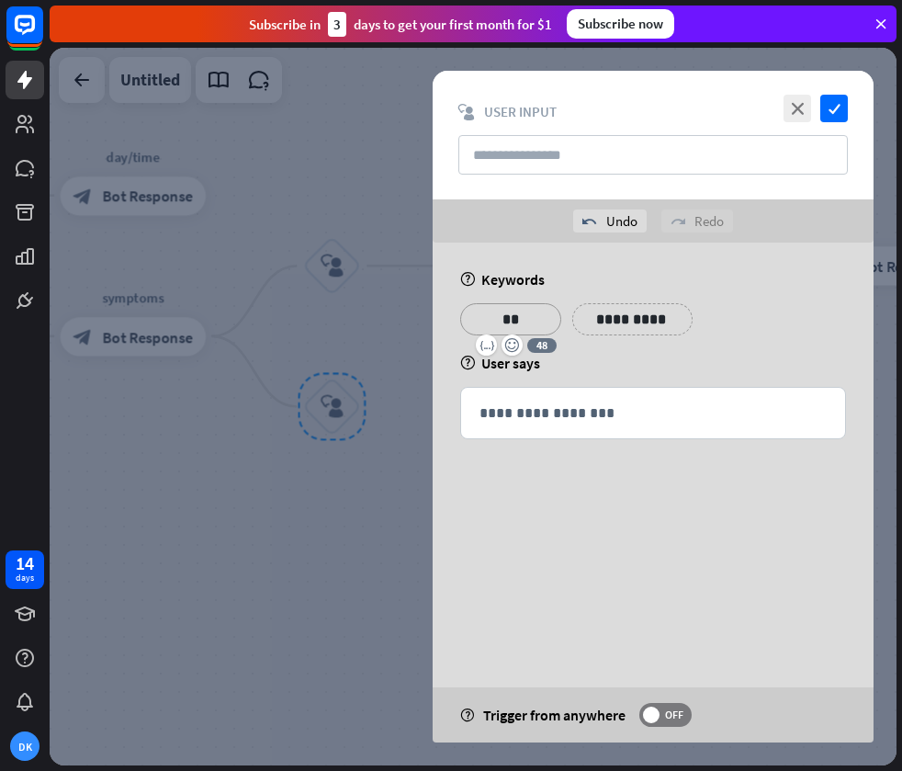
click at [420, 324] on div "**********" at bounding box center [653, 387] width 487 height 288
click at [322, 273] on div at bounding box center [473, 406] width 847 height 717
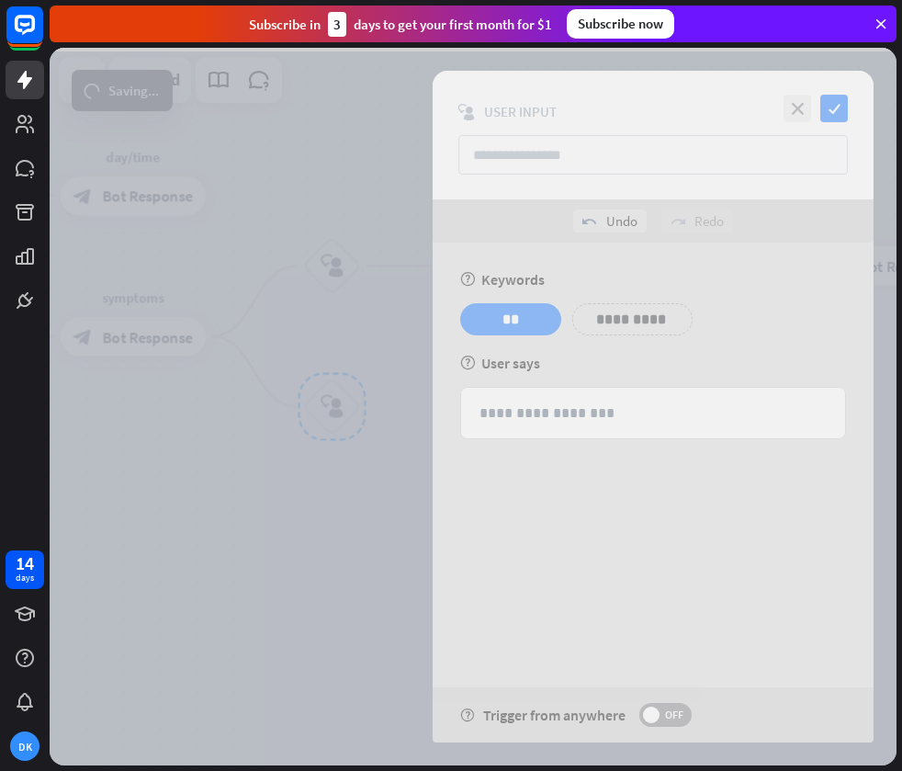
click at [326, 270] on div at bounding box center [473, 406] width 847 height 717
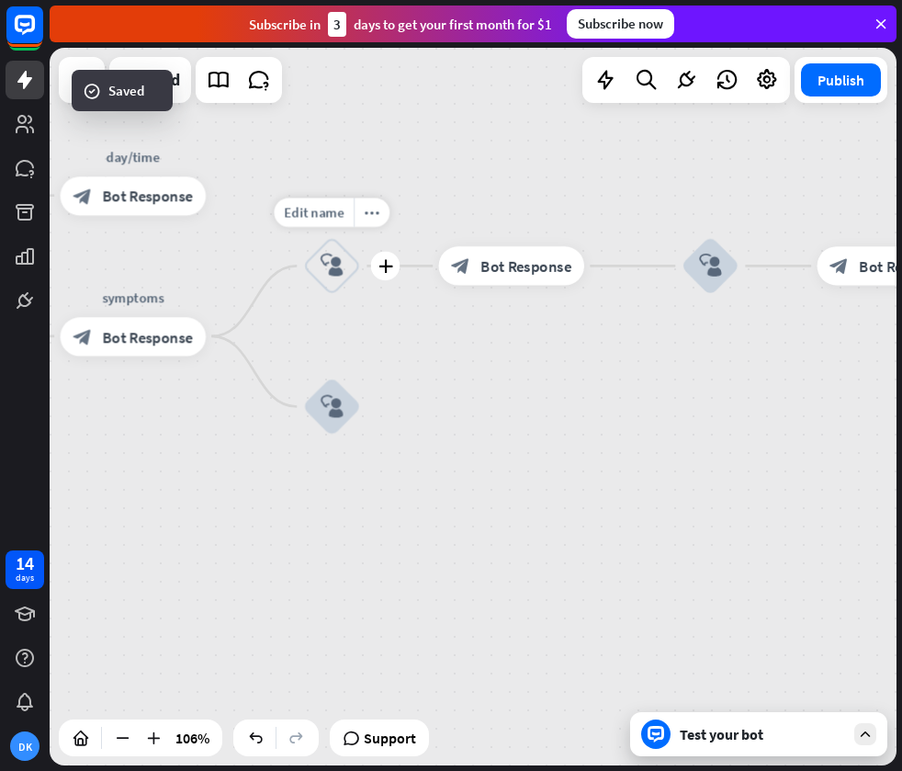
click at [322, 276] on icon "block_user_input" at bounding box center [332, 265] width 23 height 23
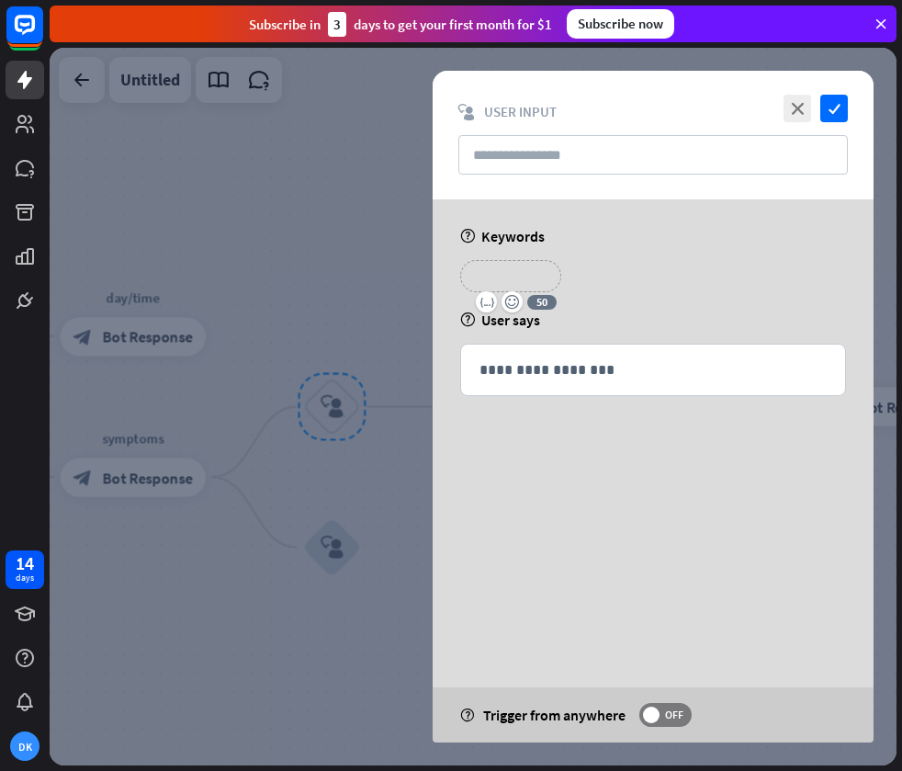
click at [525, 268] on p "**********" at bounding box center [510, 276] width 73 height 23
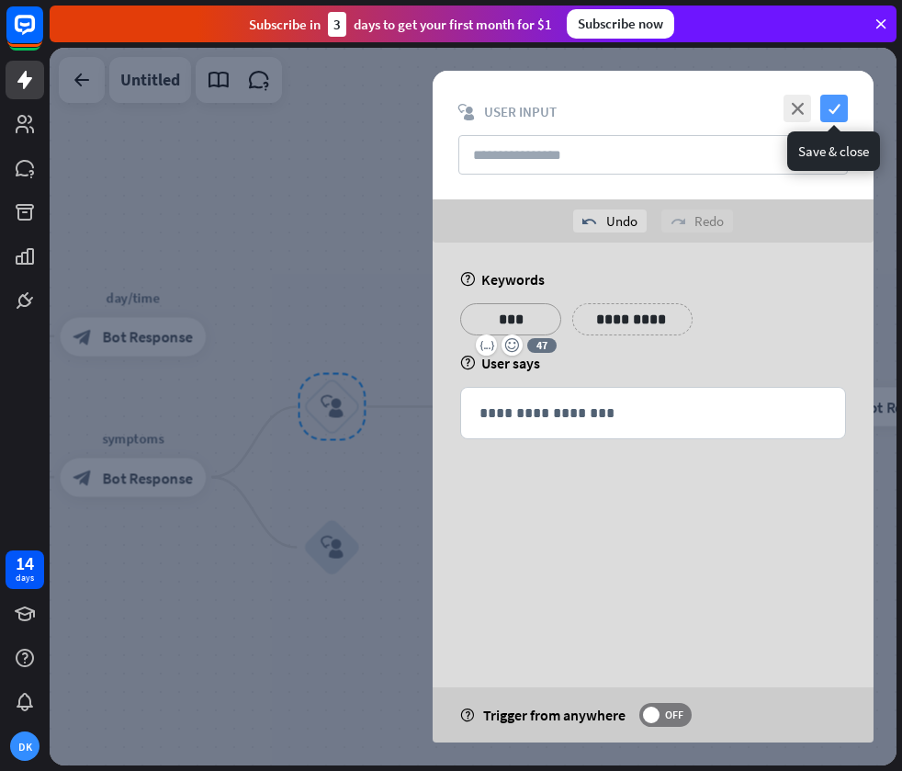
click at [829, 107] on icon "check" at bounding box center [834, 109] width 28 height 28
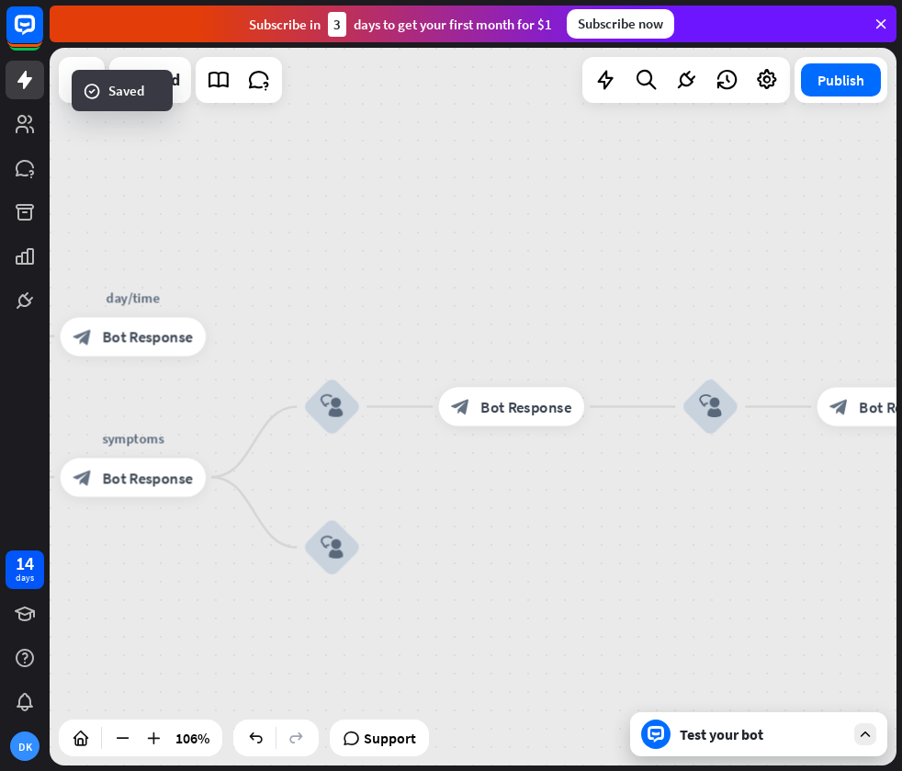
click at [361, 378] on div "Edit name more_horiz plus block_user_input" at bounding box center [332, 407] width 58 height 58
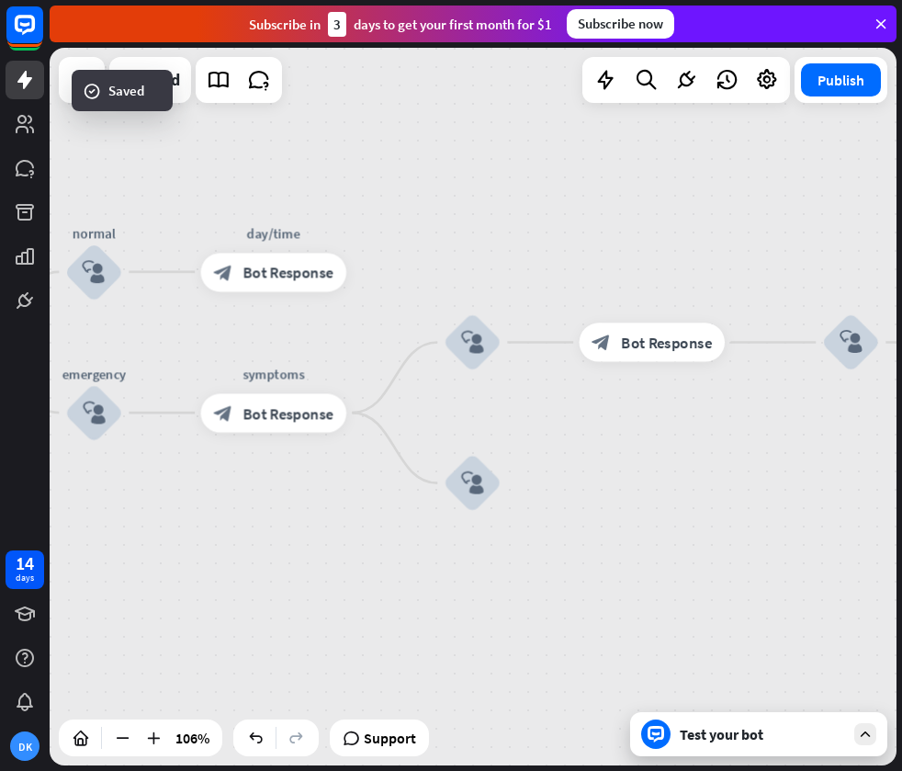
drag, startPoint x: 432, startPoint y: 288, endPoint x: 560, endPoint y: 231, distance: 140.6
click at [560, 231] on div "home_2 Start point Welcome message block_bot_response Bot Response treatment & …" at bounding box center [473, 406] width 847 height 717
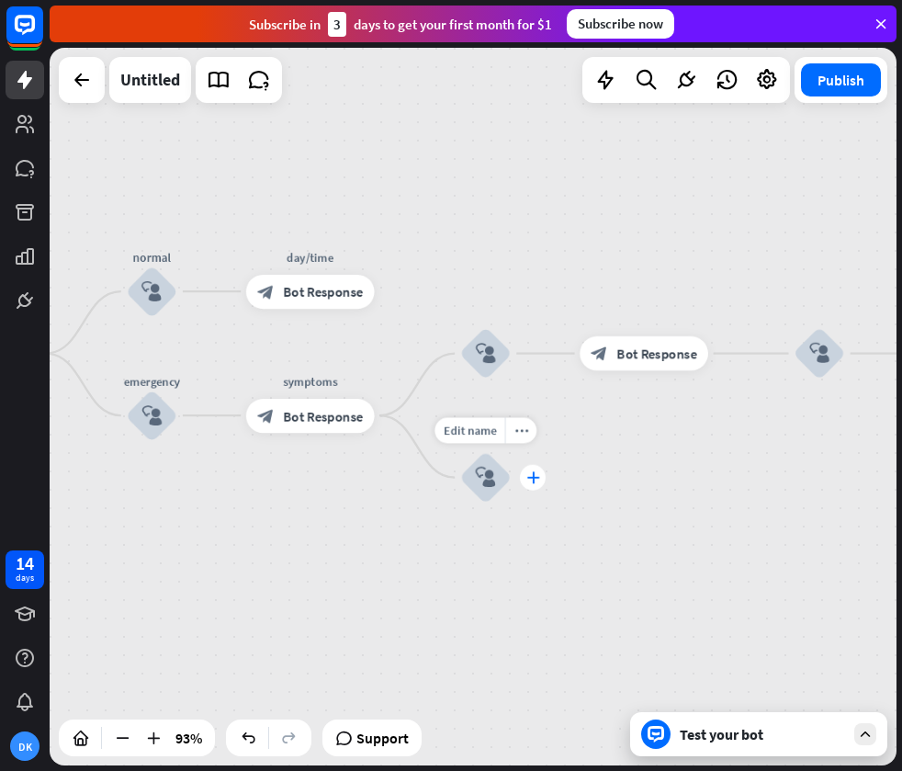
click at [534, 474] on icon "plus" at bounding box center [532, 477] width 13 height 12
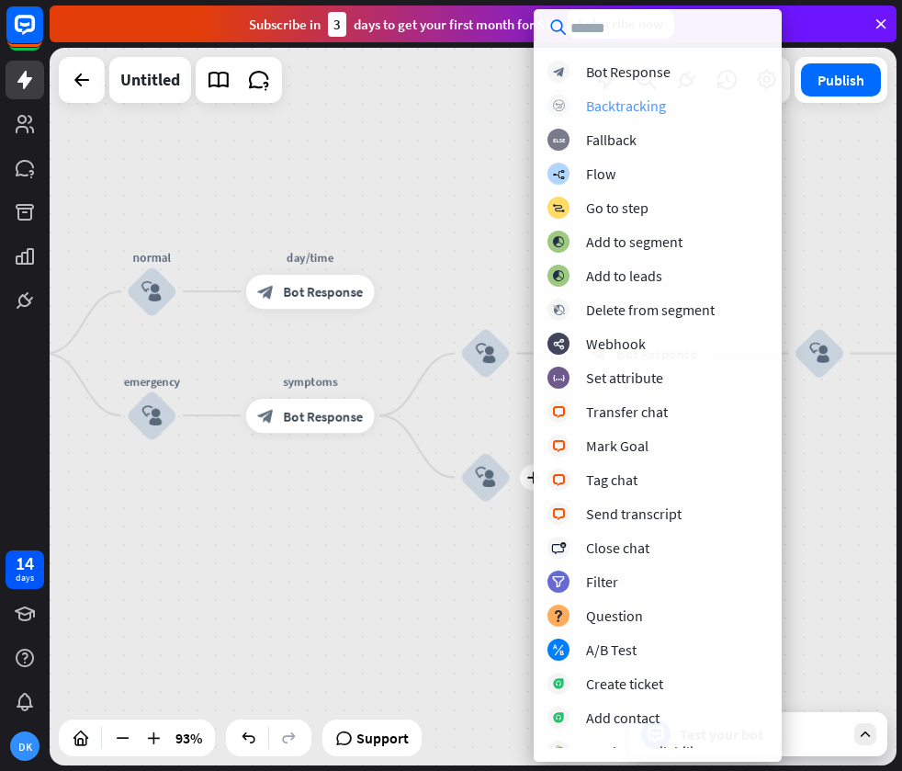
click at [624, 105] on div "Backtracking" at bounding box center [626, 105] width 80 height 18
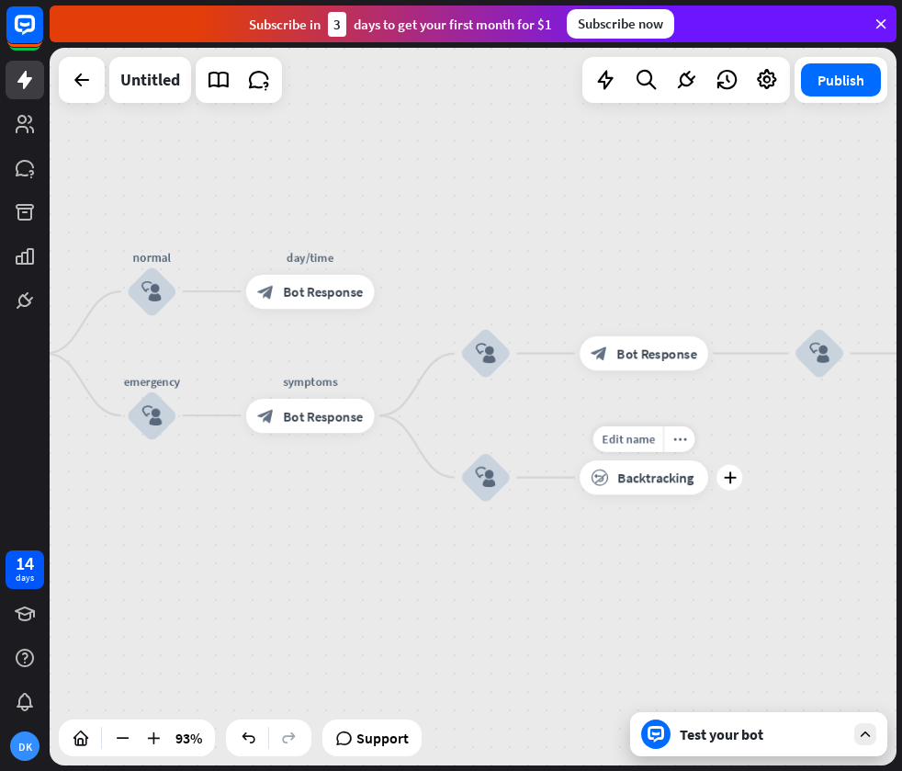
click at [633, 474] on span "Backtracking" at bounding box center [655, 476] width 76 height 17
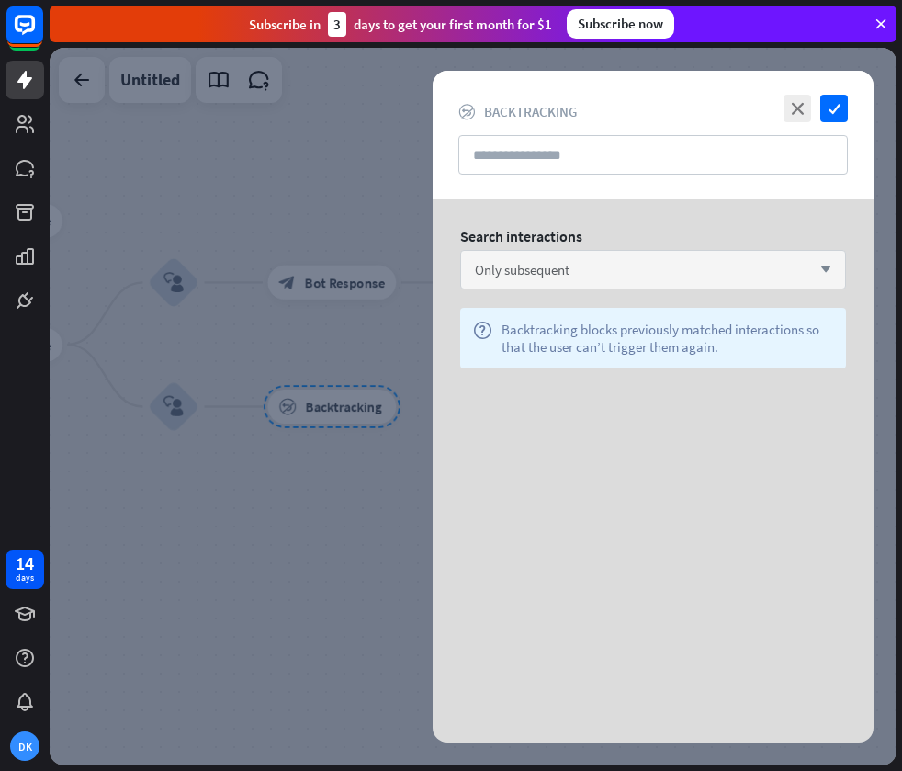
click at [645, 271] on div "Only subsequent arrow_down" at bounding box center [653, 269] width 386 height 39
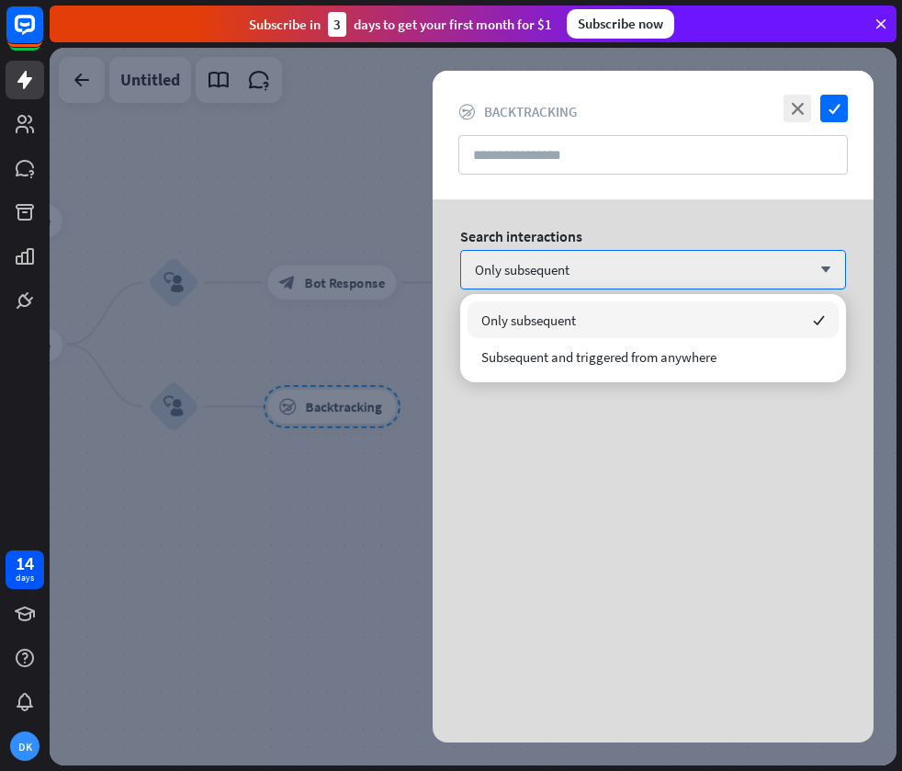
click at [649, 234] on div "Search interactions" at bounding box center [653, 236] width 386 height 18
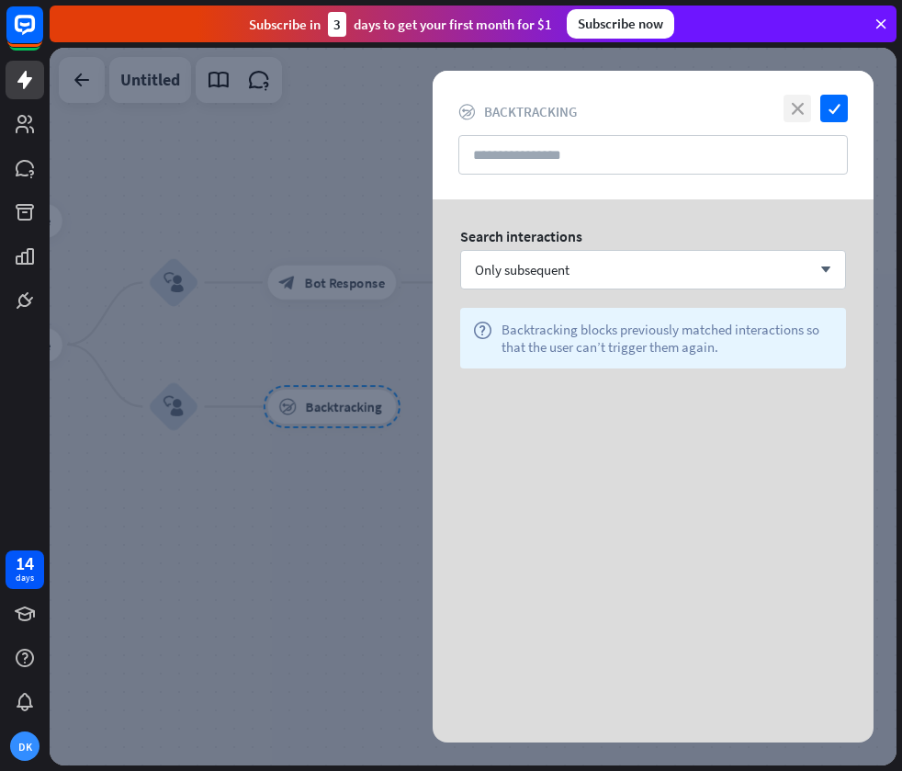
click at [800, 110] on icon "close" at bounding box center [798, 109] width 28 height 28
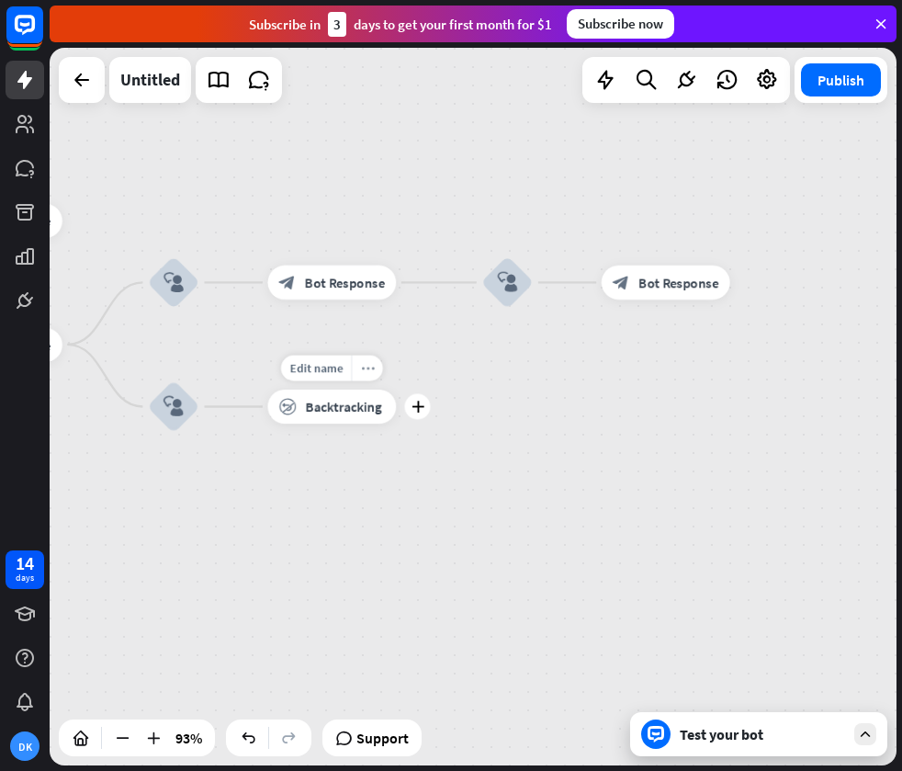
click at [371, 380] on div "more_horiz" at bounding box center [366, 368] width 31 height 26
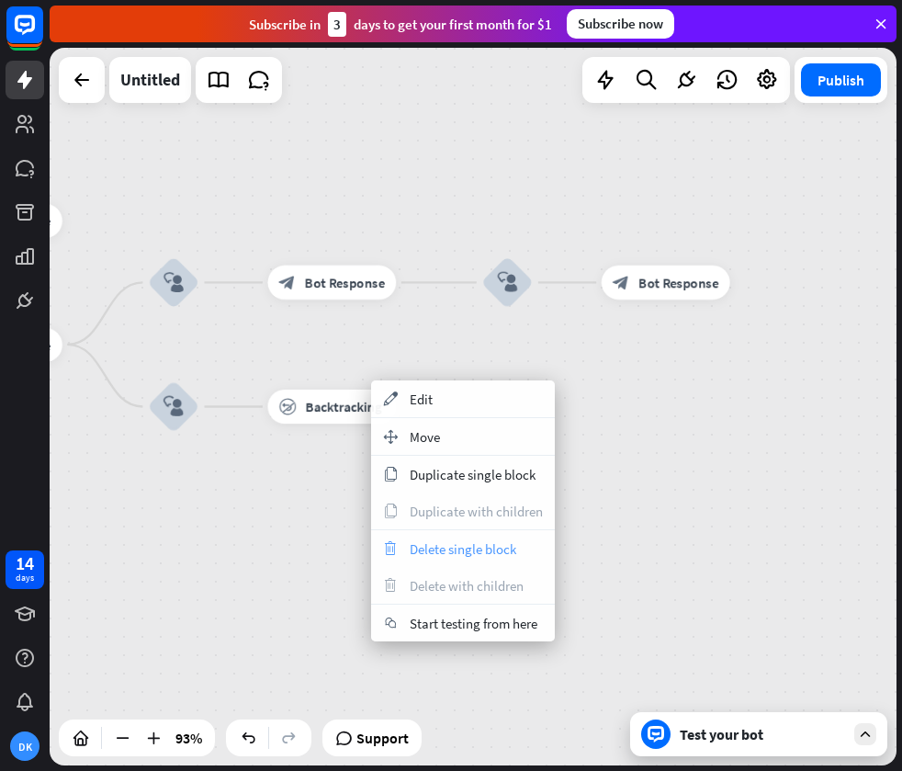
click at [446, 540] on span "Delete single block" at bounding box center [463, 548] width 107 height 17
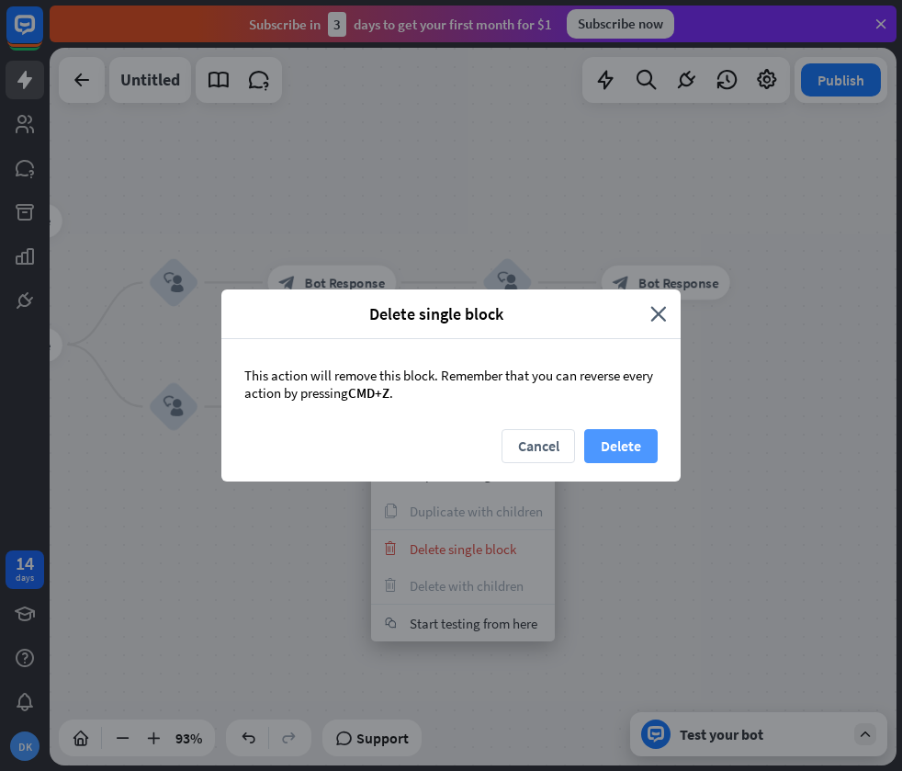
click at [615, 442] on button "Delete" at bounding box center [620, 446] width 73 height 34
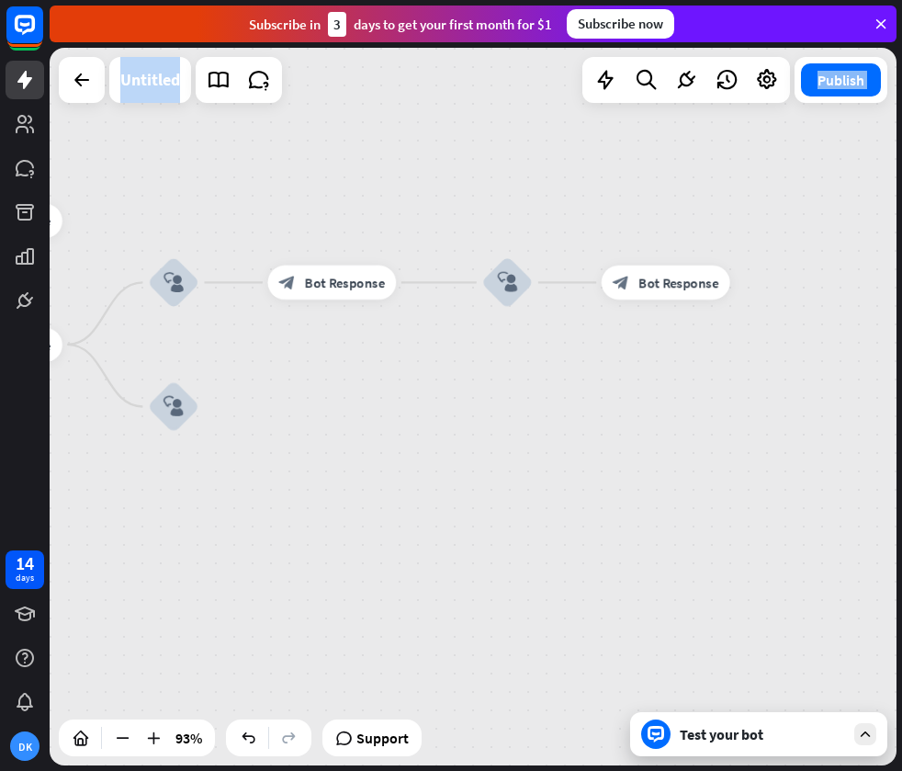
drag, startPoint x: 422, startPoint y: 518, endPoint x: 651, endPoint y: 528, distance: 229.9
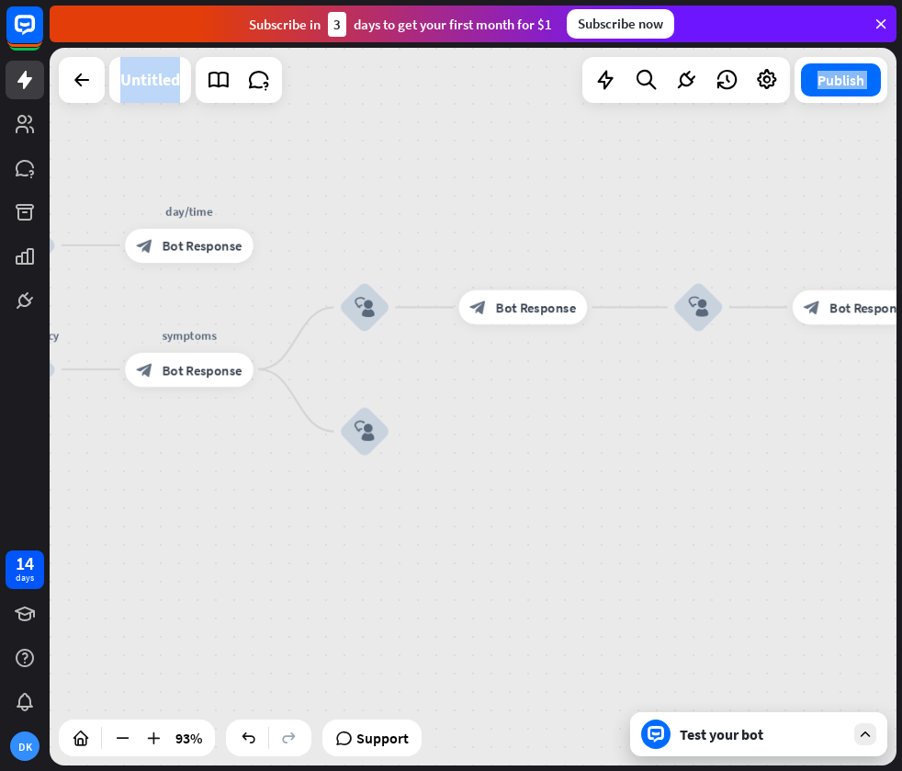
drag, startPoint x: 412, startPoint y: 525, endPoint x: 645, endPoint y: 573, distance: 238.3
click at [645, 572] on div "home_2 Start point Welcome message block_bot_response Bot Response treatment & …" at bounding box center [473, 406] width 847 height 717
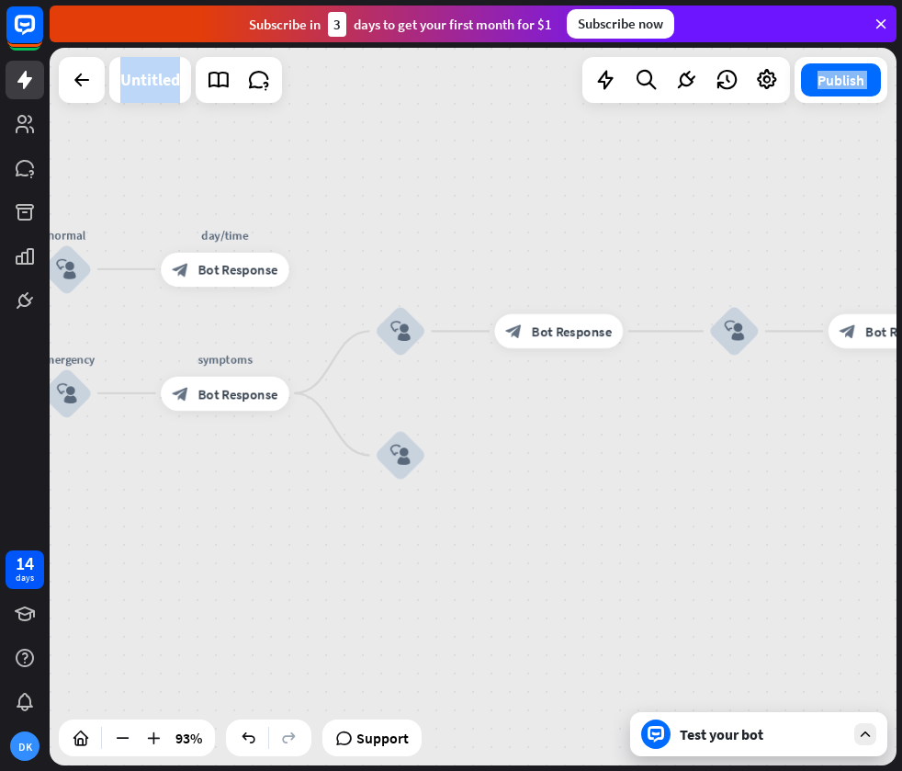
click at [630, 578] on div "home_2 Start point Welcome message block_bot_response Bot Response treatment & …" at bounding box center [473, 406] width 847 height 717
click at [590, 569] on div "home_2 Start point Welcome message block_bot_response Bot Response treatment & …" at bounding box center [473, 406] width 847 height 717
click at [144, 69] on div "Untitled" at bounding box center [150, 80] width 60 height 46
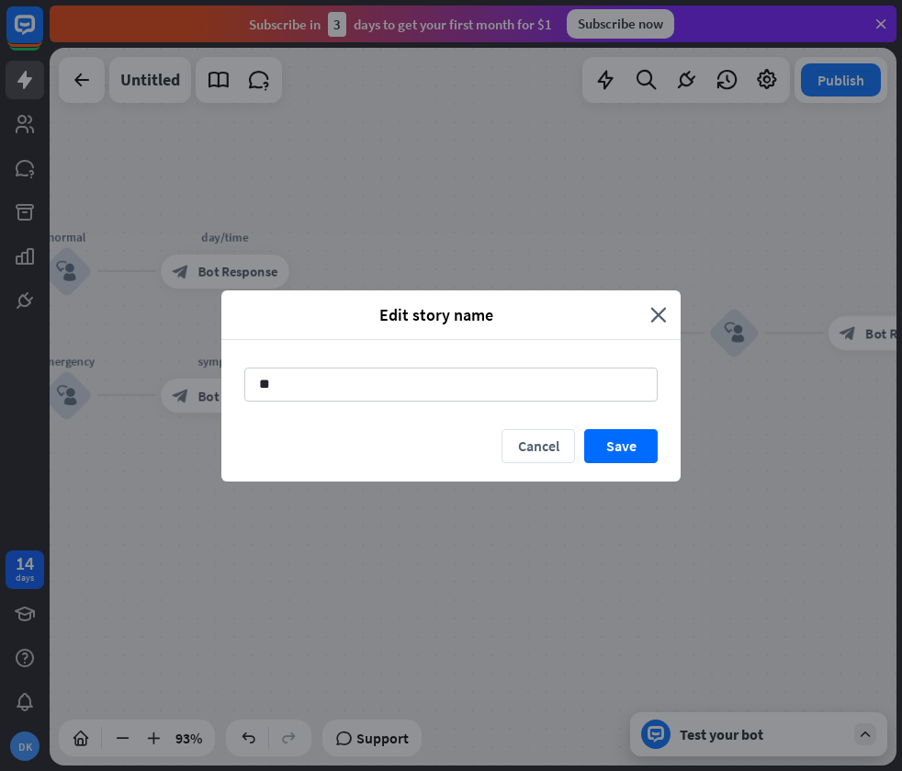
type input "*"
type input "**********"
click at [608, 436] on button "Save" at bounding box center [620, 446] width 73 height 34
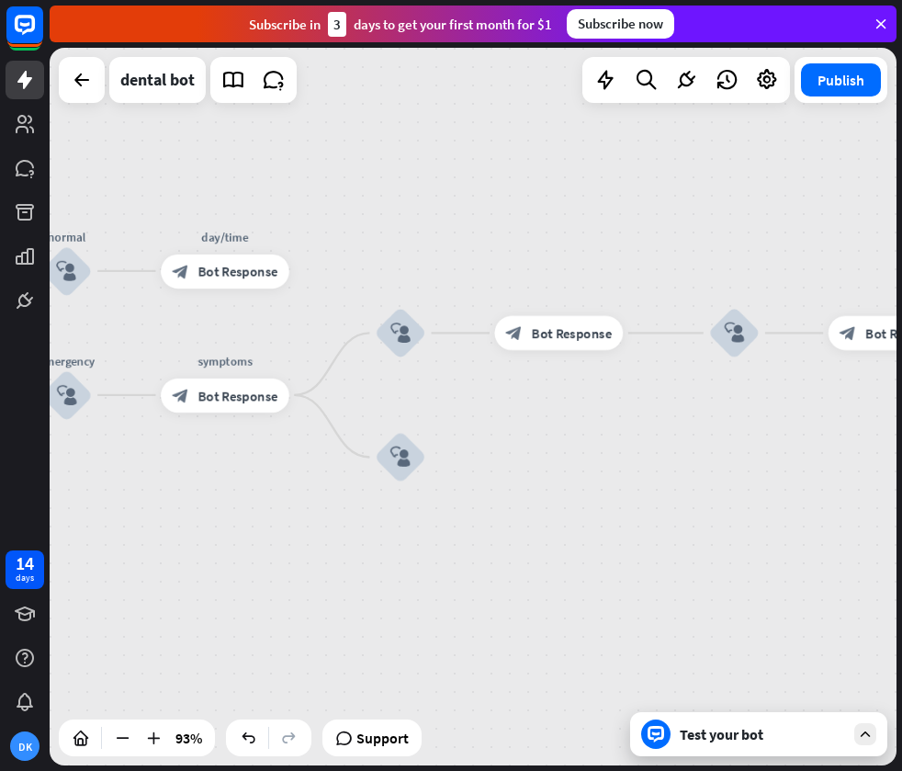
click at [669, 229] on div "home_2 Start point Welcome message block_bot_response Bot Response treatment & …" at bounding box center [473, 406] width 847 height 717
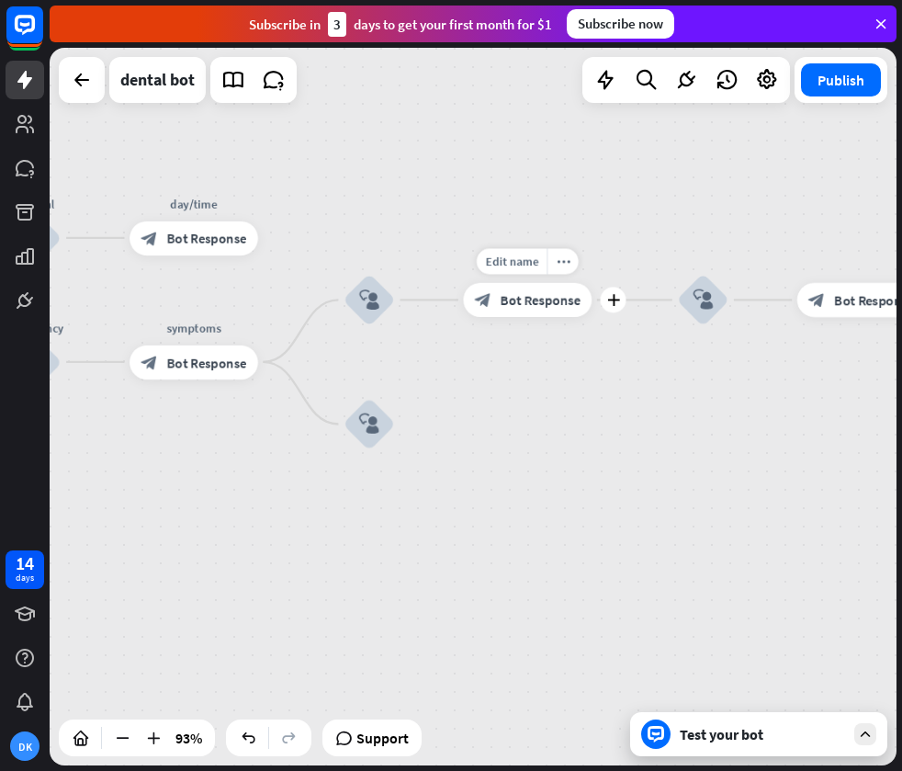
drag, startPoint x: 607, startPoint y: 378, endPoint x: 594, endPoint y: 338, distance: 41.5
click at [592, 317] on div "Edit name more_horiz plus block_bot_response Bot Response" at bounding box center [527, 300] width 129 height 34
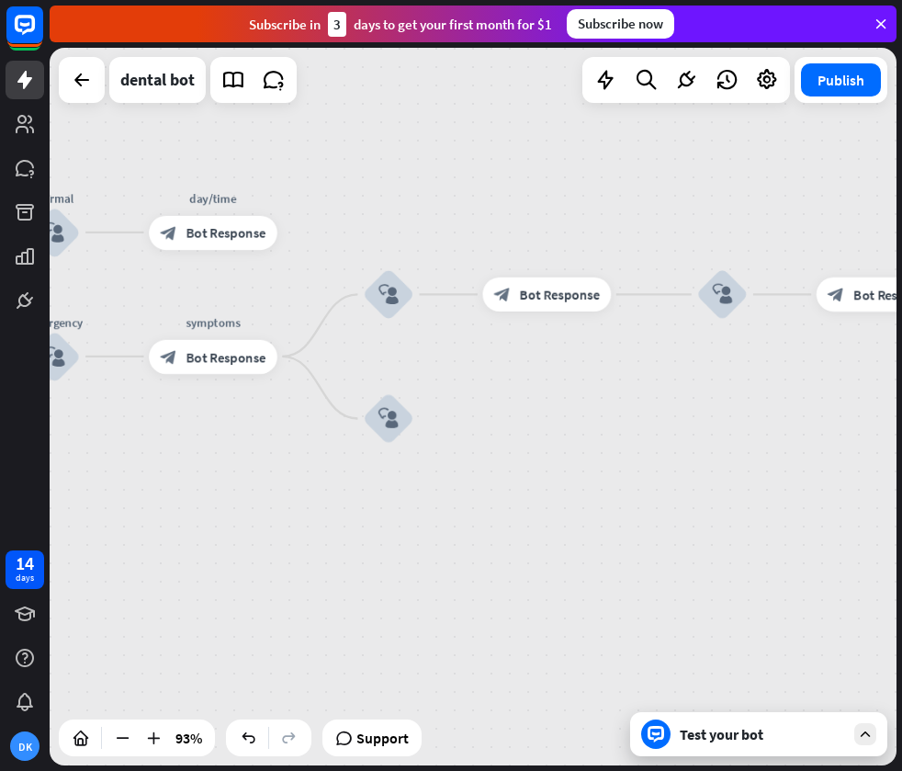
click at [871, 729] on icon at bounding box center [865, 734] width 17 height 17
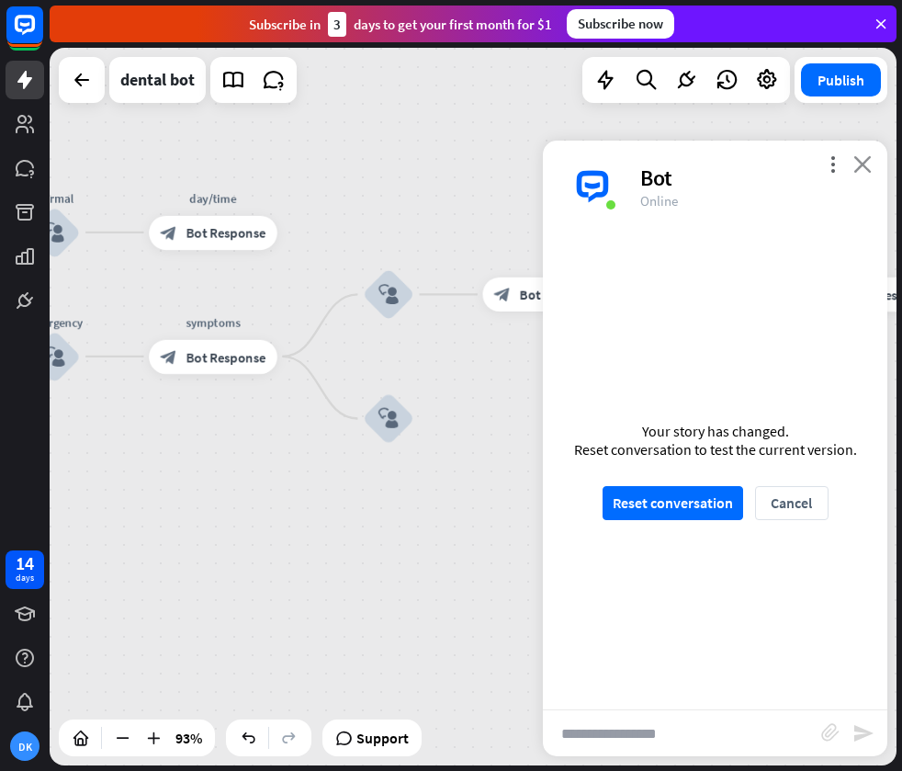
click at [859, 164] on icon "close" at bounding box center [862, 163] width 18 height 17
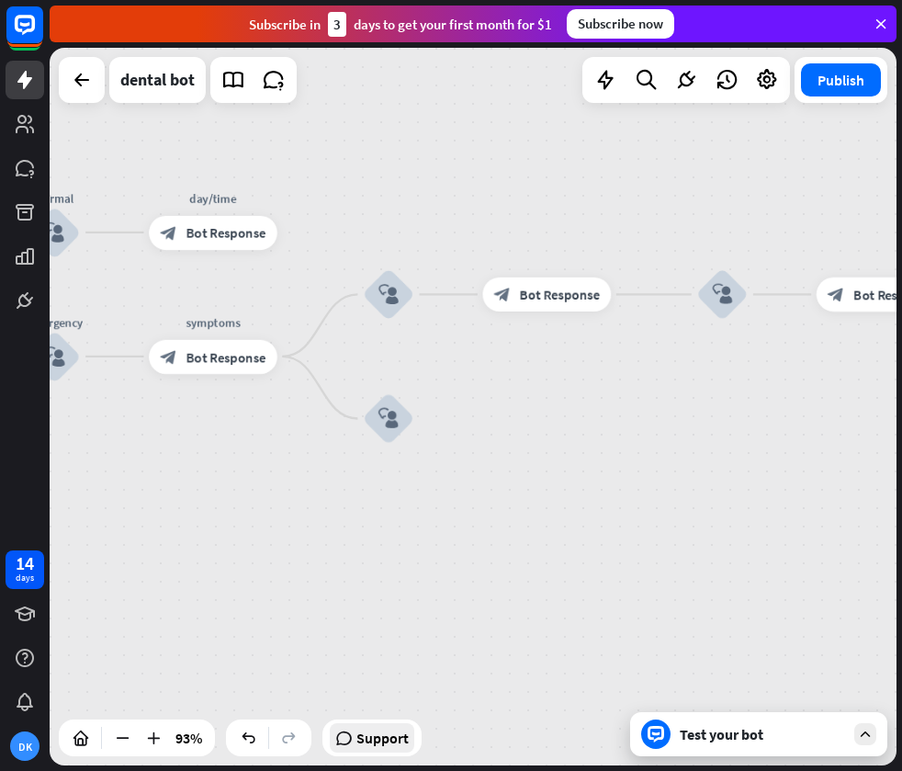
click at [392, 736] on span "Support" at bounding box center [382, 737] width 52 height 29
click at [404, 429] on div "block_user_input" at bounding box center [388, 418] width 51 height 51
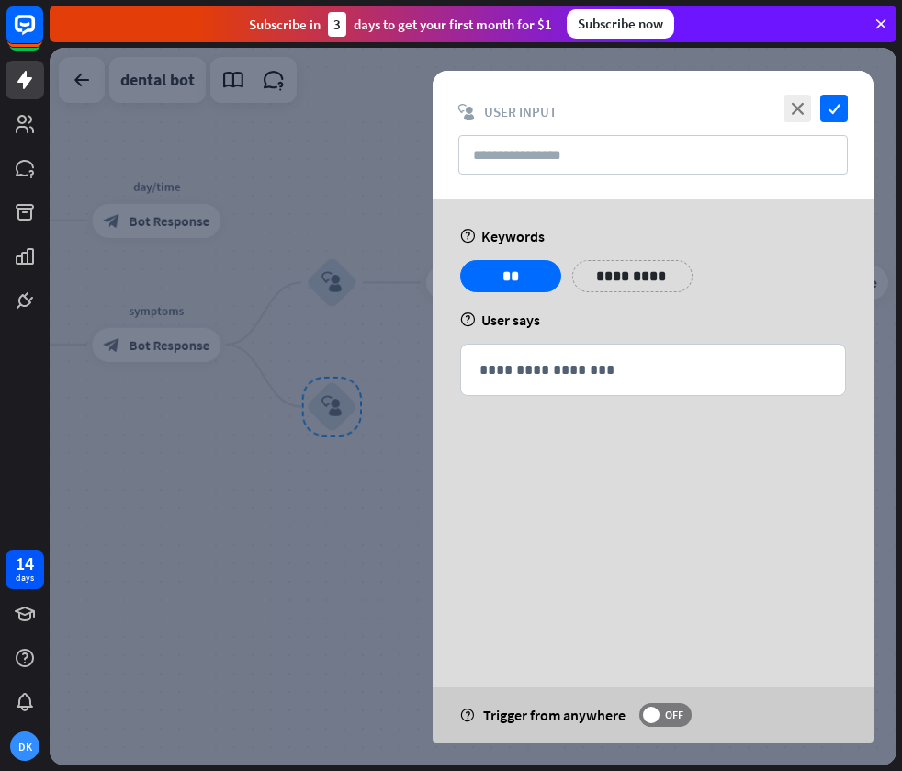
click at [400, 351] on div at bounding box center [473, 406] width 847 height 717
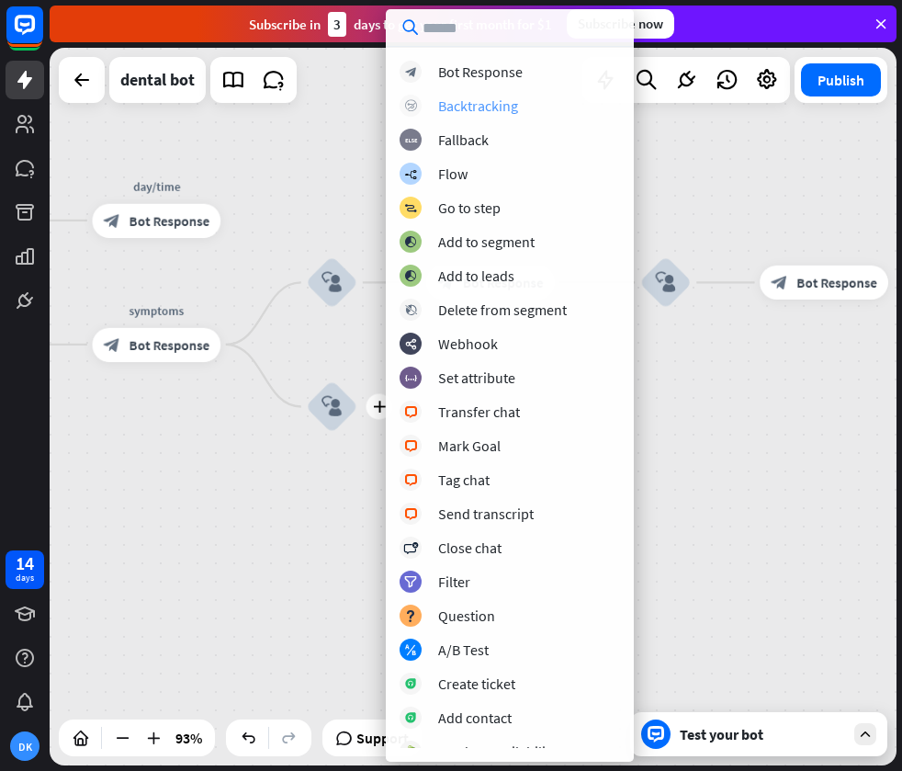
click at [482, 107] on div "Backtracking" at bounding box center [478, 105] width 80 height 18
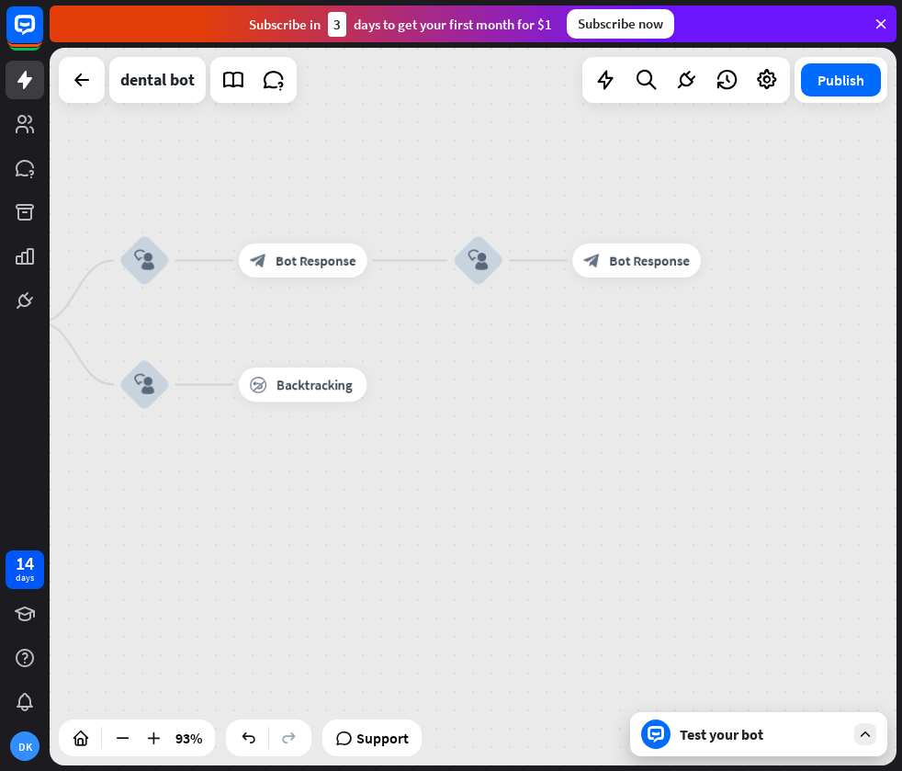
drag, startPoint x: 380, startPoint y: 547, endPoint x: 193, endPoint y: 525, distance: 188.7
click at [193, 525] on div "home_2 Start point Welcome message block_bot_response Bot Response treatment & …" at bounding box center [473, 406] width 847 height 717
click at [336, 389] on span "Backtracking" at bounding box center [314, 384] width 76 height 17
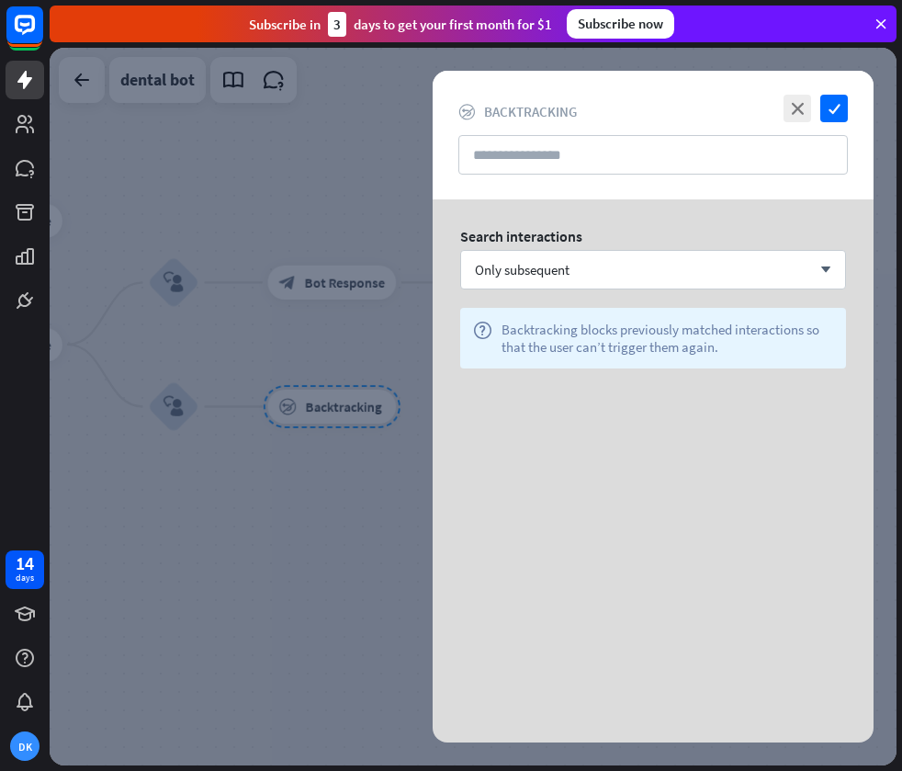
click at [522, 394] on div "Search interactions Only subsequent arrow_down help Backtracking blocks previou…" at bounding box center [653, 304] width 441 height 210
click at [652, 277] on div "Only subsequent arrow_down" at bounding box center [653, 269] width 386 height 39
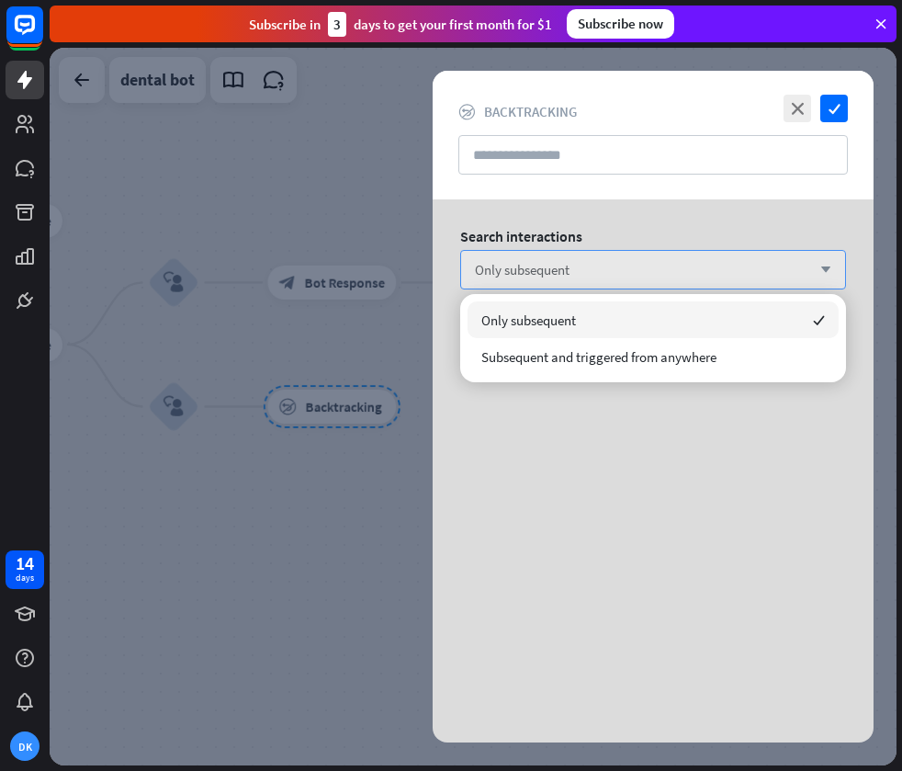
click at [645, 269] on div "Only subsequent arrow_down" at bounding box center [653, 269] width 386 height 39
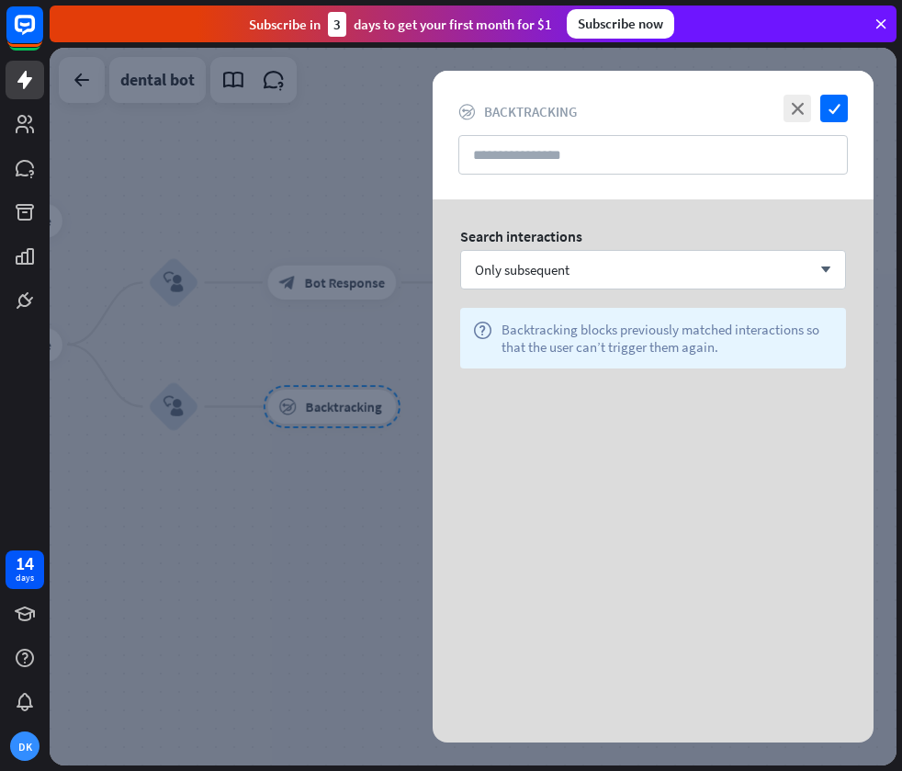
click at [315, 149] on div at bounding box center [473, 406] width 847 height 717
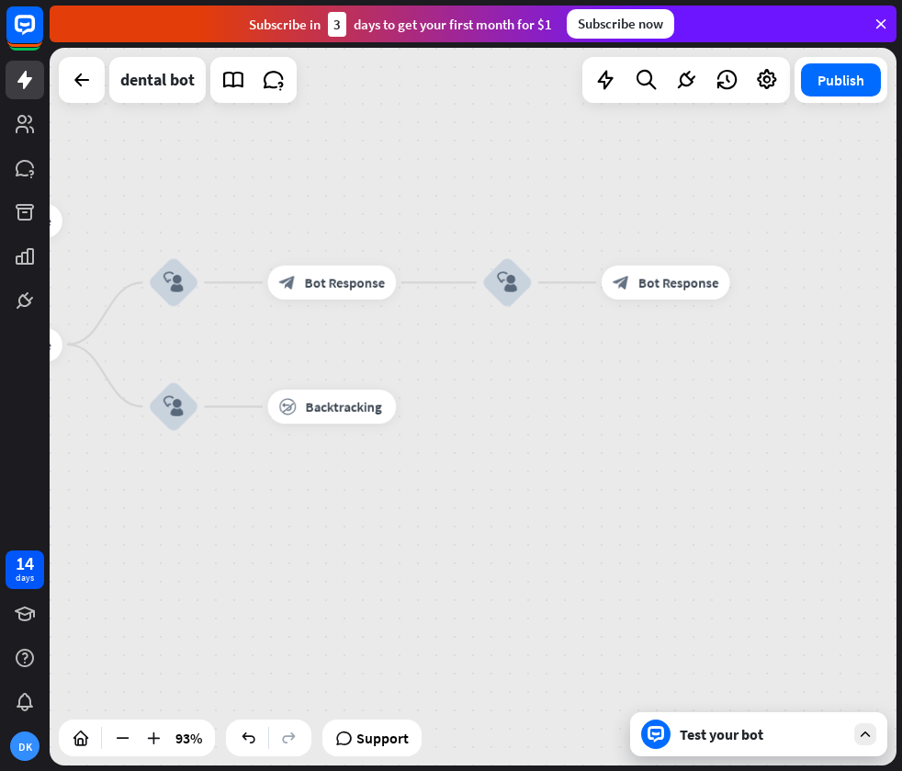
drag, startPoint x: 314, startPoint y: 238, endPoint x: 728, endPoint y: 200, distance: 415.1
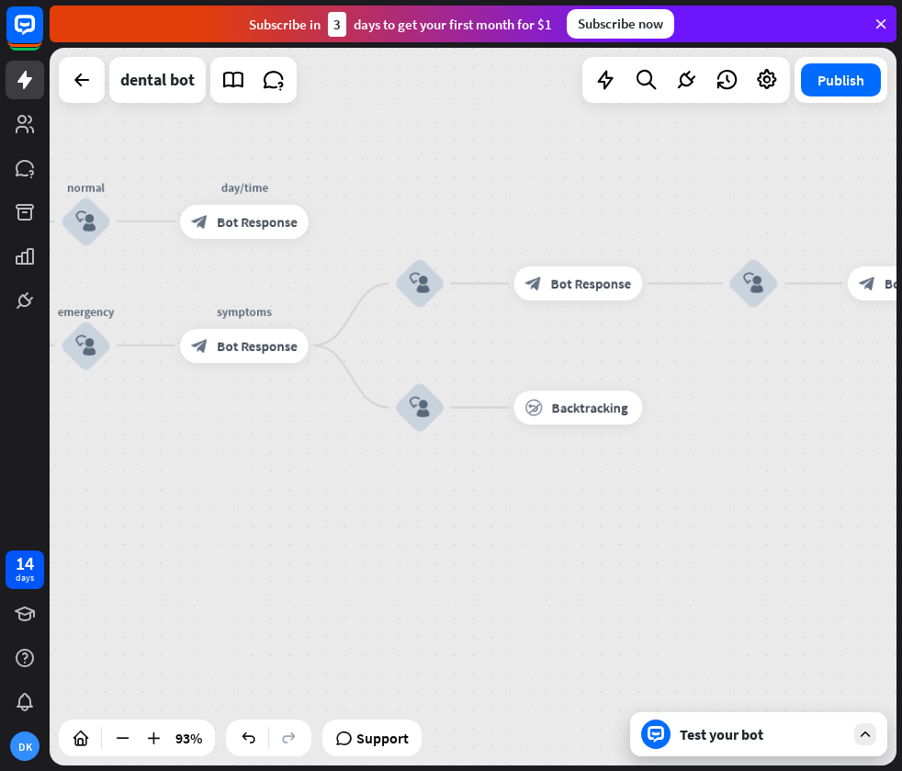
drag, startPoint x: 587, startPoint y: 194, endPoint x: 813, endPoint y: 190, distance: 226.0
click at [813, 190] on div "home_2 Start point Welcome message block_bot_response Bot Response treatment & …" at bounding box center [473, 406] width 847 height 717
drag, startPoint x: 401, startPoint y: 357, endPoint x: 628, endPoint y: 339, distance: 228.6
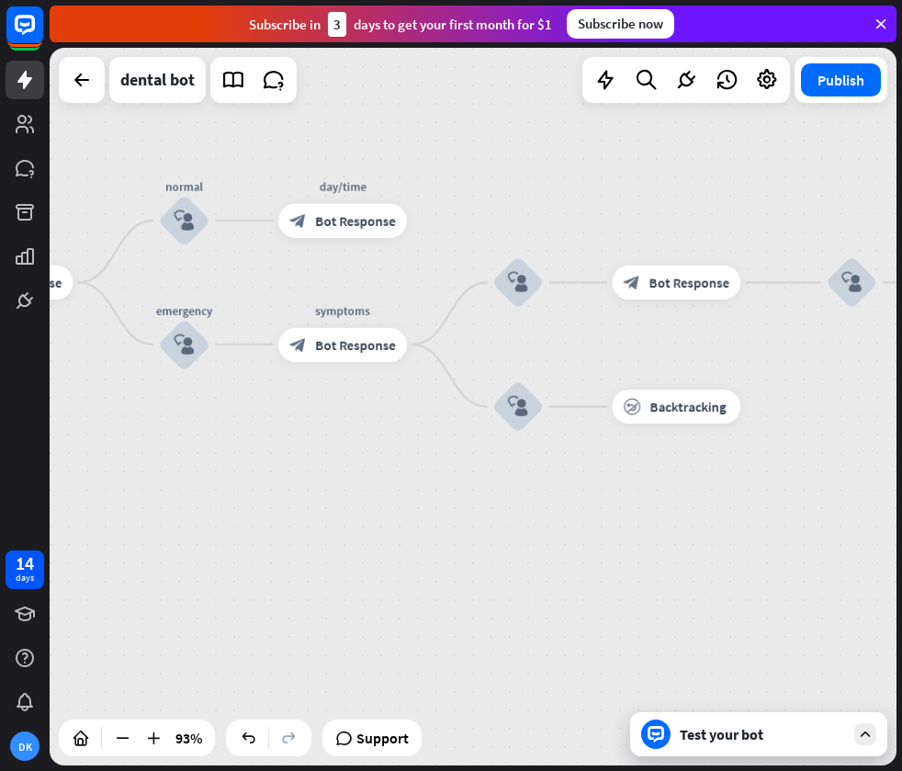
drag, startPoint x: 607, startPoint y: 349, endPoint x: 727, endPoint y: 350, distance: 119.4
click at [729, 349] on div "home_2 Start point Welcome message block_bot_response Bot Response treatment & …" at bounding box center [473, 406] width 847 height 717
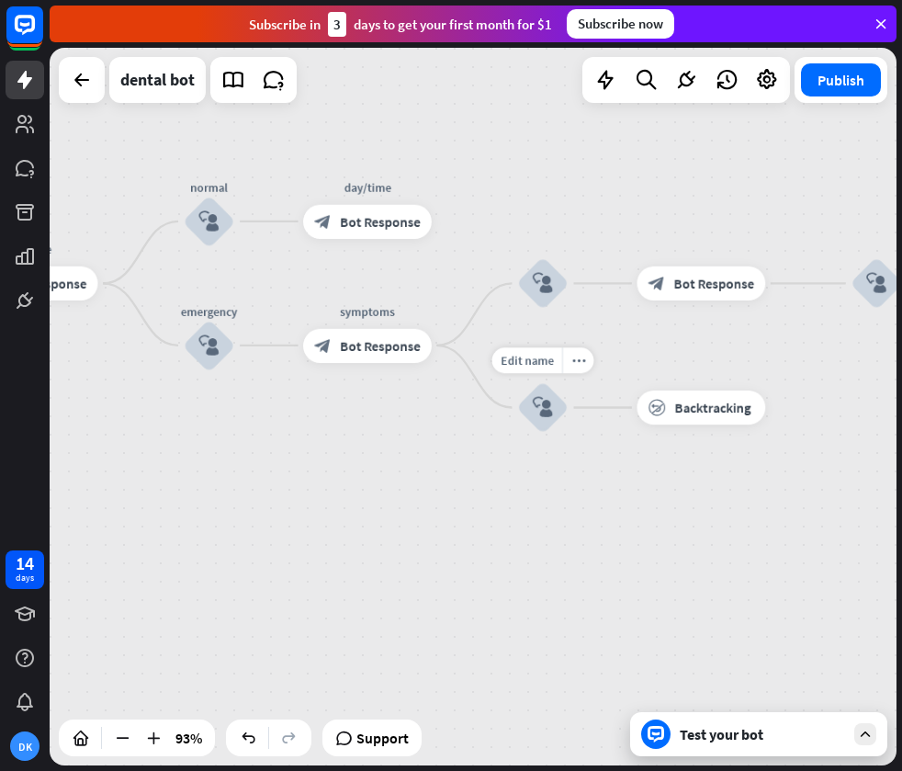
click at [226, 552] on div "home_2 Start point Welcome message block_bot_response Bot Response treatment & …" at bounding box center [473, 406] width 847 height 717
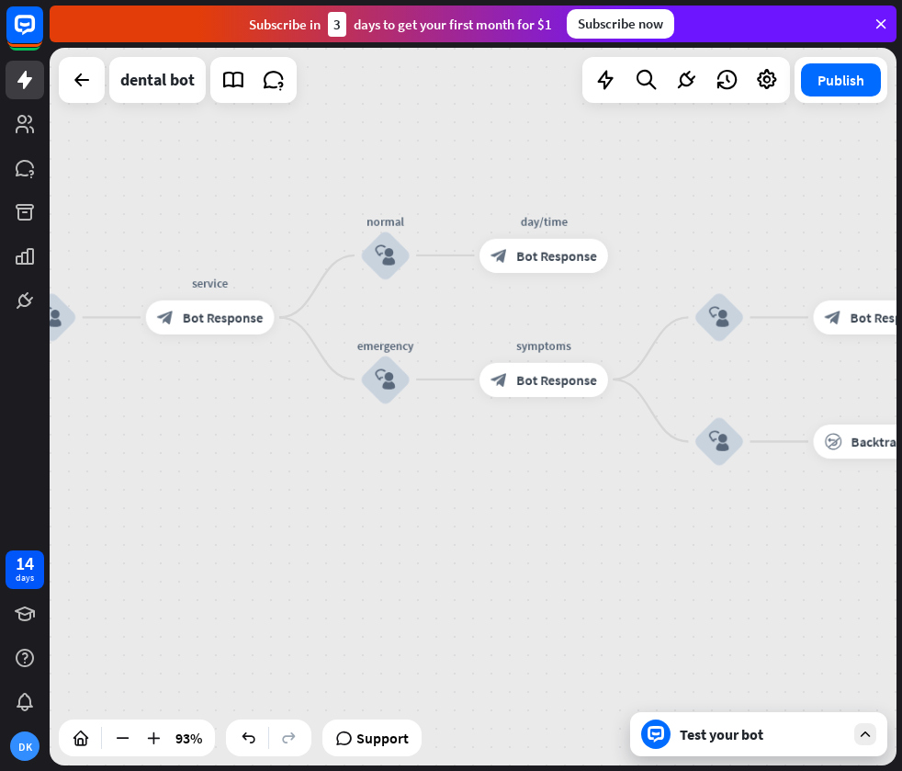
drag, startPoint x: 200, startPoint y: 501, endPoint x: 393, endPoint y: 517, distance: 193.6
click at [401, 534] on div "home_2 Start point Welcome message block_bot_response Bot Response treatment & …" at bounding box center [473, 406] width 847 height 717
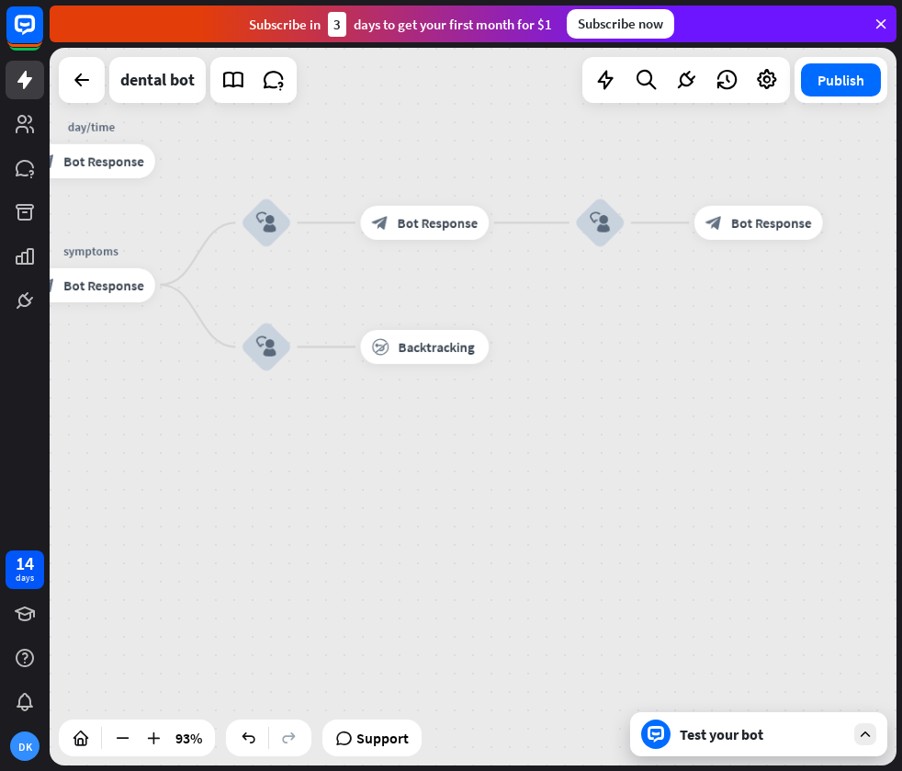
drag, startPoint x: 389, startPoint y: 539, endPoint x: 159, endPoint y: 476, distance: 239.1
click at [105, 500] on div "home_2 Start point Welcome message block_bot_response Bot Response treatment & …" at bounding box center [473, 406] width 847 height 717
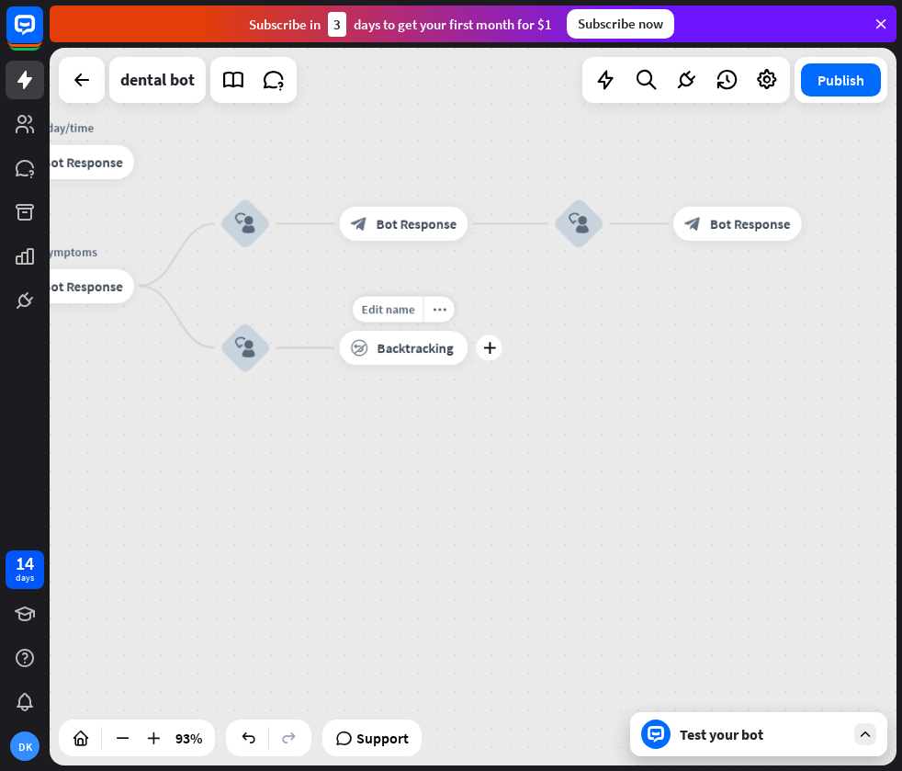
click at [420, 346] on span "Backtracking" at bounding box center [415, 347] width 76 height 17
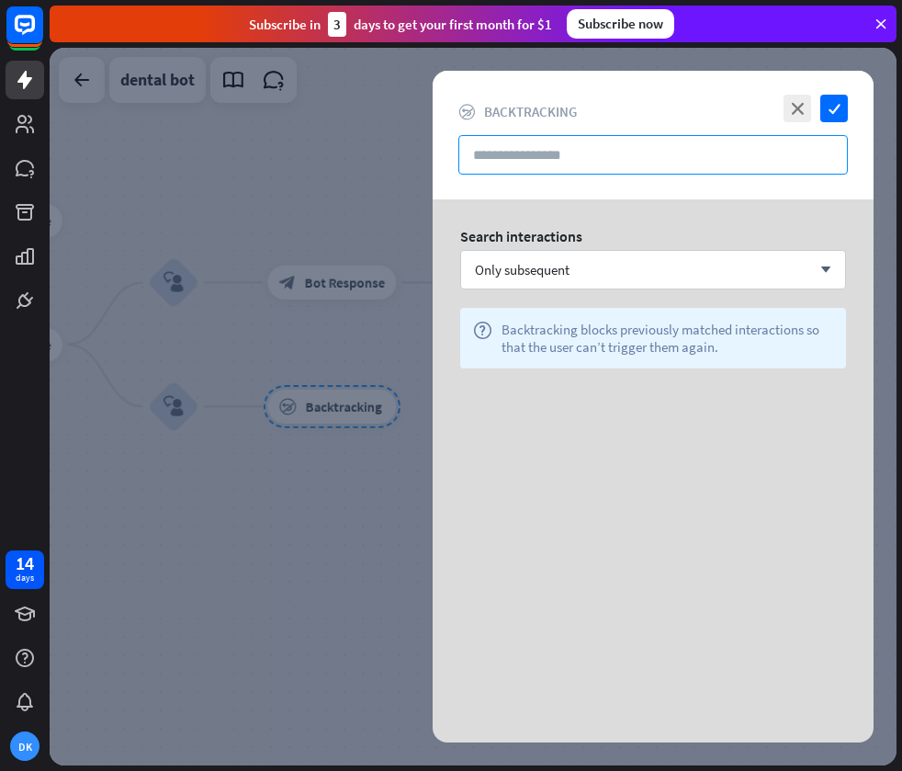
click at [559, 168] on input "text" at bounding box center [652, 154] width 389 height 39
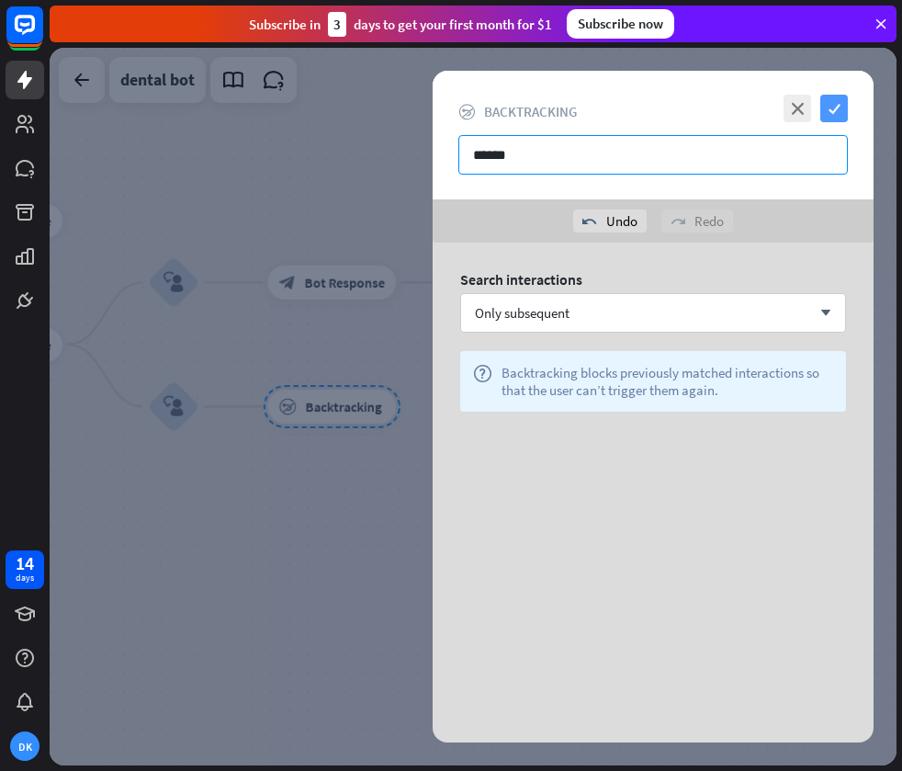
type input "******"
click at [842, 99] on icon "check" at bounding box center [834, 109] width 28 height 28
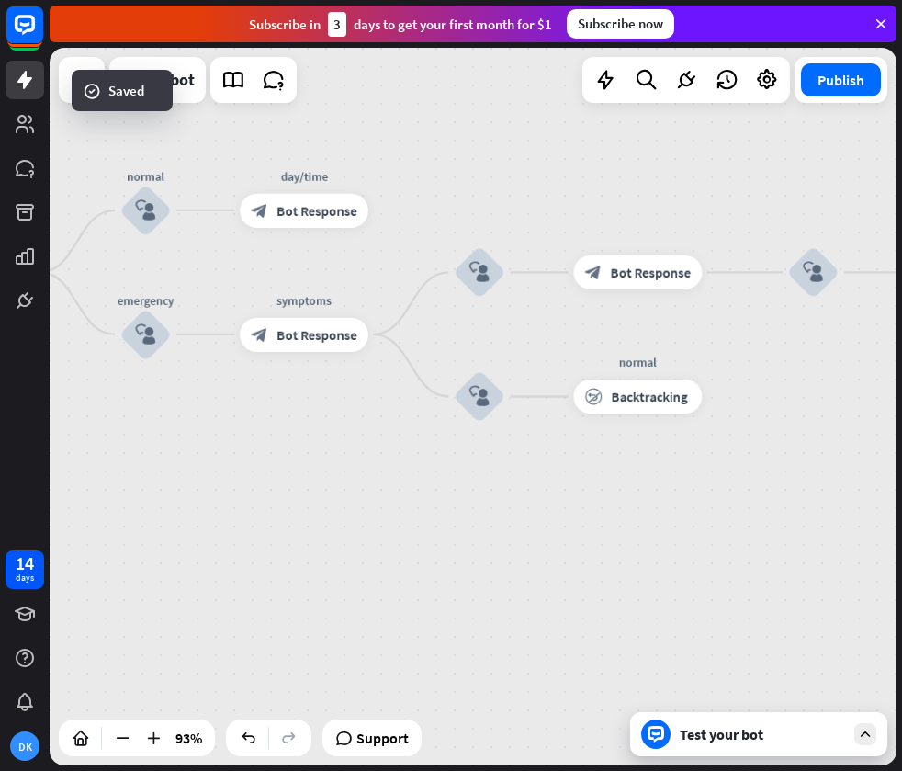
drag, startPoint x: 513, startPoint y: 156, endPoint x: 662, endPoint y: 162, distance: 149.8
click at [691, 154] on div "home_2 Start point Welcome message block_bot_response Bot Response treatment & …" at bounding box center [473, 406] width 847 height 717
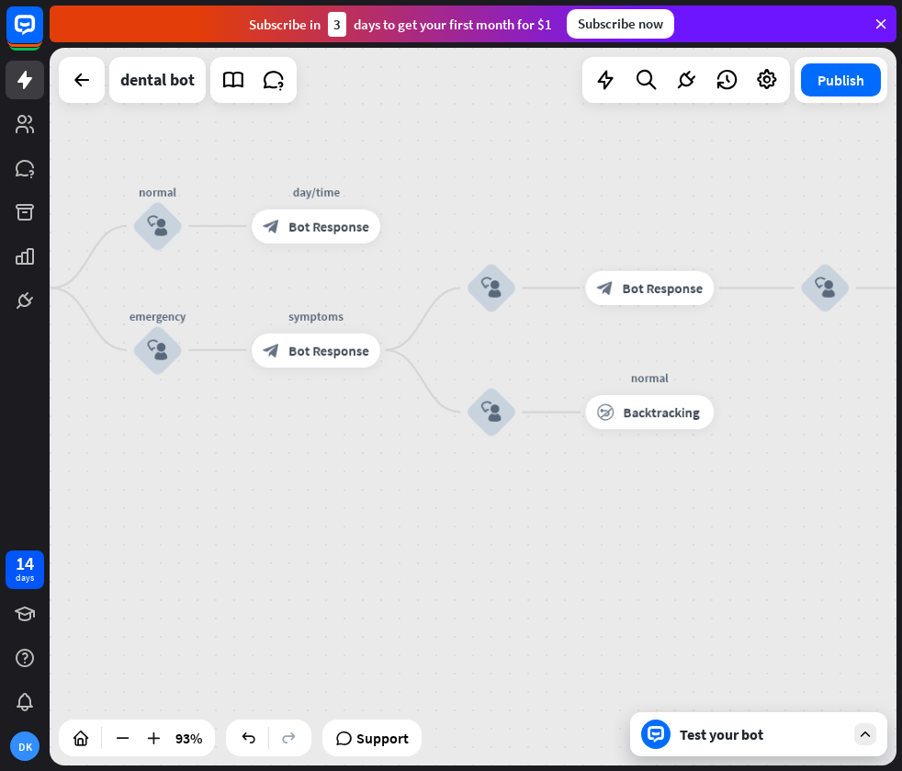
drag, startPoint x: 507, startPoint y: 184, endPoint x: 431, endPoint y: 189, distance: 76.4
click at [431, 189] on div "home_2 Start point Welcome message block_bot_response Bot Response treatment & …" at bounding box center [473, 406] width 847 height 717
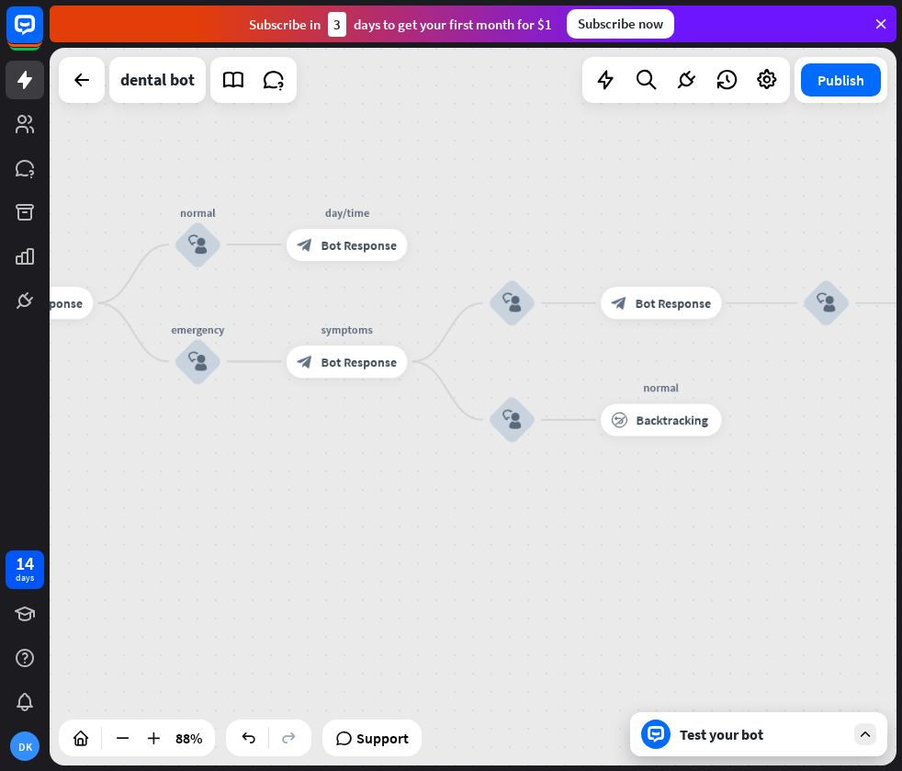
drag, startPoint x: 292, startPoint y: 473, endPoint x: 304, endPoint y: 483, distance: 15.6
click at [295, 486] on div "home_2 Start point Welcome message block_bot_response Bot Response treatment & …" at bounding box center [473, 406] width 847 height 717
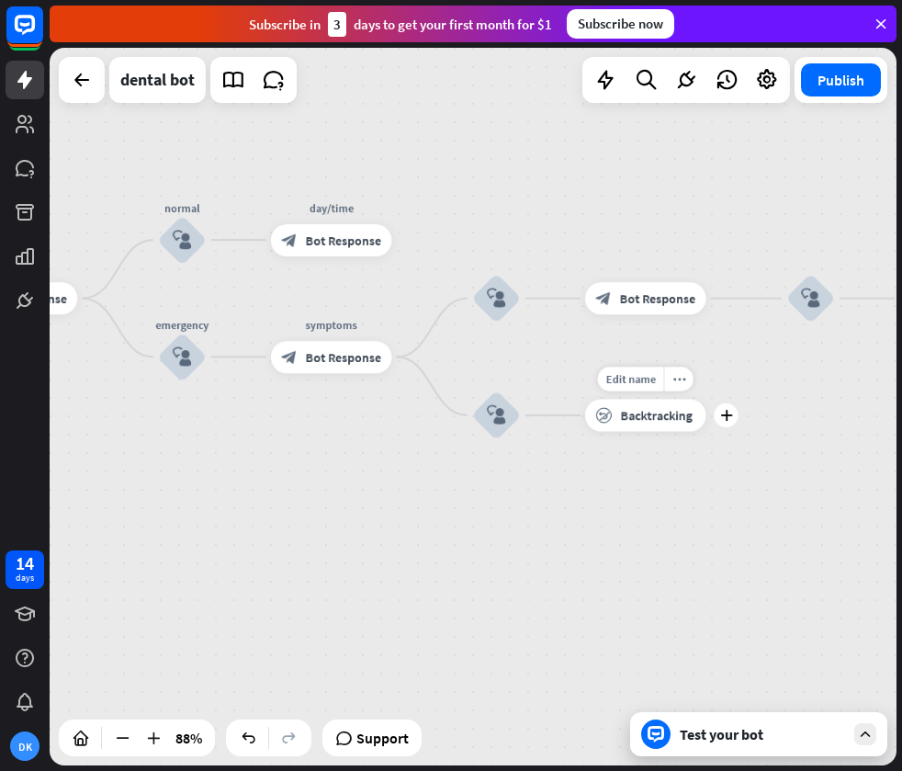
click at [639, 414] on span "Backtracking" at bounding box center [657, 415] width 72 height 17
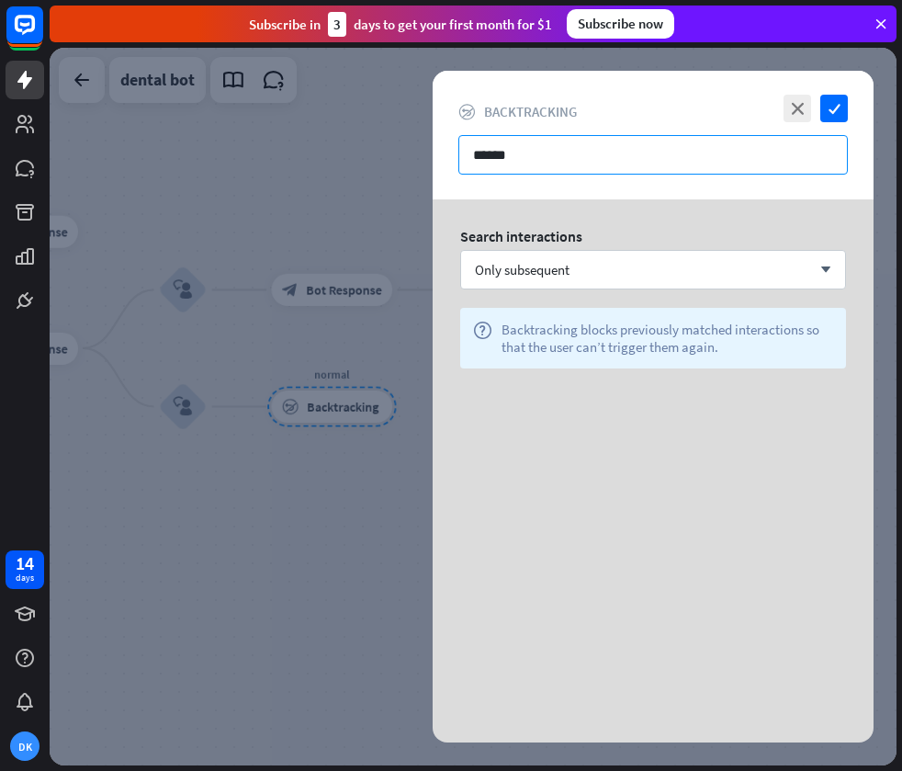
drag, startPoint x: 564, startPoint y: 153, endPoint x: 436, endPoint y: 160, distance: 127.8
click at [436, 160] on div "close check block_backtracking Backtracking ******" at bounding box center [653, 135] width 441 height 129
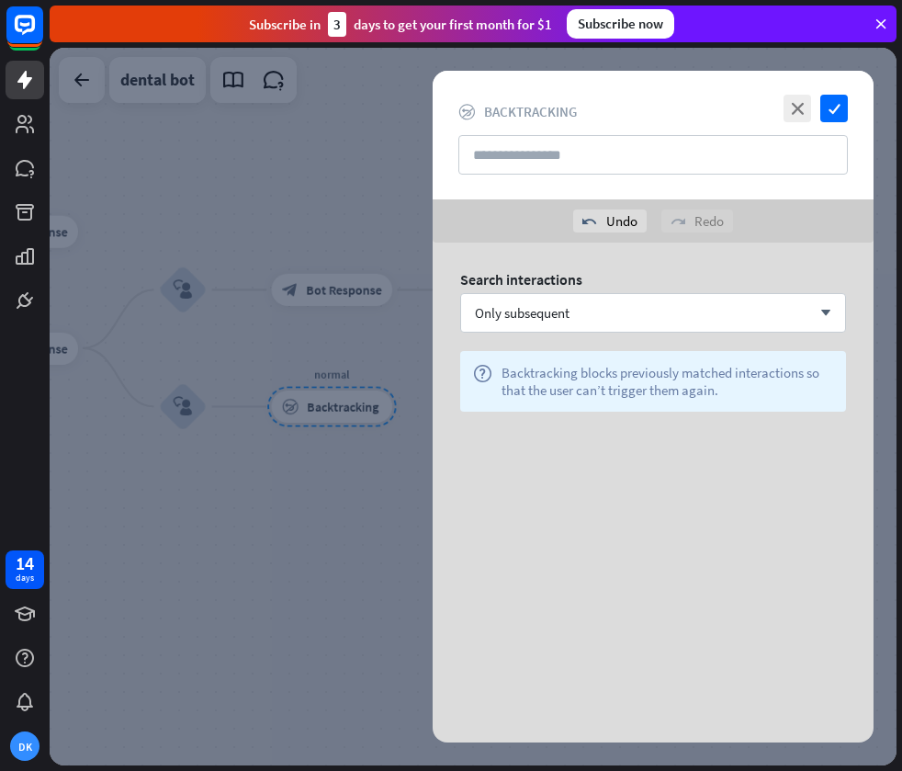
click at [589, 427] on div "Search interactions Only subsequent arrow_down help Backtracking blocks previou…" at bounding box center [653, 348] width 441 height 210
click at [610, 318] on div "Only subsequent arrow_down" at bounding box center [653, 312] width 386 height 39
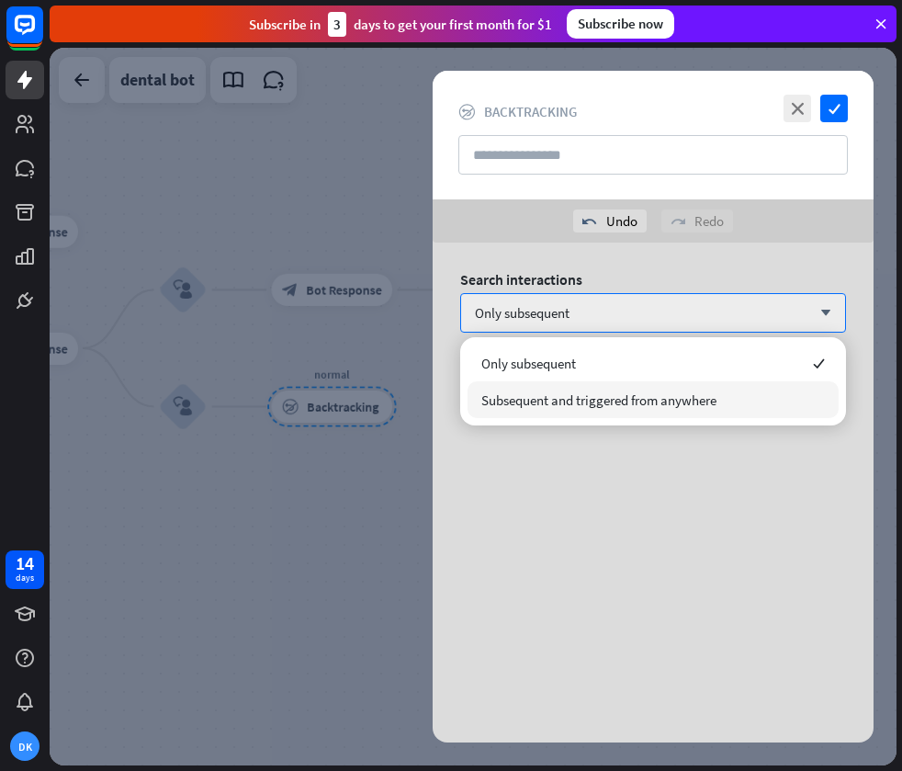
click at [603, 400] on span "Subsequent and triggered from anywhere" at bounding box center [598, 399] width 235 height 17
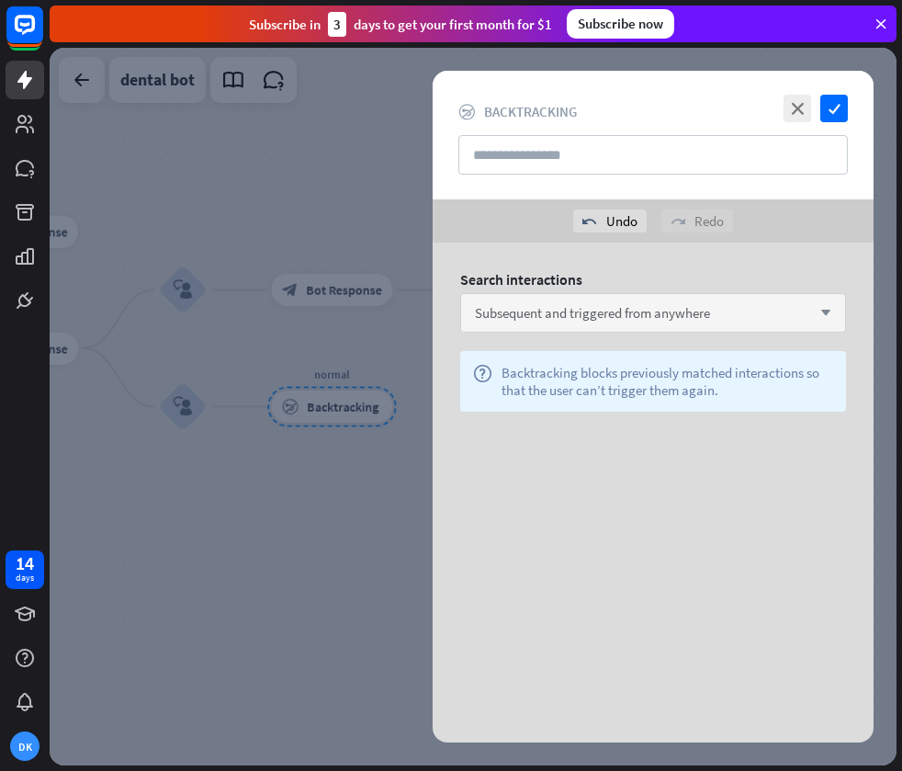
click at [684, 306] on span "Subsequent and triggered from anywhere" at bounding box center [592, 312] width 235 height 17
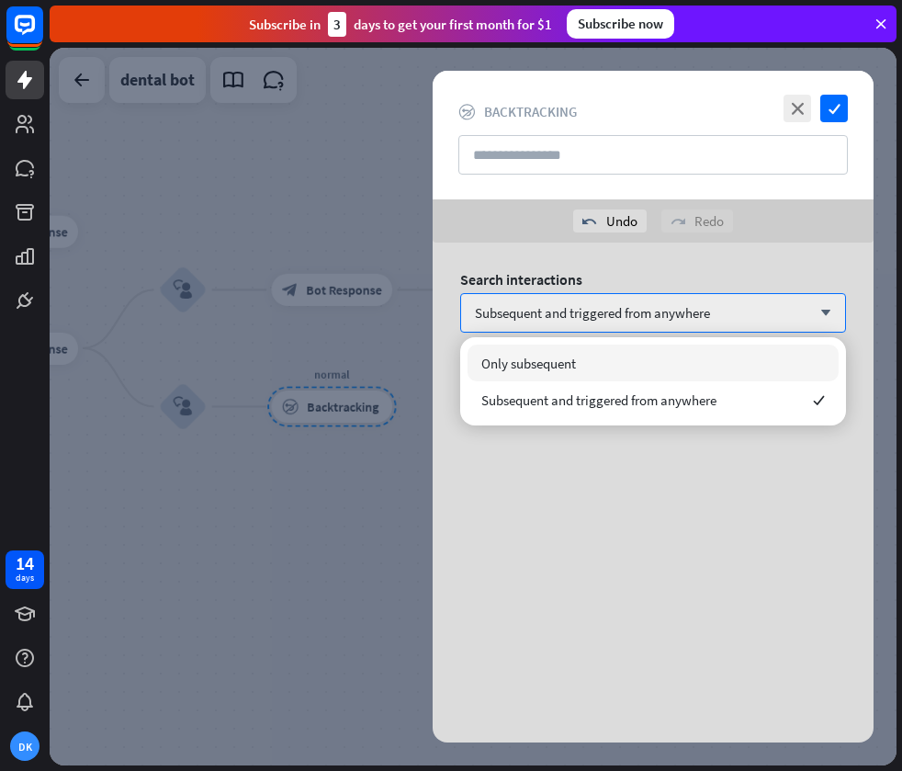
click at [610, 366] on div "Only subsequent" at bounding box center [653, 362] width 371 height 37
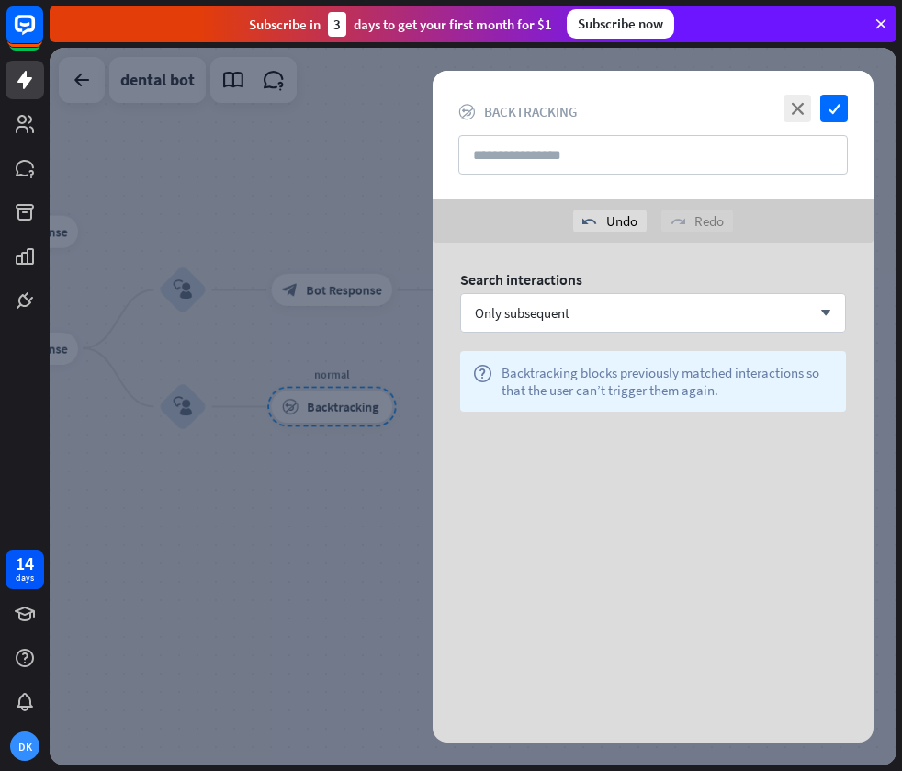
click at [515, 436] on div "Search interactions Only subsequent arrow_down help Backtracking blocks previou…" at bounding box center [653, 348] width 441 height 210
click at [833, 99] on icon "check" at bounding box center [834, 109] width 28 height 28
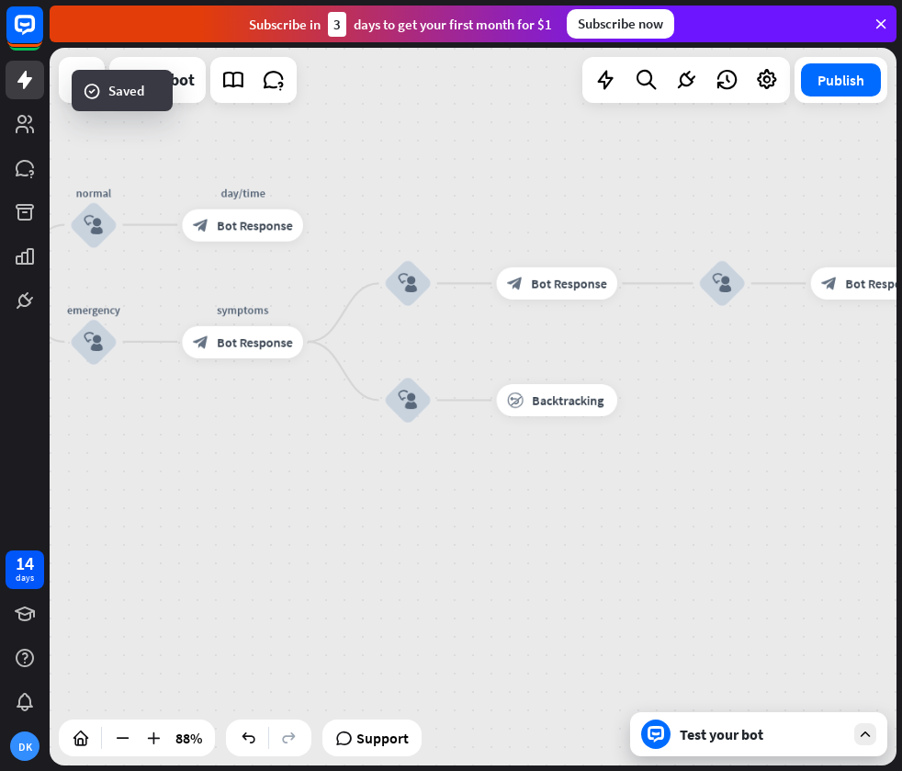
drag, startPoint x: 357, startPoint y: 210, endPoint x: 582, endPoint y: 203, distance: 225.2
click at [582, 203] on div "home_2 Start point Welcome message block_bot_response Bot Response treatment & …" at bounding box center [473, 406] width 847 height 717
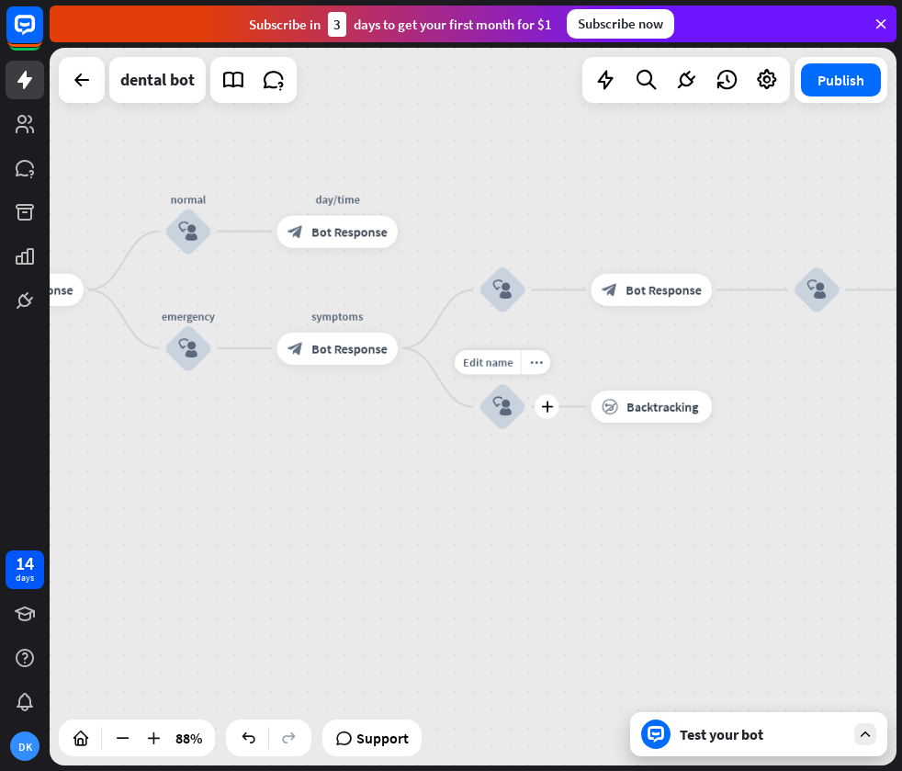
drag, startPoint x: 388, startPoint y: 446, endPoint x: 470, endPoint y: 455, distance: 83.2
click at [479, 431] on div "Edit name more_horiz plus block_user_input" at bounding box center [503, 406] width 49 height 49
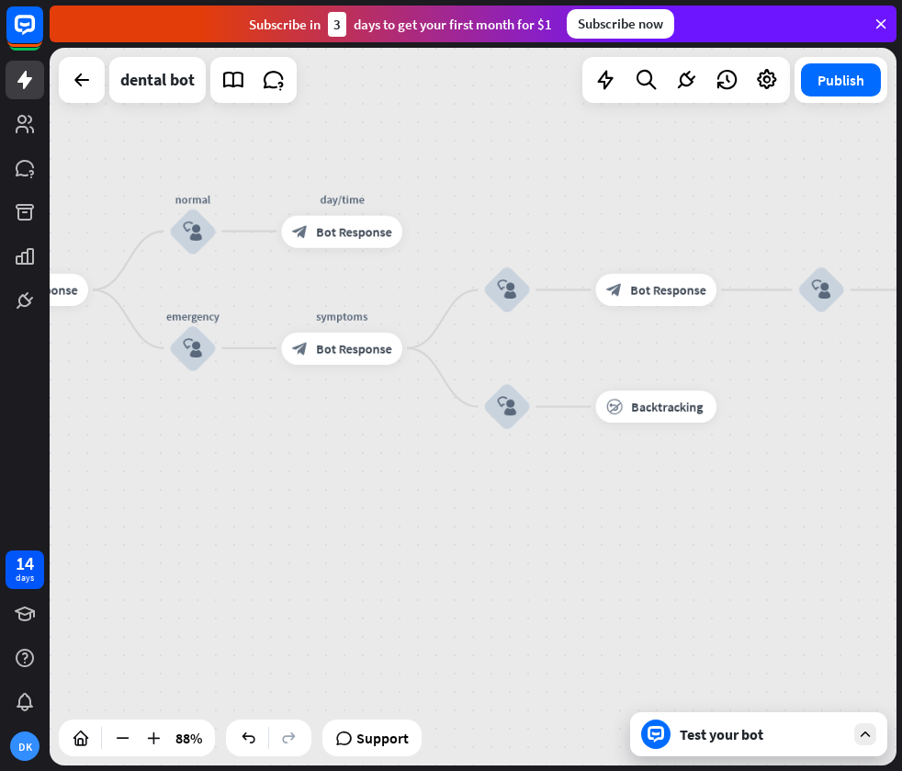
click at [857, 739] on icon at bounding box center [865, 734] width 17 height 17
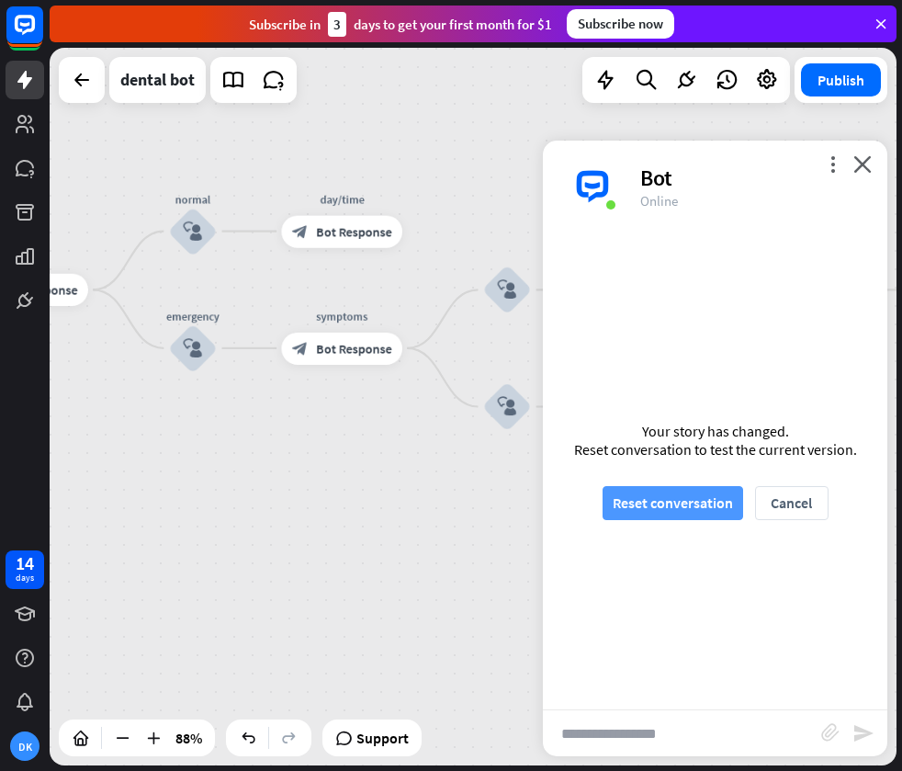
click at [687, 510] on button "Reset conversation" at bounding box center [673, 503] width 141 height 34
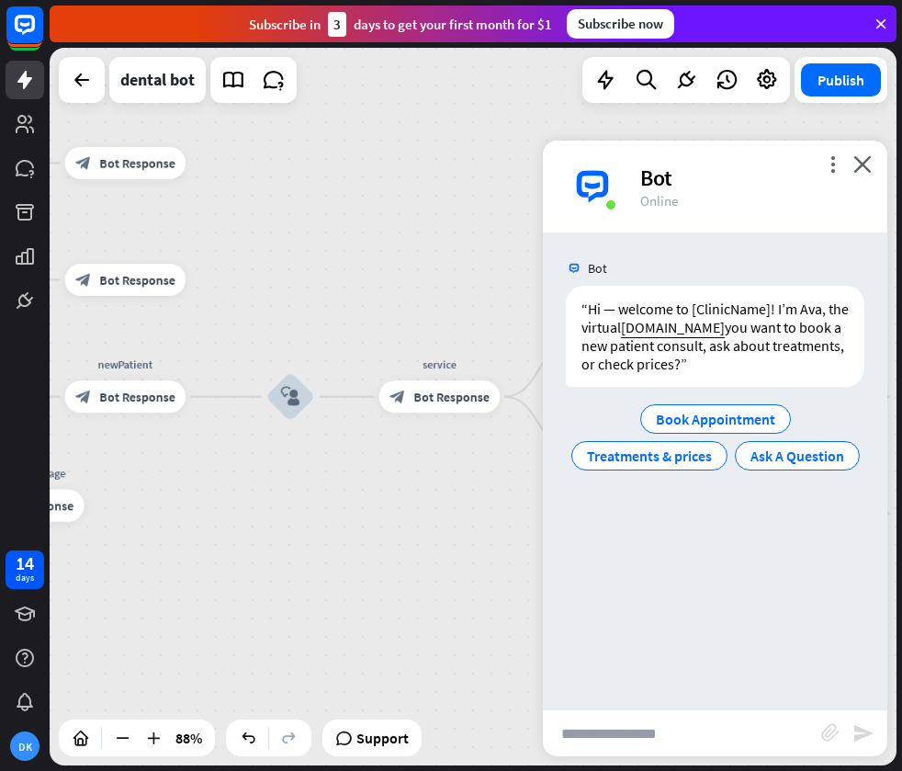
drag, startPoint x: 473, startPoint y: 502, endPoint x: 313, endPoint y: 491, distance: 160.2
click at [313, 491] on div "home_2 Start point Welcome message block_bot_response Bot Response treatment & …" at bounding box center [473, 406] width 847 height 717
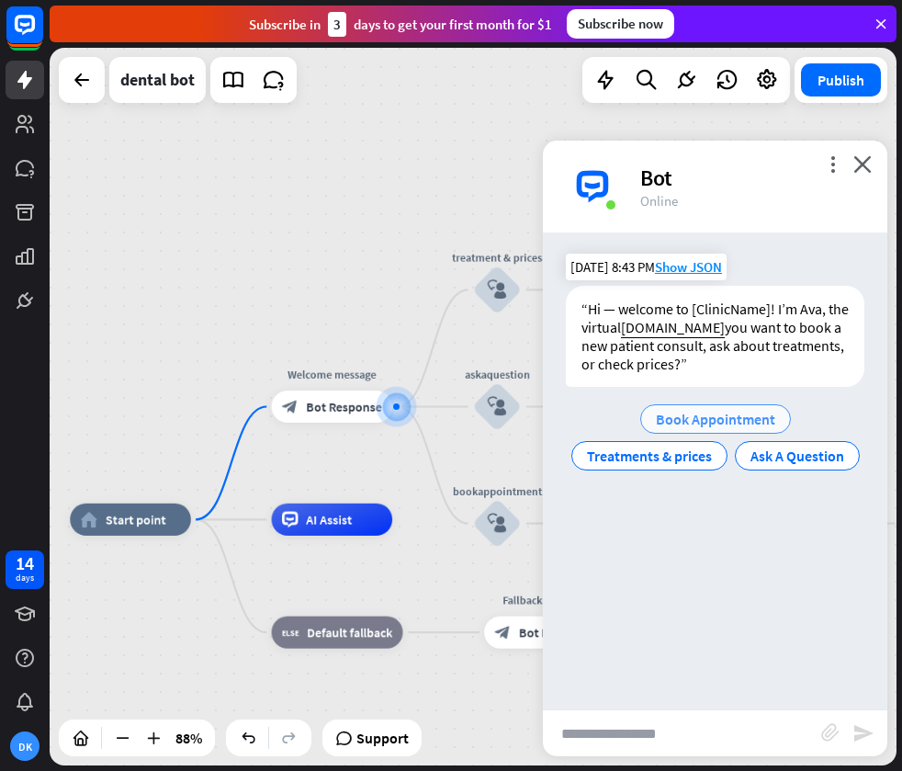
click at [724, 419] on span "Book Appointment" at bounding box center [715, 419] width 119 height 18
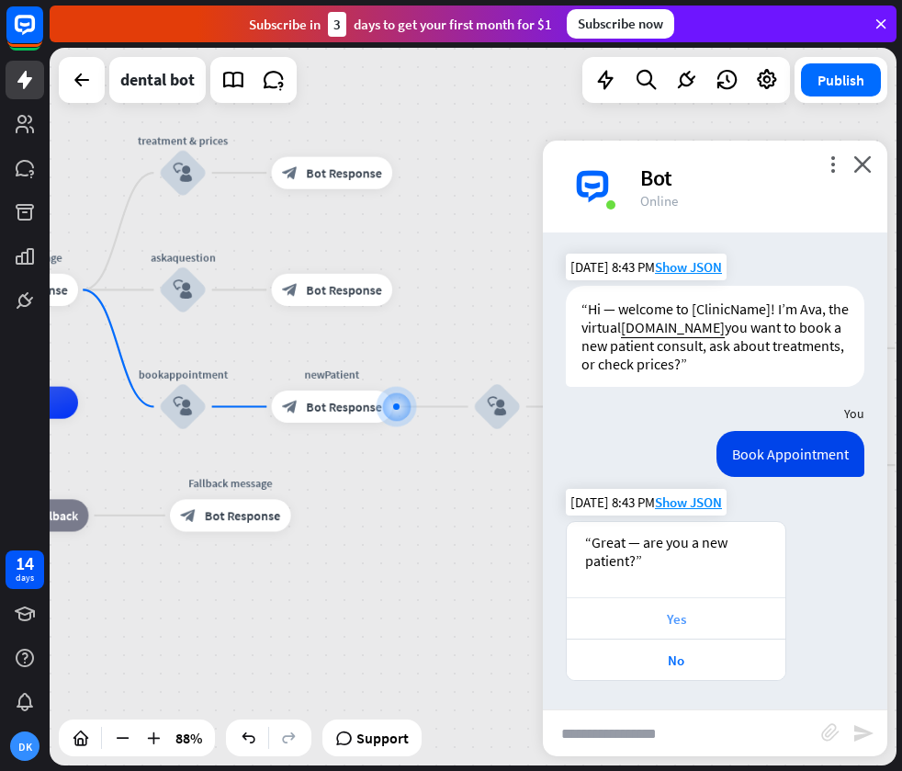
click at [683, 612] on div "Yes" at bounding box center [676, 618] width 200 height 17
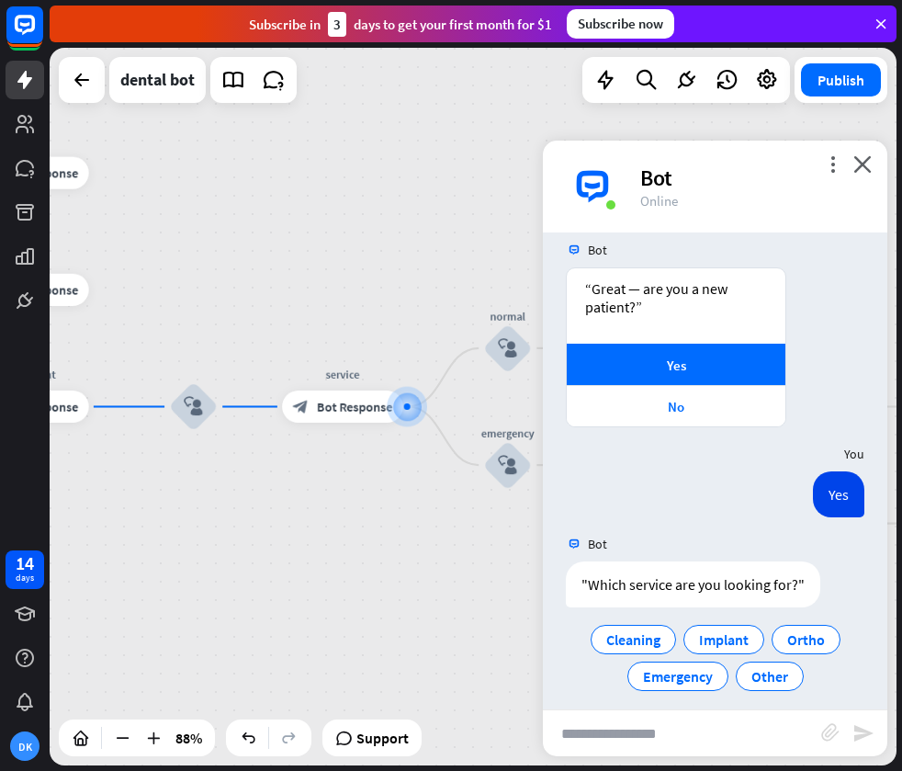
scroll to position [266, 0]
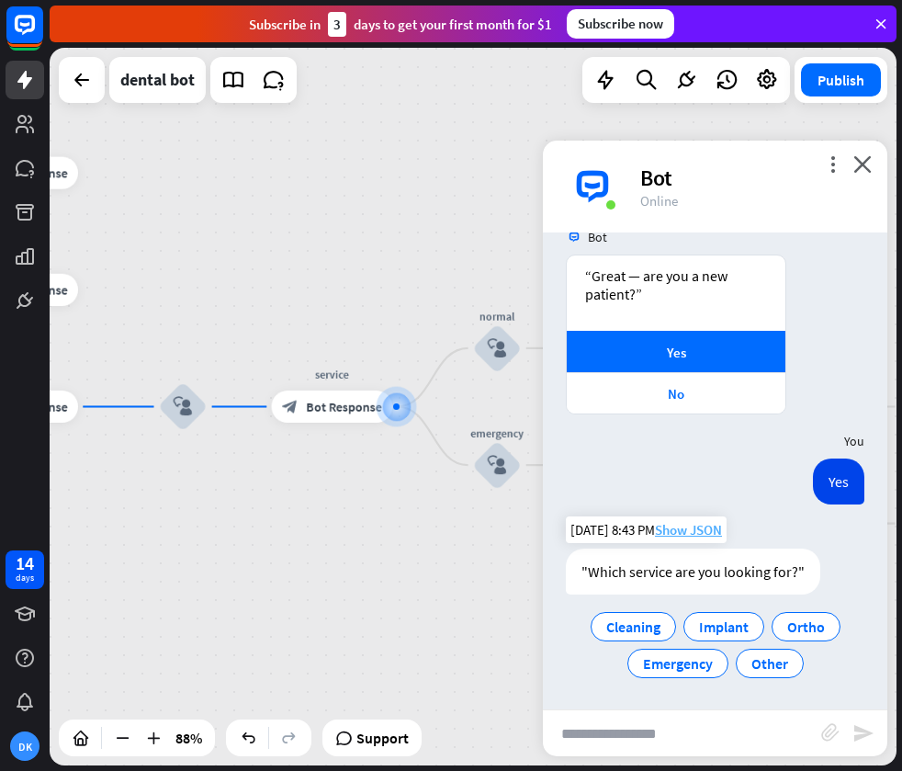
click at [708, 531] on span "Show JSON" at bounding box center [688, 529] width 67 height 17
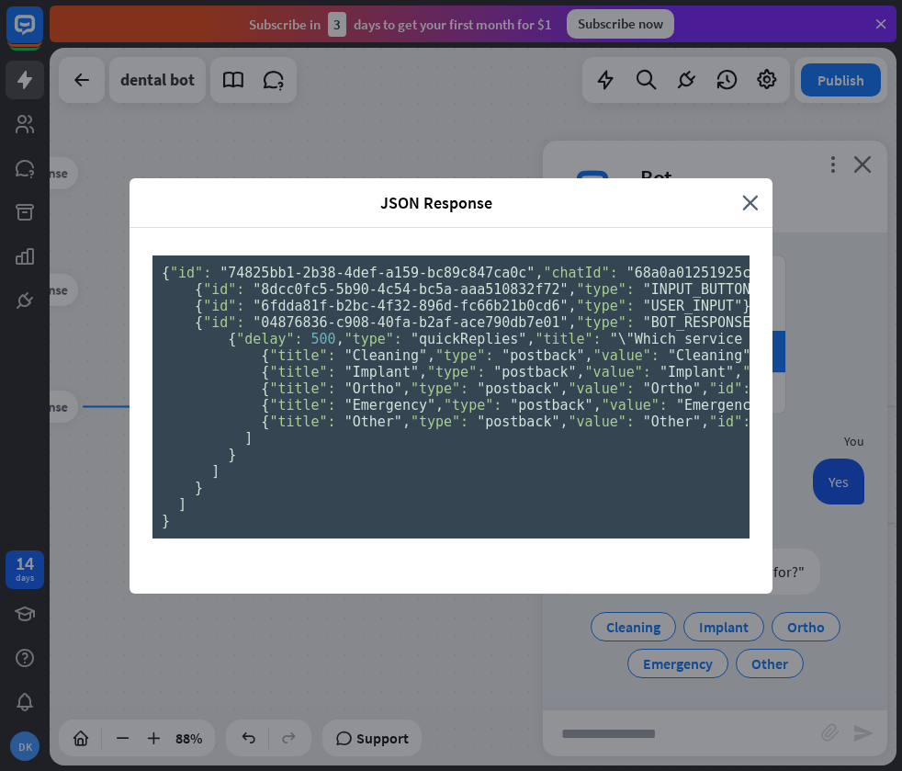
scroll to position [649, 0]
click at [800, 96] on div "JSON Response close { "id": "74825bb1-2b38-4def-a159-bc89c847ca0c" , "chatId": …" at bounding box center [451, 385] width 902 height 771
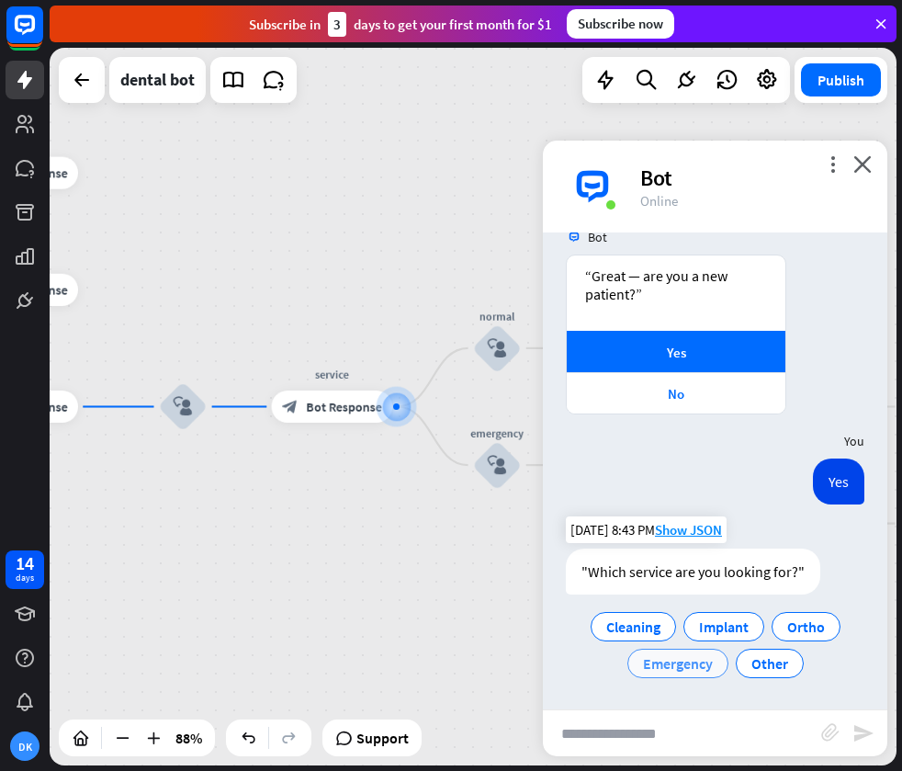
click at [692, 661] on span "Emergency" at bounding box center [678, 663] width 70 height 18
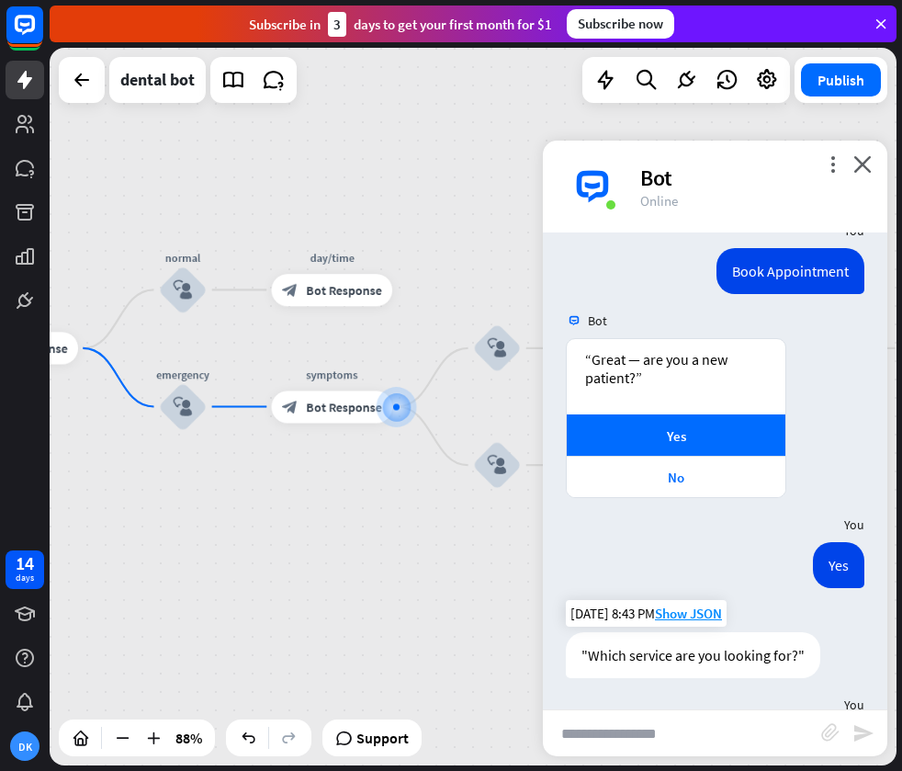
scroll to position [371, 0]
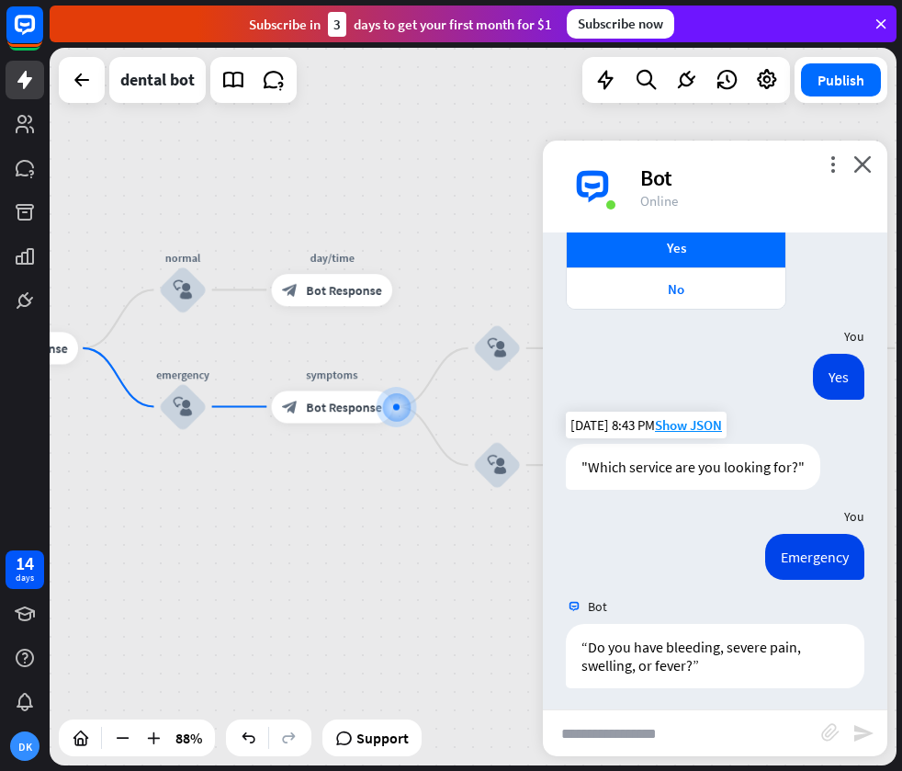
click at [691, 728] on input "text" at bounding box center [682, 733] width 278 height 46
type input "**"
click at [857, 736] on icon "send" at bounding box center [863, 733] width 22 height 22
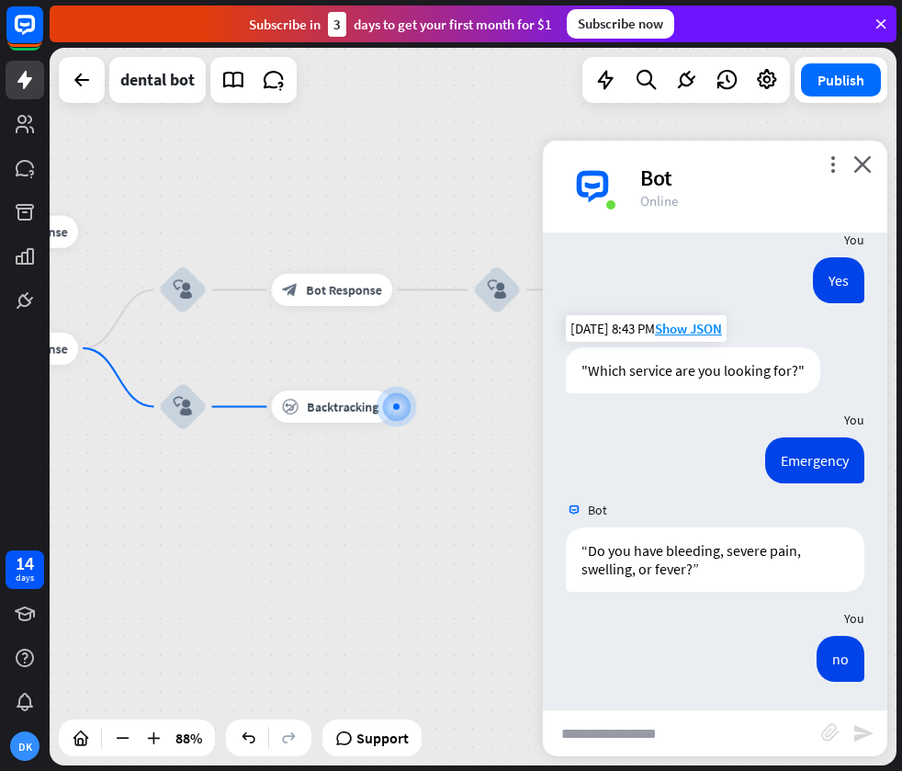
click at [674, 648] on div "no [DATE] 8:43 PM Show JSON" at bounding box center [715, 663] width 344 height 55
click at [325, 410] on span "Backtracking" at bounding box center [343, 407] width 72 height 17
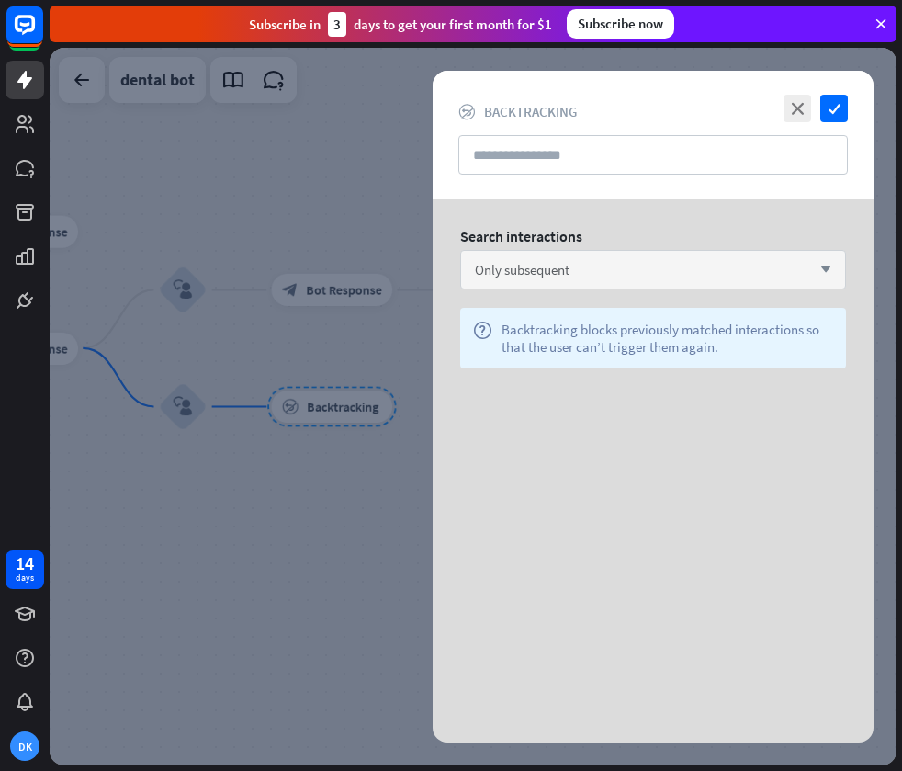
drag, startPoint x: 630, startPoint y: 262, endPoint x: 616, endPoint y: 272, distance: 17.1
click at [630, 262] on div "Only subsequent arrow_down" at bounding box center [653, 269] width 386 height 39
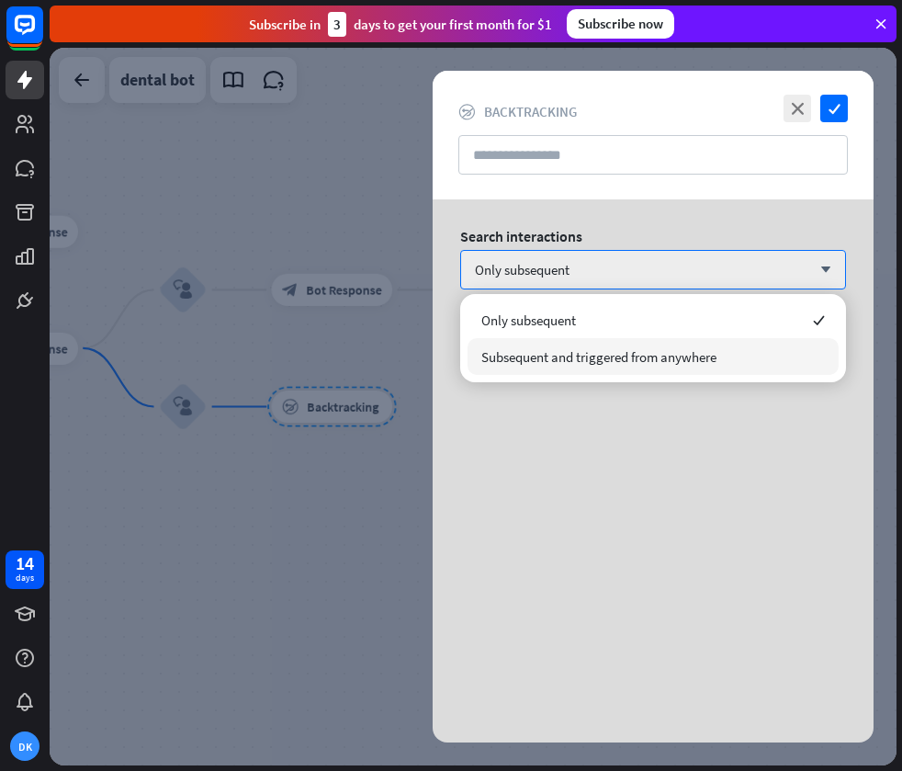
click at [583, 356] on span "Subsequent and triggered from anywhere" at bounding box center [598, 356] width 235 height 17
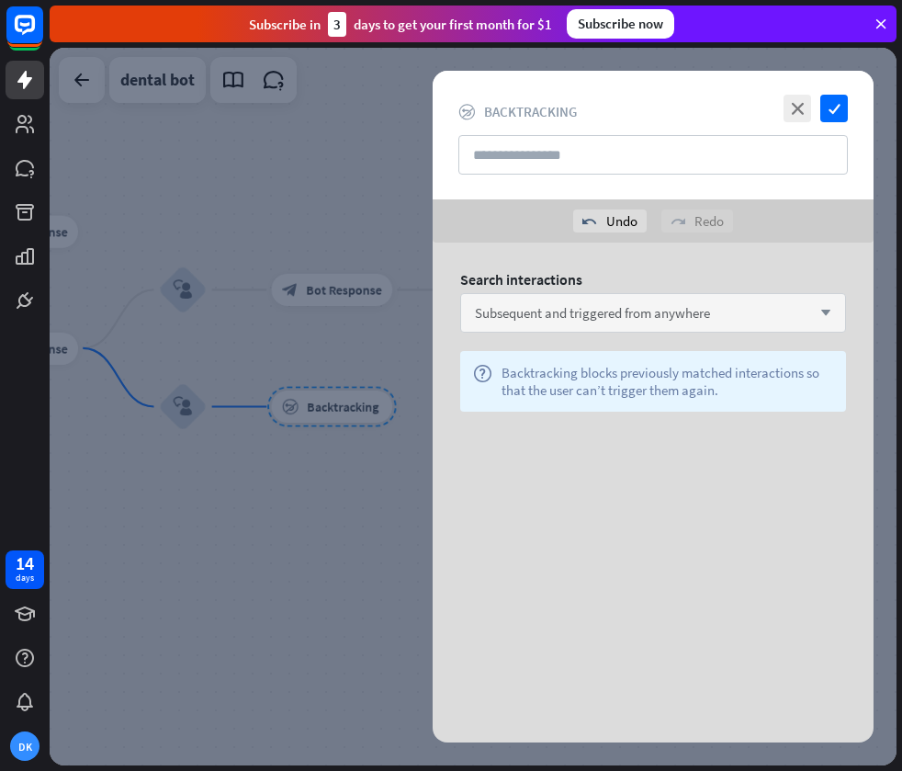
click at [630, 295] on div "Subsequent and triggered from anywhere arrow_down" at bounding box center [653, 312] width 386 height 39
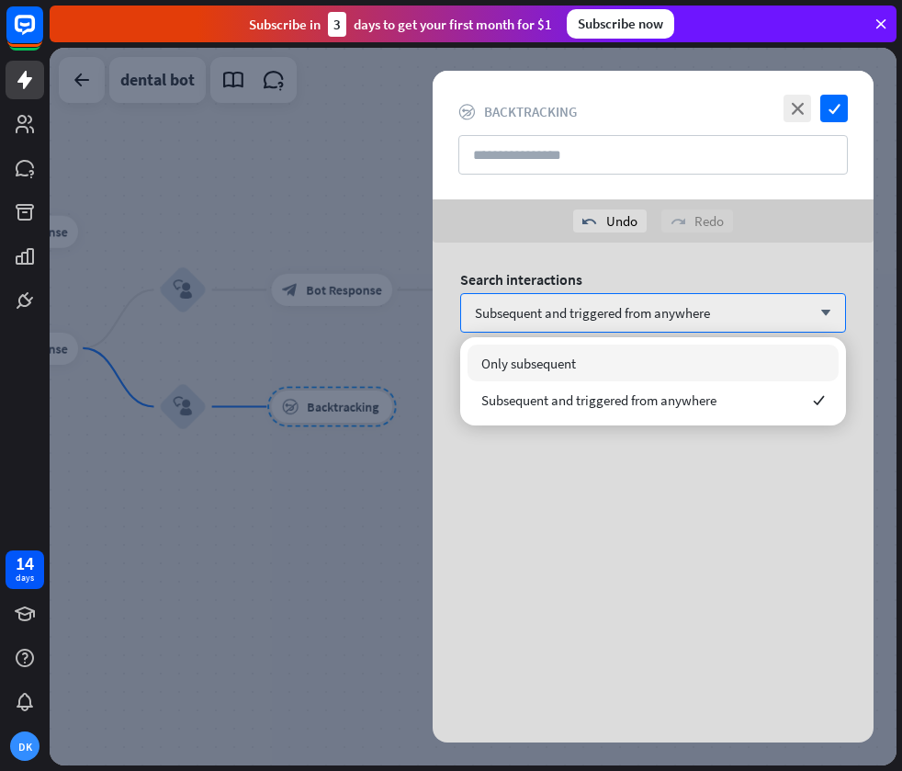
click at [576, 355] on span "Only subsequent" at bounding box center [528, 363] width 95 height 17
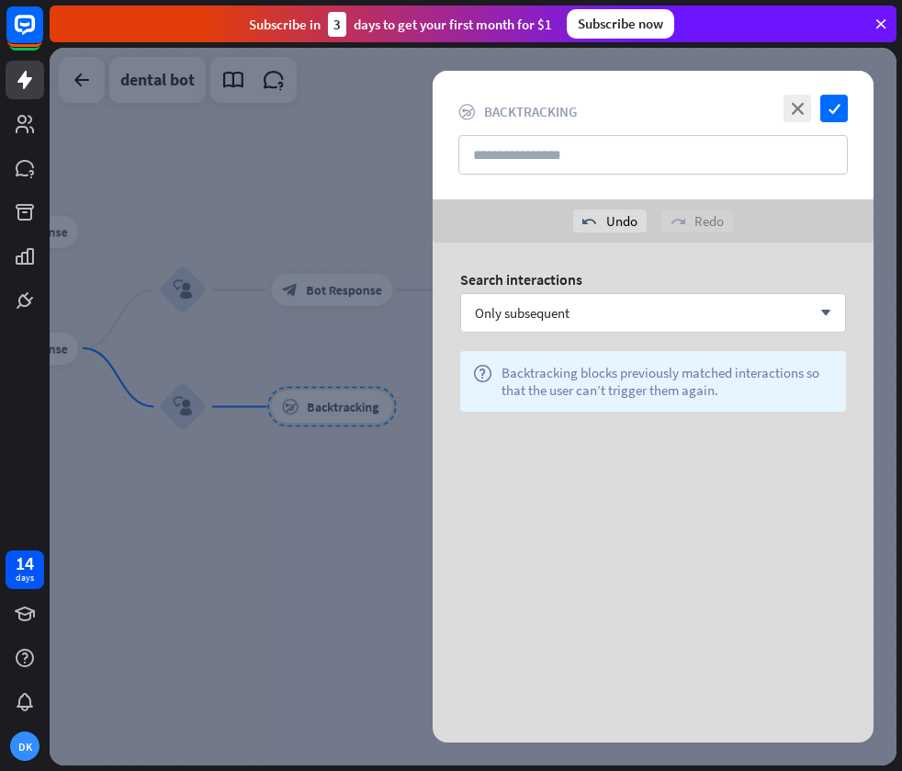
click at [558, 419] on div "Search interactions Only subsequent arrow_down help Backtracking blocks previou…" at bounding box center [653, 348] width 441 height 210
click at [804, 109] on icon "close" at bounding box center [798, 109] width 28 height 28
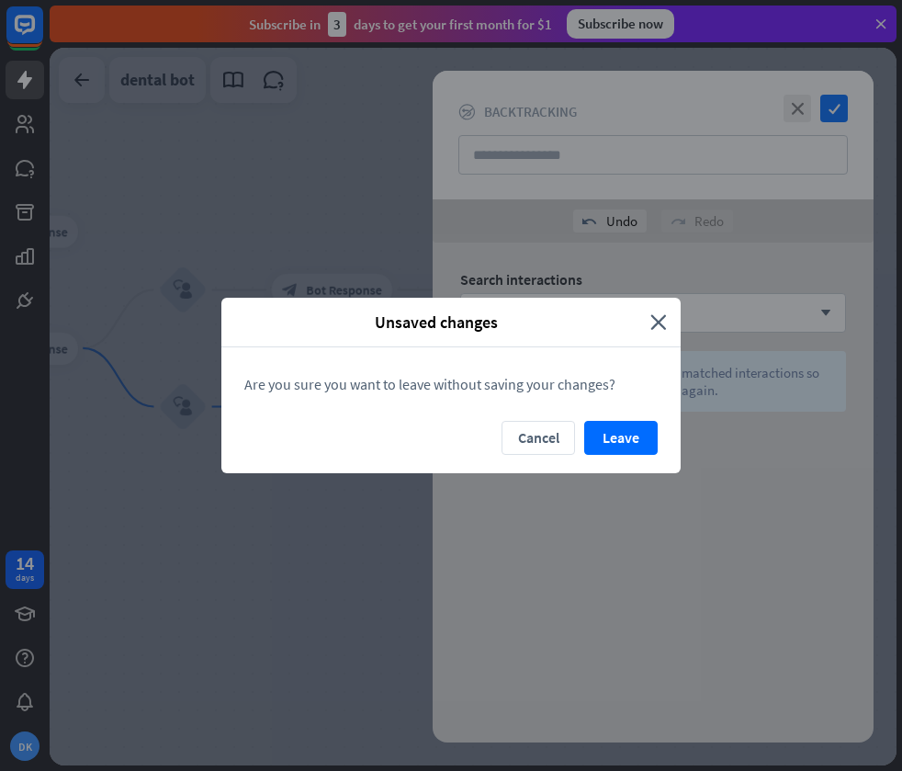
click at [622, 446] on button "Leave" at bounding box center [620, 438] width 73 height 34
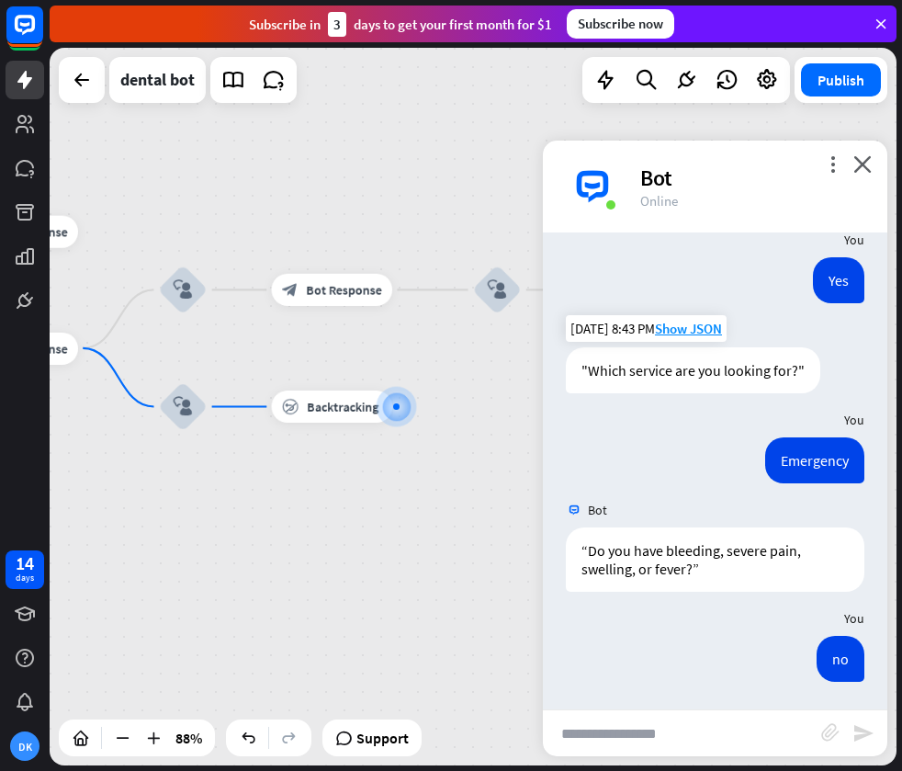
click at [475, 406] on div "home_2 Start point Welcome message block_bot_response Bot Response treatment & …" at bounding box center [473, 406] width 847 height 717
click at [366, 365] on icon "more_horiz" at bounding box center [365, 370] width 13 height 12
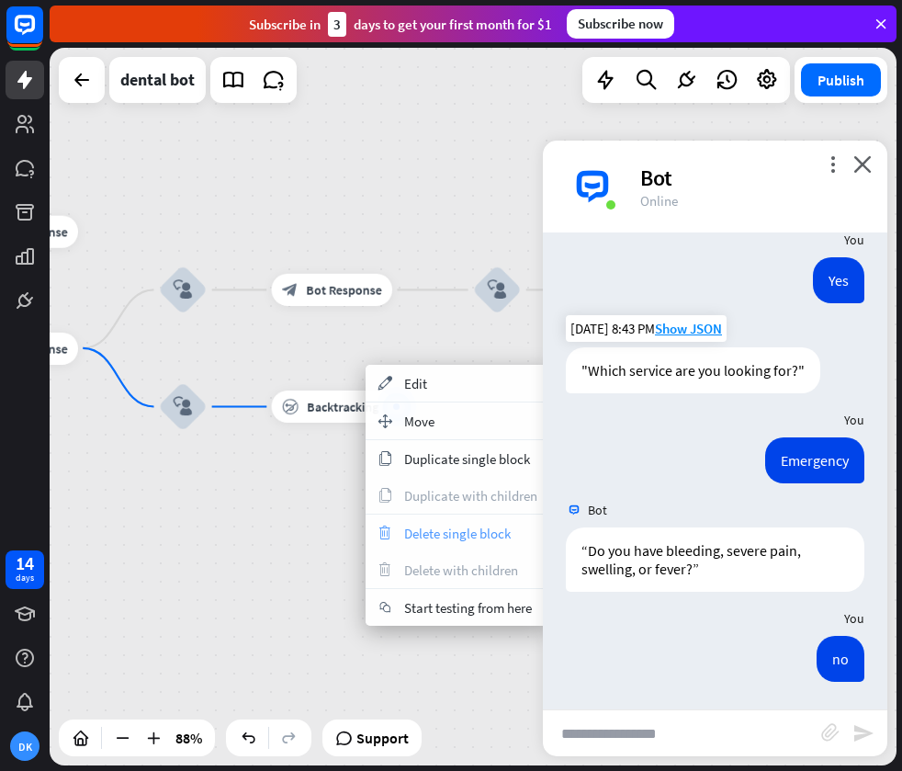
click at [447, 526] on span "Delete single block" at bounding box center [457, 533] width 107 height 17
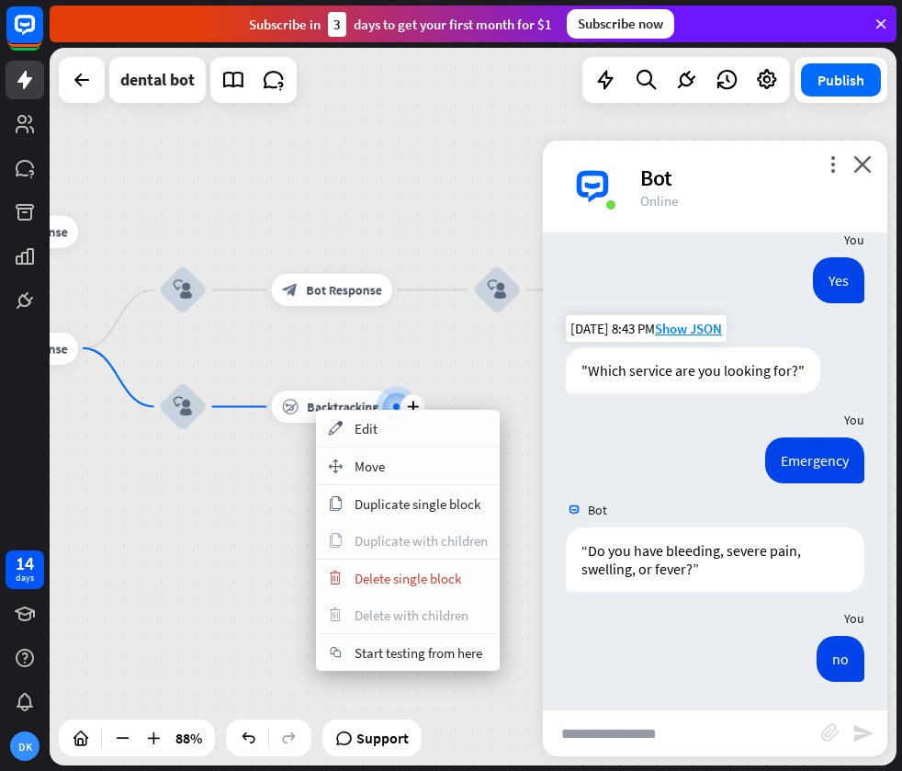
click at [277, 423] on div "plus block_backtracking Backtracking" at bounding box center [332, 406] width 121 height 32
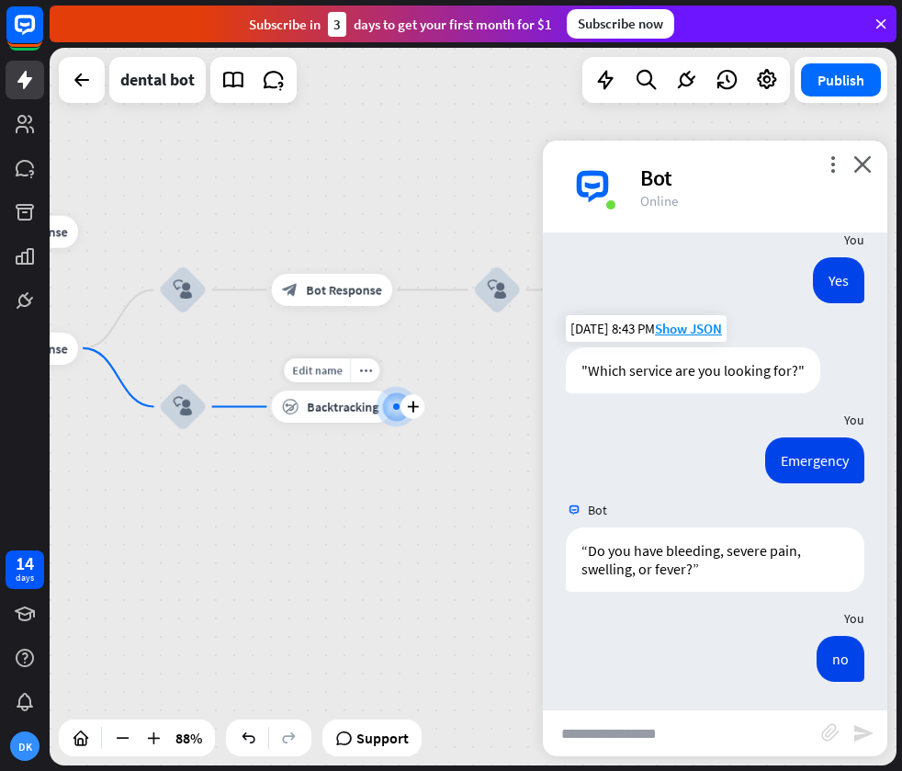
click at [349, 402] on span "Backtracking" at bounding box center [343, 407] width 72 height 17
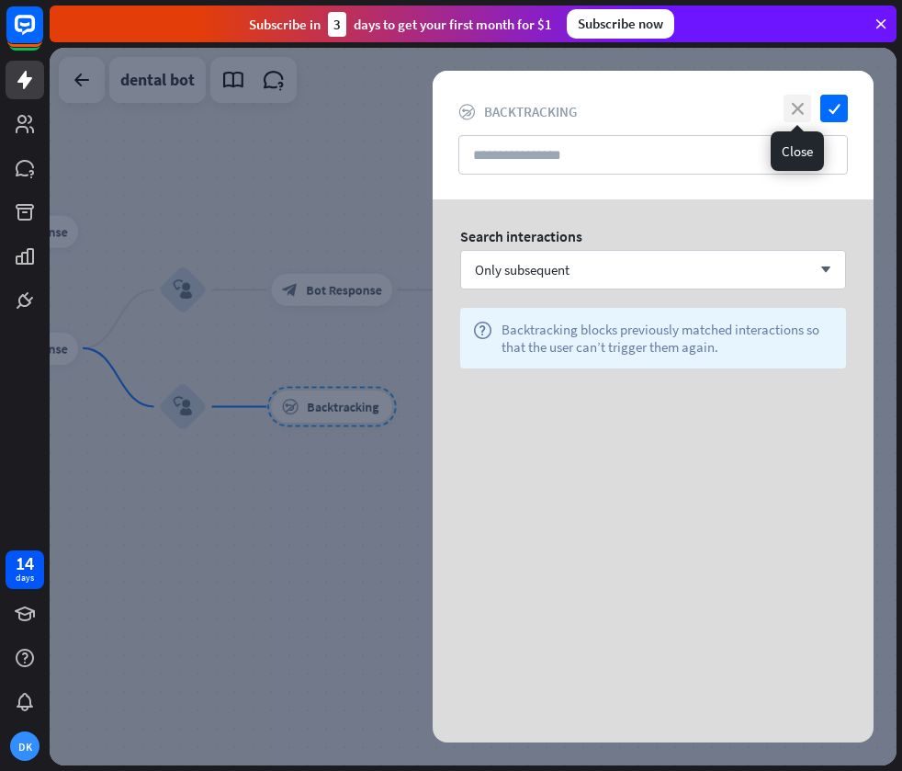
click at [793, 105] on icon "close" at bounding box center [798, 109] width 28 height 28
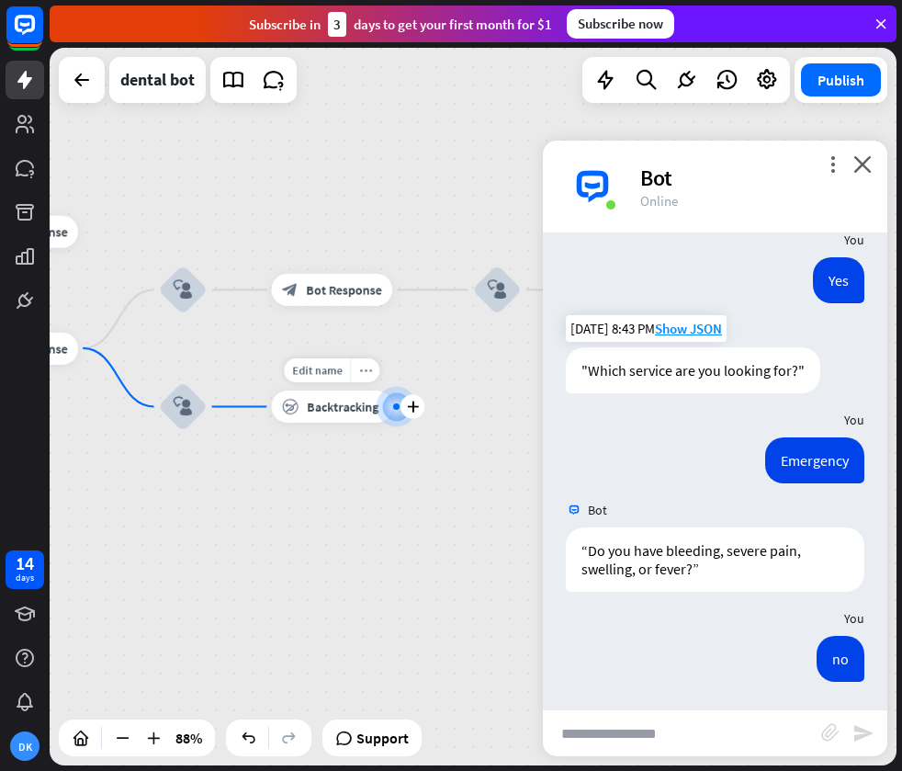
click at [366, 369] on icon "more_horiz" at bounding box center [365, 370] width 13 height 12
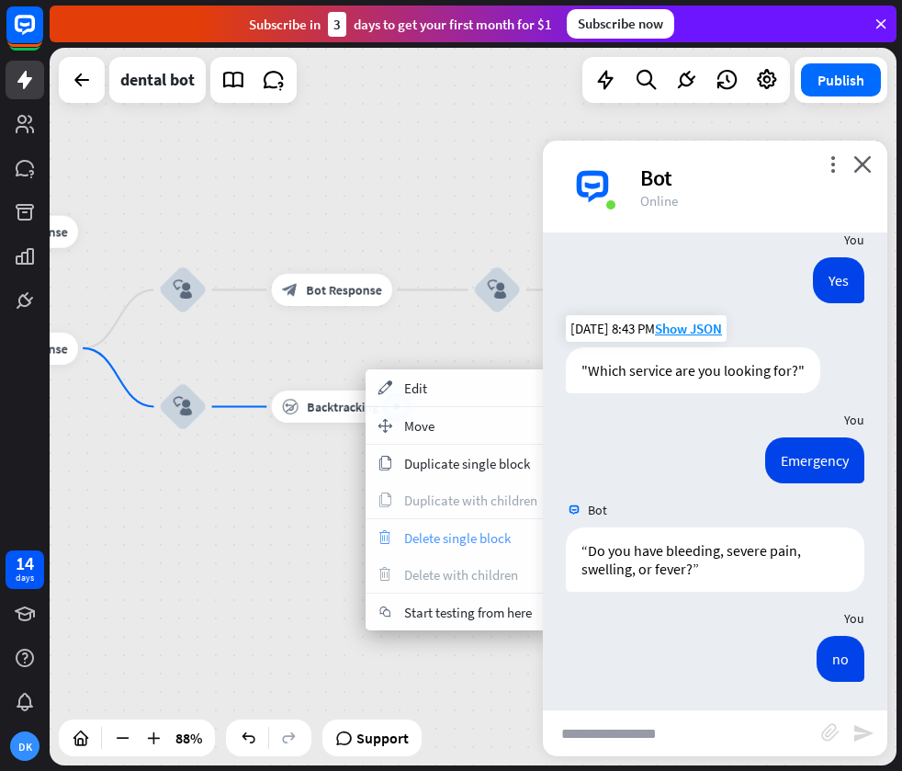
click at [462, 530] on span "Delete single block" at bounding box center [457, 537] width 107 height 17
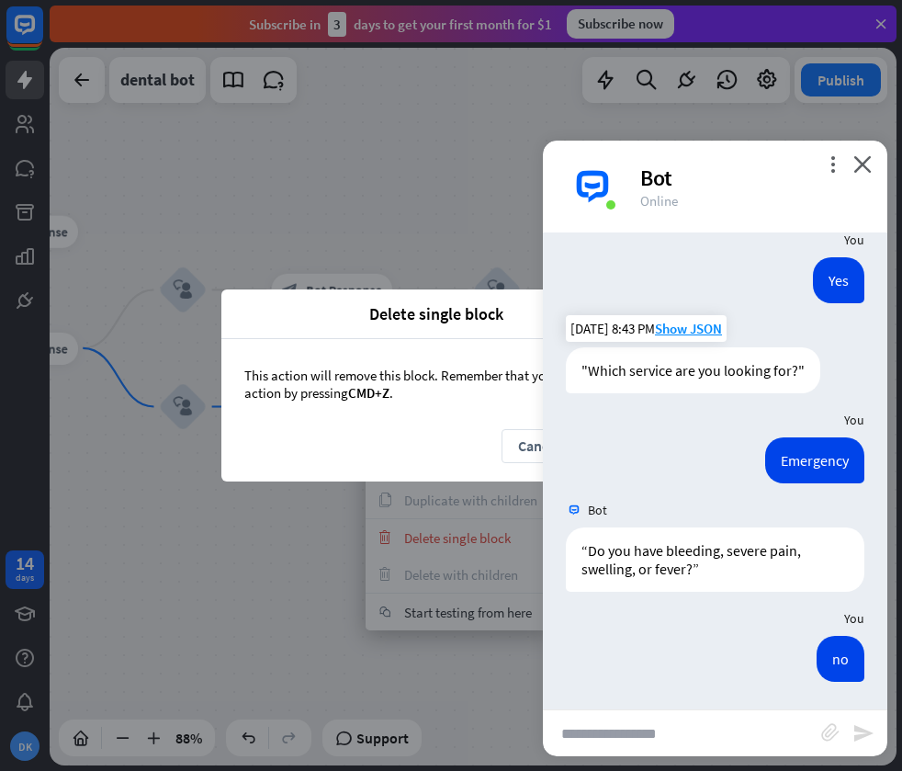
click at [457, 422] on div "This action will remove this block. Remember that you can reverse every action …" at bounding box center [450, 384] width 459 height 90
click at [872, 161] on div "more_vert close Bot Online" at bounding box center [715, 187] width 344 height 92
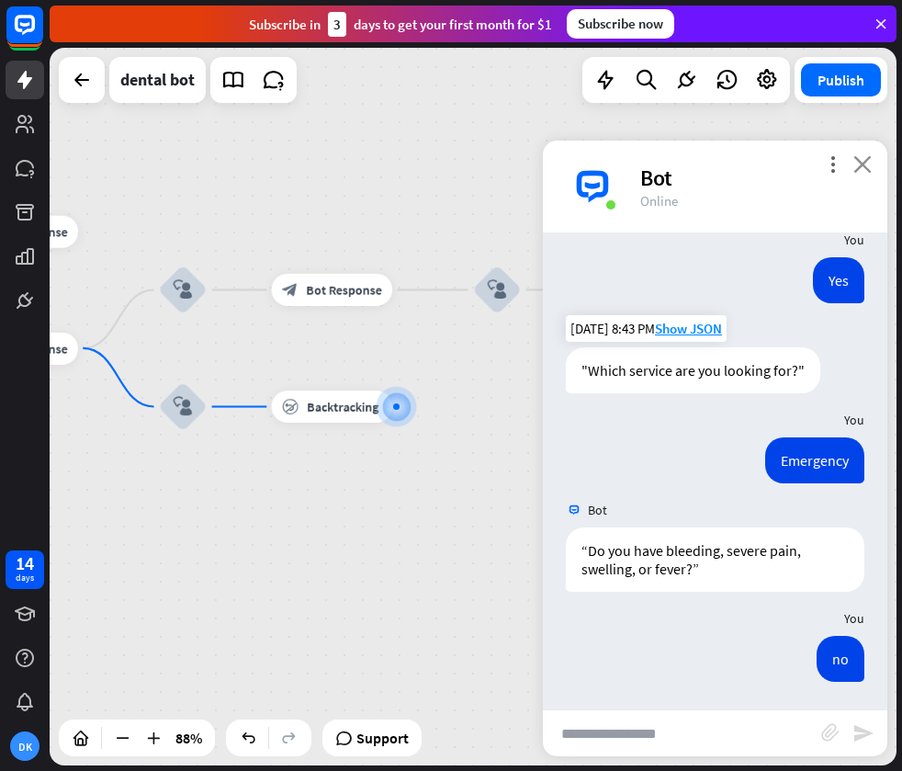
click at [863, 164] on icon "close" at bounding box center [862, 163] width 18 height 17
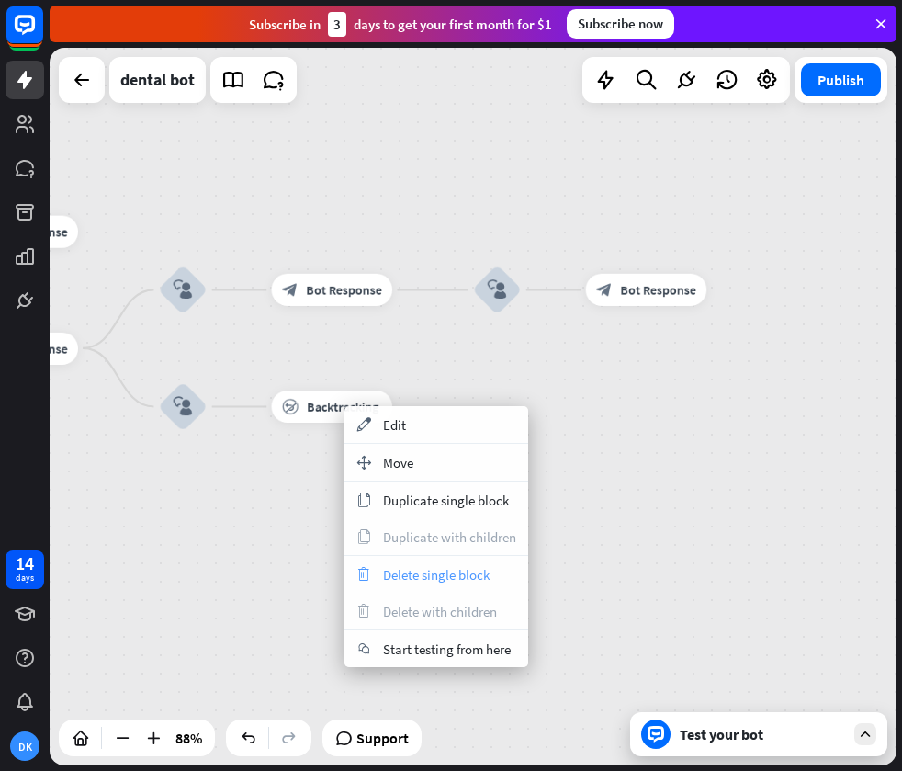
click at [445, 572] on span "Delete single block" at bounding box center [436, 574] width 107 height 17
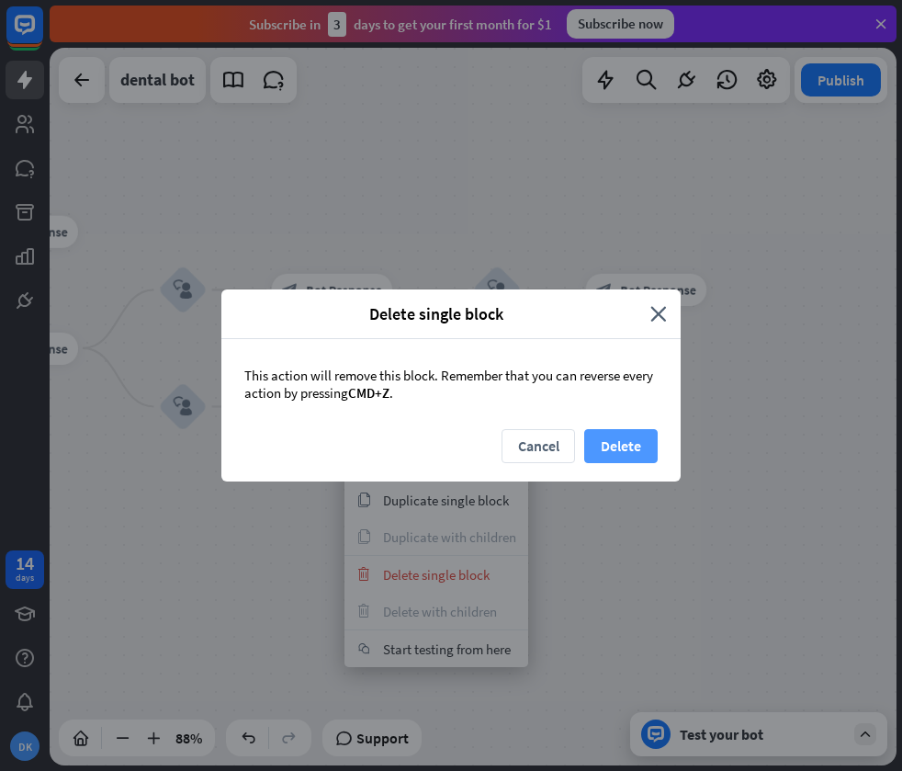
click at [615, 447] on button "Delete" at bounding box center [620, 446] width 73 height 34
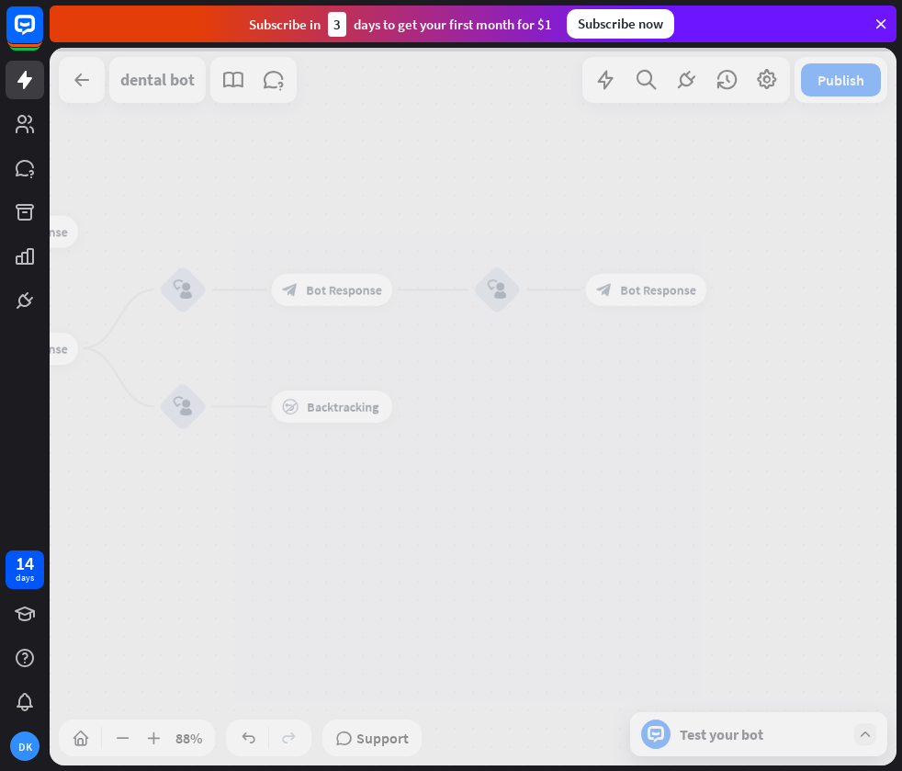
click at [622, 475] on div at bounding box center [473, 406] width 847 height 717
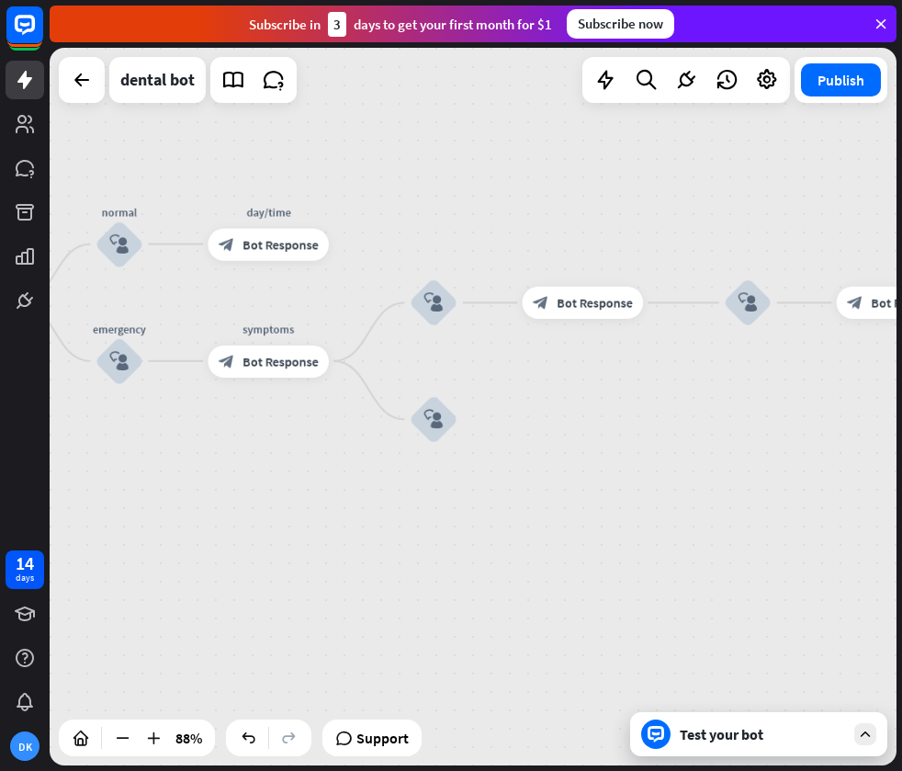
drag, startPoint x: 509, startPoint y: 468, endPoint x: 805, endPoint y: 483, distance: 296.2
click at [805, 483] on div "home_2 Start point Welcome message block_bot_response Bot Response treatment & …" at bounding box center [473, 406] width 847 height 717
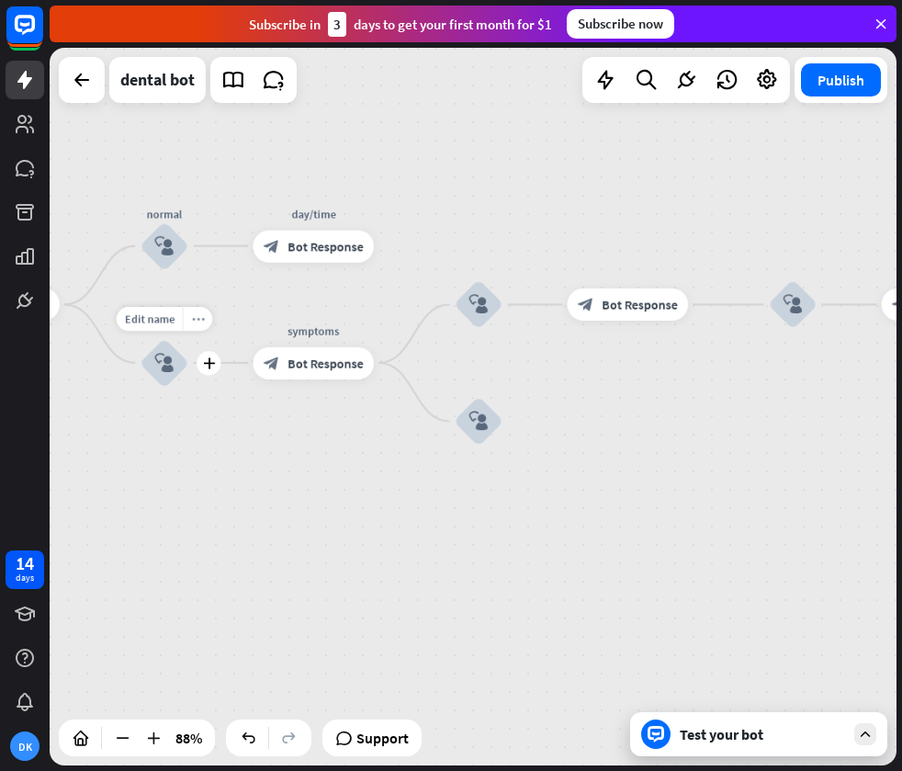
click at [197, 322] on icon "more_horiz" at bounding box center [197, 318] width 13 height 12
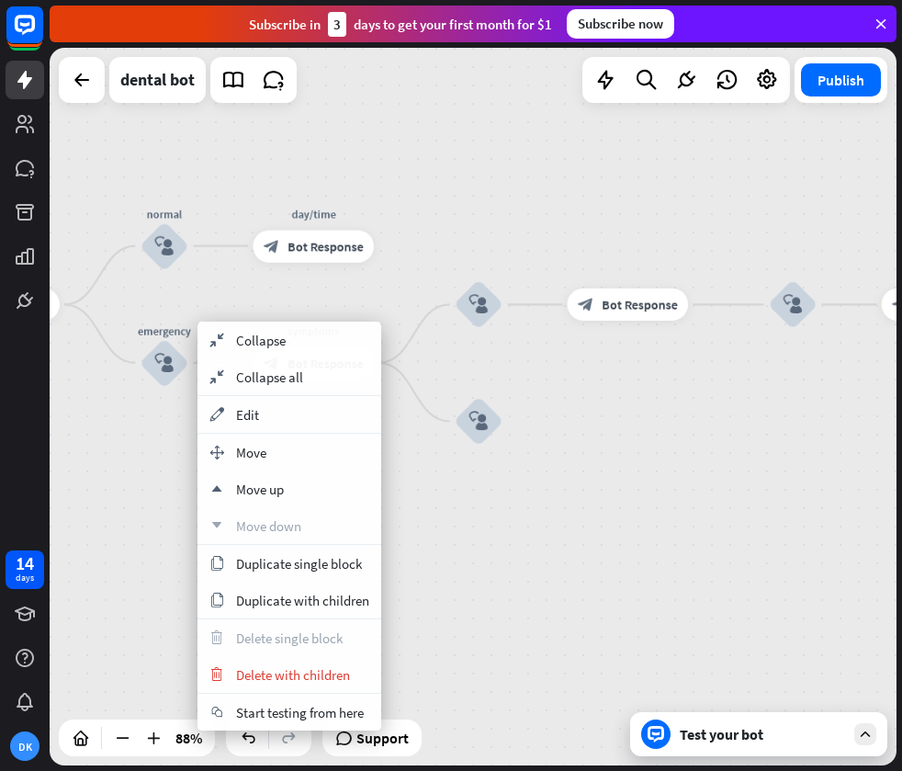
click at [281, 707] on span "Start testing from here" at bounding box center [300, 712] width 128 height 17
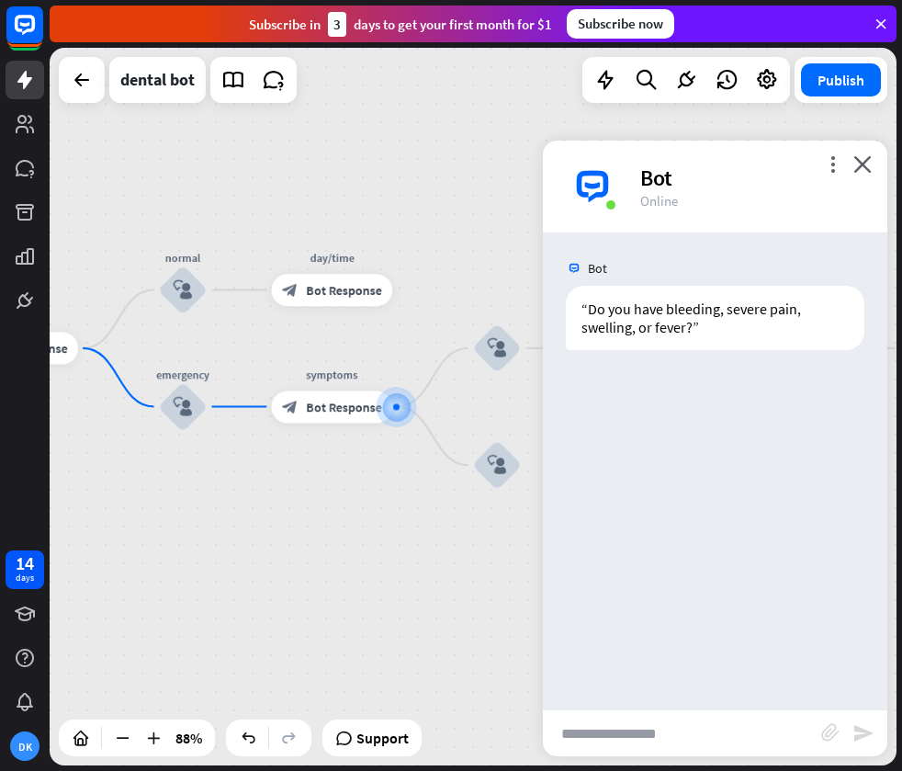
click at [694, 732] on input "text" at bounding box center [682, 733] width 278 height 46
type input "**"
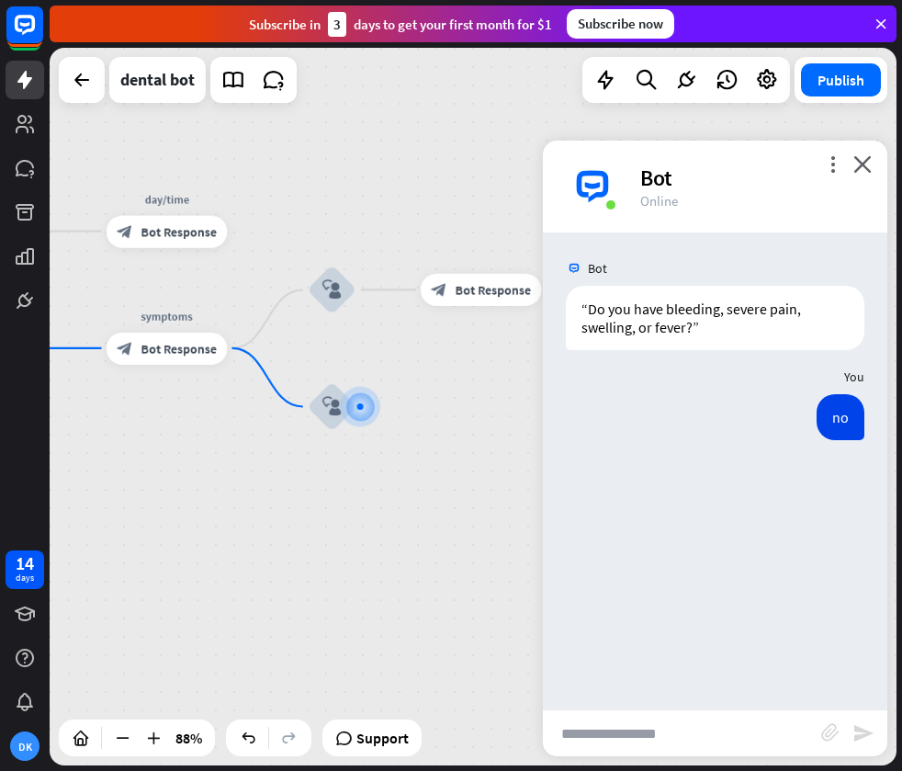
click at [411, 383] on div "home_2 Start point Welcome message block_bot_response Bot Response treatment & …" at bounding box center [473, 406] width 847 height 717
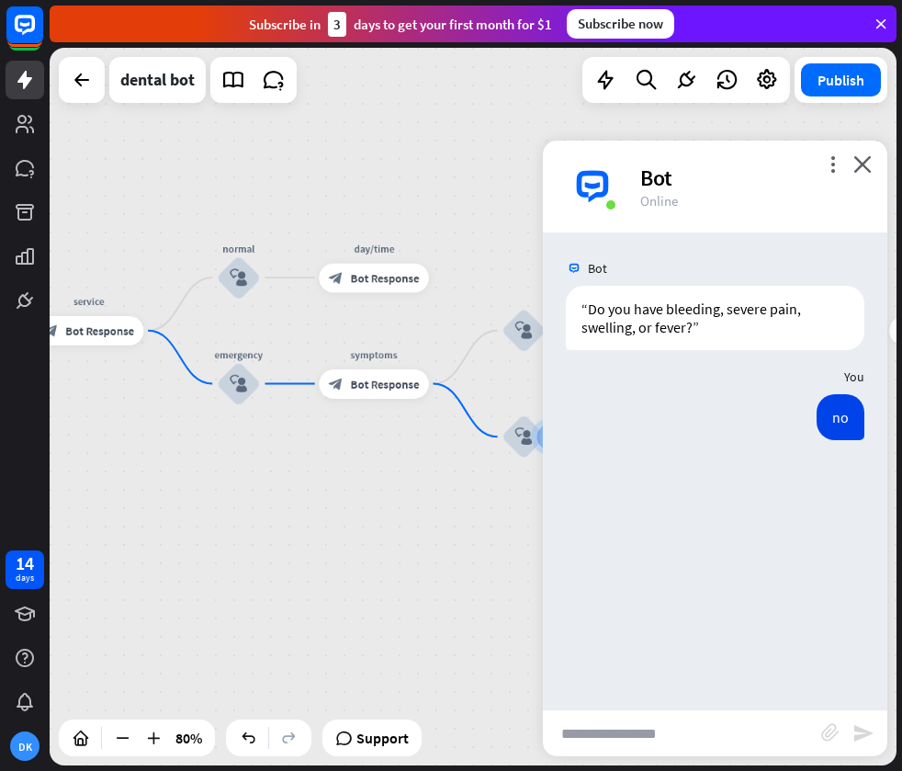
drag, startPoint x: 299, startPoint y: 483, endPoint x: 479, endPoint y: 512, distance: 182.3
click at [481, 512] on div "home_2 Start point Welcome message block_bot_response Bot Response treatment & …" at bounding box center [473, 406] width 847 height 717
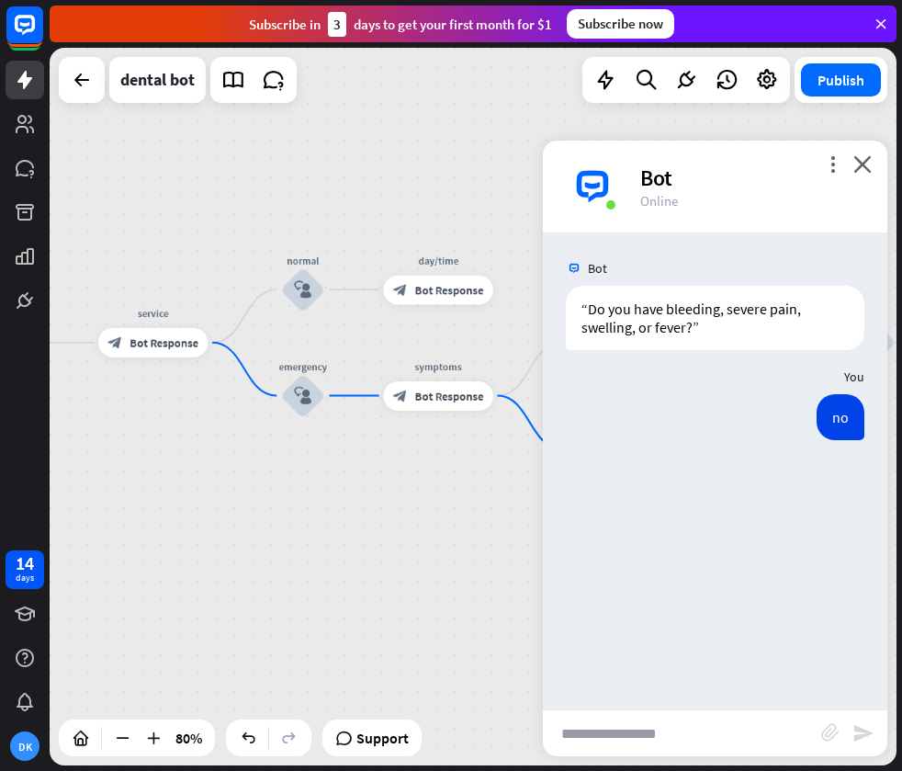
drag, startPoint x: 249, startPoint y: 481, endPoint x: 315, endPoint y: 491, distance: 66.9
click at [314, 492] on div "home_2 Start point Welcome message block_bot_response Bot Response treatment & …" at bounding box center [473, 406] width 847 height 717
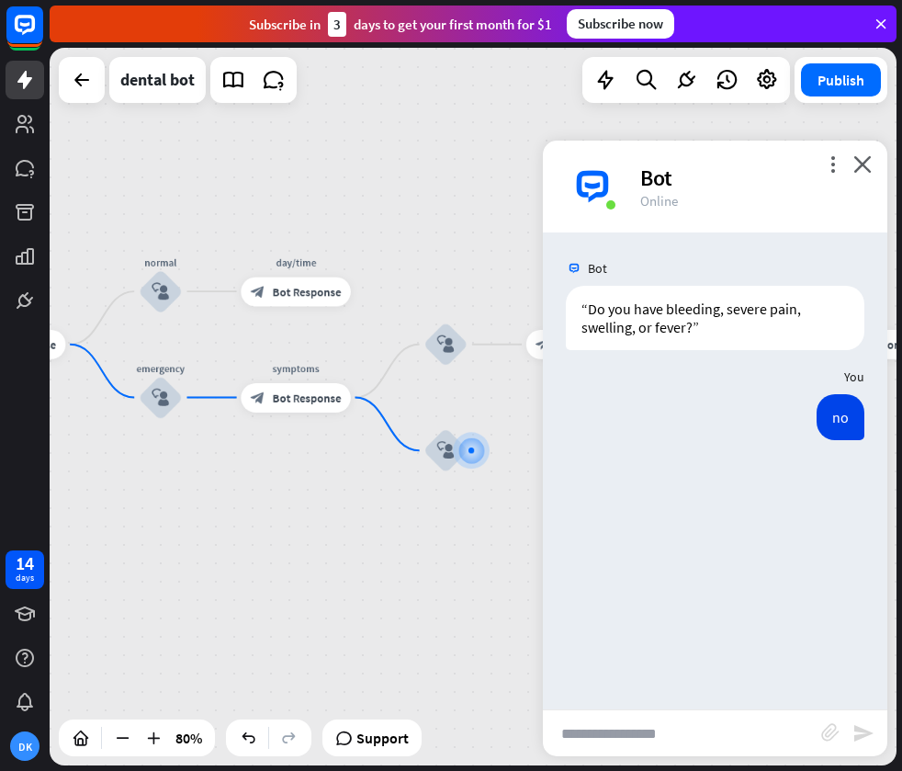
drag, startPoint x: 314, startPoint y: 485, endPoint x: 172, endPoint y: 487, distance: 142.4
click at [172, 487] on div "home_2 Start point Welcome message block_bot_response Bot Response treatment & …" at bounding box center [473, 406] width 847 height 717
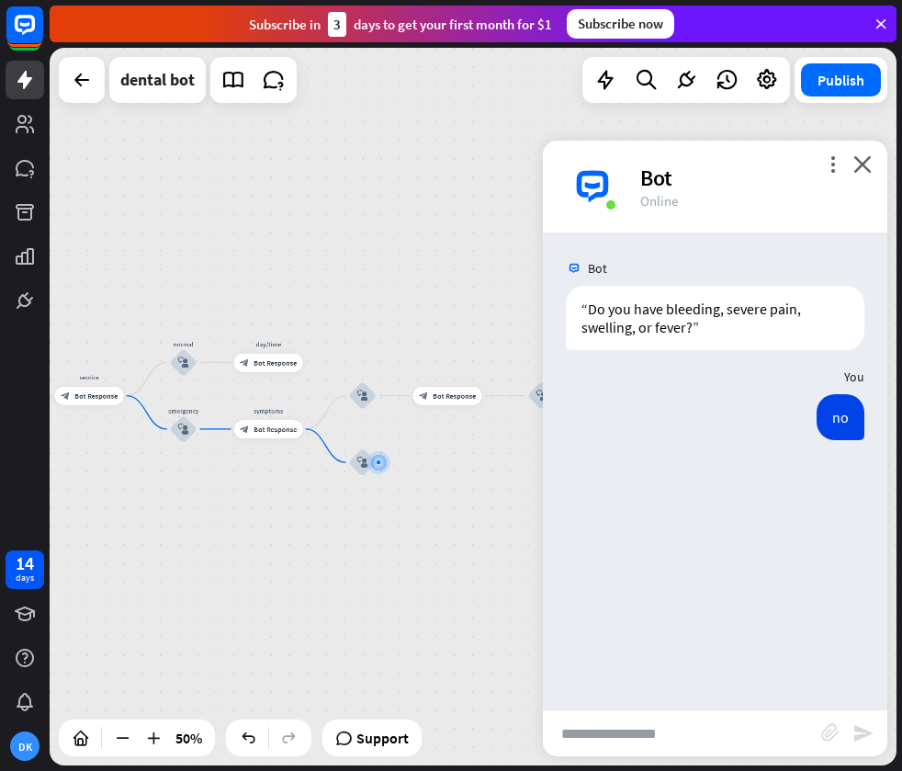
drag, startPoint x: 216, startPoint y: 497, endPoint x: 286, endPoint y: 498, distance: 69.8
click at [286, 499] on div "home_2 Start point Welcome message block_bot_response Bot Response treatment & …" at bounding box center [473, 406] width 847 height 717
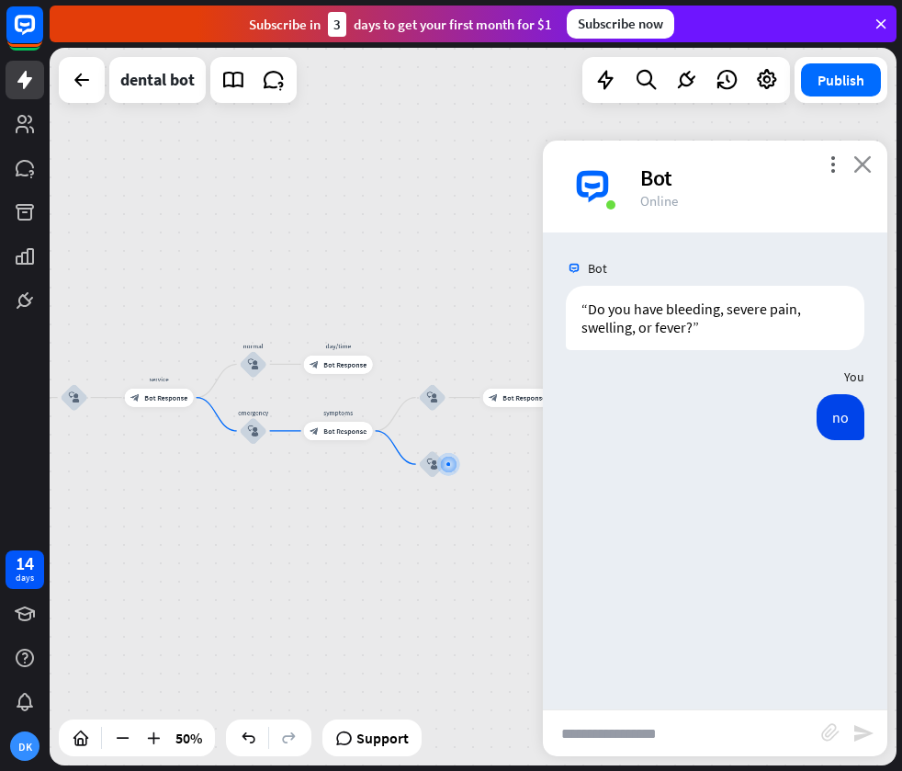
click at [859, 164] on icon "close" at bounding box center [862, 163] width 18 height 17
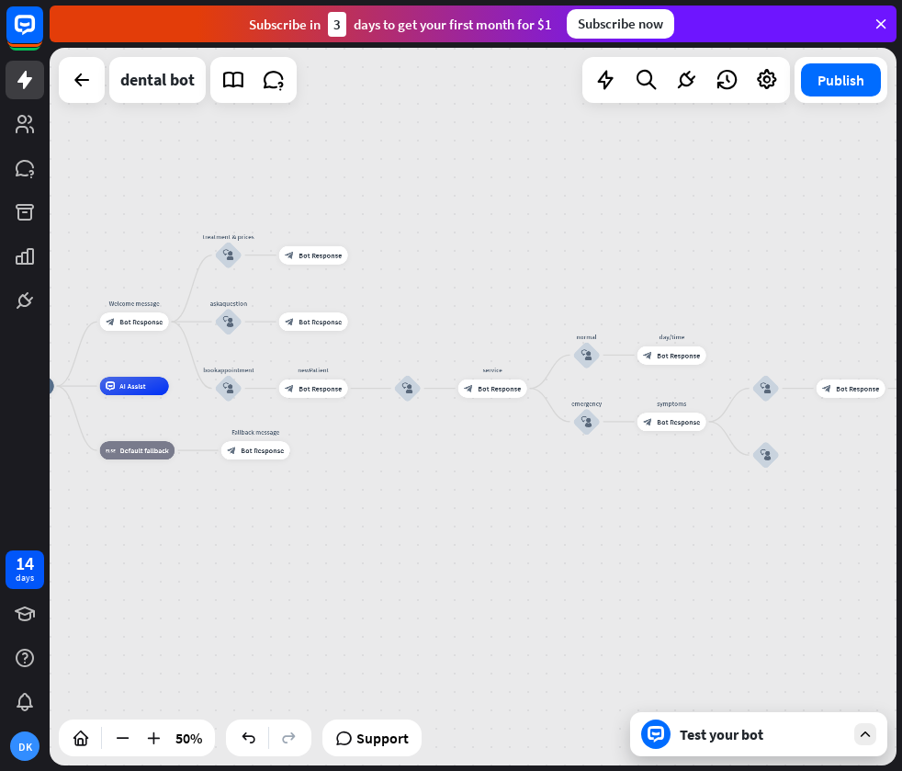
drag, startPoint x: 267, startPoint y: 526, endPoint x: 620, endPoint y: 517, distance: 352.9
click at [621, 517] on div "home_2 Start point Welcome message block_bot_response Bot Response treatment & …" at bounding box center [473, 406] width 847 height 717
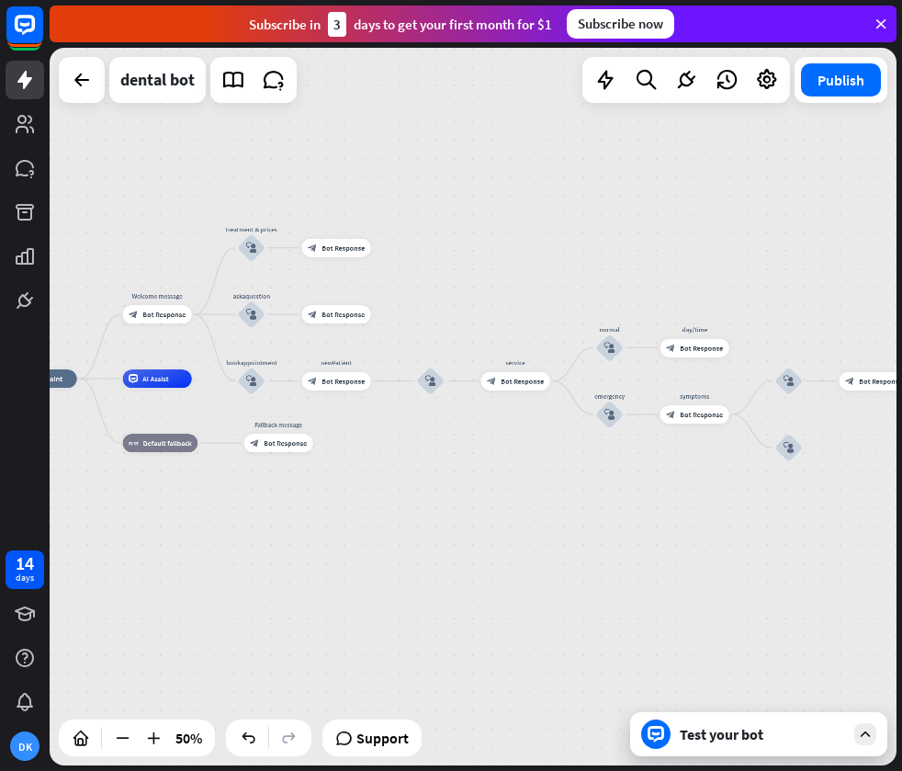
drag, startPoint x: 578, startPoint y: 517, endPoint x: 564, endPoint y: 507, distance: 17.1
click at [567, 509] on div "home_2 Start point Welcome message block_bot_response Bot Response treatment & …" at bounding box center [473, 406] width 847 height 717
drag, startPoint x: 513, startPoint y: 510, endPoint x: 409, endPoint y: 501, distance: 105.1
click at [409, 501] on div "home_2 Start point Welcome message block_bot_response Bot Response treatment & …" at bounding box center [473, 406] width 847 height 717
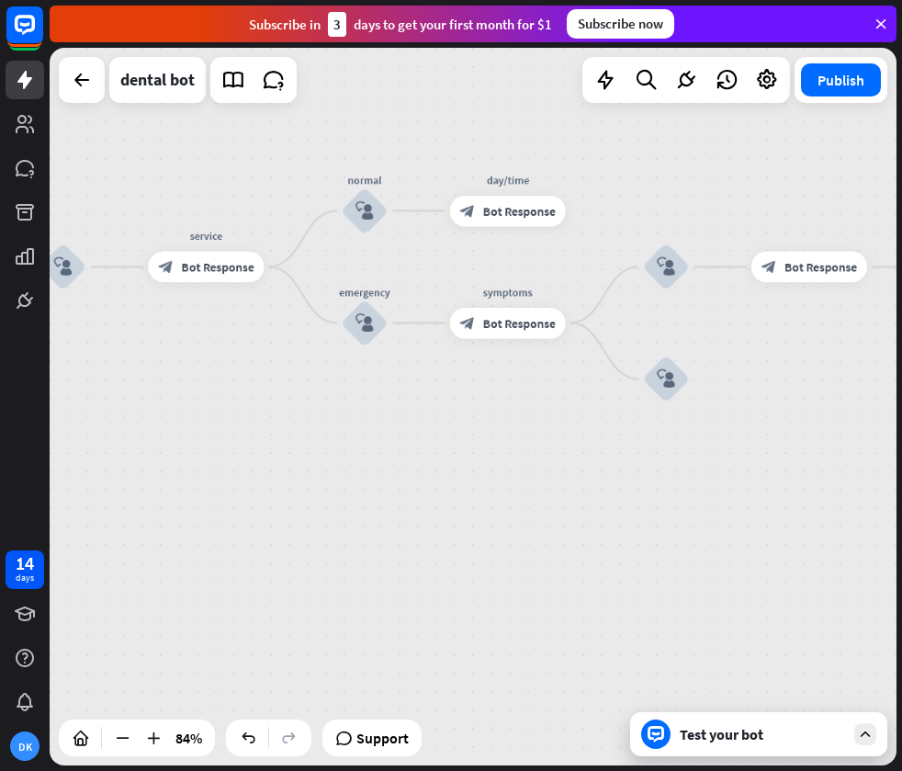
drag, startPoint x: 668, startPoint y: 516, endPoint x: 544, endPoint y: 504, distance: 124.6
click at [544, 504] on div "home_2 Start point Welcome message block_bot_response Bot Response treatment & …" at bounding box center [473, 406] width 847 height 717
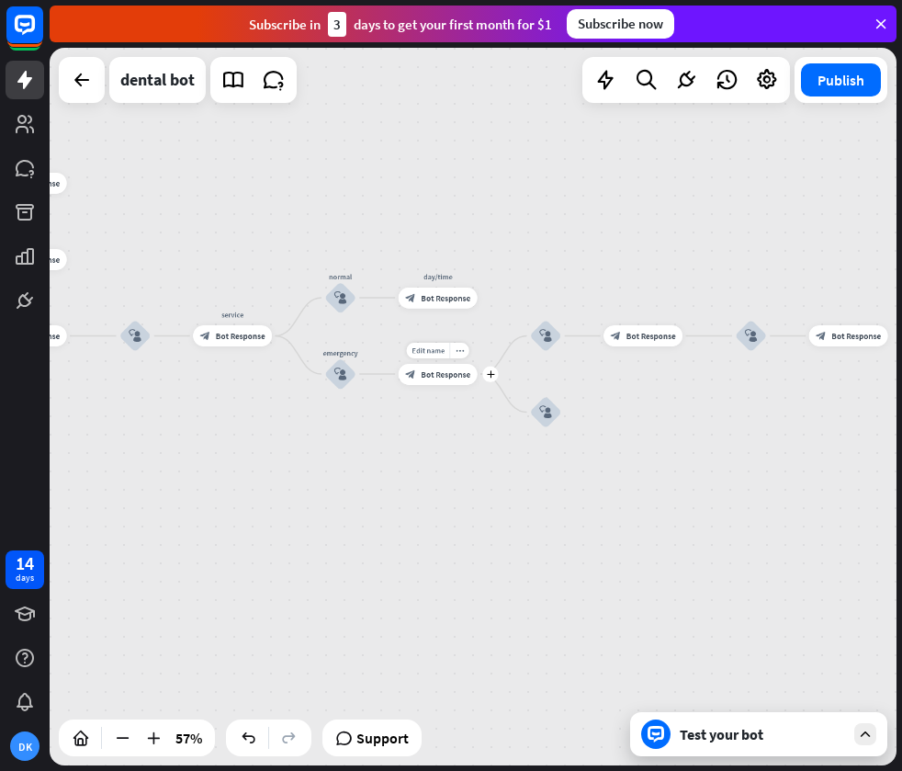
click at [447, 376] on span "Bot Response" at bounding box center [446, 373] width 50 height 10
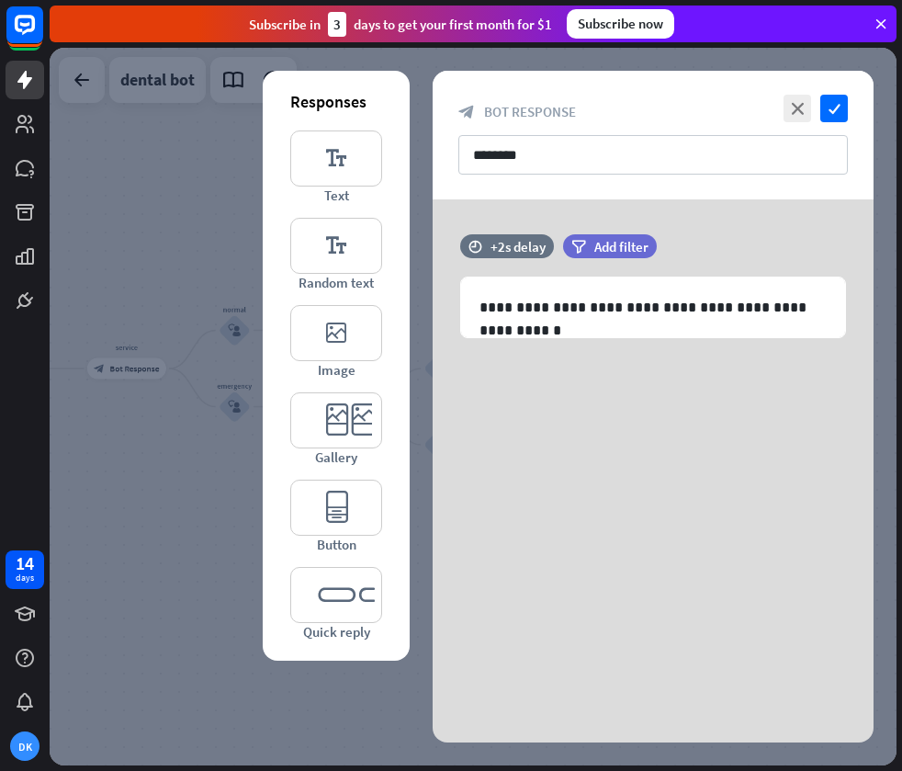
click at [102, 528] on div at bounding box center [473, 406] width 847 height 717
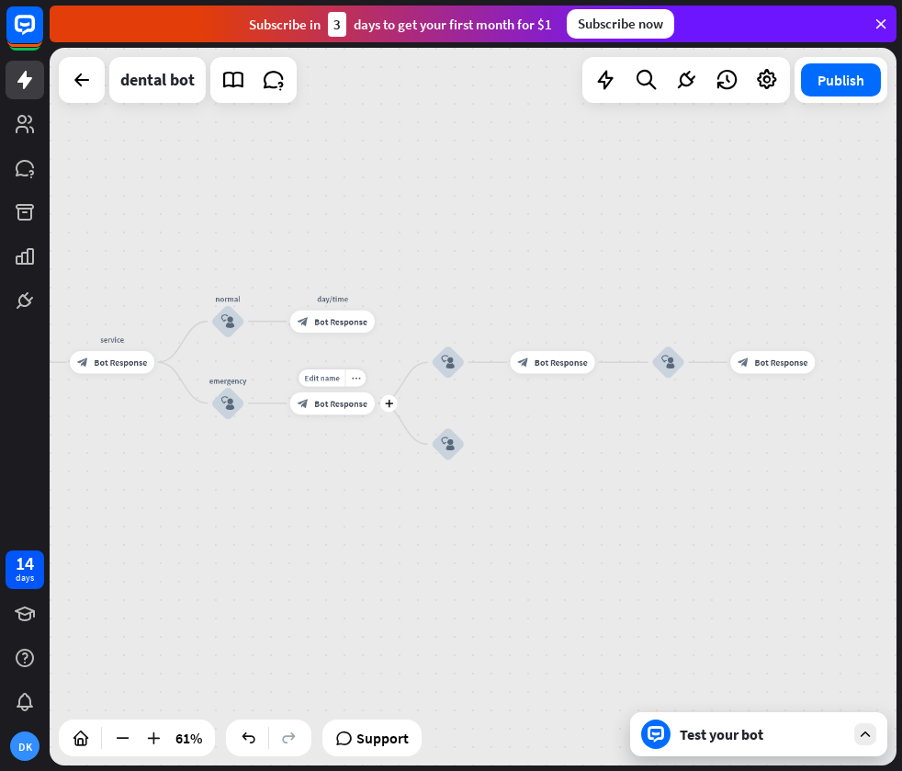
click at [344, 404] on span "Bot Response" at bounding box center [340, 403] width 53 height 11
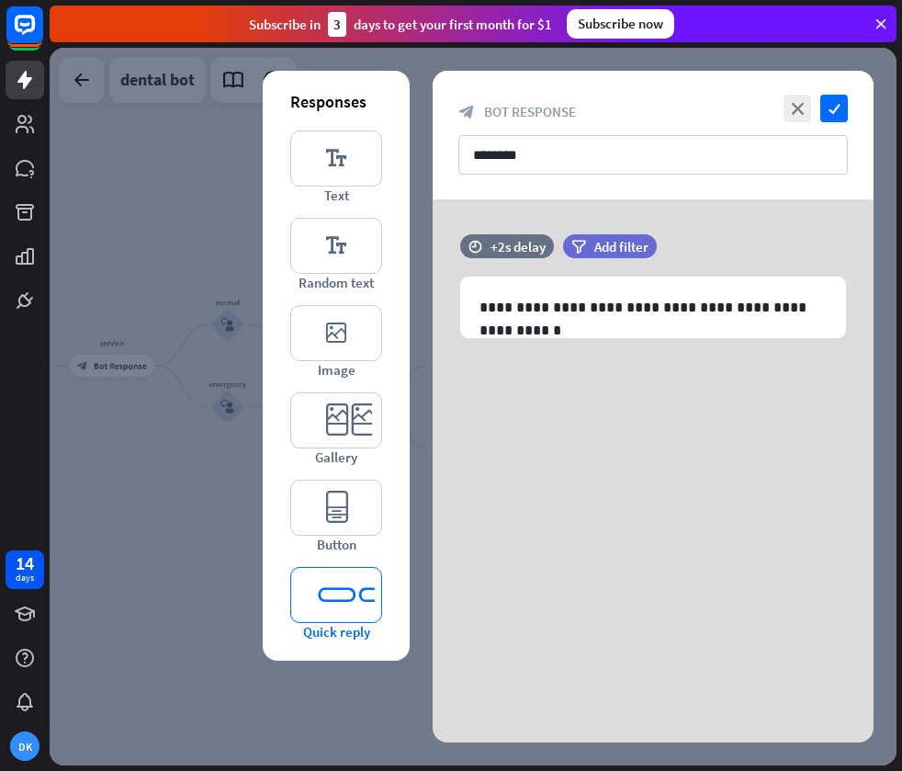
click at [341, 600] on icon "editor_quick_replies" at bounding box center [336, 595] width 92 height 56
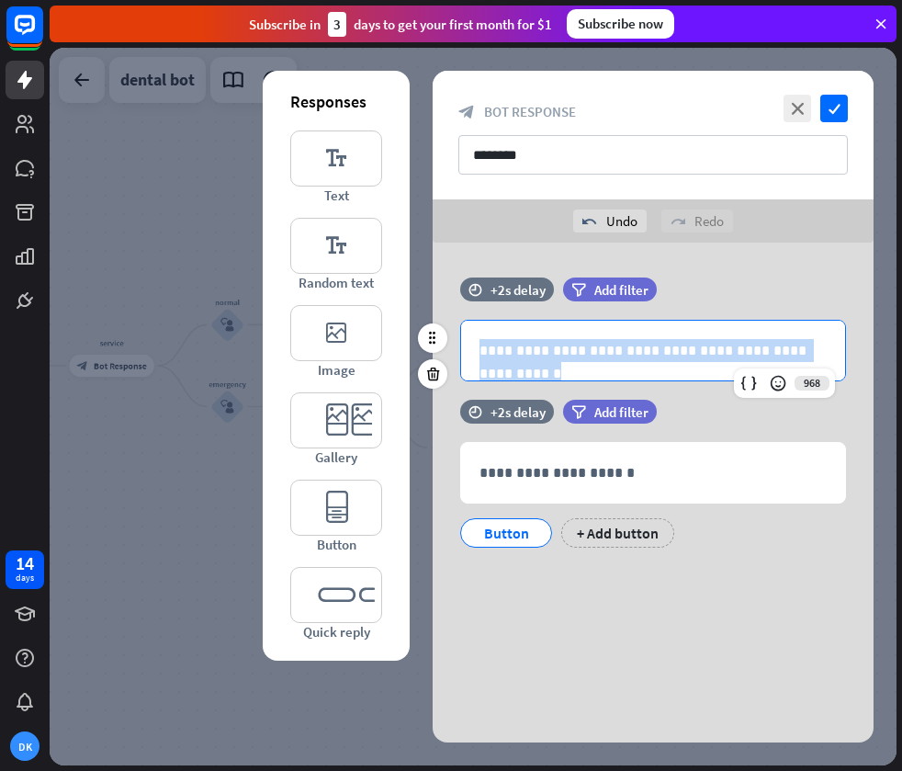
drag, startPoint x: 481, startPoint y: 350, endPoint x: 829, endPoint y: 349, distance: 348.1
click at [829, 349] on div "**********" at bounding box center [653, 351] width 384 height 60
copy p "**********"
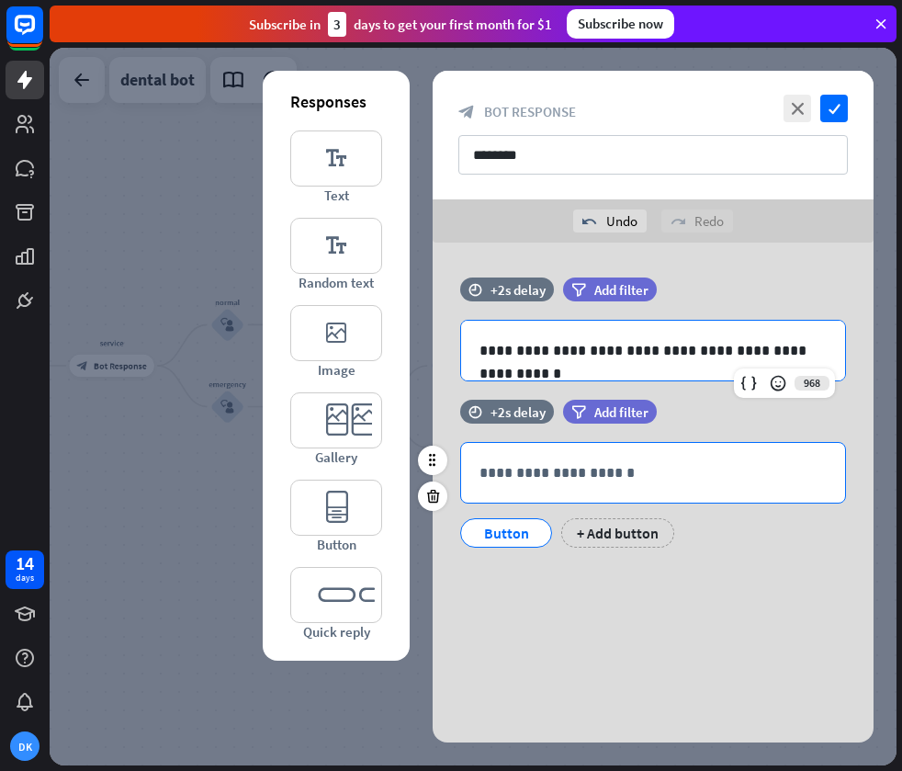
click at [673, 478] on p "**********" at bounding box center [653, 472] width 347 height 23
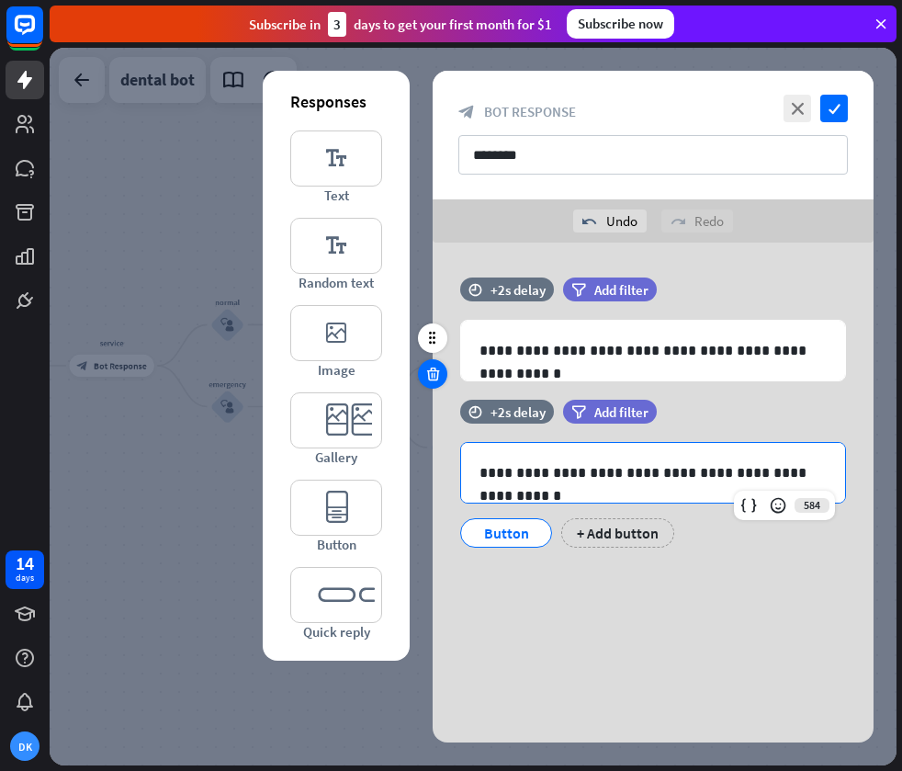
click at [439, 368] on icon at bounding box center [432, 374] width 17 height 17
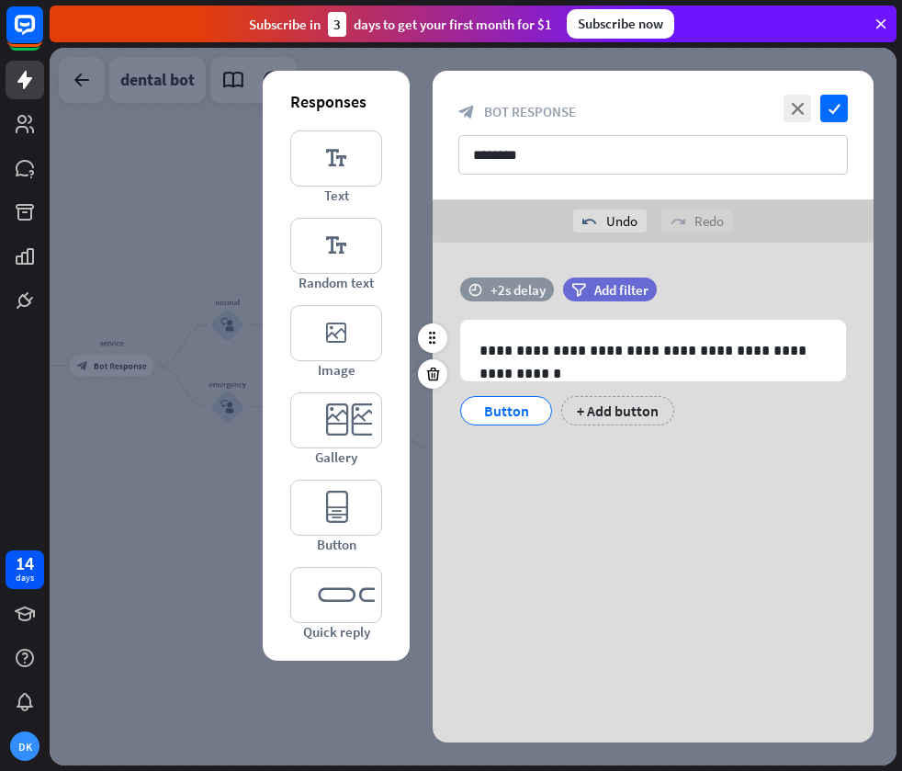
click at [519, 281] on div "+2s delay" at bounding box center [518, 289] width 55 height 17
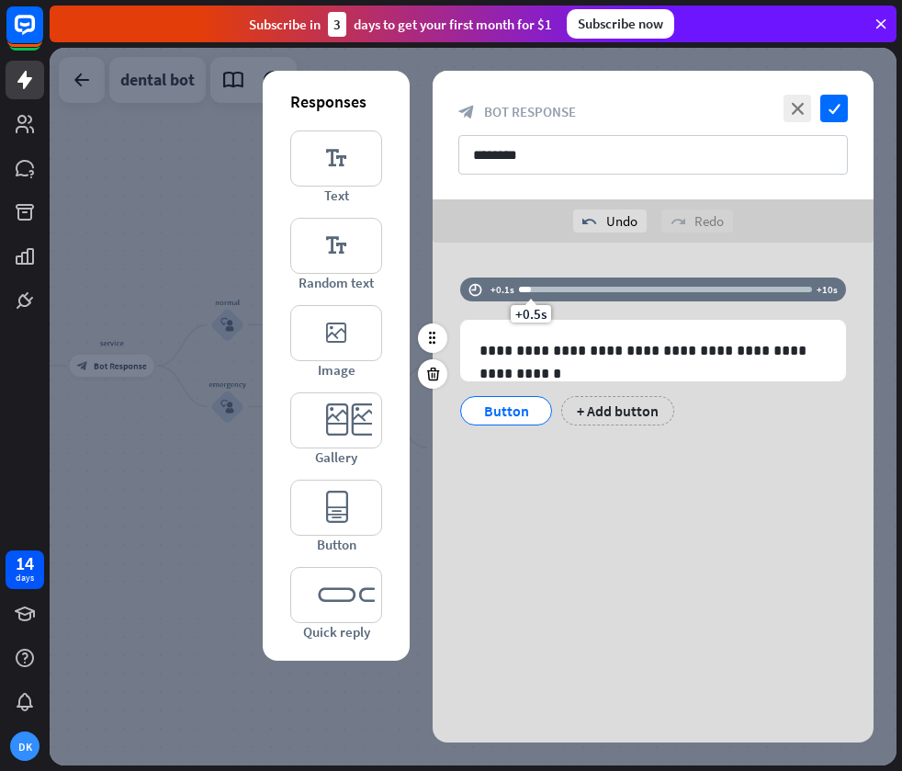
drag, startPoint x: 571, startPoint y: 288, endPoint x: 529, endPoint y: 293, distance: 42.5
click at [529, 293] on div "+0.5s" at bounding box center [531, 289] width 13 height 13
click at [535, 267] on div "**********" at bounding box center [653, 381] width 441 height 276
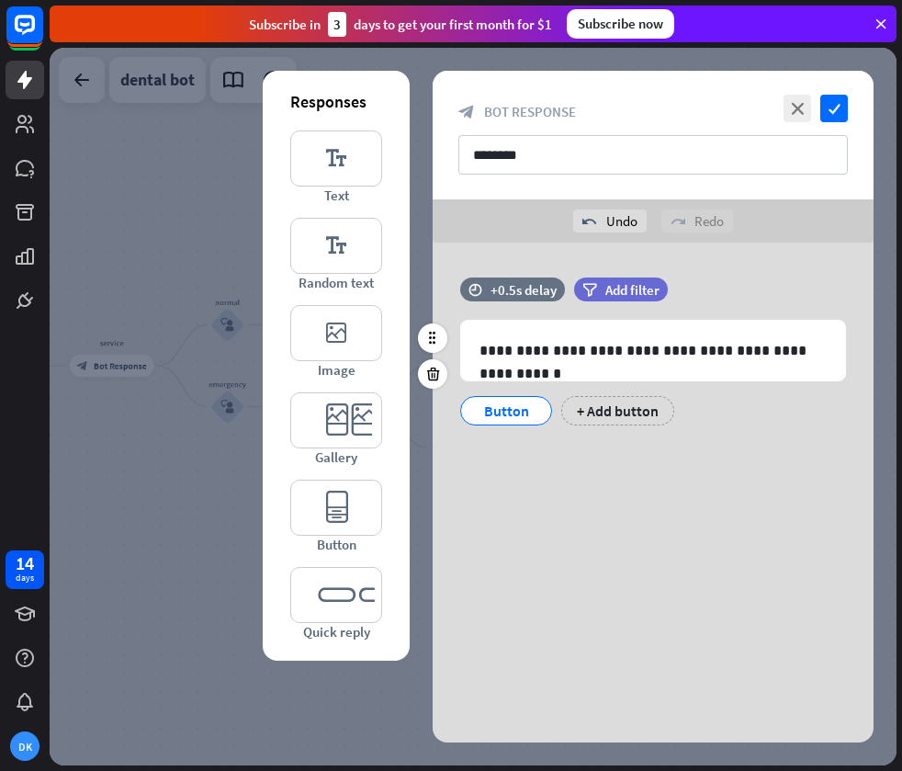
click at [521, 404] on div "Button" at bounding box center [506, 411] width 61 height 28
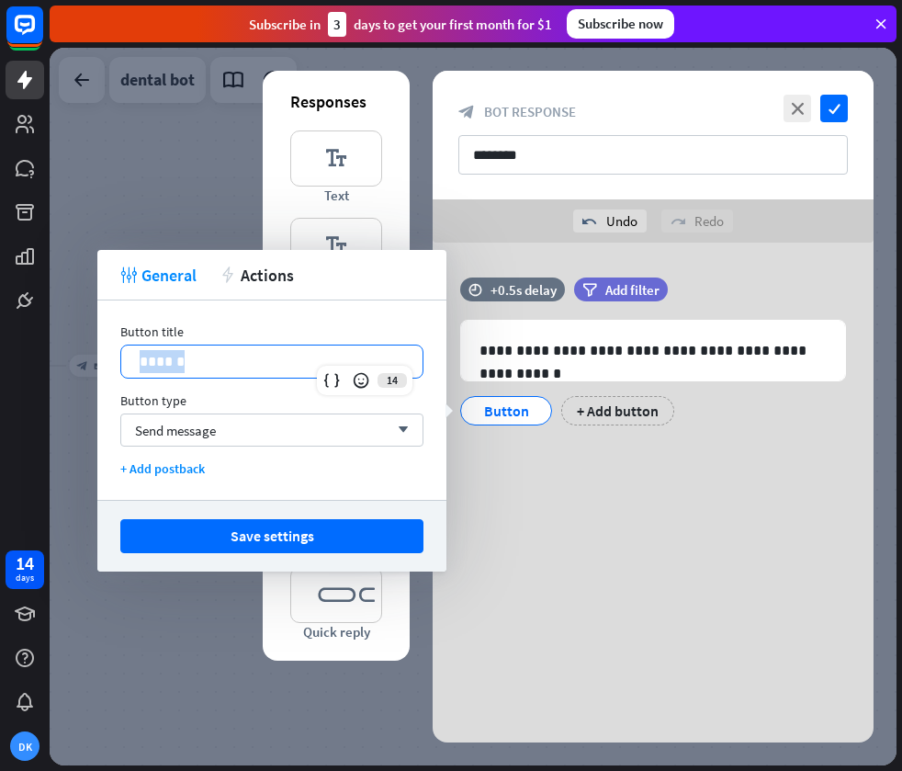
drag, startPoint x: 278, startPoint y: 366, endPoint x: 110, endPoint y: 364, distance: 168.1
click at [107, 365] on div "Button title 14 ****** Button type Send message arrow_down + Add postback" at bounding box center [271, 399] width 349 height 199
click at [563, 509] on div "**********" at bounding box center [653, 381] width 441 height 276
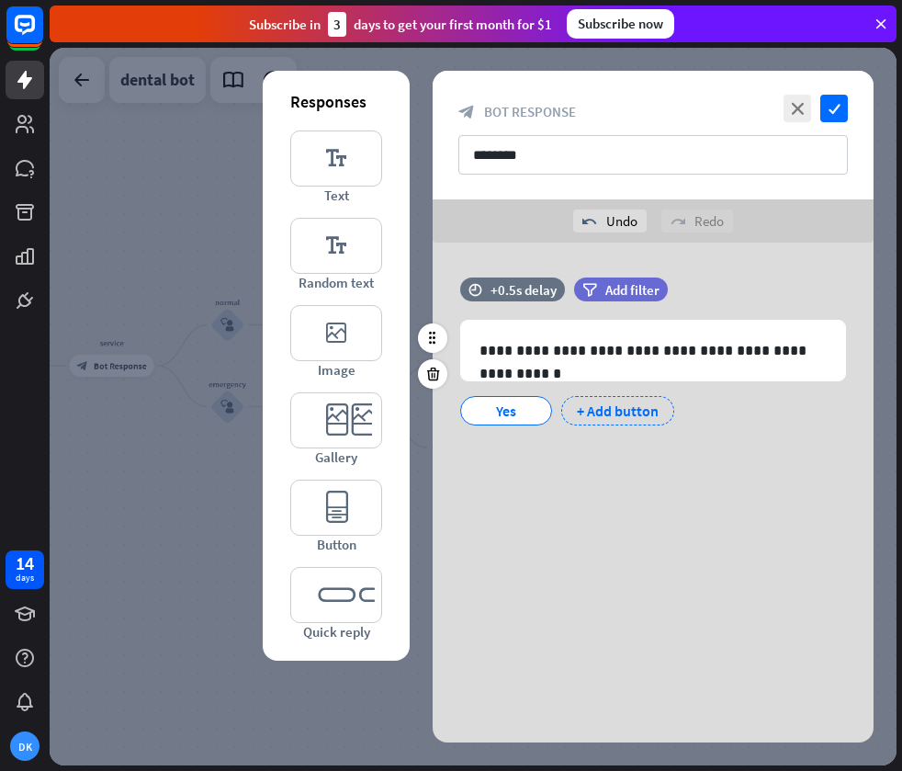
click at [610, 415] on div "+ Add button" at bounding box center [617, 410] width 113 height 29
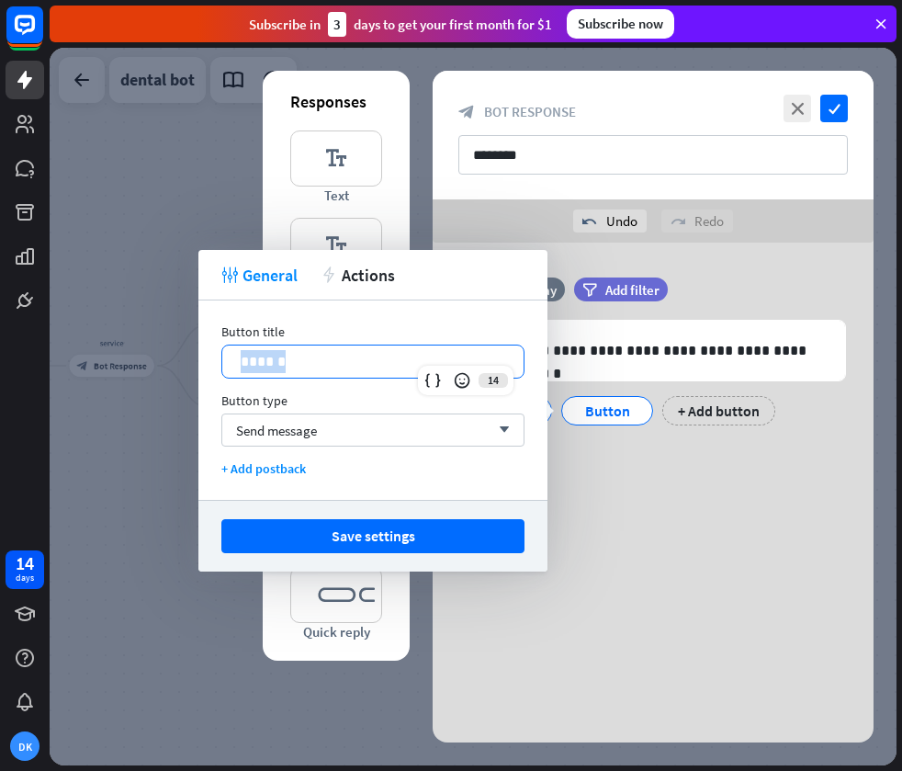
drag, startPoint x: 314, startPoint y: 363, endPoint x: 211, endPoint y: 366, distance: 102.9
click at [211, 366] on div "Button title 14 ****** Button type Send message arrow_down + Add postback" at bounding box center [372, 399] width 349 height 199
click at [379, 543] on button "Save settings" at bounding box center [372, 536] width 303 height 34
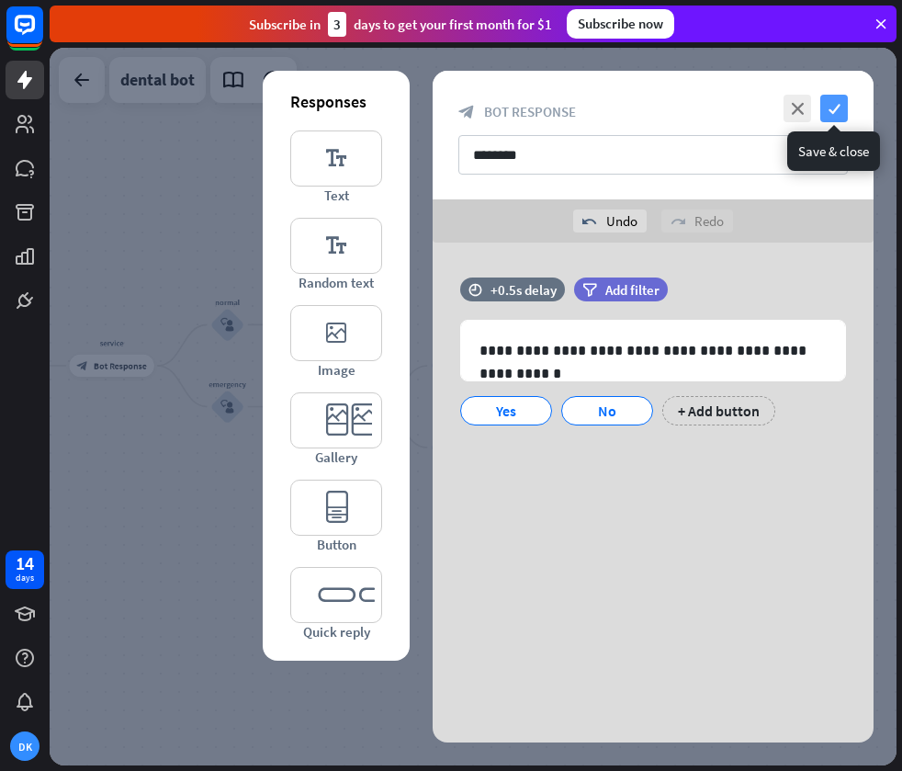
click at [835, 109] on icon "check" at bounding box center [834, 109] width 28 height 28
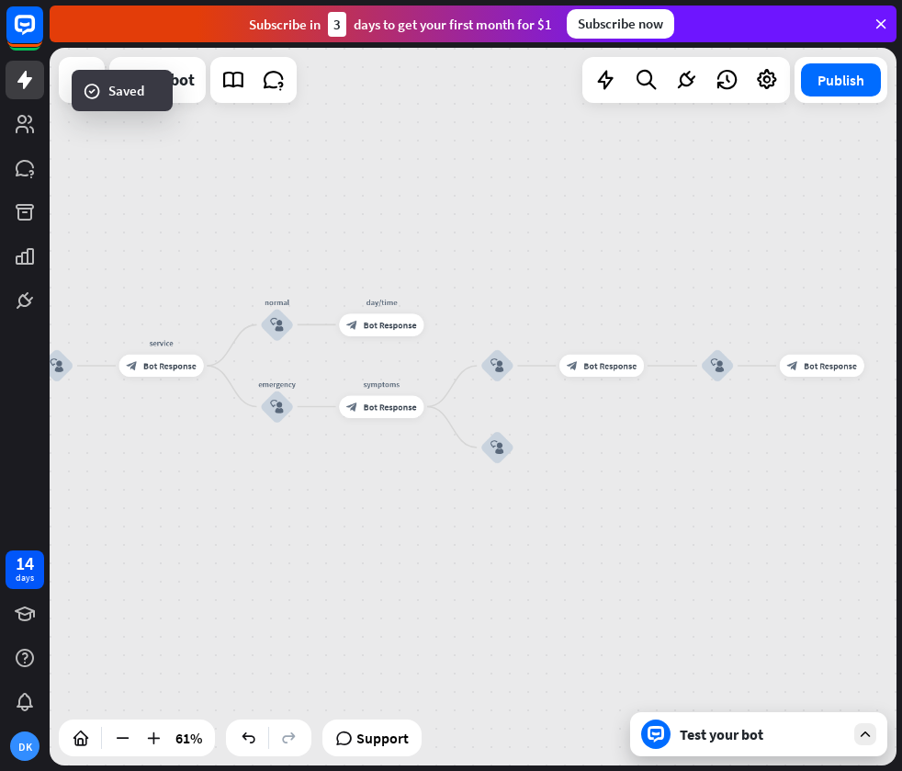
drag, startPoint x: 547, startPoint y: 467, endPoint x: 607, endPoint y: 458, distance: 61.2
click at [605, 463] on div "home_2 Start point Welcome message block_bot_response Bot Response treatment & …" at bounding box center [473, 406] width 847 height 717
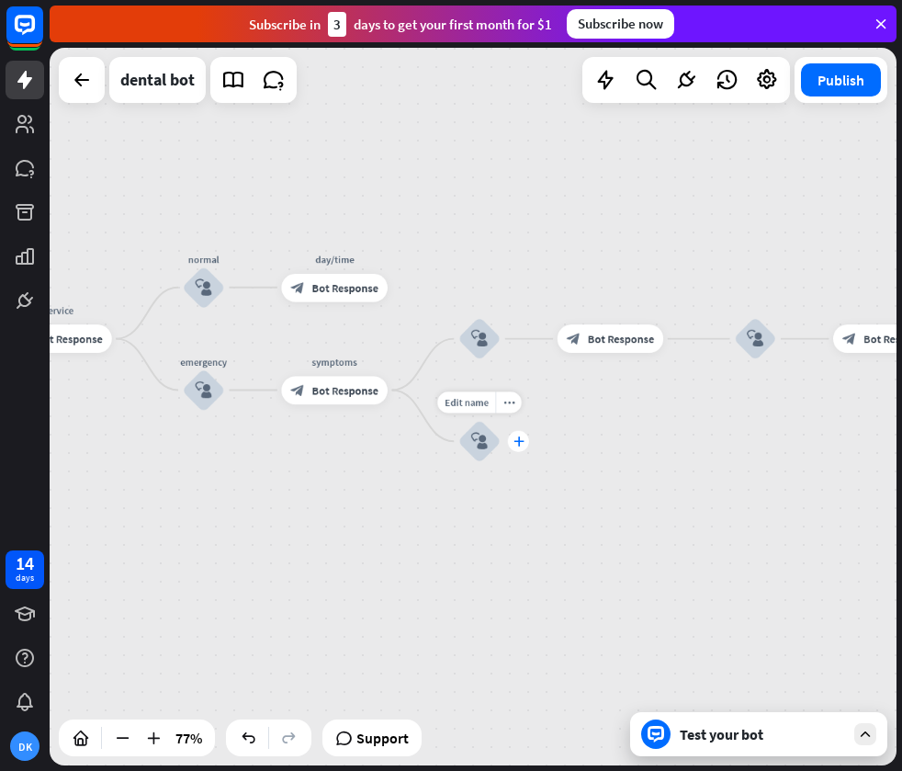
click at [509, 440] on div "plus" at bounding box center [518, 441] width 21 height 21
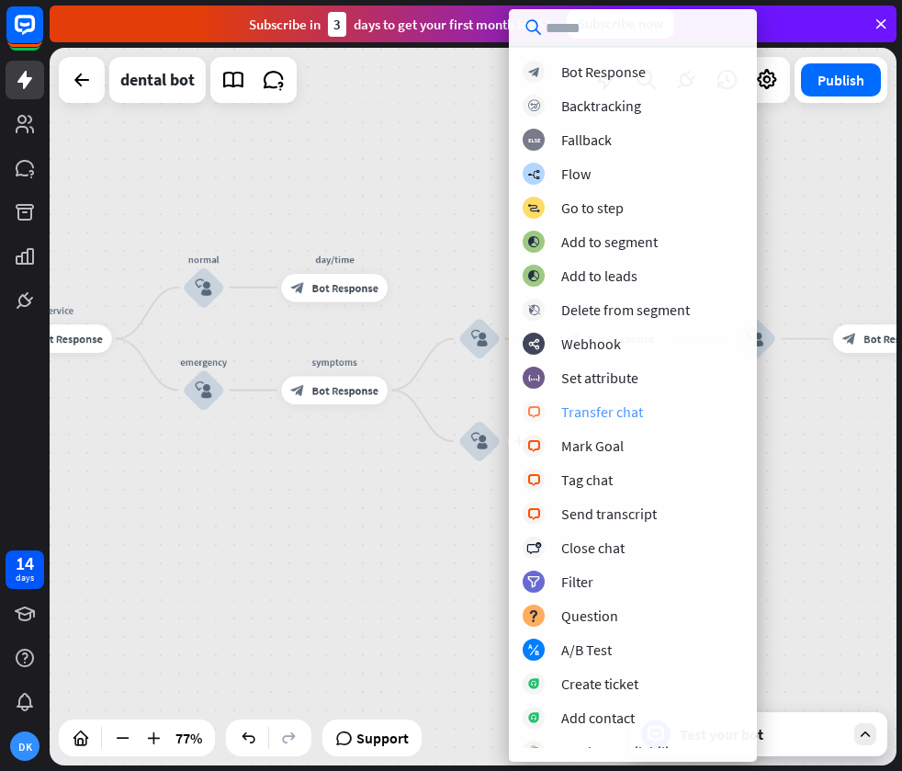
click at [600, 409] on div "Transfer chat" at bounding box center [602, 411] width 82 height 18
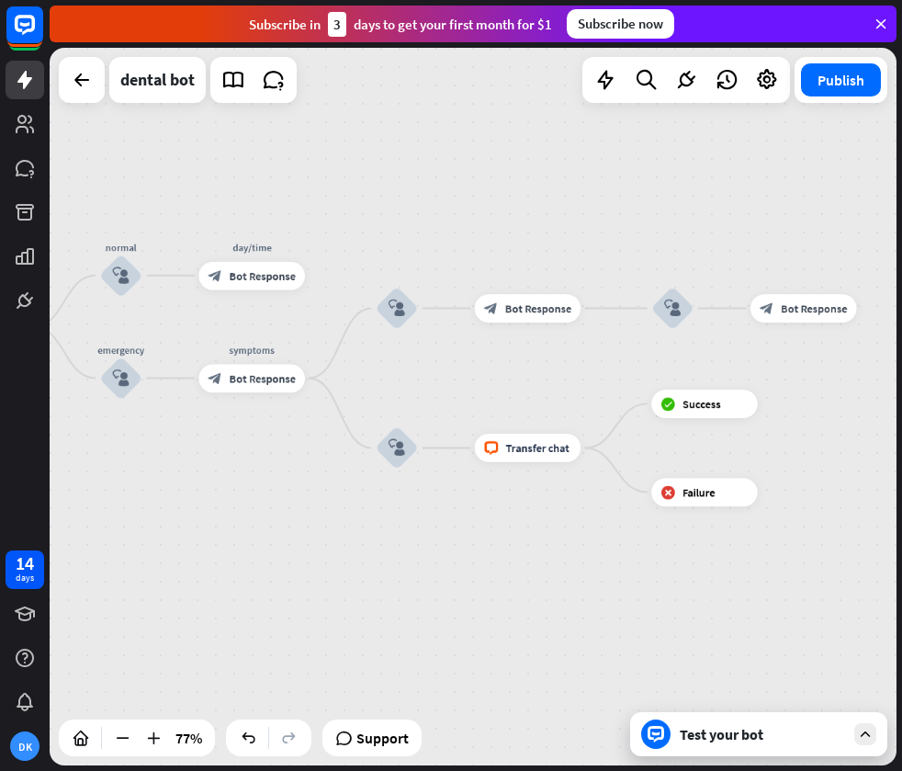
drag, startPoint x: 682, startPoint y: 386, endPoint x: 578, endPoint y: 369, distance: 105.1
click at [579, 368] on div "home_2 Start point Welcome message block_bot_response Bot Response treatment & …" at bounding box center [473, 406] width 847 height 717
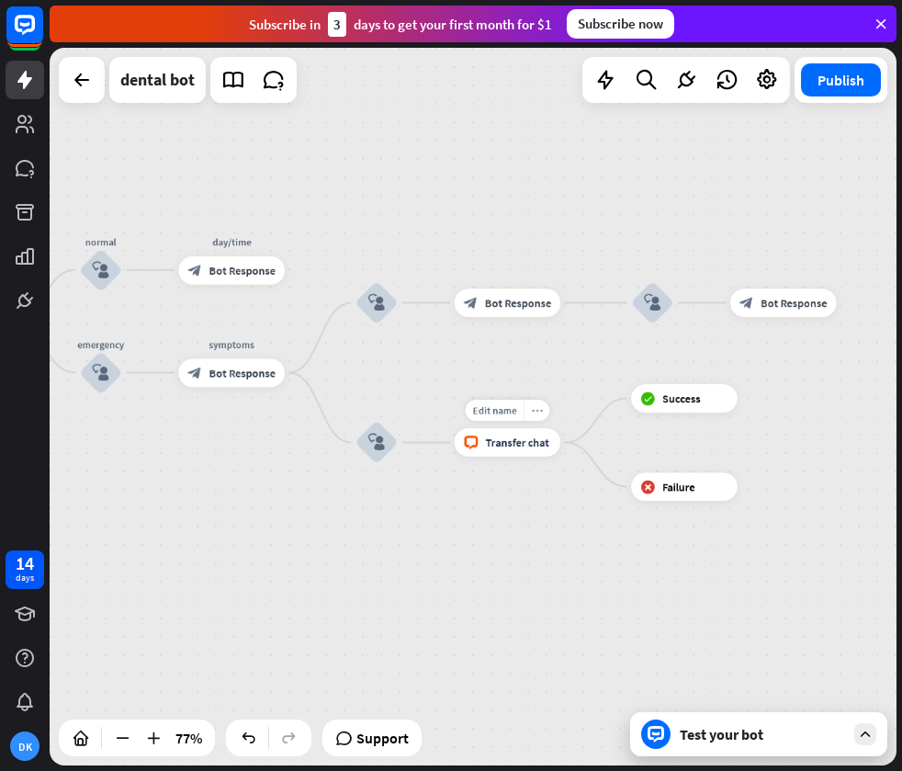
click at [536, 413] on icon "more_horiz" at bounding box center [536, 410] width 11 height 11
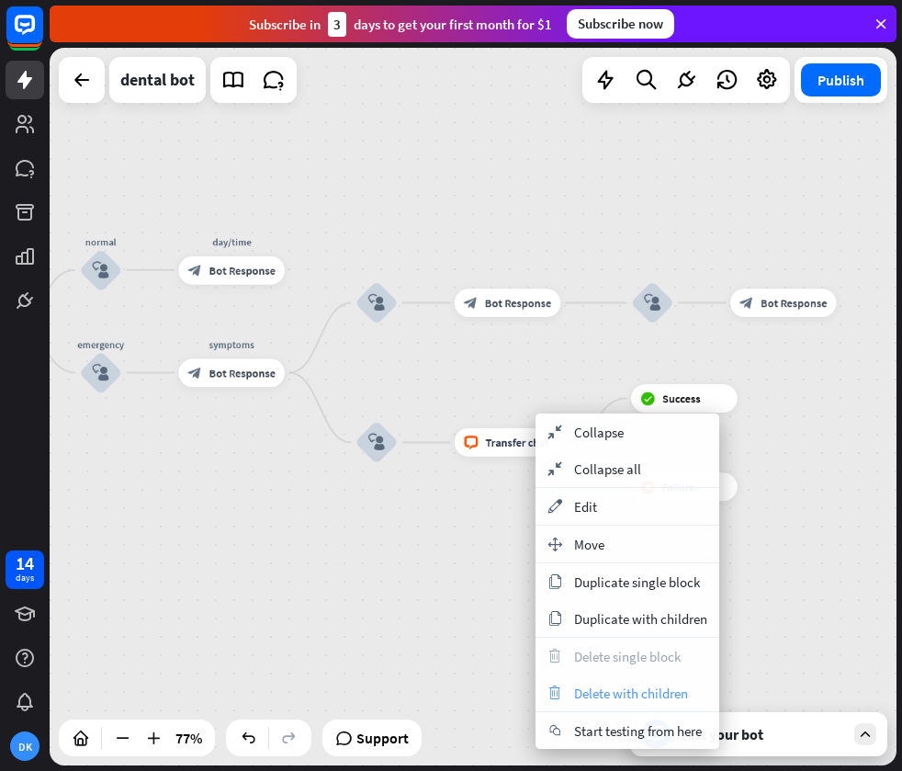
click at [651, 699] on span "Delete with children" at bounding box center [631, 692] width 114 height 17
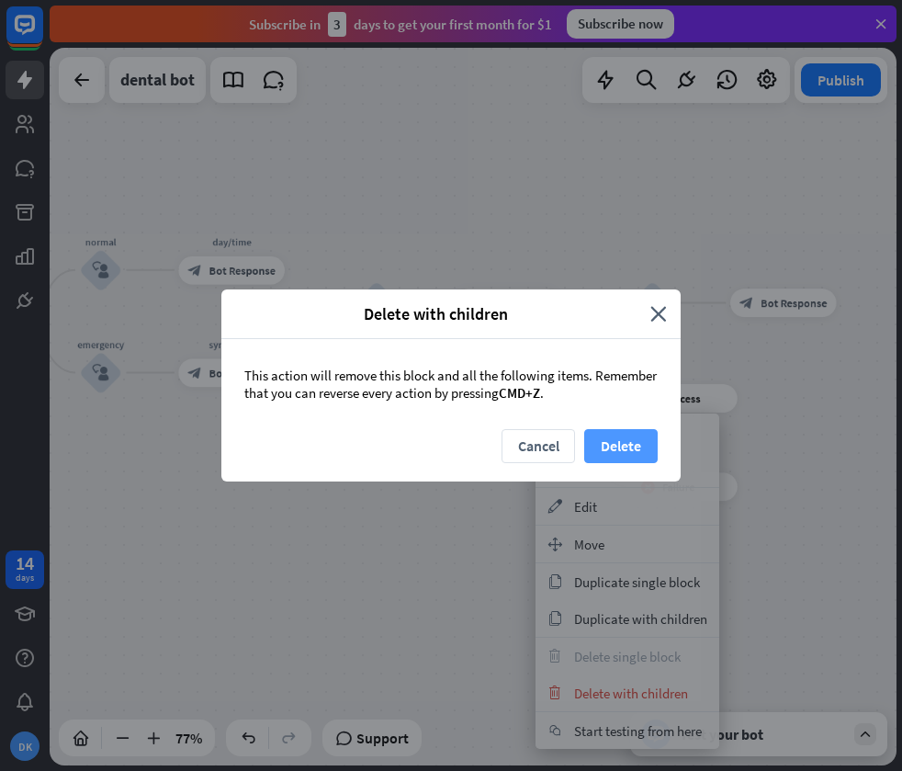
click at [629, 438] on button "Delete" at bounding box center [620, 446] width 73 height 34
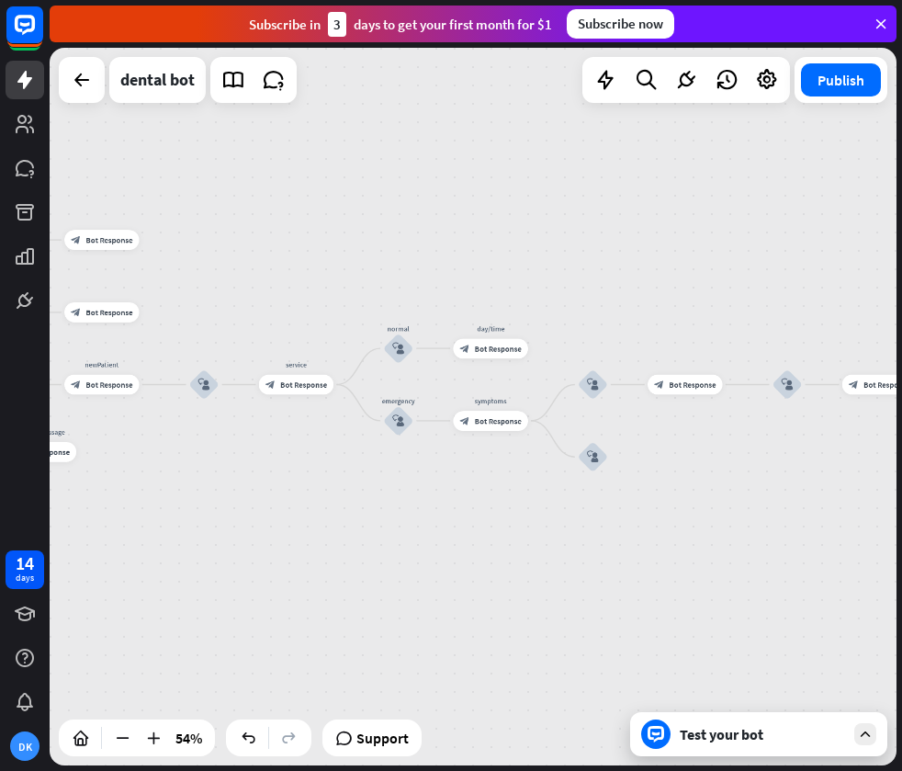
drag, startPoint x: 630, startPoint y: 542, endPoint x: 834, endPoint y: 526, distance: 204.5
click at [834, 526] on div "home_2 Start point Welcome message block_bot_response Bot Response treatment & …" at bounding box center [473, 406] width 847 height 717
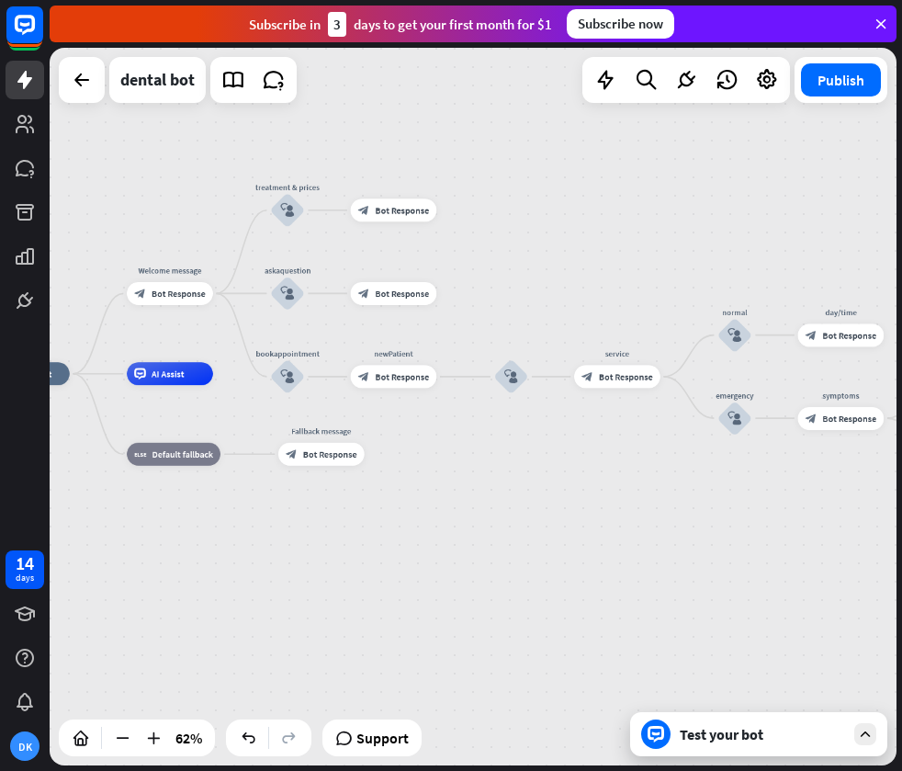
drag, startPoint x: 475, startPoint y: 531, endPoint x: 757, endPoint y: 548, distance: 282.5
click at [757, 548] on div "home_2 Start point Welcome message block_bot_response Bot Response treatment & …" at bounding box center [473, 406] width 847 height 717
drag, startPoint x: 634, startPoint y: 528, endPoint x: 404, endPoint y: 522, distance: 229.7
click at [406, 521] on div "home_2 Start point Welcome message block_bot_response Bot Response treatment & …" at bounding box center [473, 406] width 847 height 717
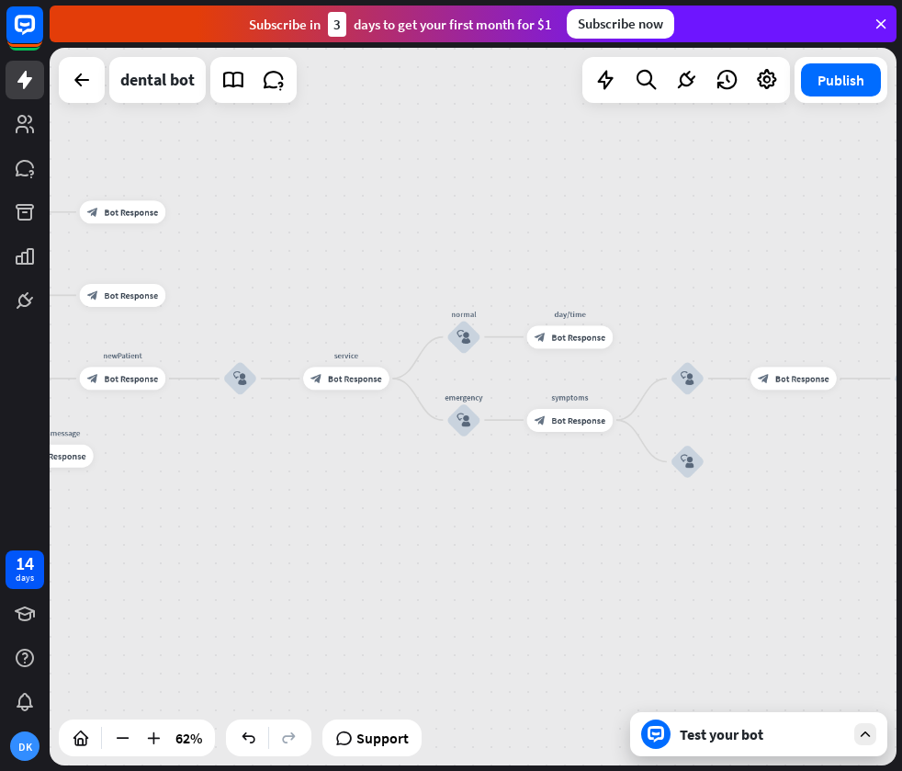
drag, startPoint x: 678, startPoint y: 513, endPoint x: 578, endPoint y: 517, distance: 100.2
click at [578, 517] on div "home_2 Start point Welcome message block_bot_response Bot Response treatment & …" at bounding box center [473, 406] width 847 height 717
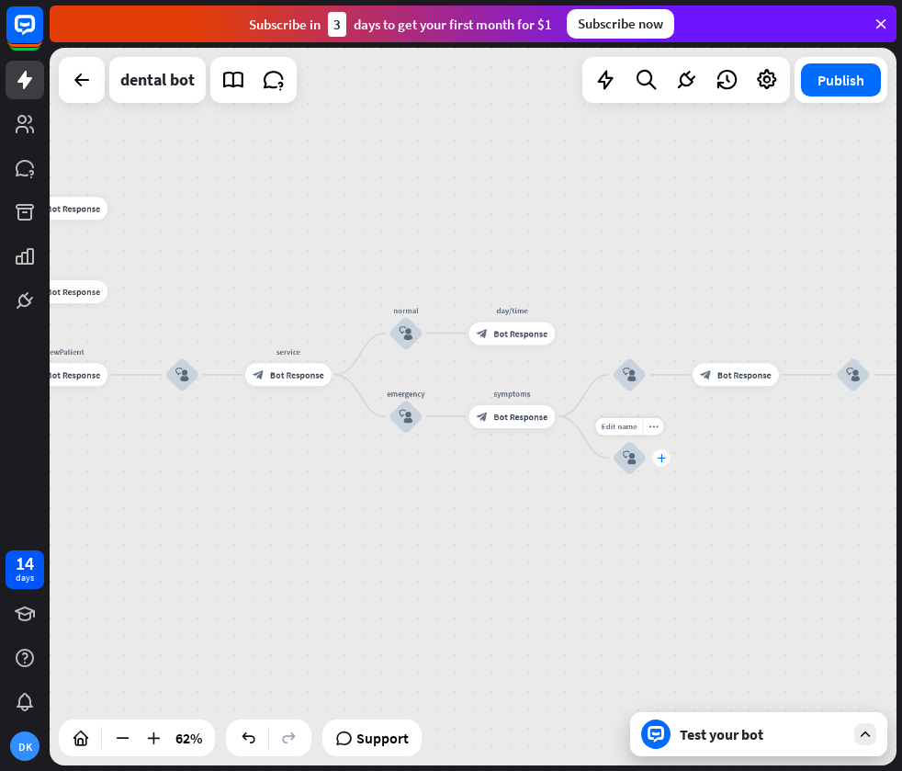
click at [660, 457] on icon "plus" at bounding box center [661, 458] width 8 height 8
click at [423, 477] on div "home_2 Start point Welcome message block_bot_response Bot Response treatment & …" at bounding box center [473, 406] width 847 height 717
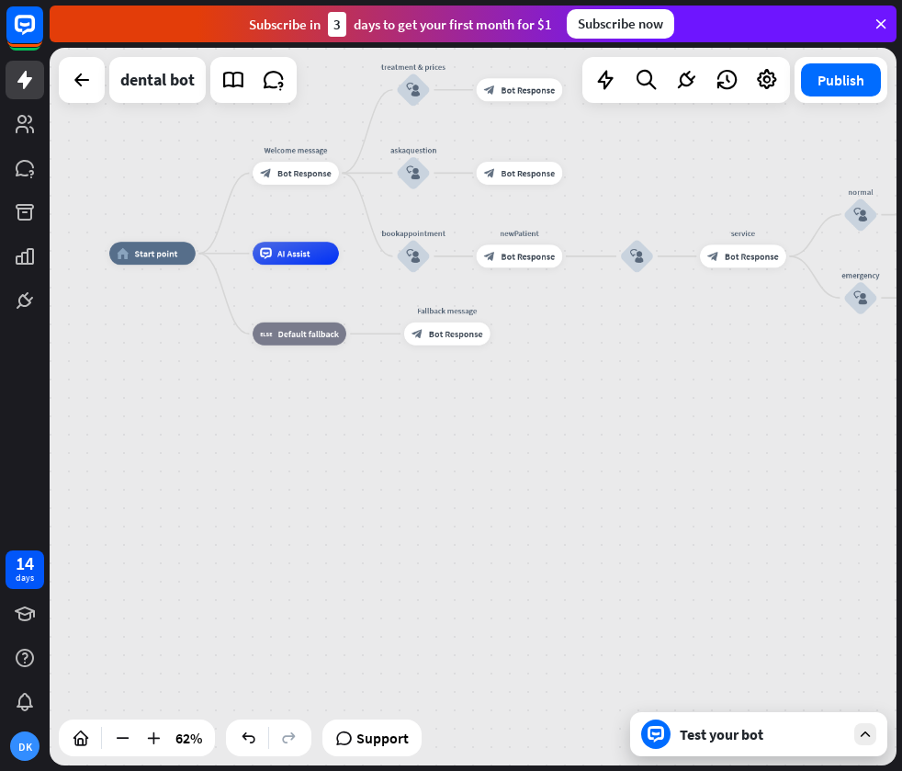
drag, startPoint x: 414, startPoint y: 480, endPoint x: 887, endPoint y: 361, distance: 487.9
click at [887, 361] on div "home_2 Start point Welcome message block_bot_response Bot Response treatment & …" at bounding box center [473, 406] width 847 height 717
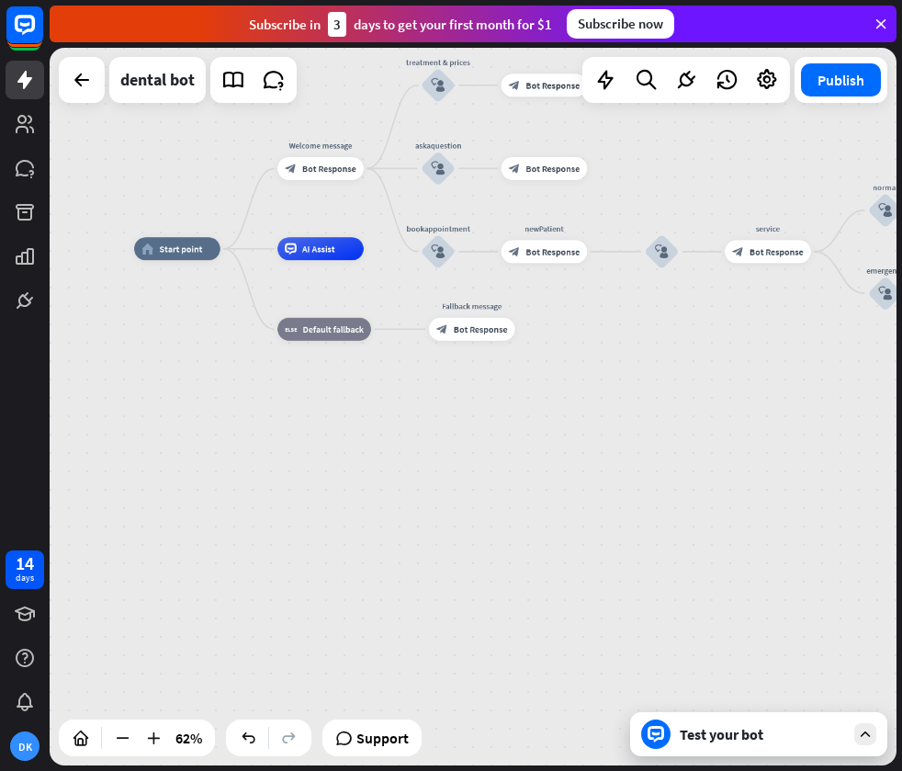
click at [602, 339] on div "home_2 Start point Welcome message block_bot_response Bot Response treatment & …" at bounding box center [398, 473] width 529 height 448
click at [489, 332] on span "Bot Response" at bounding box center [480, 328] width 54 height 11
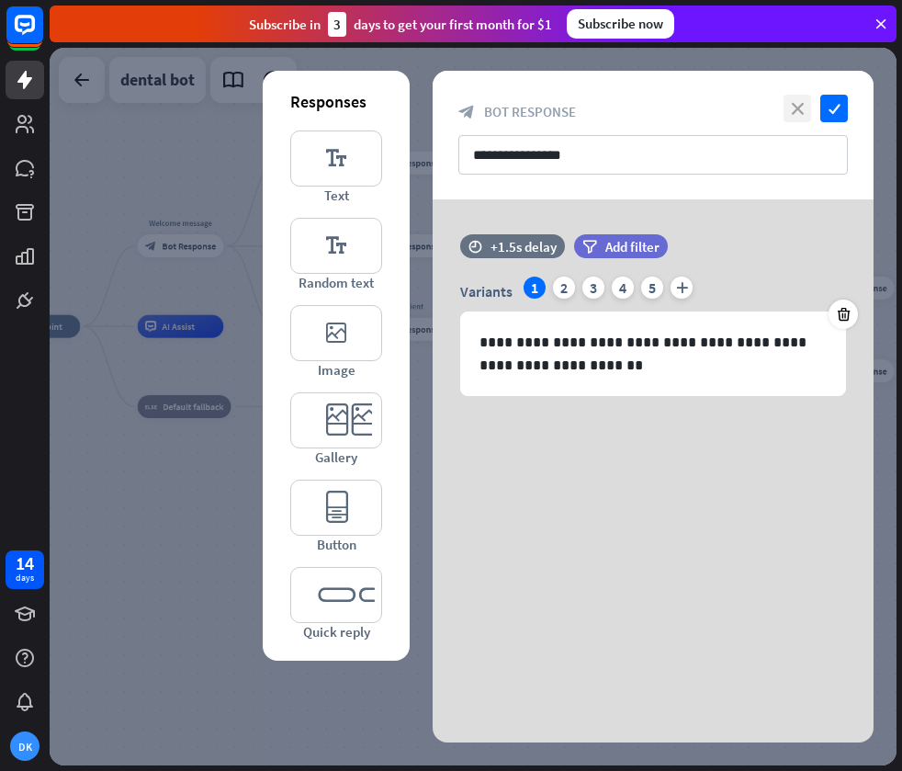
click at [796, 108] on icon "close" at bounding box center [798, 109] width 28 height 28
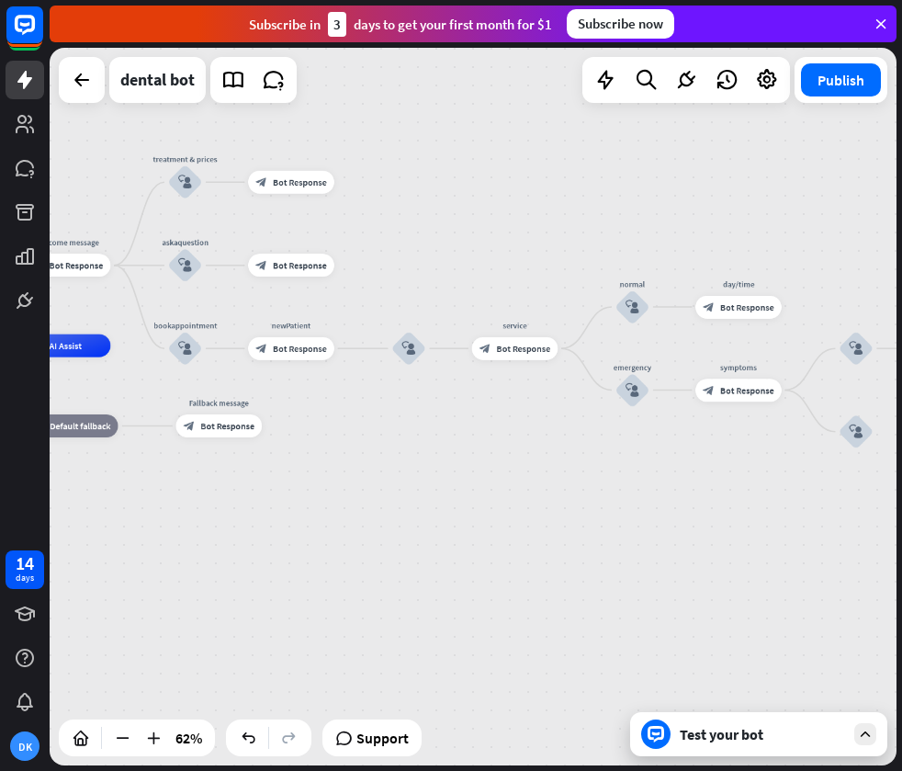
drag, startPoint x: 440, startPoint y: 556, endPoint x: 321, endPoint y: 571, distance: 120.4
click at [322, 575] on div "home_2 Start point Welcome message block_bot_response Bot Response treatment & …" at bounding box center [146, 569] width 529 height 448
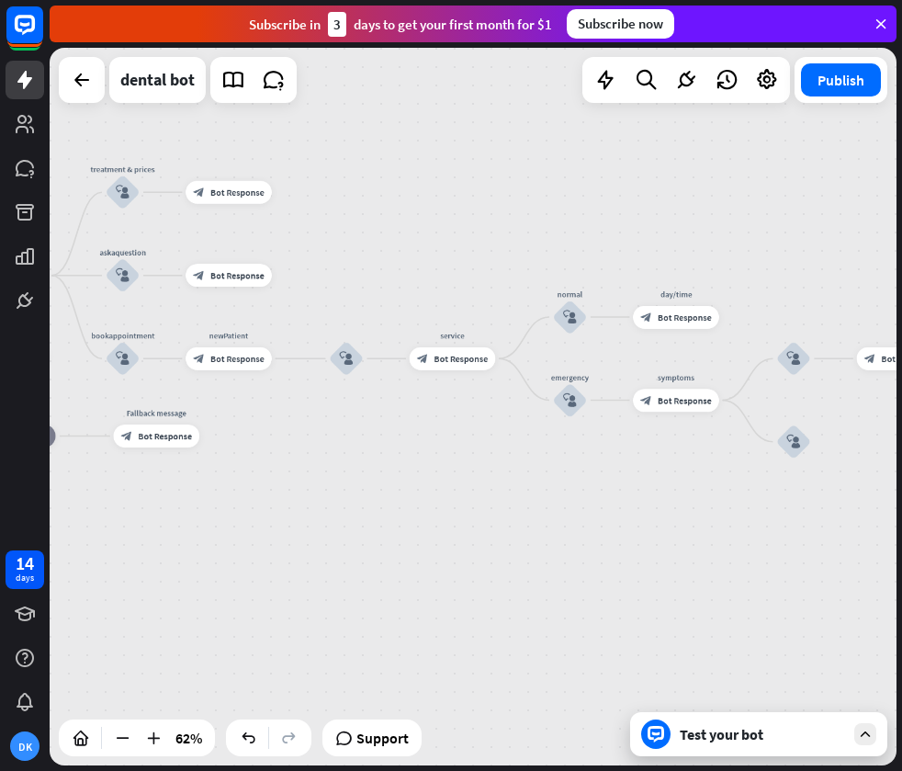
drag, startPoint x: 404, startPoint y: 525, endPoint x: 300, endPoint y: 536, distance: 104.4
click at [301, 536] on div "home_2 Start point Welcome message block_bot_response Bot Response treatment & …" at bounding box center [83, 579] width 529 height 448
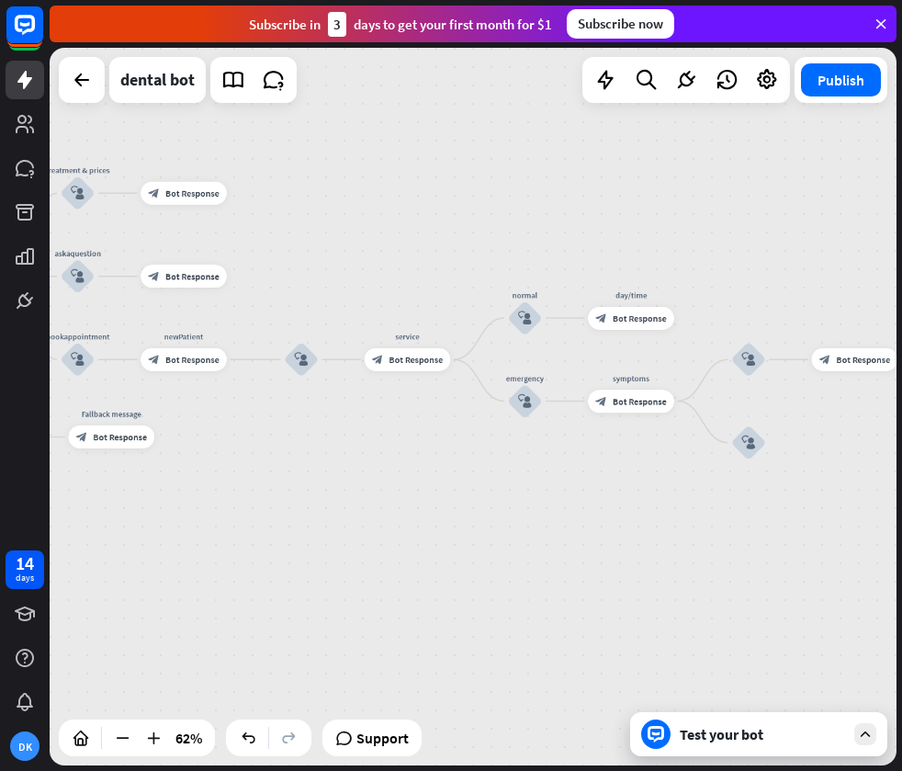
click at [591, 540] on div "home_2 Start point Welcome message block_bot_response Bot Response treatment & …" at bounding box center [473, 406] width 847 height 717
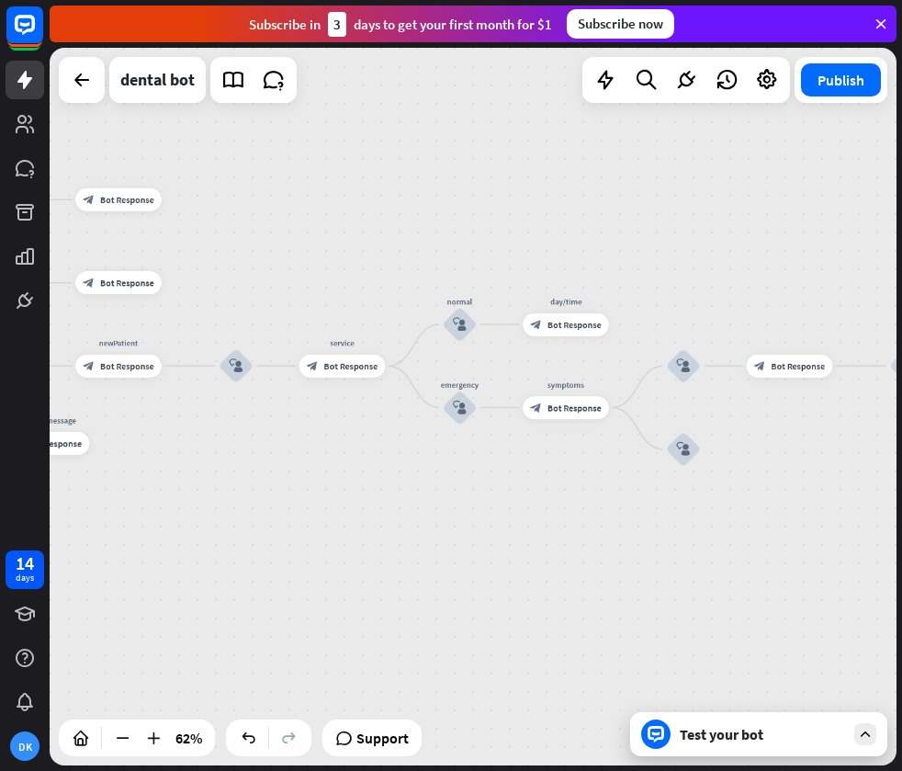
drag, startPoint x: 602, startPoint y: 534, endPoint x: 436, endPoint y: 542, distance: 165.6
click at [436, 542] on div "home_2 Start point Welcome message block_bot_response Bot Response treatment & …" at bounding box center [473, 406] width 847 height 717
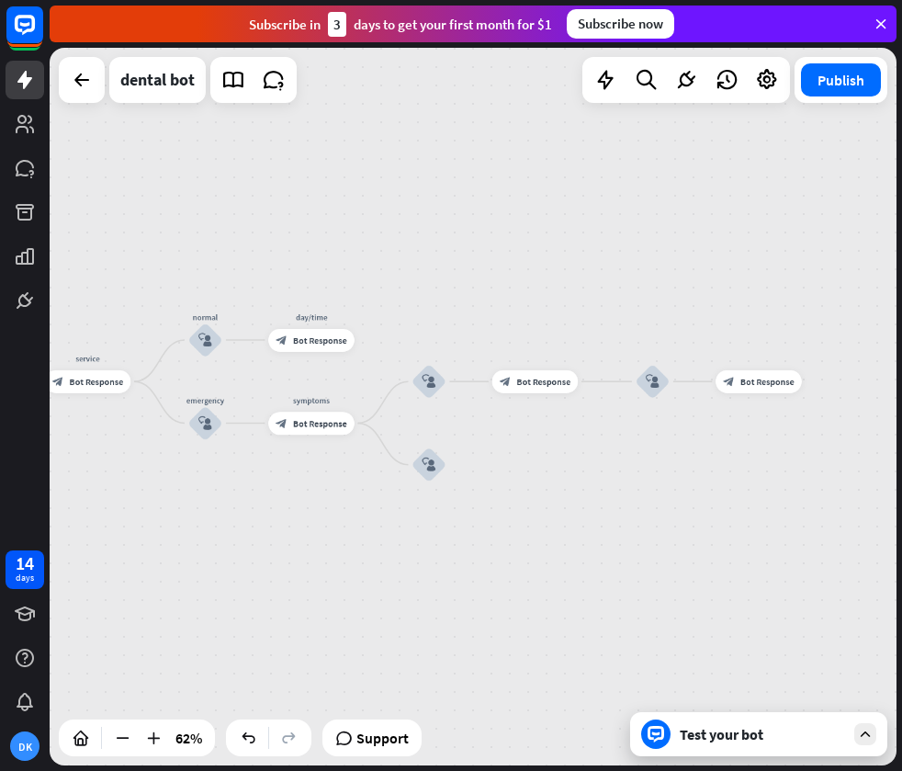
drag, startPoint x: 426, startPoint y: 538, endPoint x: 322, endPoint y: 547, distance: 105.1
click at [322, 547] on div "home_2 Start point Welcome message block_bot_response Bot Response treatment & …" at bounding box center [473, 406] width 847 height 717
click at [751, 388] on div "block_bot_response Bot Response" at bounding box center [749, 381] width 86 height 23
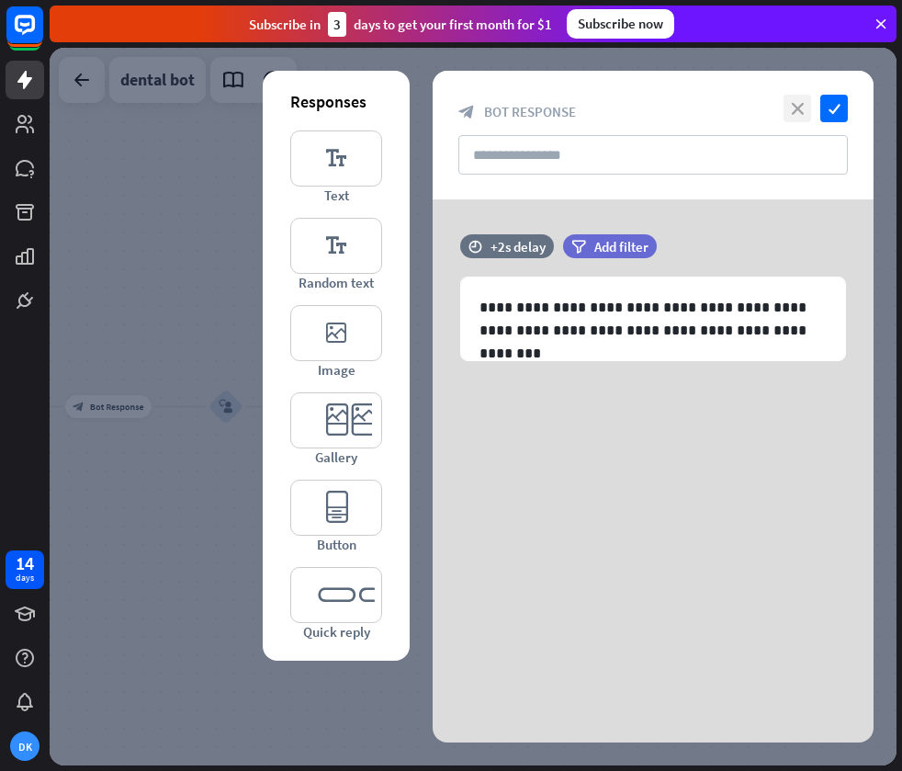
click at [796, 105] on icon "close" at bounding box center [798, 109] width 28 height 28
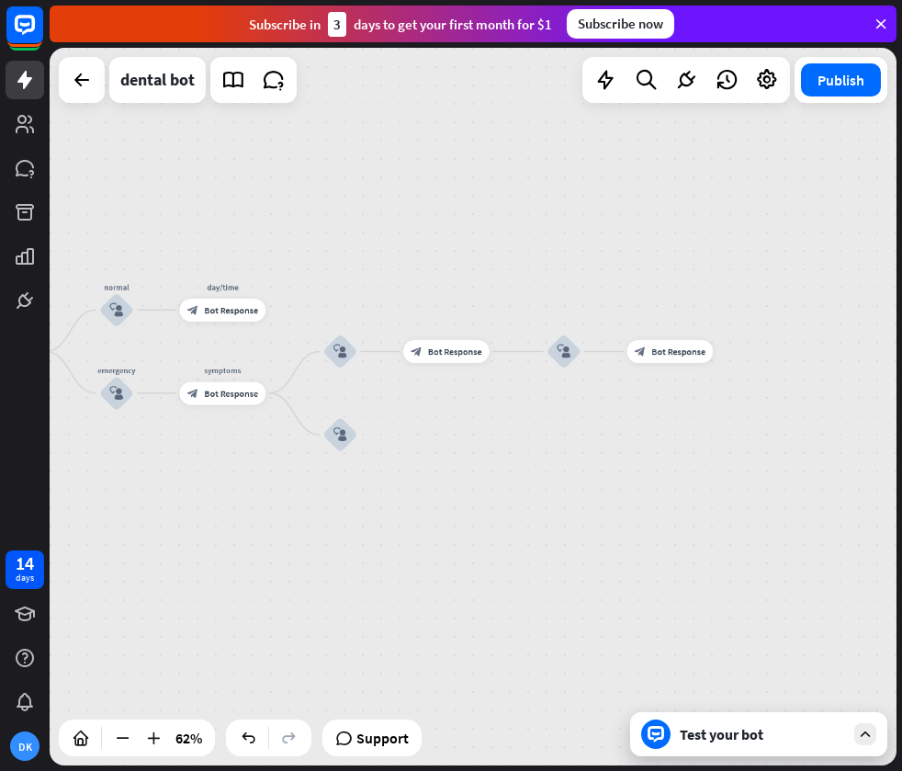
drag, startPoint x: 578, startPoint y: 320, endPoint x: 921, endPoint y: 265, distance: 347.8
click at [901, 265] on html "14 days DK close Product Help First steps Get started with ChatBot Help Center …" at bounding box center [451, 385] width 902 height 771
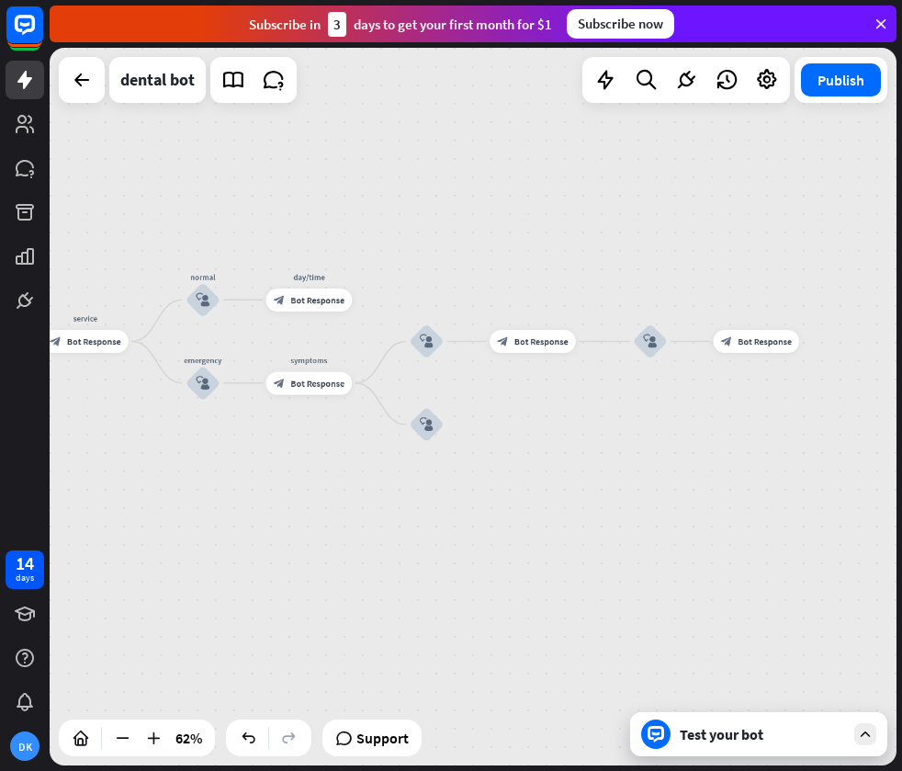
drag, startPoint x: 502, startPoint y: 434, endPoint x: 661, endPoint y: 445, distance: 160.2
click at [661, 445] on div "home_2 Start point Welcome message block_bot_response Bot Response treatment & …" at bounding box center [473, 406] width 847 height 717
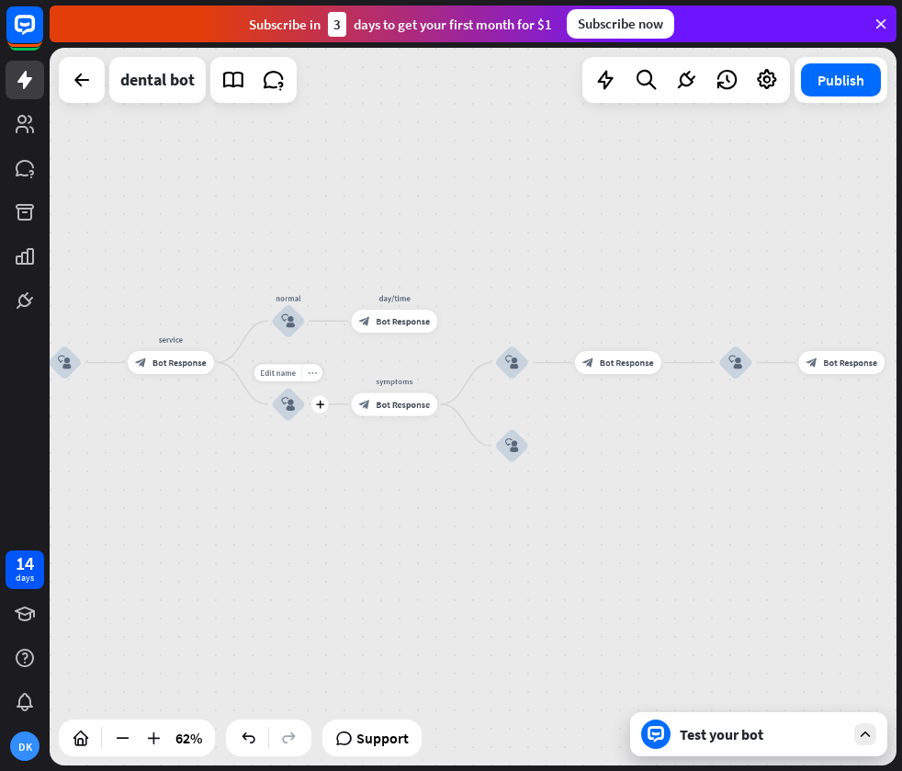
click at [314, 376] on icon "more_horiz" at bounding box center [312, 372] width 9 height 8
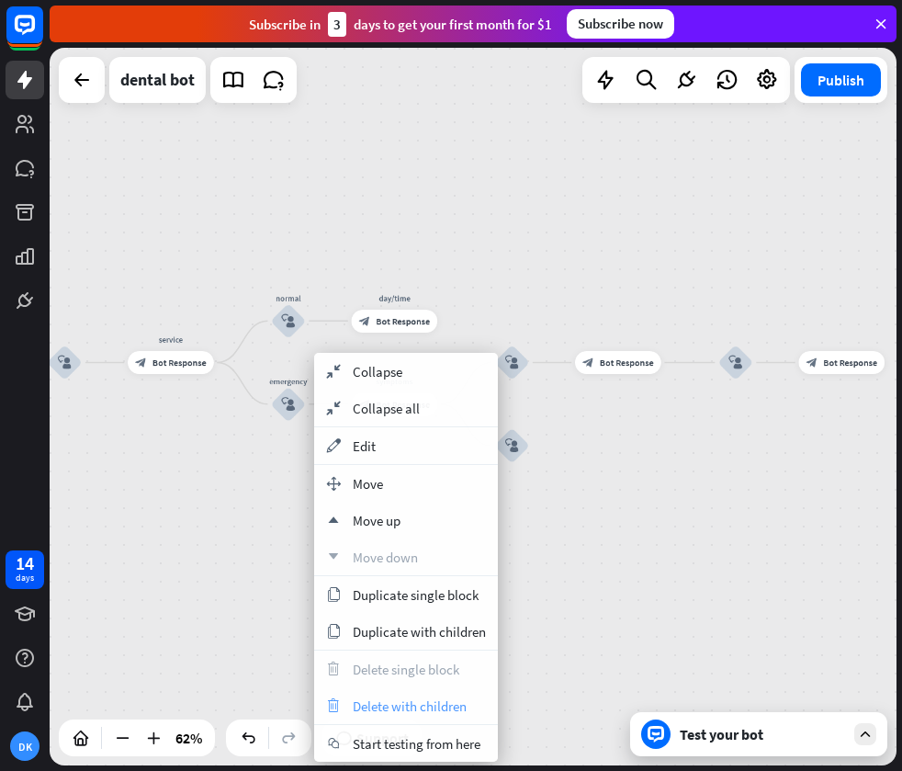
click at [456, 705] on span "Delete with children" at bounding box center [410, 705] width 114 height 17
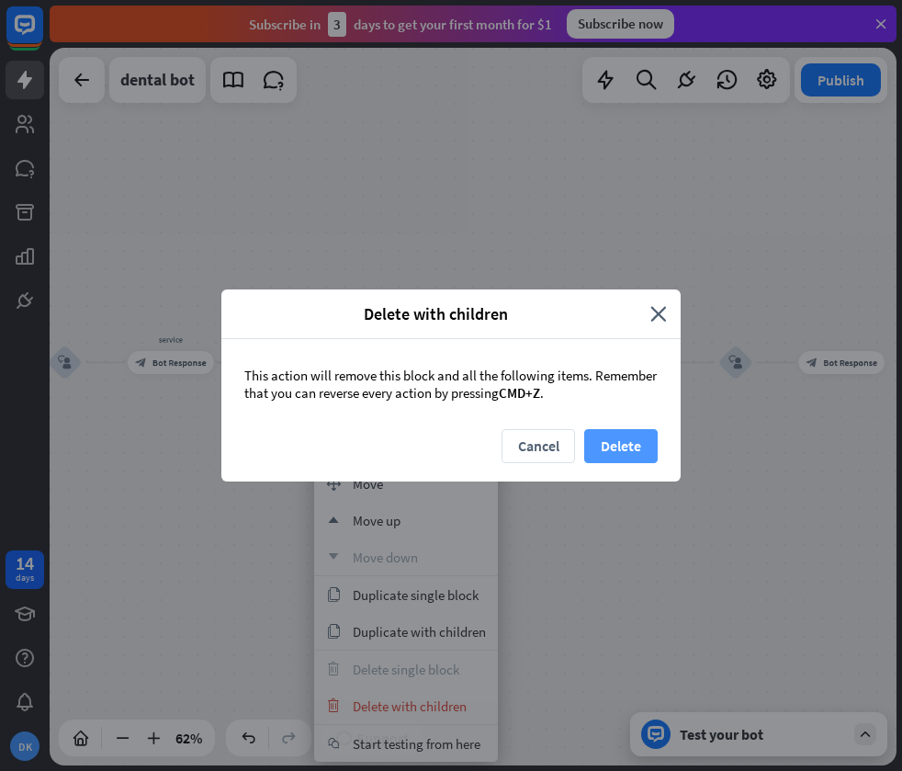
click at [626, 450] on button "Delete" at bounding box center [620, 446] width 73 height 34
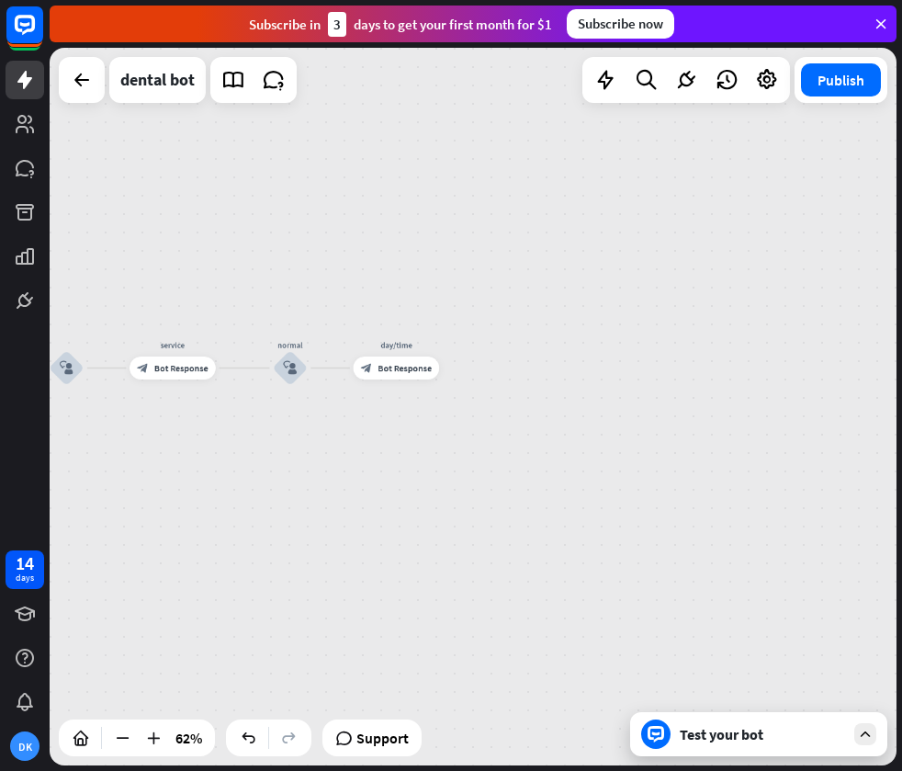
drag, startPoint x: 473, startPoint y: 548, endPoint x: 482, endPoint y: 610, distance: 62.2
click at [484, 611] on div "home_2 Start point Welcome message block_bot_response Bot Response treatment & …" at bounding box center [473, 406] width 847 height 717
click at [423, 542] on div "home_2 Start point Welcome message block_bot_response Bot Response treatment & …" at bounding box center [473, 406] width 847 height 717
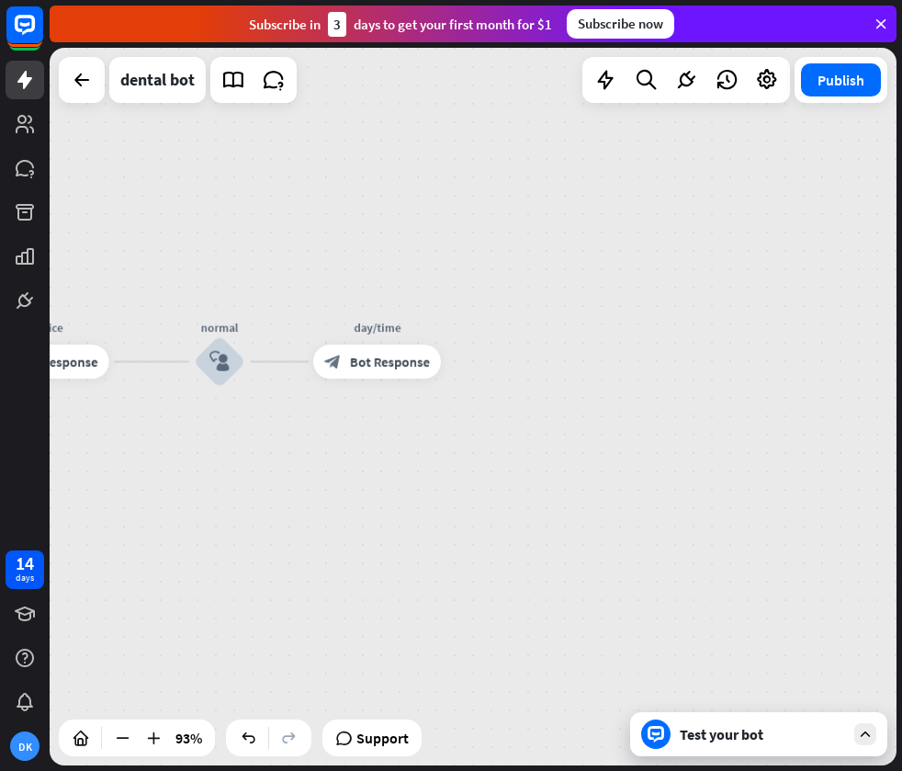
drag, startPoint x: 427, startPoint y: 540, endPoint x: 601, endPoint y: 525, distance: 174.3
click at [608, 528] on div "home_2 Start point Welcome message block_bot_response Bot Response treatment & …" at bounding box center [473, 406] width 847 height 717
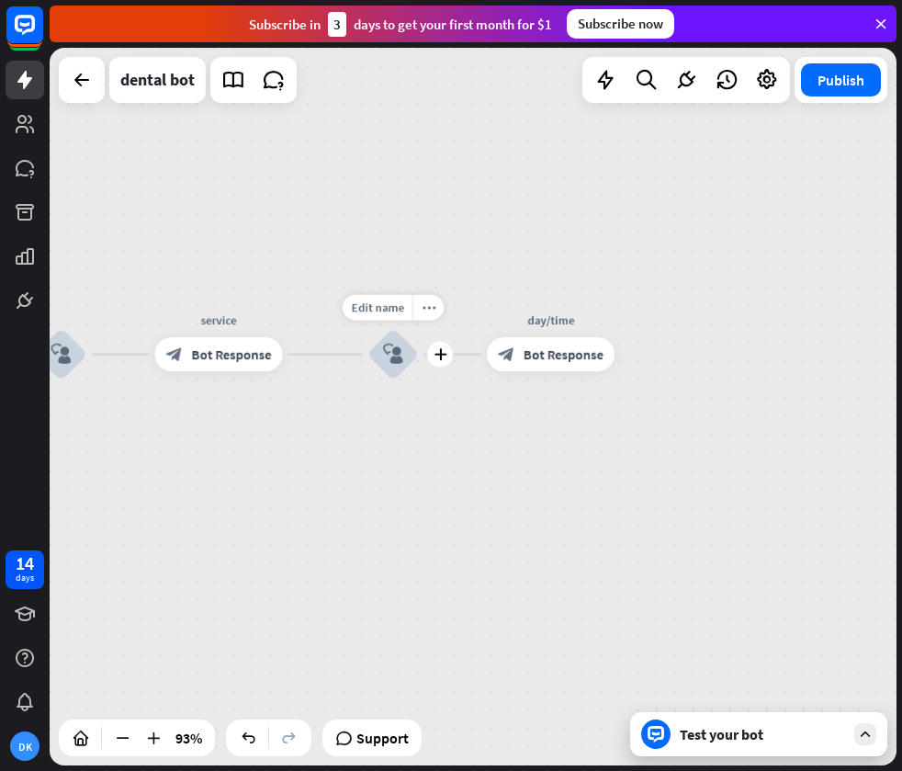
click at [384, 345] on icon "block_user_input" at bounding box center [393, 354] width 20 height 20
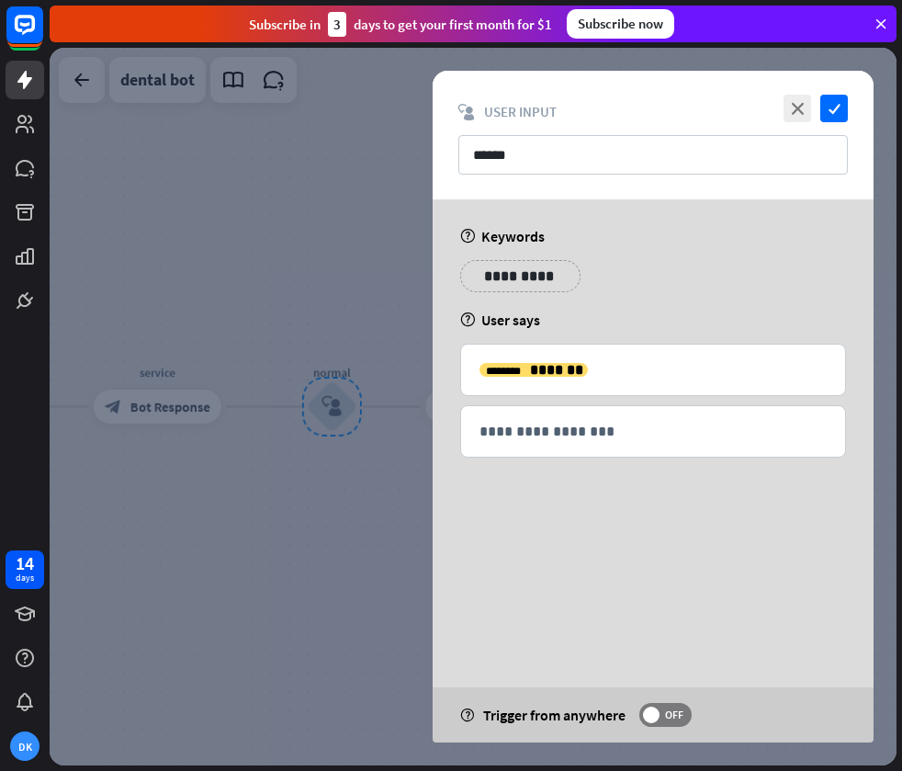
click at [333, 322] on div at bounding box center [473, 406] width 847 height 717
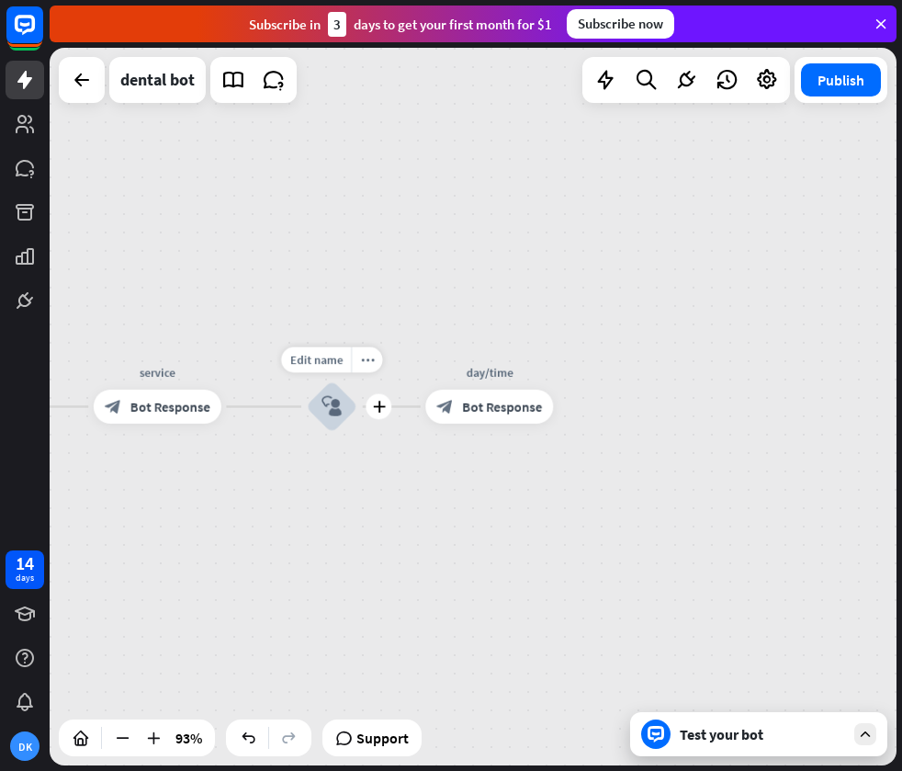
click at [188, 406] on span "Bot Response" at bounding box center [170, 406] width 80 height 17
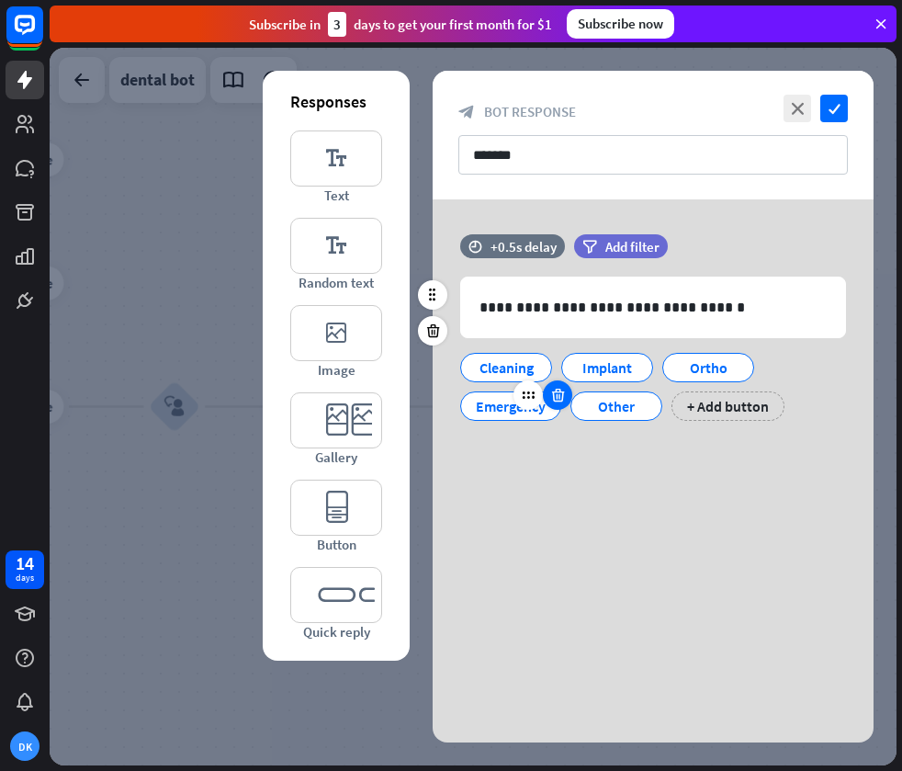
click at [554, 394] on icon at bounding box center [557, 395] width 17 height 17
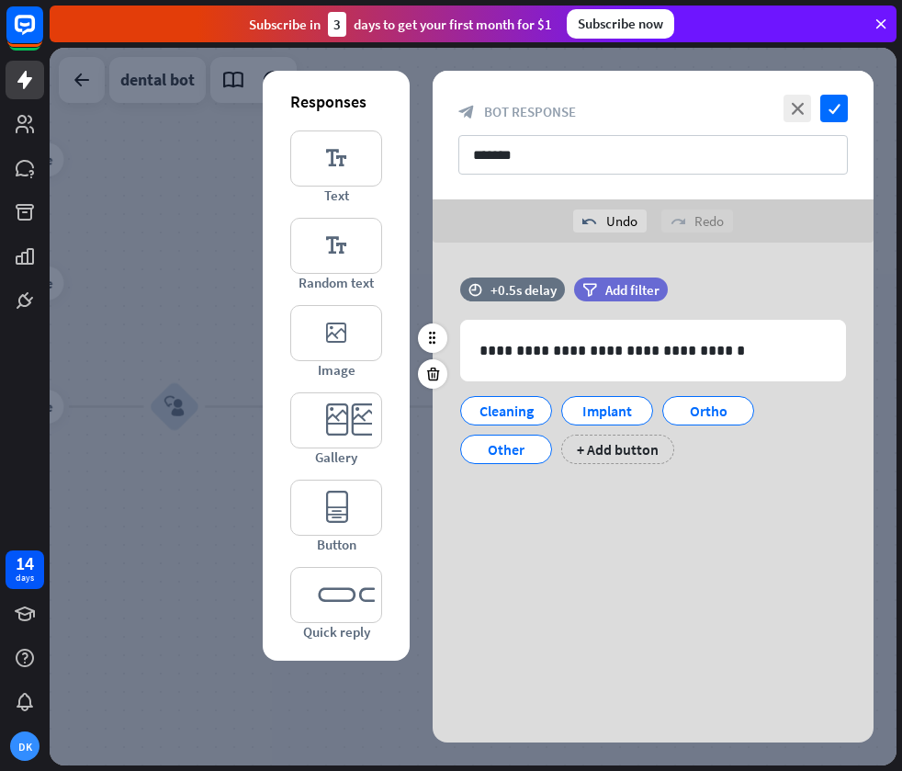
click at [525, 478] on div "**********" at bounding box center [653, 379] width 441 height 205
click at [832, 111] on icon "check" at bounding box center [834, 109] width 28 height 28
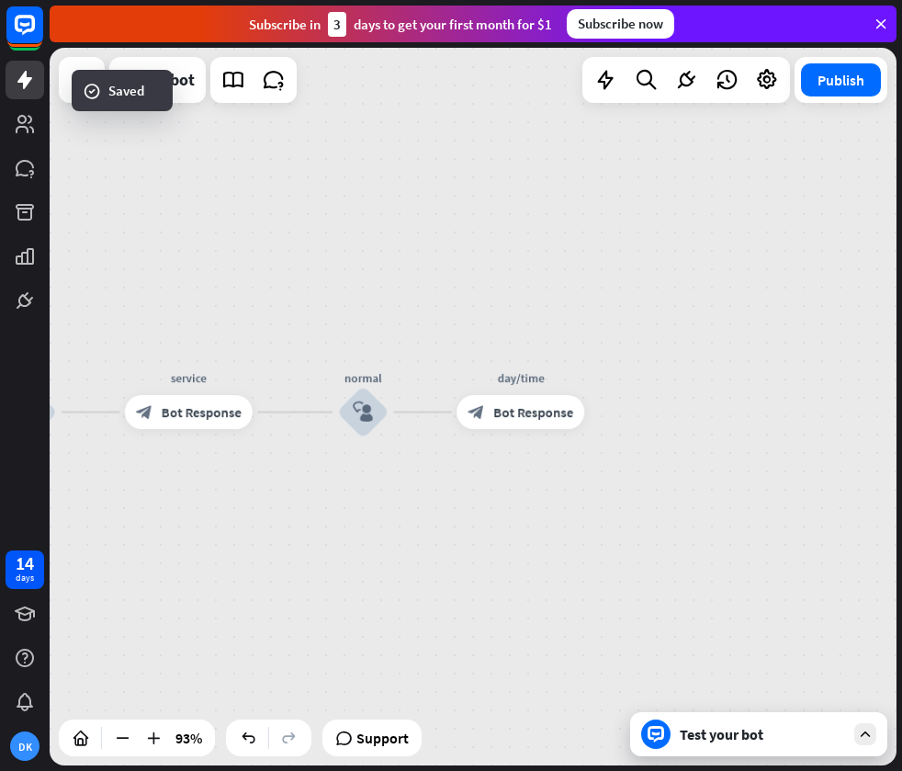
drag, startPoint x: 524, startPoint y: 245, endPoint x: 378, endPoint y: 256, distance: 146.5
click at [378, 249] on div "home_2 Start point Welcome message block_bot_response Bot Response treatment & …" at bounding box center [473, 406] width 847 height 717
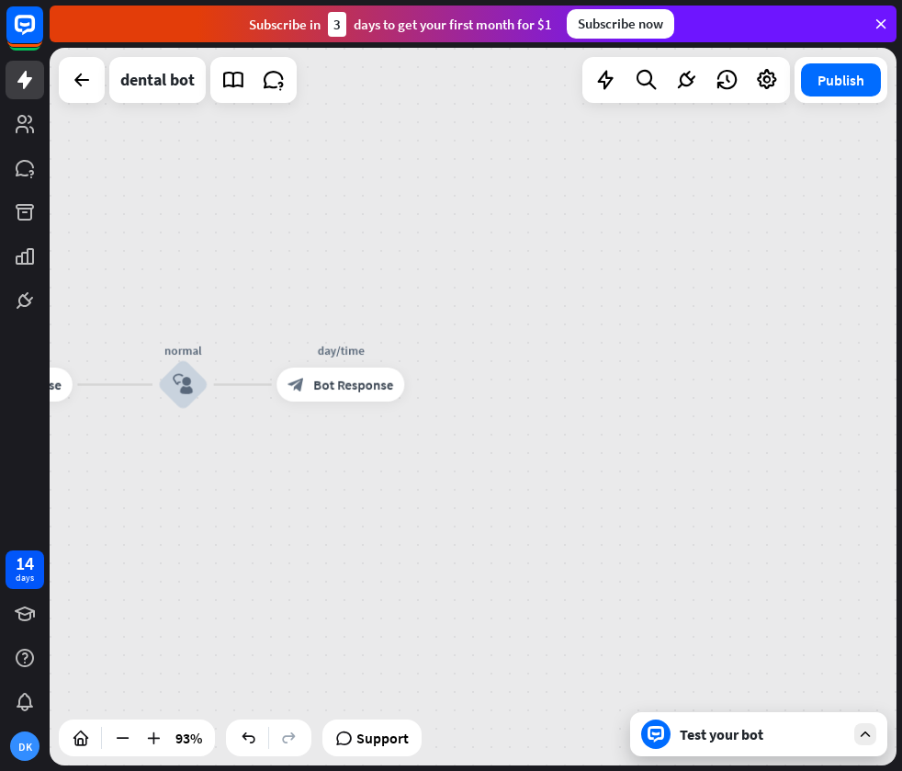
drag, startPoint x: 718, startPoint y: 362, endPoint x: 513, endPoint y: 334, distance: 207.6
click at [517, 333] on div "home_2 Start point Welcome message block_bot_response Bot Response treatment & …" at bounding box center [473, 406] width 847 height 717
click at [338, 382] on span "Bot Response" at bounding box center [330, 383] width 80 height 17
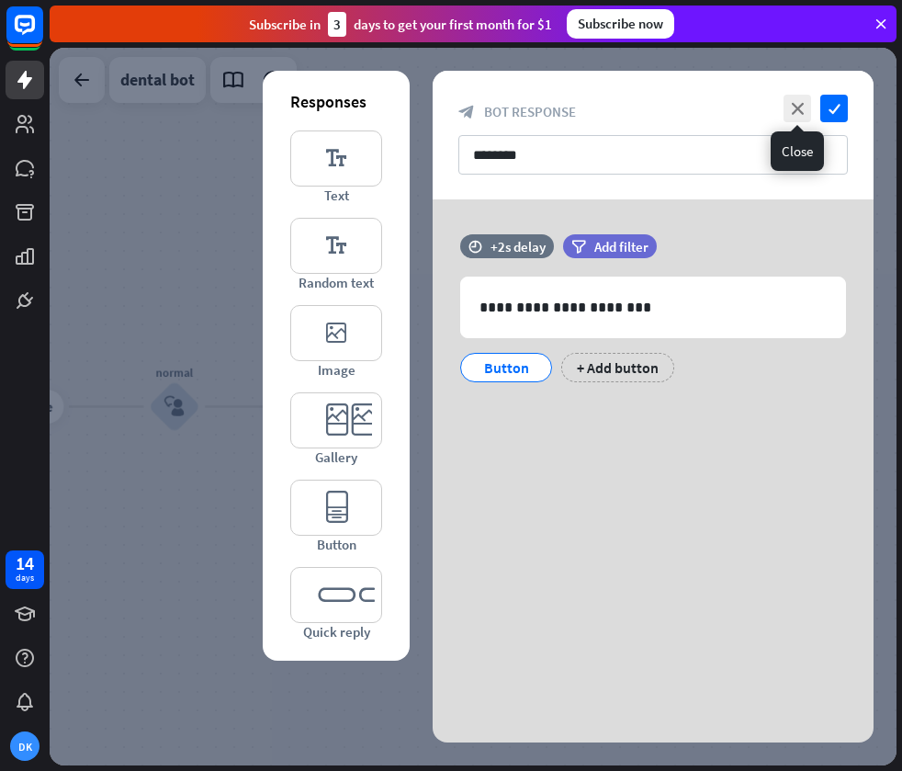
drag, startPoint x: 796, startPoint y: 109, endPoint x: 783, endPoint y: 119, distance: 17.1
click at [796, 109] on icon "close" at bounding box center [798, 109] width 28 height 28
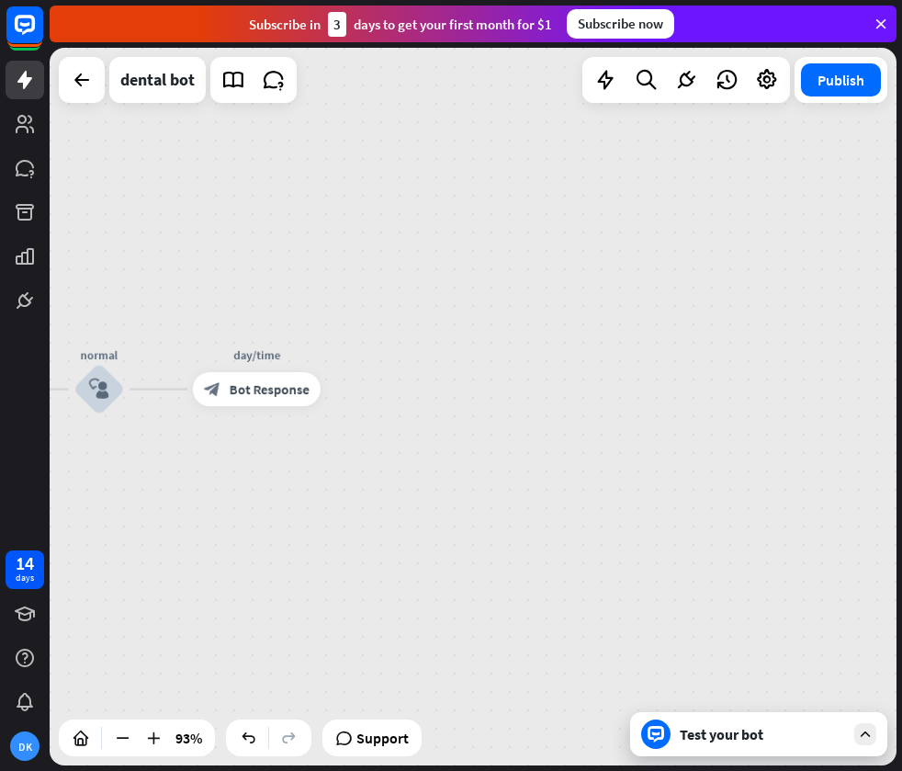
drag, startPoint x: 652, startPoint y: 272, endPoint x: 571, endPoint y: 249, distance: 84.0
click at [571, 249] on div "home_2 Start point Welcome message block_bot_response Bot Response treatment & …" at bounding box center [473, 406] width 847 height 717
click at [330, 381] on icon "plus" at bounding box center [336, 384] width 13 height 12
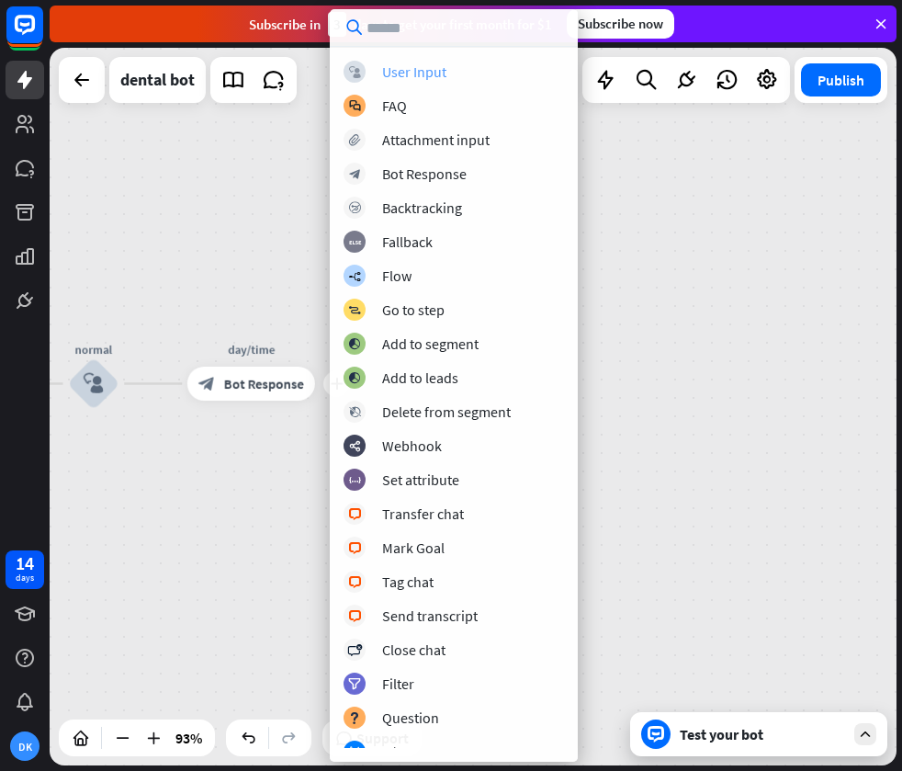
click at [433, 74] on div "User Input" at bounding box center [414, 71] width 64 height 18
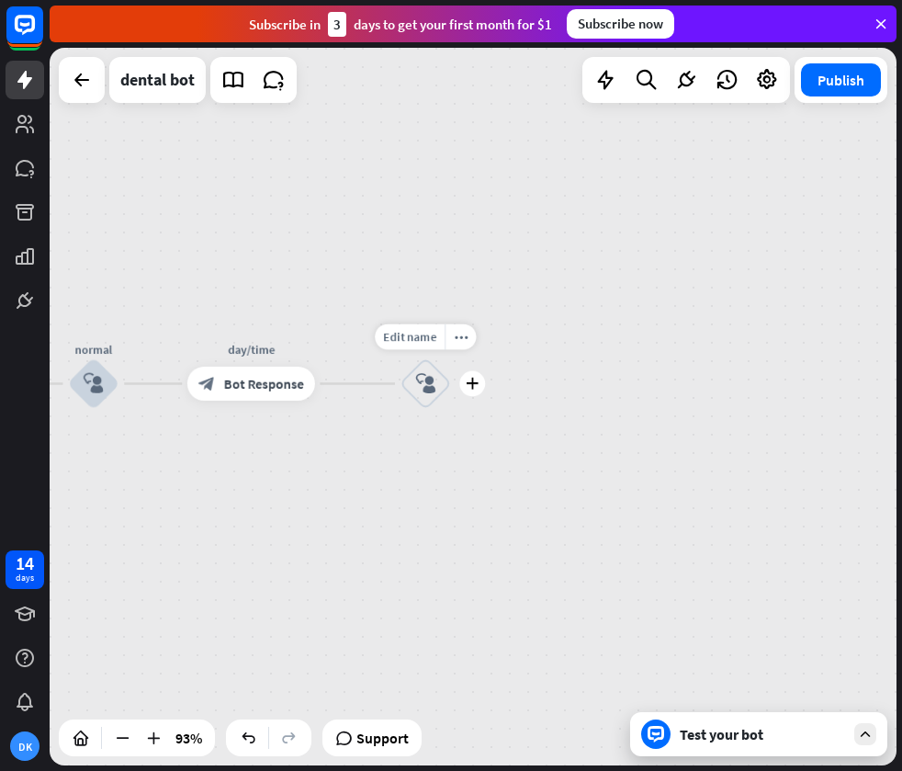
click at [433, 394] on div "block_user_input" at bounding box center [426, 383] width 51 height 51
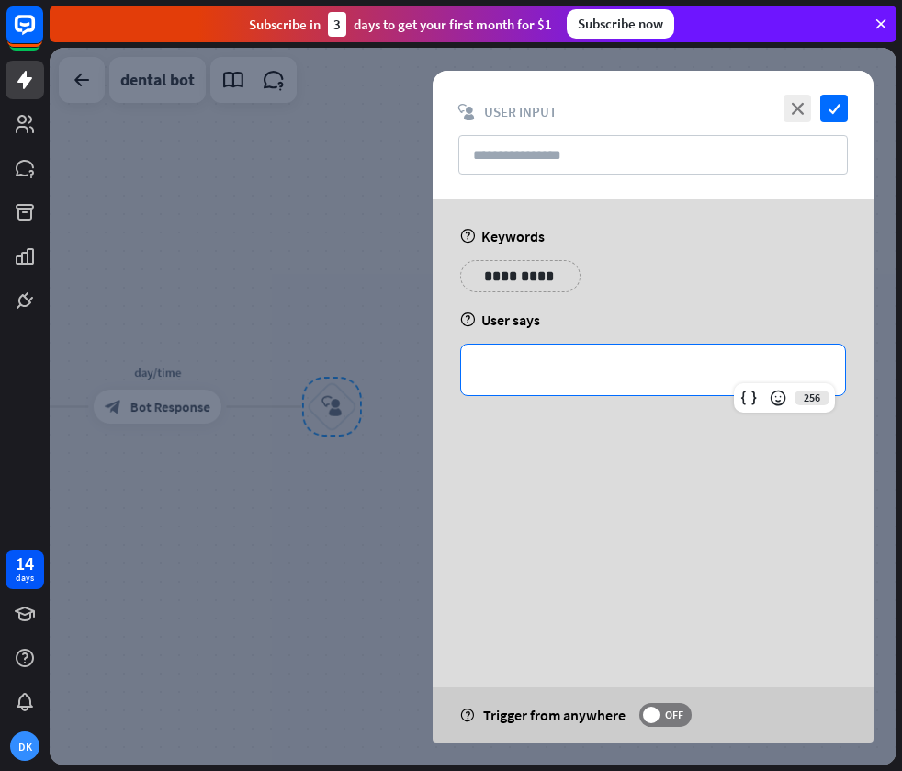
click at [581, 372] on p "**********" at bounding box center [653, 369] width 347 height 23
click at [750, 393] on icon at bounding box center [748, 398] width 18 height 18
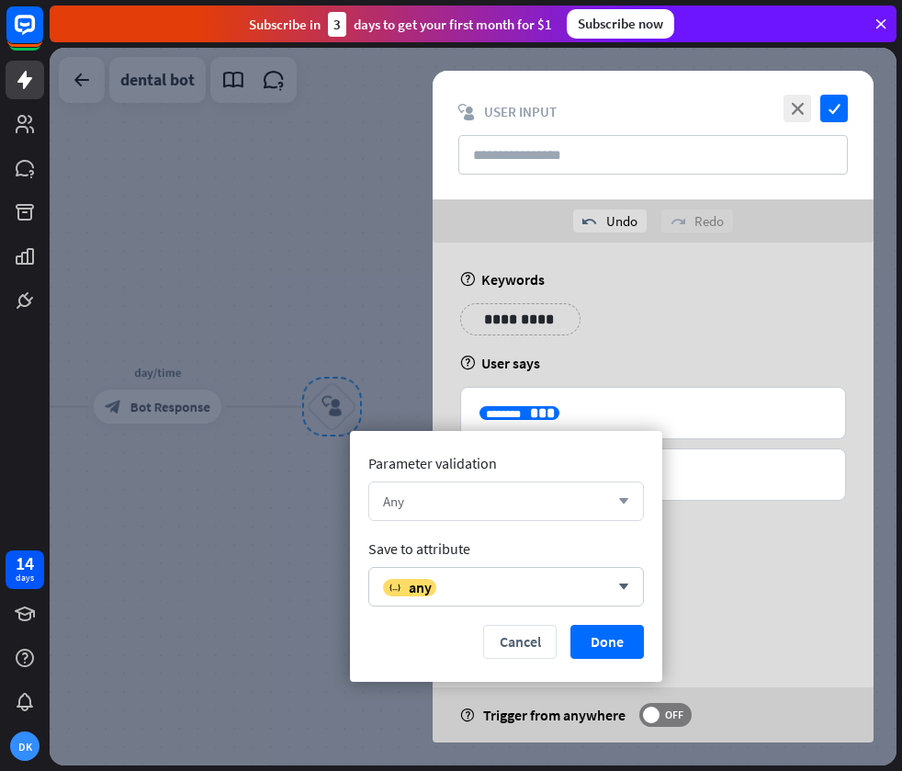
click at [494, 501] on div "Any" at bounding box center [496, 500] width 226 height 17
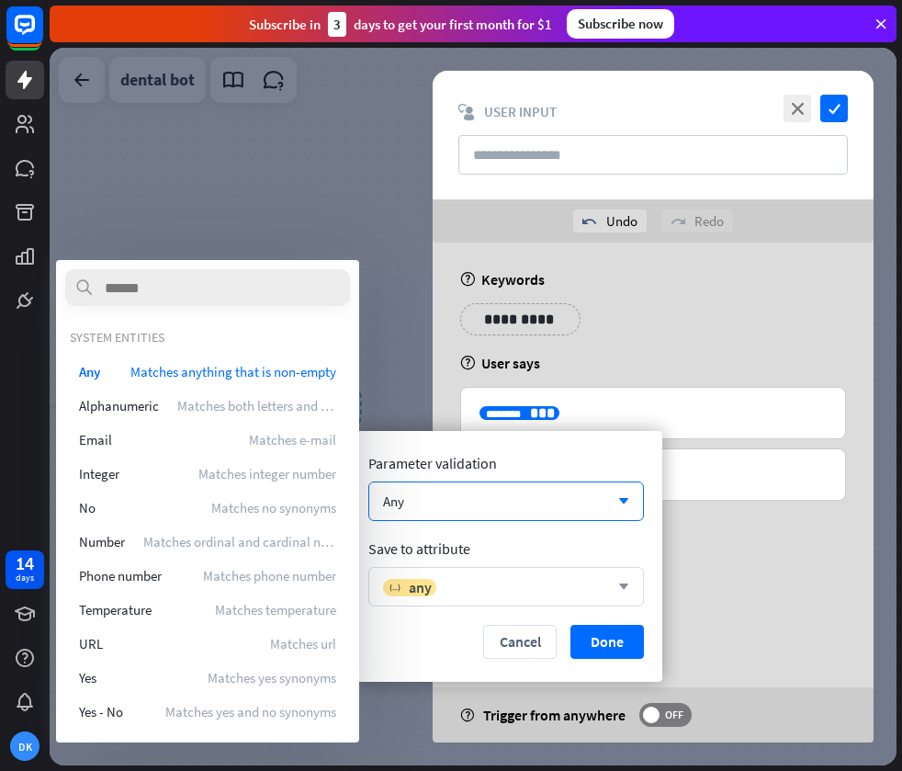
click at [553, 586] on div "variable any" at bounding box center [496, 587] width 226 height 18
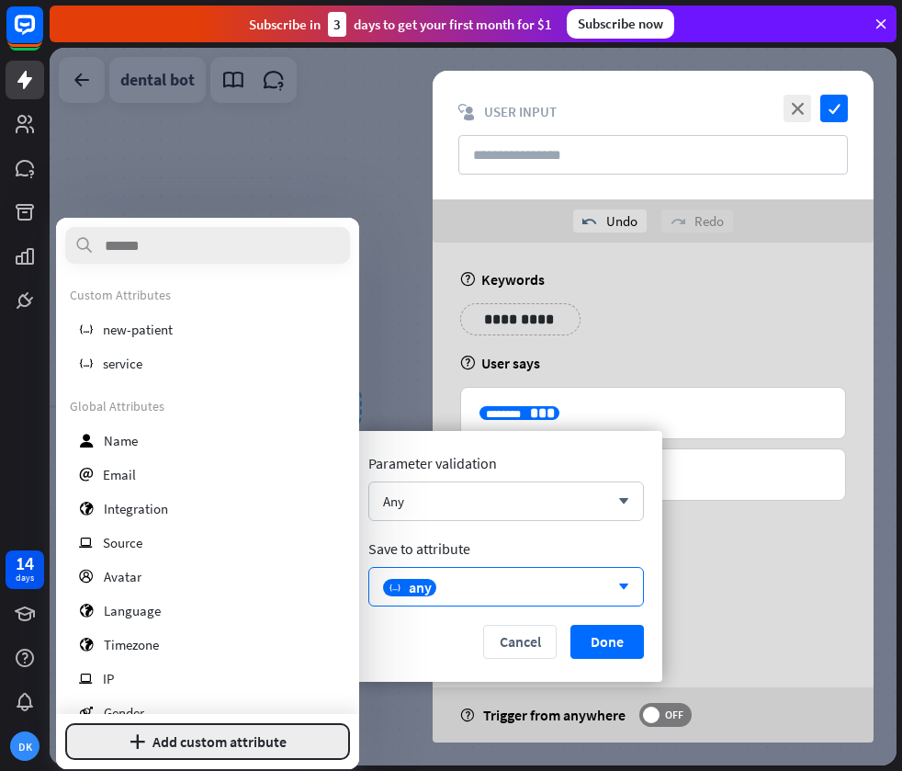
click at [265, 741] on button "plus Add custom attribute" at bounding box center [207, 741] width 285 height 37
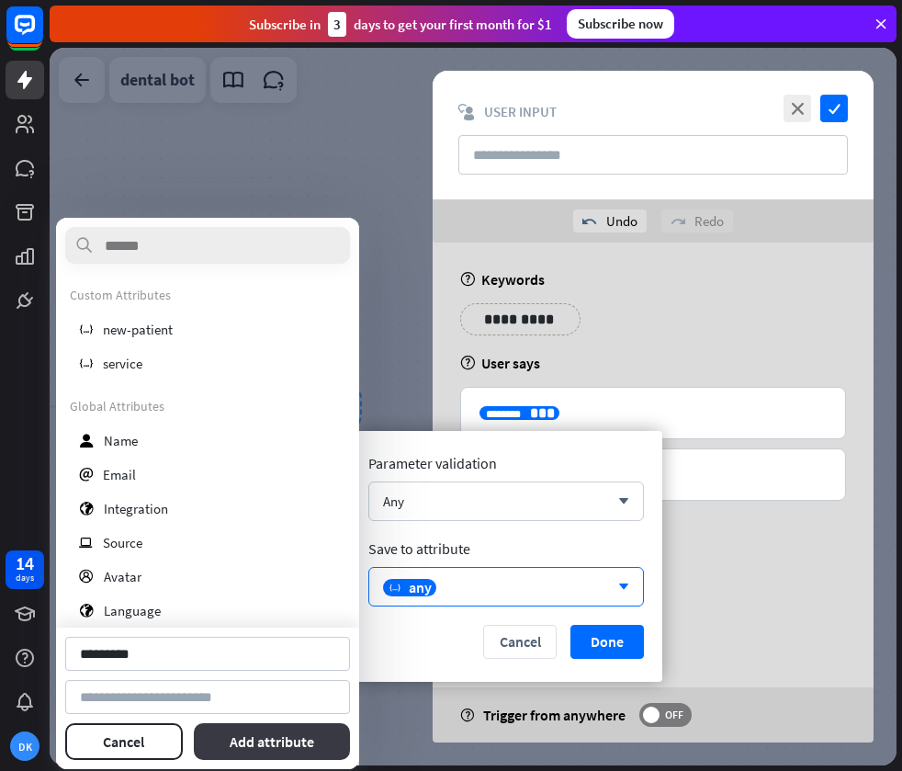
type input "*********"
click at [290, 741] on button "Add attribute" at bounding box center [272, 741] width 157 height 37
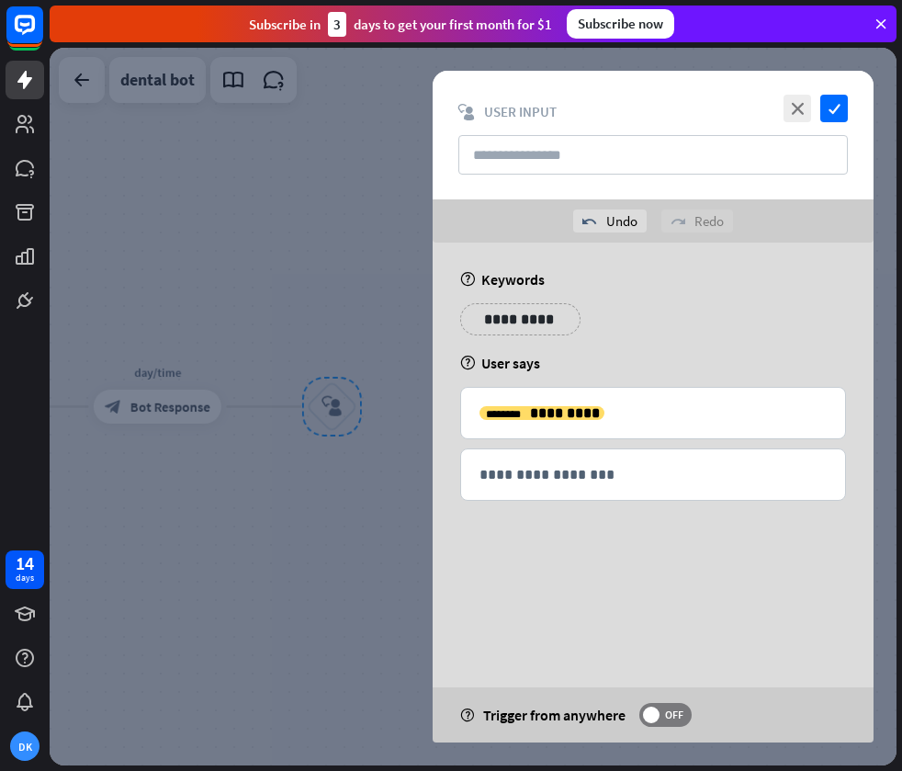
click at [581, 536] on div "**********" at bounding box center [653, 418] width 441 height 350
click at [362, 245] on div at bounding box center [473, 406] width 847 height 717
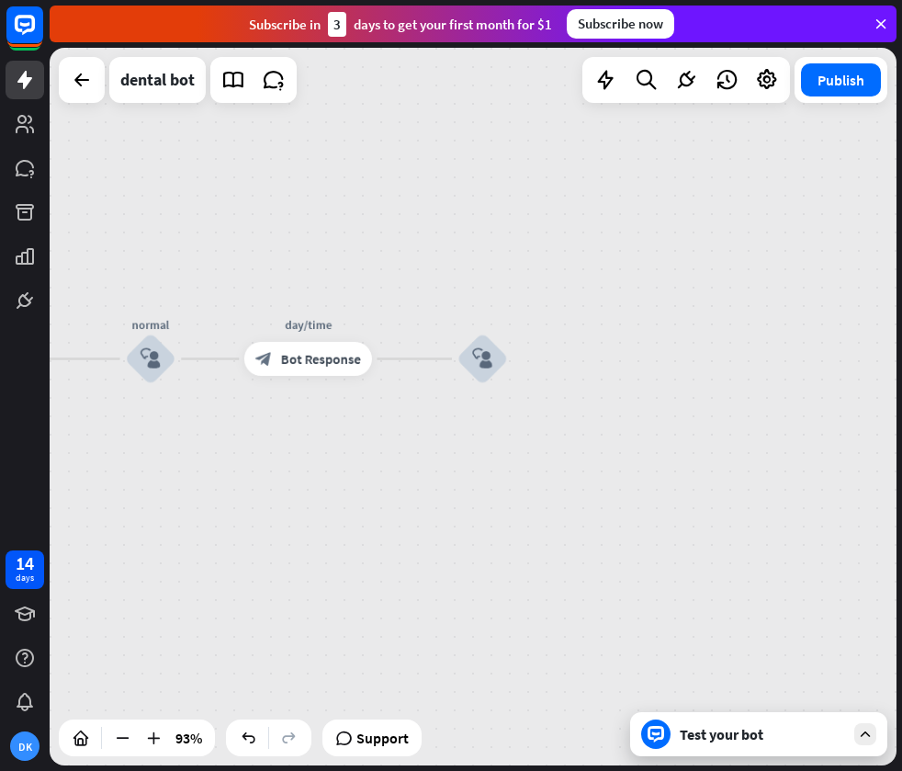
drag, startPoint x: 622, startPoint y: 345, endPoint x: 795, endPoint y: 294, distance: 180.2
click at [795, 294] on div "home_2 Start point Welcome message block_bot_response Bot Response treatment & …" at bounding box center [473, 406] width 847 height 717
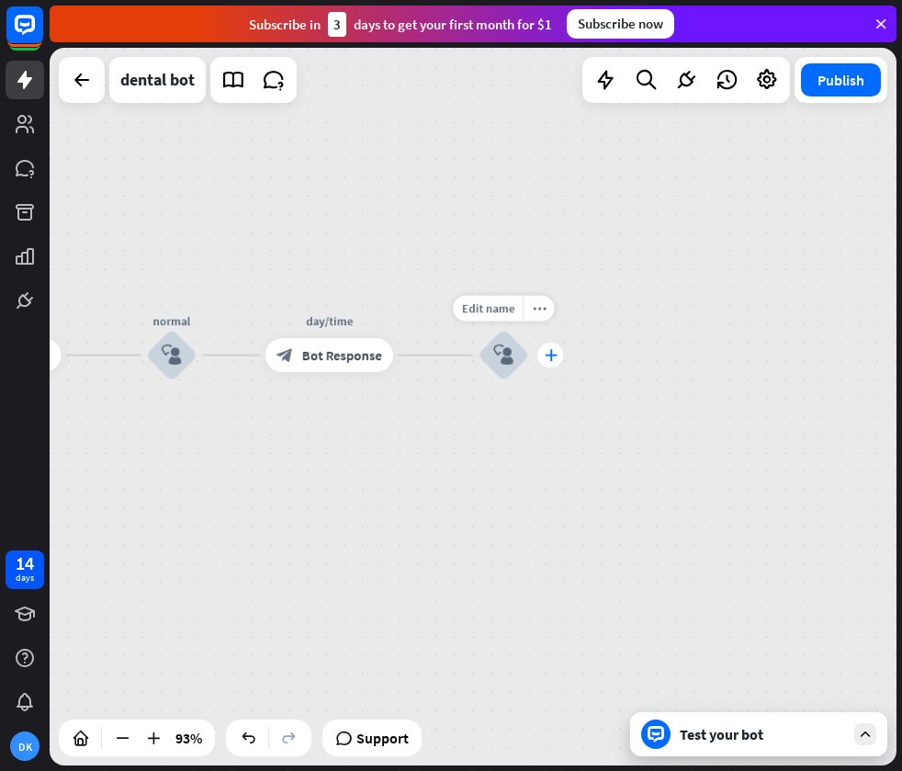
click at [550, 356] on icon "plus" at bounding box center [550, 355] width 13 height 12
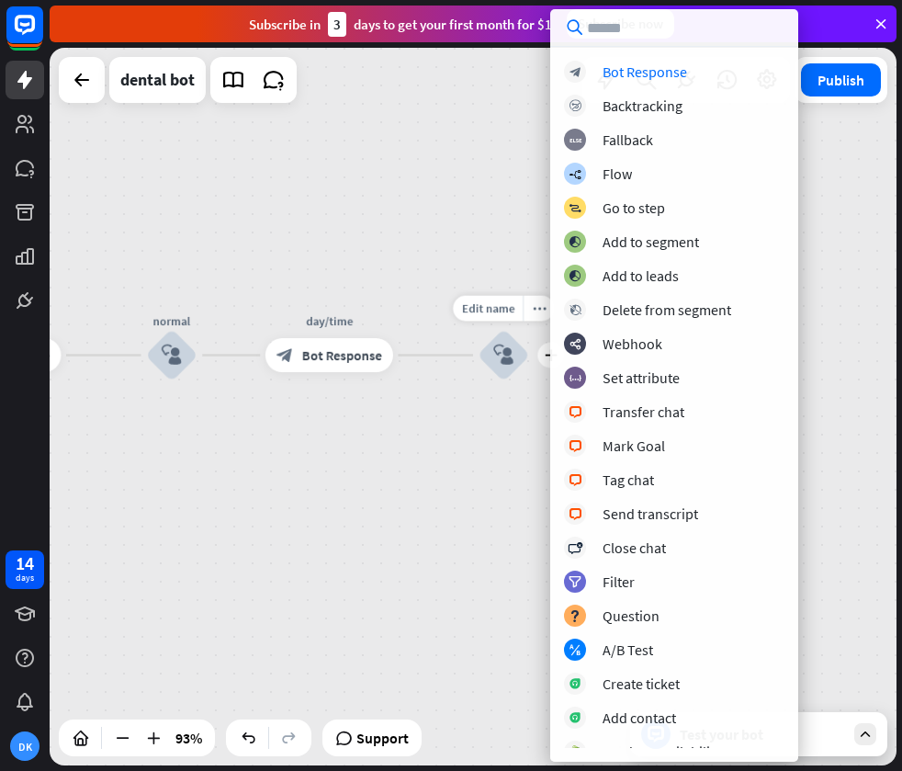
click at [497, 258] on div "home_2 Start point Welcome message block_bot_response Bot Response treatment & …" at bounding box center [473, 406] width 847 height 717
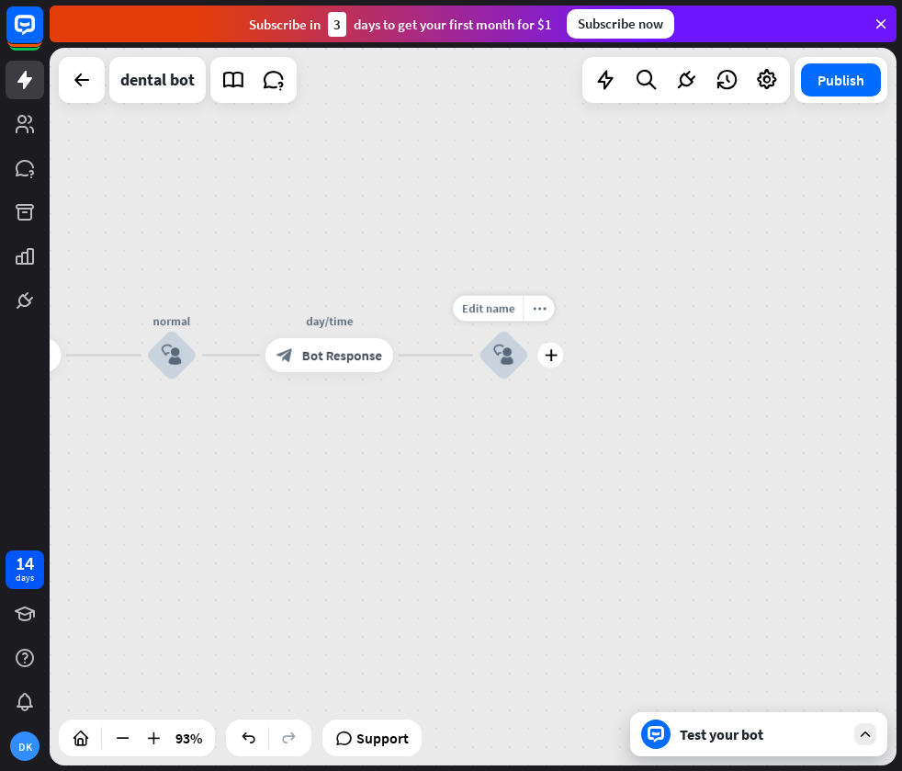
click at [508, 360] on icon "block_user_input" at bounding box center [503, 354] width 20 height 20
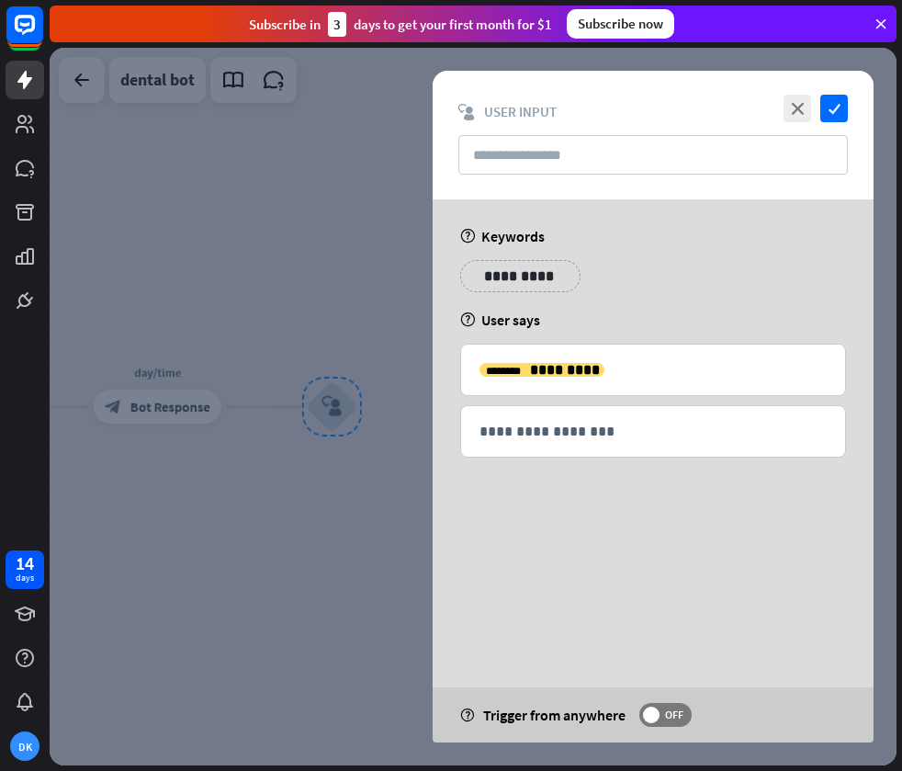
click at [335, 151] on div at bounding box center [473, 406] width 847 height 717
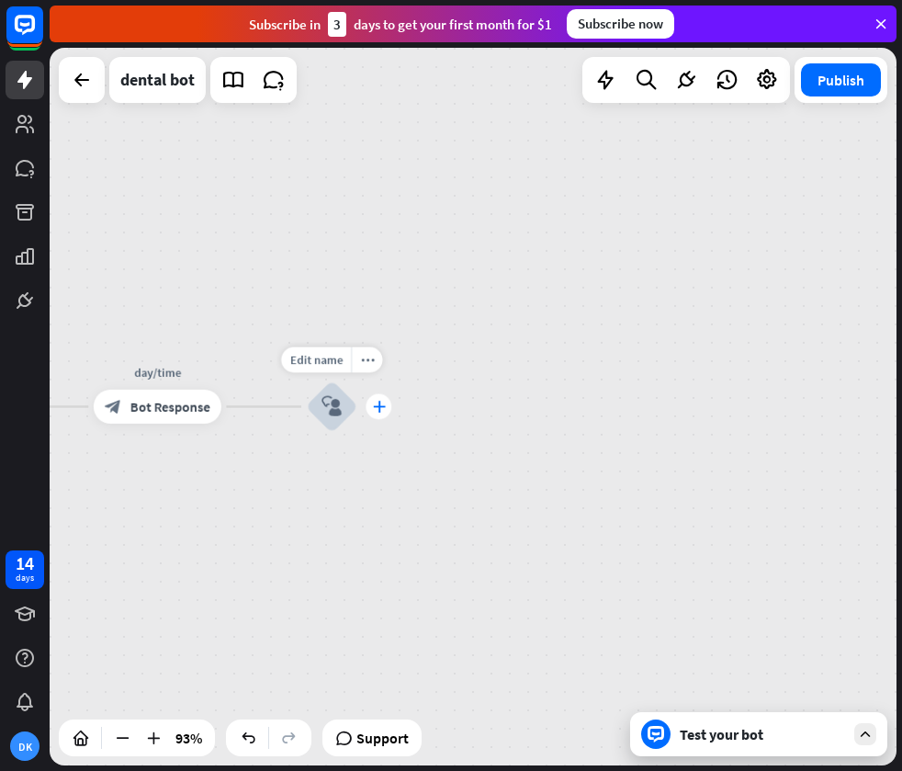
click at [378, 404] on icon "plus" at bounding box center [378, 407] width 13 height 12
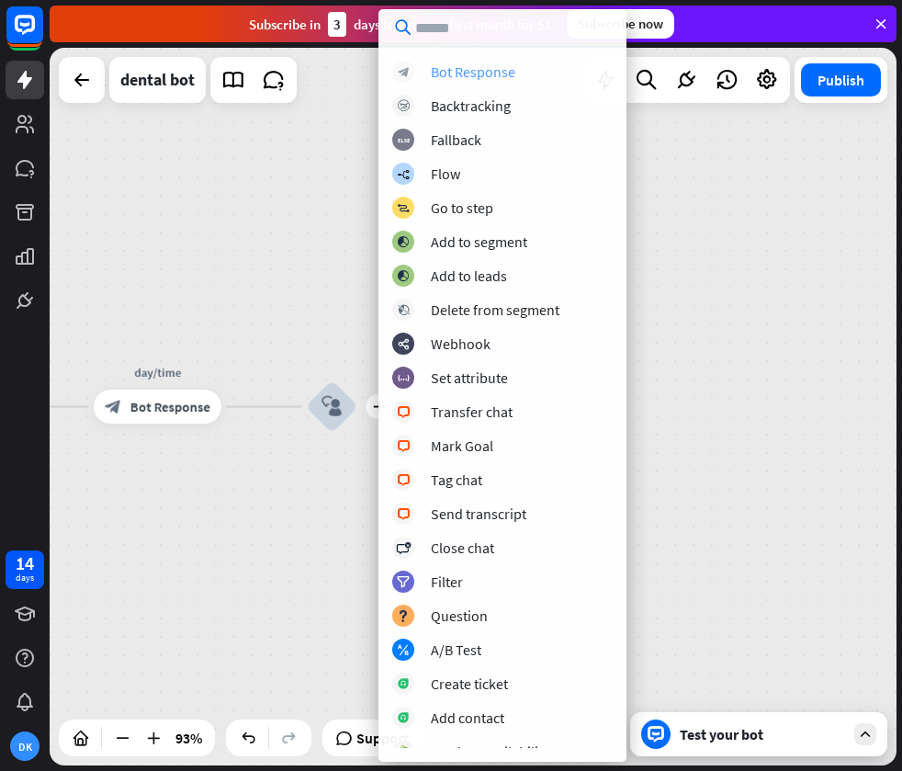
click at [477, 77] on div "Bot Response" at bounding box center [473, 71] width 85 height 18
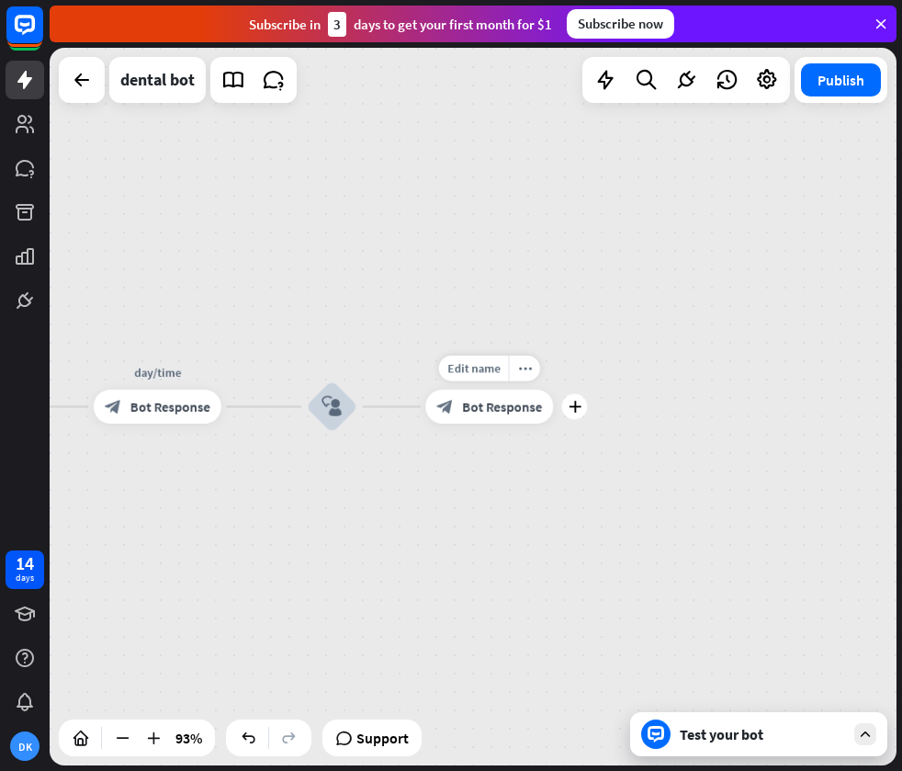
click at [483, 405] on span "Bot Response" at bounding box center [502, 406] width 80 height 17
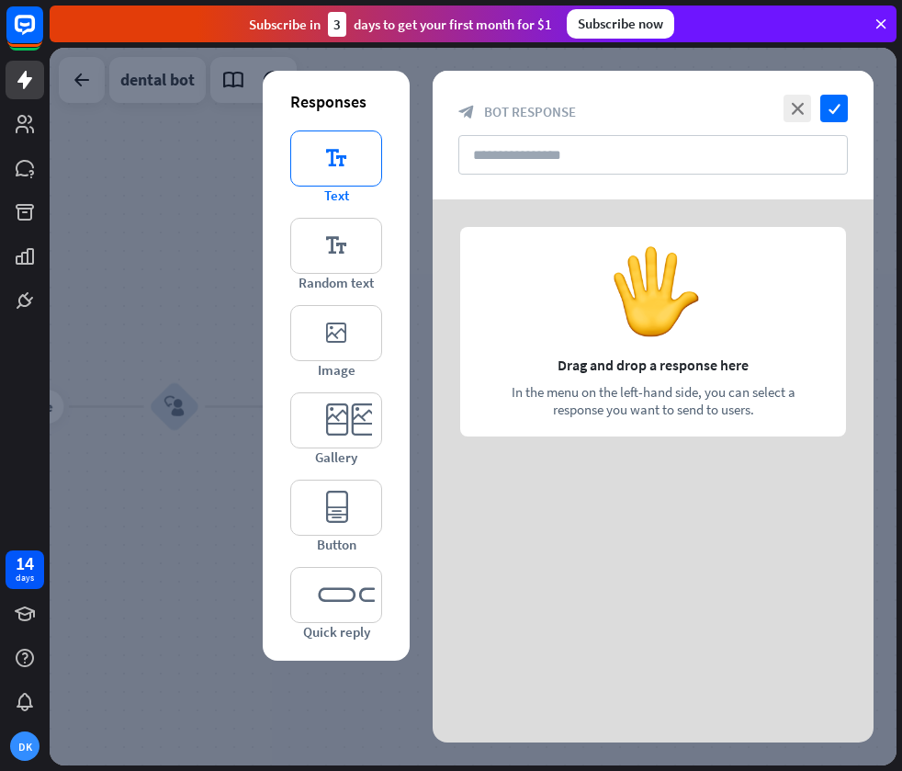
click at [350, 164] on icon "editor_text" at bounding box center [336, 158] width 92 height 56
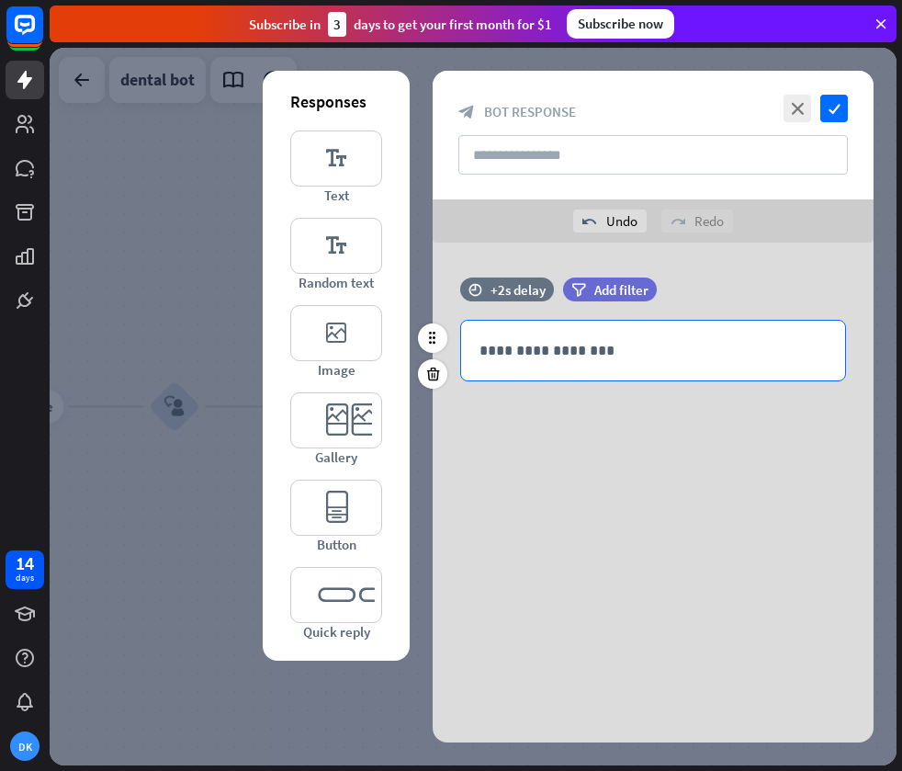
click at [579, 357] on p "**********" at bounding box center [653, 350] width 347 height 23
click at [669, 344] on p "**********" at bounding box center [653, 350] width 347 height 23
click at [481, 351] on p "**********" at bounding box center [653, 350] width 347 height 23
click at [700, 355] on p "**********" at bounding box center [653, 350] width 347 height 23
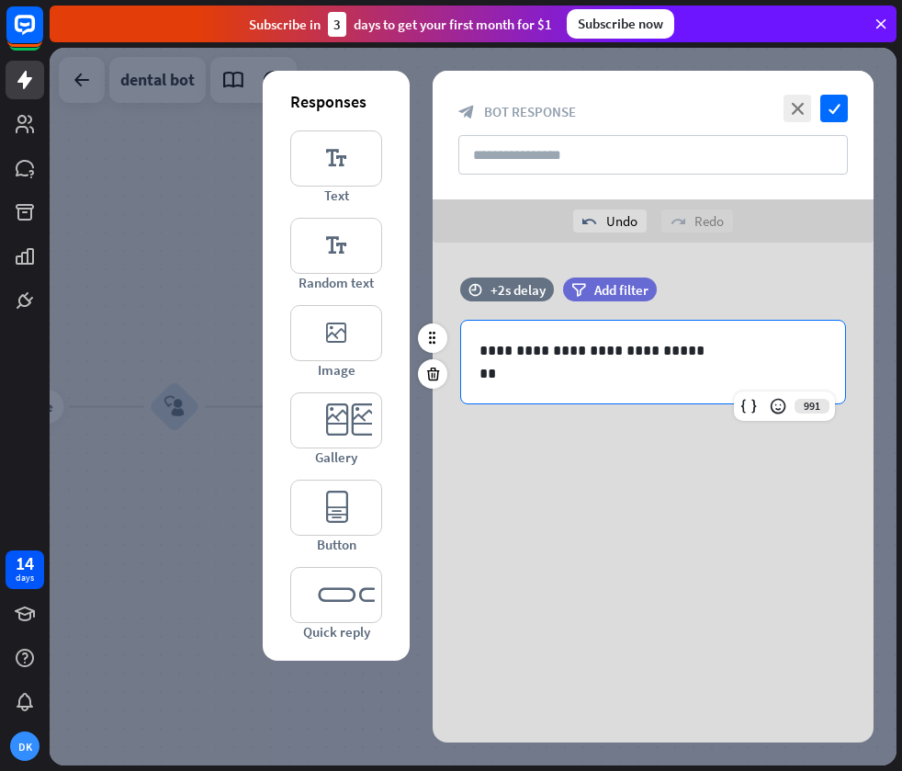
click at [485, 367] on p "**" at bounding box center [653, 373] width 347 height 23
click at [779, 372] on p "**********" at bounding box center [653, 373] width 347 height 23
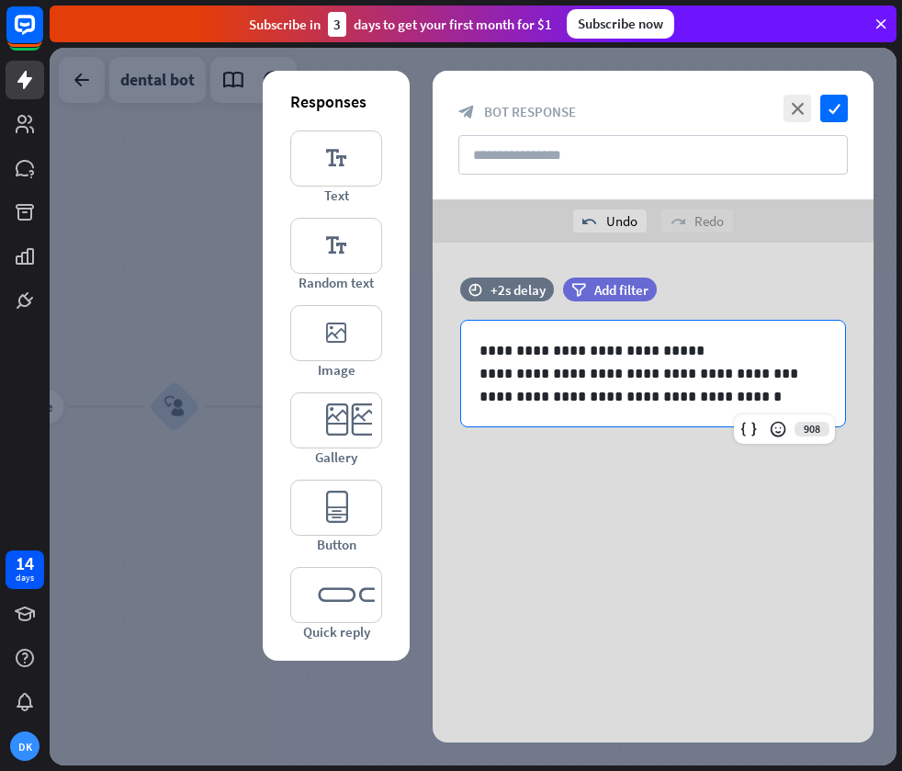
click at [672, 490] on div "**********" at bounding box center [653, 381] width 441 height 276
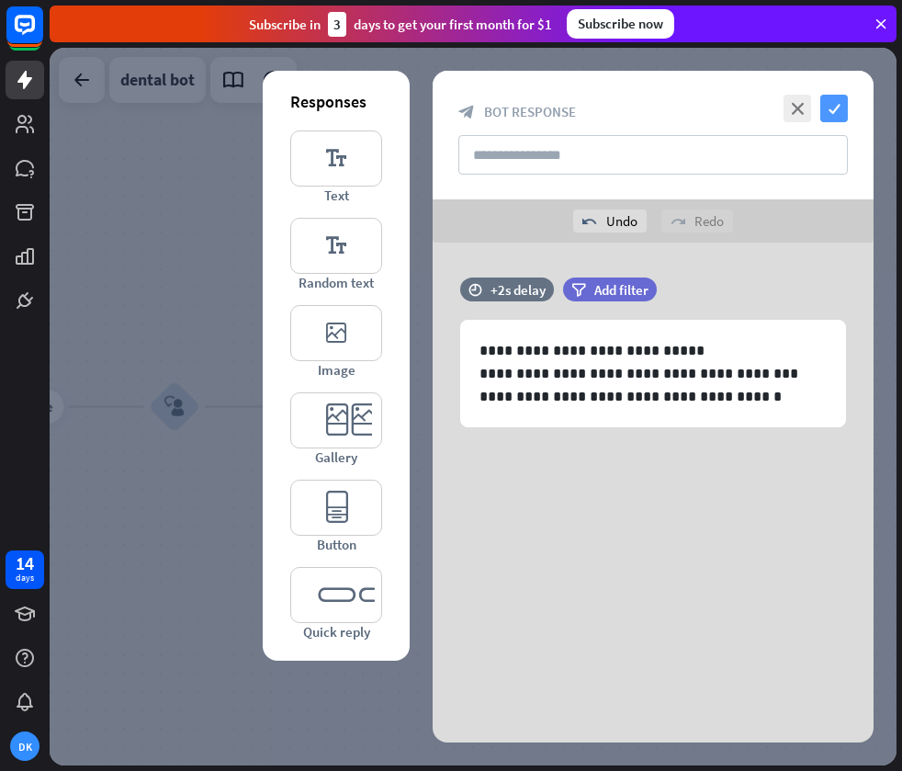
click at [822, 117] on icon "check" at bounding box center [834, 109] width 28 height 28
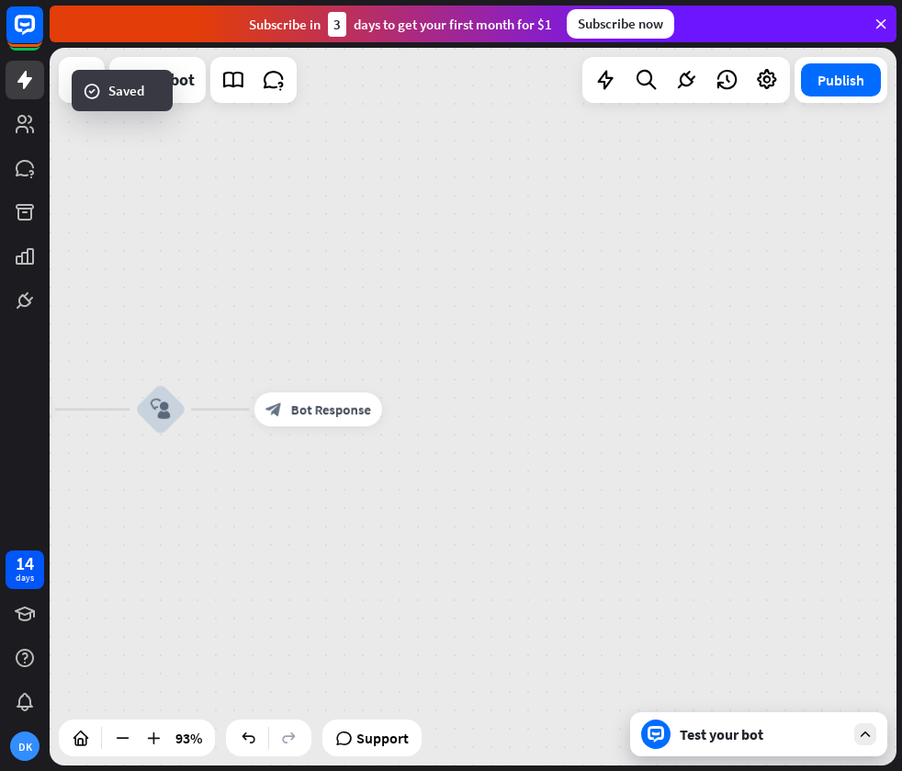
drag, startPoint x: 566, startPoint y: 322, endPoint x: 499, endPoint y: 272, distance: 83.4
click at [499, 274] on div "home_2 Start point Welcome message block_bot_response Bot Response treatment & …" at bounding box center [473, 406] width 847 height 717
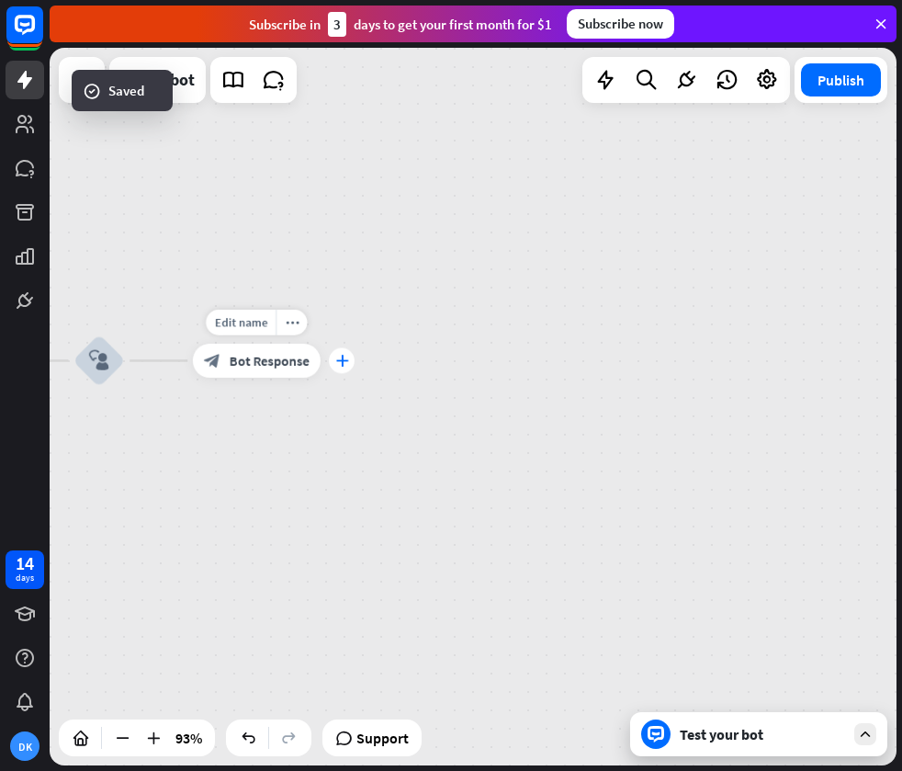
click at [340, 363] on icon "plus" at bounding box center [341, 361] width 13 height 12
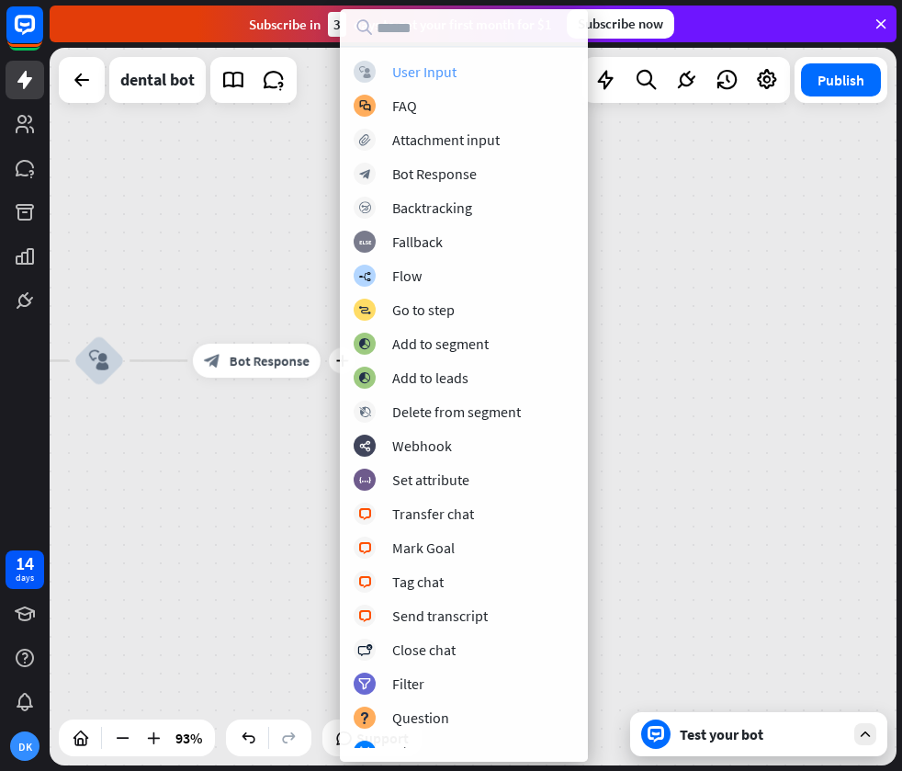
click at [425, 75] on div "User Input" at bounding box center [424, 71] width 64 height 18
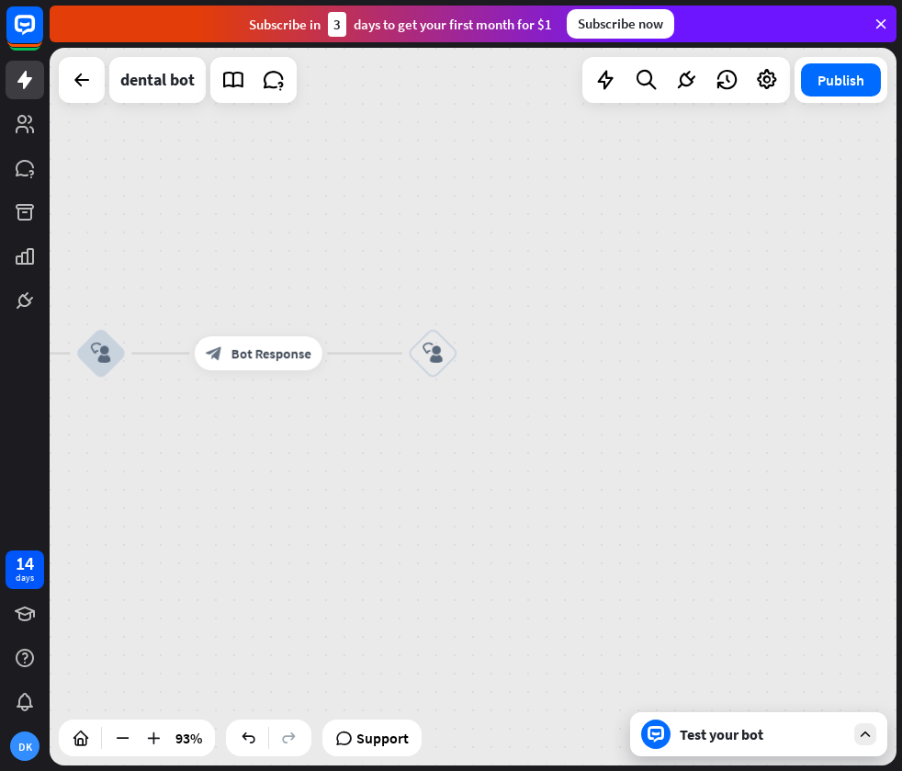
drag, startPoint x: 721, startPoint y: 445, endPoint x: 767, endPoint y: 344, distance: 111.0
click at [770, 342] on div "home_2 Start point Welcome message block_bot_response Bot Response treatment & …" at bounding box center [473, 406] width 847 height 717
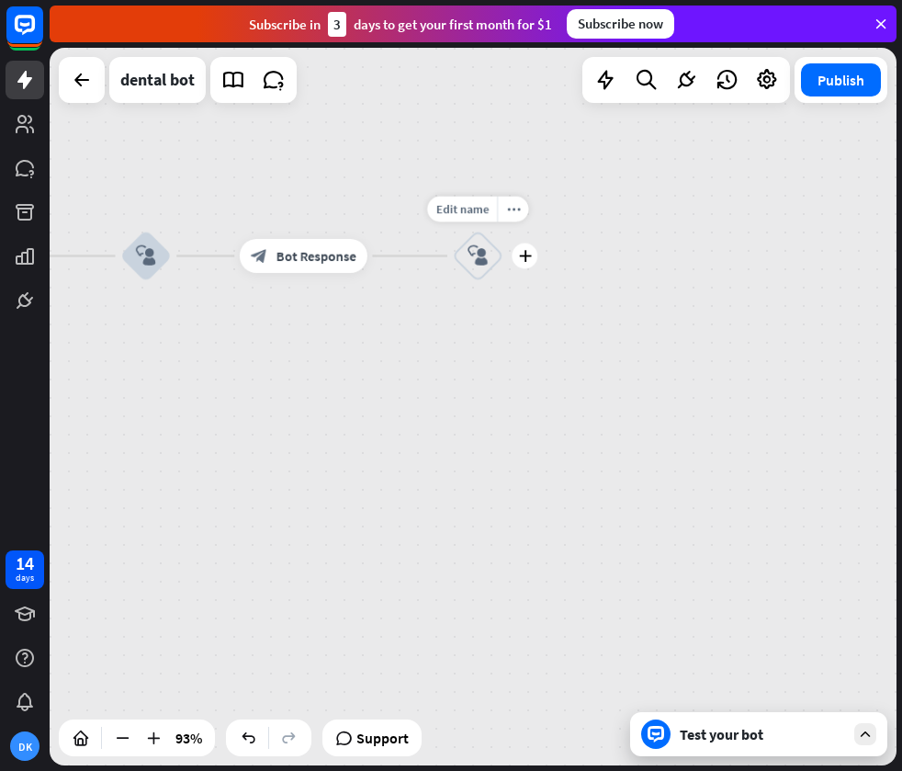
click at [460, 247] on div "block_user_input" at bounding box center [478, 256] width 51 height 51
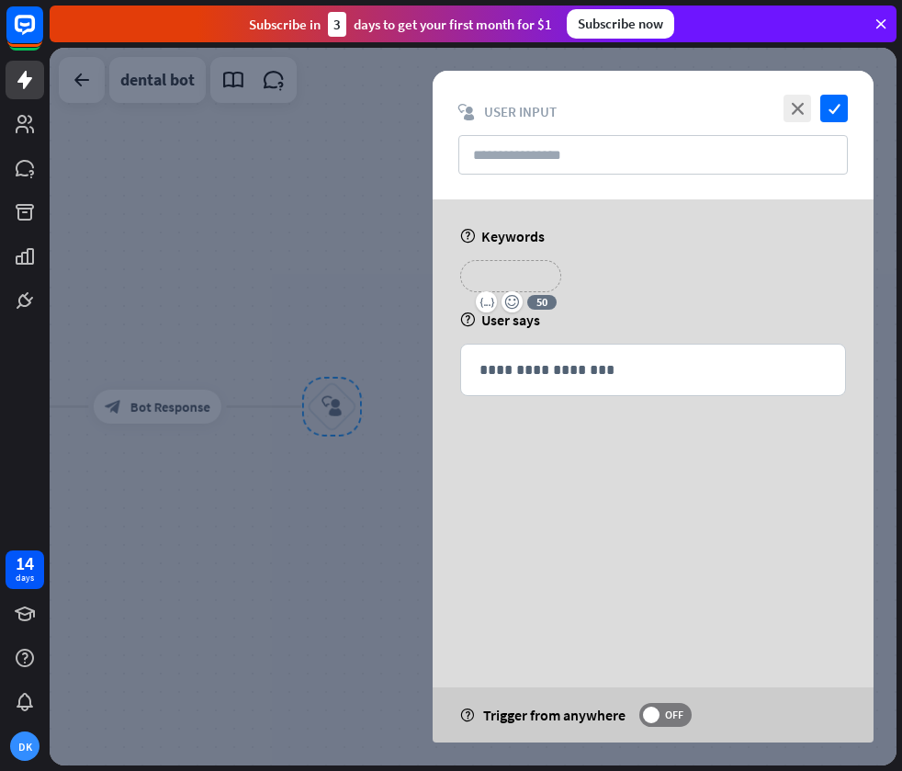
click at [525, 279] on p "**********" at bounding box center [510, 276] width 73 height 23
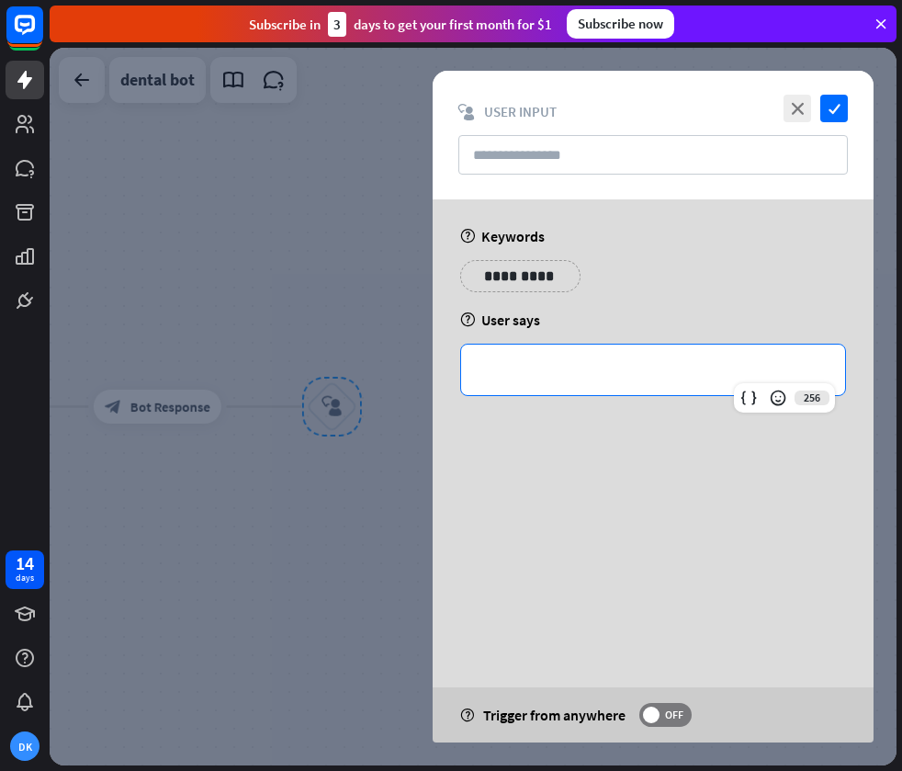
click at [560, 367] on p "**********" at bounding box center [653, 369] width 347 height 23
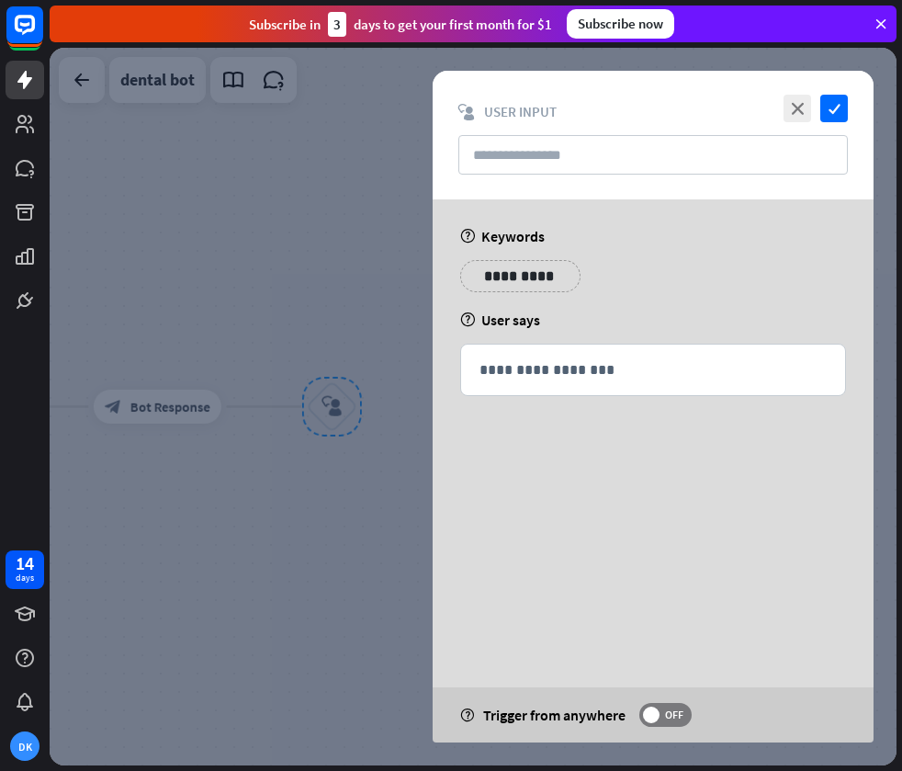
click at [603, 331] on div "**********" at bounding box center [653, 343] width 441 height 288
click at [574, 370] on p "**********" at bounding box center [653, 369] width 347 height 23
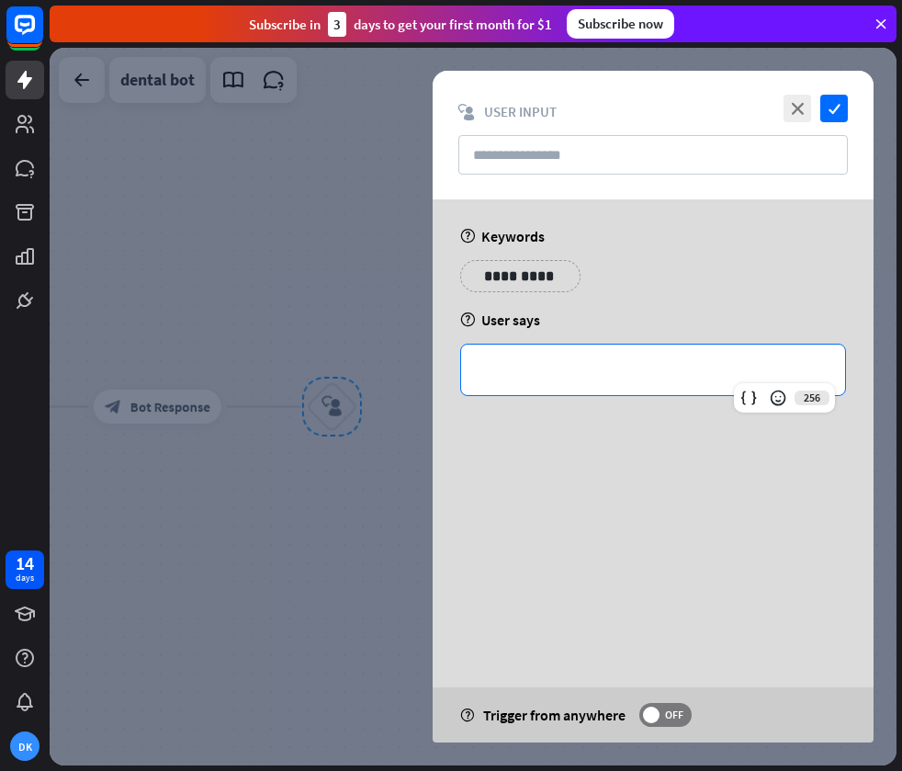
click at [744, 397] on icon at bounding box center [748, 398] width 18 height 18
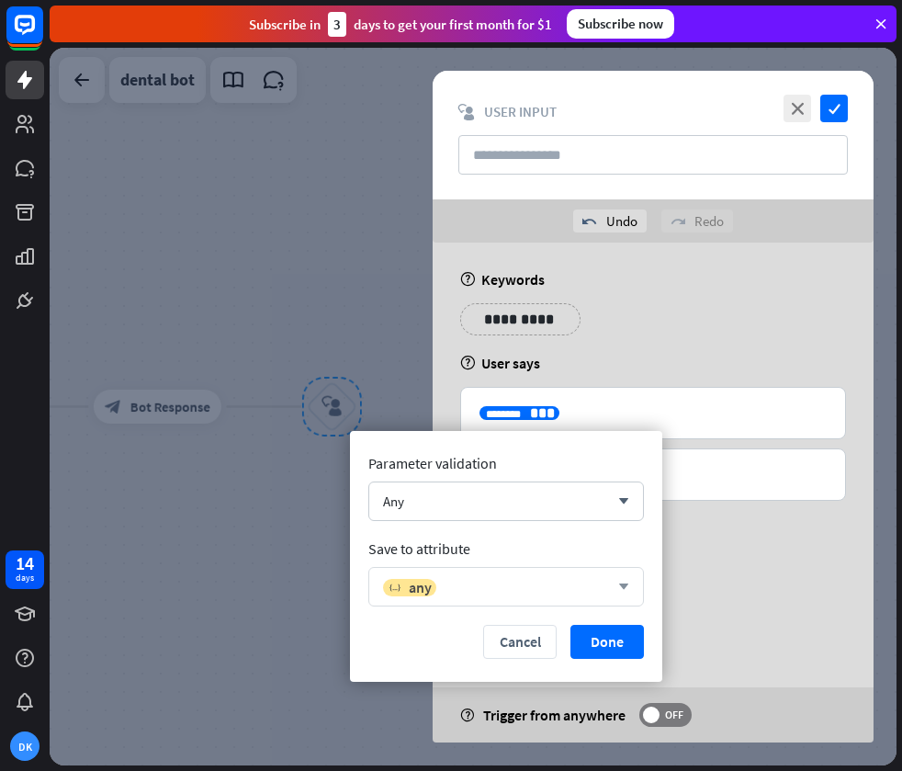
click at [519, 585] on div "variable any" at bounding box center [496, 587] width 226 height 18
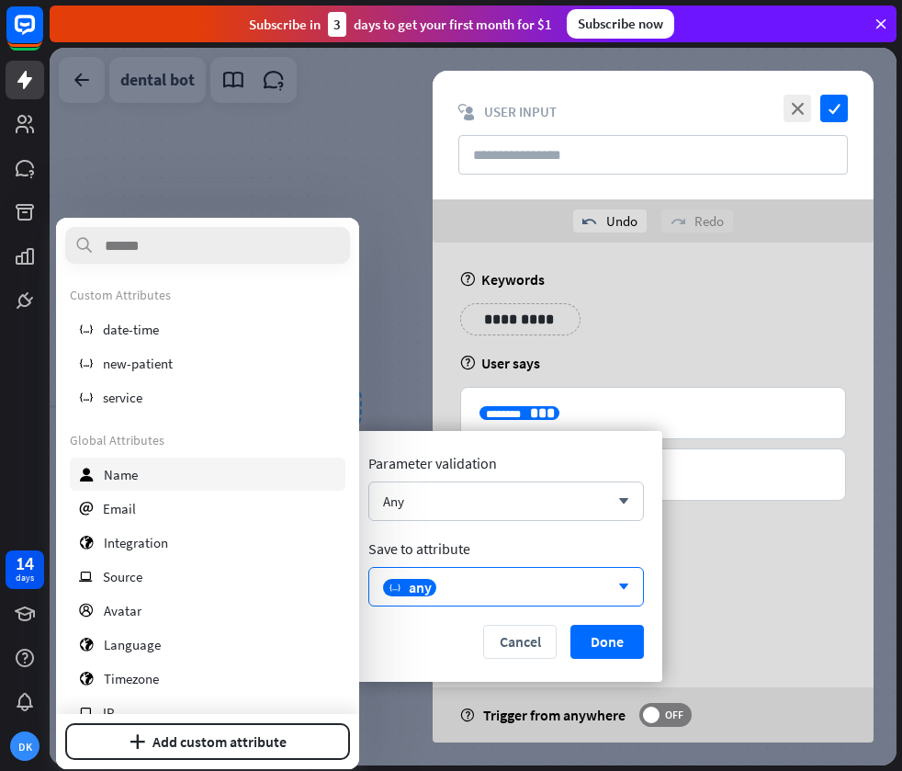
click at [147, 475] on div "user Name" at bounding box center [208, 473] width 276 height 33
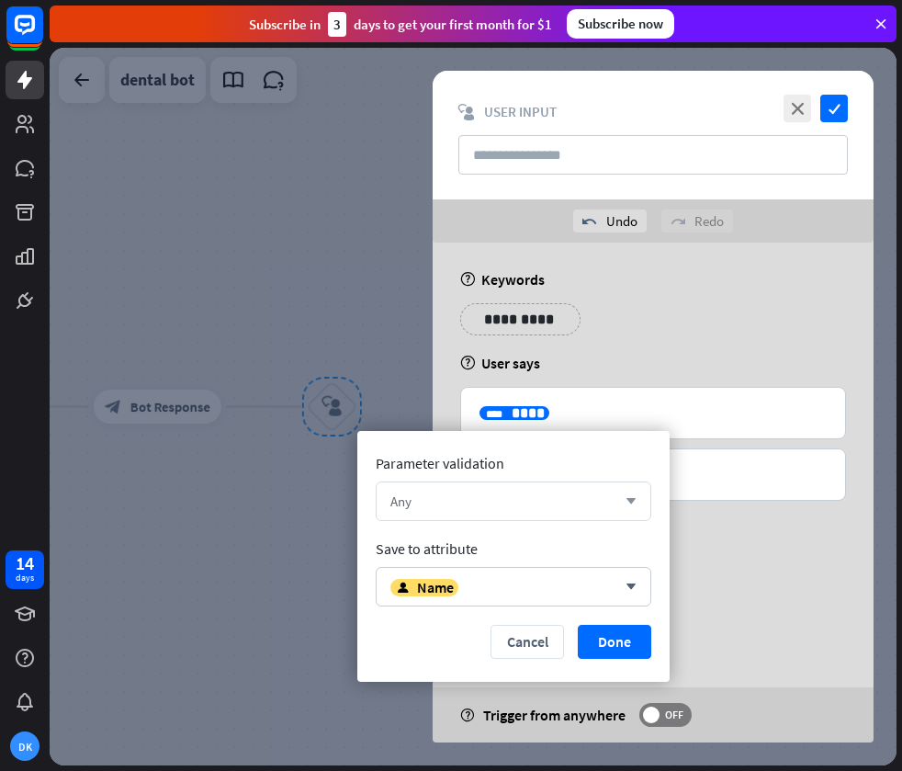
click at [545, 510] on div "Any arrow_down" at bounding box center [514, 500] width 276 height 39
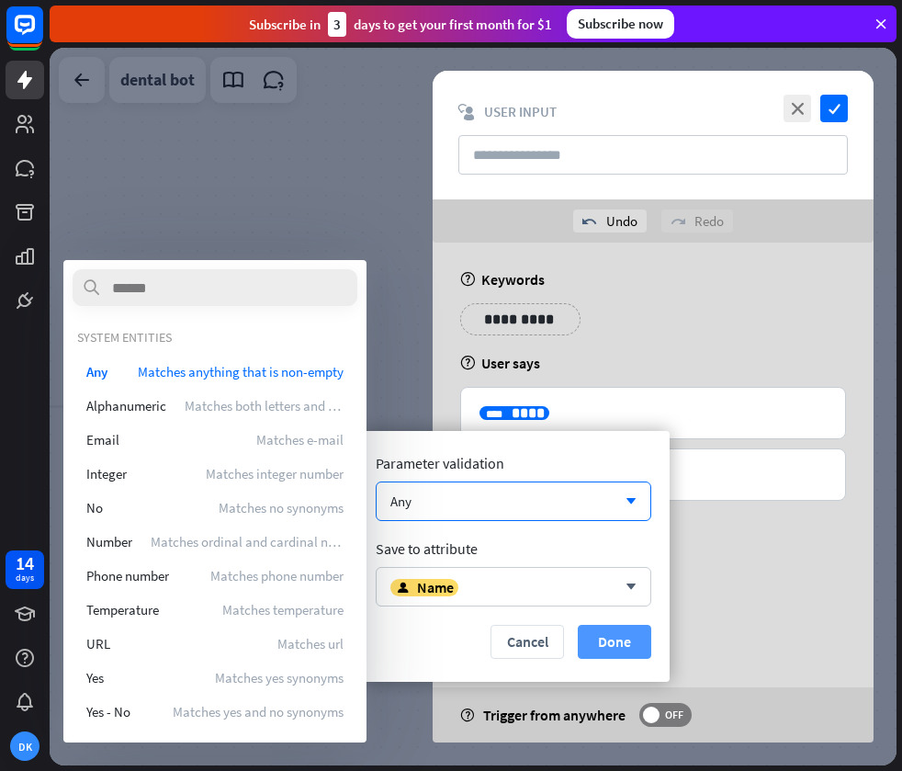
click at [620, 644] on button "Done" at bounding box center [614, 642] width 73 height 34
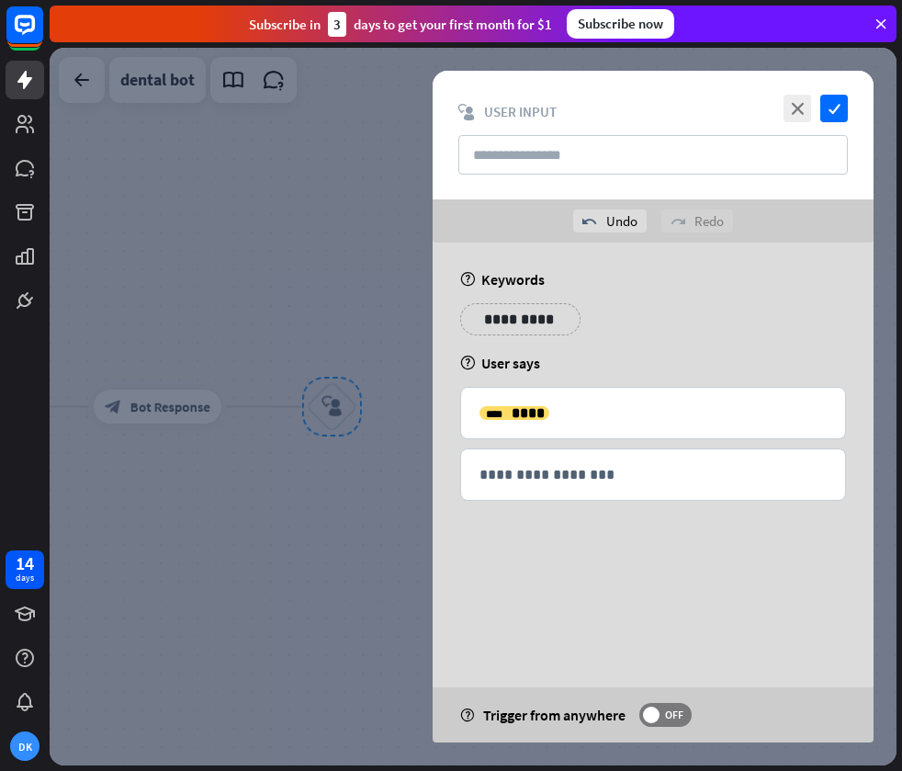
click at [628, 607] on div "**********" at bounding box center [653, 406] width 441 height 671
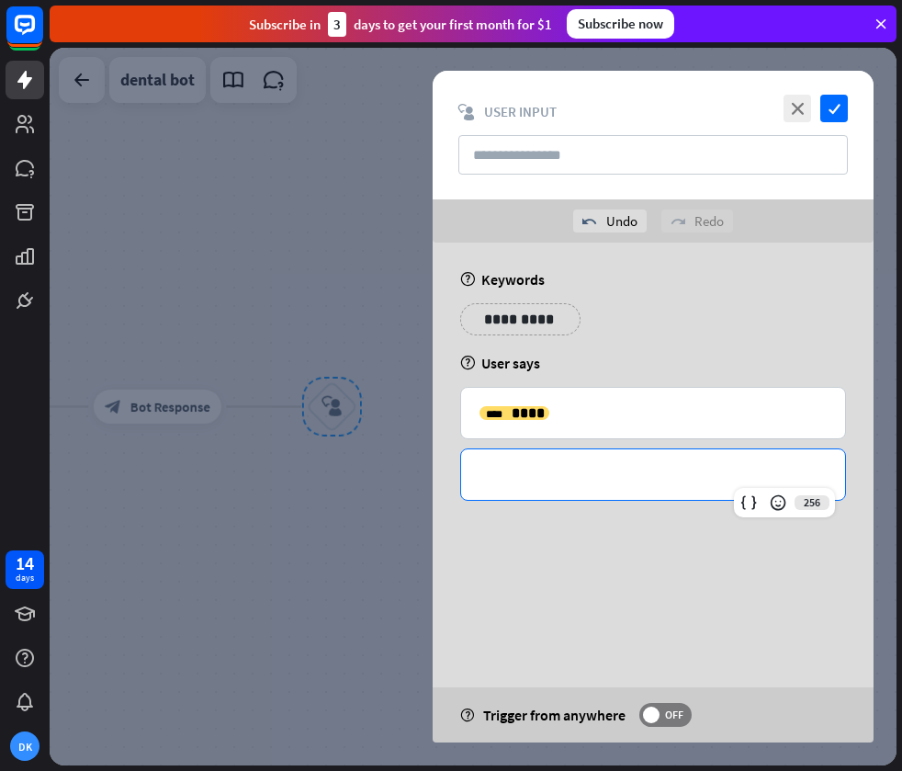
click at [570, 477] on p "**********" at bounding box center [653, 474] width 347 height 23
click at [760, 502] on div at bounding box center [749, 503] width 26 height 26
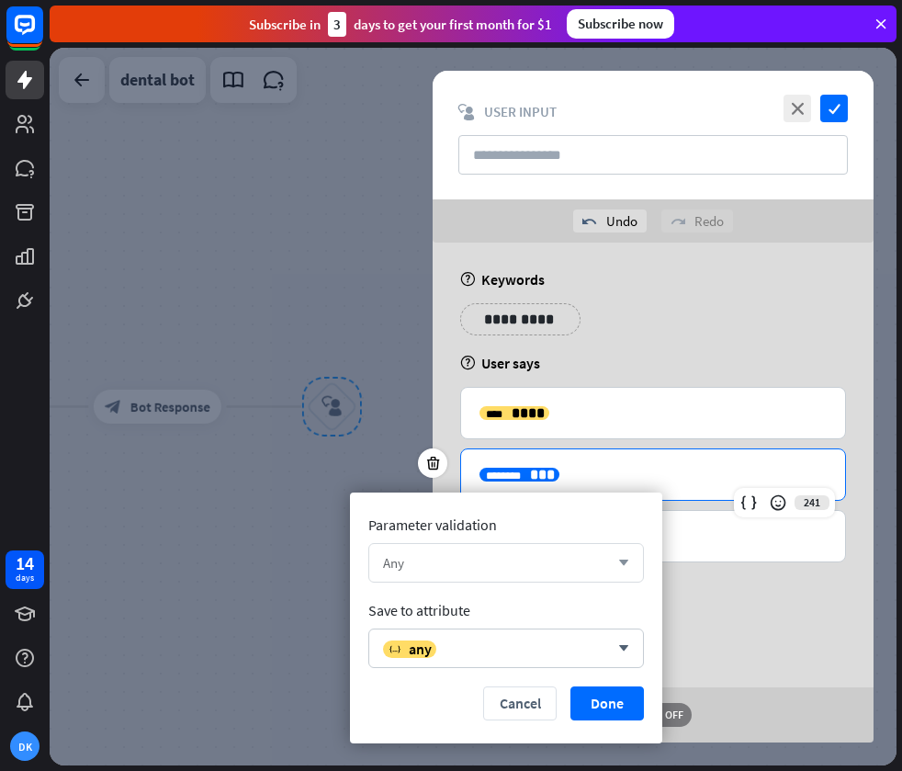
click at [462, 561] on div "Any" at bounding box center [496, 562] width 226 height 17
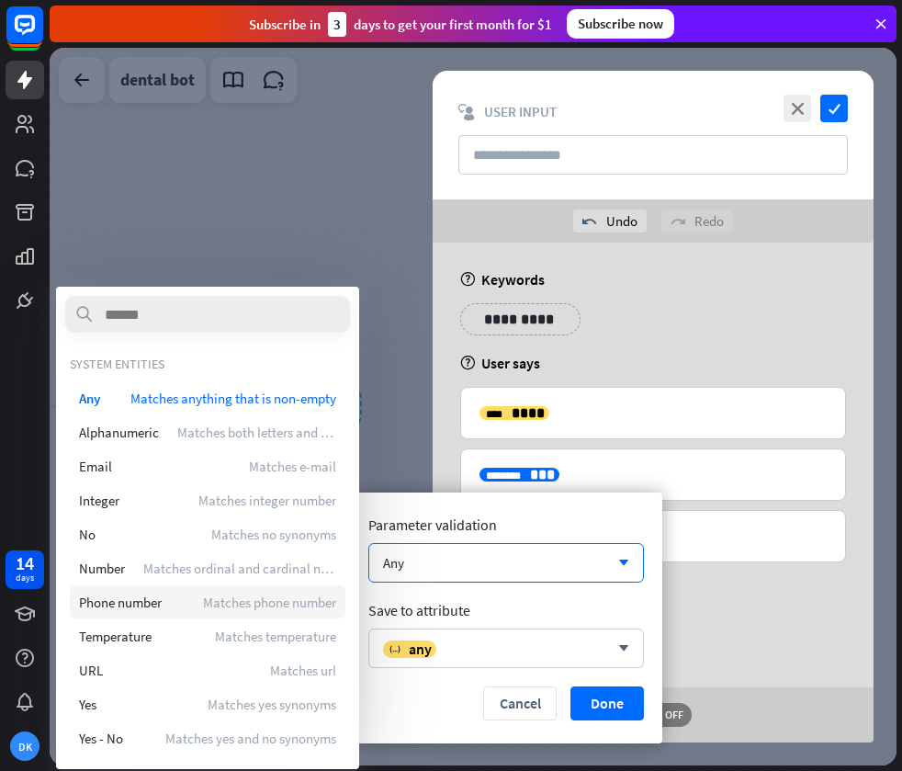
click at [182, 594] on div "Phone number Matches phone number" at bounding box center [208, 601] width 276 height 33
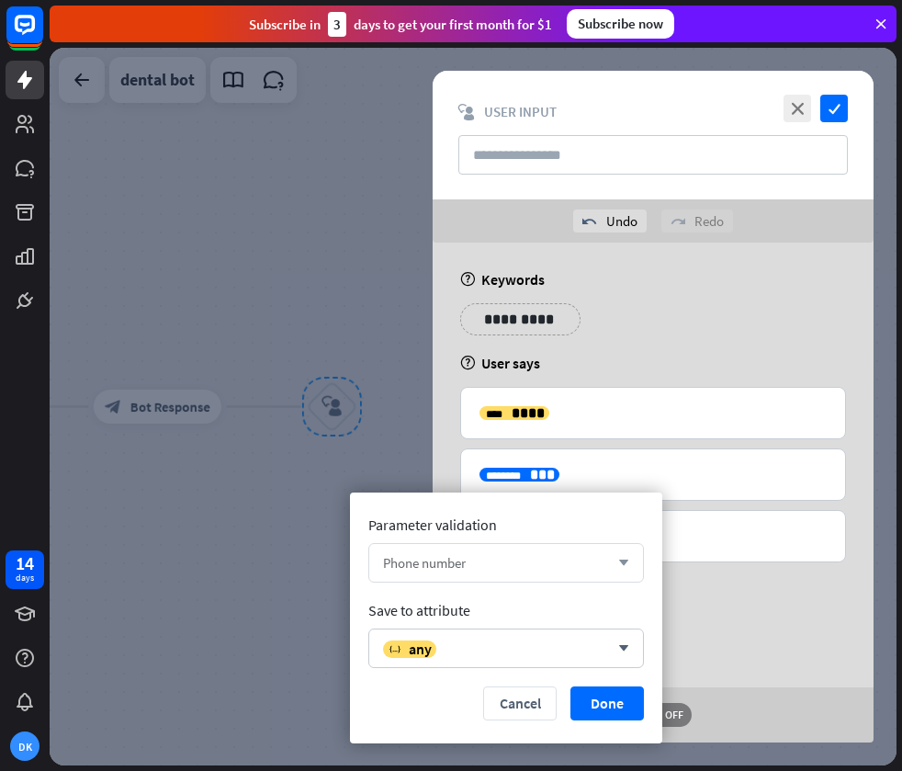
click at [457, 574] on div "Phone number arrow_down" at bounding box center [506, 562] width 276 height 39
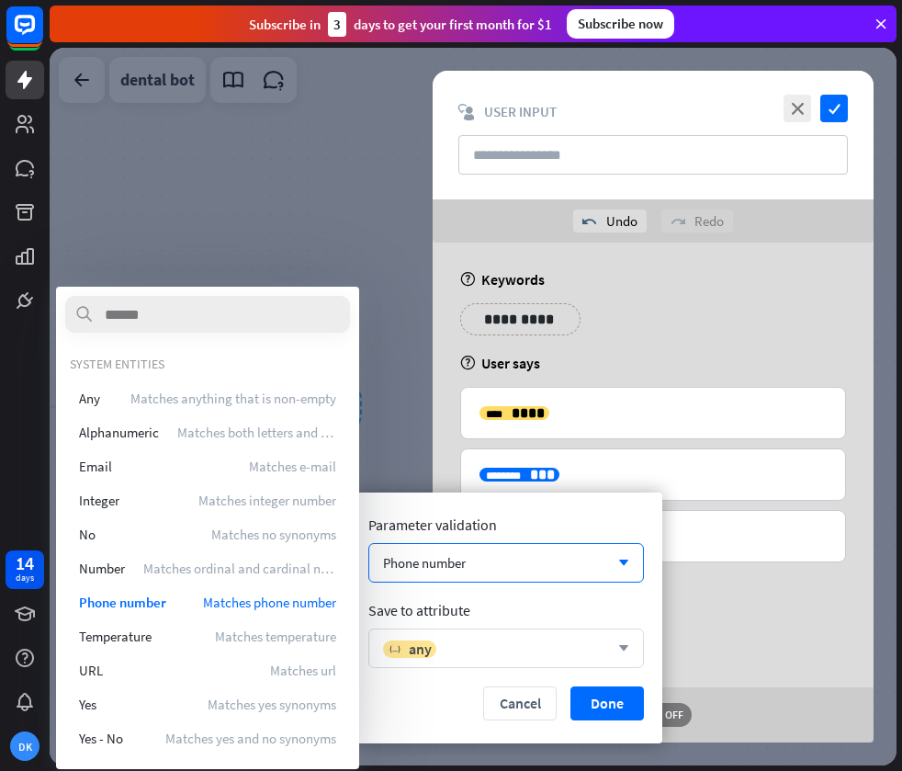
click at [530, 630] on div "variable any arrow_down" at bounding box center [506, 647] width 276 height 39
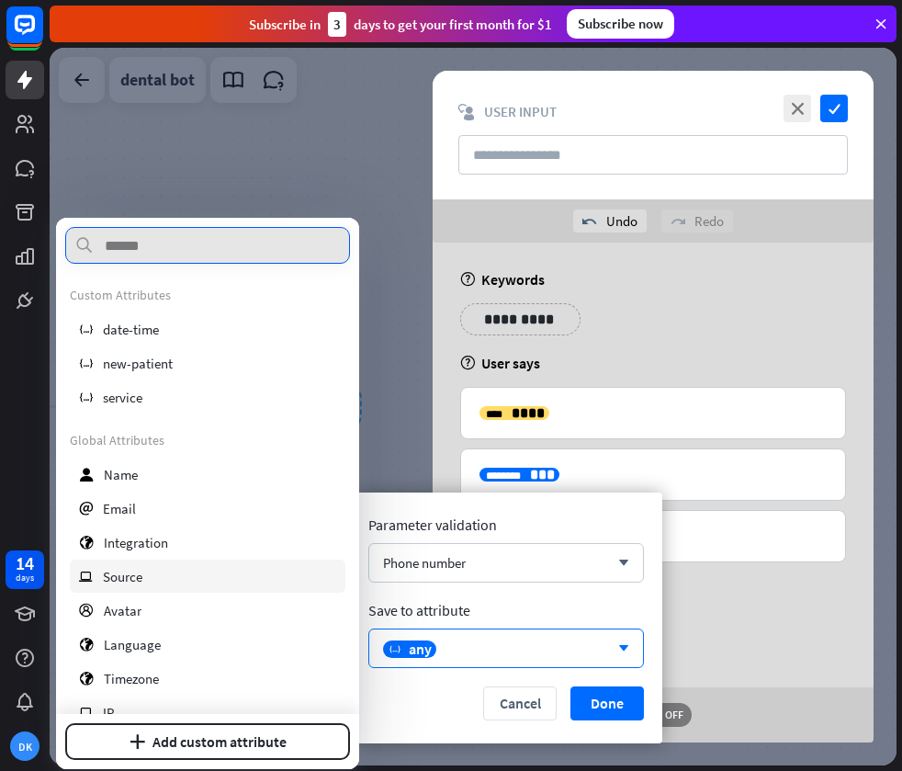
scroll to position [267, 0]
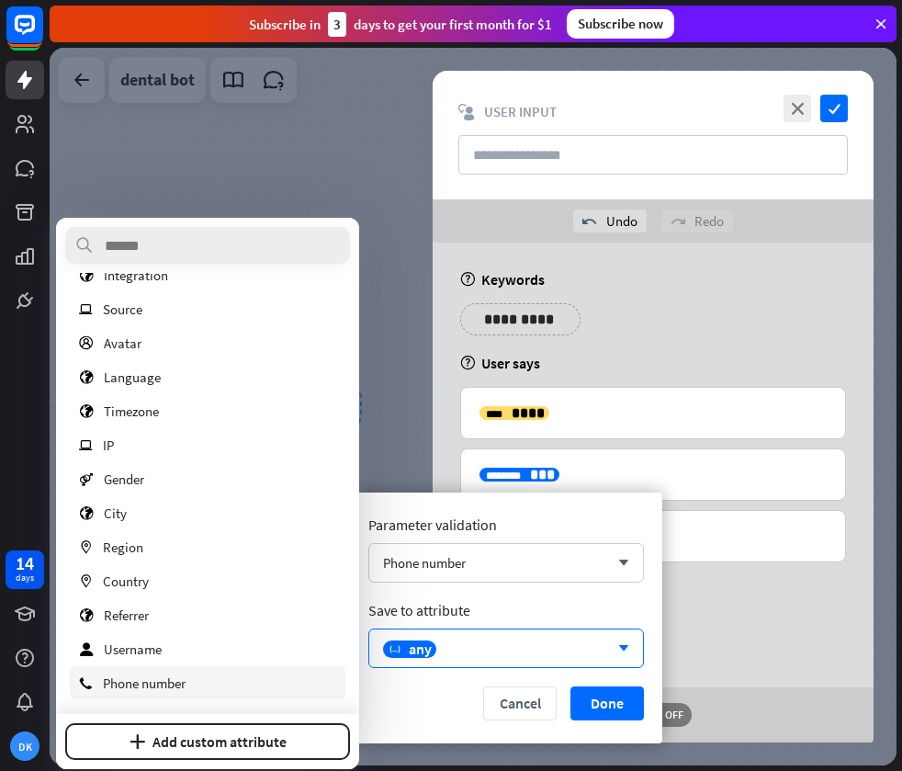
drag, startPoint x: 155, startPoint y: 686, endPoint x: 166, endPoint y: 685, distance: 11.1
click at [155, 686] on span "Phone number" at bounding box center [144, 682] width 83 height 17
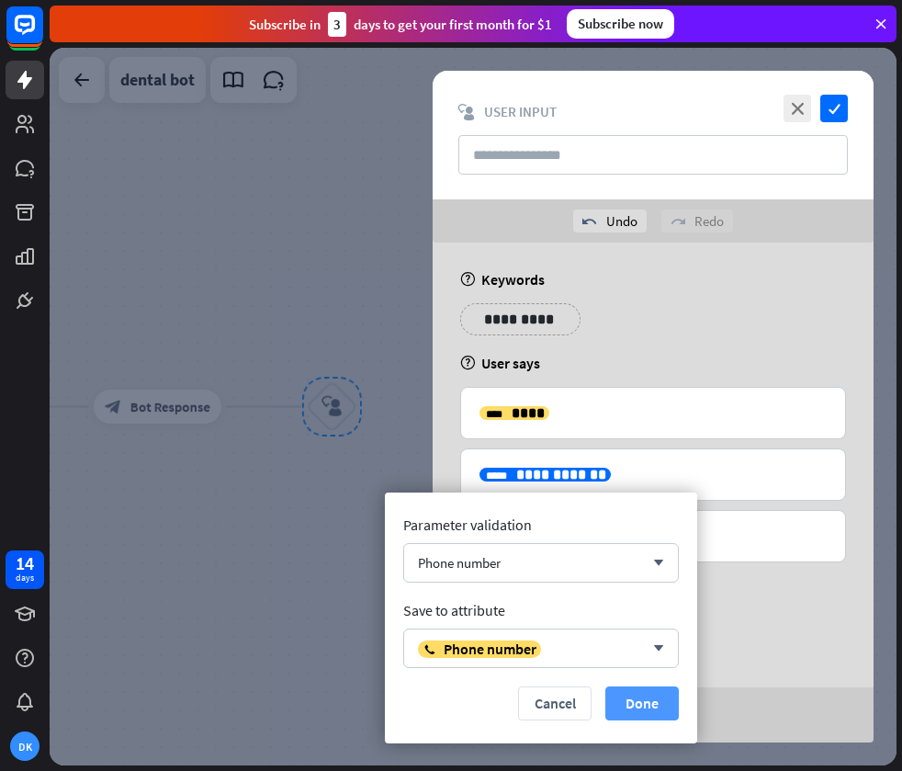
click at [655, 702] on button "Done" at bounding box center [641, 703] width 73 height 34
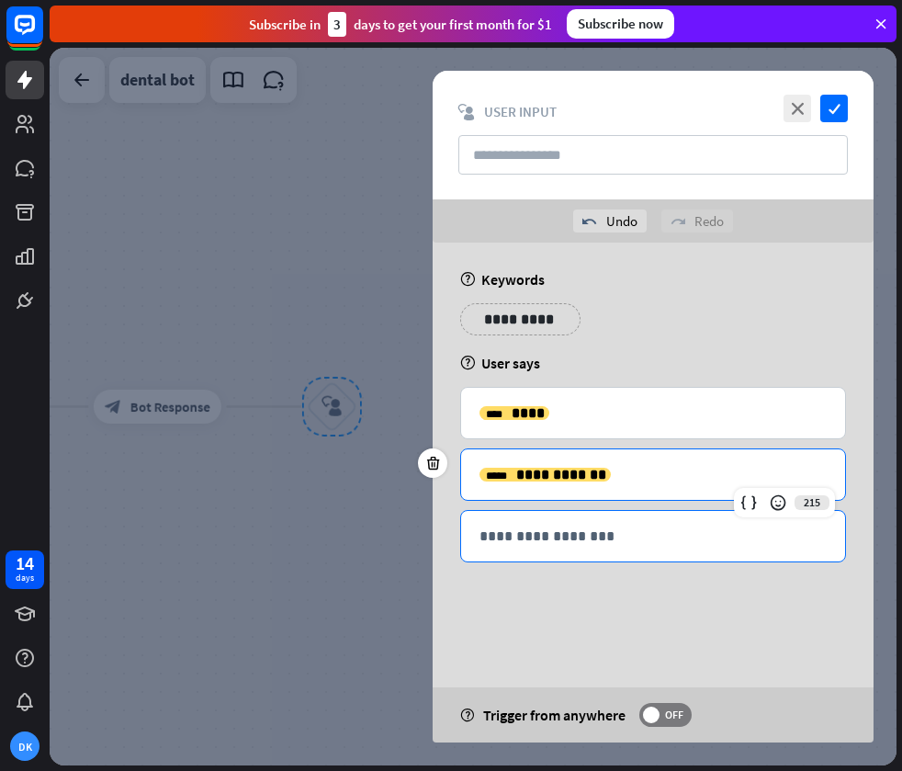
click at [675, 546] on p "**********" at bounding box center [653, 536] width 347 height 23
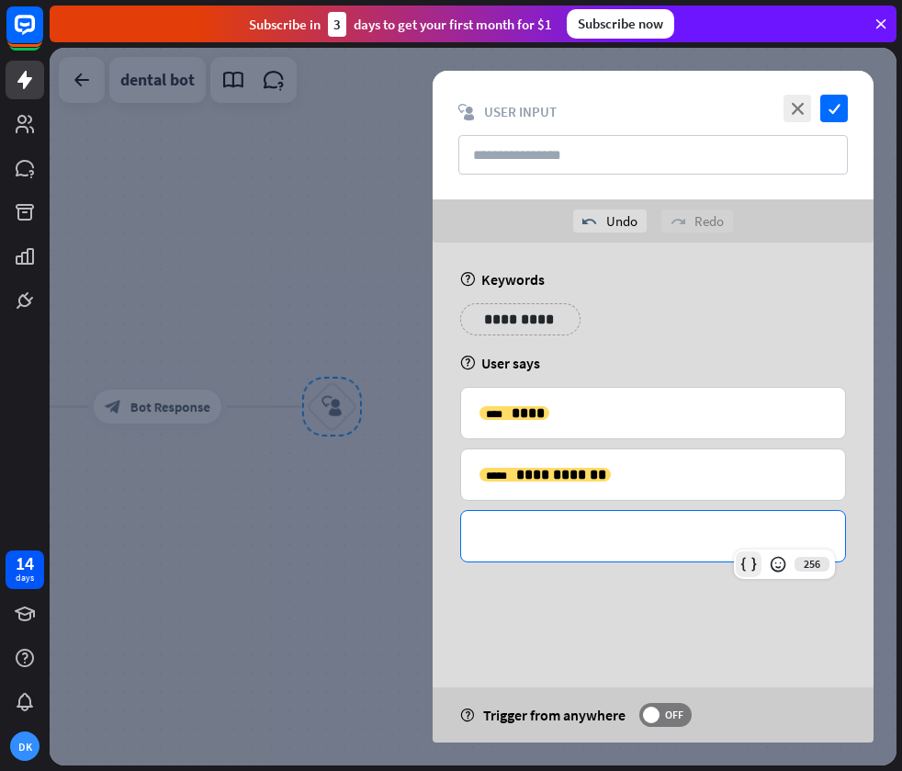
click at [750, 559] on icon at bounding box center [748, 564] width 18 height 18
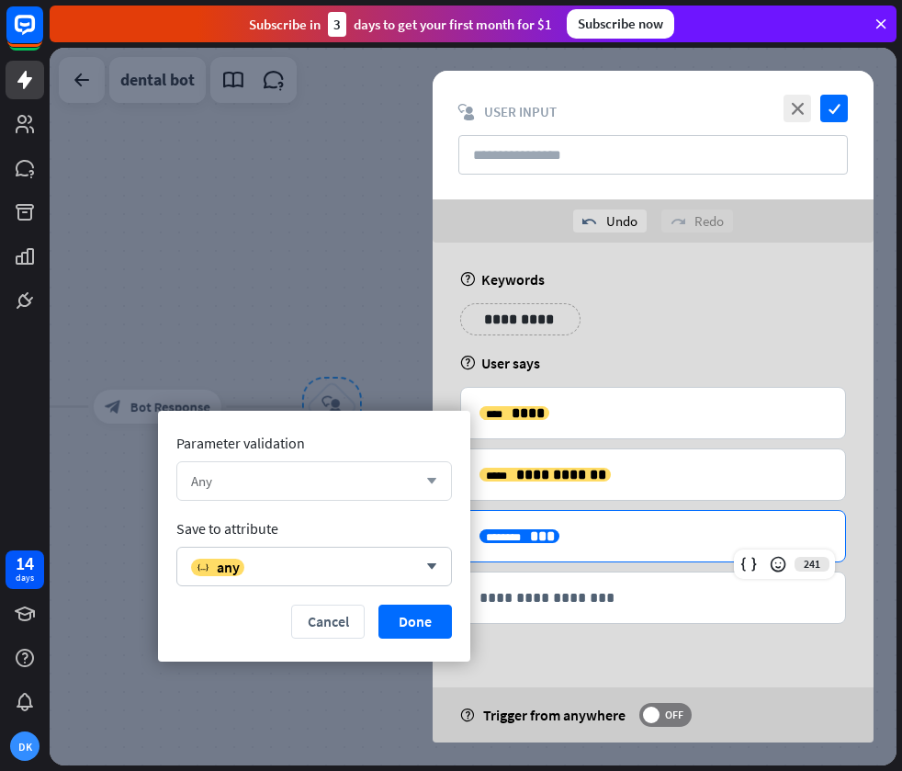
click at [352, 478] on div "Any" at bounding box center [304, 480] width 226 height 17
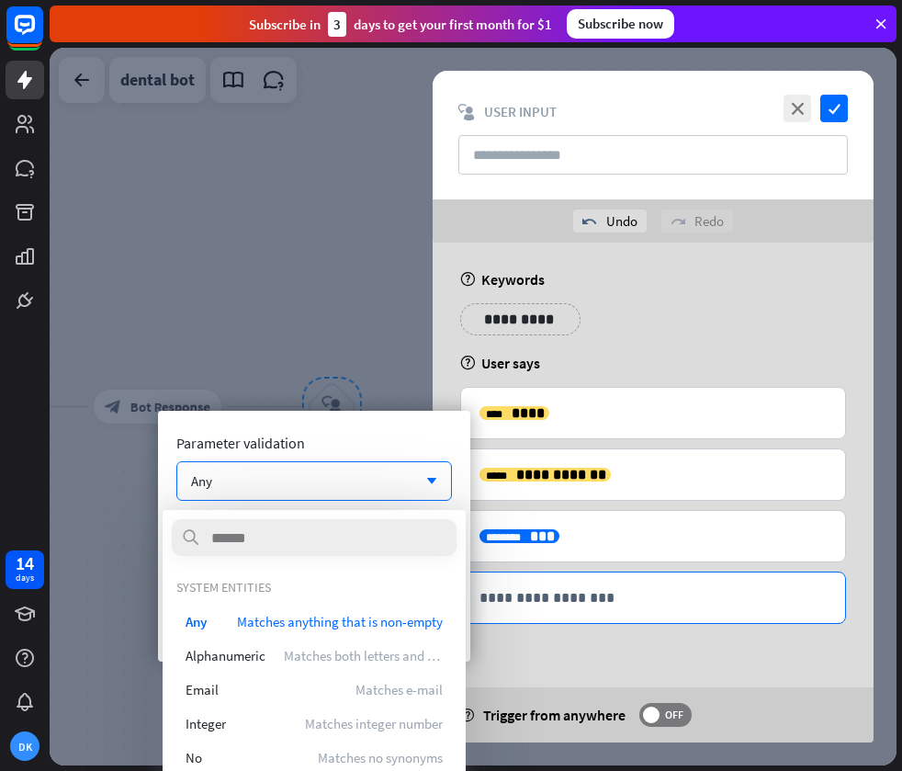
click at [606, 602] on p "**********" at bounding box center [653, 597] width 347 height 23
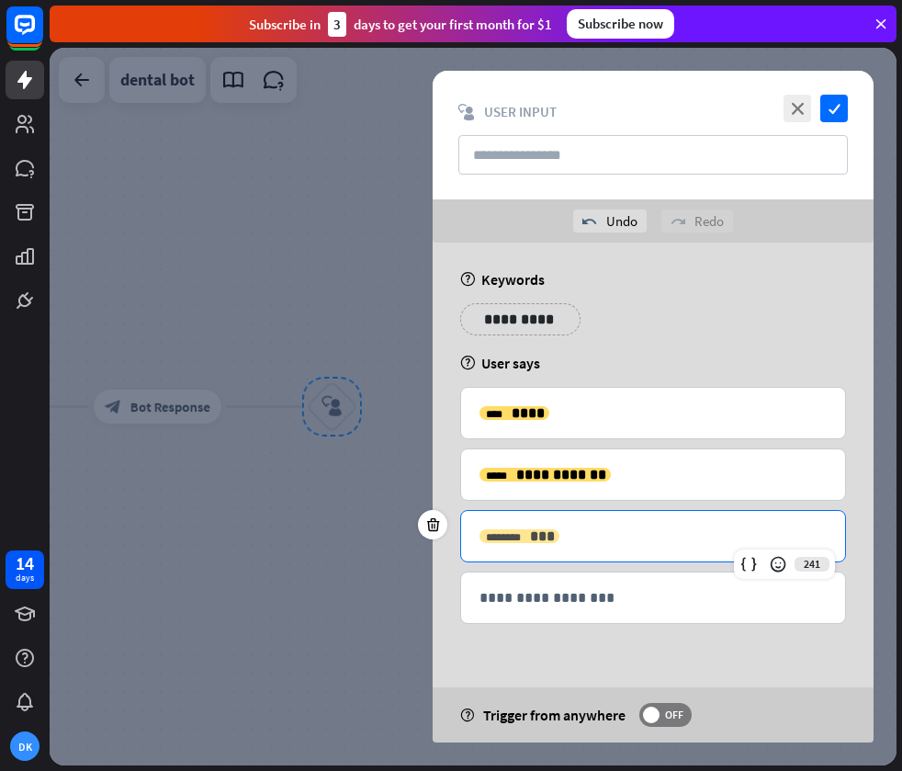
click at [530, 539] on span "***" at bounding box center [542, 536] width 25 height 14
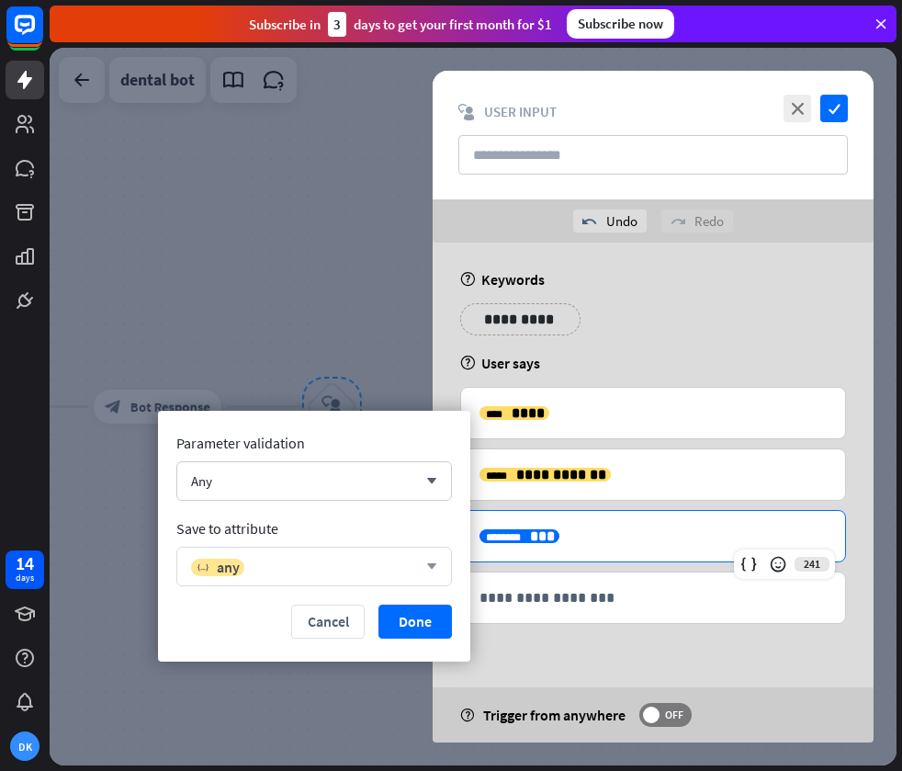
click at [386, 568] on div "variable any" at bounding box center [304, 567] width 226 height 18
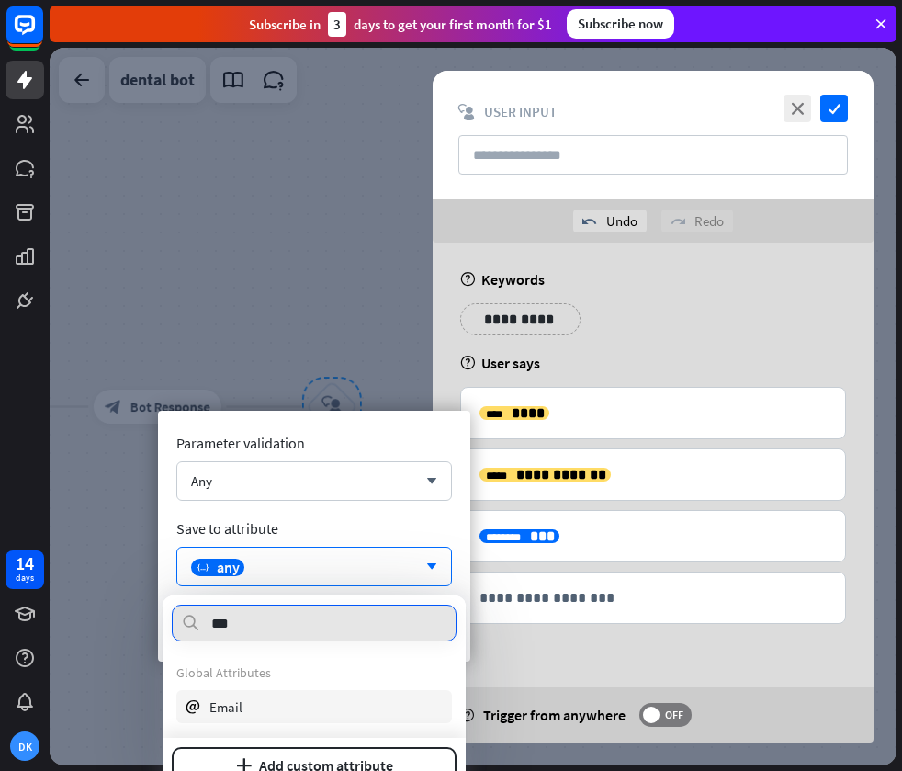
type input "***"
click at [315, 705] on div "email Email" at bounding box center [314, 706] width 276 height 33
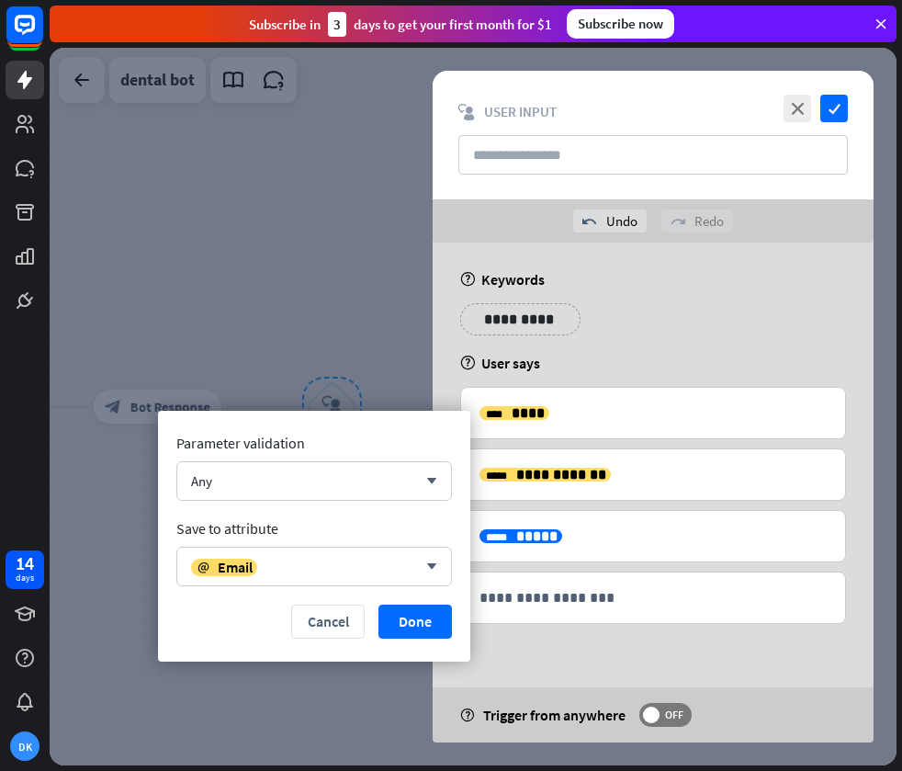
click at [508, 640] on div "**********" at bounding box center [653, 479] width 441 height 473
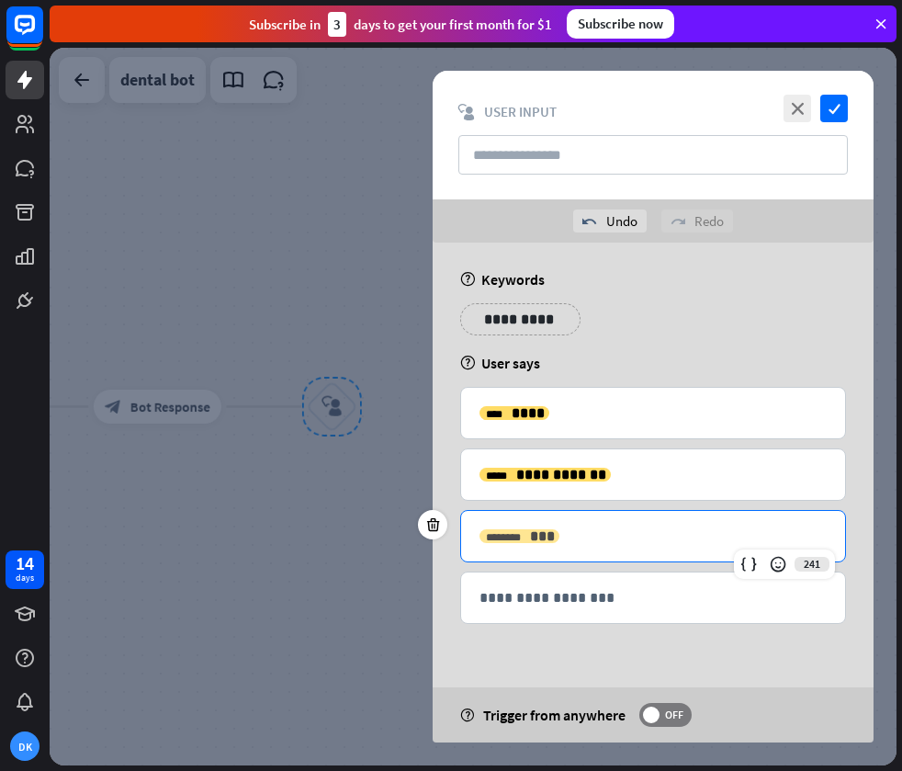
click at [530, 533] on span "***" at bounding box center [542, 536] width 25 height 14
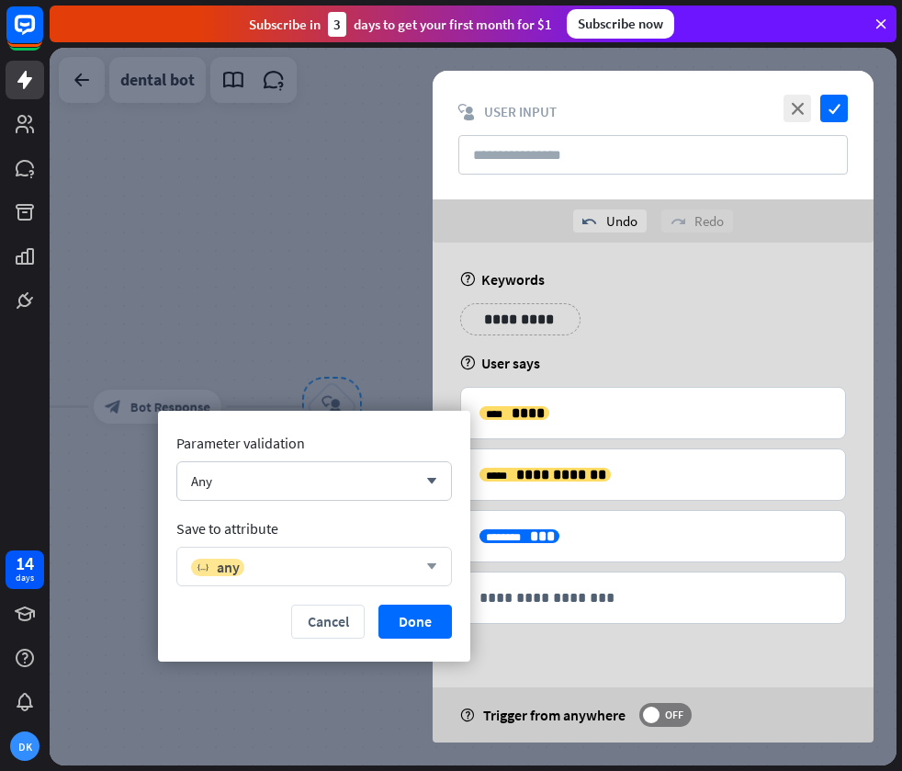
click at [322, 559] on div "variable any" at bounding box center [304, 567] width 226 height 18
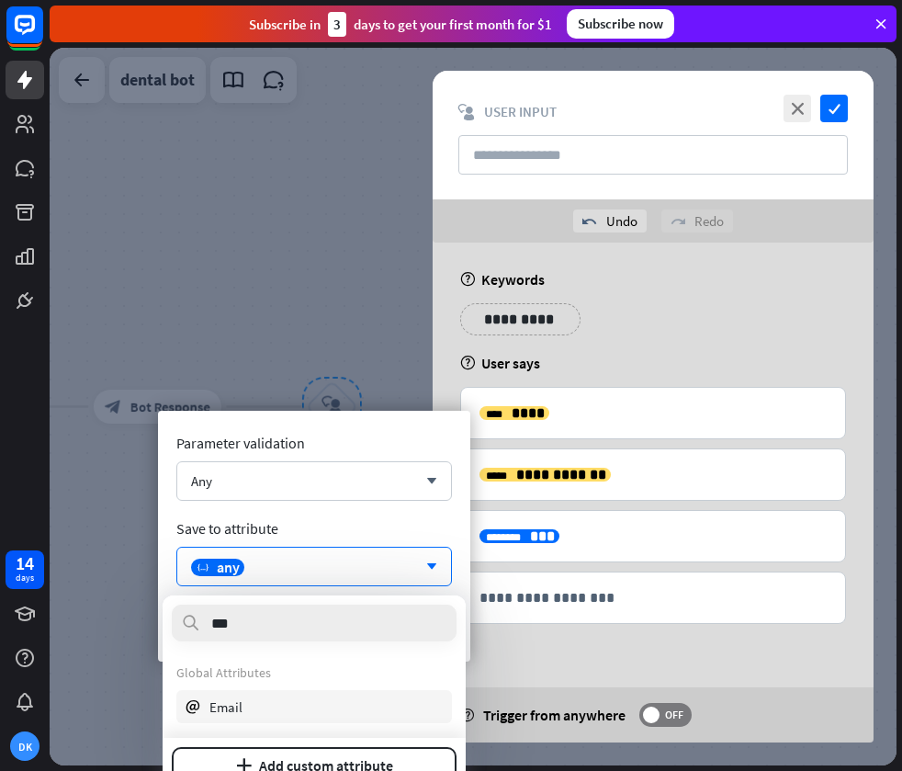
click at [240, 708] on span "Email" at bounding box center [225, 706] width 33 height 17
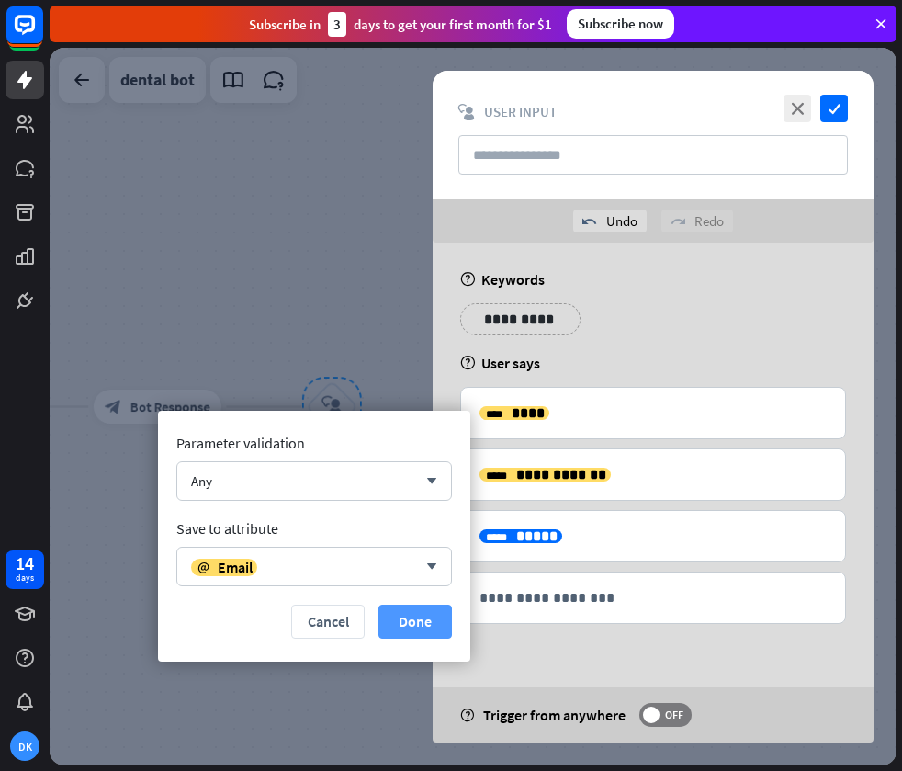
click at [389, 616] on button "Done" at bounding box center [414, 621] width 73 height 34
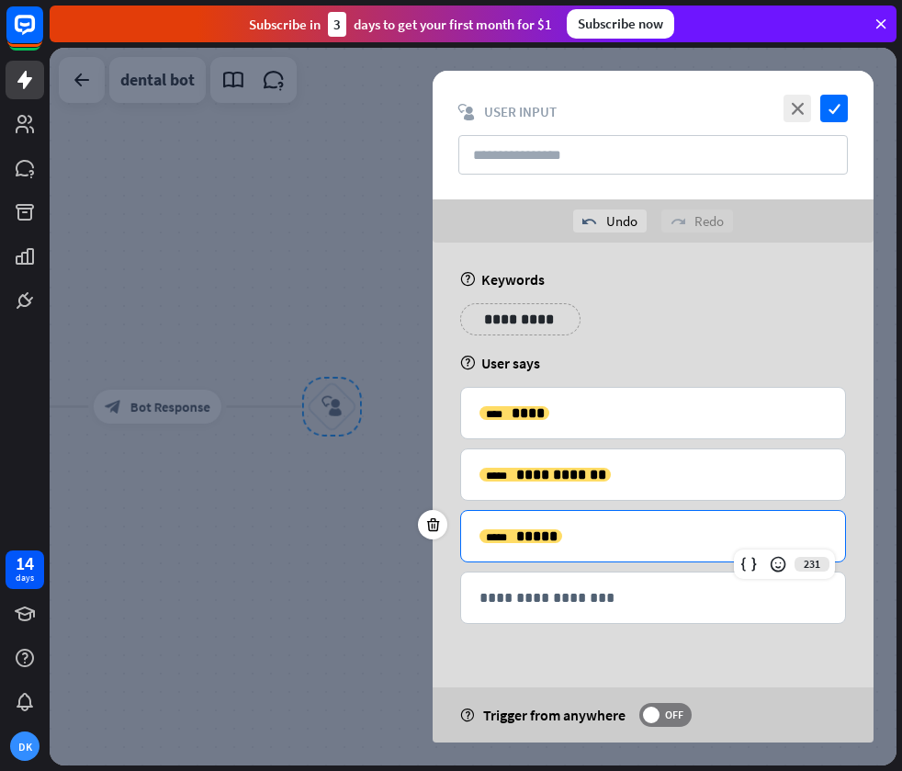
click at [512, 649] on div "**********" at bounding box center [653, 479] width 441 height 473
click at [627, 354] on div "help User says" at bounding box center [653, 363] width 386 height 18
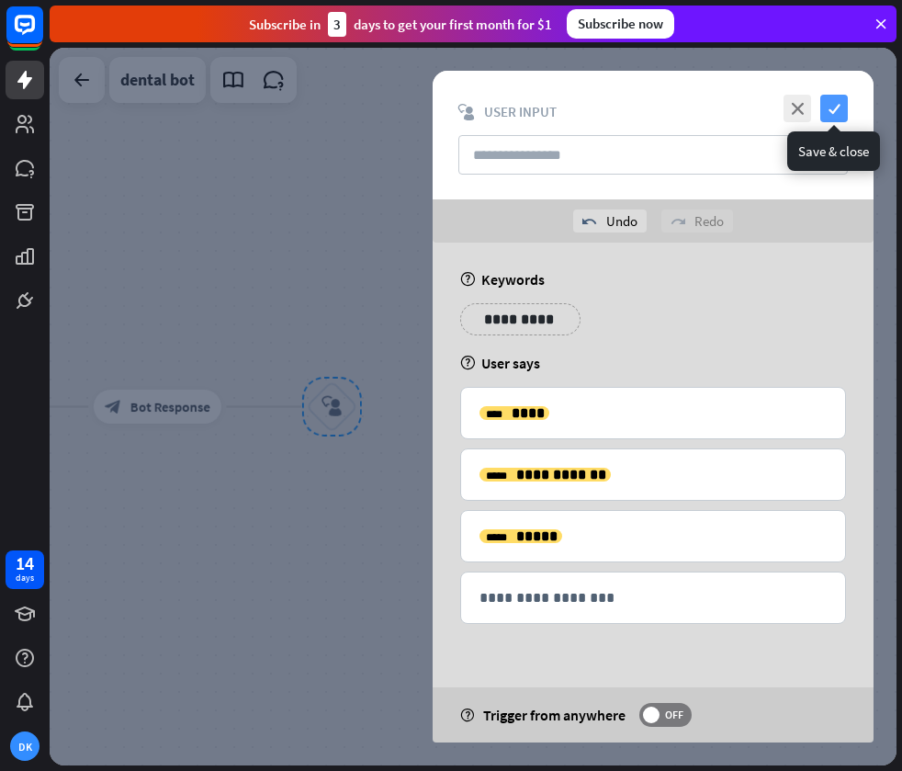
click at [831, 113] on icon "check" at bounding box center [834, 109] width 28 height 28
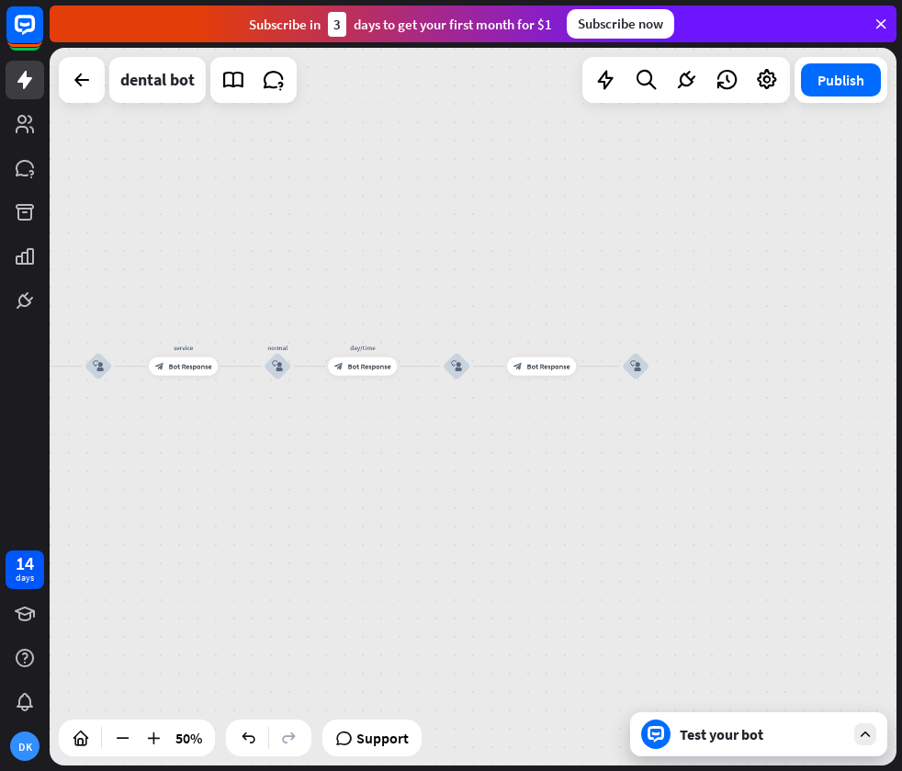
drag, startPoint x: 500, startPoint y: 428, endPoint x: 721, endPoint y: 374, distance: 227.9
click at [724, 374] on div "home_2 Start point Welcome message block_bot_response Bot Response treatment & …" at bounding box center [473, 406] width 847 height 717
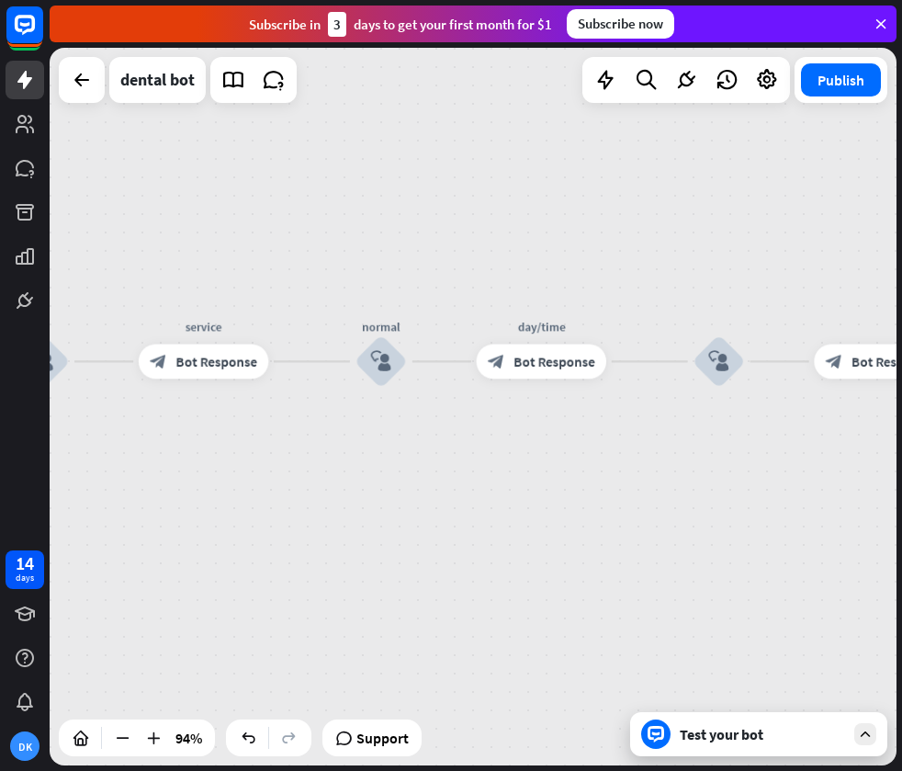
drag, startPoint x: 428, startPoint y: 442, endPoint x: 819, endPoint y: 521, distance: 399.2
click at [824, 521] on div "home_2 Start point Welcome message block_bot_response Bot Response treatment & …" at bounding box center [473, 406] width 847 height 717
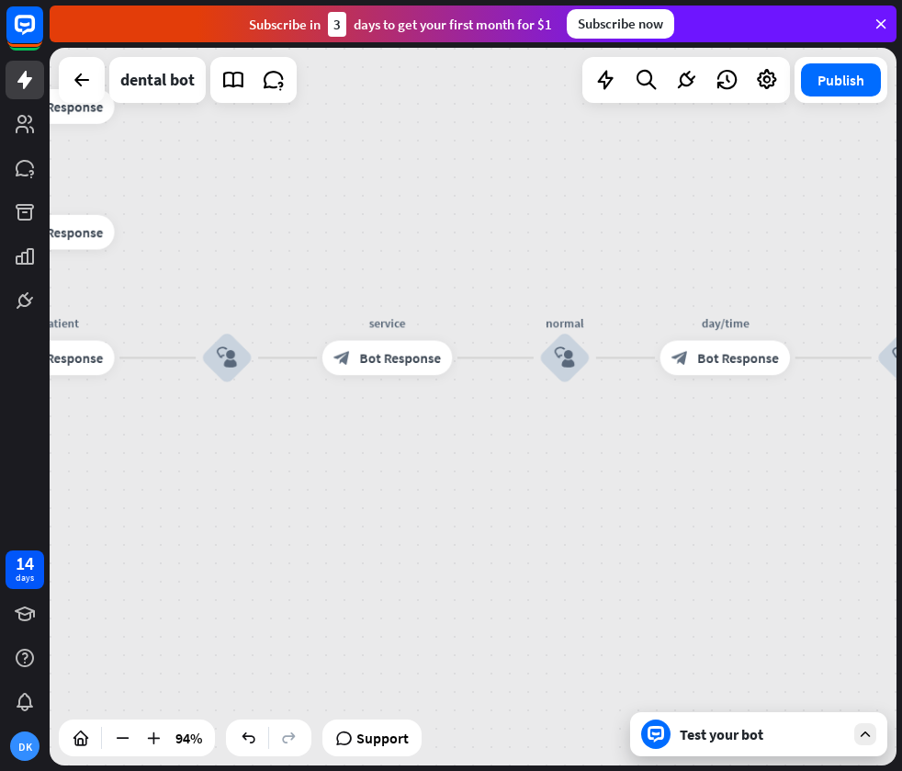
drag, startPoint x: 423, startPoint y: 530, endPoint x: 511, endPoint y: 505, distance: 91.6
click at [501, 512] on div "home_2 Start point Welcome message block_bot_response Bot Response treatment & …" at bounding box center [473, 406] width 847 height 717
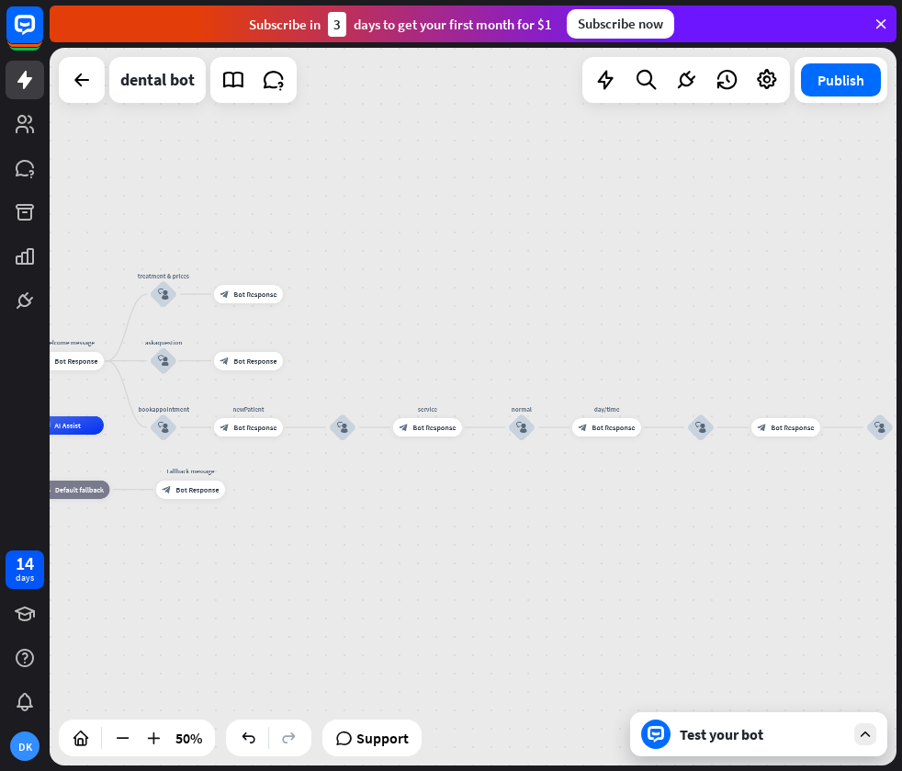
drag, startPoint x: 456, startPoint y: 493, endPoint x: 429, endPoint y: 495, distance: 26.7
click at [429, 494] on div "home_2 Start point Welcome message block_bot_response Bot Response treatment & …" at bounding box center [473, 406] width 847 height 717
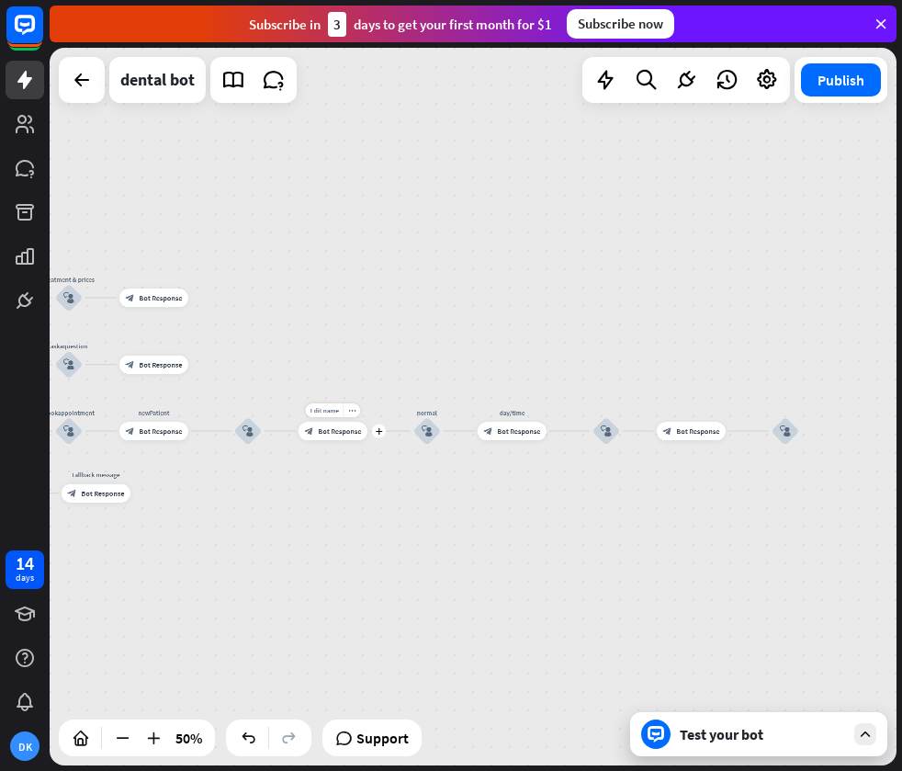
drag, startPoint x: 394, startPoint y: 452, endPoint x: 282, endPoint y: 454, distance: 112.1
click at [299, 440] on div "Edit name more_horiz plus block_bot_response Bot Response" at bounding box center [333, 431] width 69 height 18
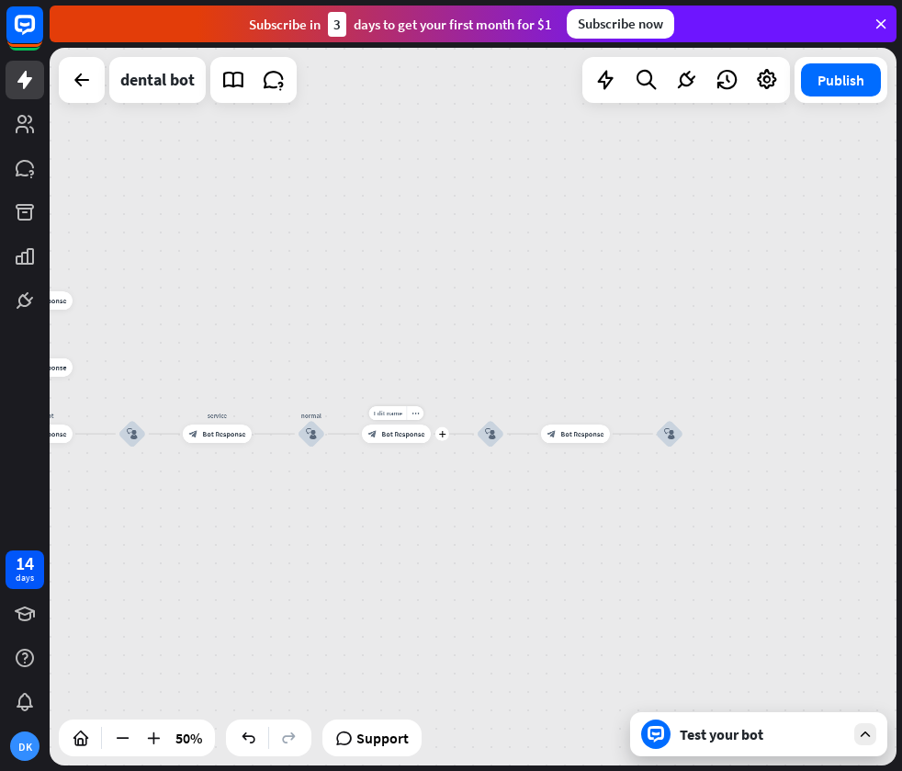
drag, startPoint x: 479, startPoint y: 457, endPoint x: 409, endPoint y: 452, distance: 70.0
click at [388, 443] on div "Edit name more_horiz plus day/time block_bot_response Bot Response" at bounding box center [396, 433] width 69 height 18
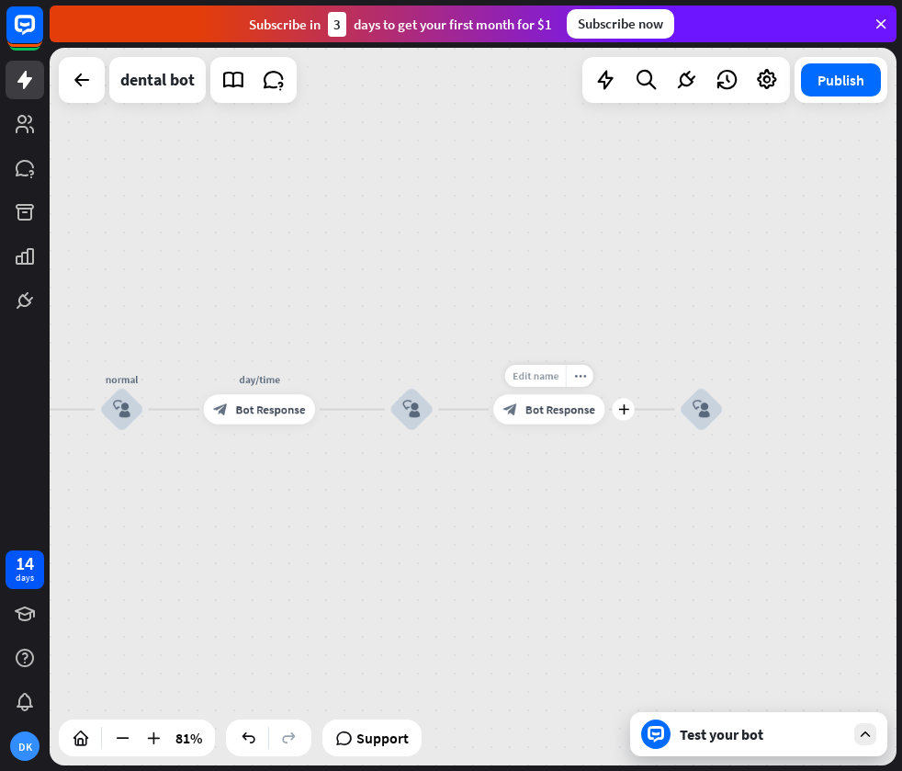
click at [527, 379] on span "Edit name" at bounding box center [536, 376] width 46 height 14
type input "****"
click at [557, 446] on div "home_2 Start point Welcome message block_bot_response Bot Response treatment & …" at bounding box center [473, 406] width 847 height 717
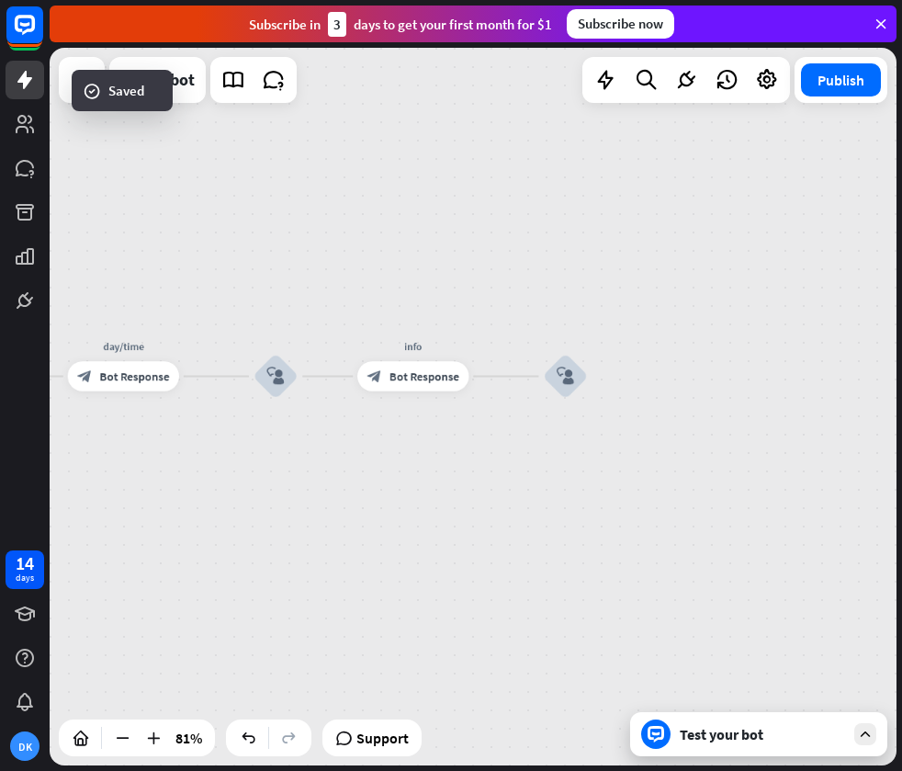
drag, startPoint x: 668, startPoint y: 445, endPoint x: 552, endPoint y: 419, distance: 118.6
click at [553, 399] on div "block_user_input" at bounding box center [565, 376] width 45 height 45
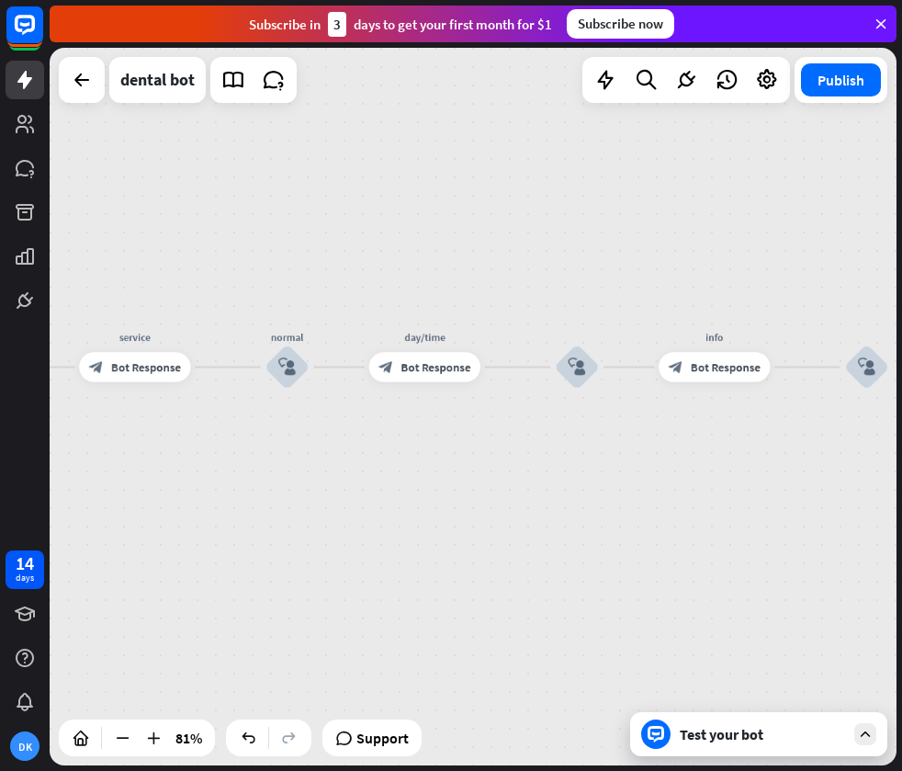
drag, startPoint x: 440, startPoint y: 450, endPoint x: 756, endPoint y: 447, distance: 316.0
click at [901, 440] on html "14 days DK close Product Help First steps Get started with ChatBot Help Center …" at bounding box center [451, 385] width 902 height 771
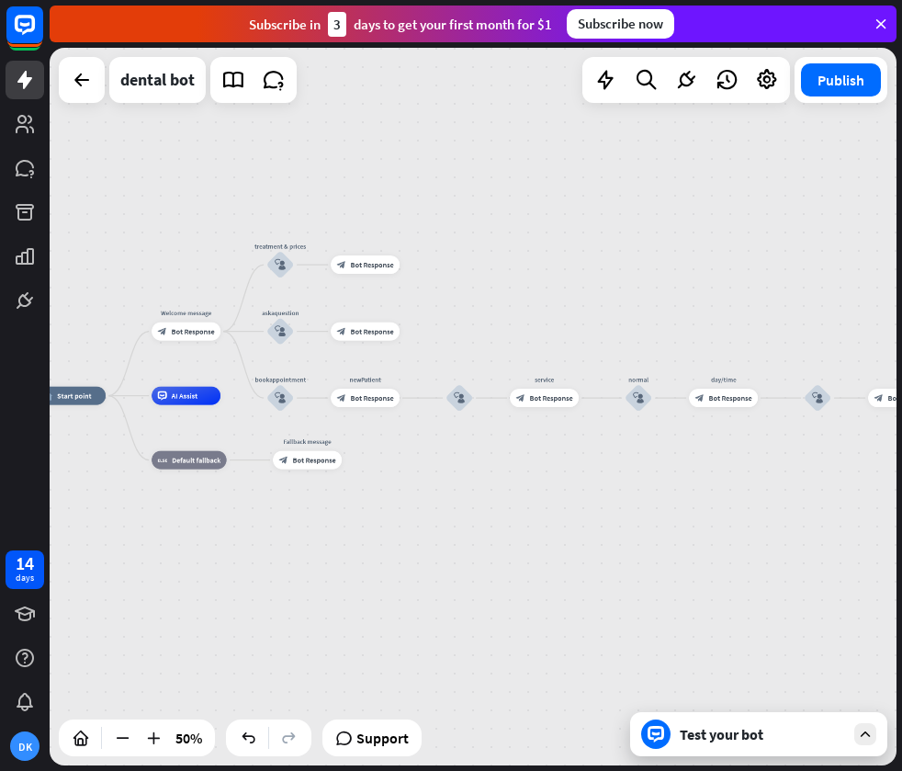
drag, startPoint x: 239, startPoint y: 475, endPoint x: 671, endPoint y: 456, distance: 432.2
click at [460, 457] on div "home_2 Start point Welcome message block_bot_response Bot Response treatment & …" at bounding box center [248, 575] width 423 height 359
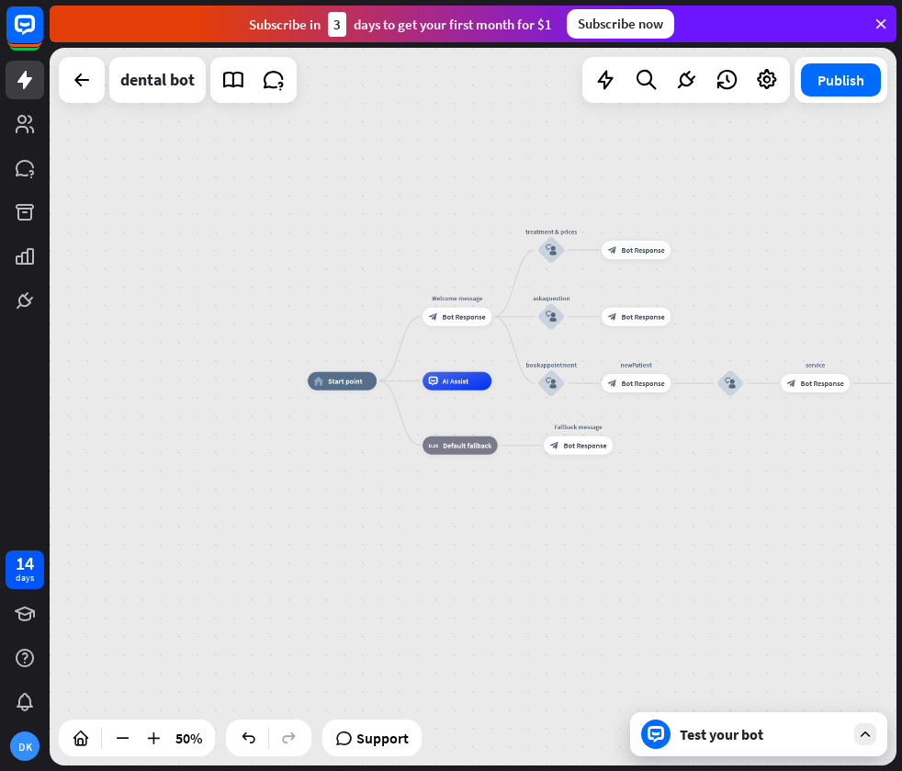
drag, startPoint x: 739, startPoint y: 735, endPoint x: 729, endPoint y: 728, distance: 12.0
click at [739, 735] on div "Test your bot" at bounding box center [762, 734] width 165 height 18
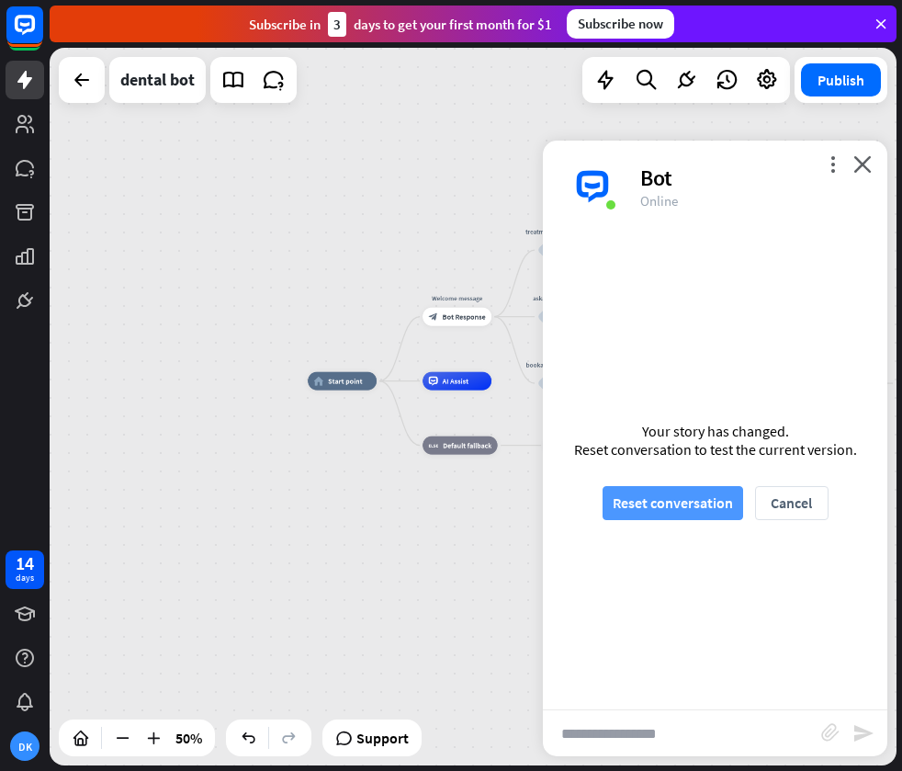
click at [683, 504] on button "Reset conversation" at bounding box center [673, 503] width 141 height 34
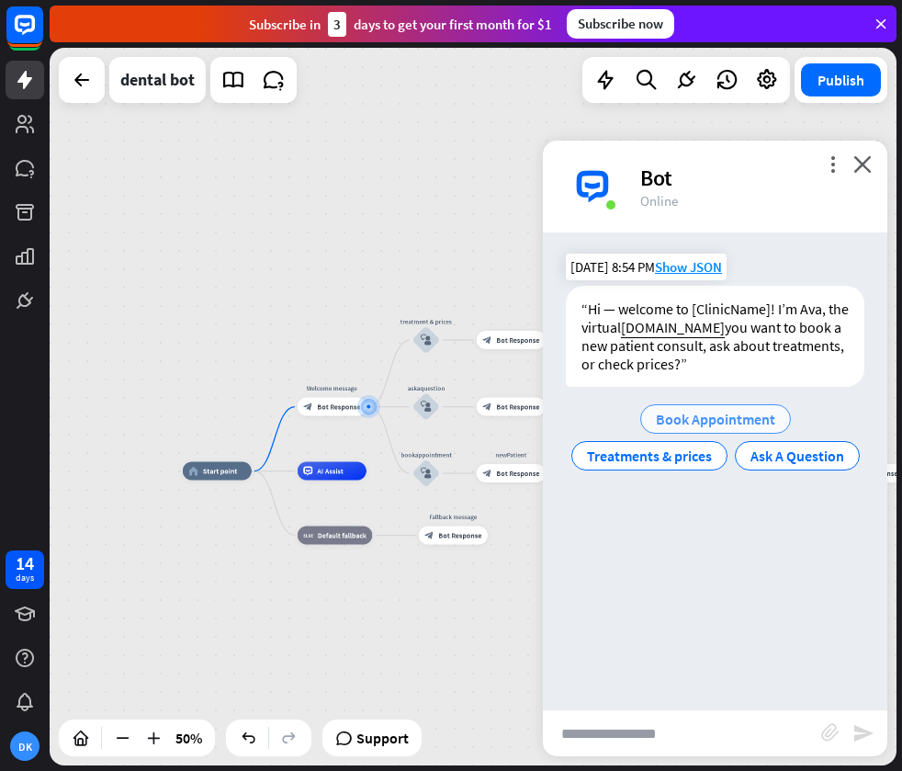
click at [684, 416] on span "Book Appointment" at bounding box center [715, 419] width 119 height 18
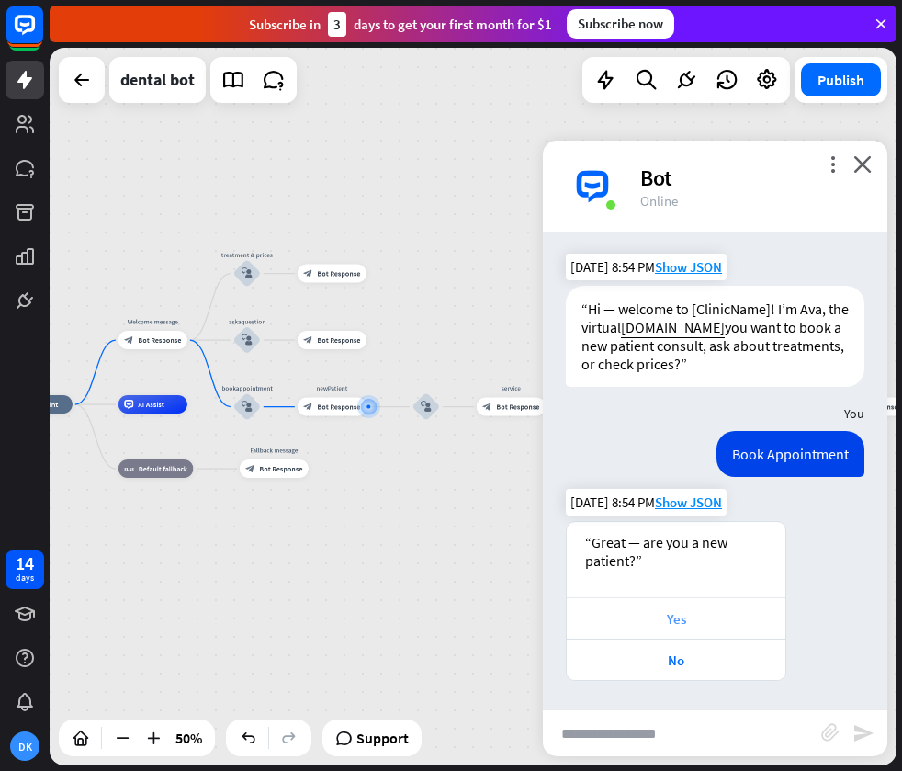
click at [679, 616] on div "Yes" at bounding box center [676, 618] width 200 height 17
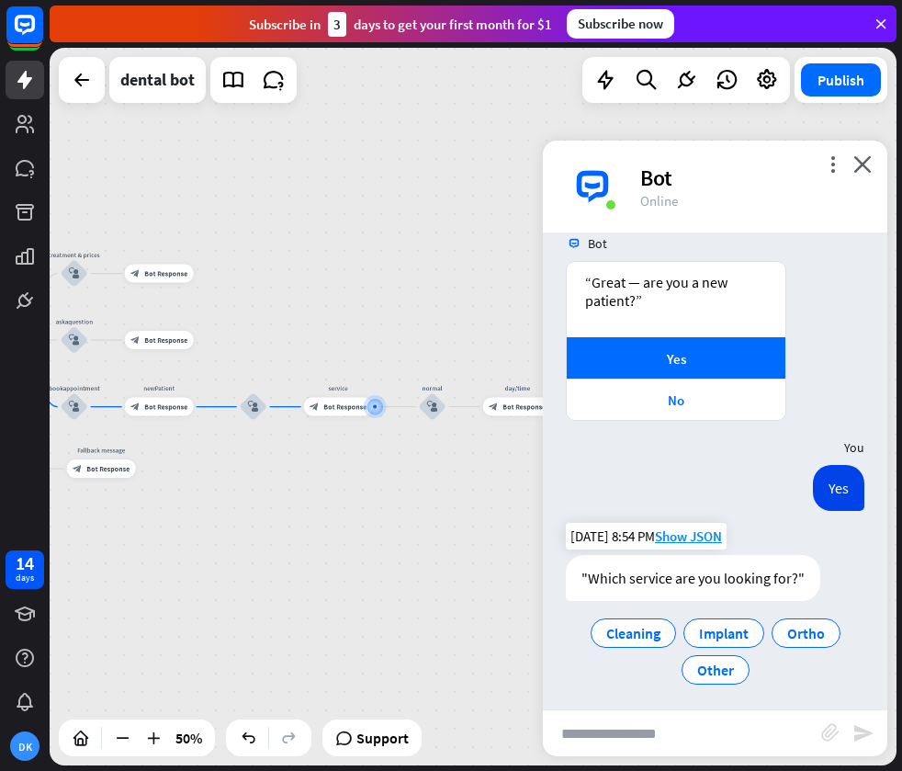
scroll to position [266, 0]
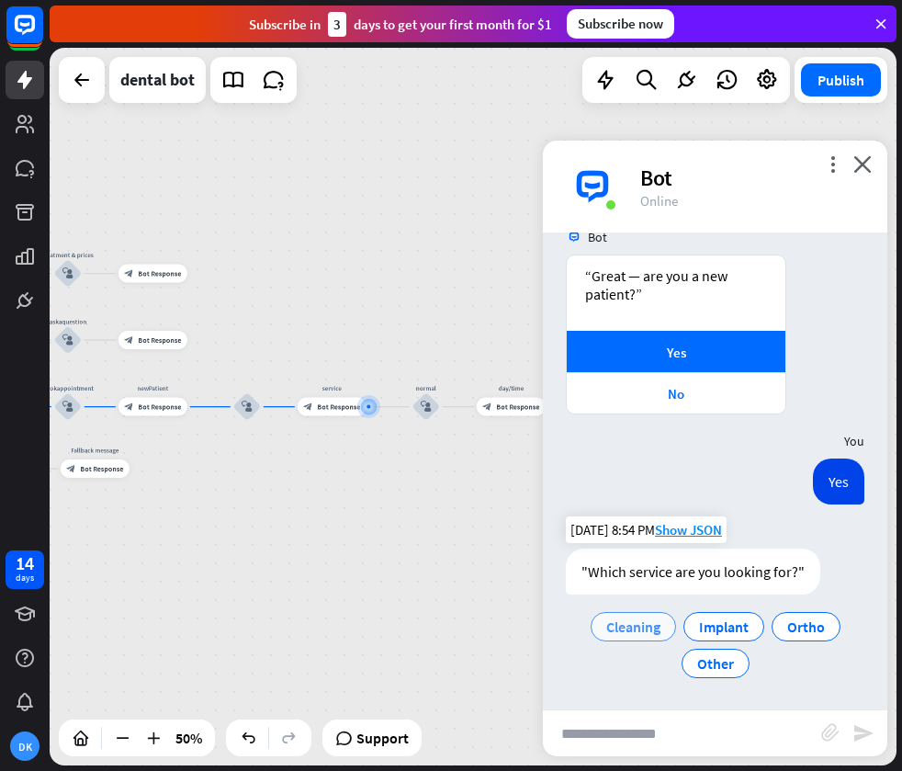
click at [649, 627] on span "Cleaning" at bounding box center [633, 626] width 54 height 18
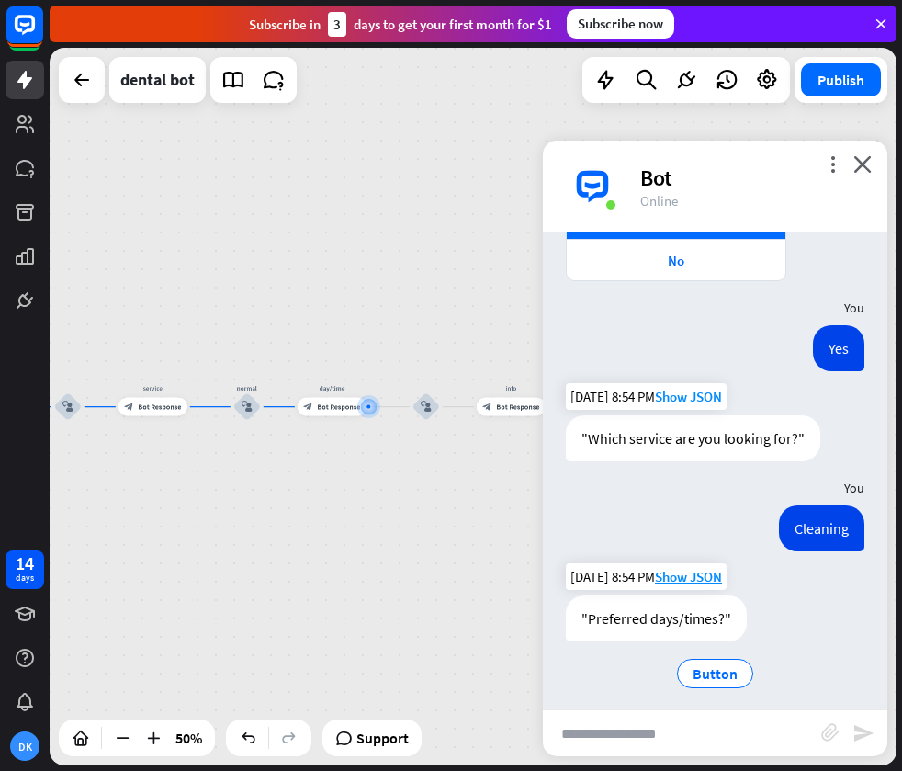
scroll to position [410, 0]
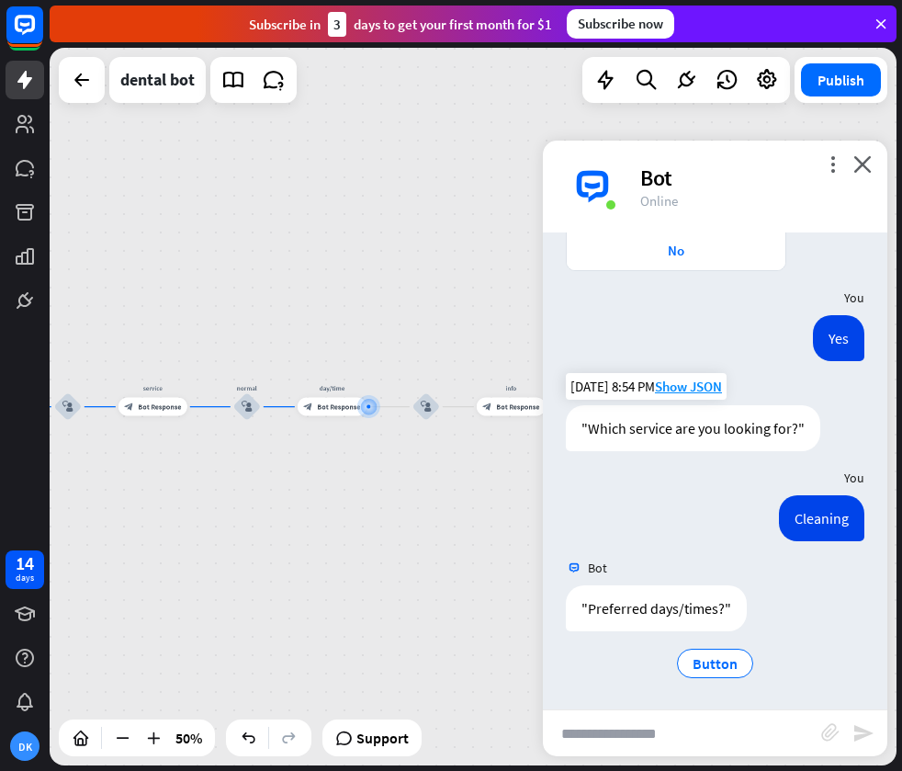
click at [671, 724] on input "text" at bounding box center [682, 733] width 278 height 46
type input "**********"
click at [859, 728] on icon "send" at bounding box center [863, 733] width 22 height 22
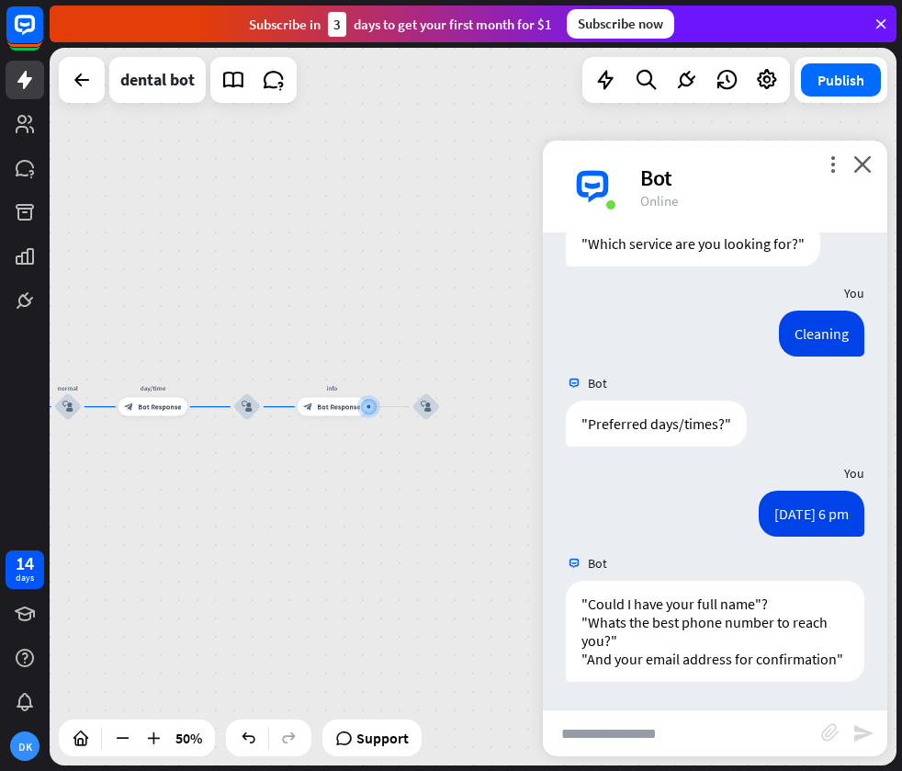
scroll to position [613, 0]
click at [671, 717] on input "text" at bounding box center [682, 733] width 278 height 46
type input "**********"
click at [863, 728] on icon "send" at bounding box center [863, 733] width 22 height 22
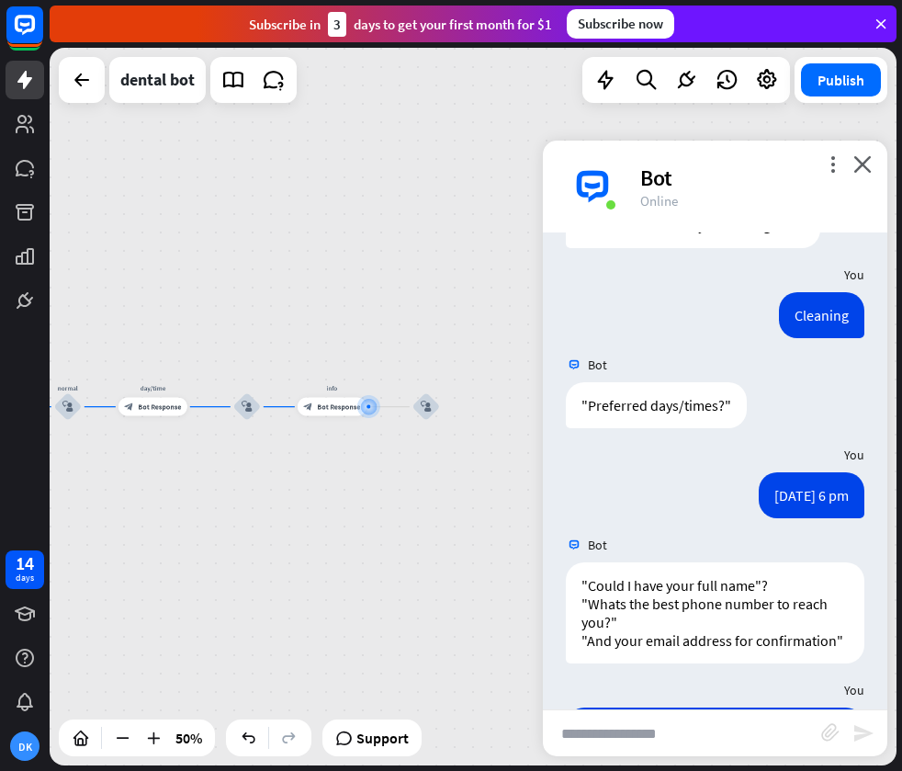
scroll to position [721, 0]
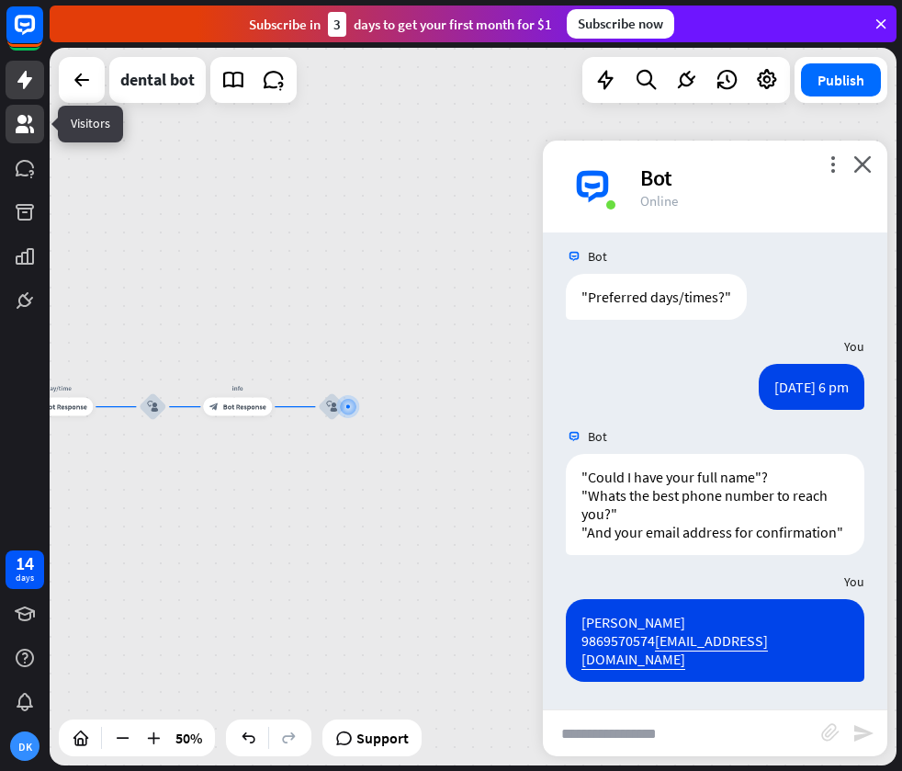
click at [24, 118] on icon at bounding box center [25, 124] width 18 height 18
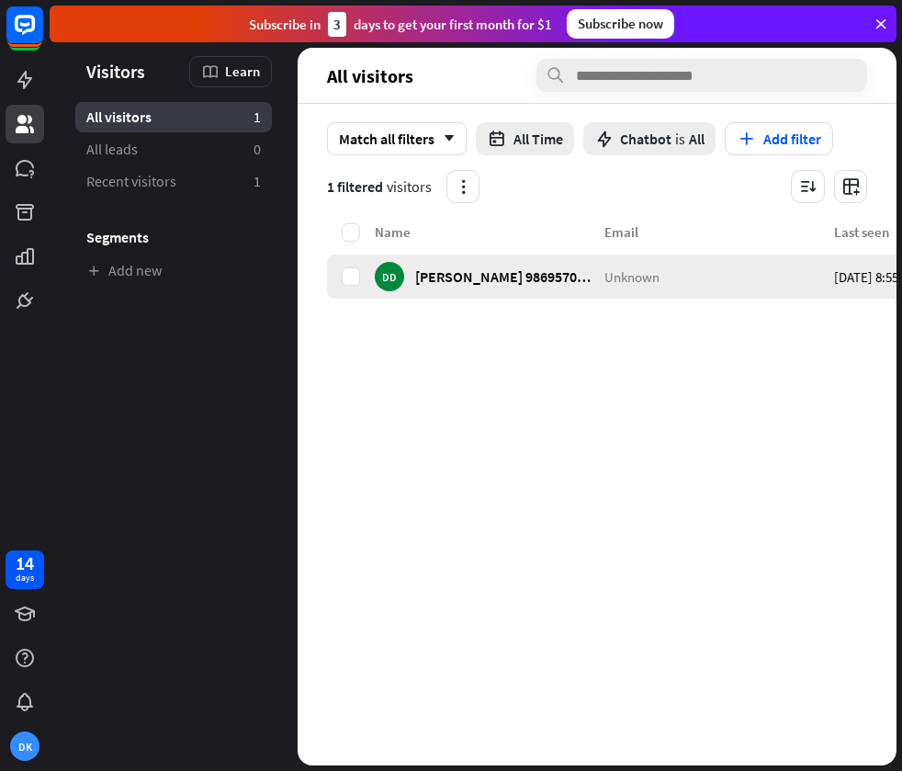
click at [634, 284] on span "Unknown" at bounding box center [631, 275] width 55 height 17
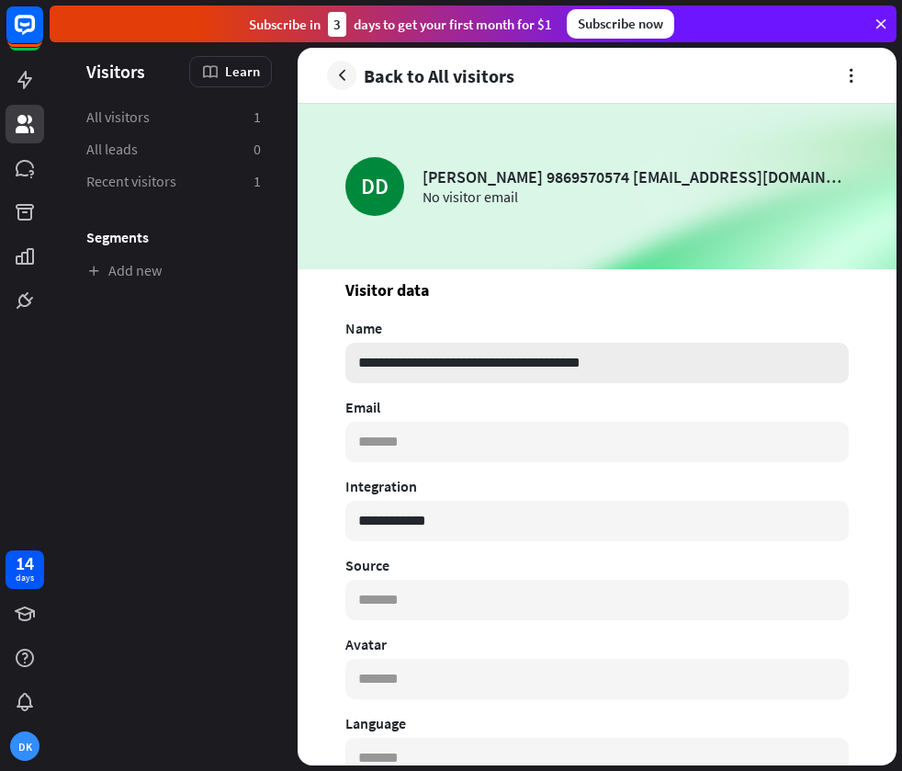
scroll to position [23, 0]
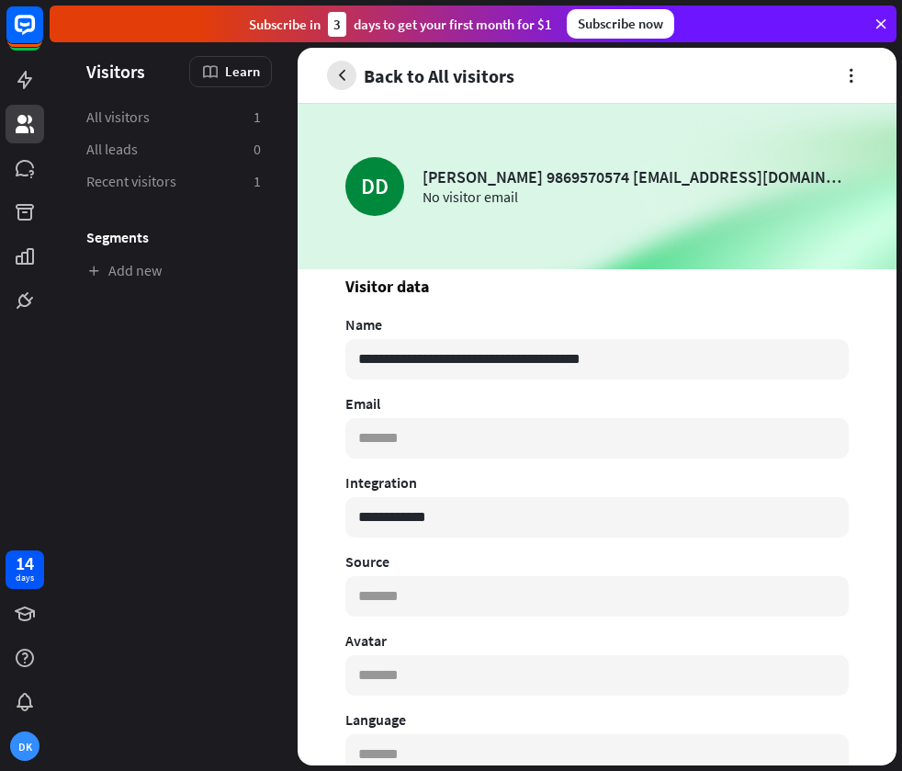
click at [349, 71] on icon "button" at bounding box center [342, 75] width 19 height 19
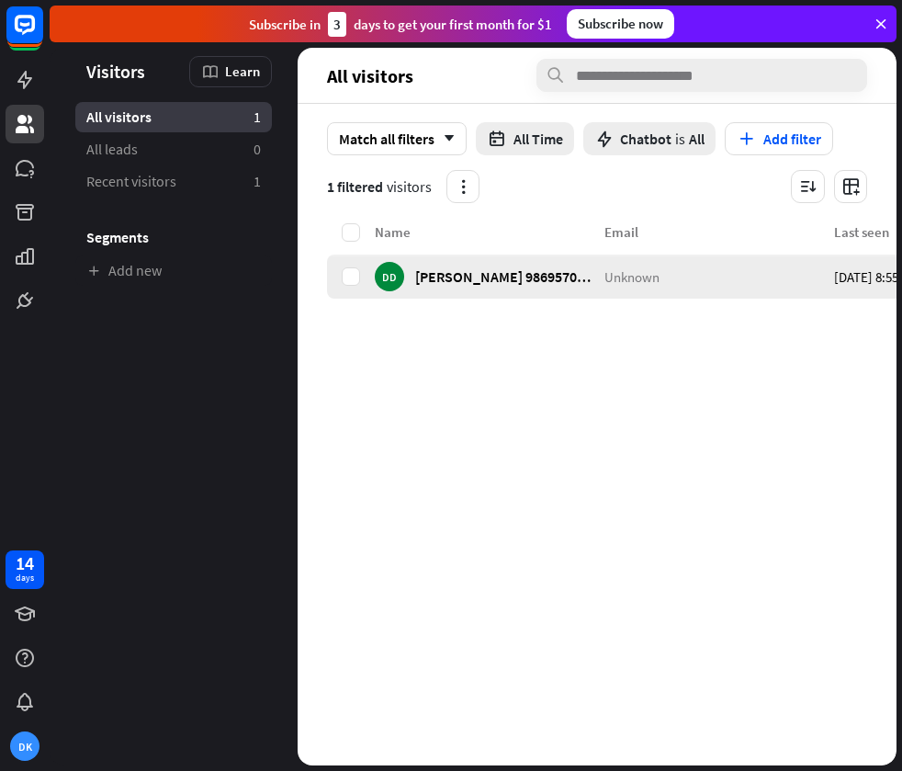
click at [503, 275] on span "[PERSON_NAME] 9869570574 [EMAIL_ADDRESS][DOMAIN_NAME]" at bounding box center [504, 275] width 178 height 17
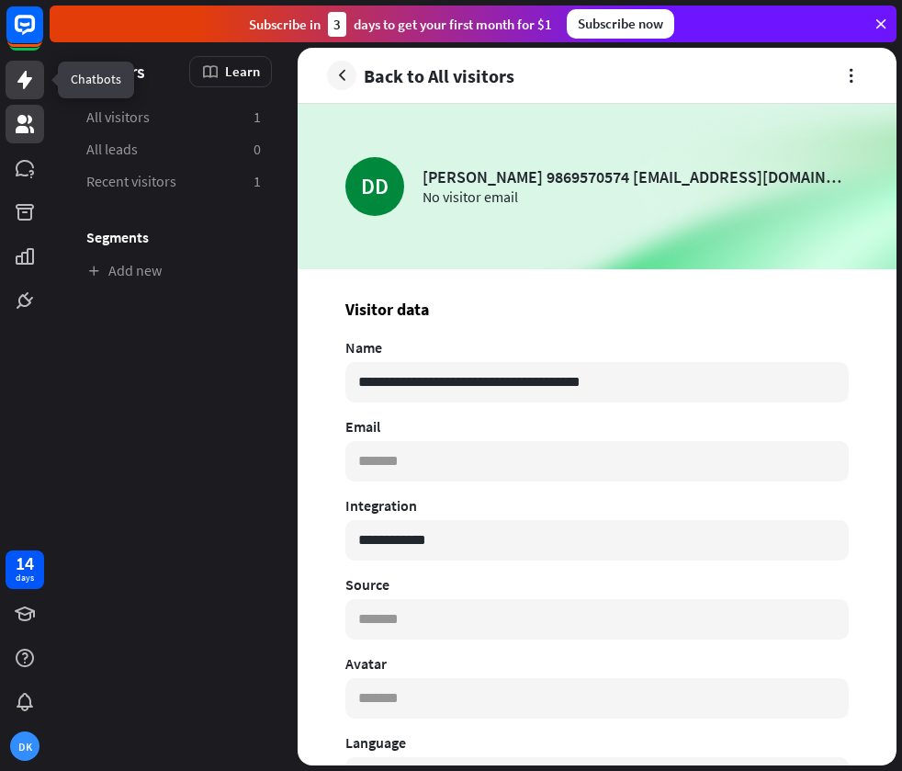
click at [27, 67] on link at bounding box center [25, 80] width 39 height 39
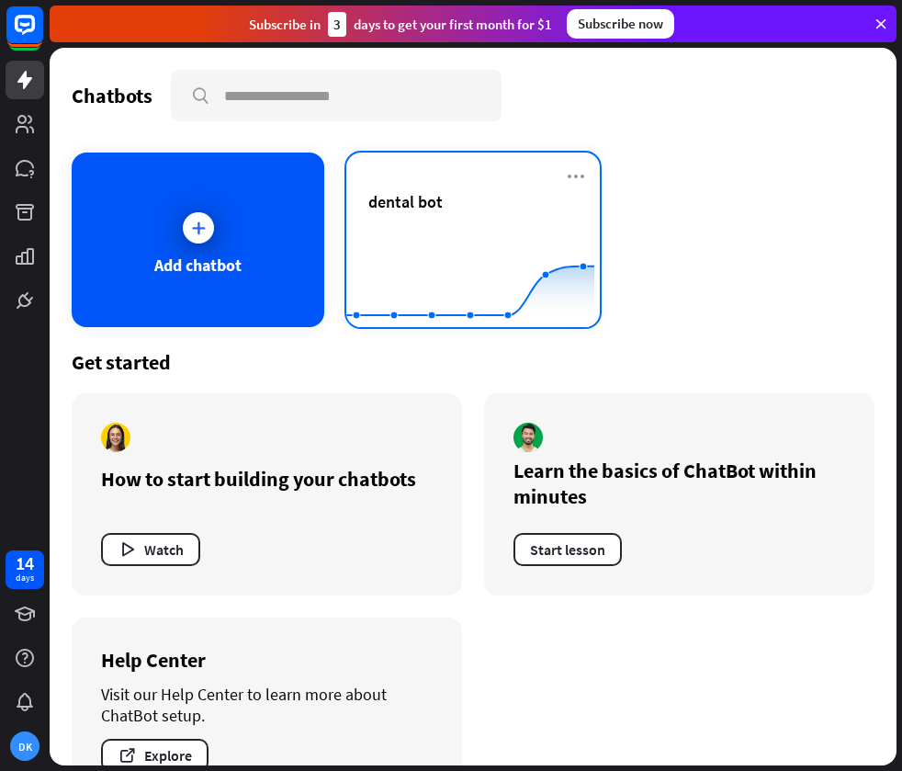
click at [405, 214] on div "dental bot" at bounding box center [472, 223] width 209 height 64
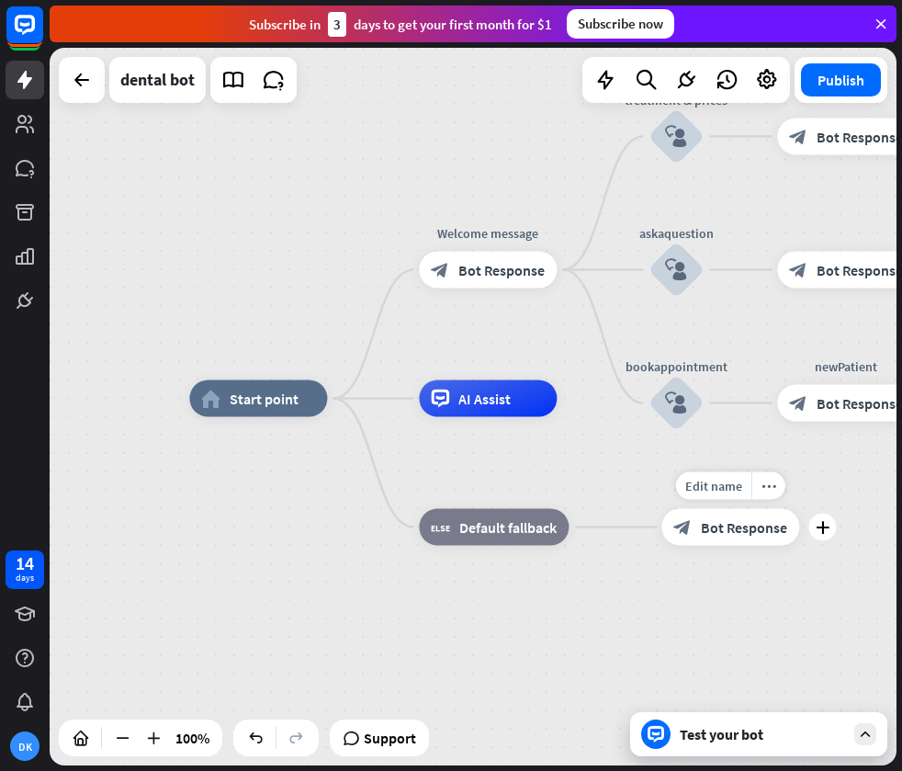
drag, startPoint x: 745, startPoint y: 589, endPoint x: 604, endPoint y: 560, distance: 144.3
click at [605, 561] on div "home_2 Start point Welcome message block_bot_response Bot Response treatment & …" at bounding box center [612, 757] width 847 height 717
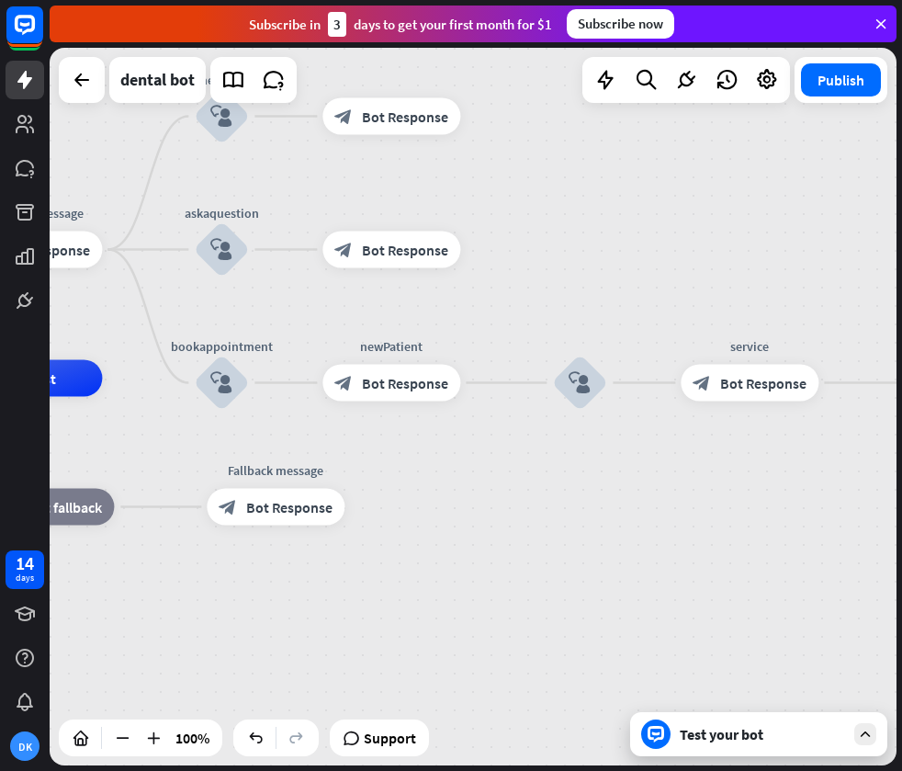
drag, startPoint x: 734, startPoint y: 460, endPoint x: 396, endPoint y: 461, distance: 338.0
click at [396, 461] on div "home_2 Start point Welcome message block_bot_response Bot Response treatment & …" at bounding box center [158, 736] width 847 height 717
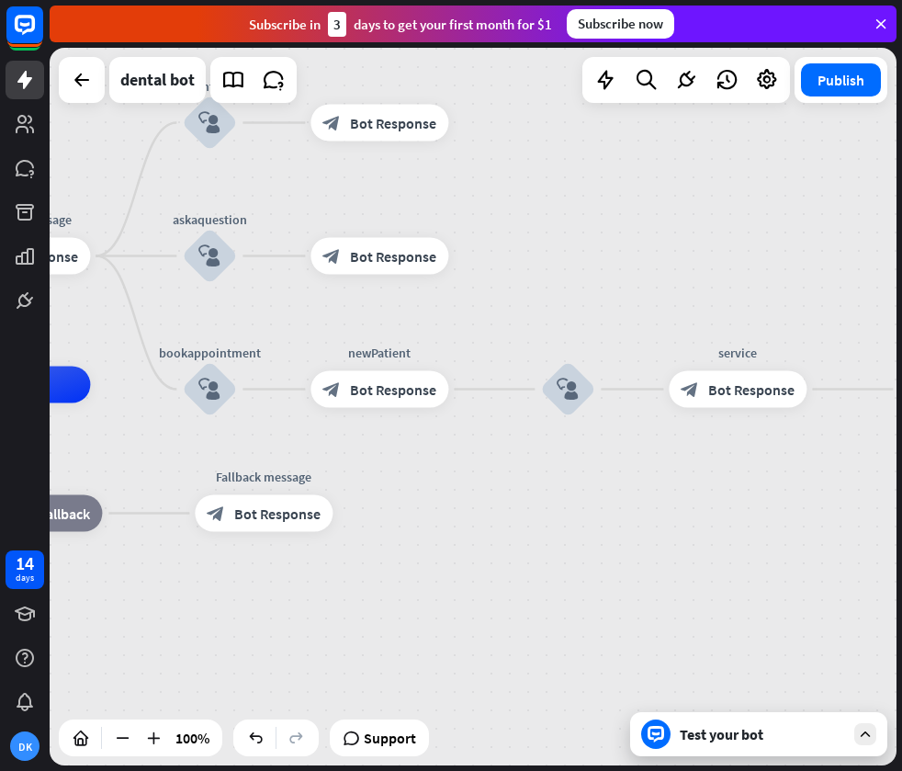
drag, startPoint x: 623, startPoint y: 471, endPoint x: 566, endPoint y: 471, distance: 57.0
click at [566, 471] on div "home_2 Start point Welcome message block_bot_response Bot Response treatment & …" at bounding box center [473, 406] width 847 height 717
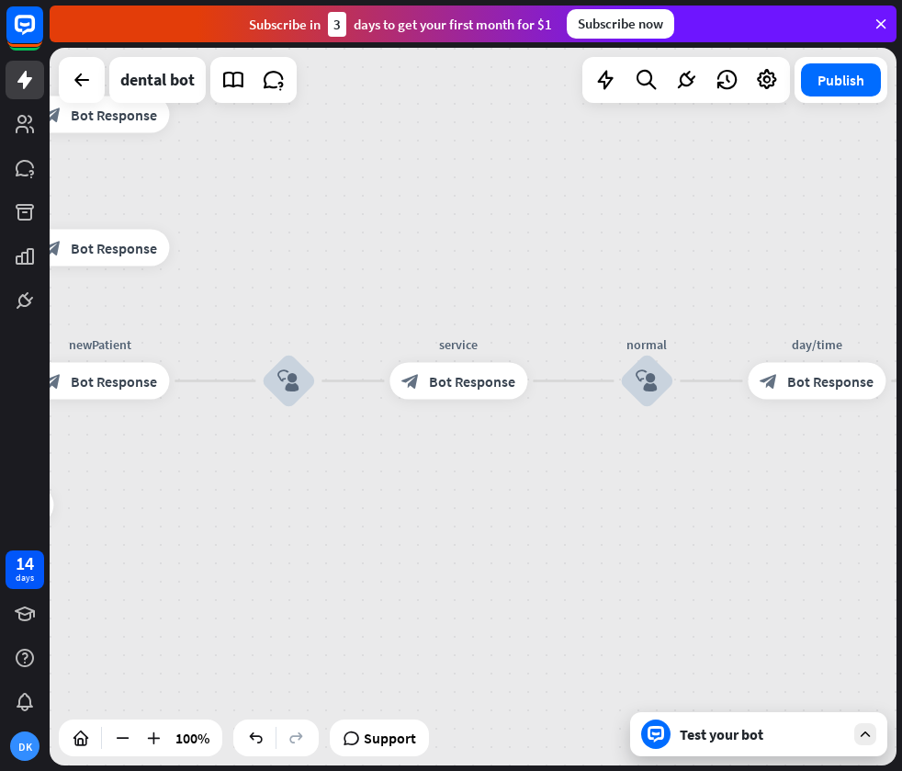
drag, startPoint x: 665, startPoint y: 523, endPoint x: 422, endPoint y: 508, distance: 243.9
click at [417, 513] on div "home_2 Start point Welcome message block_bot_response Bot Response treatment & …" at bounding box center [473, 406] width 847 height 717
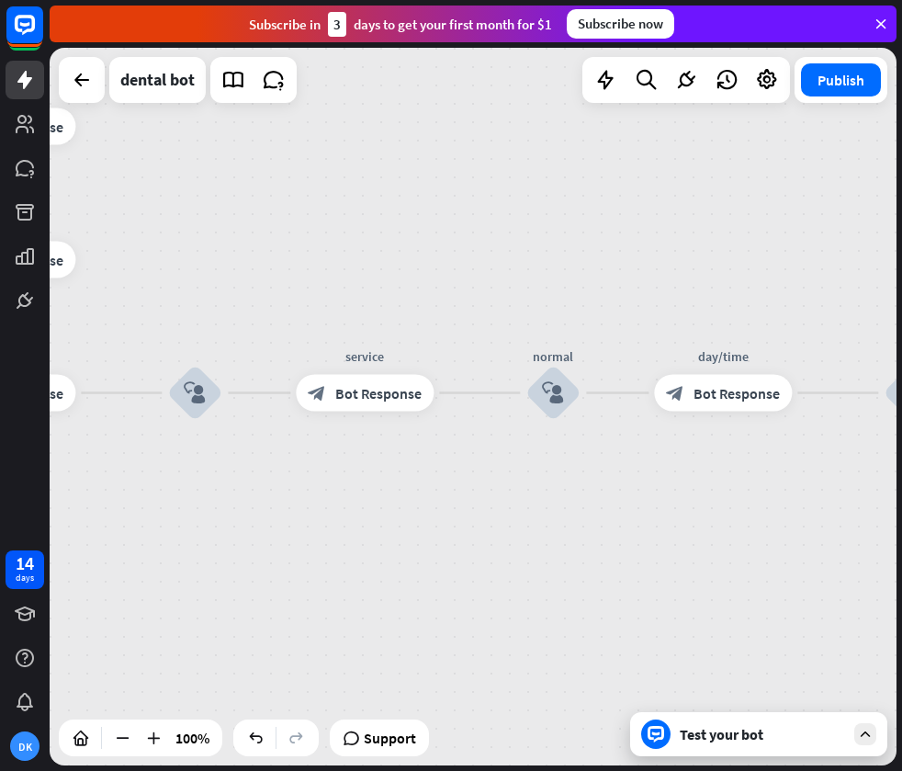
drag, startPoint x: 657, startPoint y: 457, endPoint x: 463, endPoint y: 470, distance: 194.2
click at [463, 470] on div "home_2 Start point Welcome message block_bot_response Bot Response treatment & …" at bounding box center [473, 406] width 847 height 717
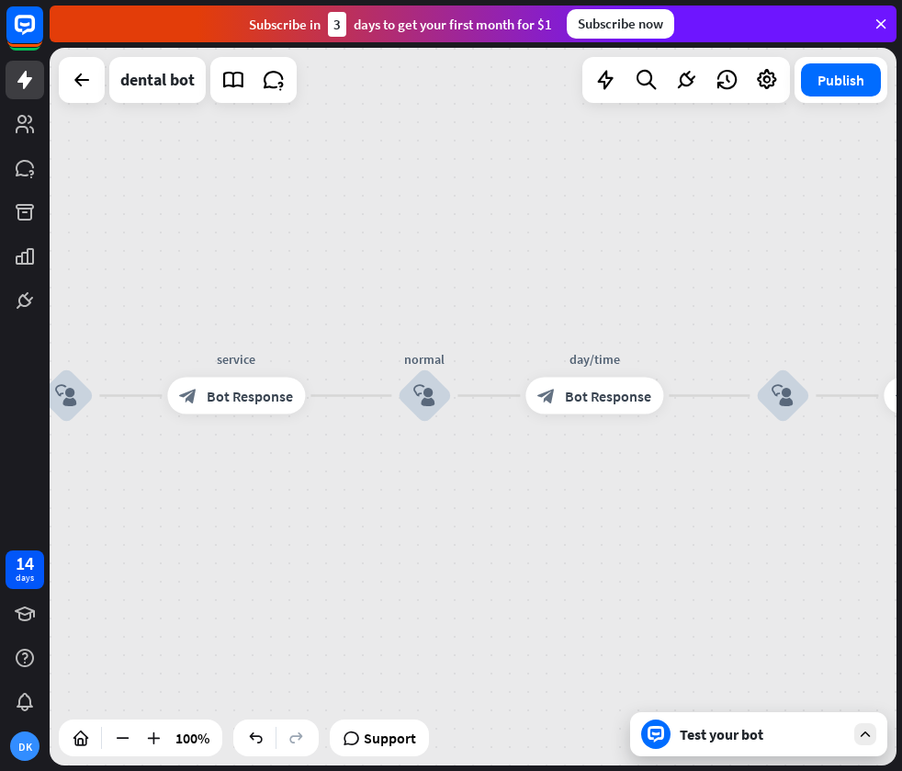
drag, startPoint x: 746, startPoint y: 472, endPoint x: 531, endPoint y: 456, distance: 215.6
click at [531, 456] on div "home_2 Start point Welcome message block_bot_response Bot Response treatment & …" at bounding box center [473, 406] width 847 height 717
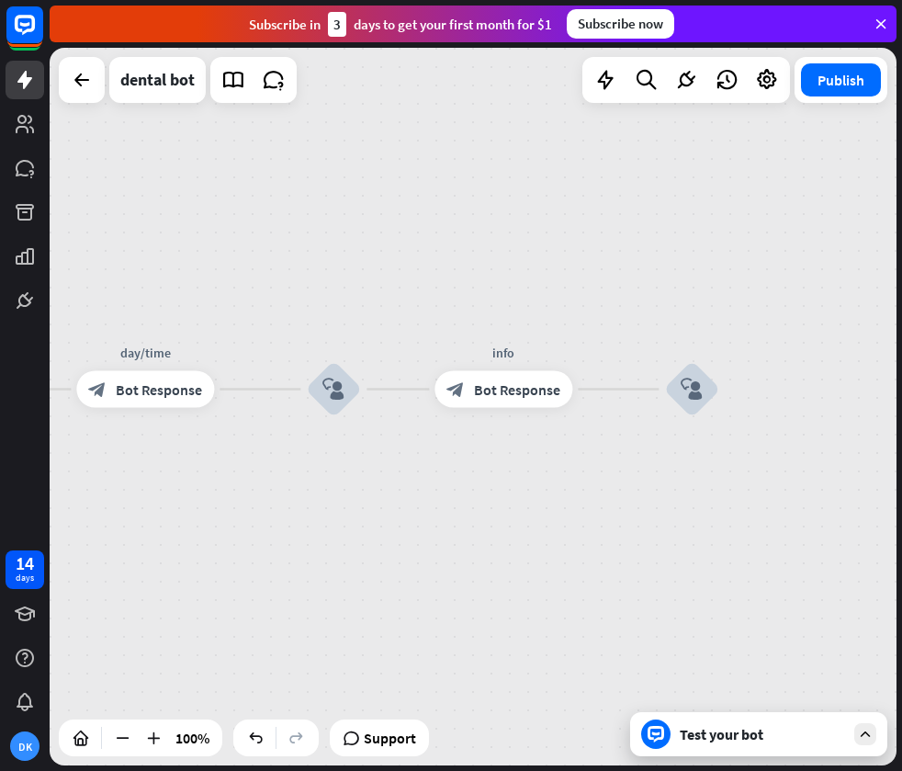
drag, startPoint x: 712, startPoint y: 460, endPoint x: 479, endPoint y: 470, distance: 233.5
click at [479, 470] on div "home_2 Start point Welcome message block_bot_response Bot Response treatment & …" at bounding box center [473, 406] width 847 height 717
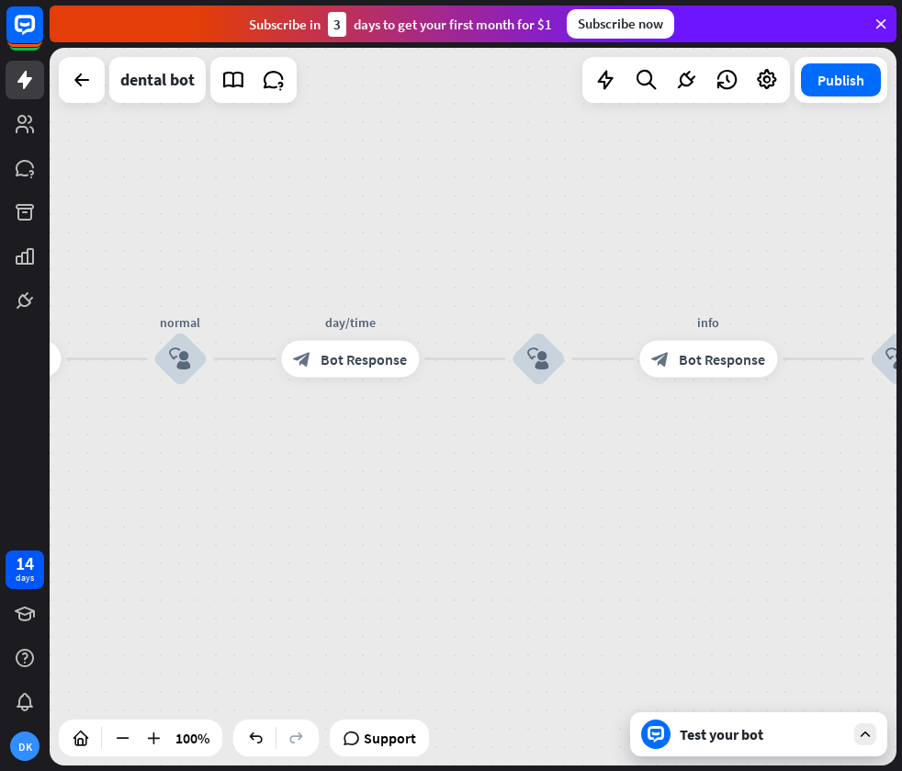
drag, startPoint x: 404, startPoint y: 478, endPoint x: 608, endPoint y: 446, distance: 206.4
click at [613, 447] on div "home_2 Start point Welcome message block_bot_response Bot Response treatment & …" at bounding box center [473, 406] width 847 height 717
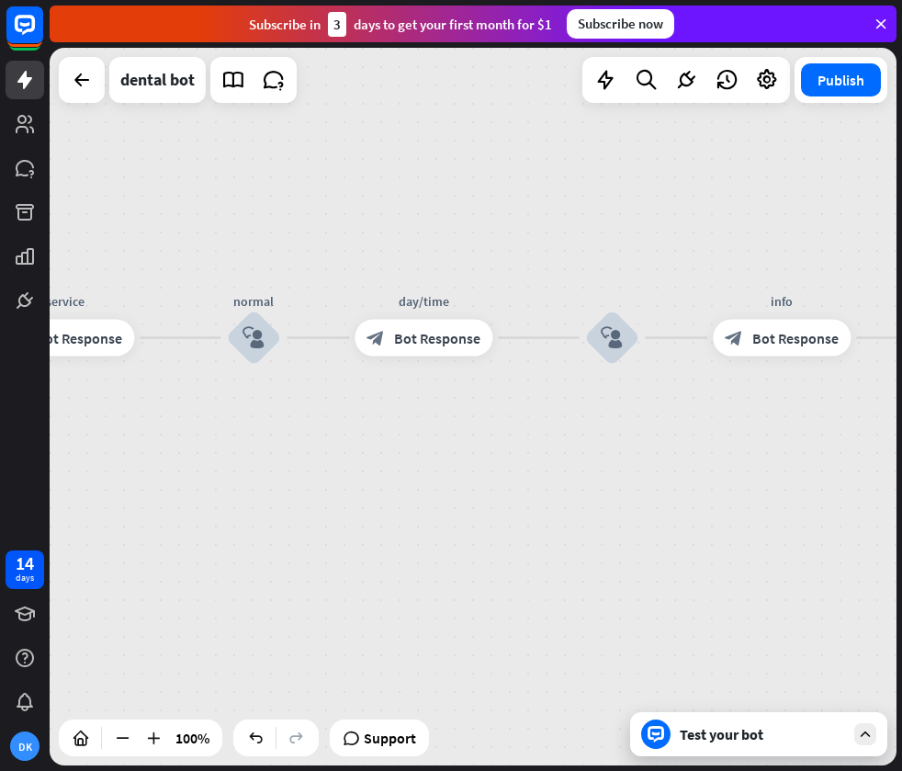
drag, startPoint x: 462, startPoint y: 498, endPoint x: 755, endPoint y: 446, distance: 297.7
click at [755, 446] on div "home_2 Start point Welcome message block_bot_response Bot Response treatment & …" at bounding box center [473, 406] width 847 height 717
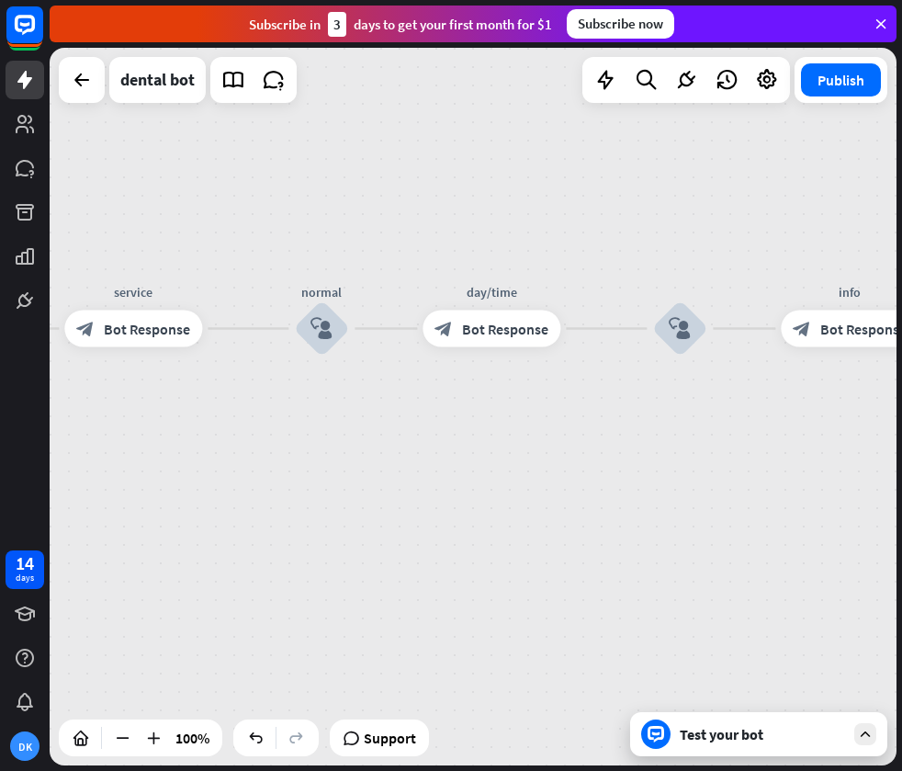
drag, startPoint x: 661, startPoint y: 451, endPoint x: 500, endPoint y: 476, distance: 163.6
click at [499, 477] on div "home_2 Start point Welcome message block_bot_response Bot Response treatment & …" at bounding box center [473, 406] width 847 height 717
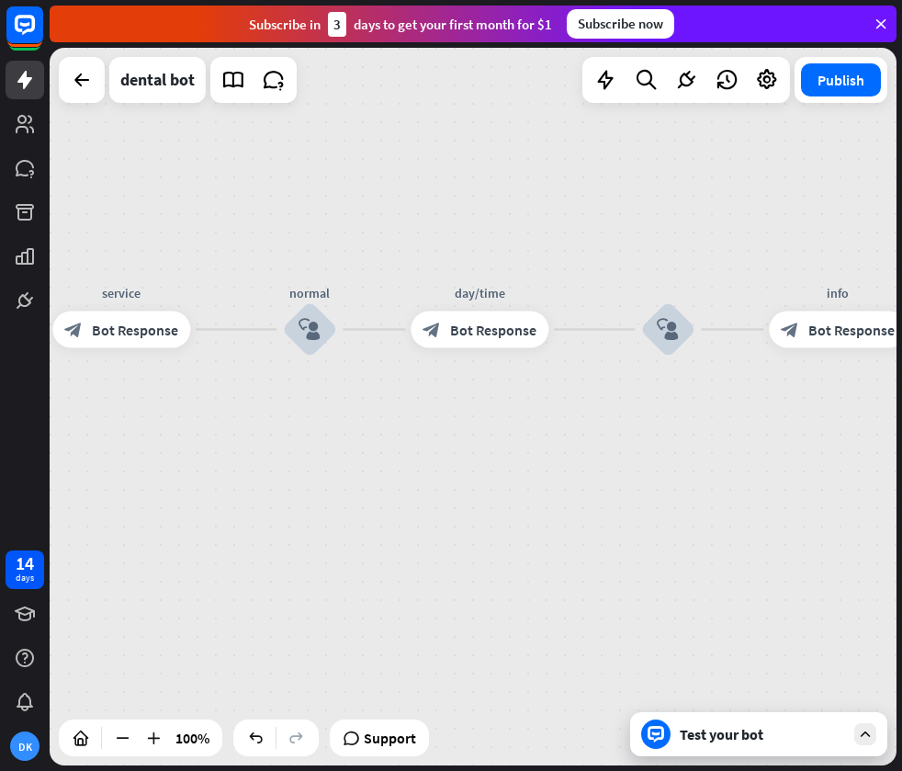
drag, startPoint x: 528, startPoint y: 438, endPoint x: 443, endPoint y: 427, distance: 86.1
click at [443, 427] on div "home_2 Start point Welcome message block_bot_response Bot Response treatment & …" at bounding box center [473, 406] width 847 height 717
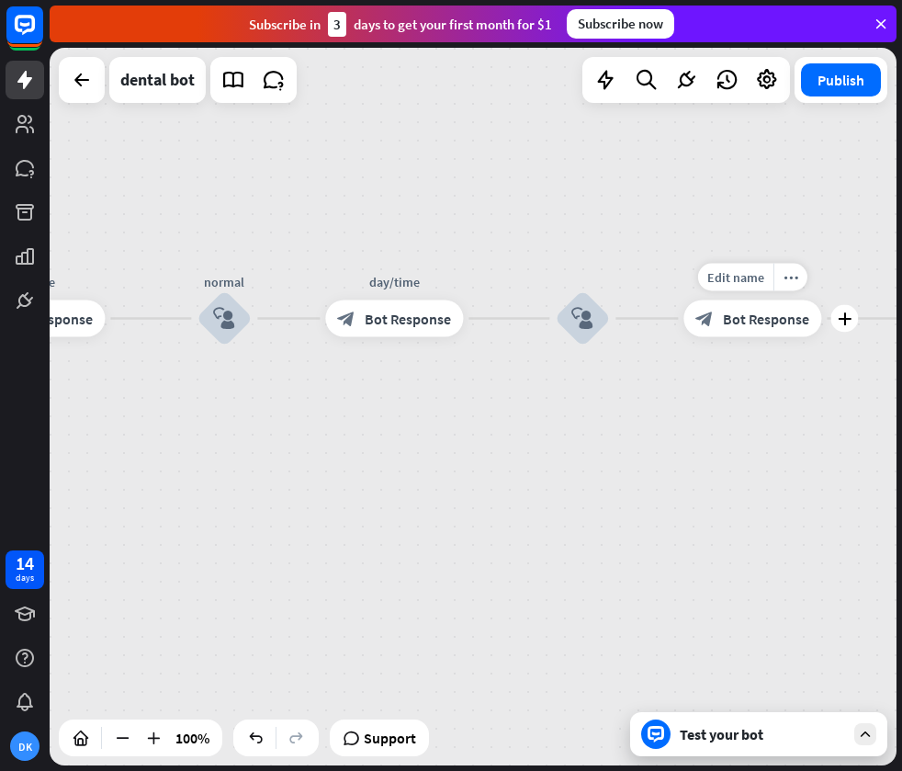
click at [738, 322] on span "Bot Response" at bounding box center [766, 319] width 86 height 18
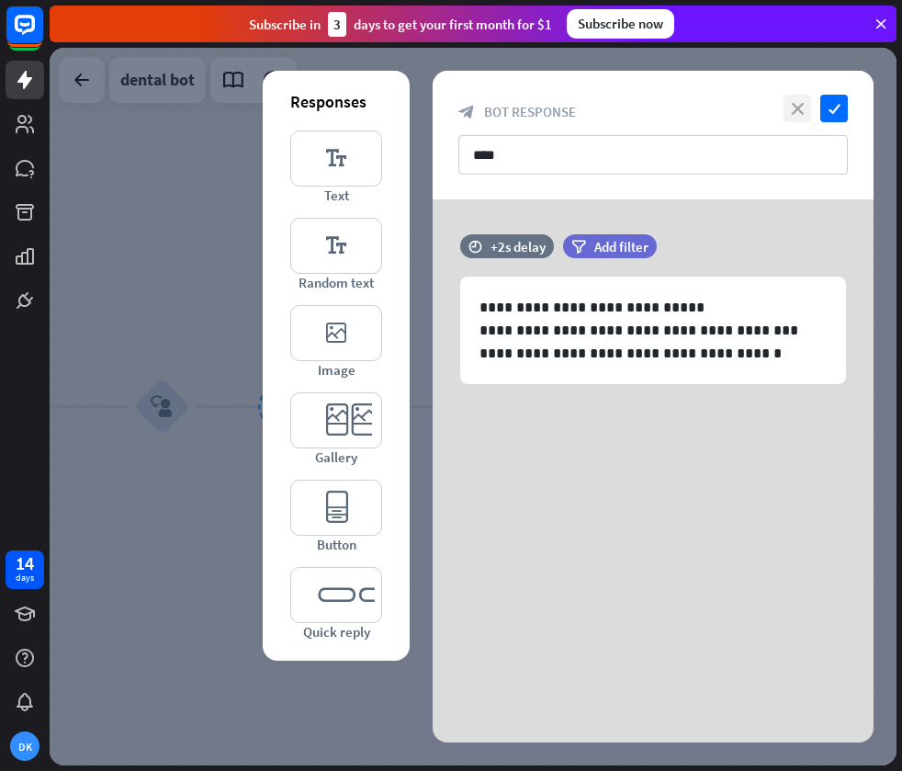
click at [788, 115] on icon "close" at bounding box center [798, 109] width 28 height 28
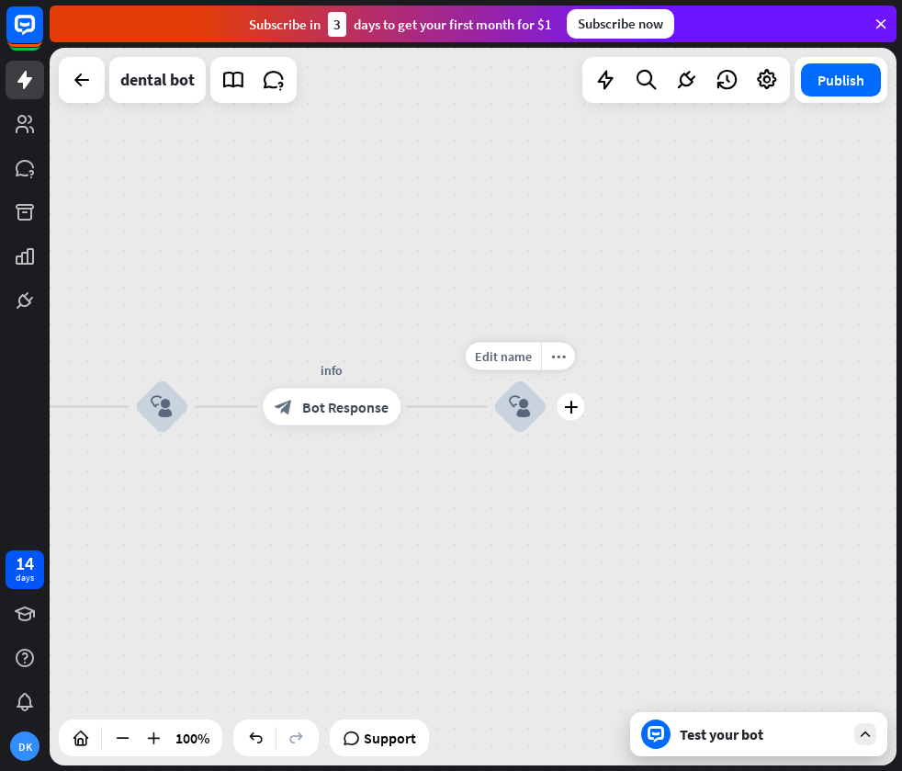
click at [519, 401] on icon "block_user_input" at bounding box center [520, 407] width 22 height 22
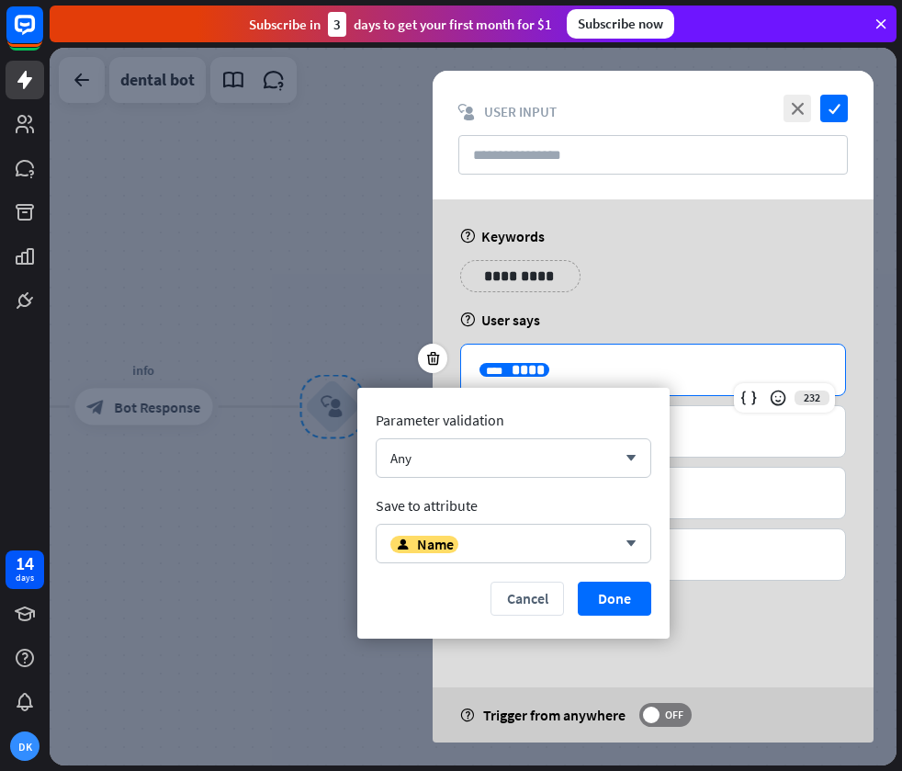
click at [572, 372] on p "**********" at bounding box center [653, 369] width 347 height 23
click at [517, 455] on div "Any" at bounding box center [503, 457] width 226 height 17
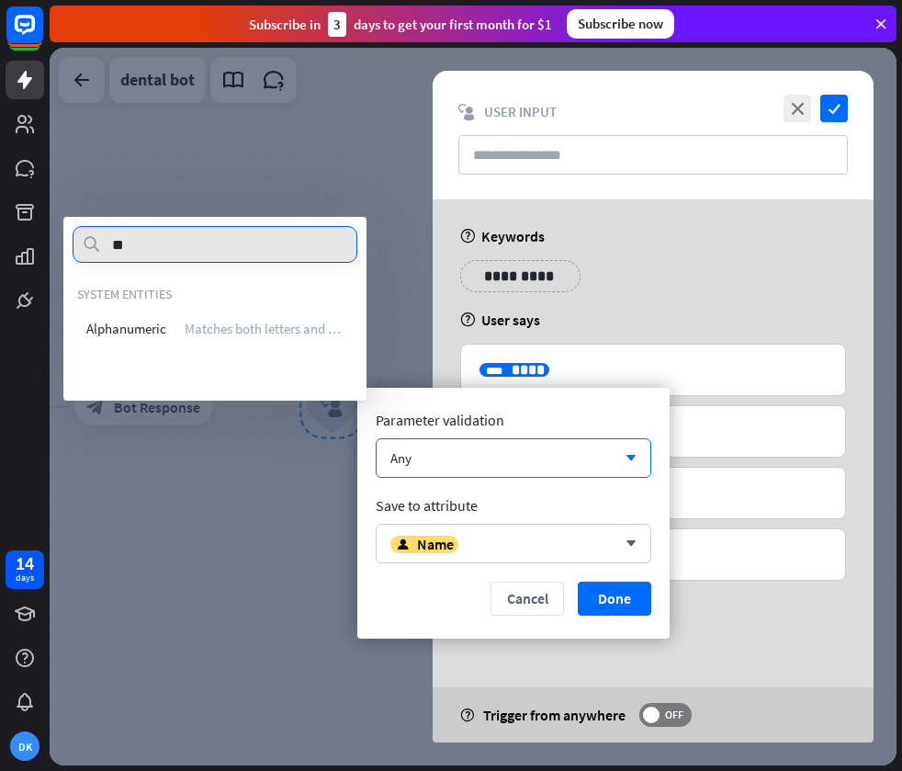
type input "*"
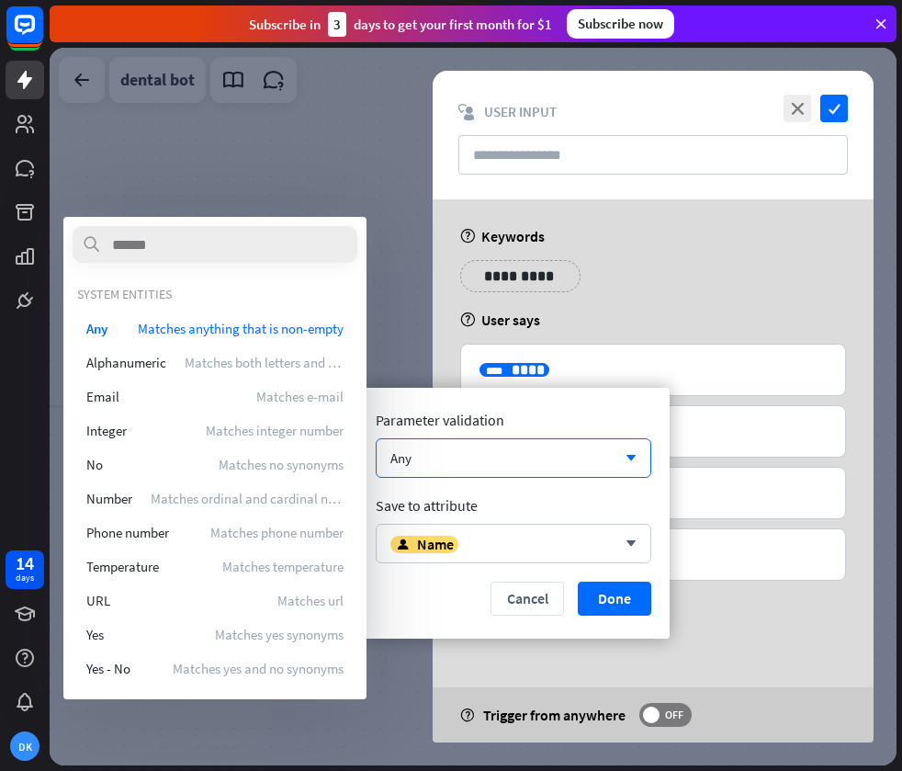
click at [321, 170] on div at bounding box center [473, 406] width 847 height 717
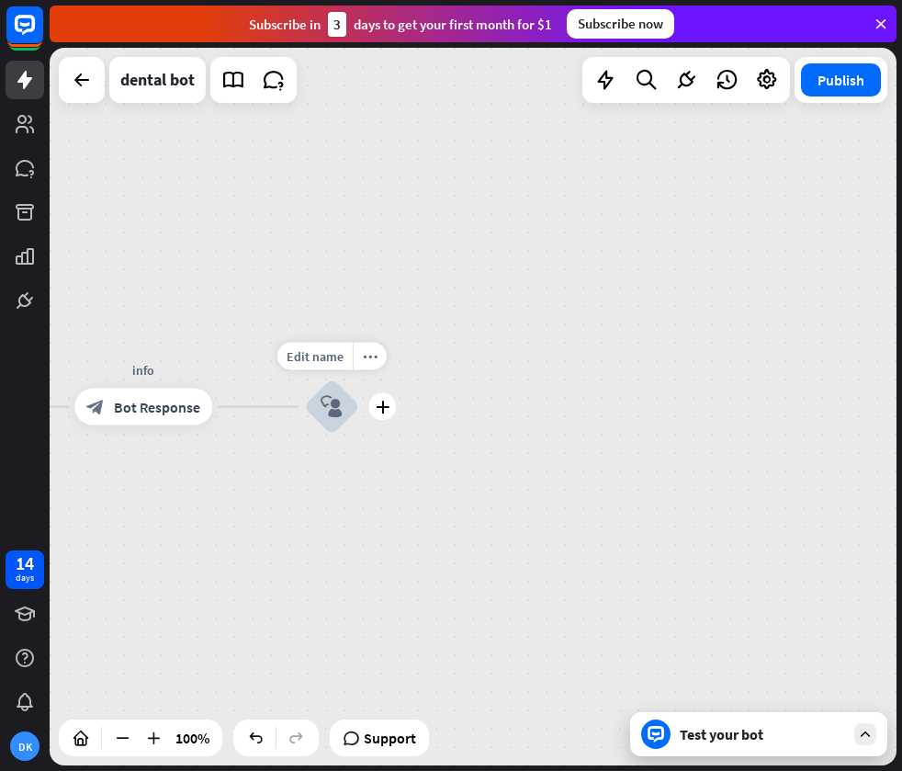
click at [344, 400] on div "block_user_input" at bounding box center [331, 406] width 55 height 55
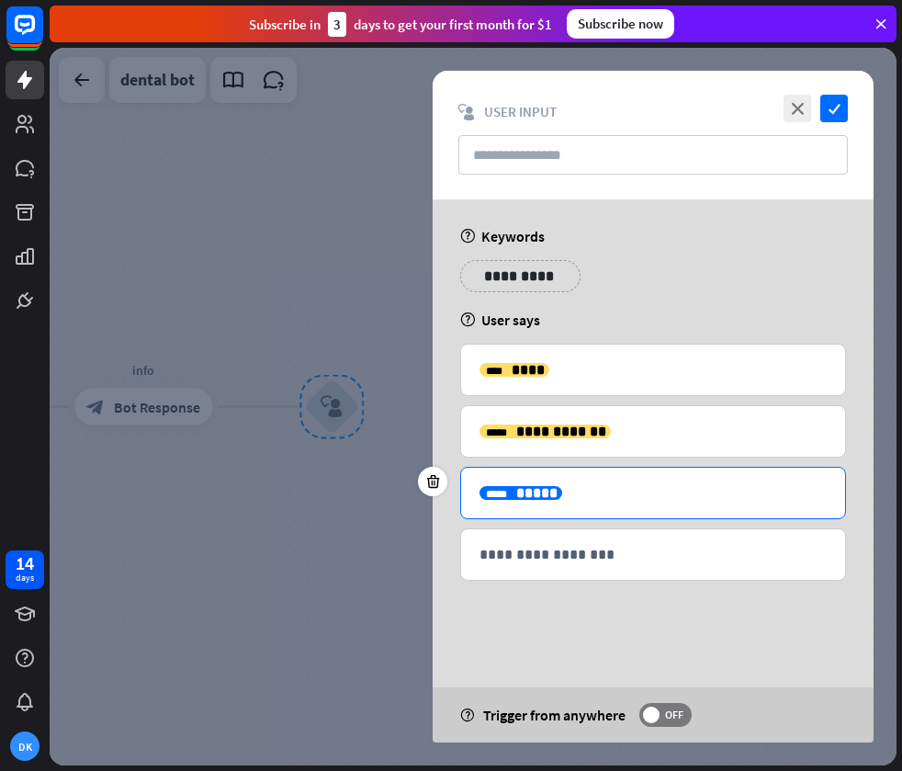
click at [592, 492] on p "**********" at bounding box center [653, 492] width 347 height 23
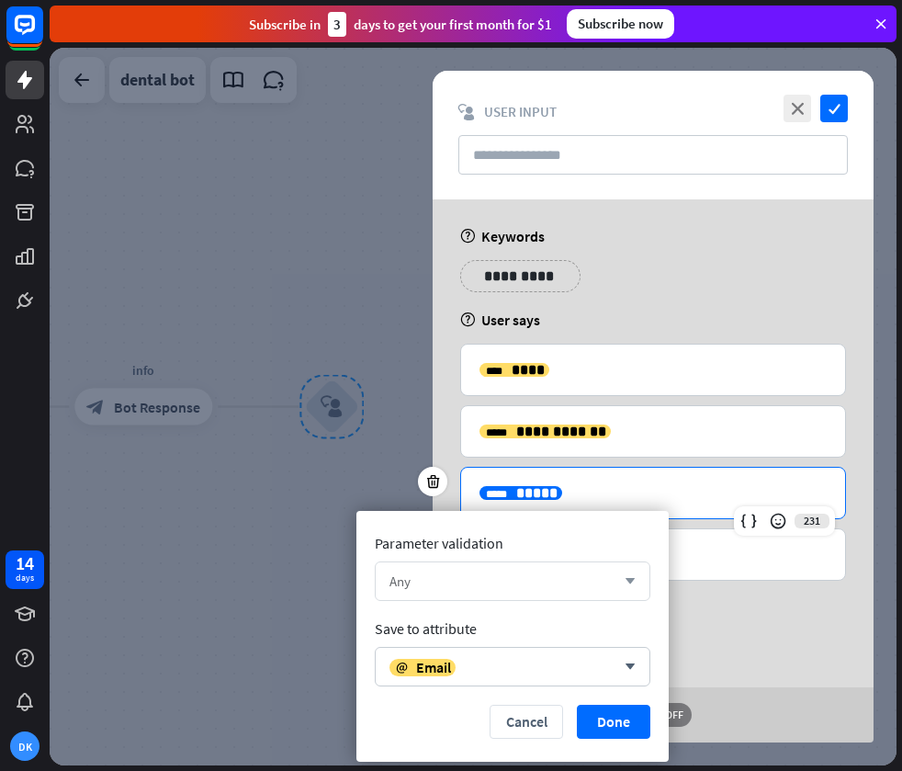
click at [513, 572] on div "Any" at bounding box center [502, 580] width 226 height 17
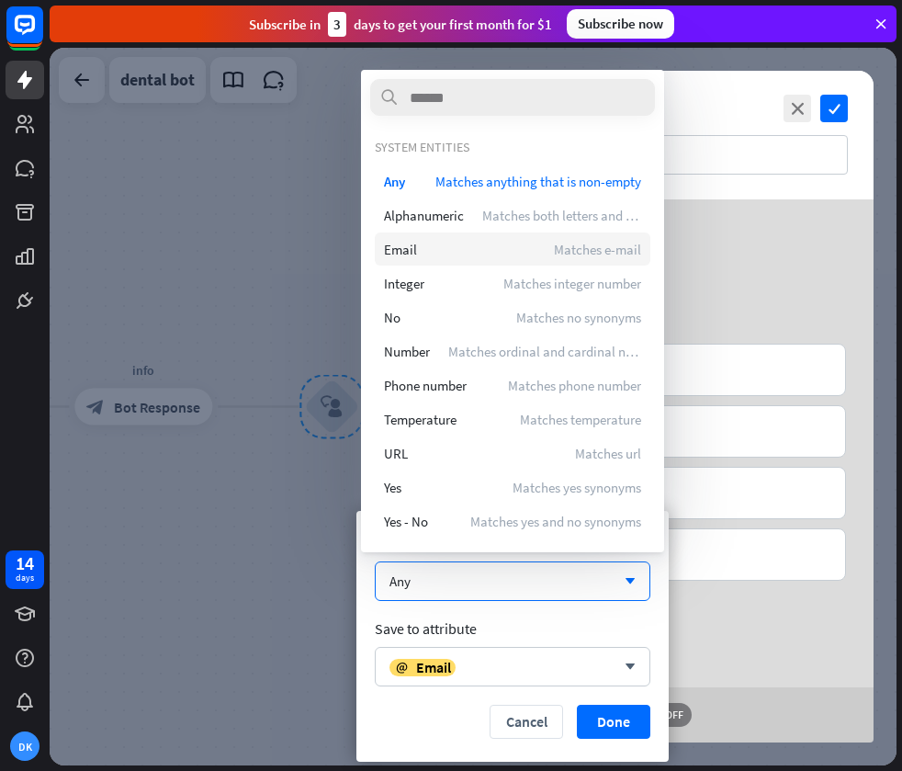
click at [431, 252] on div "Email Matches e-mail" at bounding box center [513, 248] width 276 height 33
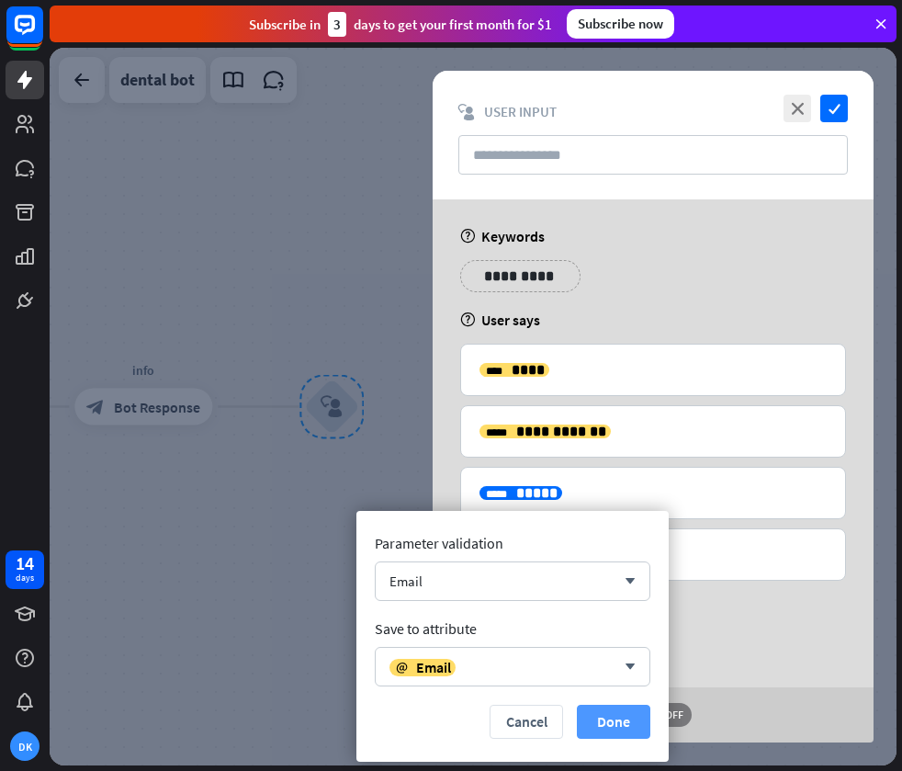
click at [618, 717] on button "Done" at bounding box center [613, 722] width 73 height 34
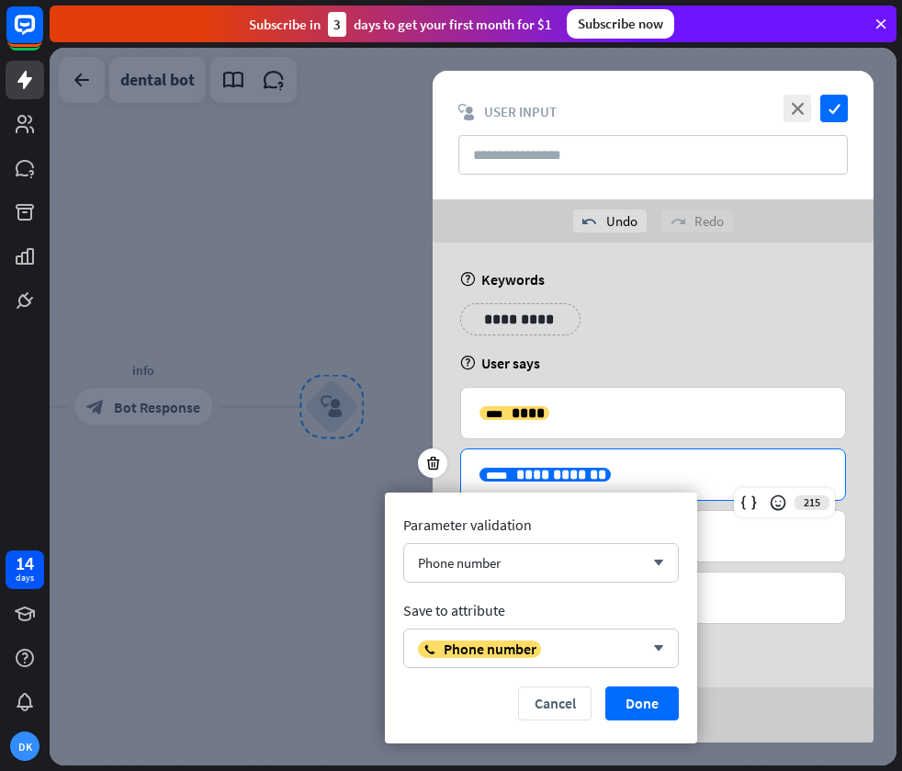
click at [626, 469] on p "**********" at bounding box center [653, 474] width 347 height 23
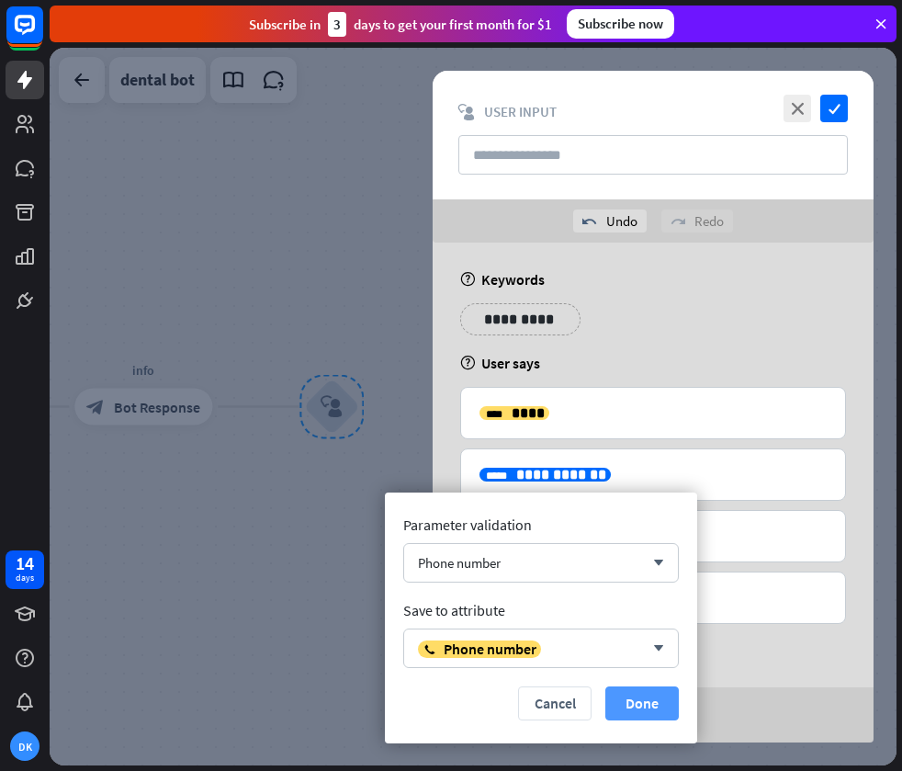
click at [645, 697] on button "Done" at bounding box center [641, 703] width 73 height 34
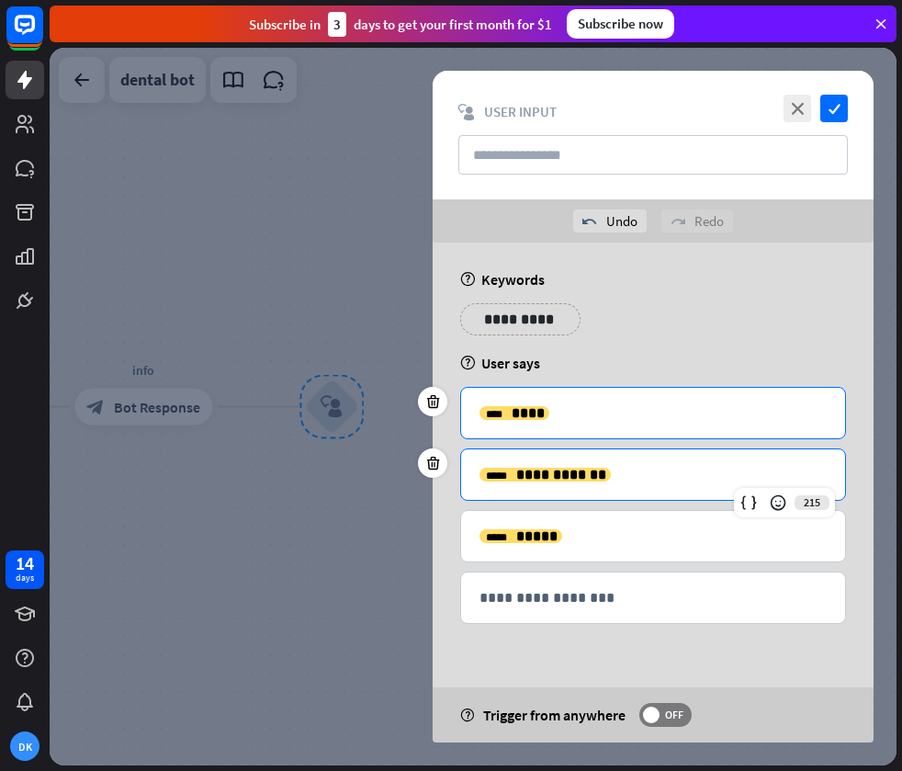
click at [603, 404] on p "**********" at bounding box center [653, 412] width 347 height 23
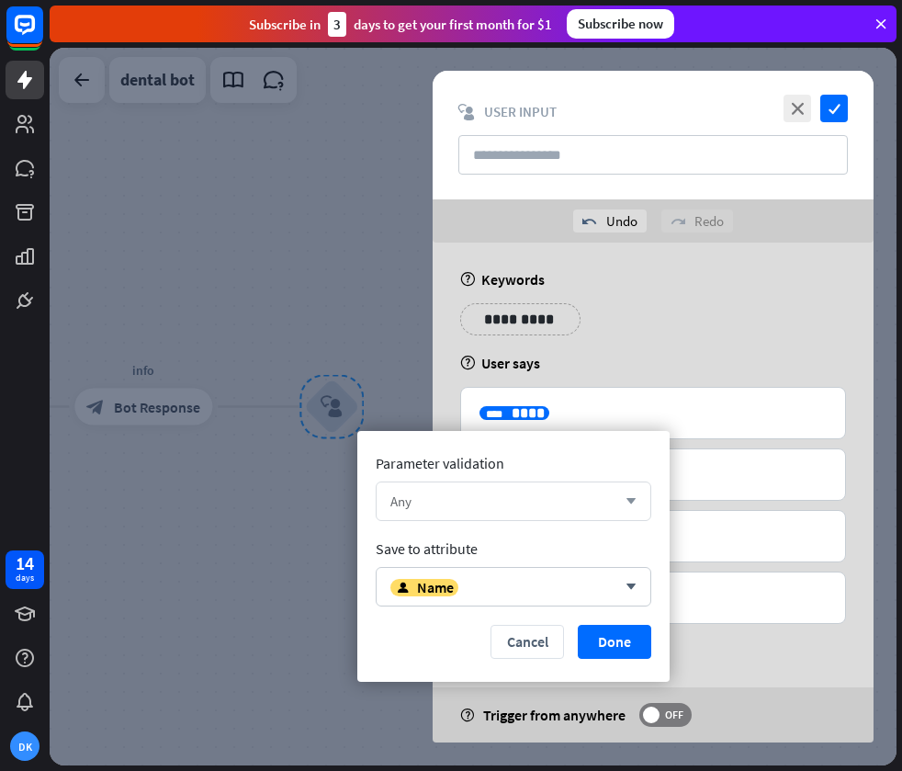
click at [565, 515] on div "Any arrow_down" at bounding box center [514, 500] width 276 height 39
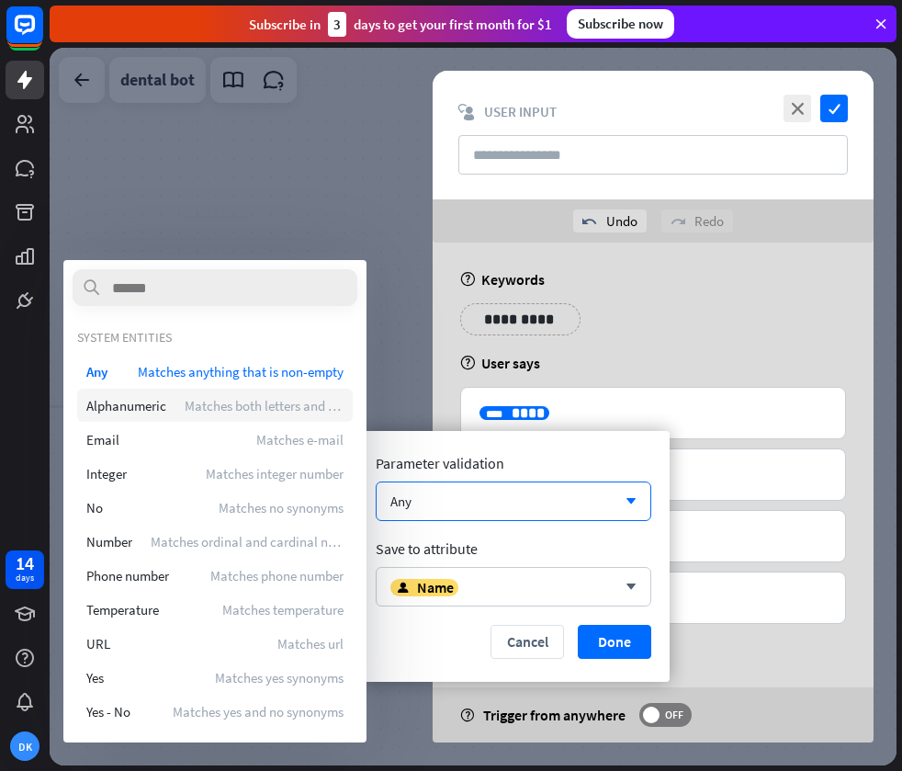
click at [291, 415] on div "Alphanumeric Matches both letters and numerals" at bounding box center [215, 405] width 276 height 33
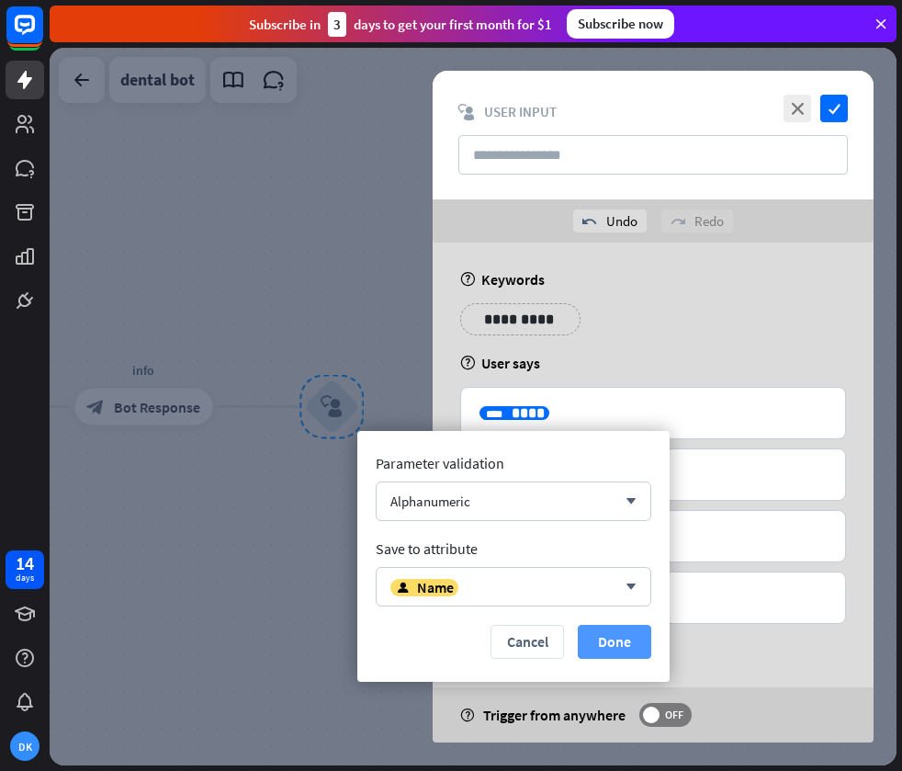
click at [626, 638] on button "Done" at bounding box center [614, 642] width 73 height 34
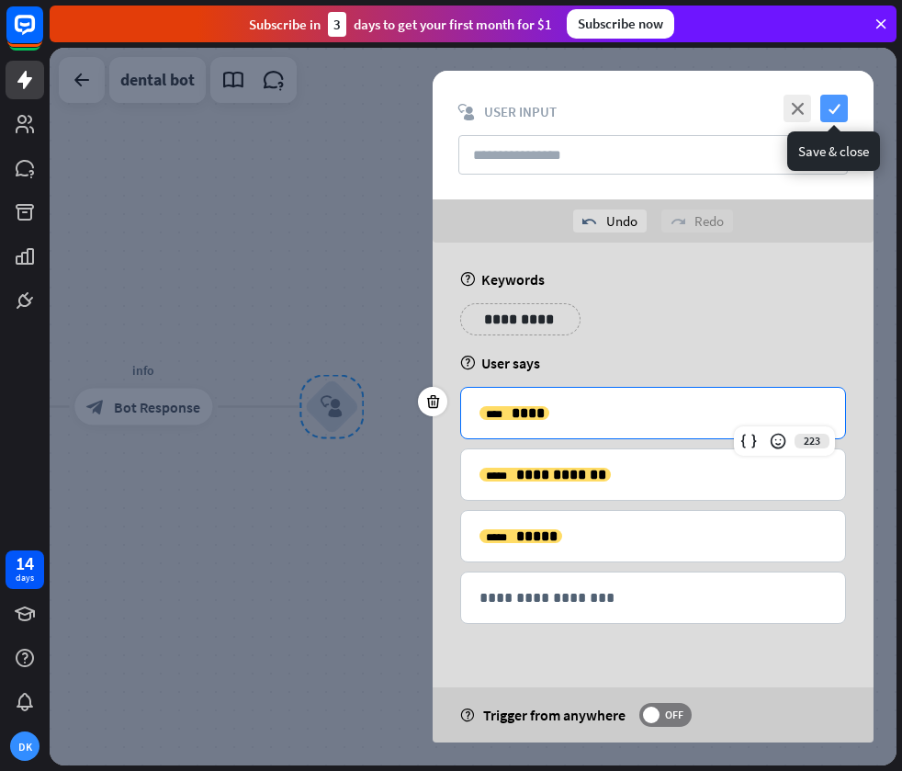
click at [837, 103] on icon "check" at bounding box center [834, 109] width 28 height 28
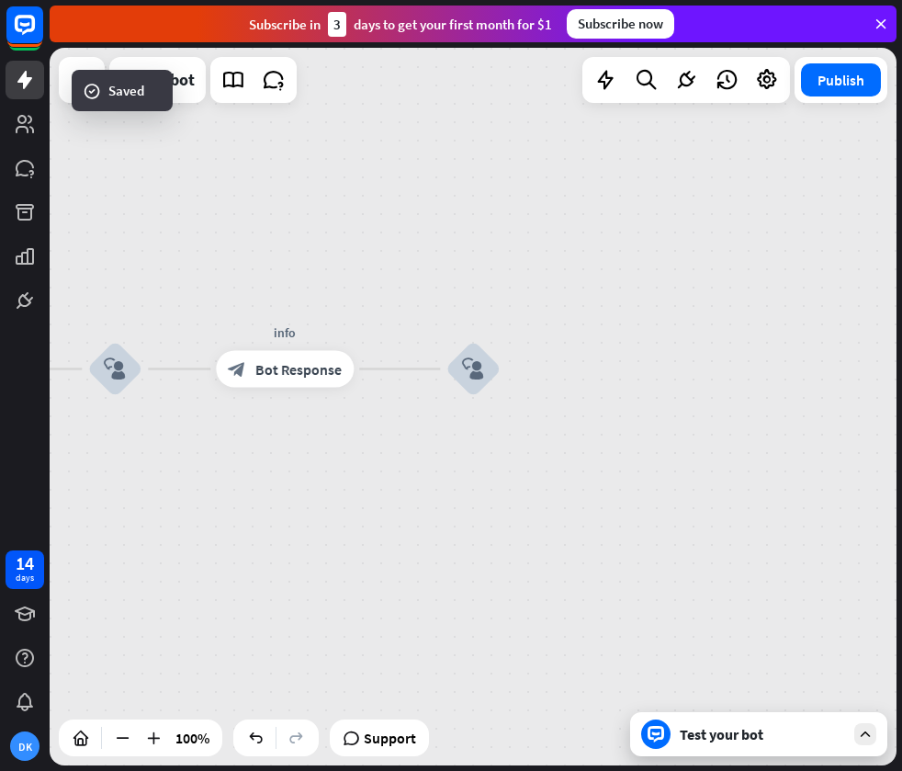
drag, startPoint x: 242, startPoint y: 502, endPoint x: 575, endPoint y: 440, distance: 339.2
click at [587, 443] on div "home_2 Start point Welcome message block_bot_response Bot Response treatment & …" at bounding box center [473, 406] width 847 height 717
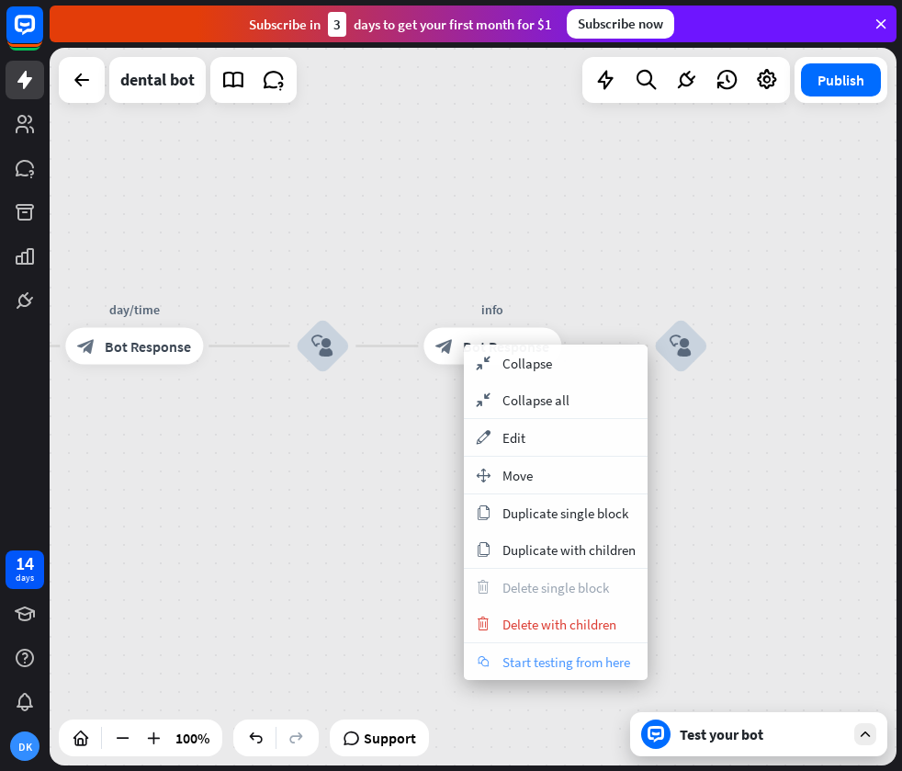
click at [572, 660] on span "Start testing from here" at bounding box center [566, 661] width 128 height 17
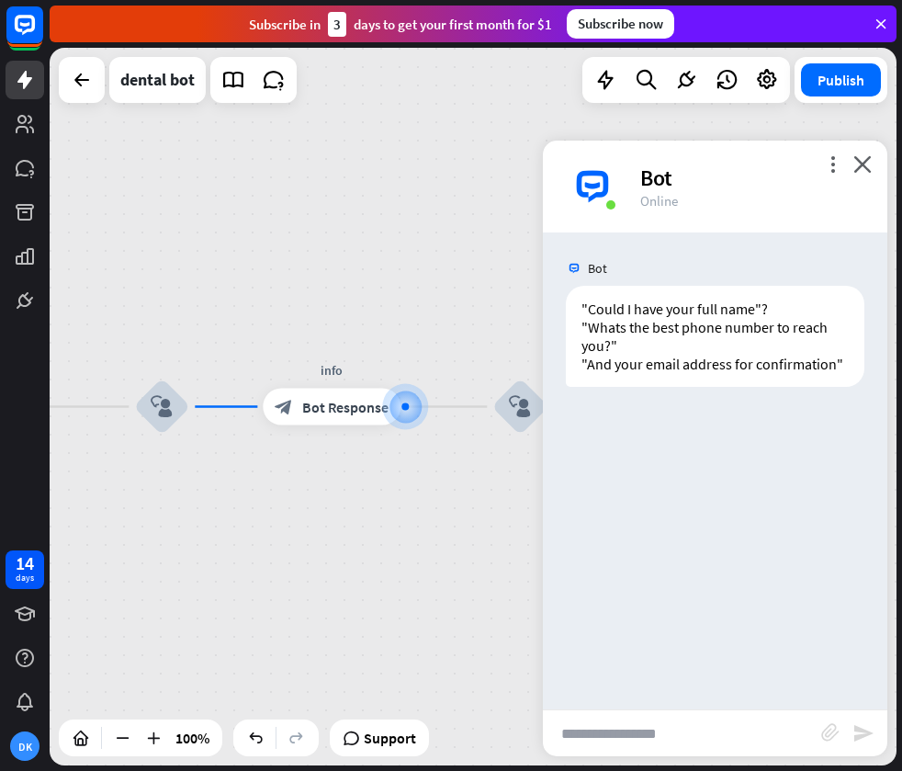
click at [734, 721] on input "text" at bounding box center [682, 733] width 278 height 46
type input "**********"
click at [864, 732] on icon "send" at bounding box center [863, 733] width 22 height 22
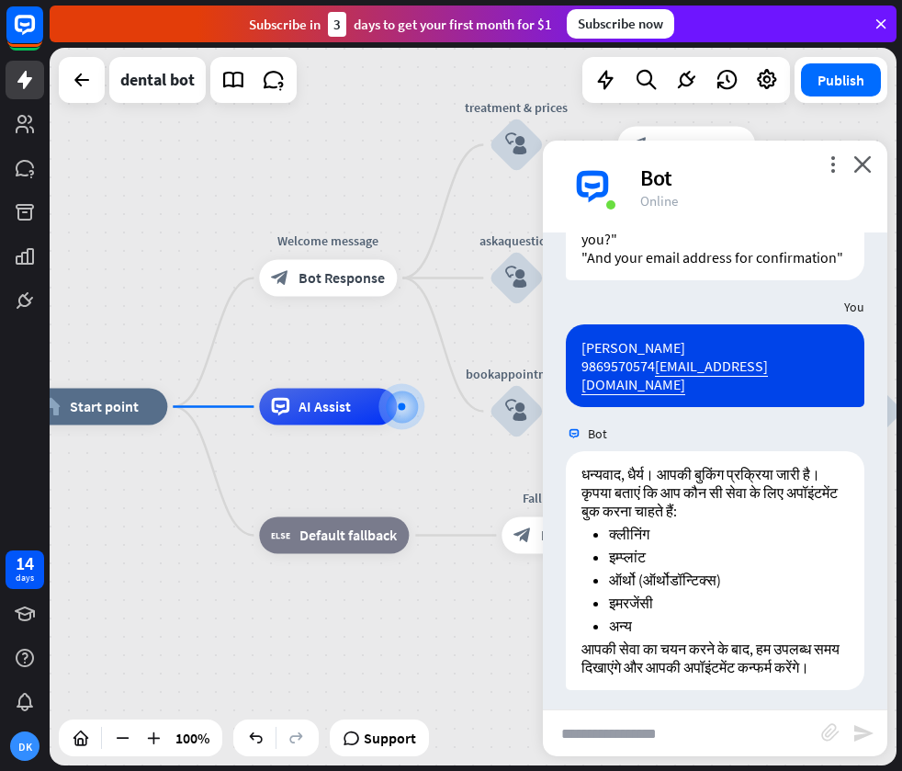
scroll to position [133, 0]
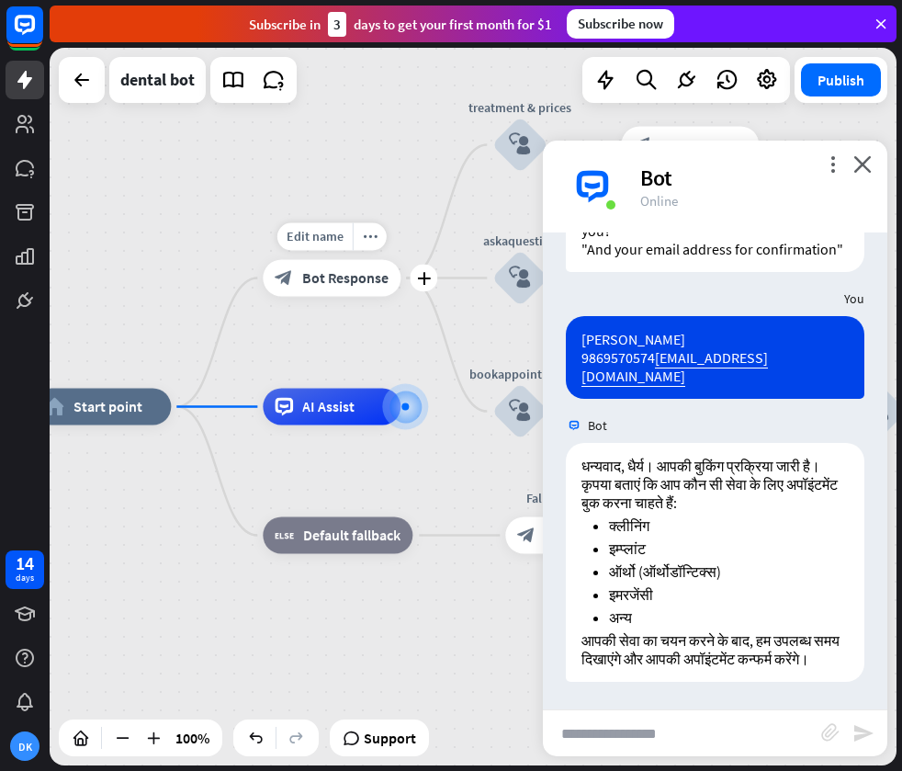
click at [299, 297] on div "Edit name more_horiz plus block_bot_response Bot Response" at bounding box center [332, 278] width 138 height 37
click at [24, 130] on icon at bounding box center [25, 124] width 18 height 18
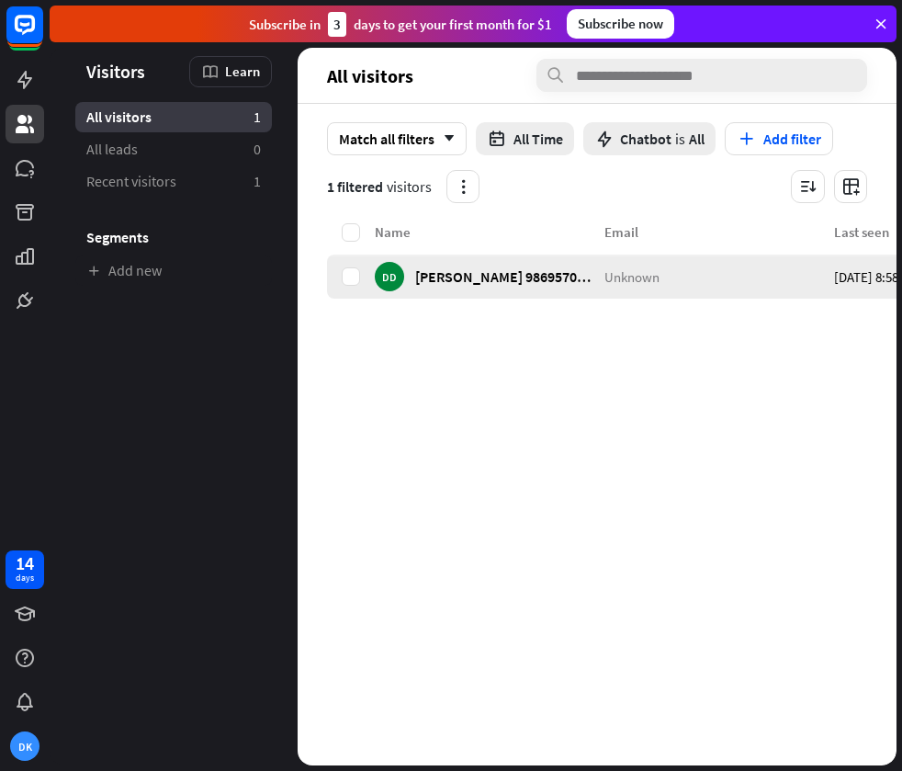
click at [472, 265] on div "DD [PERSON_NAME] 9869570574 [EMAIL_ADDRESS][DOMAIN_NAME]" at bounding box center [484, 276] width 219 height 29
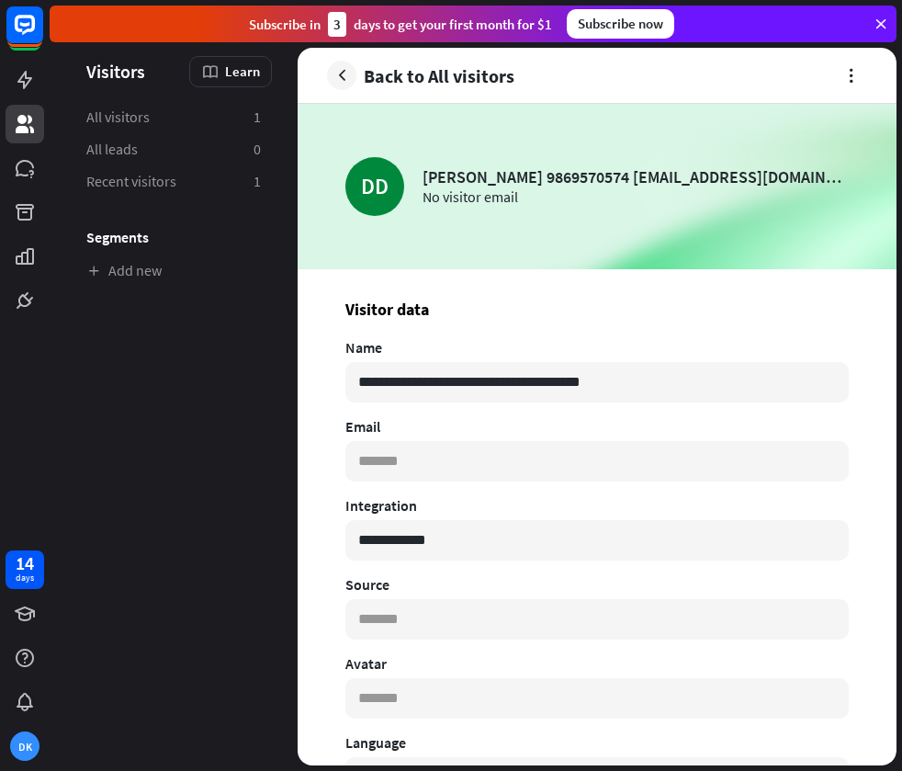
click at [342, 75] on icon "button" at bounding box center [342, 75] width 19 height 19
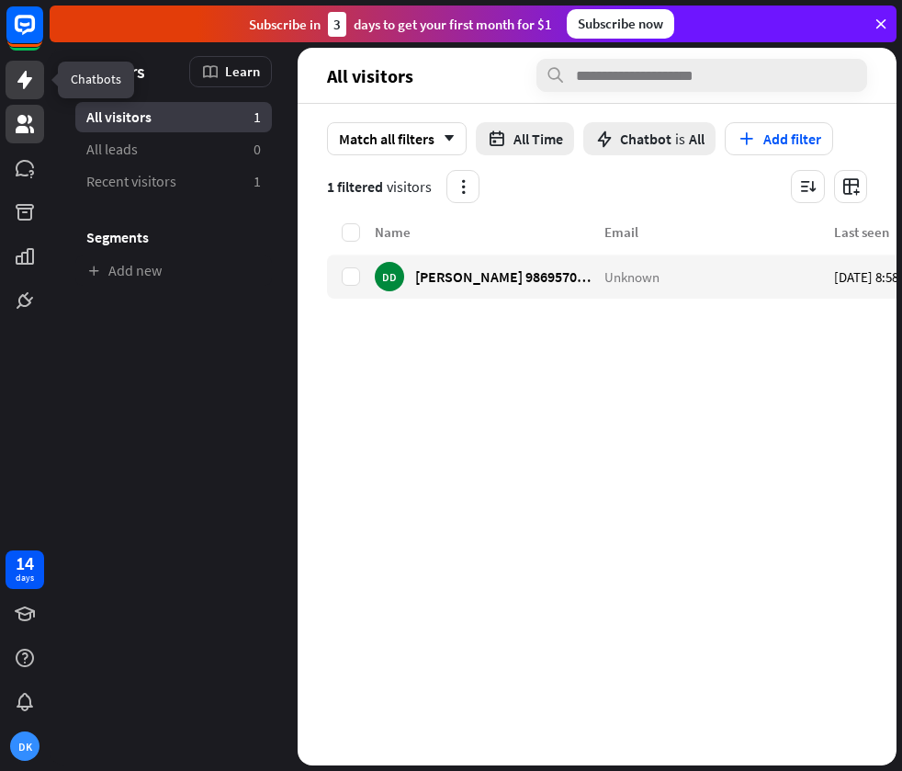
click at [26, 94] on link at bounding box center [25, 80] width 39 height 39
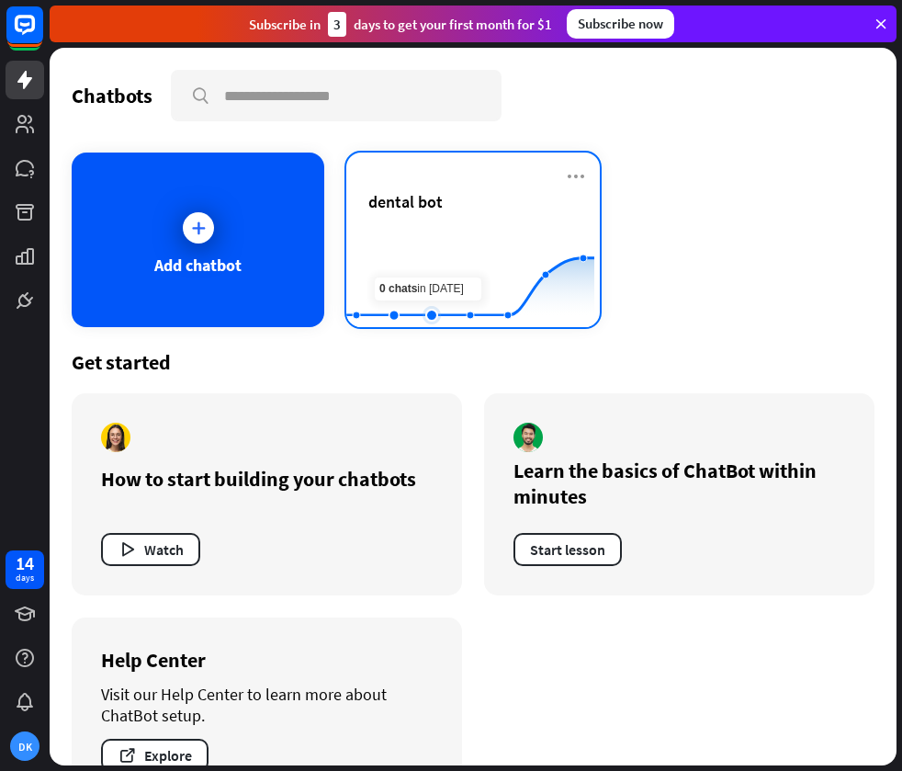
click at [412, 246] on rect at bounding box center [470, 281] width 248 height 115
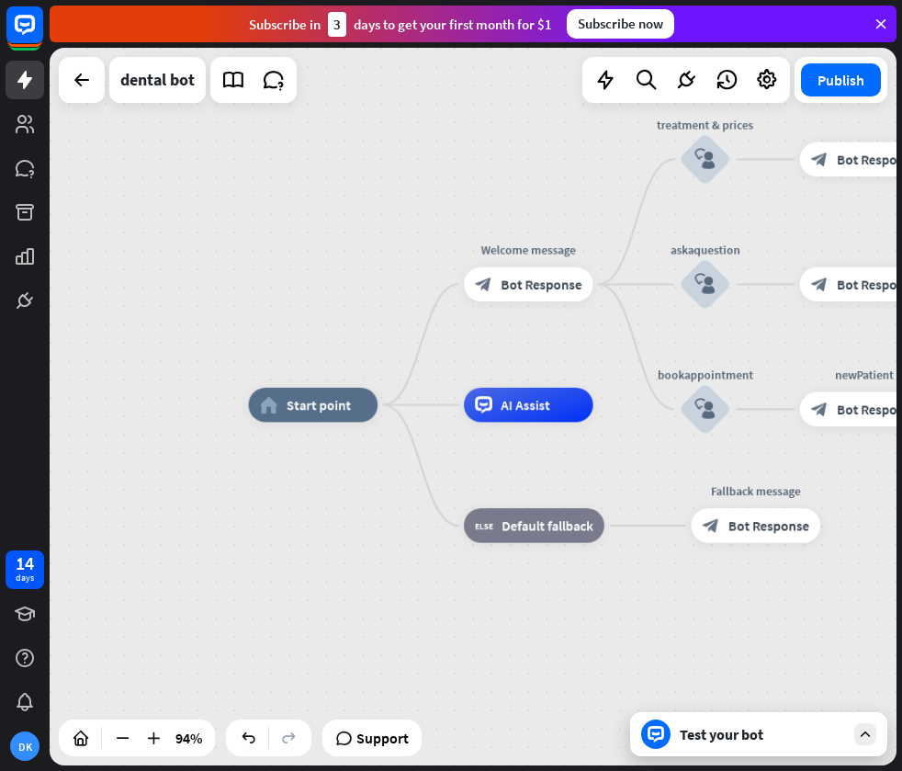
drag, startPoint x: 742, startPoint y: 470, endPoint x: 333, endPoint y: 457, distance: 409.0
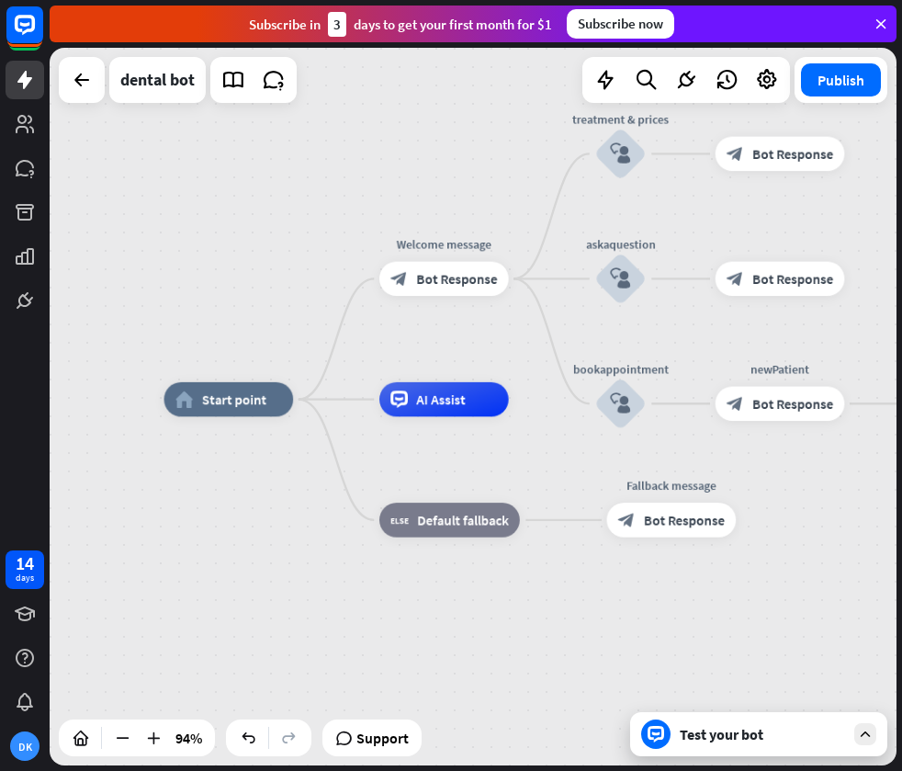
drag, startPoint x: 615, startPoint y: 595, endPoint x: 130, endPoint y: 624, distance: 484.9
click at [164, 624] on div "home_2 Start point Welcome message block_bot_response Bot Response treatment & …" at bounding box center [561, 736] width 795 height 672
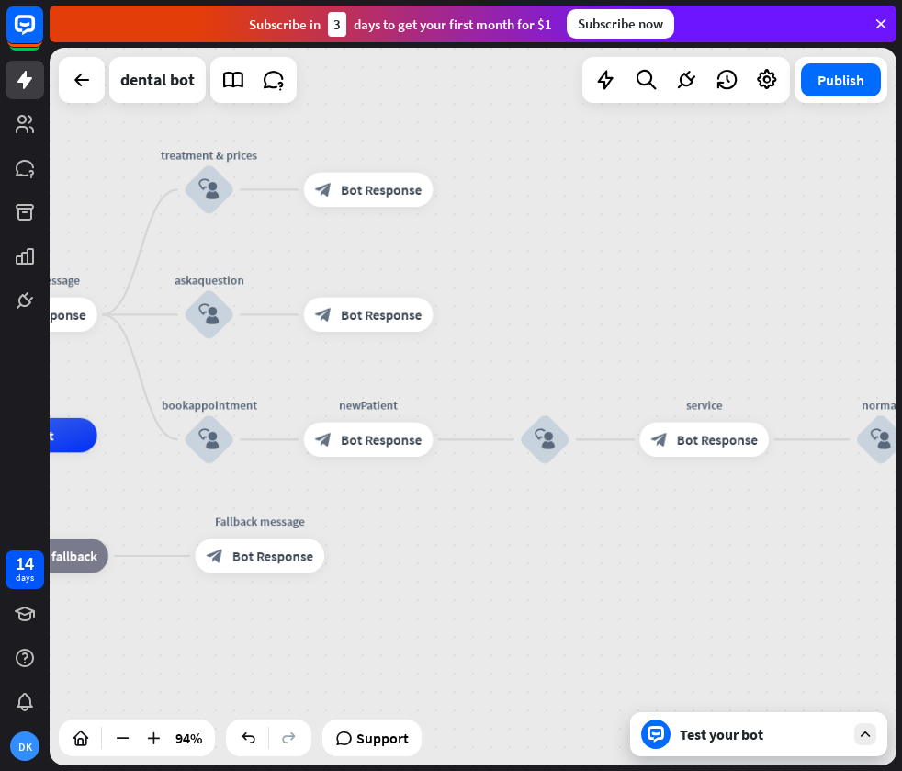
drag, startPoint x: 555, startPoint y: 570, endPoint x: -23, endPoint y: 508, distance: 581.2
click at [0, 508] on html "14 days DK close Product Help First steps Get started with ChatBot Help Center …" at bounding box center [451, 385] width 902 height 771
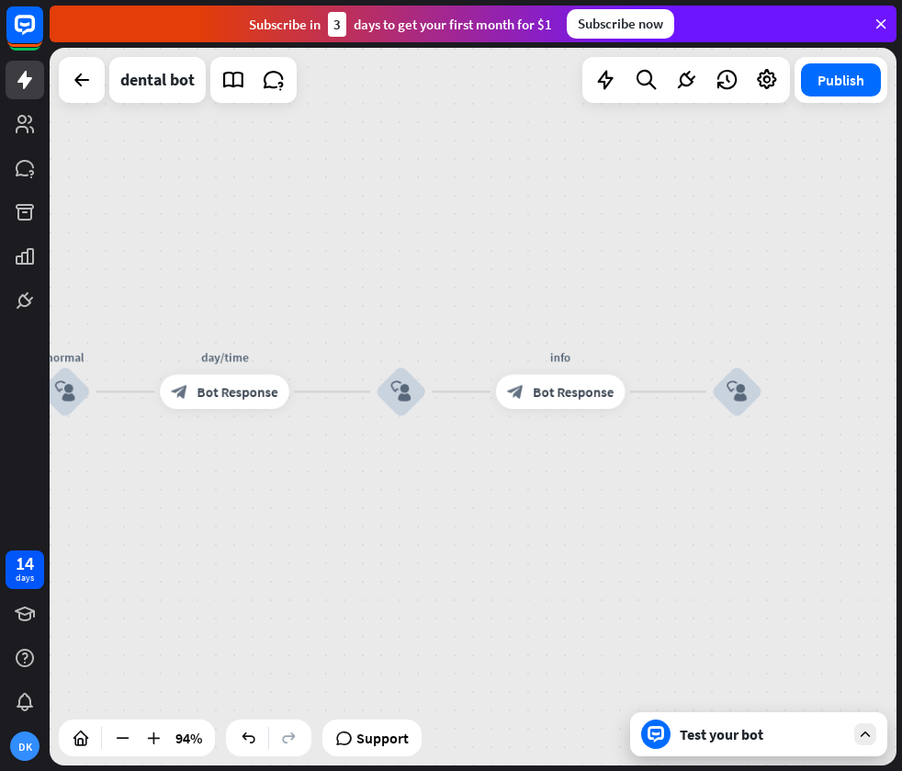
drag, startPoint x: 468, startPoint y: 476, endPoint x: 292, endPoint y: 496, distance: 177.5
click at [292, 496] on div "home_2 Start point Welcome message block_bot_response Bot Response treatment & …" at bounding box center [473, 406] width 847 height 717
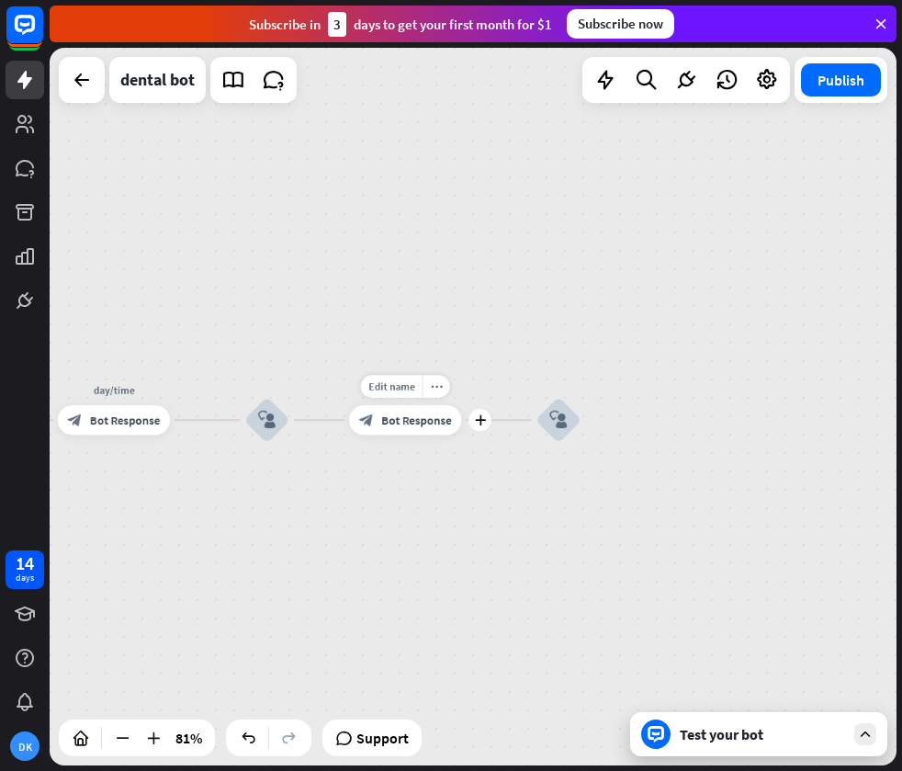
click at [379, 412] on div "block_bot_response Bot Response" at bounding box center [405, 420] width 112 height 30
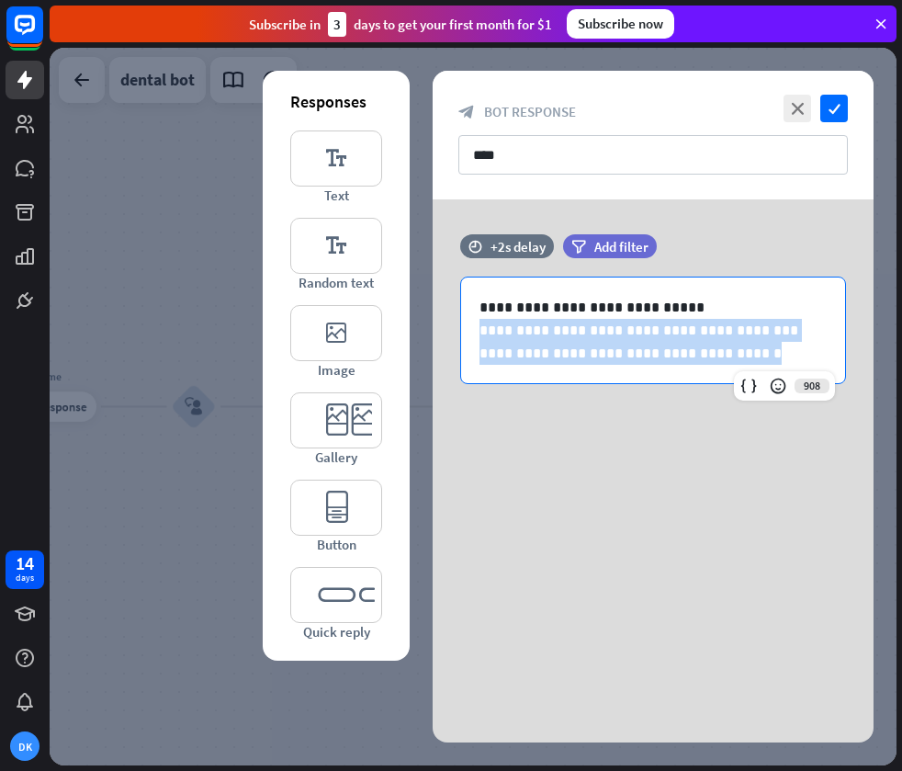
drag, startPoint x: 758, startPoint y: 356, endPoint x: 414, endPoint y: 332, distance: 344.4
click at [414, 332] on div "**********" at bounding box center [653, 337] width 487 height 276
copy div "**********"
click at [689, 455] on div "**********" at bounding box center [653, 337] width 441 height 276
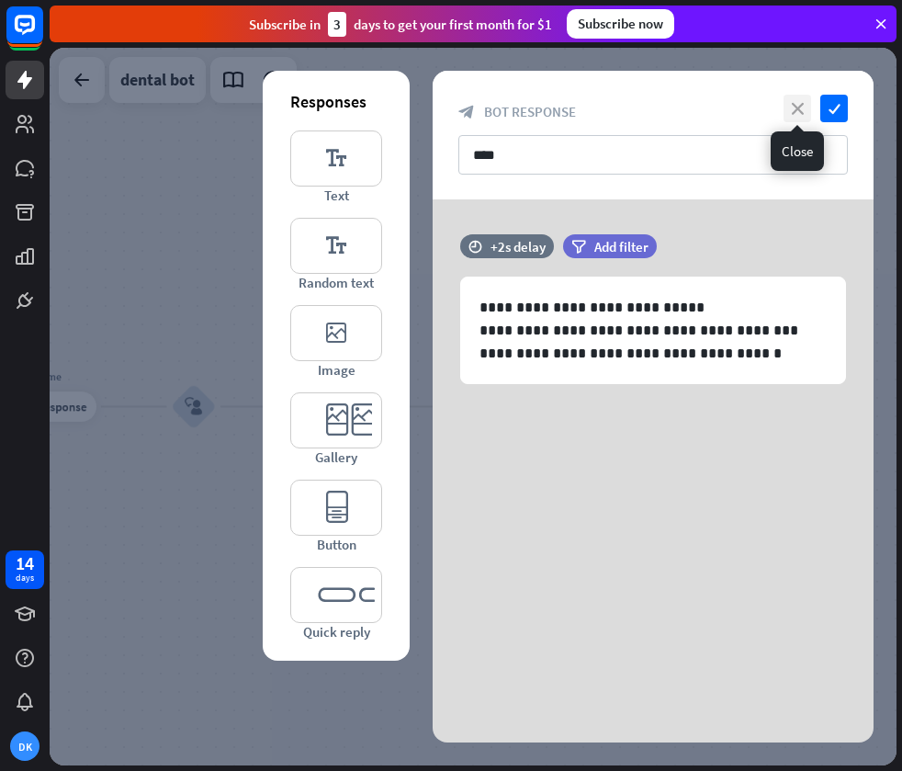
click at [794, 110] on icon "close" at bounding box center [798, 109] width 28 height 28
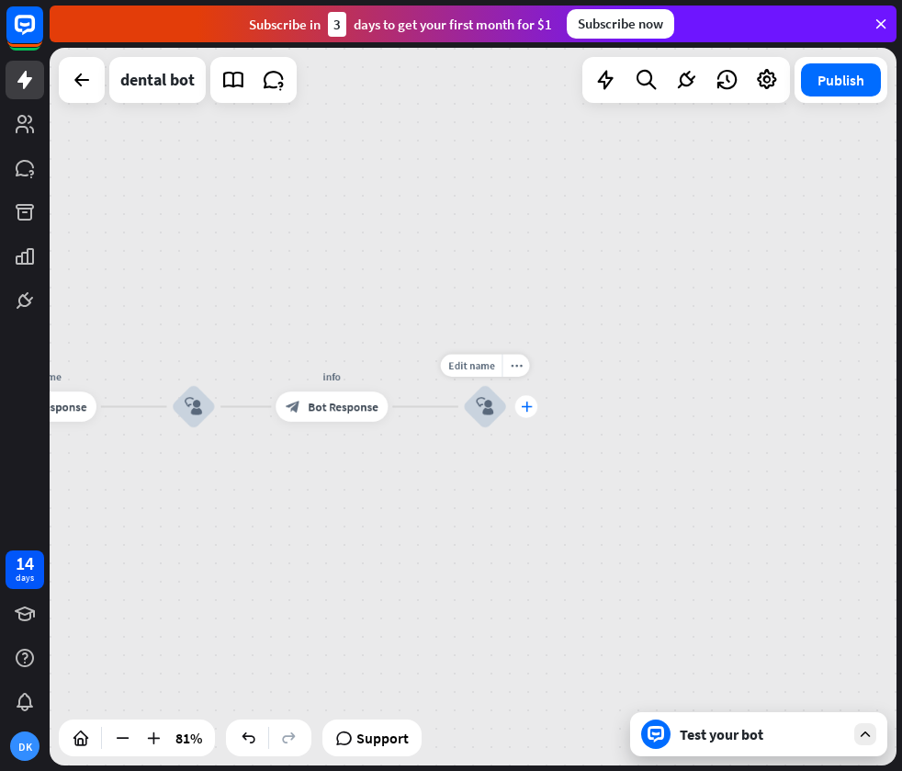
click at [532, 412] on div "plus" at bounding box center [526, 406] width 22 height 22
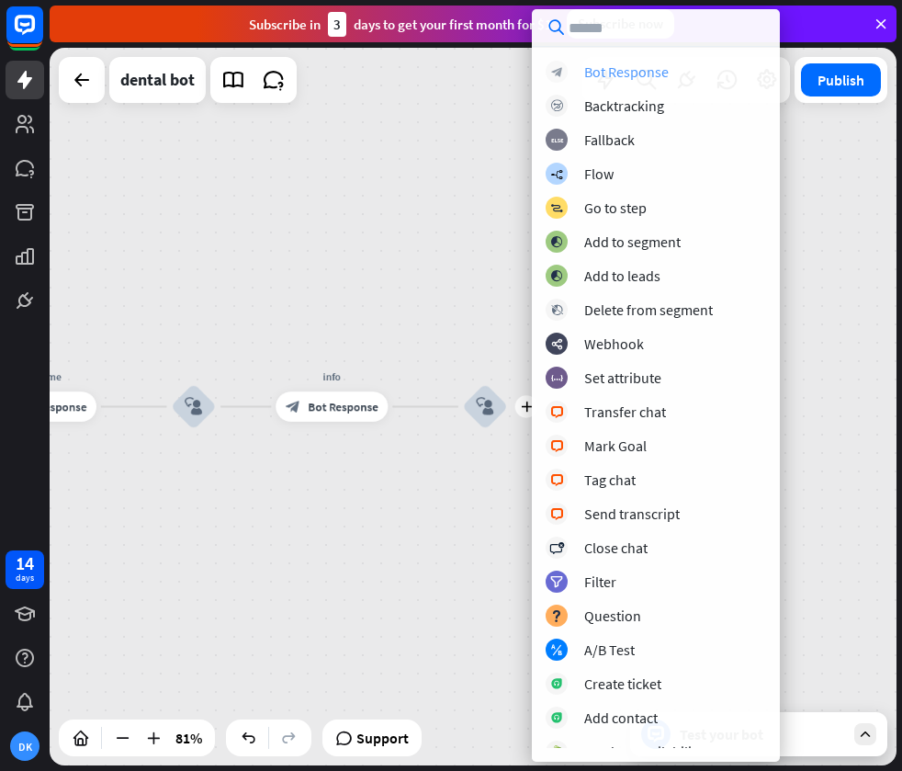
click at [633, 72] on div "Bot Response" at bounding box center [626, 71] width 85 height 18
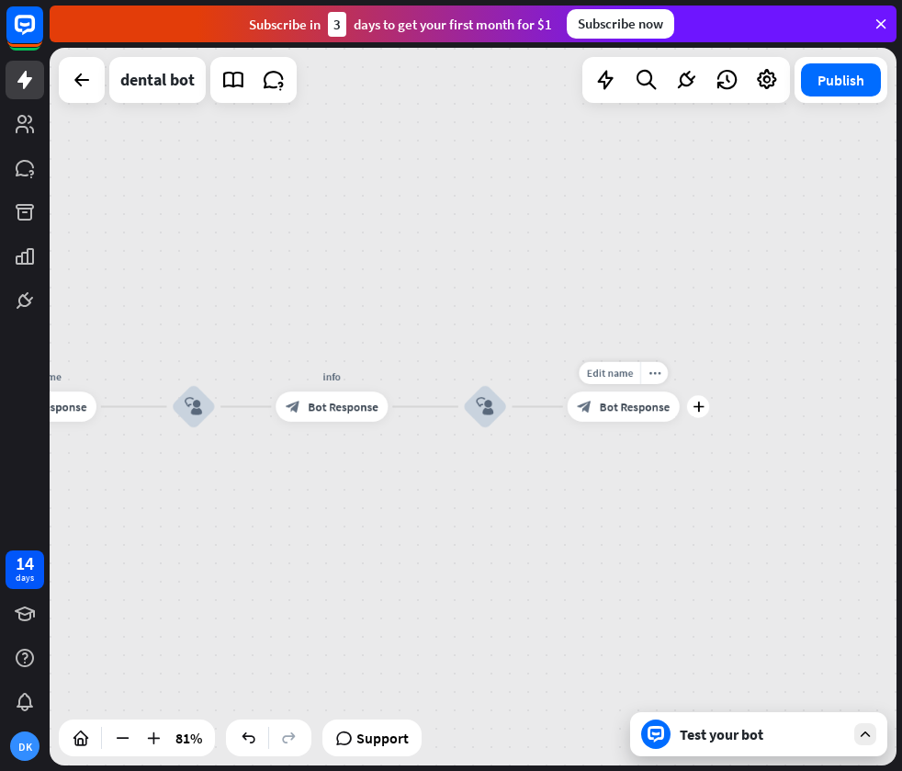
click at [619, 412] on span "Bot Response" at bounding box center [635, 406] width 70 height 15
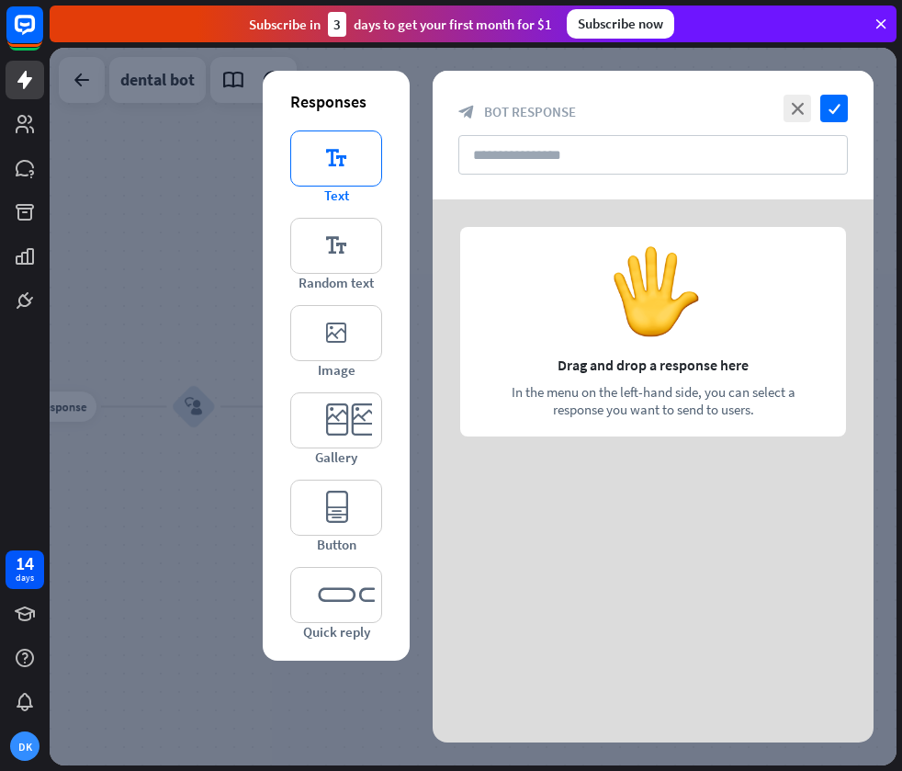
click at [347, 177] on icon "editor_text" at bounding box center [336, 158] width 92 height 56
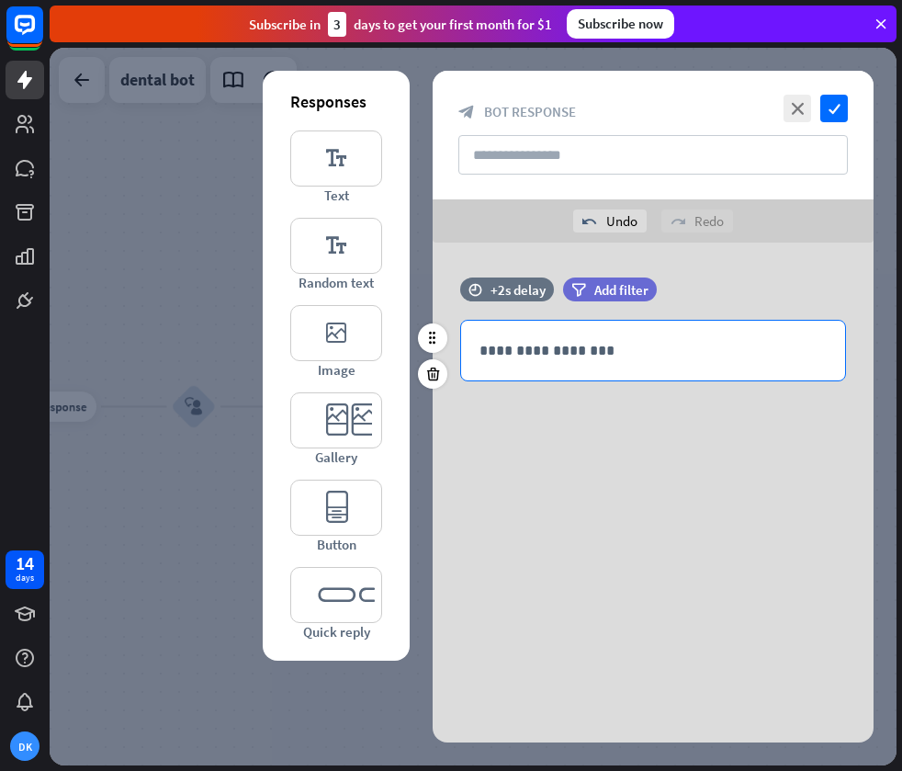
click at [598, 357] on p "**********" at bounding box center [653, 350] width 347 height 23
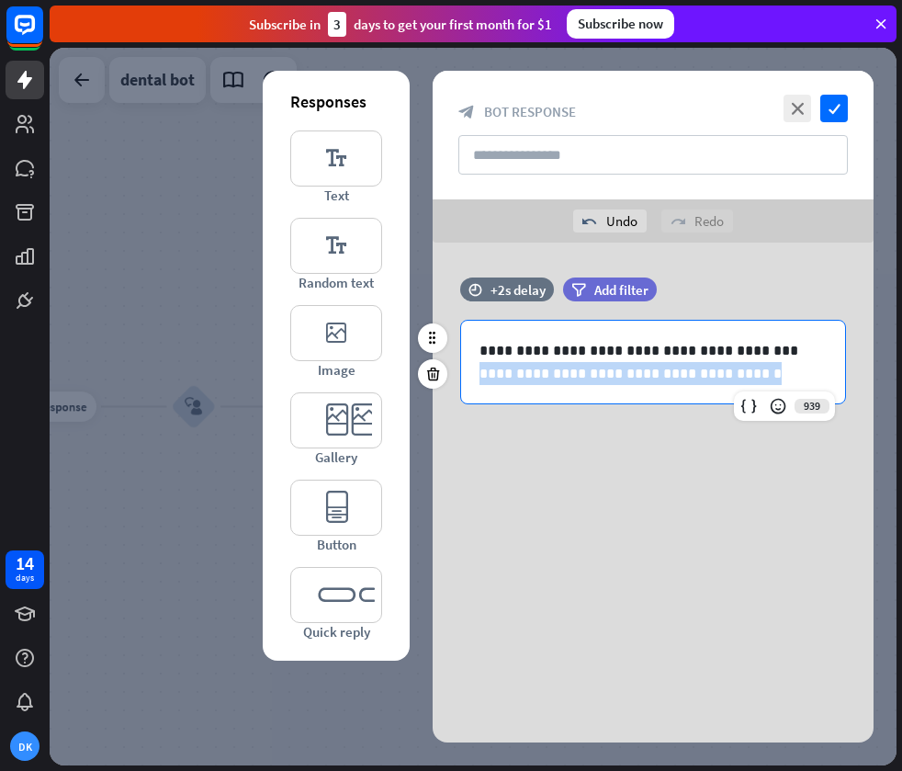
drag, startPoint x: 739, startPoint y: 375, endPoint x: 464, endPoint y: 379, distance: 274.7
click at [464, 379] on div "**********" at bounding box center [653, 362] width 384 height 83
copy p "**********"
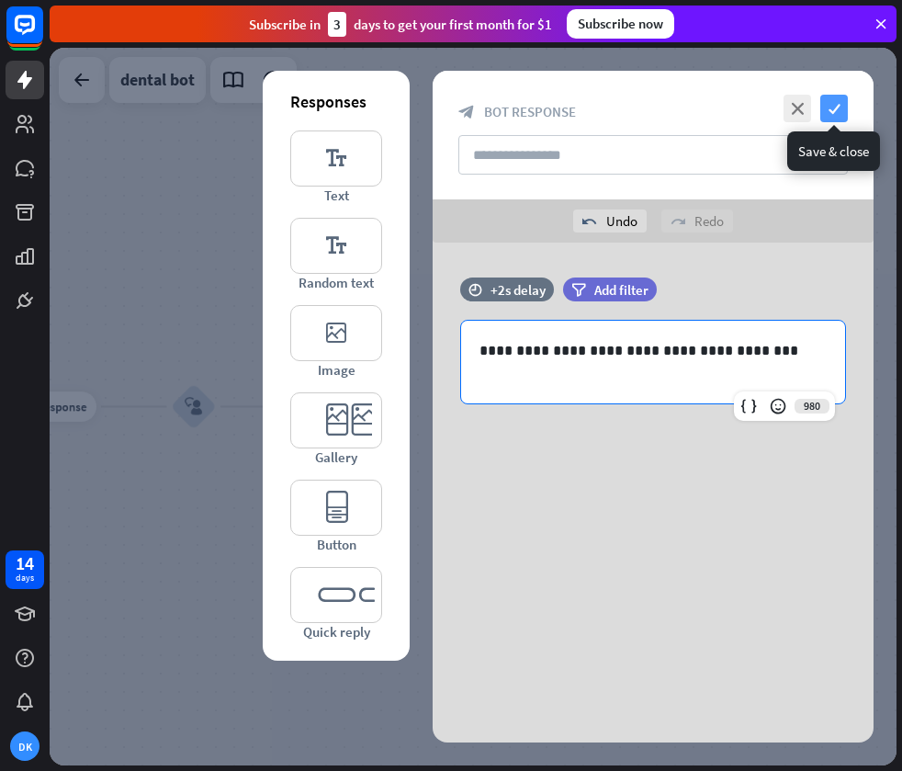
click at [836, 118] on icon "check" at bounding box center [834, 109] width 28 height 28
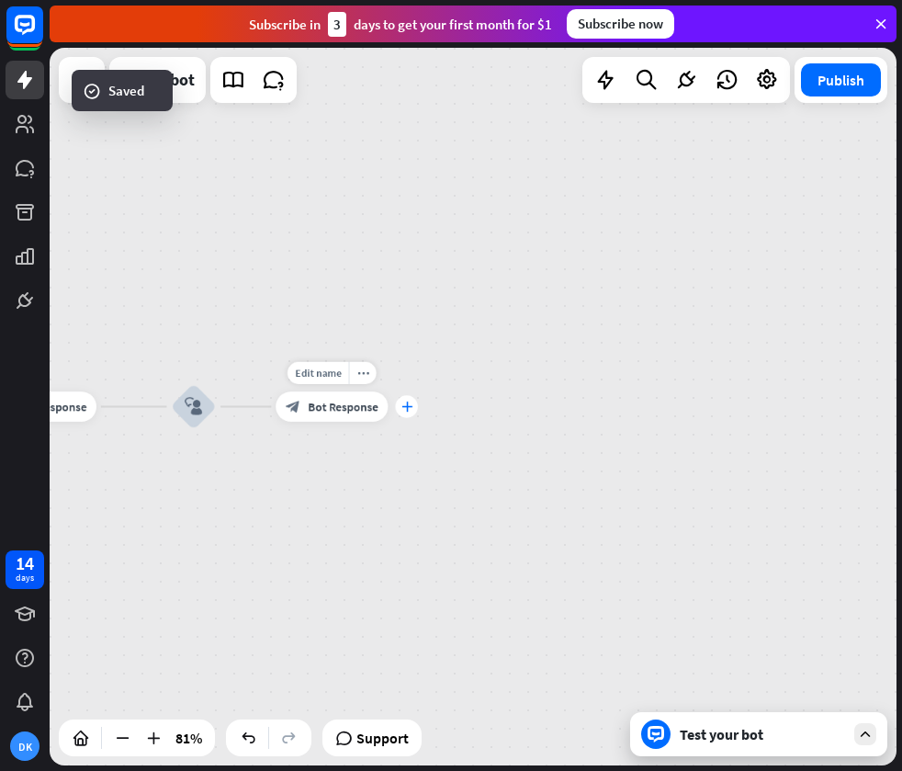
click at [405, 403] on icon "plus" at bounding box center [406, 406] width 11 height 10
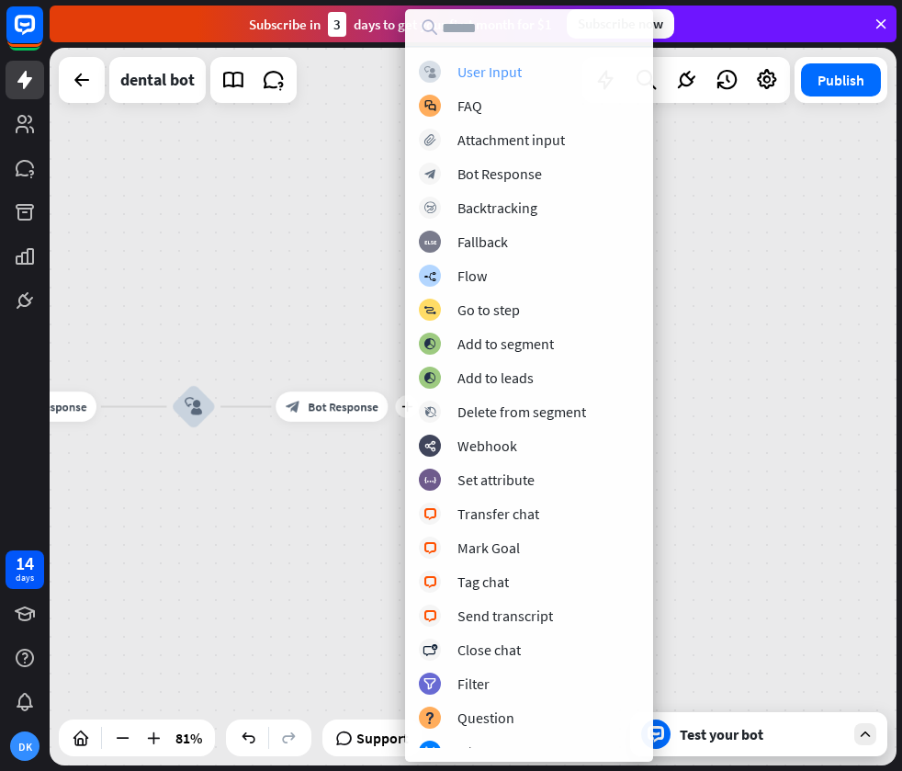
click at [509, 70] on div "User Input" at bounding box center [489, 71] width 64 height 18
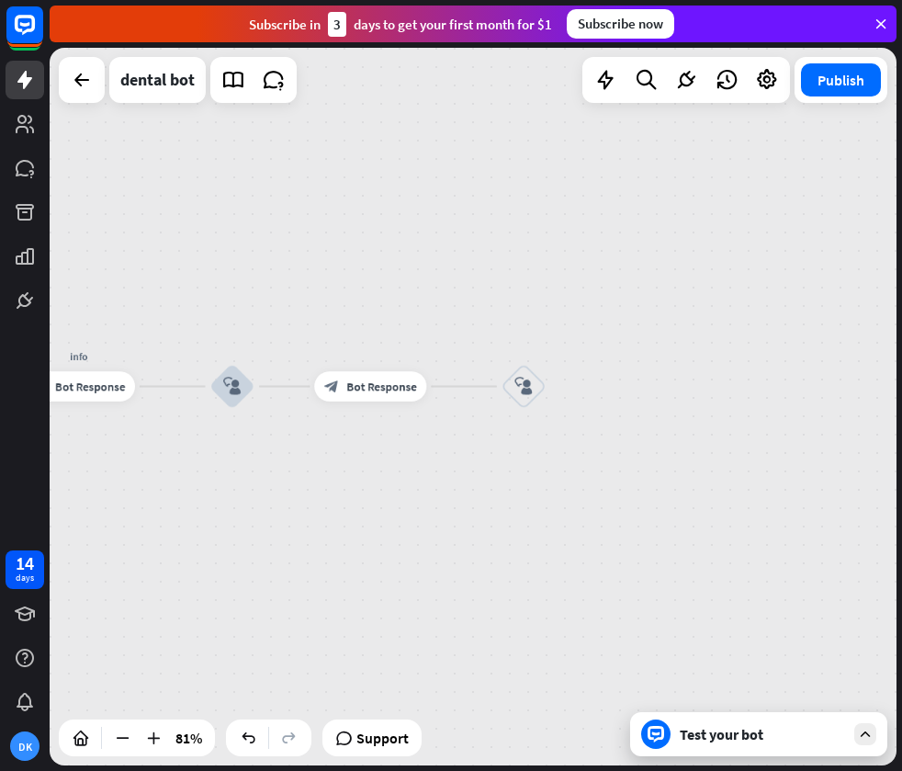
drag, startPoint x: 442, startPoint y: 304, endPoint x: 518, endPoint y: 276, distance: 81.4
click at [499, 273] on div "home_2 Start point Welcome message block_bot_response Bot Response treatment & …" at bounding box center [473, 406] width 847 height 717
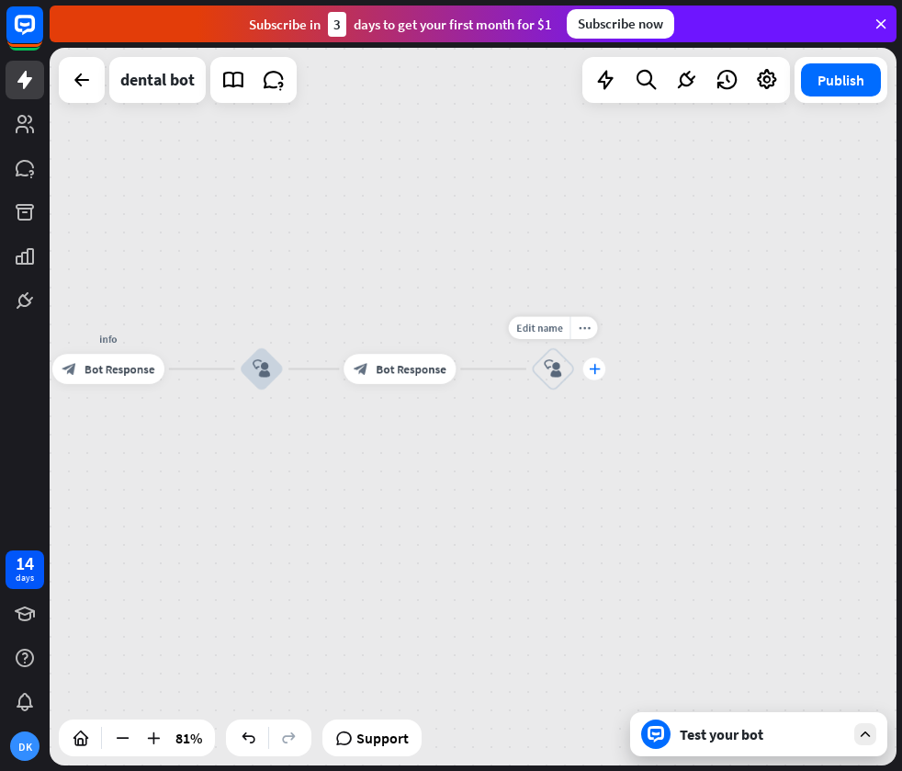
click at [596, 376] on div "plus" at bounding box center [594, 368] width 22 height 22
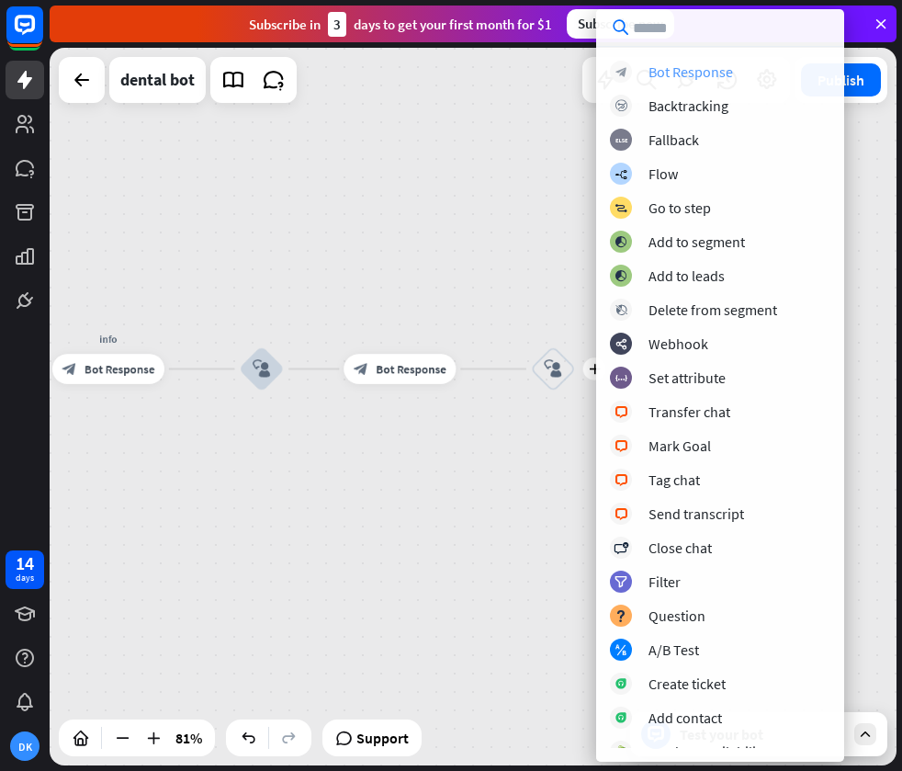
click at [681, 82] on div "block_bot_response Bot Response" at bounding box center [720, 72] width 220 height 22
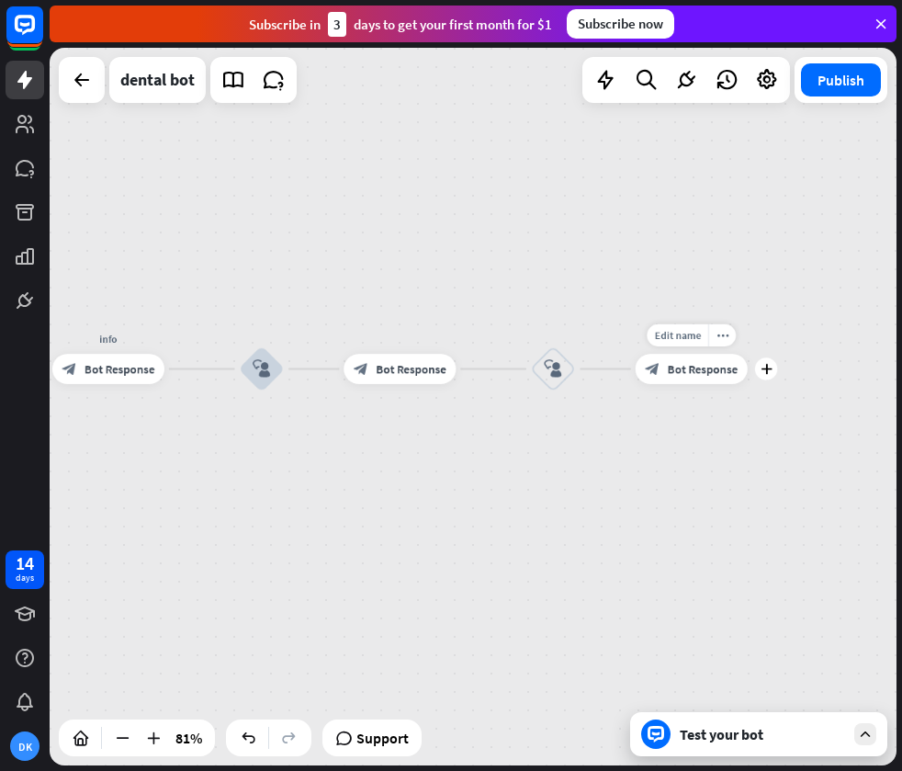
click at [688, 371] on span "Bot Response" at bounding box center [703, 368] width 70 height 15
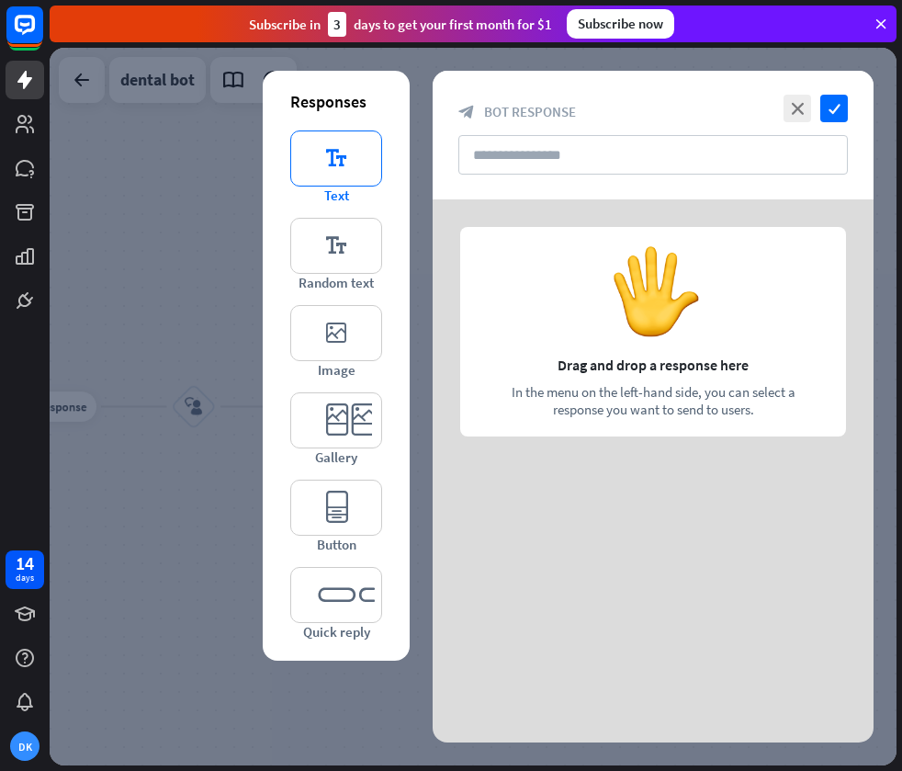
click at [337, 164] on icon "editor_text" at bounding box center [336, 158] width 92 height 56
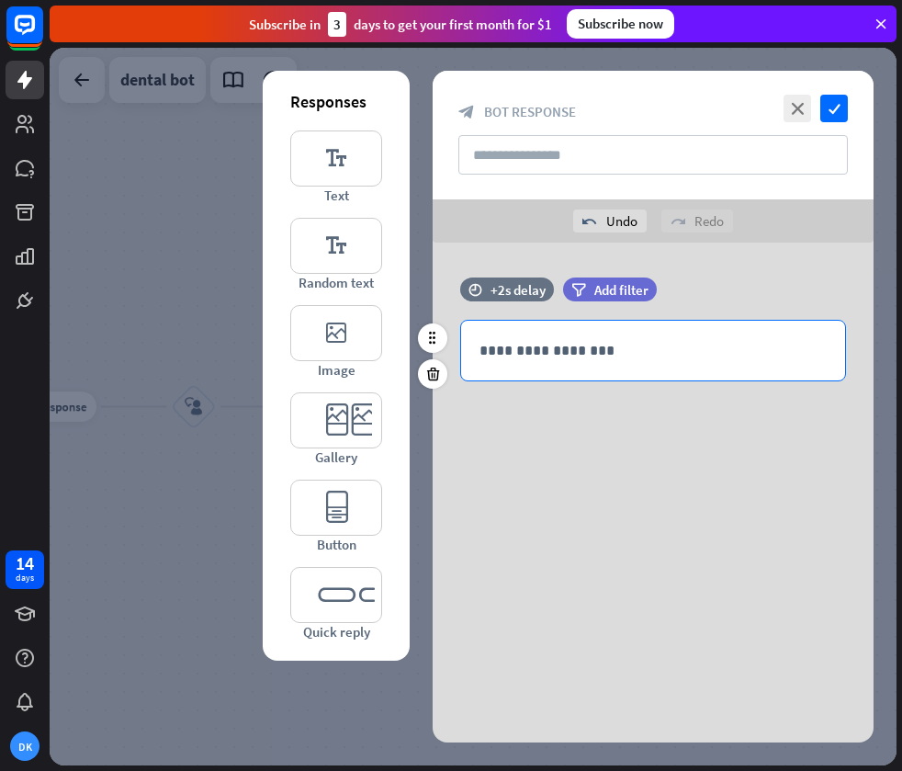
click at [589, 344] on p "**********" at bounding box center [653, 350] width 347 height 23
click at [612, 423] on div "**********" at bounding box center [653, 381] width 441 height 276
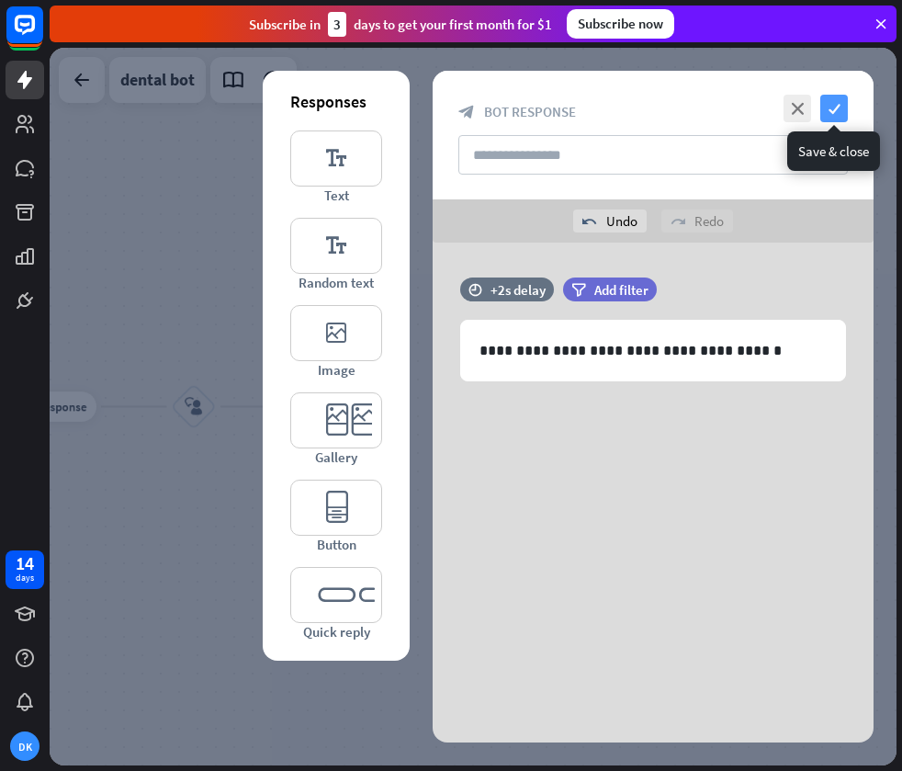
click at [835, 112] on icon "check" at bounding box center [834, 109] width 28 height 28
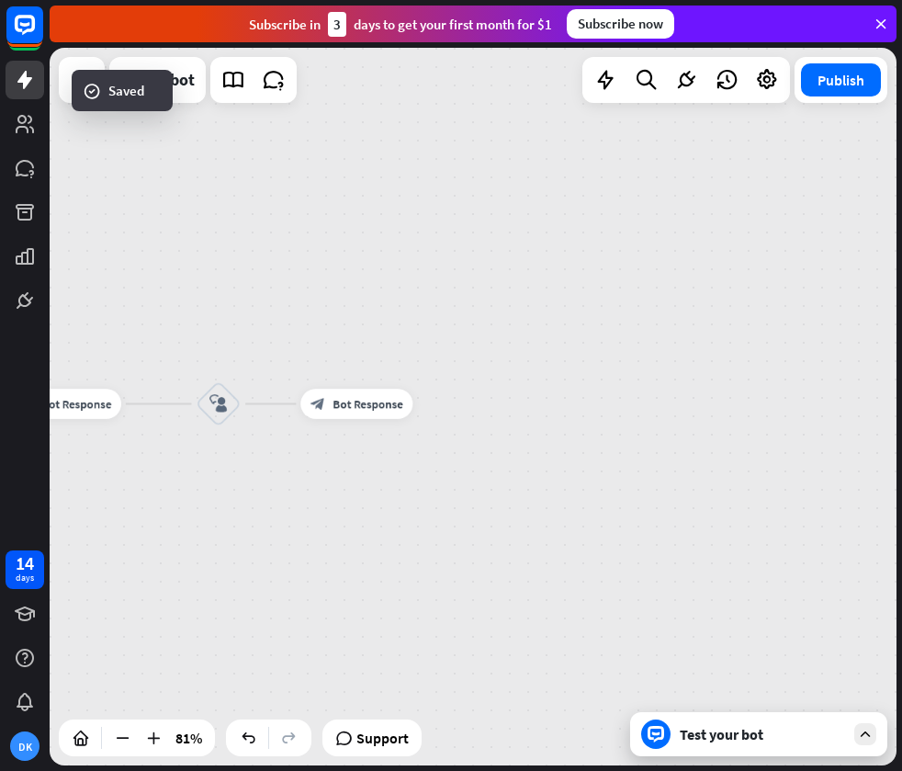
drag, startPoint x: 358, startPoint y: 345, endPoint x: 828, endPoint y: 310, distance: 470.8
click at [828, 310] on div "home_2 Start point Welcome message block_bot_response Bot Response treatment & …" at bounding box center [473, 406] width 847 height 717
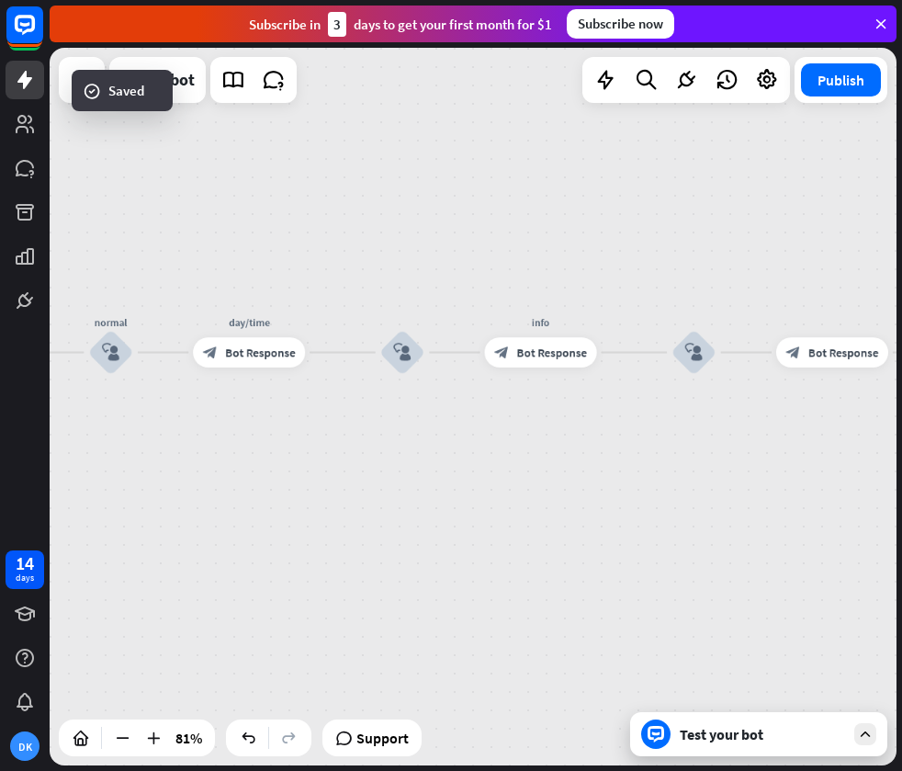
drag, startPoint x: 279, startPoint y: 512, endPoint x: 626, endPoint y: 491, distance: 347.0
click at [628, 491] on div "home_2 Start point Welcome message block_bot_response Bot Response treatment & …" at bounding box center [473, 406] width 847 height 717
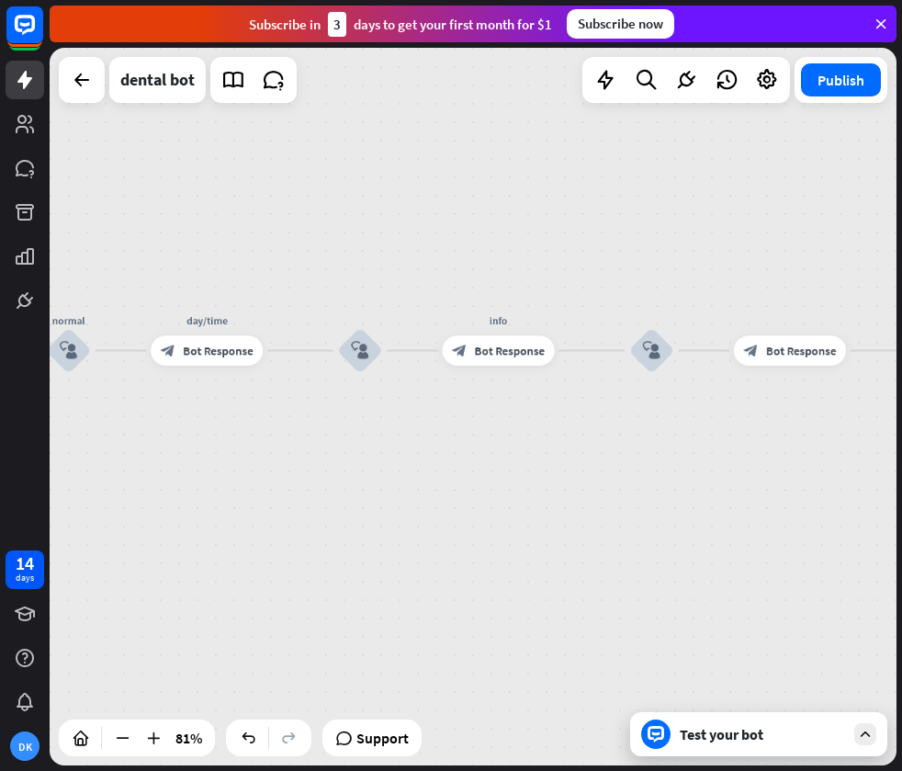
drag, startPoint x: 589, startPoint y: 398, endPoint x: 466, endPoint y: 403, distance: 123.2
click at [466, 403] on div "home_2 Start point Welcome message block_bot_response Bot Response treatment & …" at bounding box center [473, 406] width 847 height 717
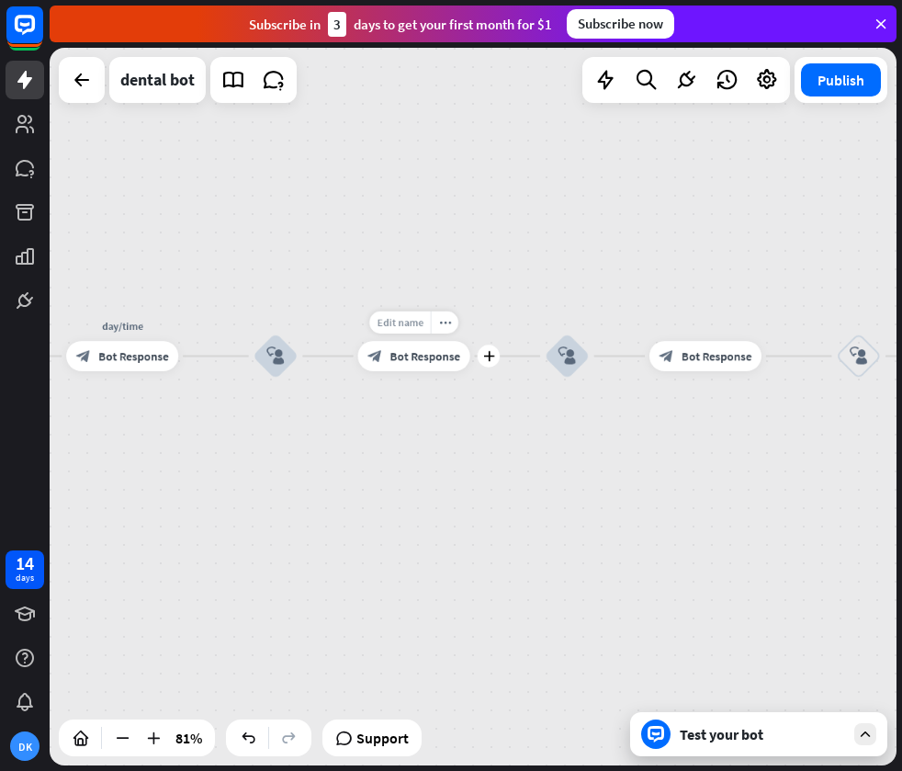
click at [412, 322] on span "Edit name" at bounding box center [400, 323] width 46 height 14
type input "*"
type input "****"
click at [643, 464] on div "home_2 Start point Welcome message block_bot_response Bot Response treatment & …" at bounding box center [473, 406] width 847 height 717
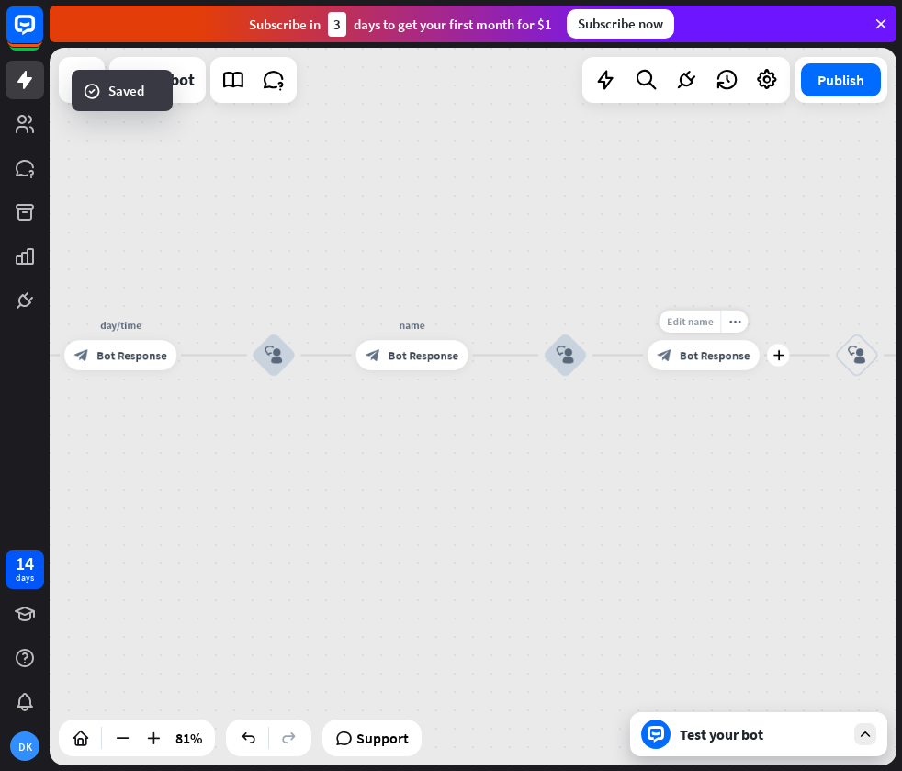
click at [703, 320] on span "Edit name" at bounding box center [690, 322] width 46 height 14
type input "******"
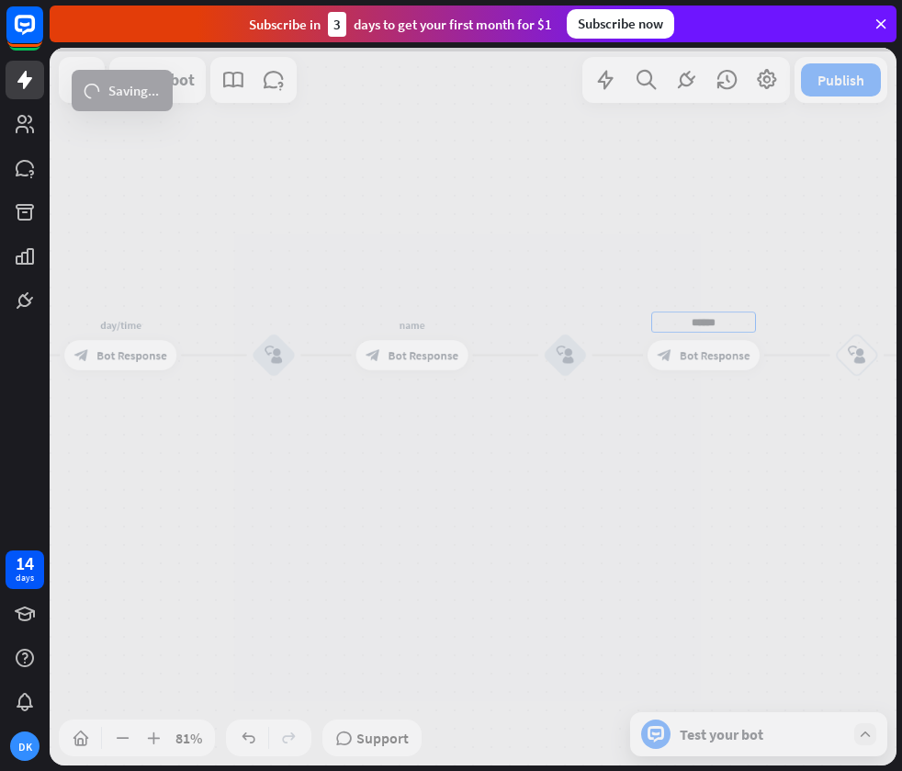
click at [684, 484] on div "home_2 Start point Welcome message block_bot_response Bot Response treatment & …" at bounding box center [473, 406] width 847 height 717
click at [692, 475] on div at bounding box center [473, 406] width 847 height 717
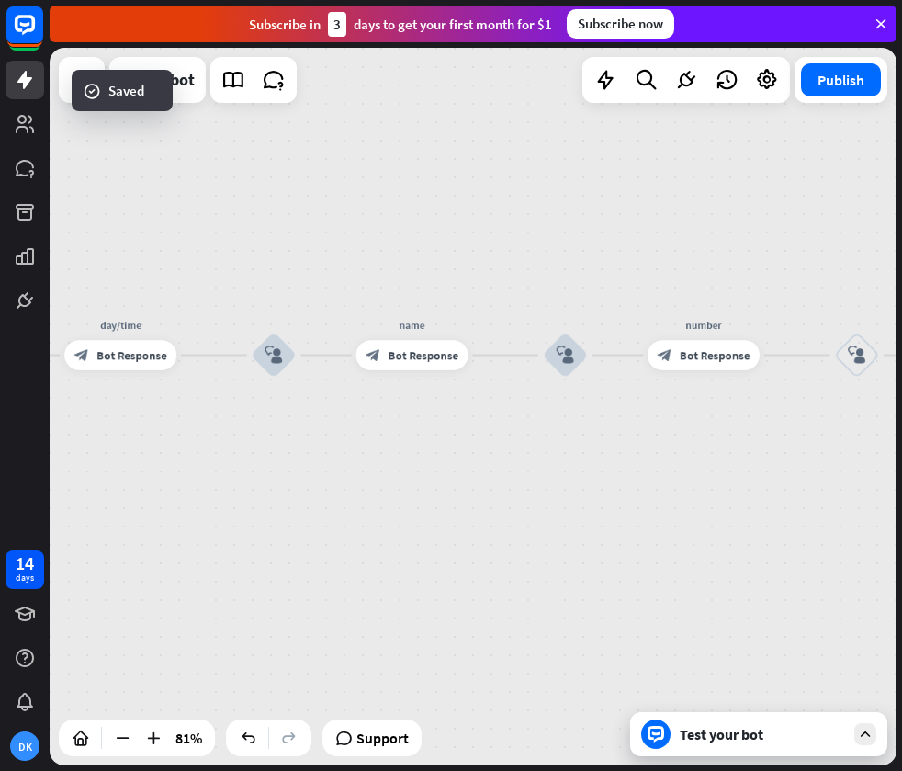
drag, startPoint x: 688, startPoint y: 474, endPoint x: 295, endPoint y: 453, distance: 393.7
click at [282, 457] on div at bounding box center [473, 406] width 847 height 717
drag, startPoint x: 645, startPoint y: 449, endPoint x: 274, endPoint y: 440, distance: 371.2
click at [273, 440] on div "home_2 Start point Welcome message block_bot_response Bot Response treatment & …" at bounding box center [473, 406] width 847 height 717
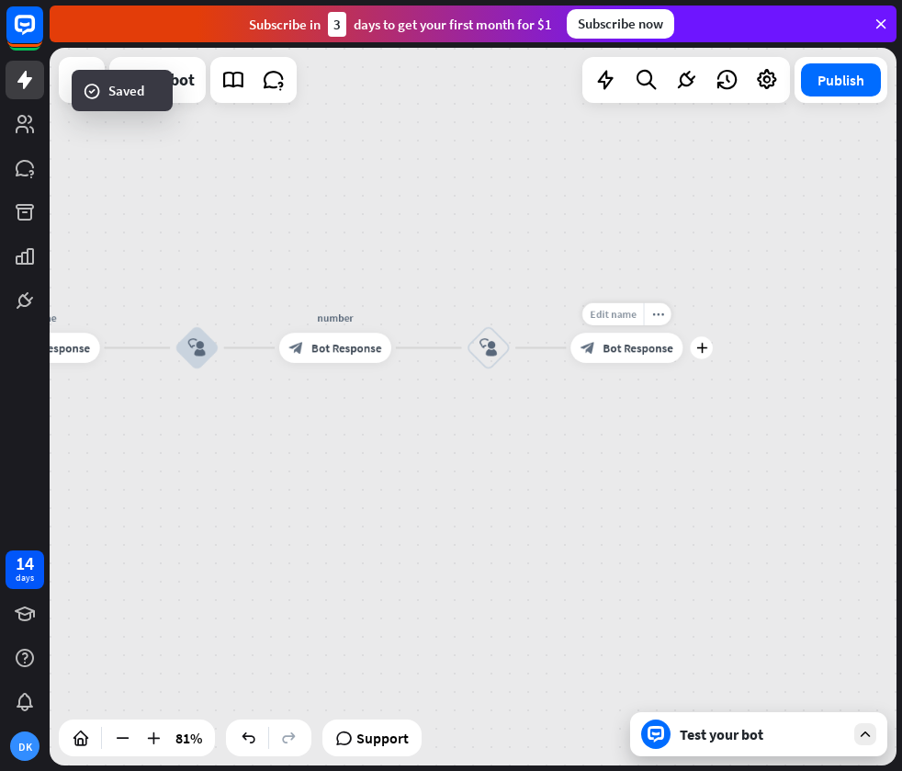
click at [626, 316] on span "Edit name" at bounding box center [613, 315] width 46 height 14
type input "*****"
click at [618, 410] on div "home_2 Start point Welcome message block_bot_response Bot Response treatment & …" at bounding box center [473, 406] width 847 height 717
drag, startPoint x: 430, startPoint y: 447, endPoint x: 547, endPoint y: 417, distance: 121.4
click at [547, 417] on div "home_2 Start point Welcome message block_bot_response Bot Response treatment & …" at bounding box center [473, 406] width 847 height 717
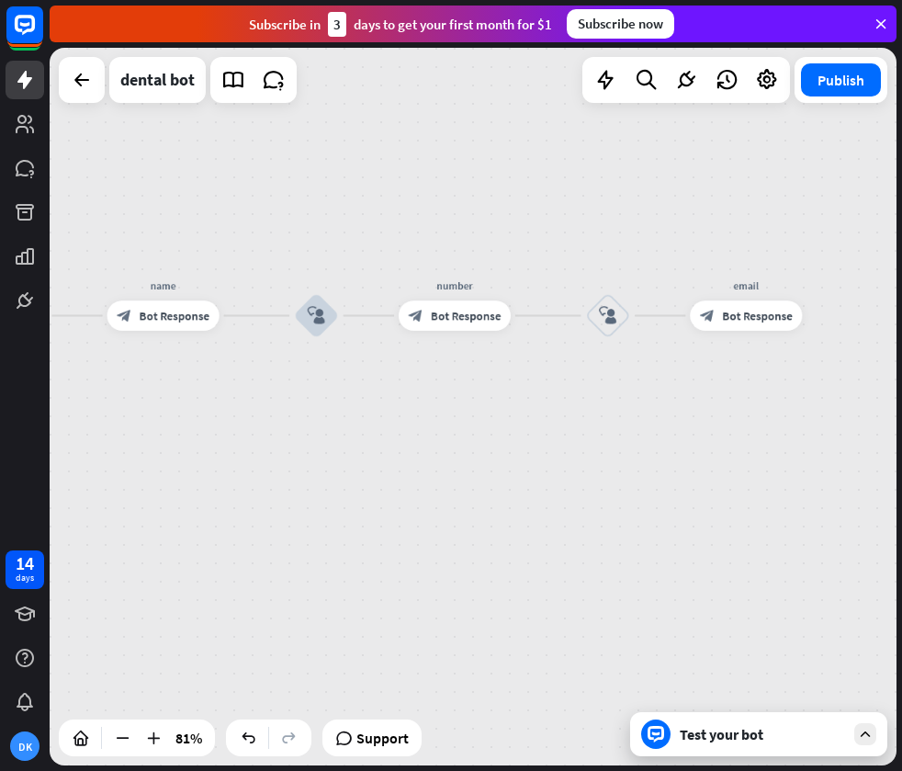
drag, startPoint x: 692, startPoint y: 397, endPoint x: 620, endPoint y: 386, distance: 72.5
click at [620, 386] on div "home_2 Start point Welcome message block_bot_response Bot Response treatment & …" at bounding box center [473, 406] width 847 height 717
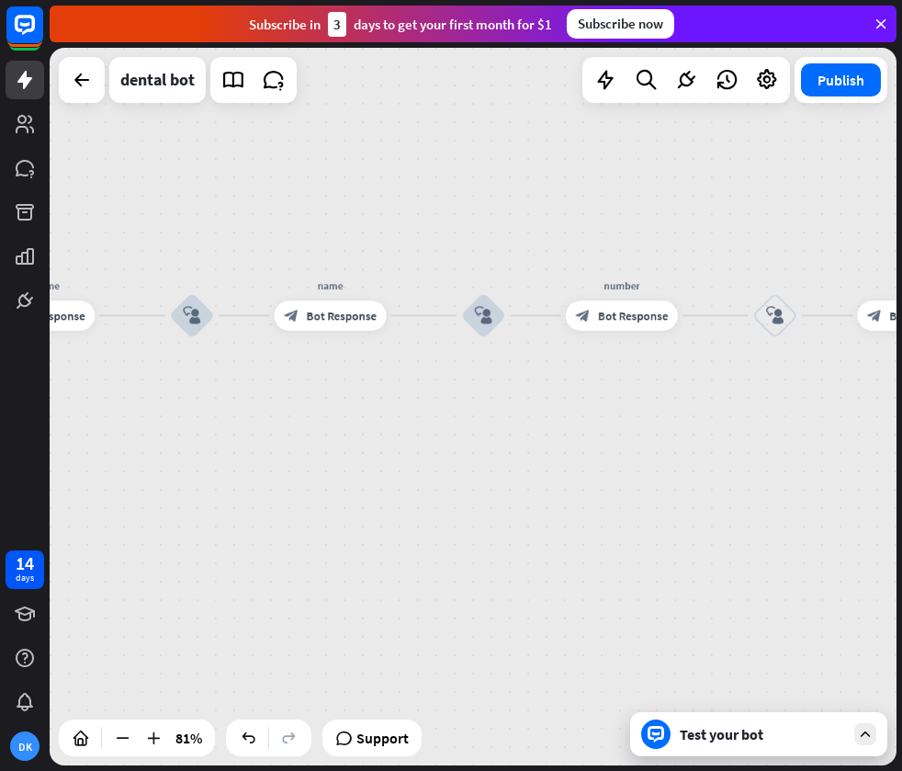
drag, startPoint x: 316, startPoint y: 393, endPoint x: 517, endPoint y: 395, distance: 201.2
click at [544, 401] on div "home_2 Start point Welcome message block_bot_response Bot Response treatment & …" at bounding box center [473, 406] width 847 height 717
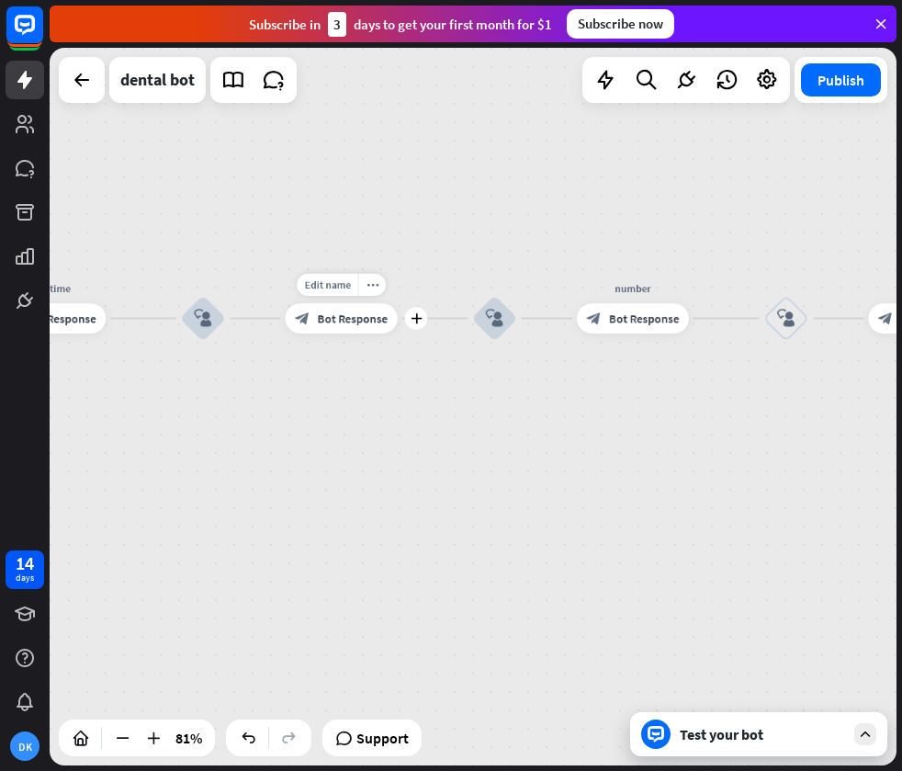
click at [365, 318] on span "Bot Response" at bounding box center [353, 317] width 70 height 15
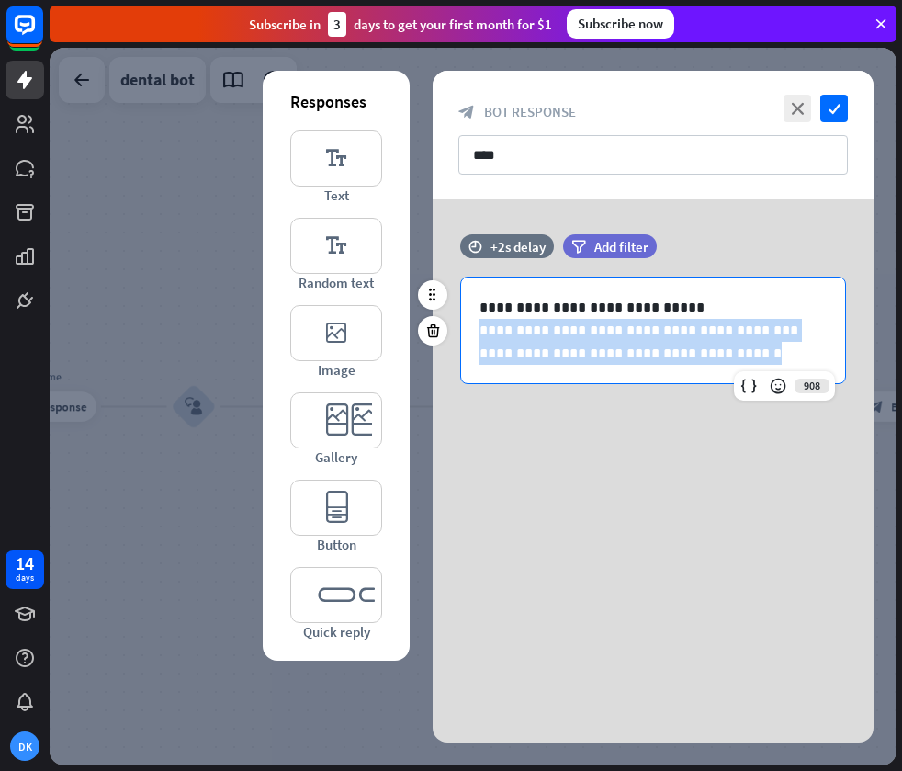
drag, startPoint x: 763, startPoint y: 352, endPoint x: 462, endPoint y: 332, distance: 302.0
click at [462, 332] on div "**********" at bounding box center [653, 330] width 384 height 106
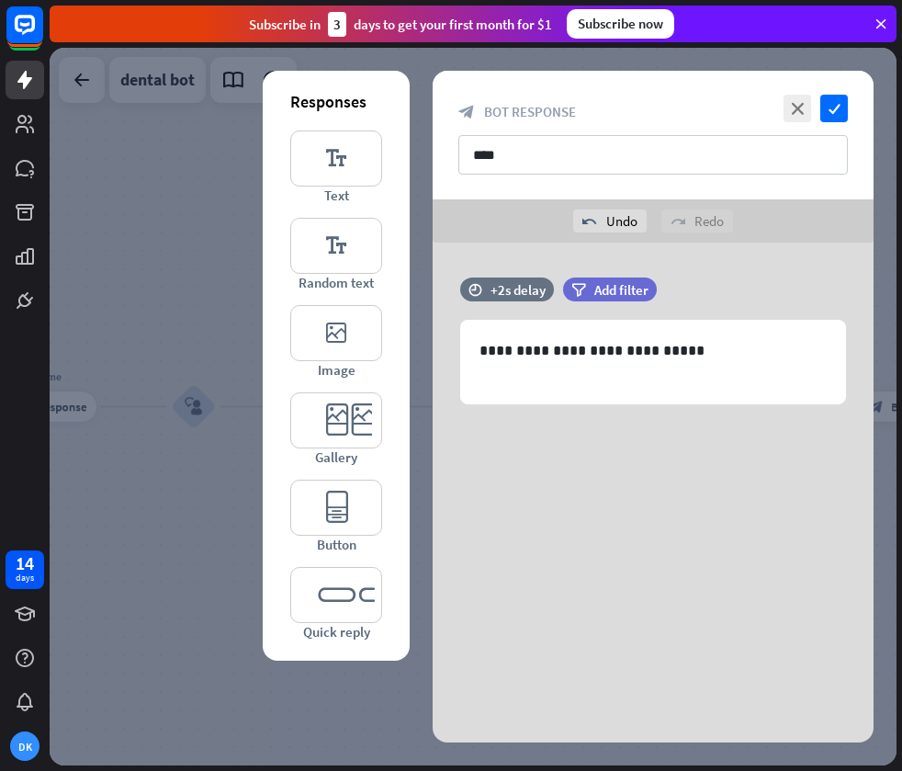
click at [604, 427] on div "**********" at bounding box center [653, 381] width 441 height 276
click at [835, 105] on icon "check" at bounding box center [834, 109] width 28 height 28
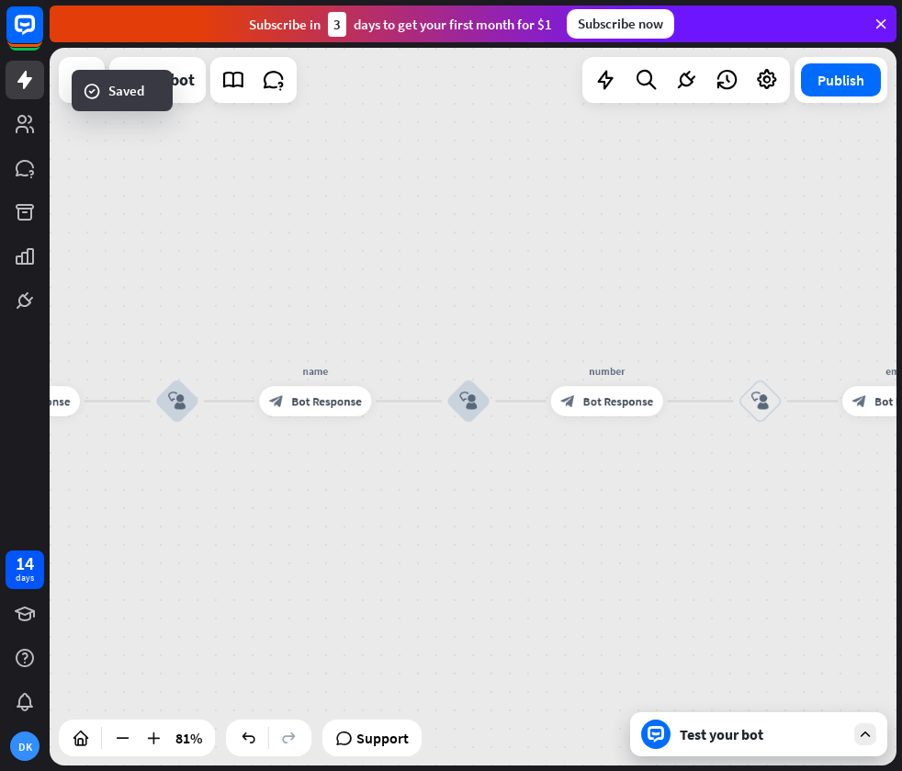
drag, startPoint x: 598, startPoint y: 454, endPoint x: 412, endPoint y: 446, distance: 186.7
click at [410, 446] on div "home_2 Start point Welcome message block_bot_response Bot Response treatment & …" at bounding box center [473, 406] width 847 height 717
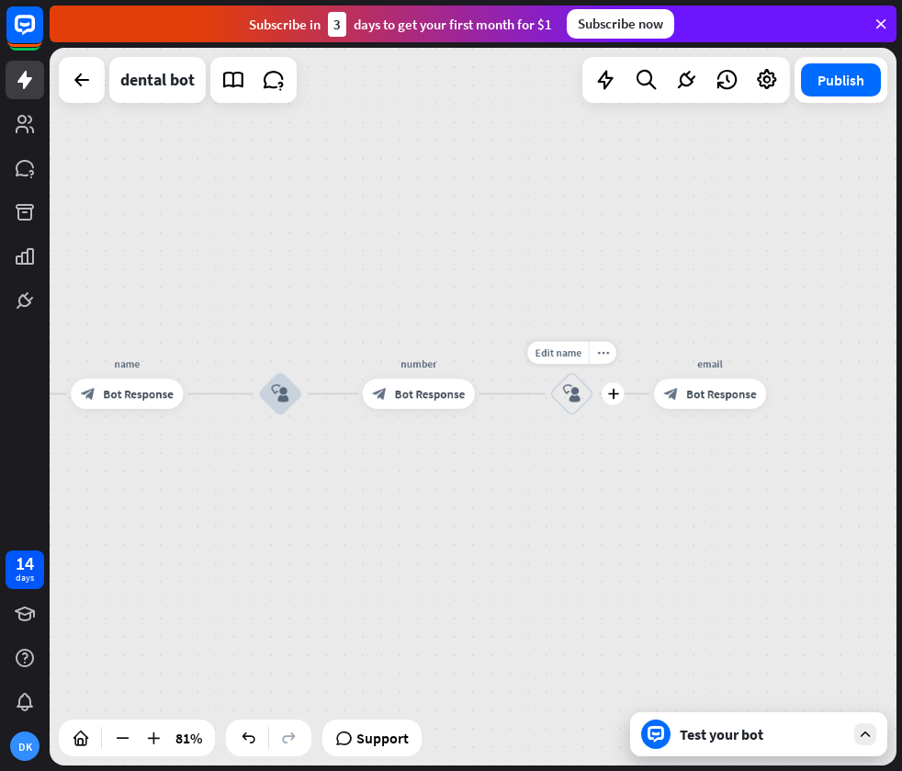
click at [568, 390] on icon "block_user_input" at bounding box center [572, 394] width 18 height 18
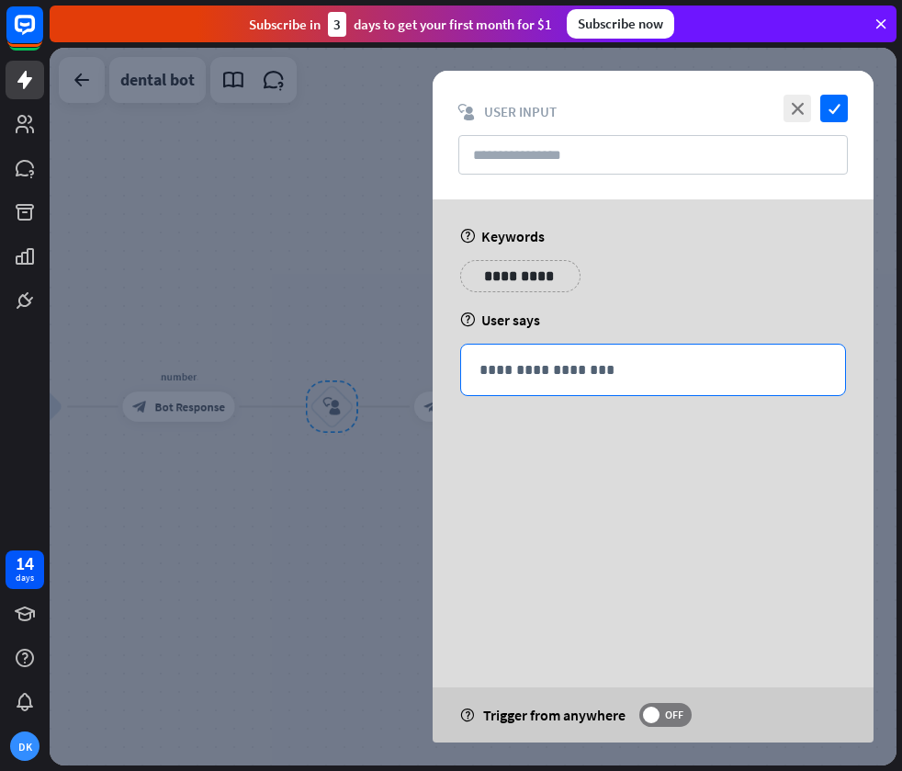
click at [540, 350] on div "**********" at bounding box center [653, 369] width 384 height 51
click at [750, 395] on icon at bounding box center [748, 398] width 18 height 18
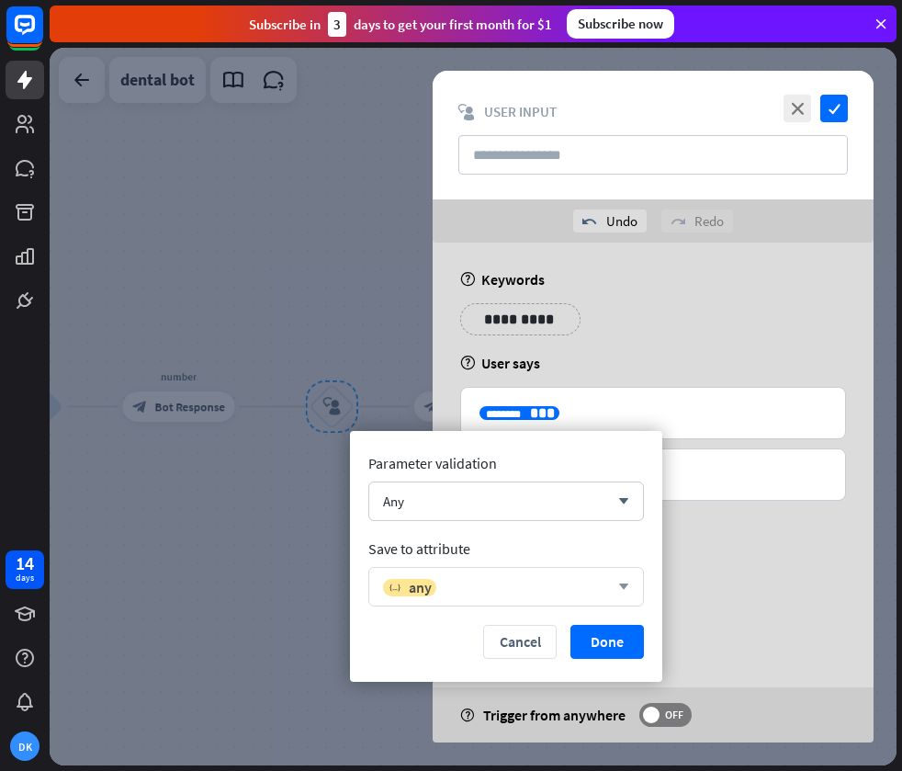
click at [490, 586] on div "variable any" at bounding box center [496, 587] width 226 height 18
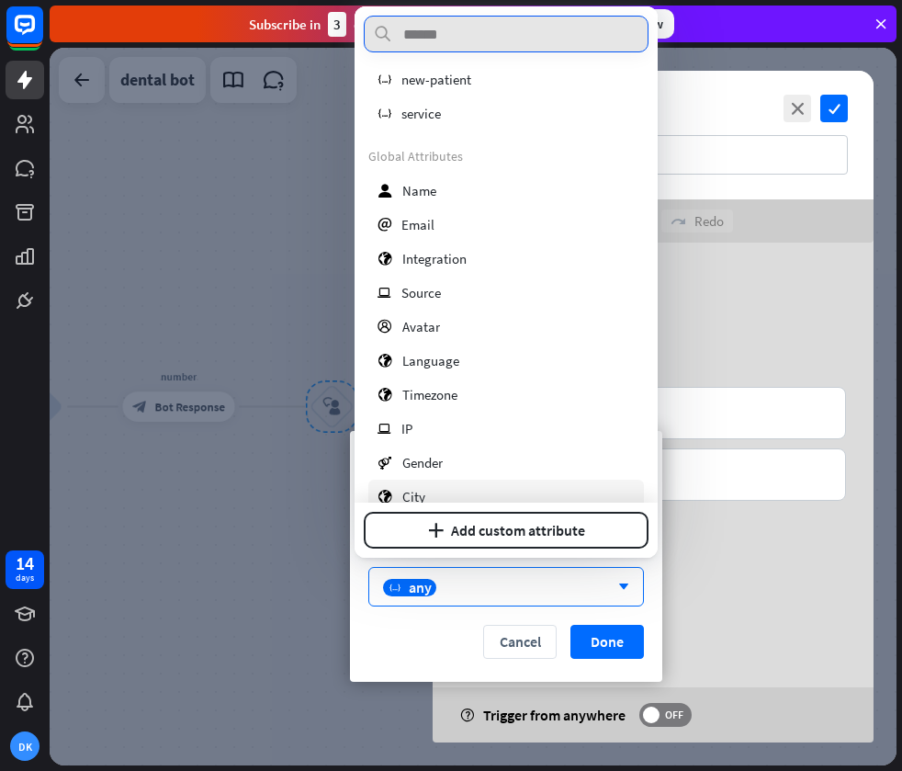
scroll to position [267, 0]
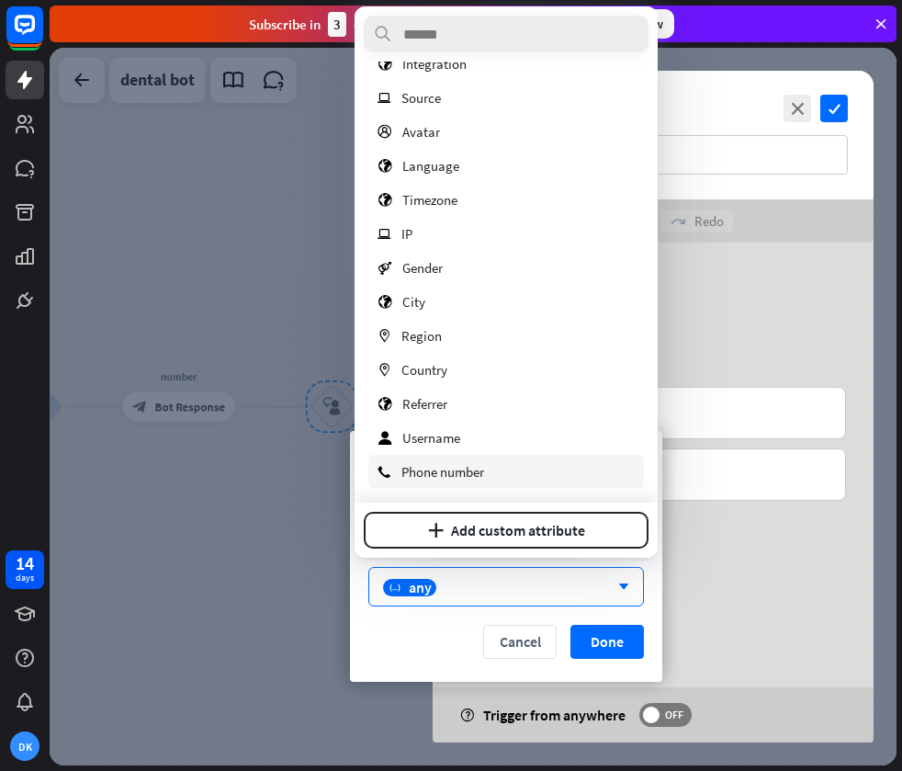
click at [442, 472] on span "Phone number" at bounding box center [442, 471] width 83 height 17
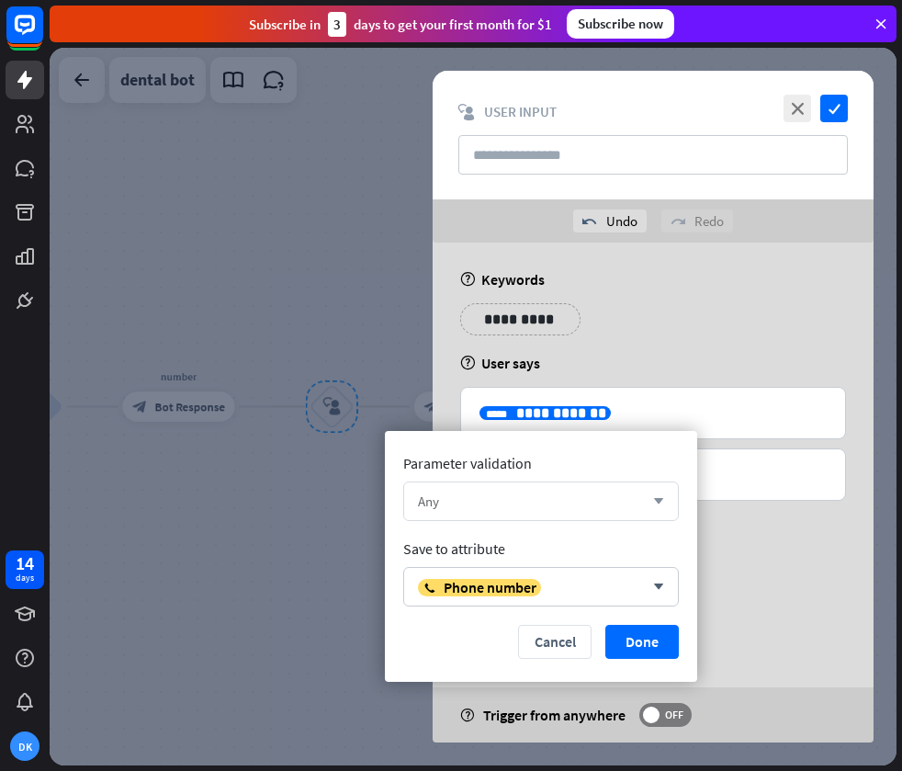
click at [508, 501] on div "Any" at bounding box center [531, 500] width 226 height 17
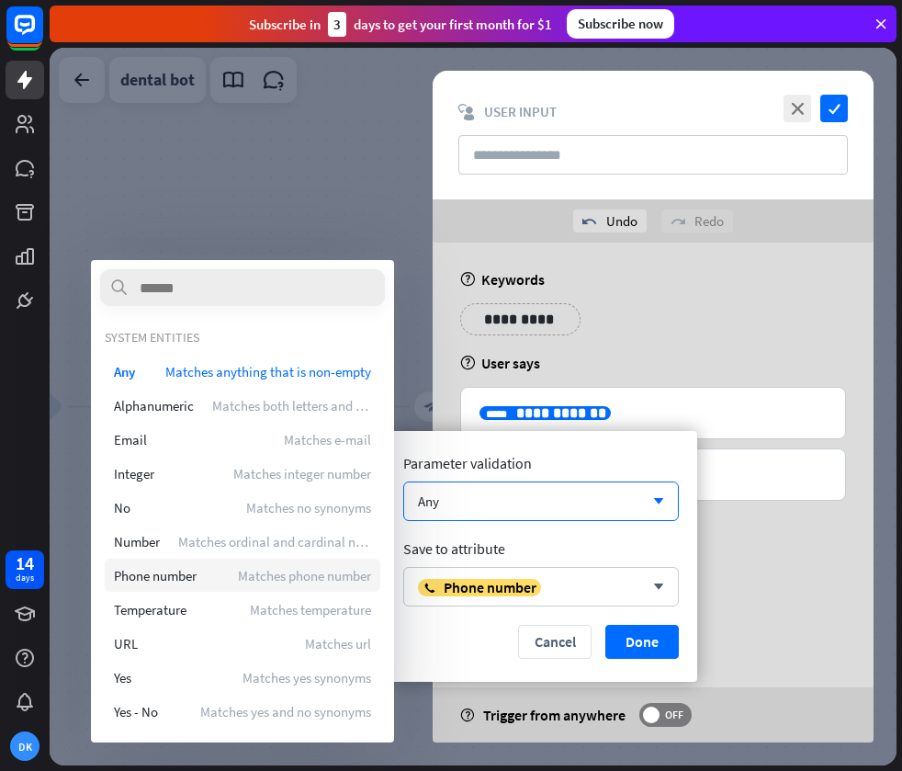
click at [183, 571] on span "Phone number" at bounding box center [155, 575] width 83 height 17
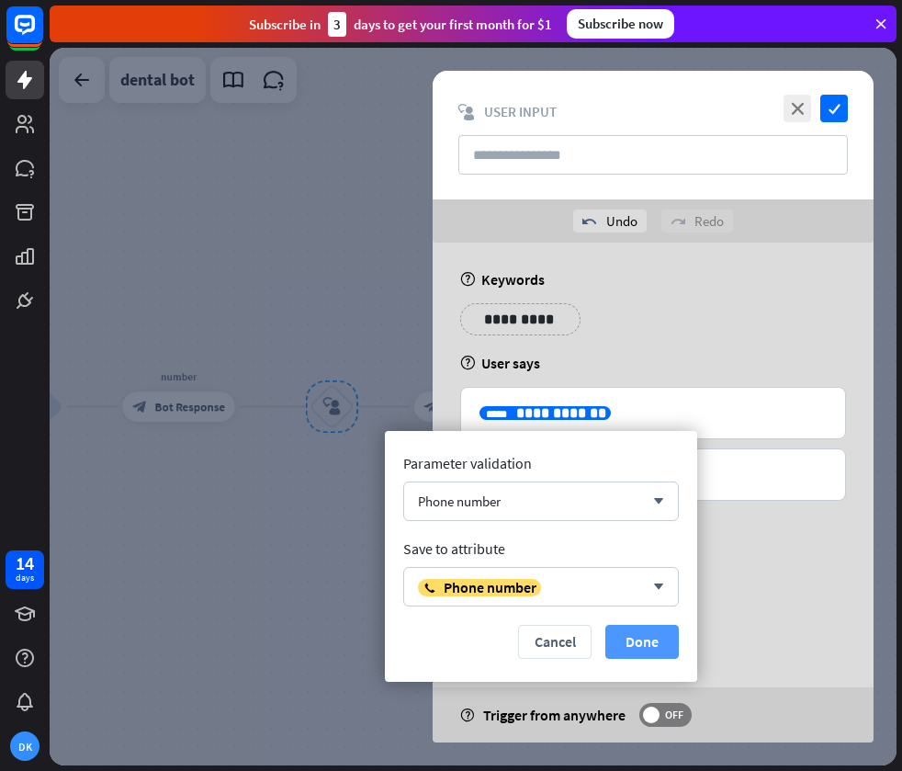
click at [643, 640] on button "Done" at bounding box center [641, 642] width 73 height 34
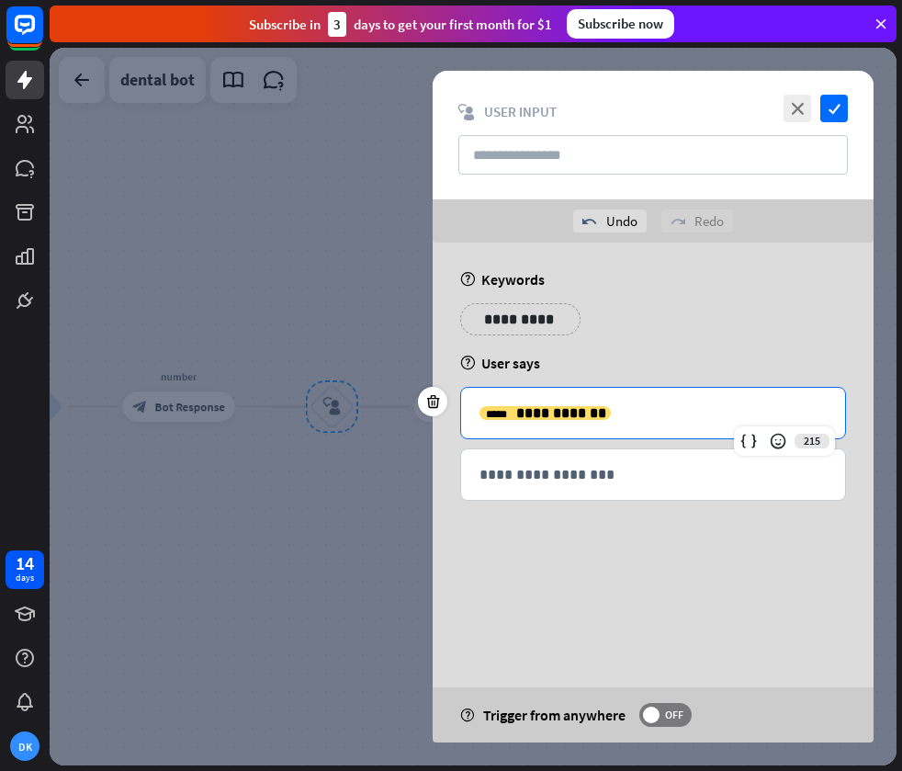
click at [116, 536] on div at bounding box center [473, 406] width 847 height 717
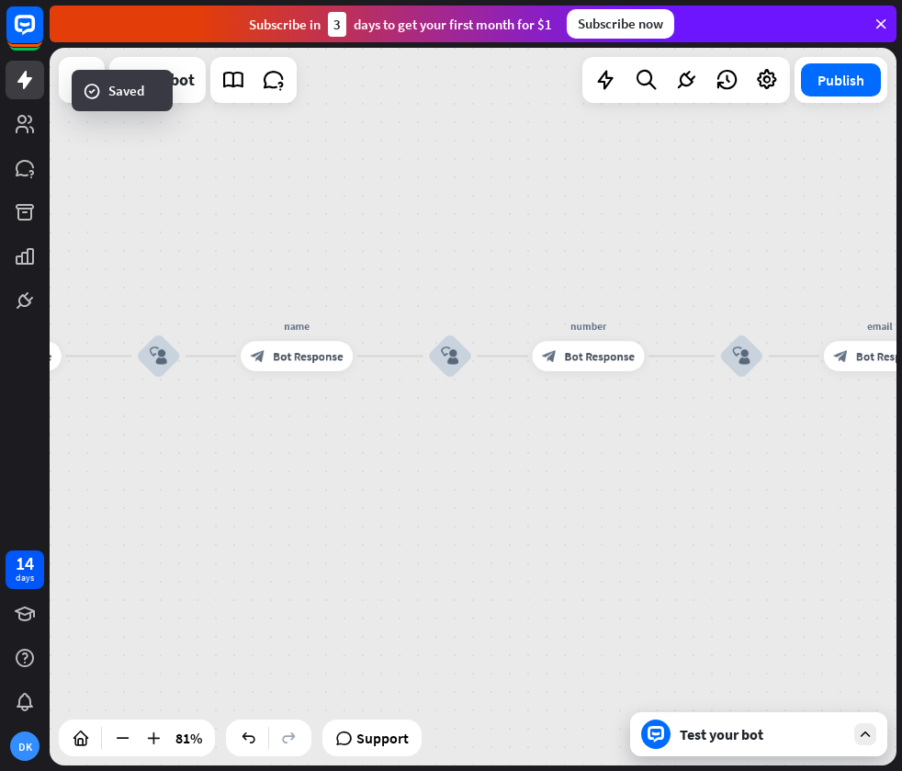
drag, startPoint x: 333, startPoint y: 323, endPoint x: 773, endPoint y: 265, distance: 444.7
click at [779, 267] on div "home_2 Start point Welcome message block_bot_response Bot Response treatment & …" at bounding box center [473, 406] width 847 height 717
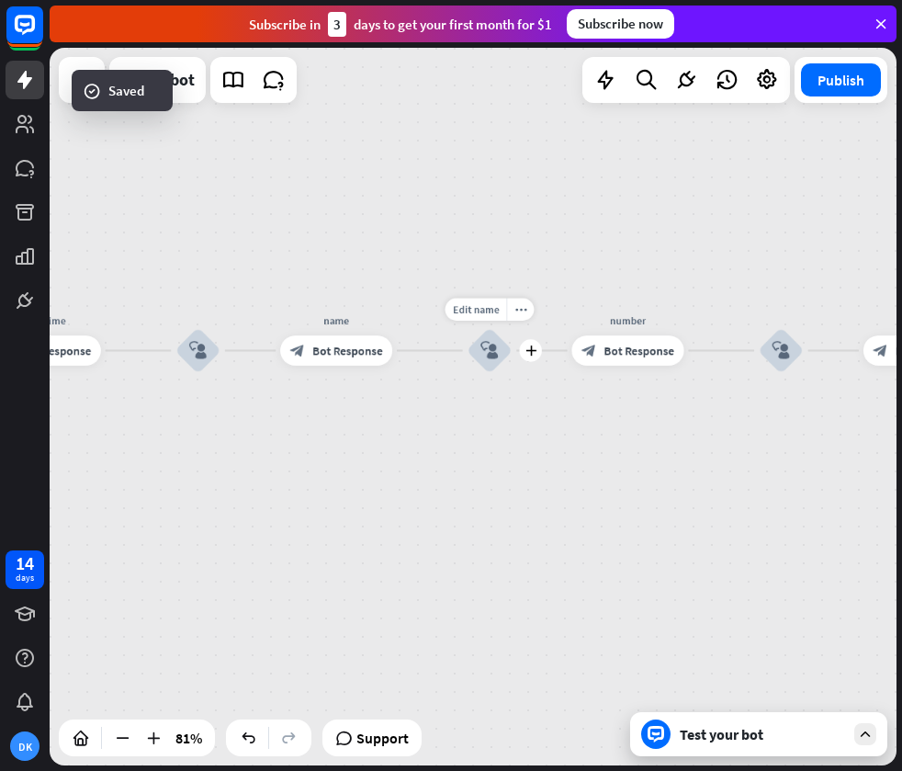
click at [504, 345] on div "block_user_input" at bounding box center [490, 350] width 45 height 45
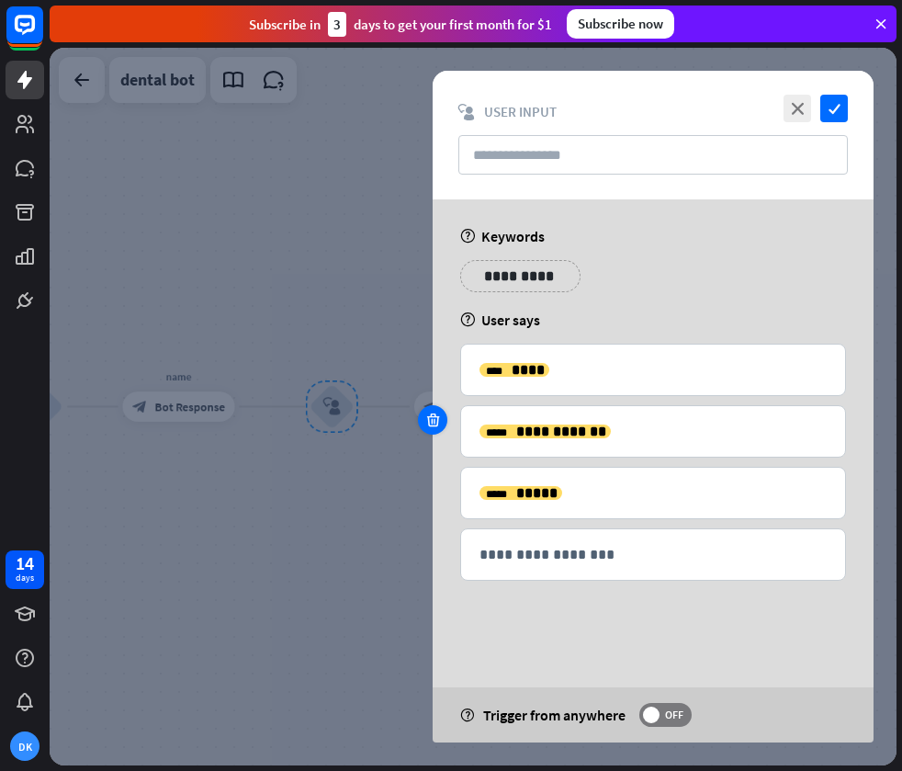
click at [428, 421] on icon at bounding box center [432, 420] width 17 height 17
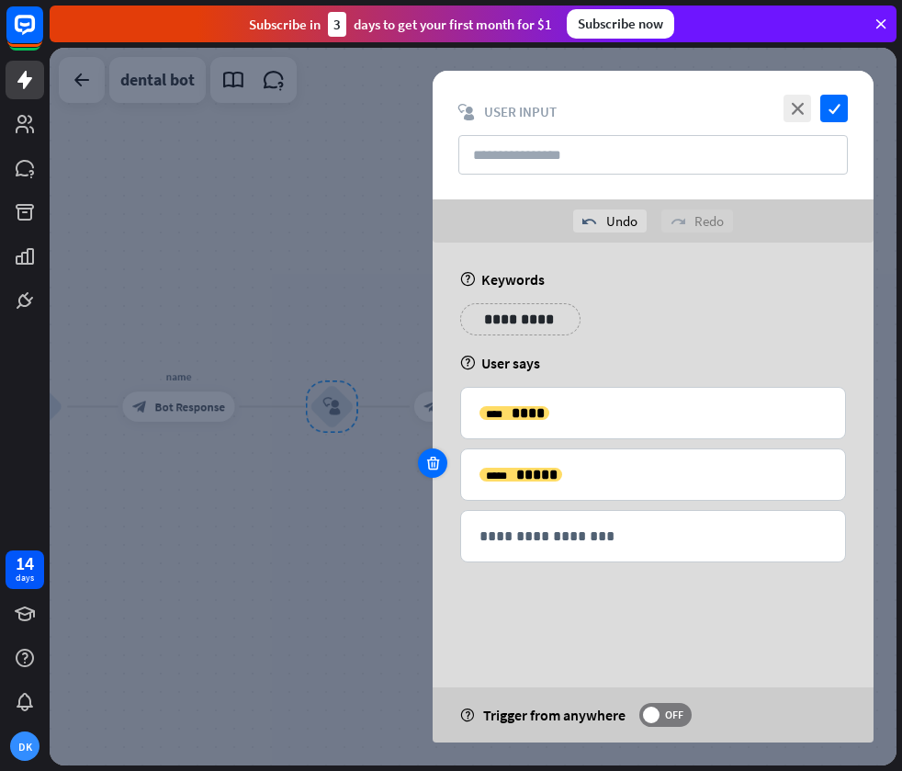
click at [428, 468] on icon at bounding box center [432, 463] width 17 height 17
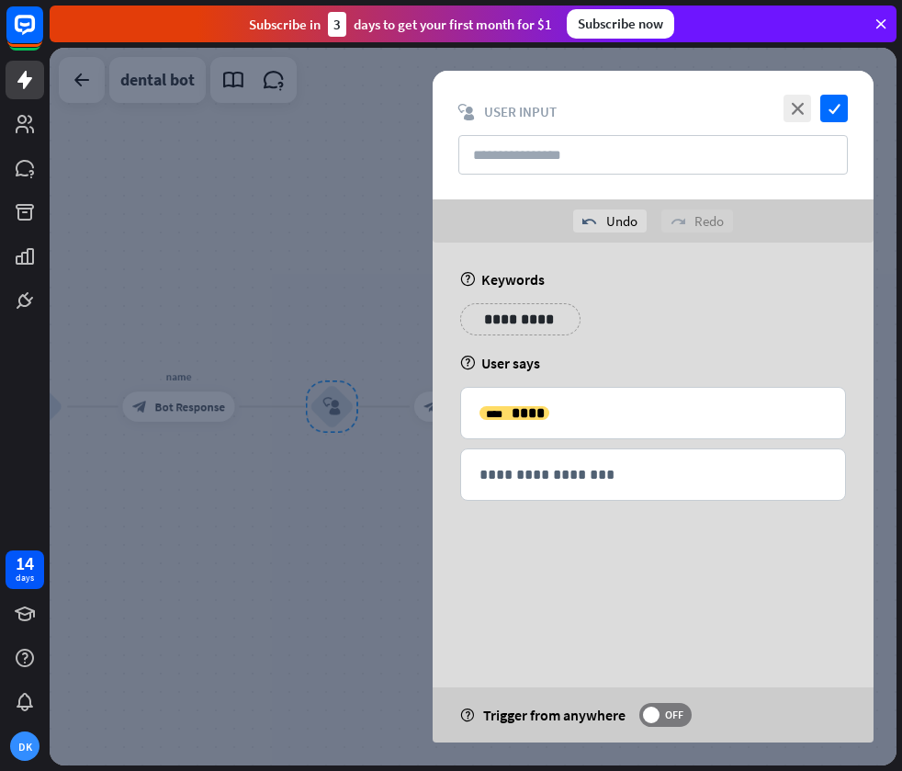
click at [367, 468] on div at bounding box center [473, 406] width 847 height 717
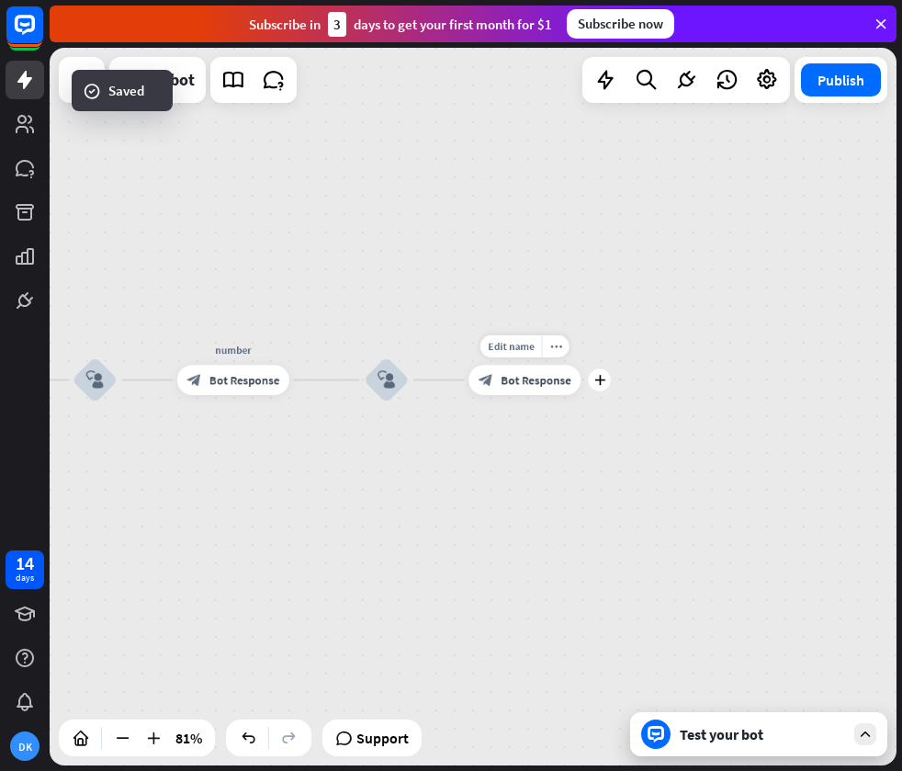
drag, startPoint x: 778, startPoint y: 420, endPoint x: 541, endPoint y: 394, distance: 238.4
click at [541, 394] on div "Edit name more_horiz plus email block_bot_response Bot Response" at bounding box center [524, 380] width 112 height 30
click at [599, 380] on icon "plus" at bounding box center [598, 380] width 11 height 10
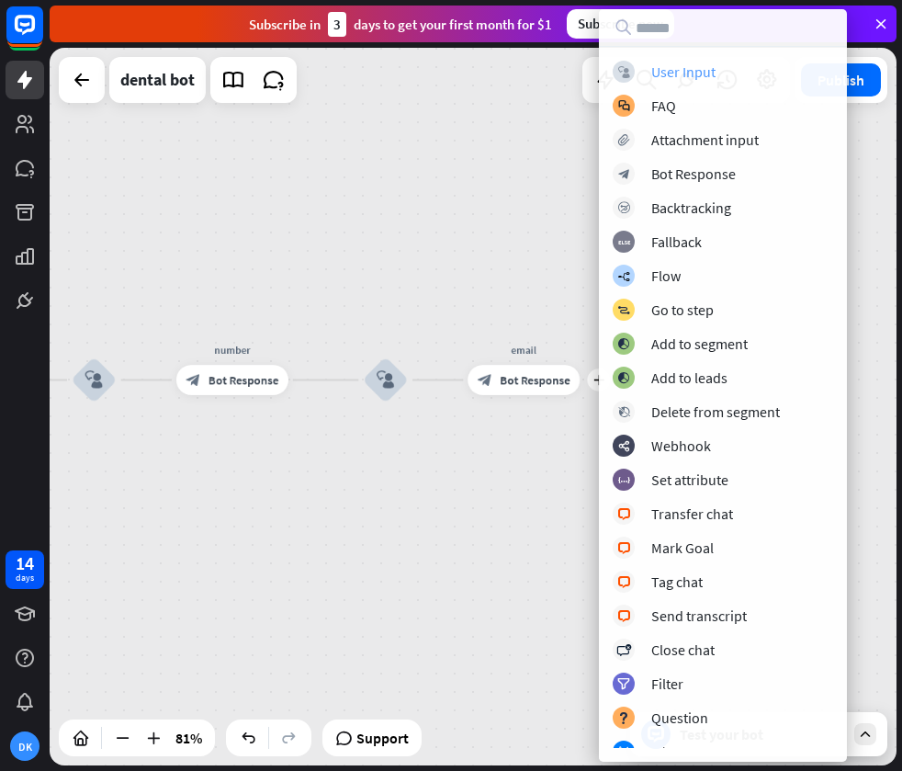
click at [688, 77] on div "User Input" at bounding box center [683, 71] width 64 height 18
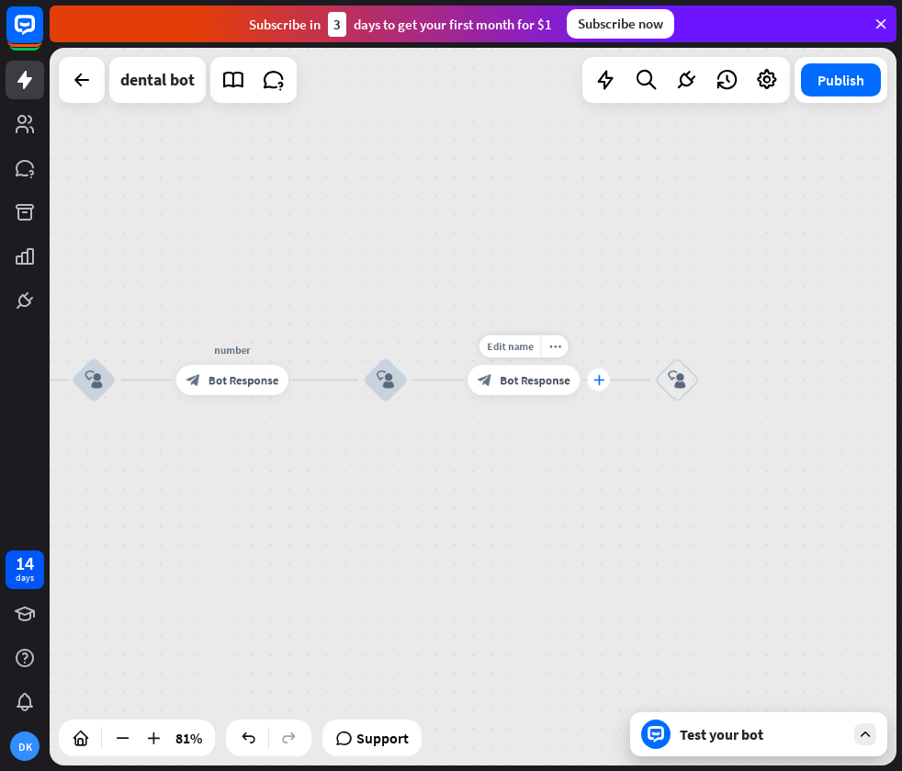
click at [598, 386] on div "plus" at bounding box center [598, 379] width 22 height 22
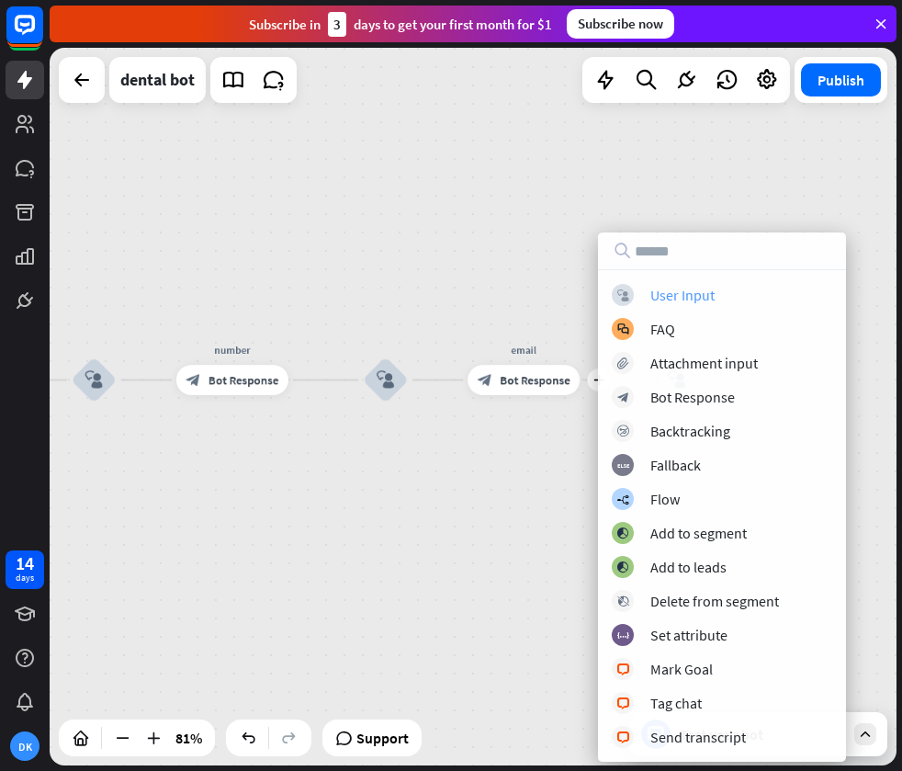
click at [660, 294] on div "User Input" at bounding box center [682, 295] width 64 height 18
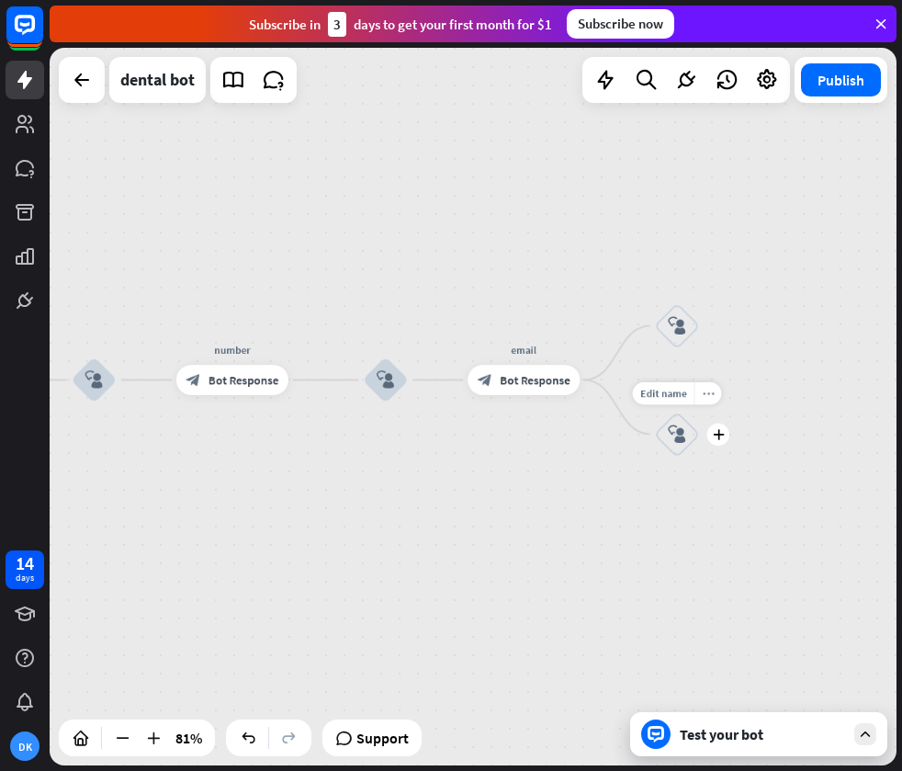
click at [707, 397] on icon "more_horiz" at bounding box center [708, 393] width 12 height 11
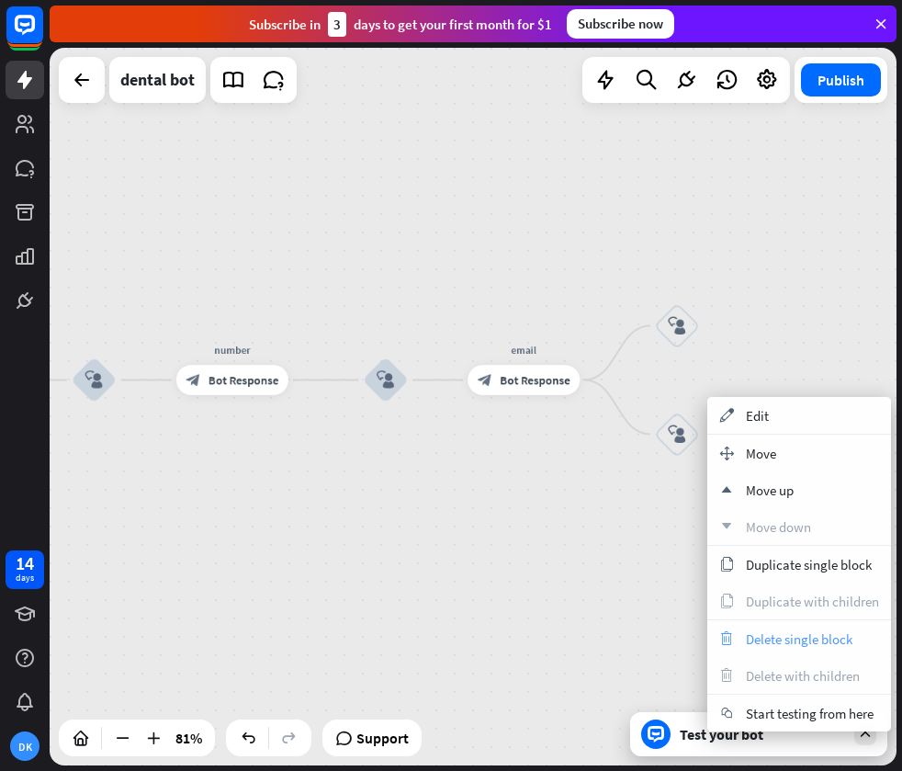
click at [752, 635] on span "Delete single block" at bounding box center [799, 638] width 107 height 17
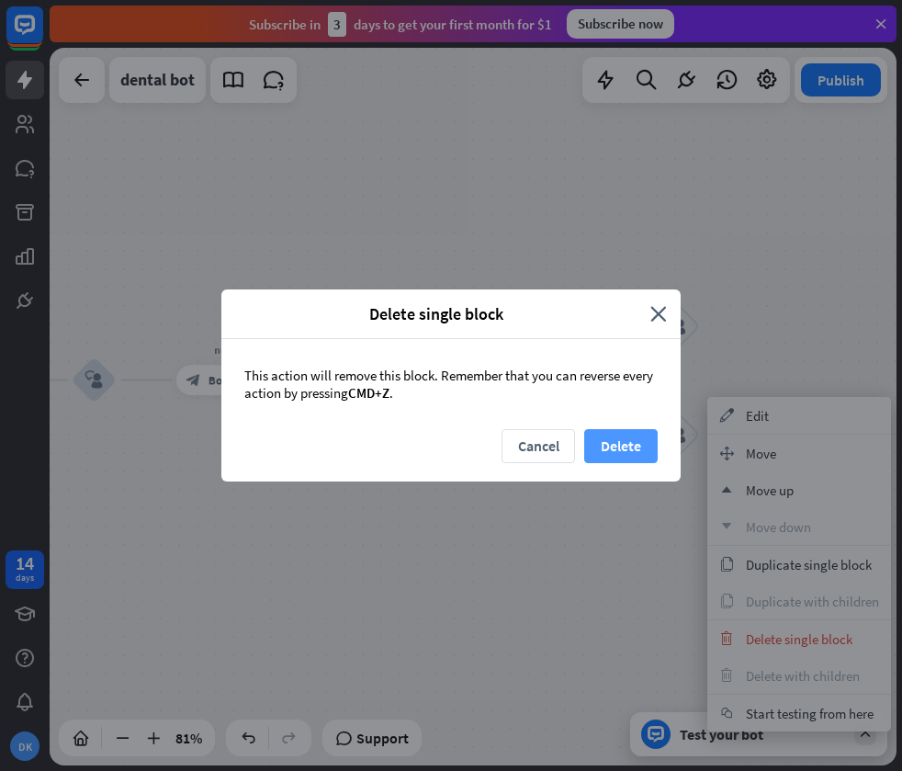
click at [630, 451] on button "Delete" at bounding box center [620, 446] width 73 height 34
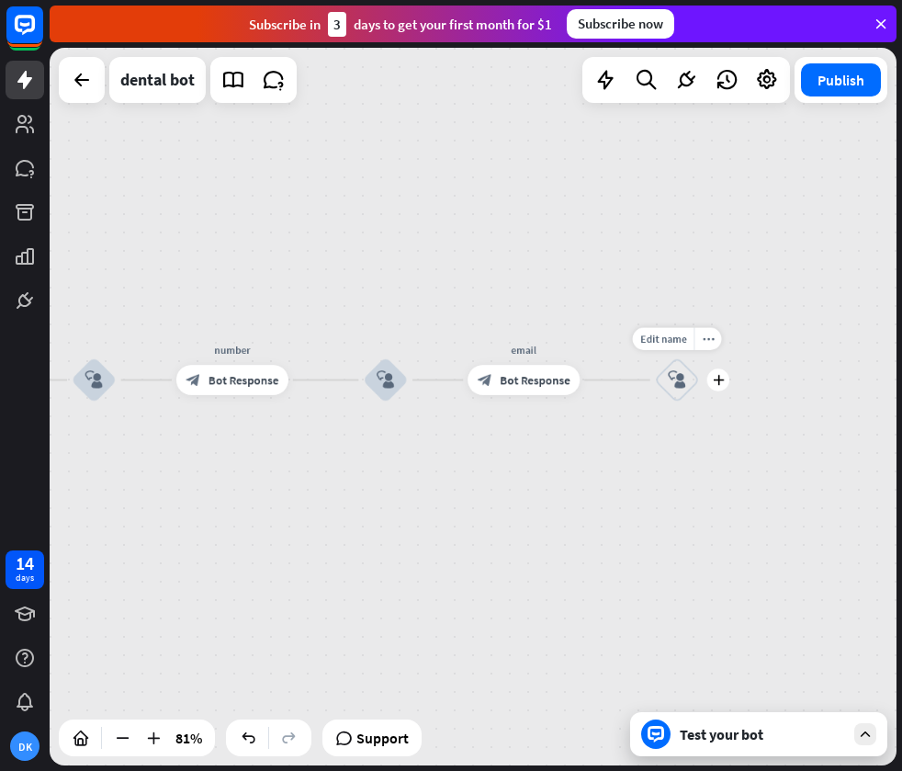
click at [680, 384] on icon "block_user_input" at bounding box center [677, 380] width 18 height 18
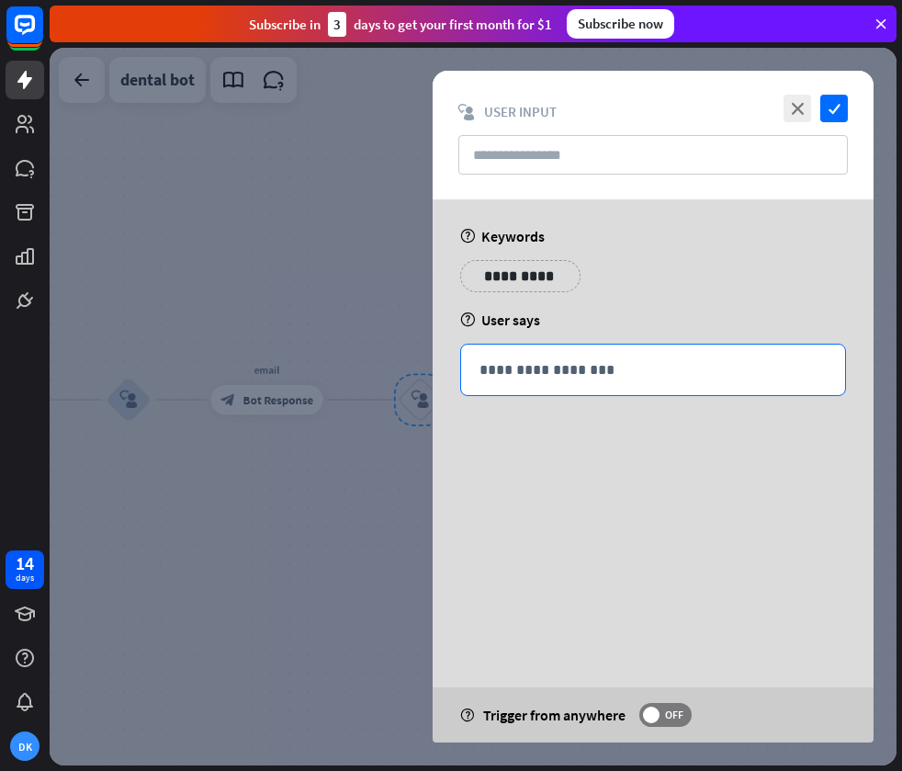
click at [608, 382] on div "**********" at bounding box center [653, 369] width 384 height 51
click at [739, 391] on icon at bounding box center [748, 398] width 18 height 18
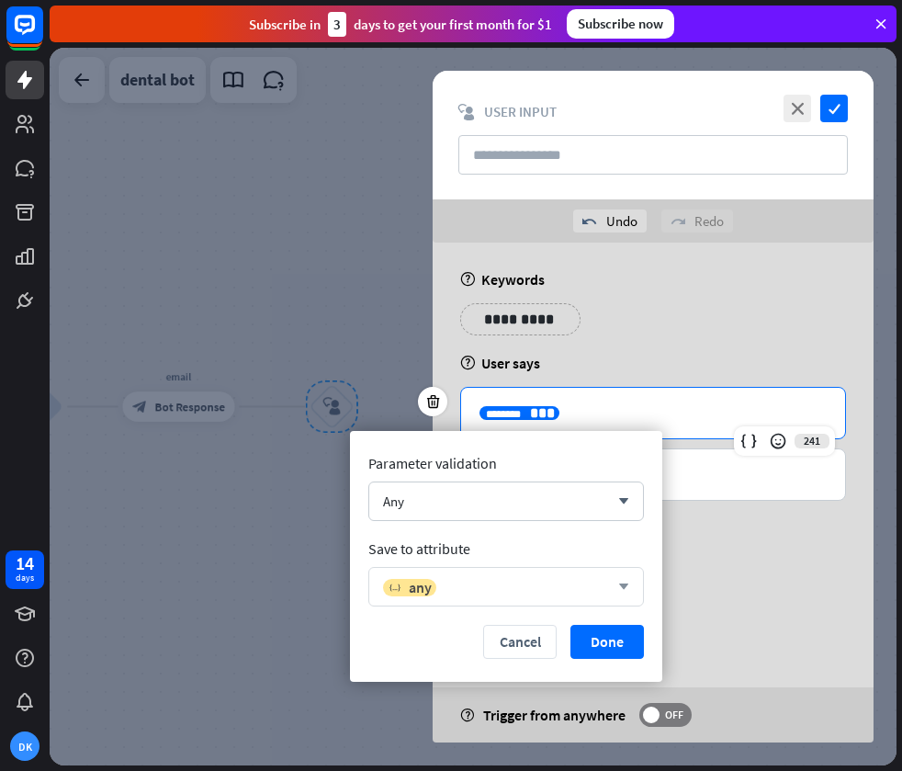
click at [493, 586] on div "variable any" at bounding box center [496, 587] width 226 height 18
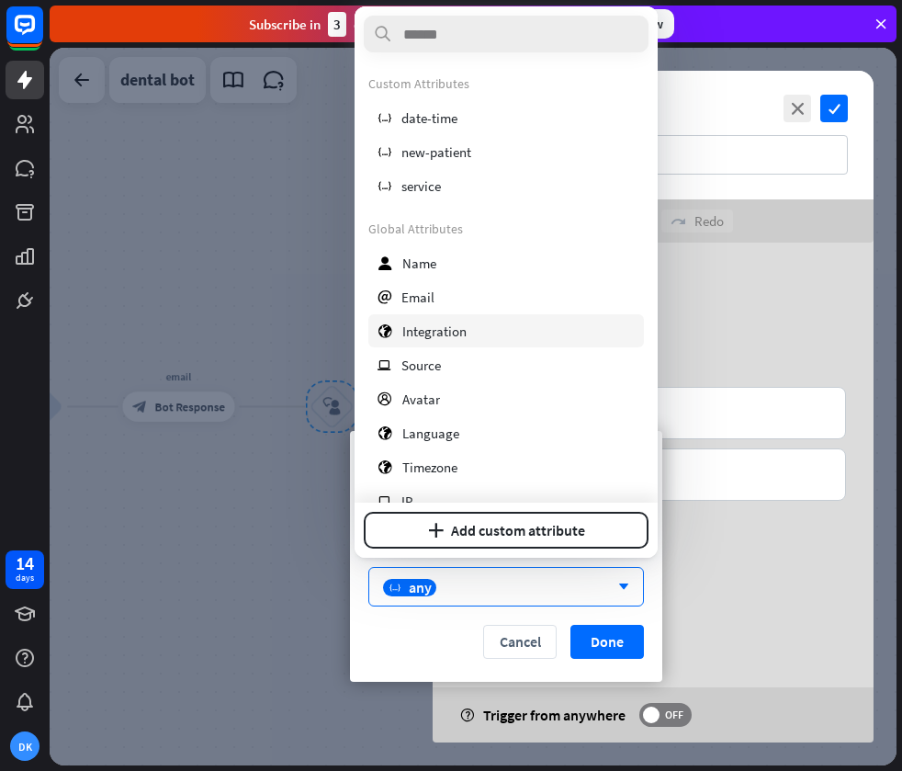
click at [453, 301] on div "email Email" at bounding box center [506, 296] width 276 height 33
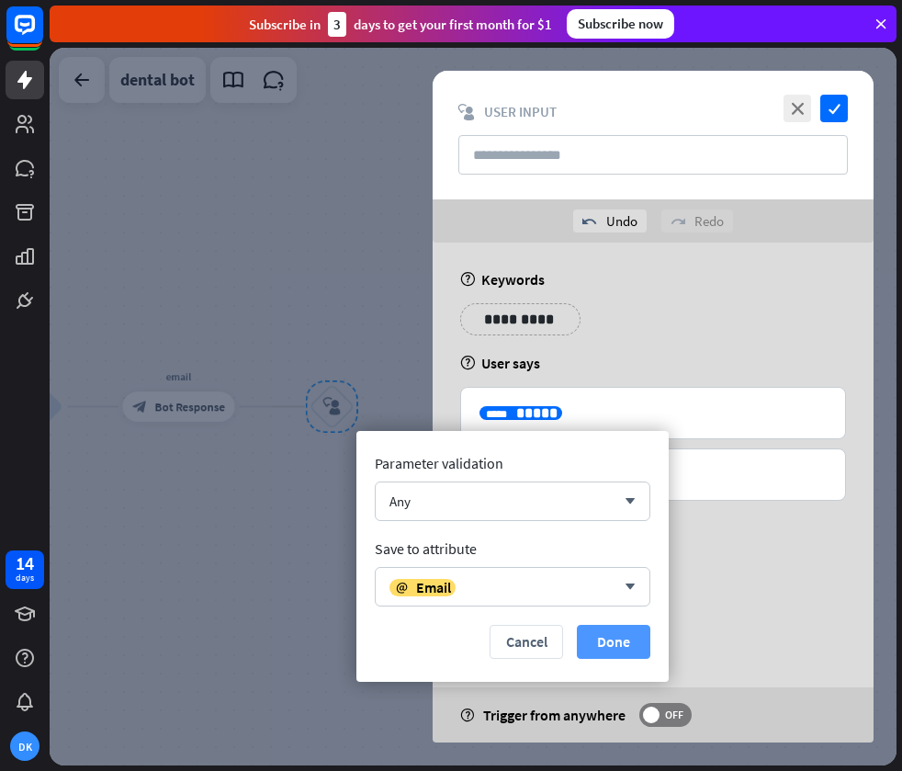
click at [615, 639] on button "Done" at bounding box center [613, 642] width 73 height 34
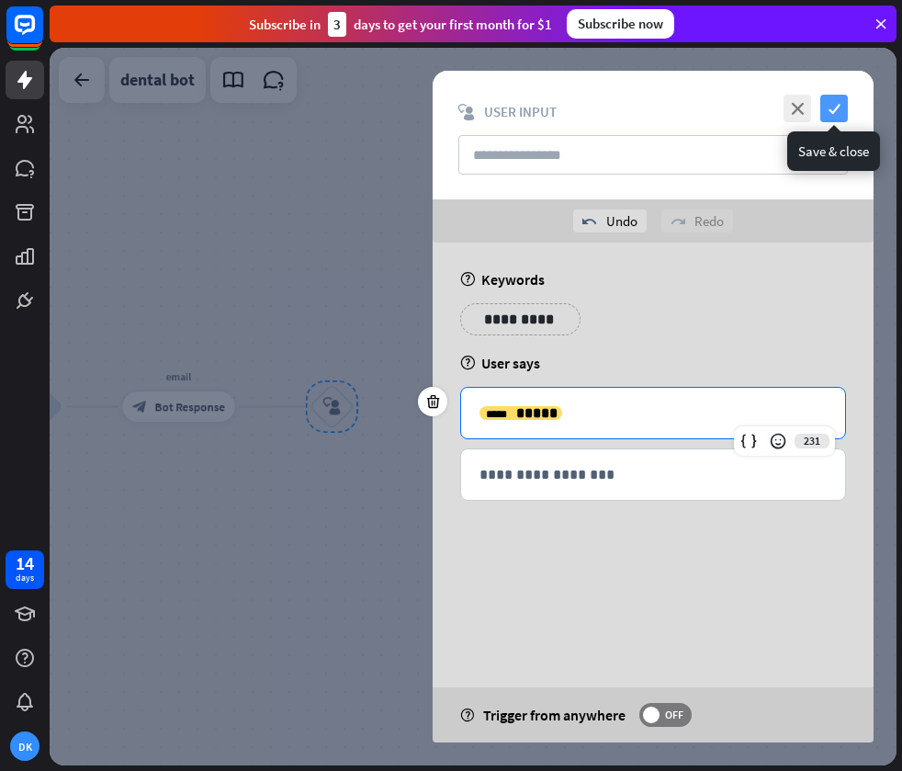
click at [830, 115] on icon "check" at bounding box center [834, 109] width 28 height 28
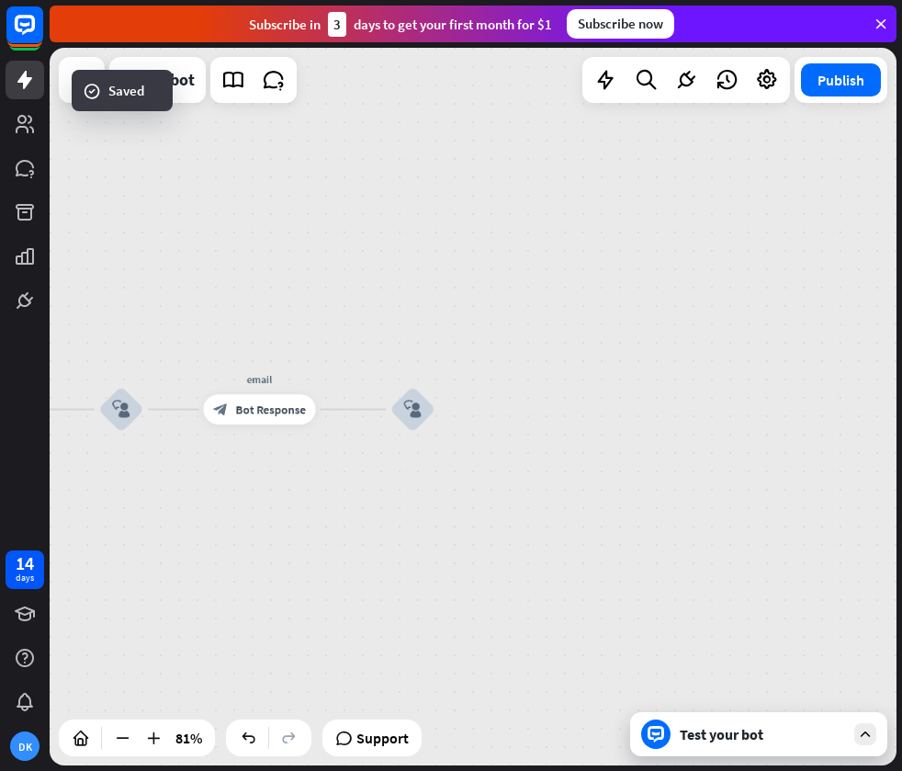
drag, startPoint x: 309, startPoint y: 286, endPoint x: 728, endPoint y: 276, distance: 419.9
click at [728, 276] on div "home_2 Start point Welcome message block_bot_response Bot Response treatment & …" at bounding box center [473, 406] width 847 height 717
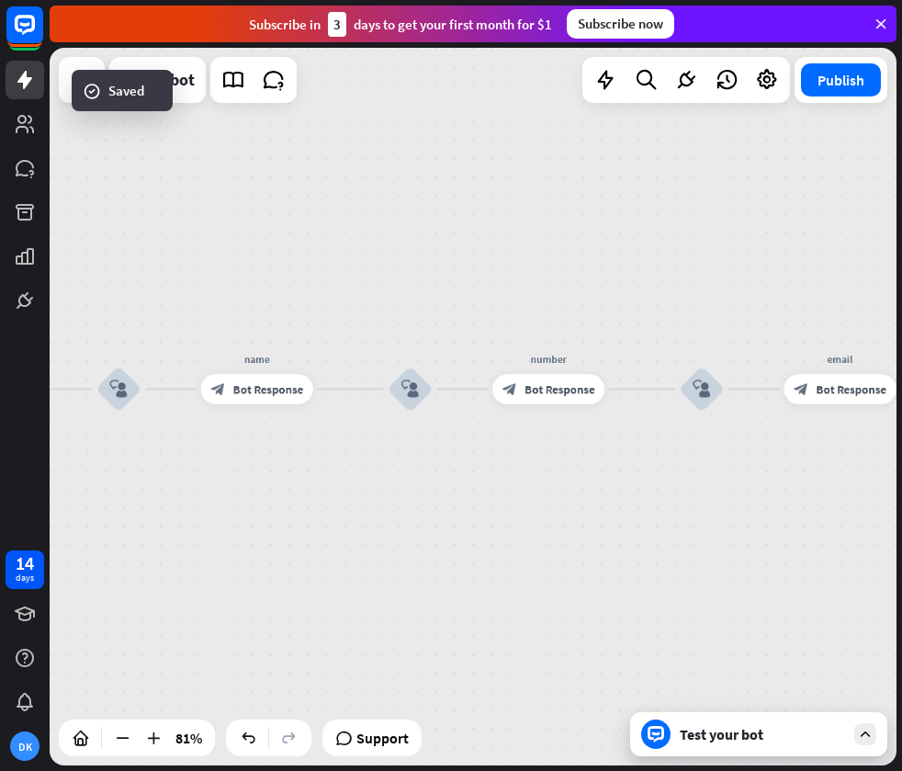
drag, startPoint x: 565, startPoint y: 297, endPoint x: 818, endPoint y: 289, distance: 252.7
click at [818, 289] on div "home_2 Start point Welcome message block_bot_response Bot Response treatment & …" at bounding box center [473, 406] width 847 height 717
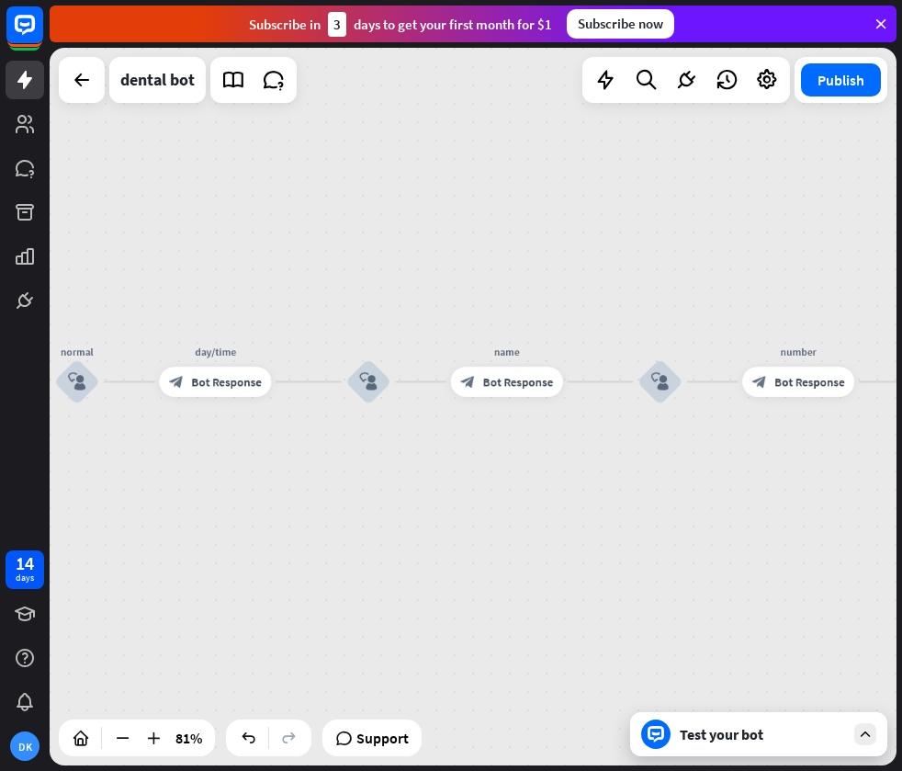
drag, startPoint x: 512, startPoint y: 299, endPoint x: 736, endPoint y: 290, distance: 224.3
click at [754, 289] on div "home_2 Start point Welcome message block_bot_response Bot Response treatment & …" at bounding box center [473, 406] width 847 height 717
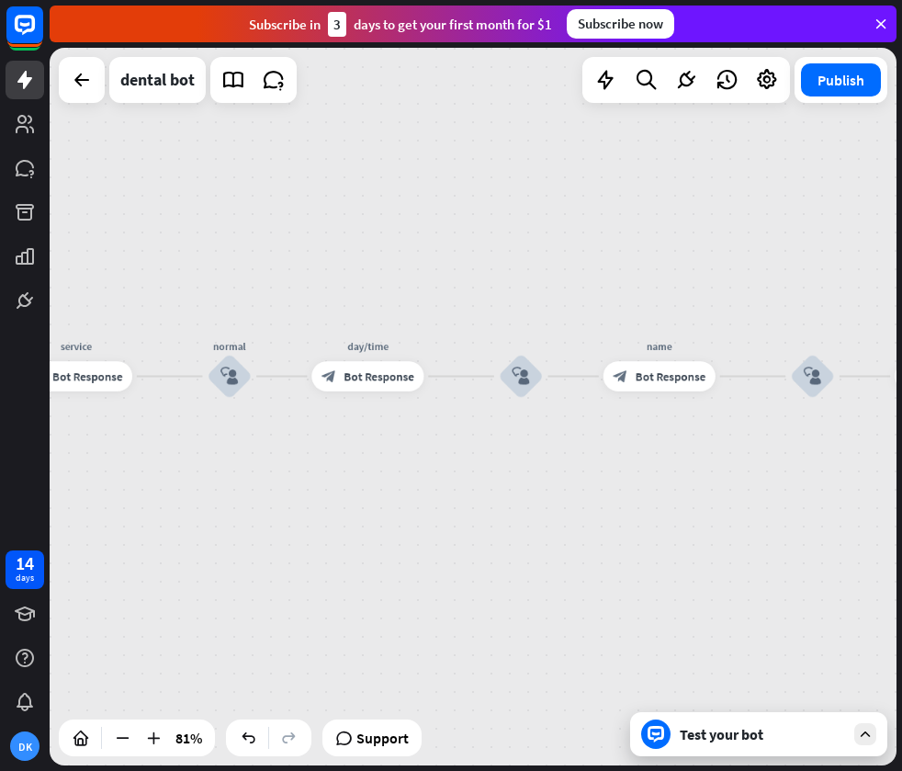
drag, startPoint x: 484, startPoint y: 298, endPoint x: 726, endPoint y: 289, distance: 241.7
click at [729, 289] on div "home_2 Start point Welcome message block_bot_response Bot Response treatment & …" at bounding box center [473, 406] width 847 height 717
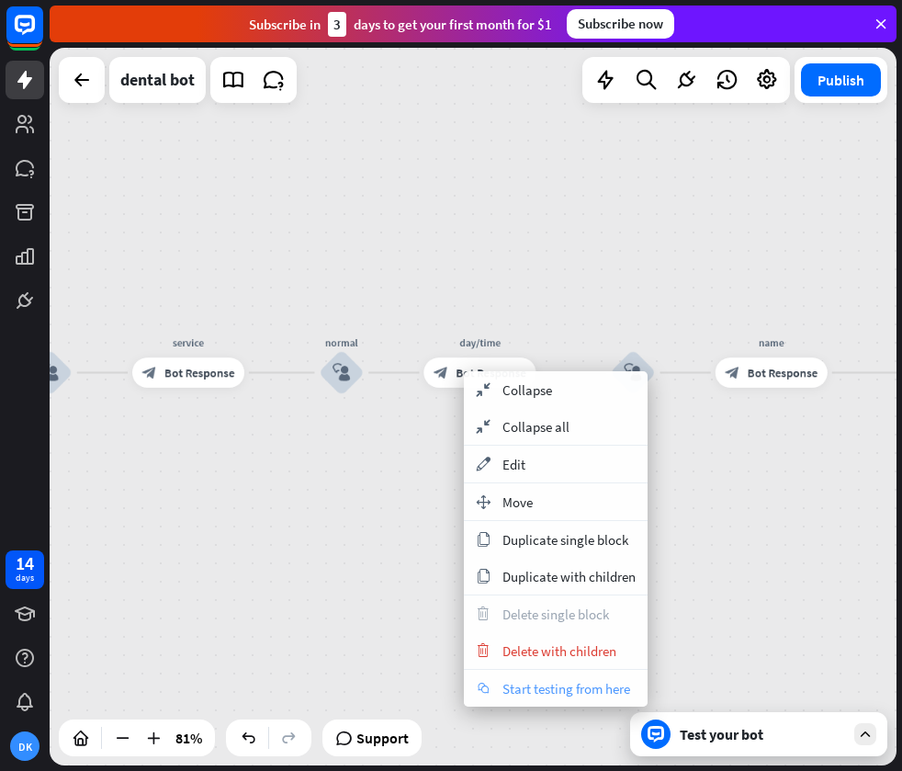
click at [551, 696] on span "Start testing from here" at bounding box center [566, 688] width 128 height 17
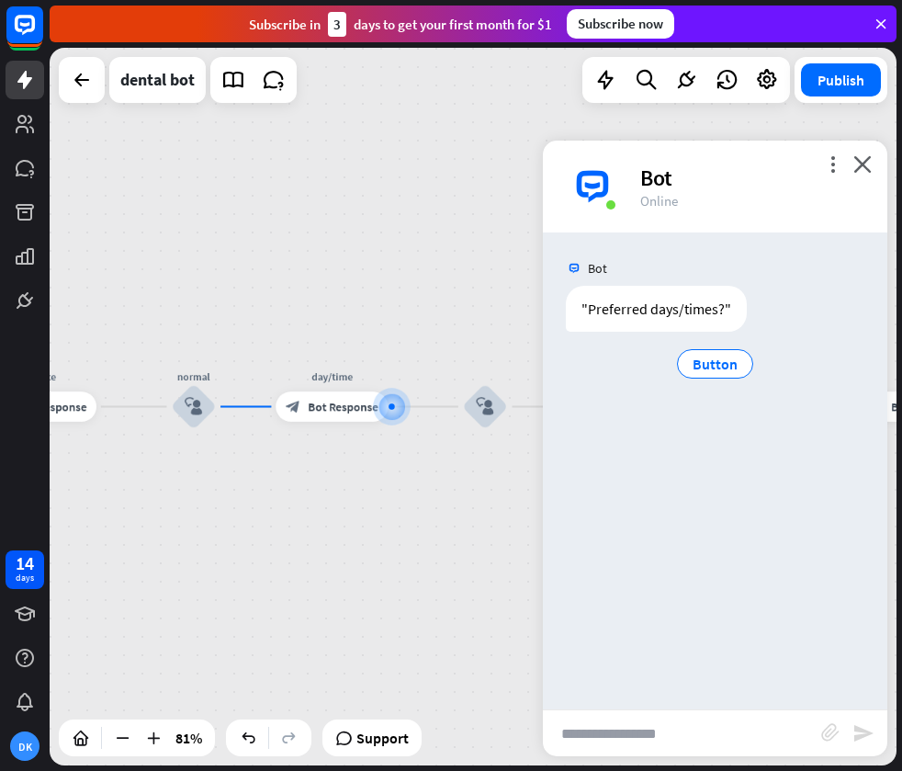
click at [650, 728] on input "text" at bounding box center [682, 733] width 278 height 46
type input "*"
type input "**********"
click at [856, 734] on icon "send" at bounding box center [863, 733] width 22 height 22
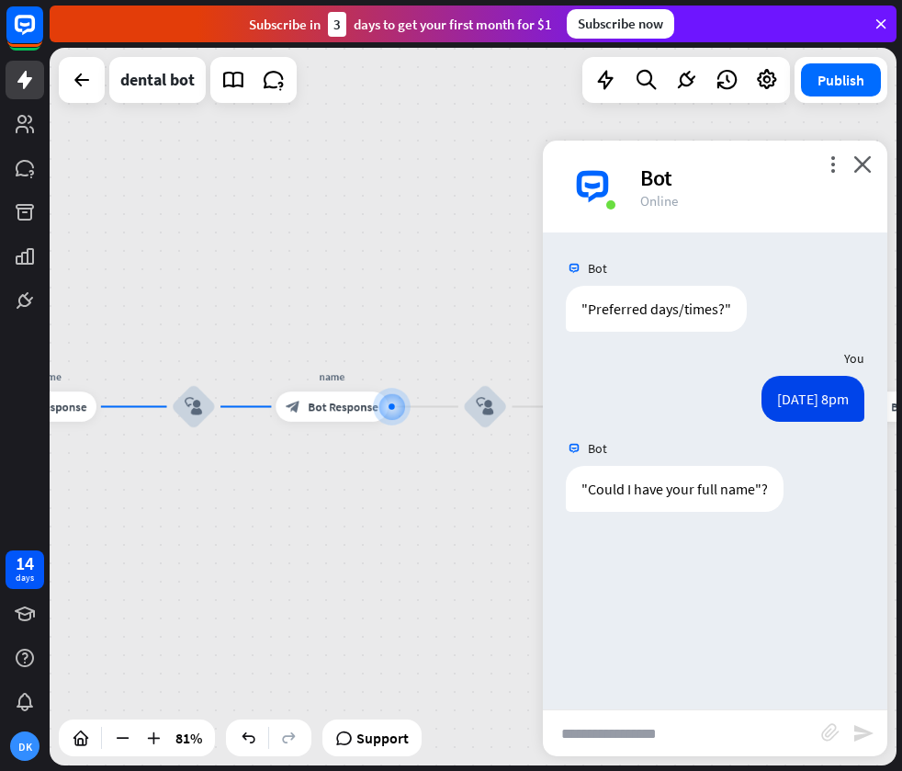
click at [686, 739] on input "text" at bounding box center [682, 733] width 278 height 46
type input "*******"
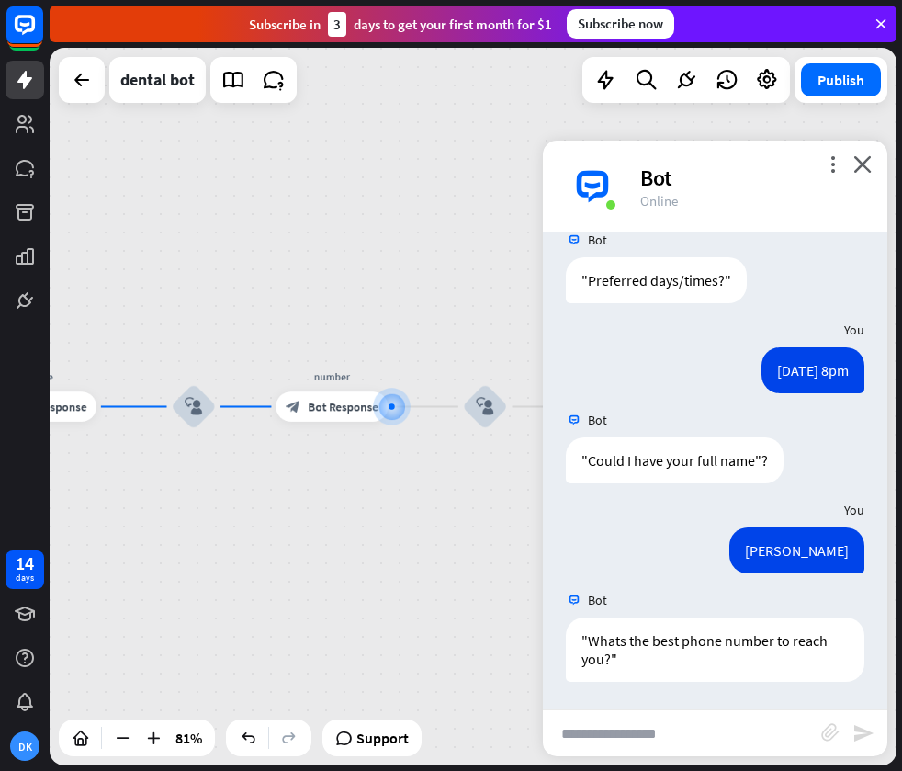
scroll to position [28, 0]
click at [713, 734] on input "text" at bounding box center [682, 733] width 278 height 46
type input "**********"
click at [858, 725] on icon "send" at bounding box center [863, 733] width 22 height 22
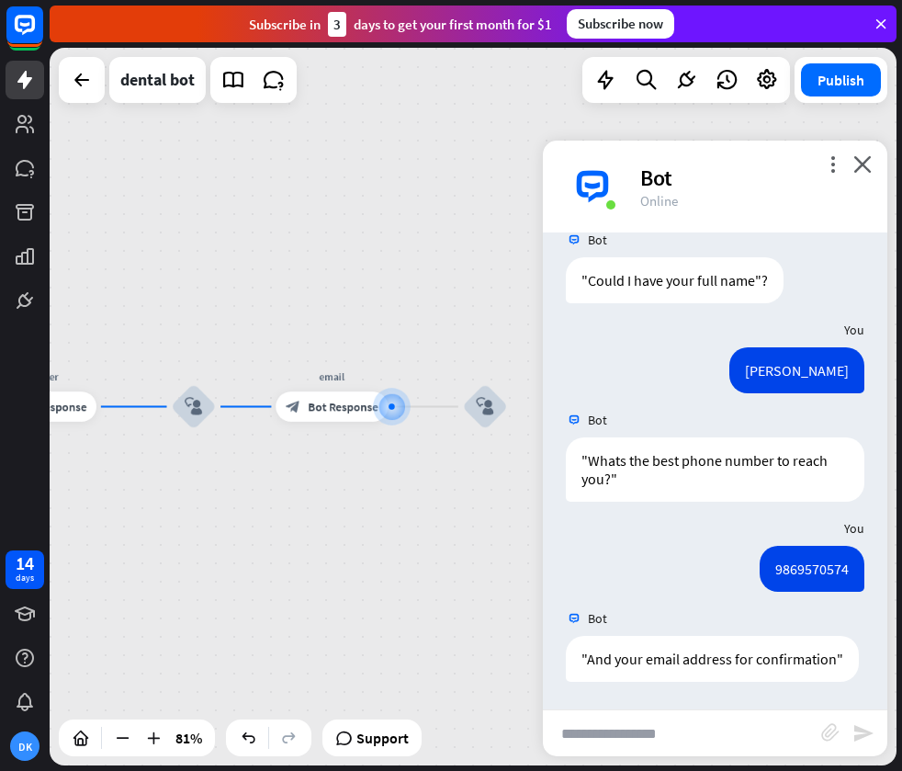
scroll to position [227, 0]
click at [651, 717] on input "text" at bounding box center [682, 733] width 278 height 46
type input "**********"
click at [859, 737] on icon "send" at bounding box center [863, 733] width 22 height 22
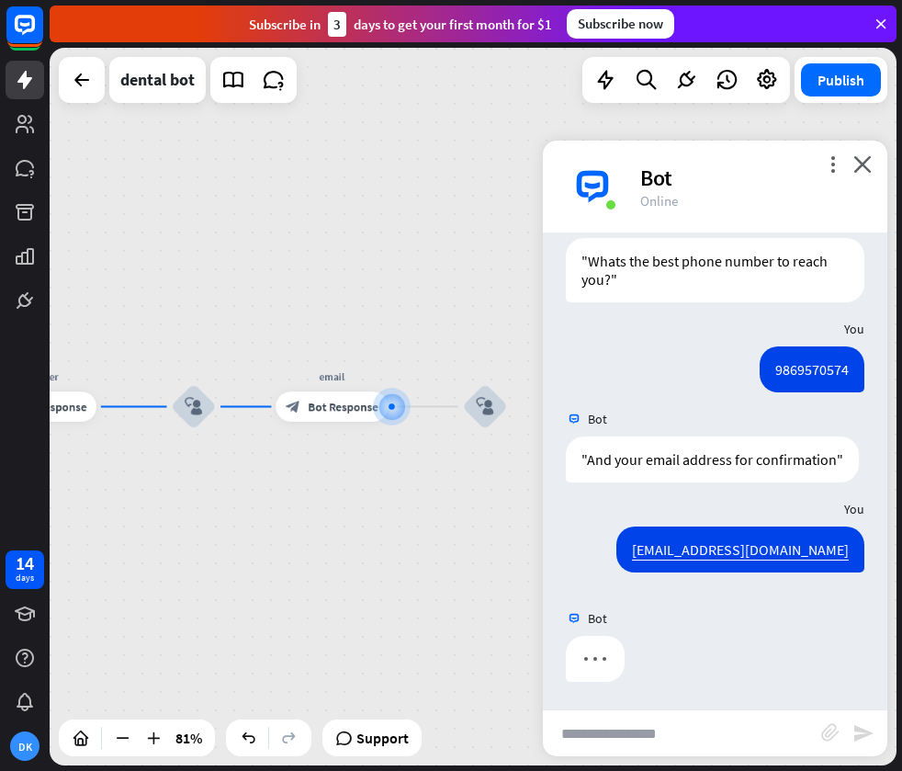
scroll to position [317, 0]
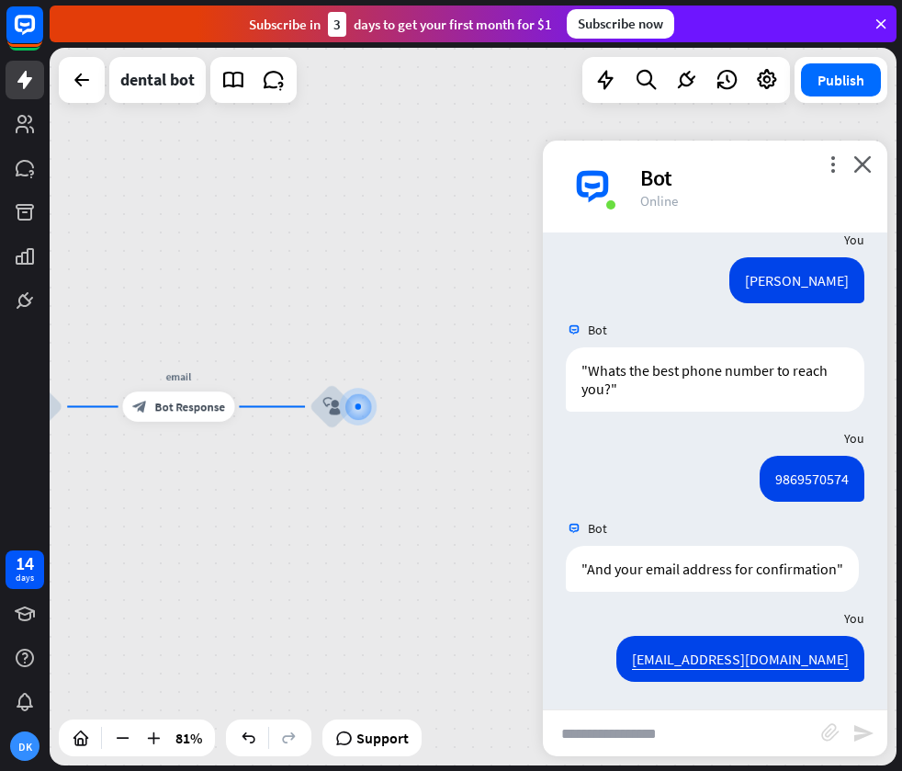
click at [389, 557] on div "home_2 Start point Welcome message block_bot_response Bot Response treatment & …" at bounding box center [473, 406] width 847 height 717
click at [17, 122] on icon at bounding box center [25, 124] width 22 height 22
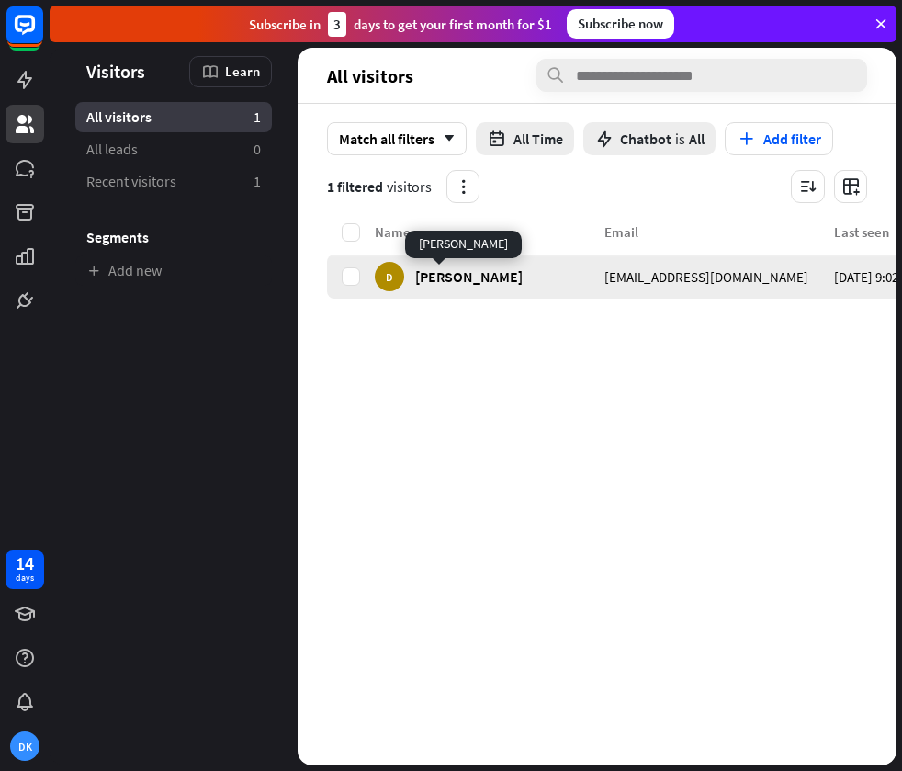
click at [447, 270] on span "[PERSON_NAME]" at bounding box center [468, 275] width 107 height 17
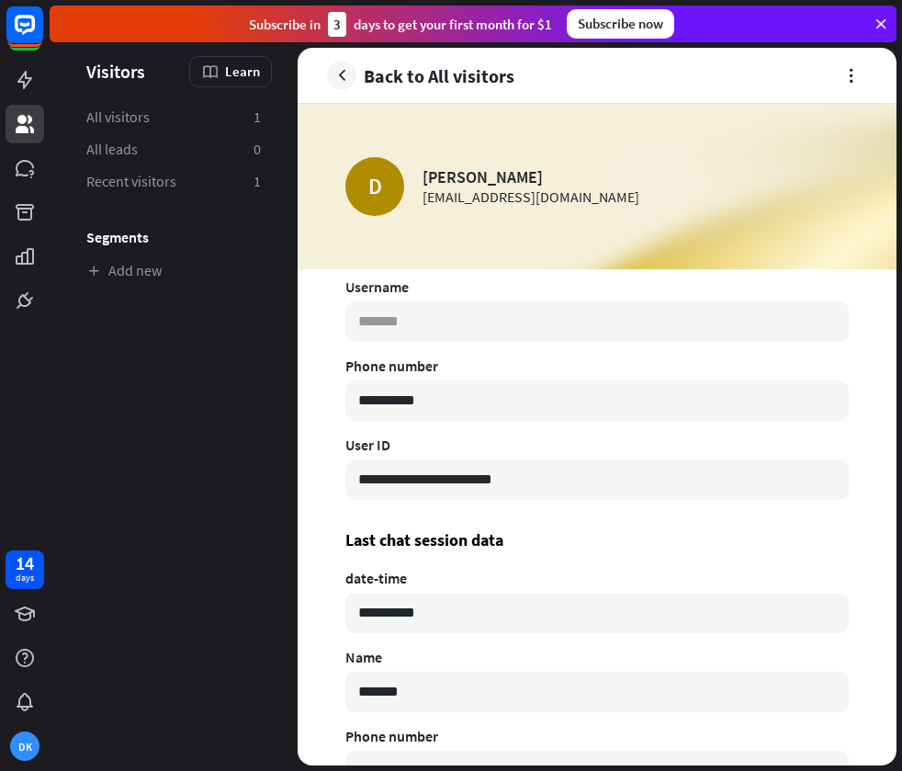
scroll to position [1089, 0]
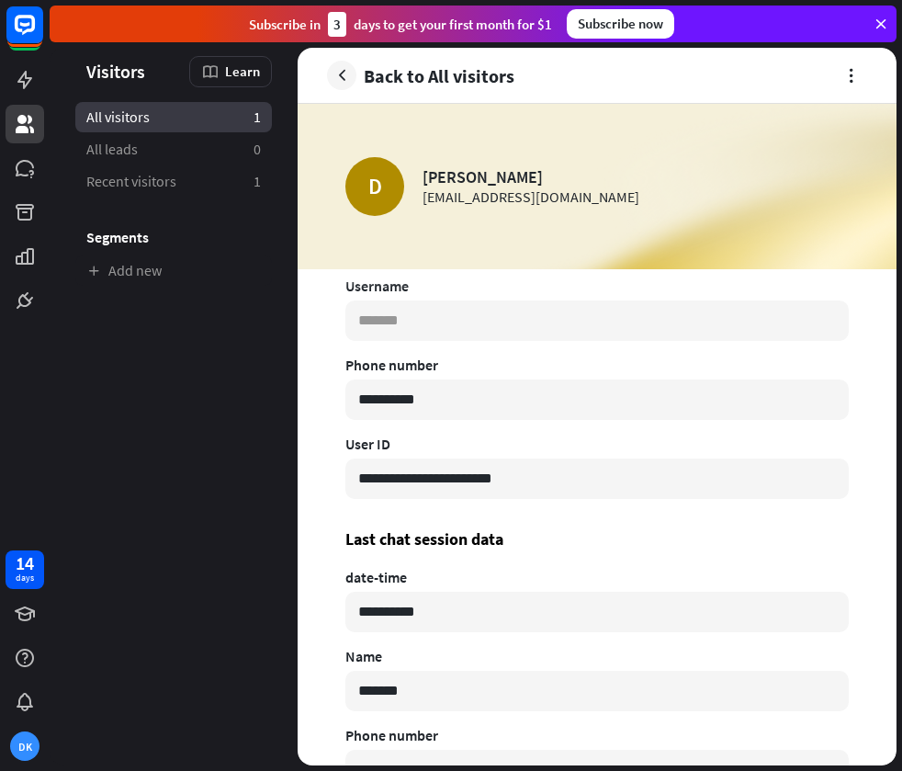
click at [146, 113] on span "All visitors" at bounding box center [117, 116] width 63 height 19
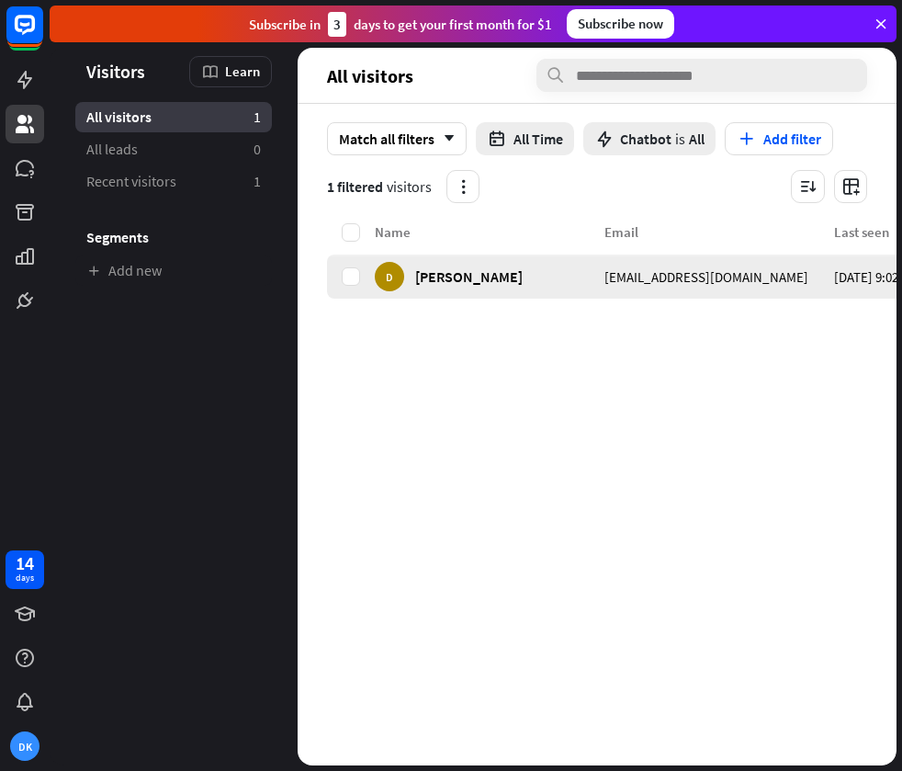
click at [522, 271] on div "D [GEOGRAPHIC_DATA]" at bounding box center [490, 276] width 230 height 44
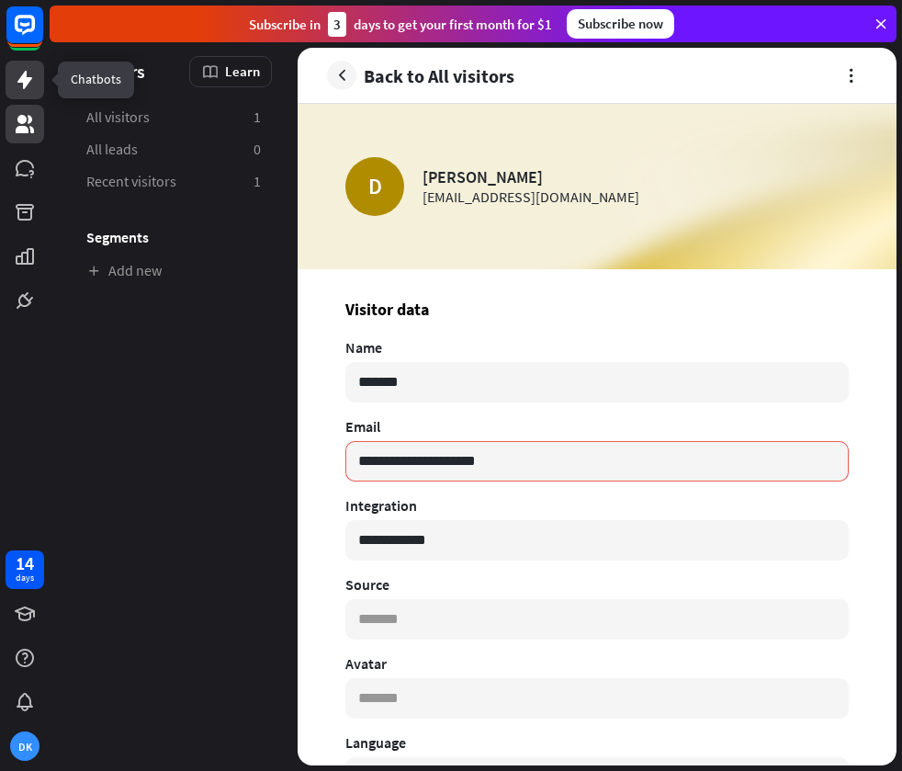
click at [28, 79] on icon at bounding box center [24, 80] width 15 height 18
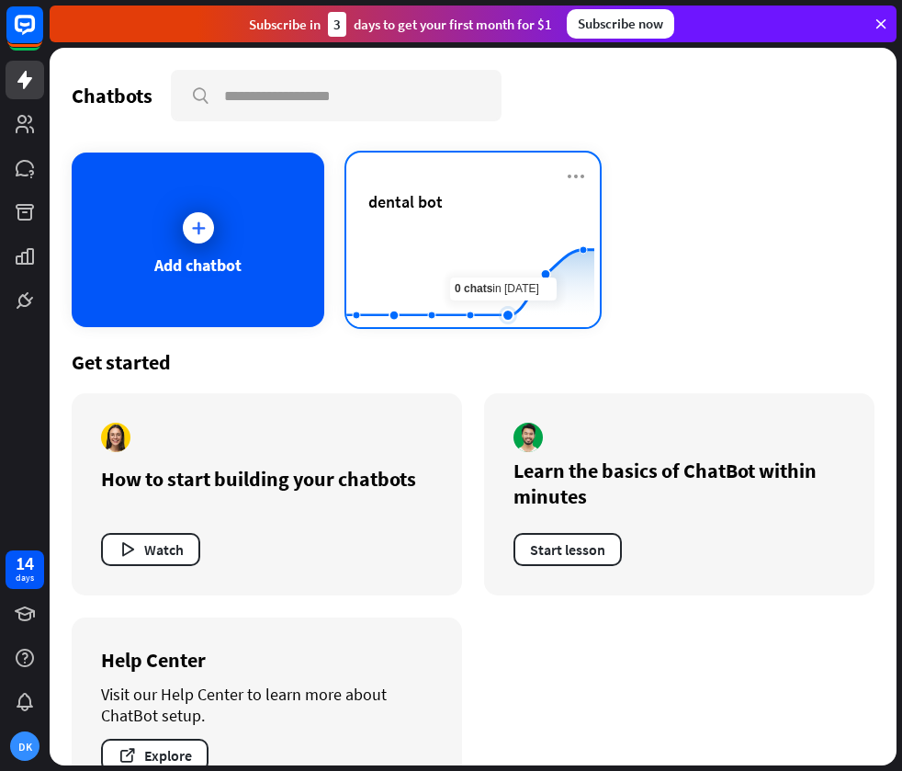
click at [491, 290] on rect at bounding box center [470, 281] width 248 height 115
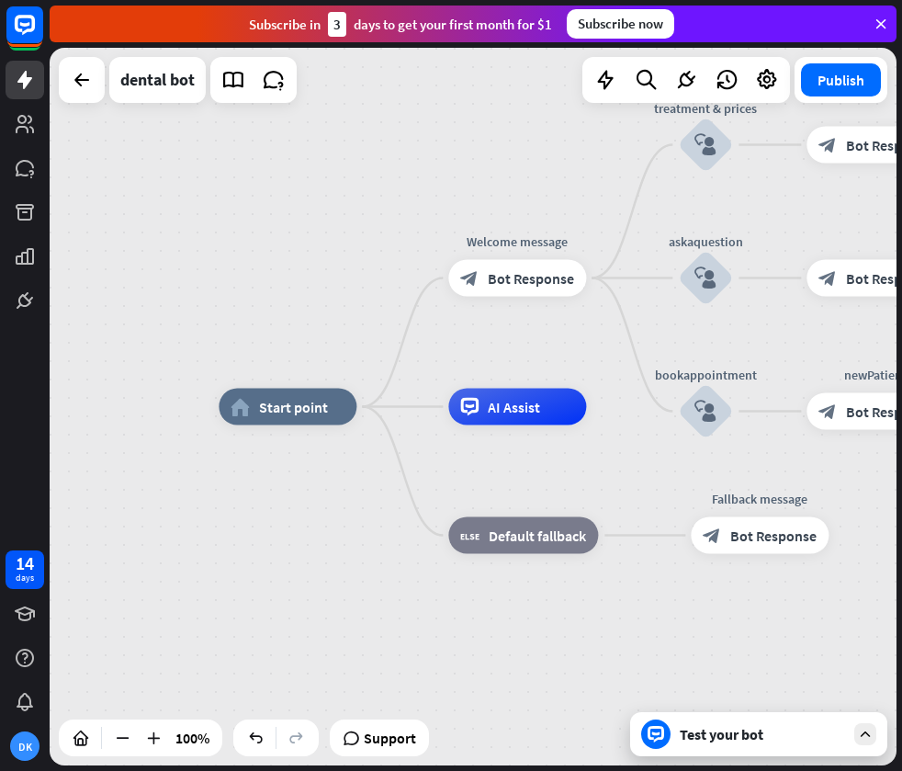
drag, startPoint x: 351, startPoint y: 239, endPoint x: 79, endPoint y: 265, distance: 273.1
click at [80, 265] on div "home_2 Start point Edit name more_horiz Welcome message block_bot_response Bot …" at bounding box center [473, 406] width 847 height 717
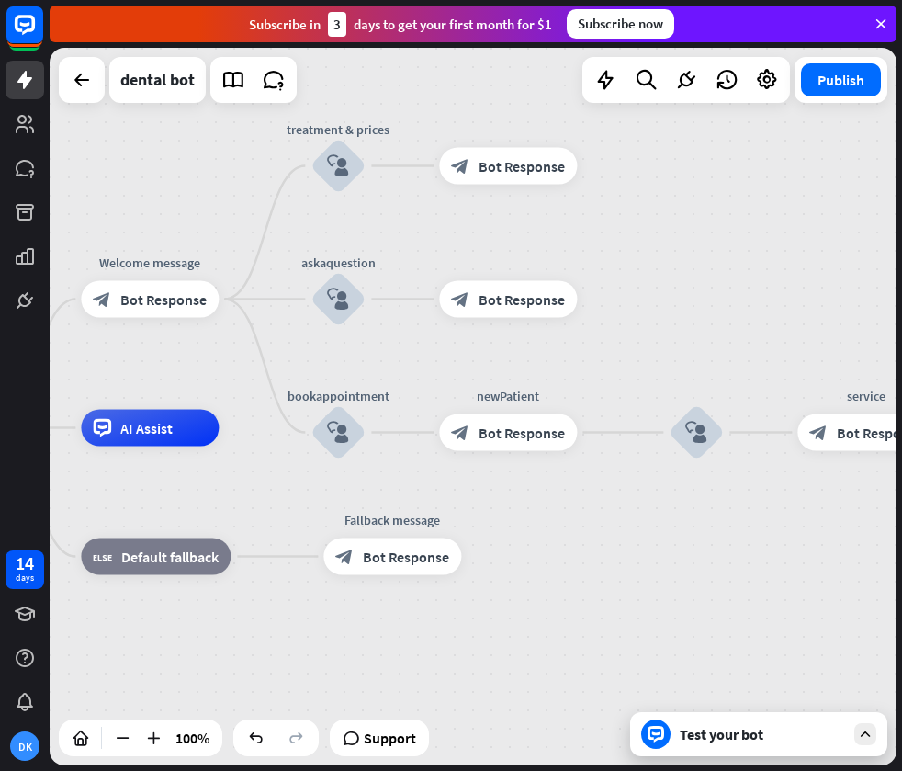
drag, startPoint x: 719, startPoint y: 589, endPoint x: 197, endPoint y: 500, distance: 530.2
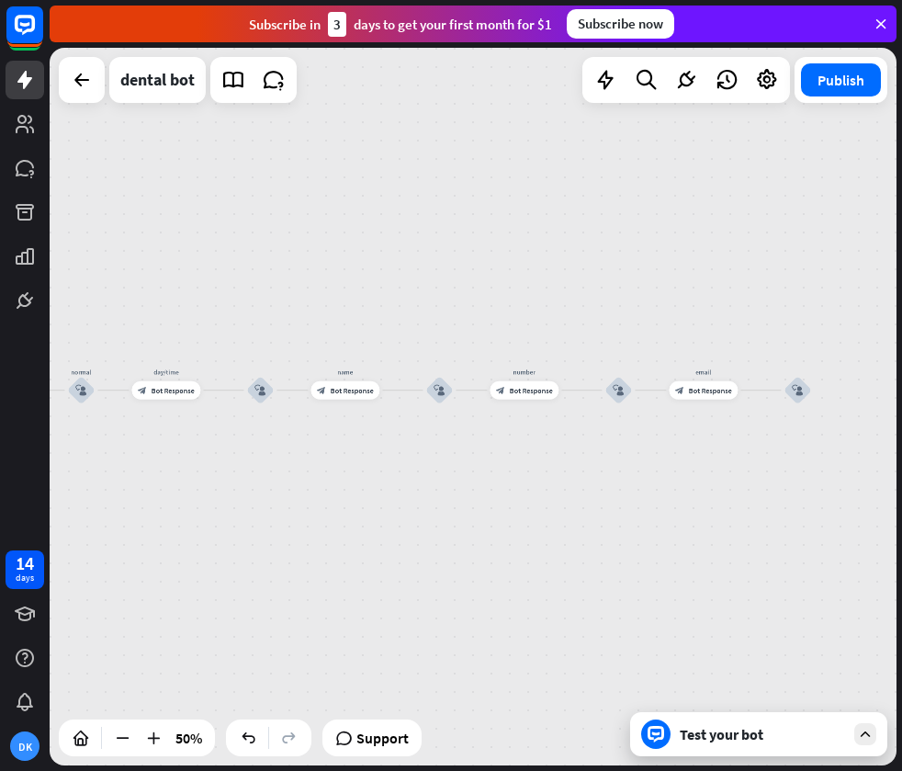
drag, startPoint x: 359, startPoint y: 534, endPoint x: 76, endPoint y: 492, distance: 285.9
click at [0, 502] on html "14 days DK close Product Help First steps Get started with ChatBot Help Center …" at bounding box center [451, 385] width 902 height 771
drag, startPoint x: 698, startPoint y: 465, endPoint x: 547, endPoint y: 458, distance: 150.8
click at [548, 458] on div "home_2 Start point Welcome message block_bot_response Bot Response treatment & …" at bounding box center [473, 406] width 847 height 717
click at [614, 391] on div "Edit name more_horiz plus block_user_input" at bounding box center [600, 385] width 28 height 28
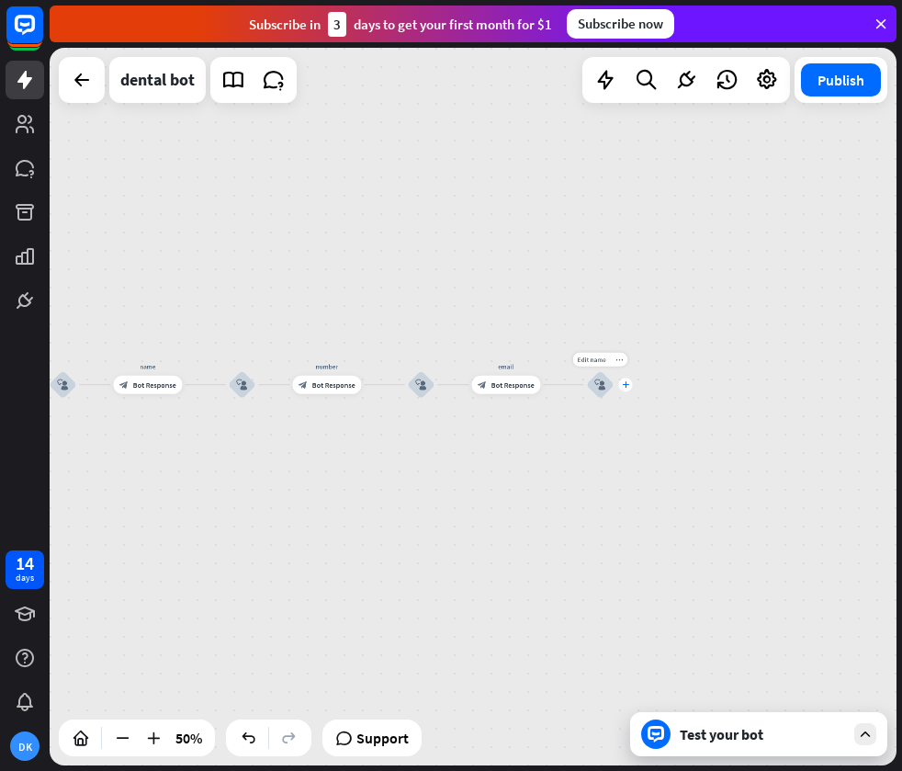
click at [624, 387] on icon "plus" at bounding box center [625, 384] width 7 height 6
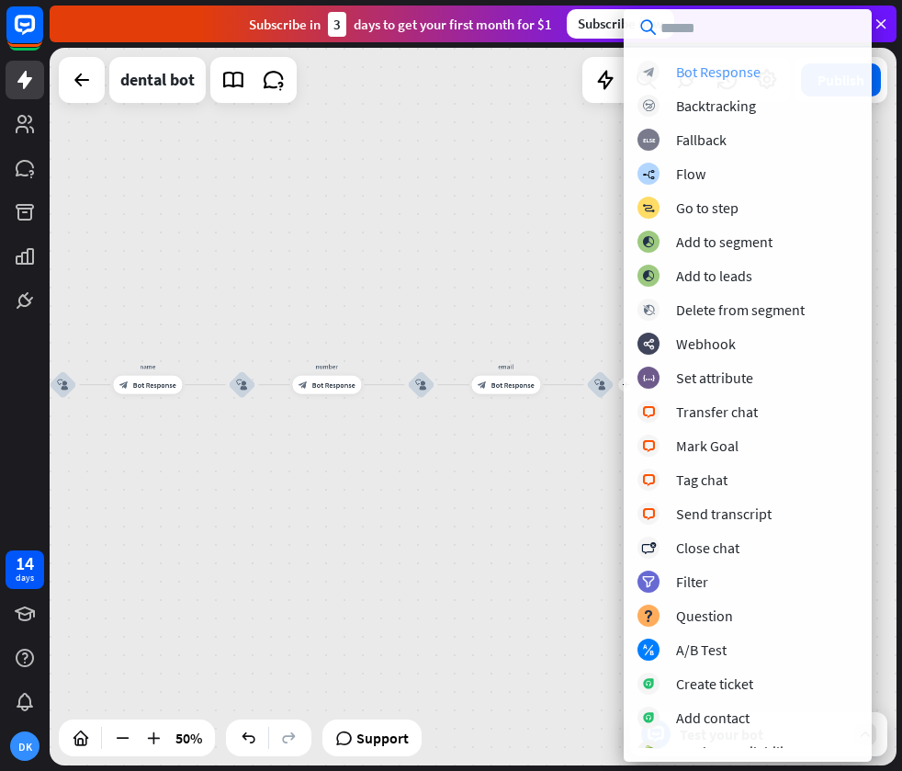
click at [709, 68] on div "Bot Response" at bounding box center [718, 71] width 85 height 18
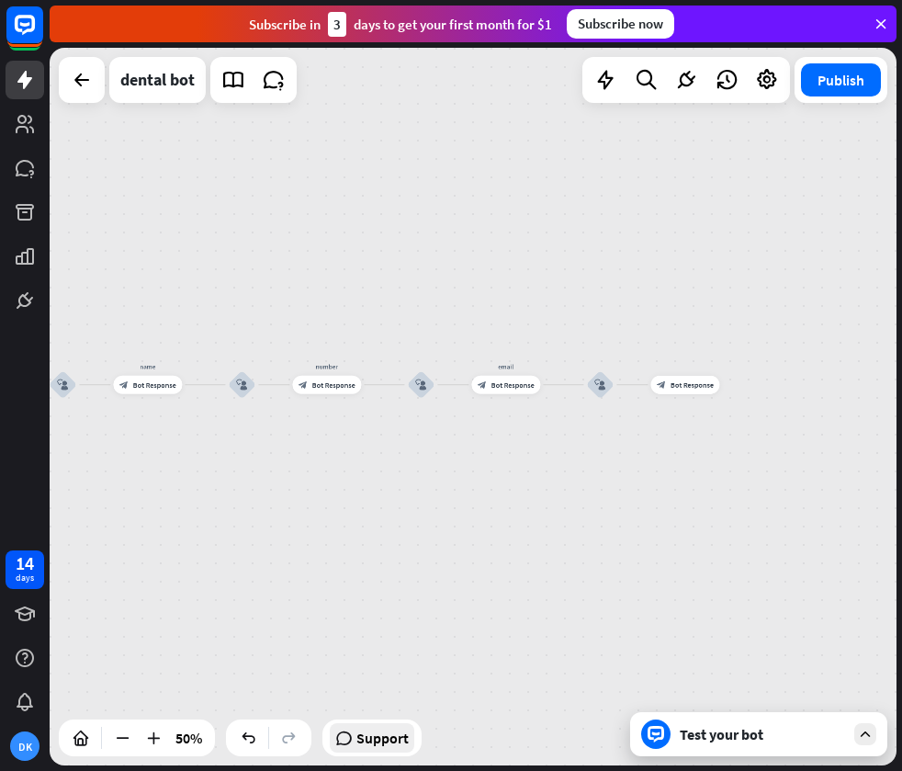
click at [352, 739] on icon at bounding box center [343, 737] width 17 height 18
click at [25, 293] on icon at bounding box center [25, 300] width 22 height 22
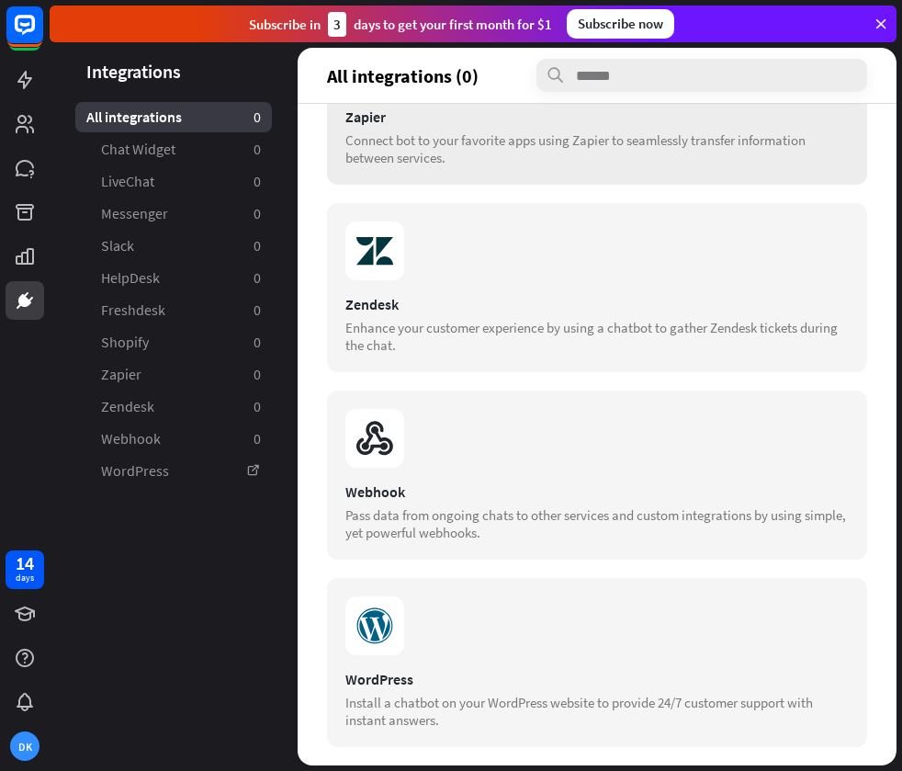
scroll to position [1114, 0]
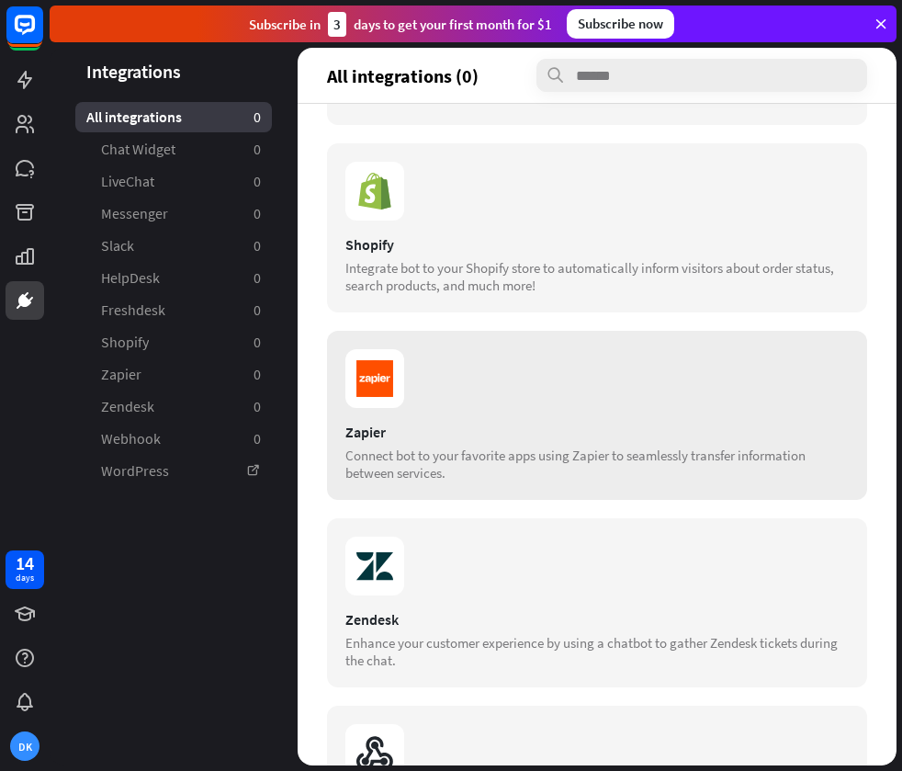
click at [401, 374] on icon at bounding box center [374, 378] width 59 height 59
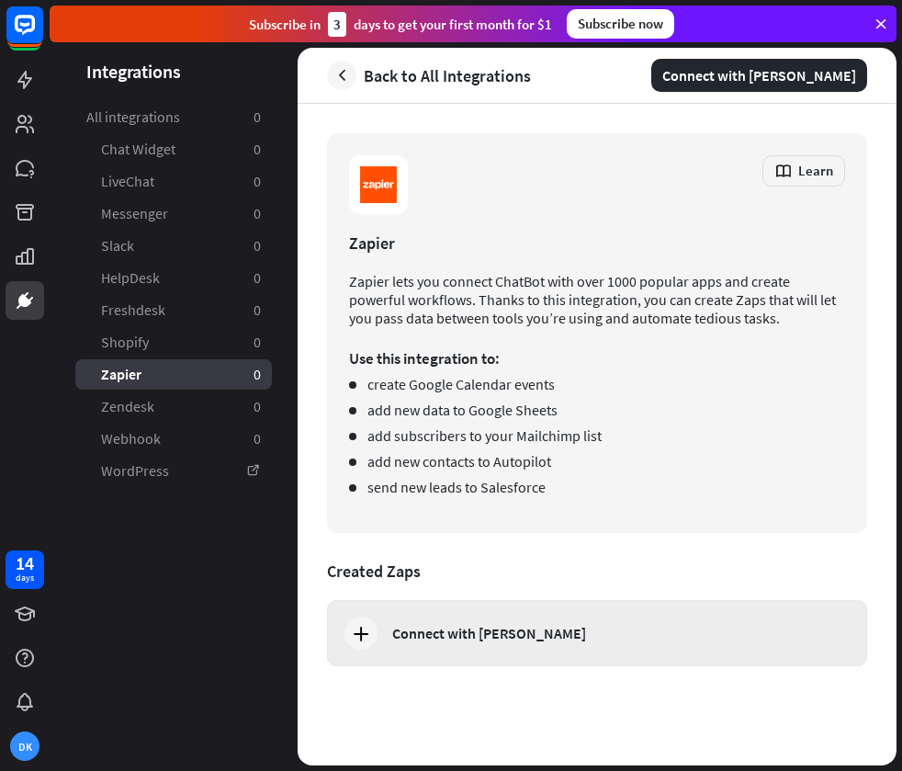
click at [445, 628] on div "Connect with [PERSON_NAME]" at bounding box center [489, 633] width 194 height 18
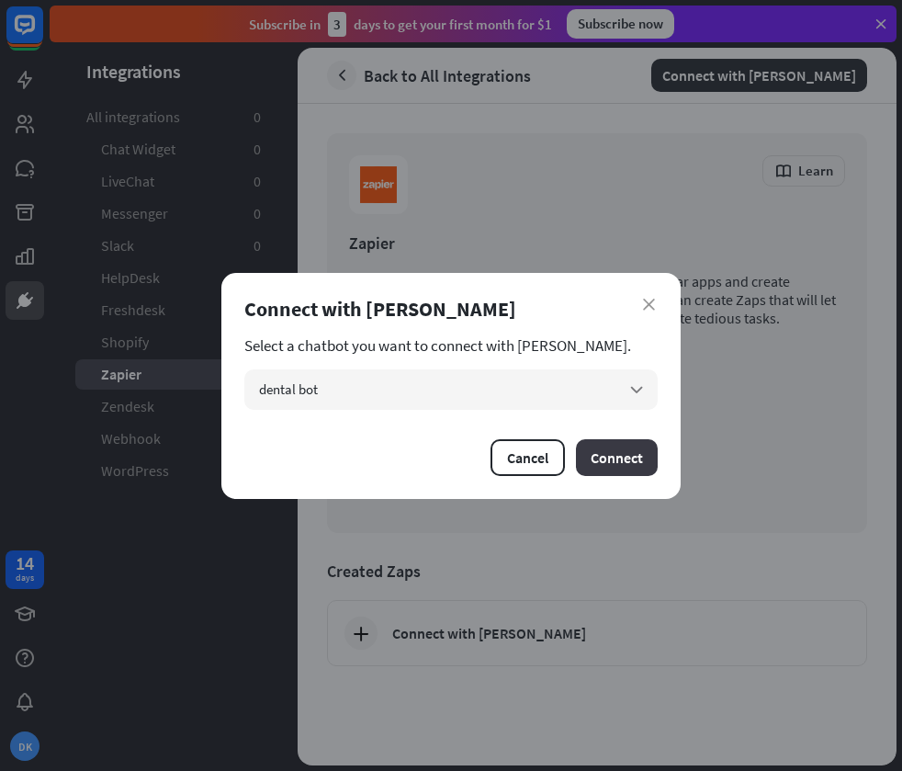
click at [595, 455] on button "Connect" at bounding box center [617, 457] width 82 height 37
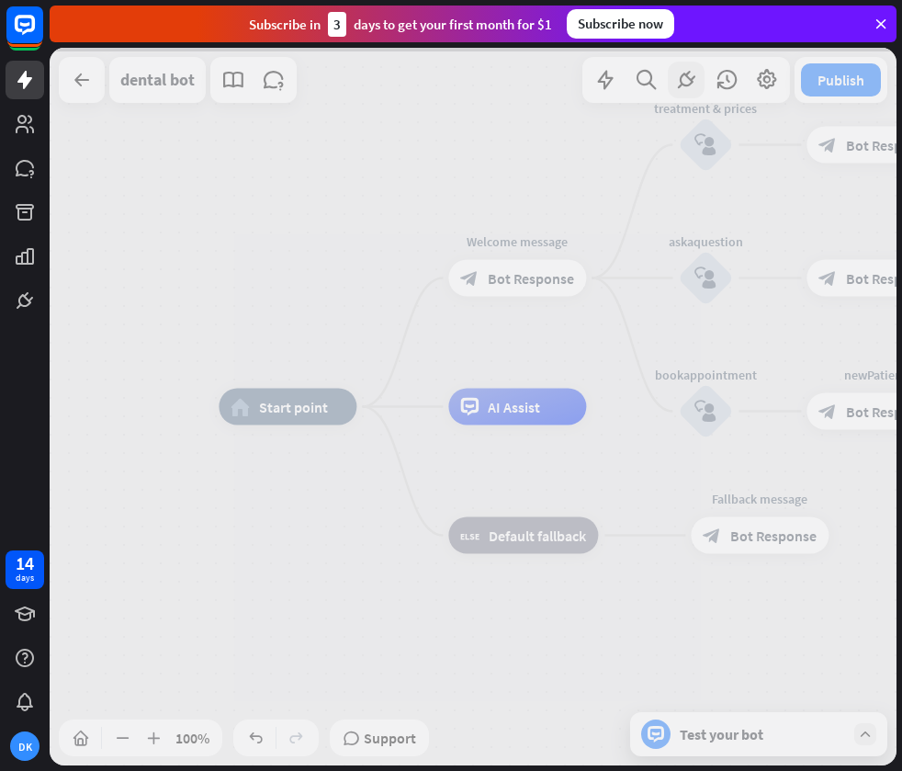
drag, startPoint x: 370, startPoint y: 203, endPoint x: 317, endPoint y: 233, distance: 61.3
click at [316, 236] on div at bounding box center [473, 406] width 847 height 717
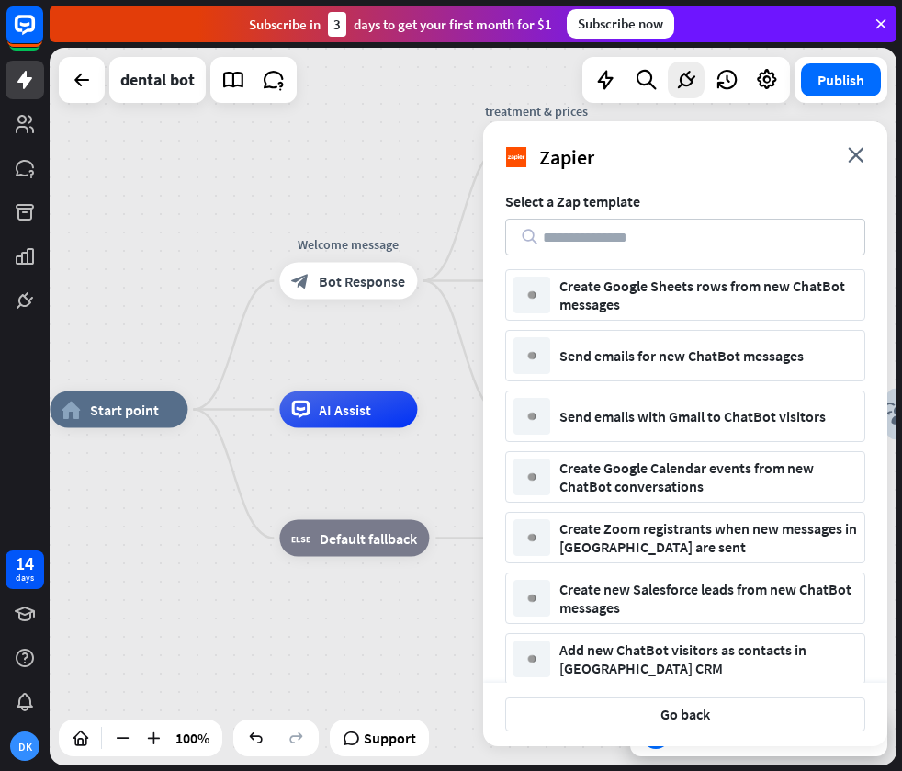
drag, startPoint x: 305, startPoint y: 280, endPoint x: 131, endPoint y: 282, distance: 173.6
click at [132, 282] on div "home_2 Start point Welcome message block_bot_response Bot Response treatment & …" at bounding box center [473, 406] width 847 height 717
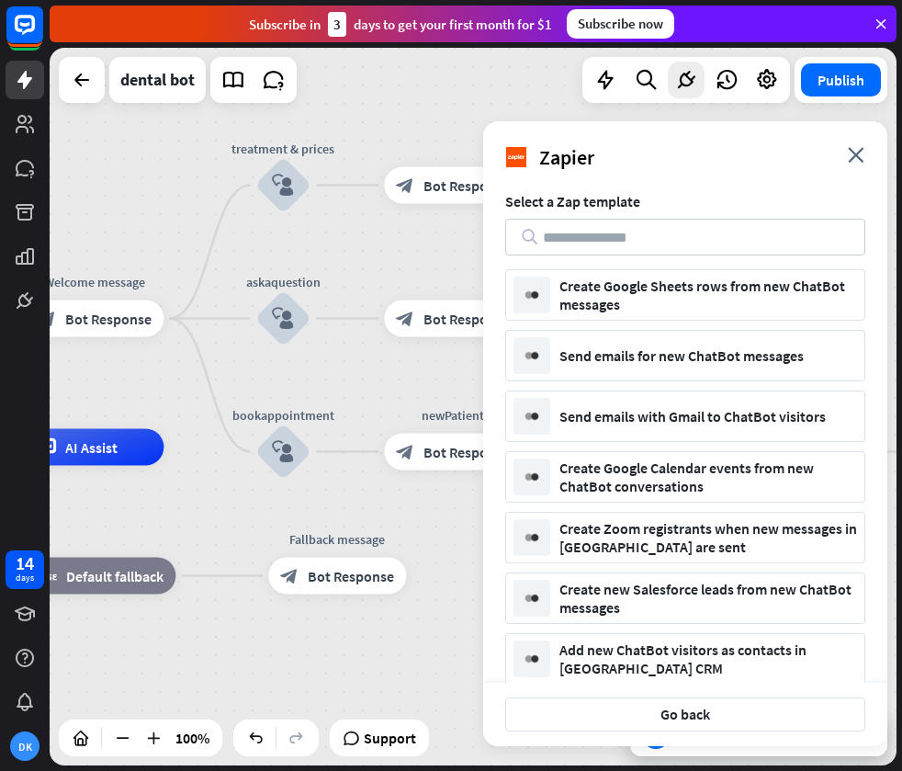
drag, startPoint x: 312, startPoint y: 202, endPoint x: 110, endPoint y: 223, distance: 203.2
click at [111, 223] on div "home_2 Start point Welcome message block_bot_response Bot Response treatment & …" at bounding box center [473, 406] width 847 height 717
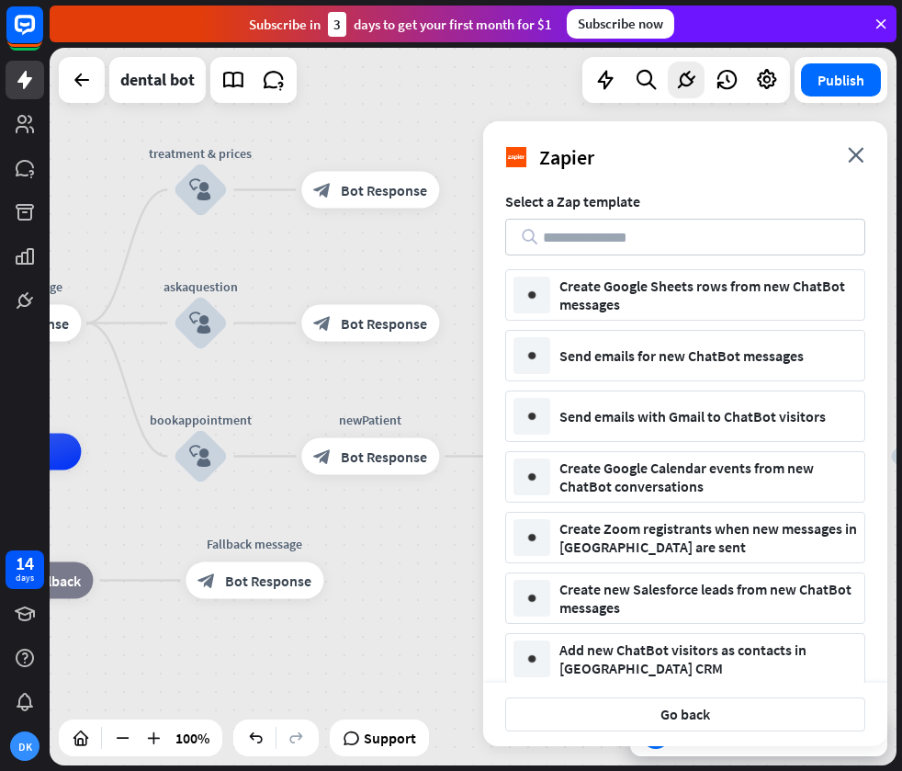
drag, startPoint x: 424, startPoint y: 122, endPoint x: 371, endPoint y: 122, distance: 53.3
click at [371, 122] on div "home_2 Start point Welcome message block_bot_response Bot Response treatment & …" at bounding box center [473, 406] width 847 height 717
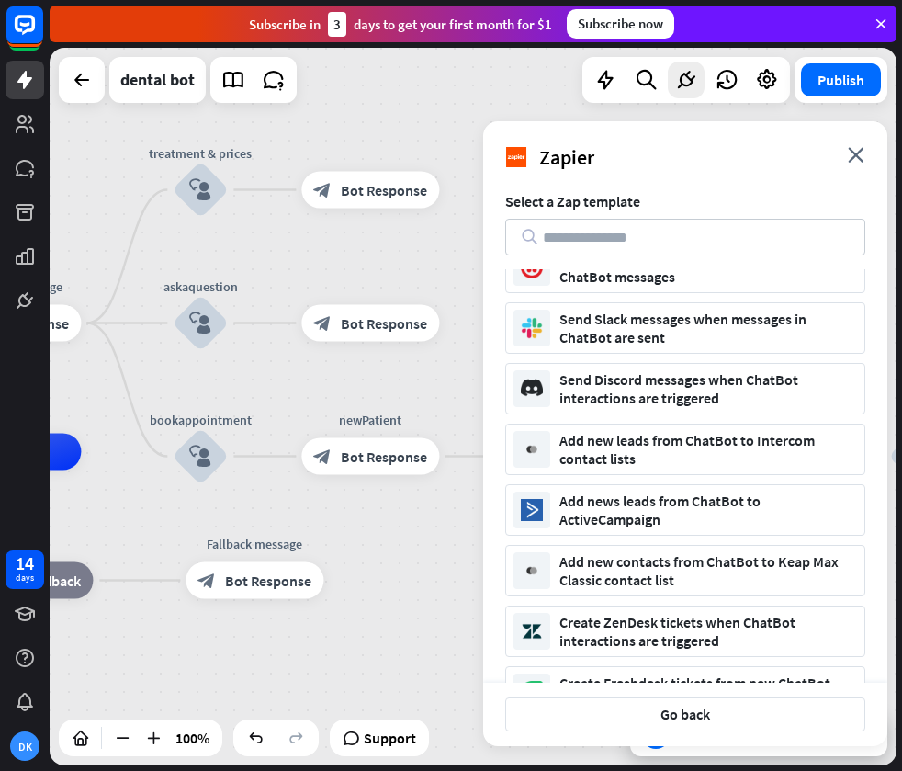
scroll to position [348, 0]
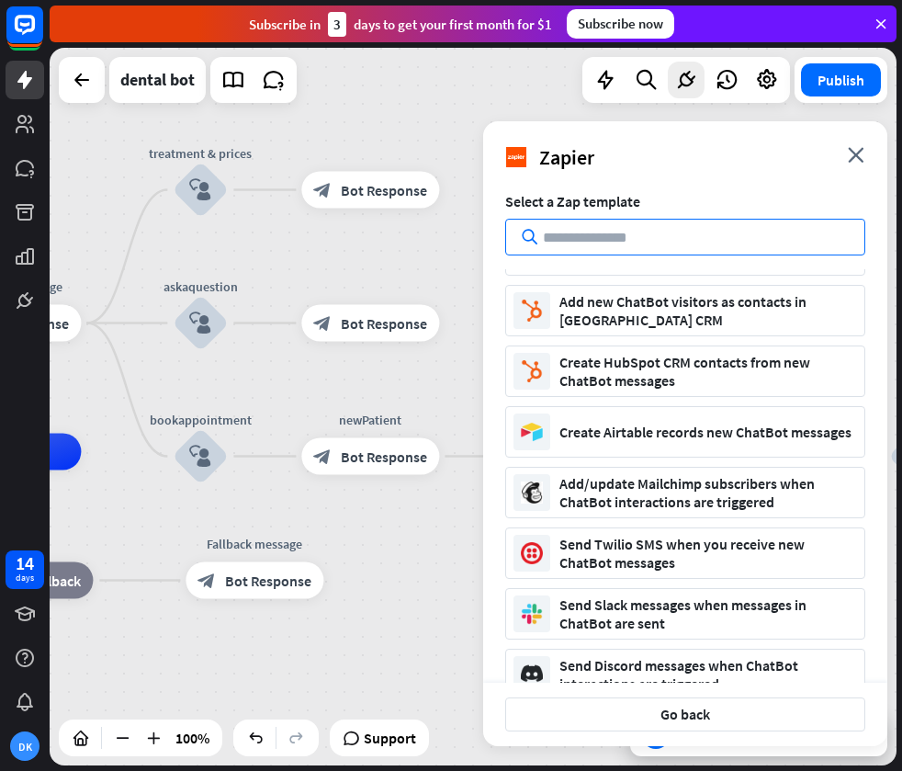
click at [665, 242] on input "text" at bounding box center [685, 237] width 360 height 37
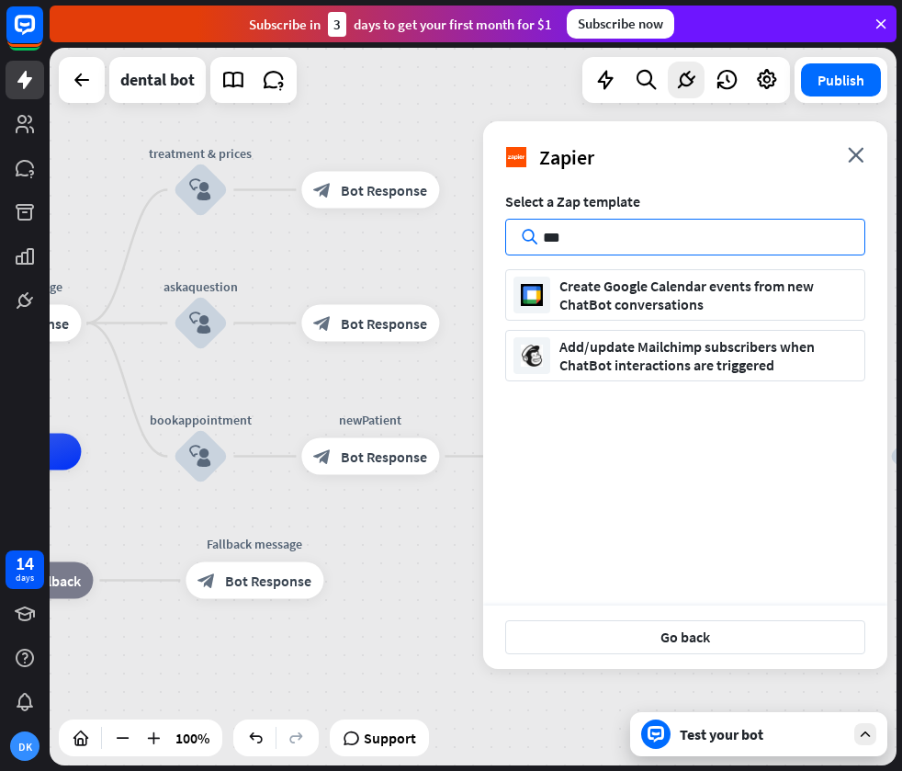
scroll to position [0, 0]
type input "*"
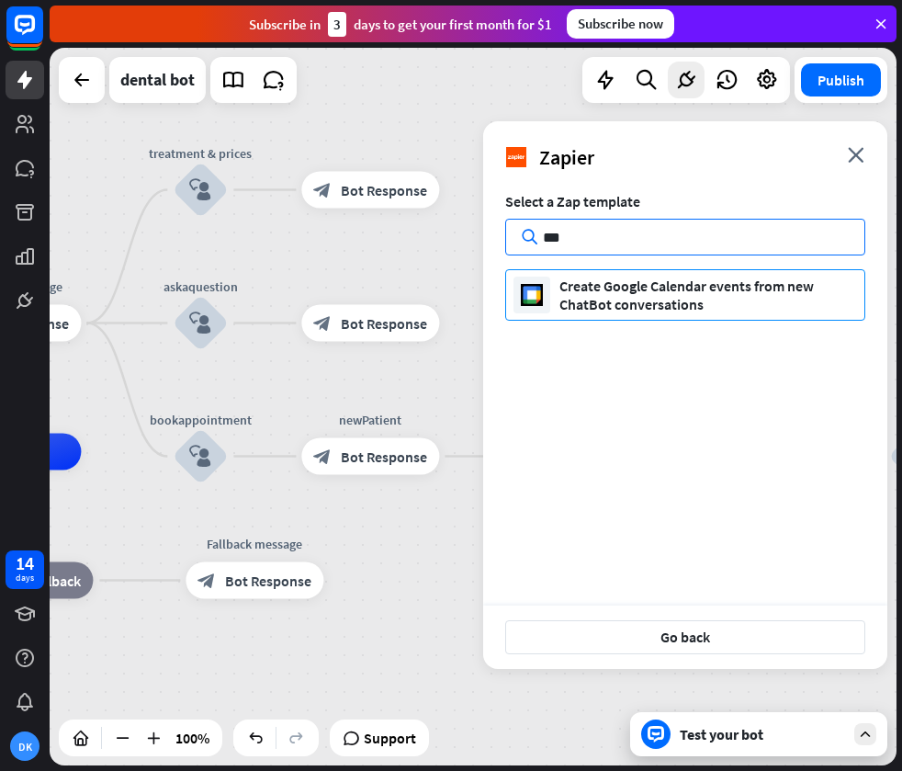
type input "***"
click at [696, 291] on div "Create Google Calendar events from new ChatBot conversations" at bounding box center [708, 294] width 298 height 37
